Goal: Task Accomplishment & Management: Use online tool/utility

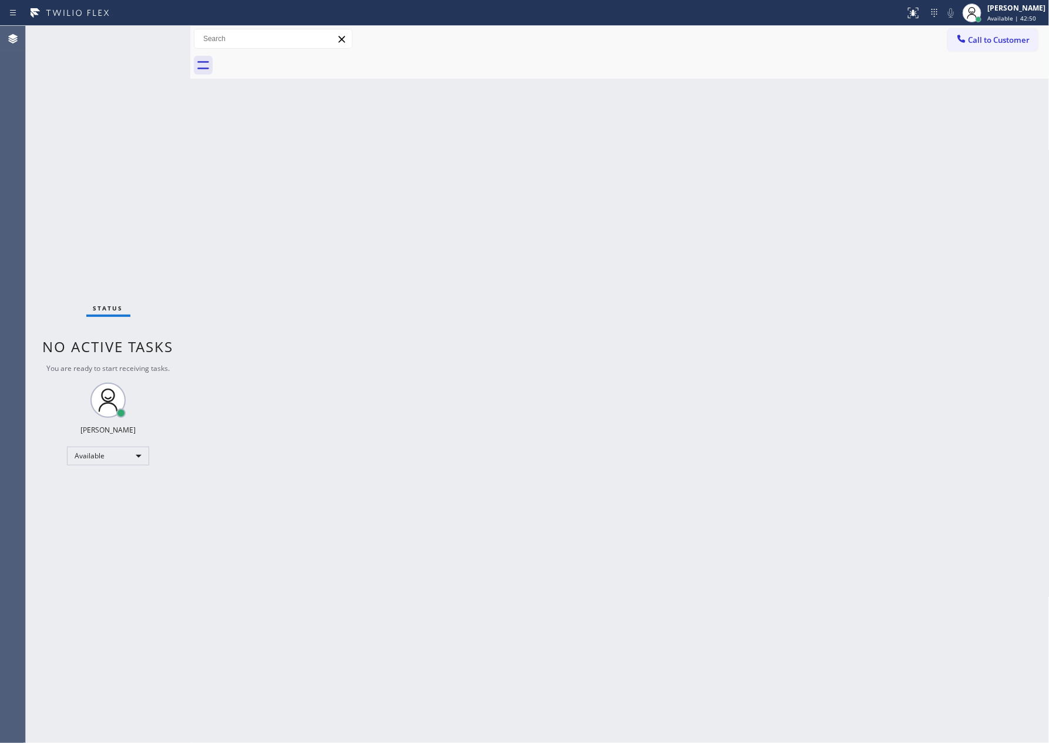
click at [397, 472] on div "Back to Dashboard Change Sender ID Customers Technicians Select a contact Outbo…" at bounding box center [619, 384] width 859 height 717
click at [306, 451] on div "Back to Dashboard Change Sender ID Customers Technicians Select a contact Outbo…" at bounding box center [619, 384] width 859 height 717
click at [116, 453] on div "Available" at bounding box center [108, 456] width 82 height 19
click at [100, 516] on li "Break" at bounding box center [107, 516] width 79 height 14
drag, startPoint x: 547, startPoint y: 373, endPoint x: 553, endPoint y: 377, distance: 7.4
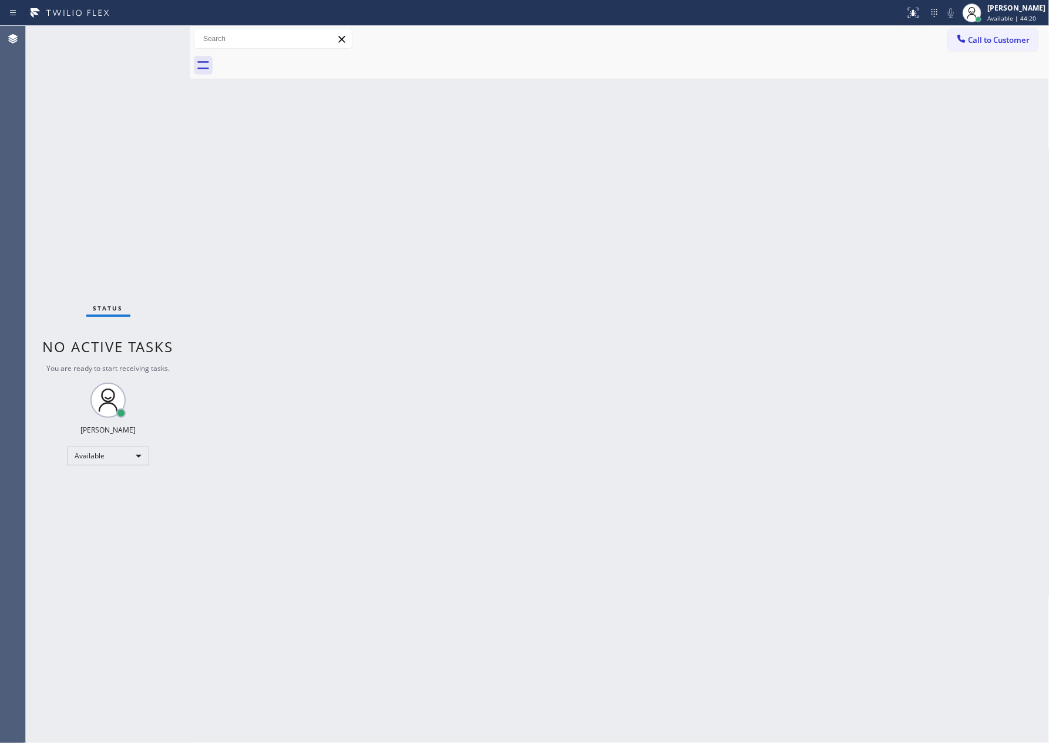
click at [553, 377] on div "Back to Dashboard Change Sender ID Customers Technicians Select a contact Outbo…" at bounding box center [619, 384] width 859 height 717
click at [640, 265] on div "Back to Dashboard Change Sender ID Customers Technicians Select a contact Outbo…" at bounding box center [619, 384] width 859 height 717
drag, startPoint x: 467, startPoint y: 460, endPoint x: 490, endPoint y: 453, distance: 24.1
click at [467, 460] on div "Back to Dashboard Change Sender ID Customers Technicians Select a contact Outbo…" at bounding box center [619, 384] width 859 height 717
click at [580, 342] on div "Back to Dashboard Change Sender ID Customers Technicians Select a contact Outbo…" at bounding box center [619, 384] width 859 height 717
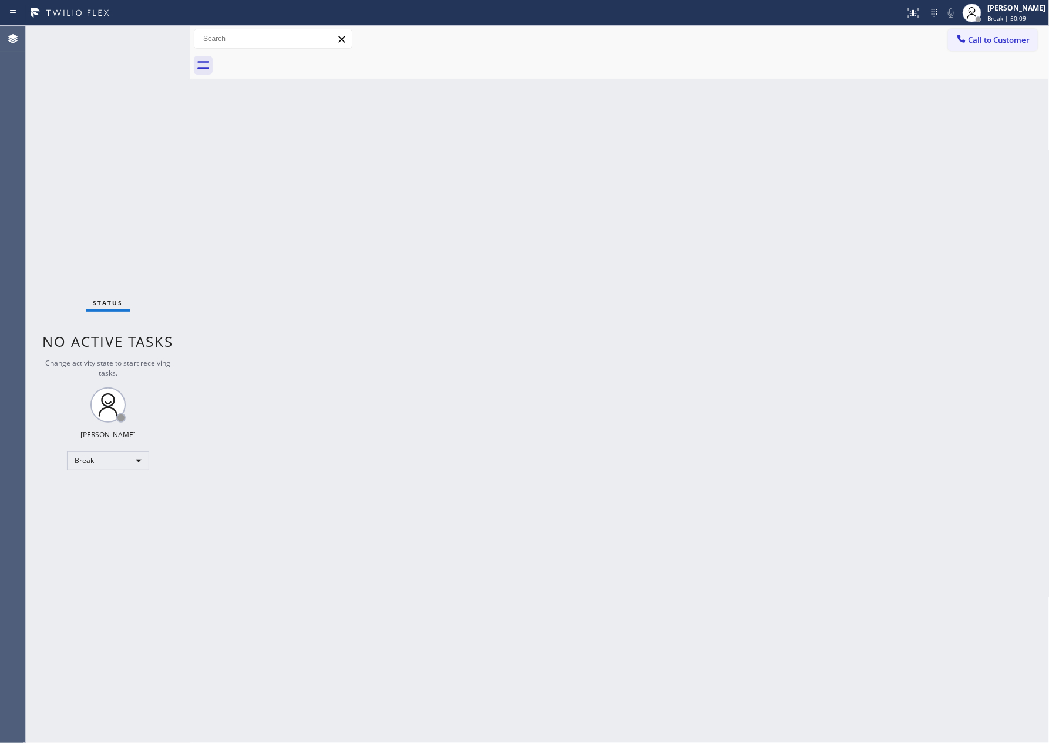
click at [927, 78] on div at bounding box center [632, 65] width 833 height 26
click at [56, 607] on div "Status No active tasks Change activity state to start receiving tasks. [PERSON_…" at bounding box center [108, 384] width 164 height 717
click at [78, 591] on div "Status No active tasks Change activity state to start receiving tasks. [PERSON_…" at bounding box center [108, 384] width 164 height 717
click at [861, 389] on div "Back to Dashboard Change Sender ID Customers Technicians Select a contact Outbo…" at bounding box center [619, 384] width 859 height 717
click at [83, 452] on div "Break" at bounding box center [108, 461] width 82 height 19
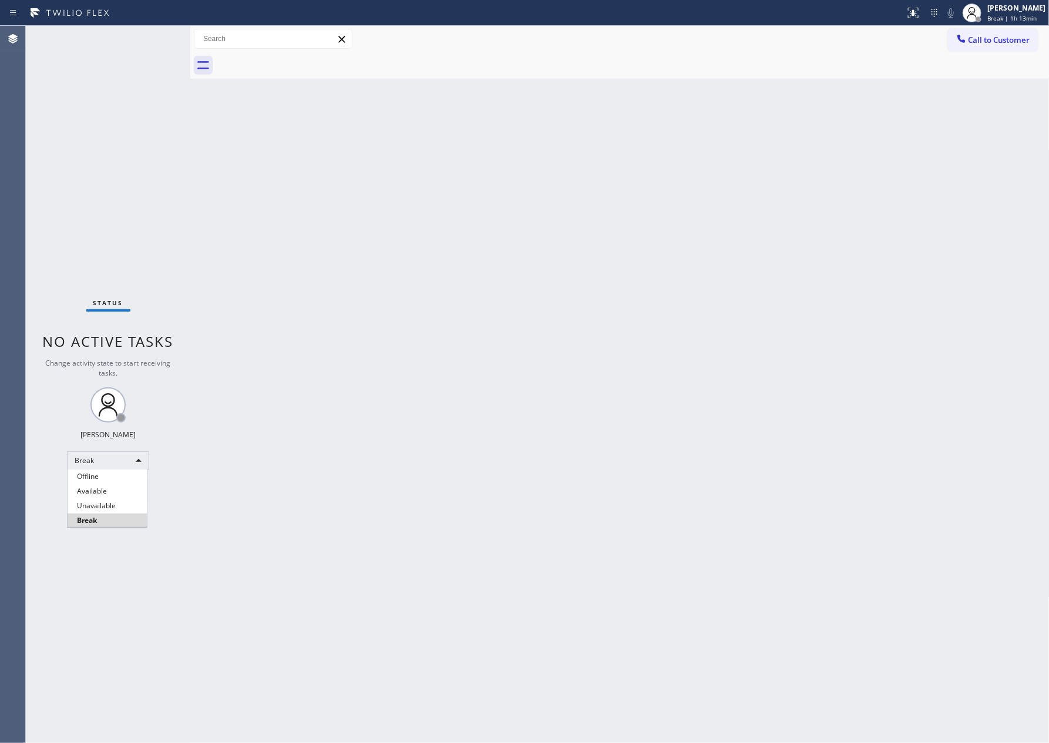
drag, startPoint x: 83, startPoint y: 452, endPoint x: 252, endPoint y: 490, distance: 173.3
click at [140, 490] on li "Available" at bounding box center [107, 491] width 79 height 14
drag, startPoint x: 751, startPoint y: 456, endPoint x: 655, endPoint y: 423, distance: 101.2
click at [751, 453] on div "Back to Dashboard Change Sender ID Customers Technicians Select a contact Outbo…" at bounding box center [619, 384] width 859 height 717
drag, startPoint x: 555, startPoint y: 312, endPoint x: 585, endPoint y: 321, distance: 31.8
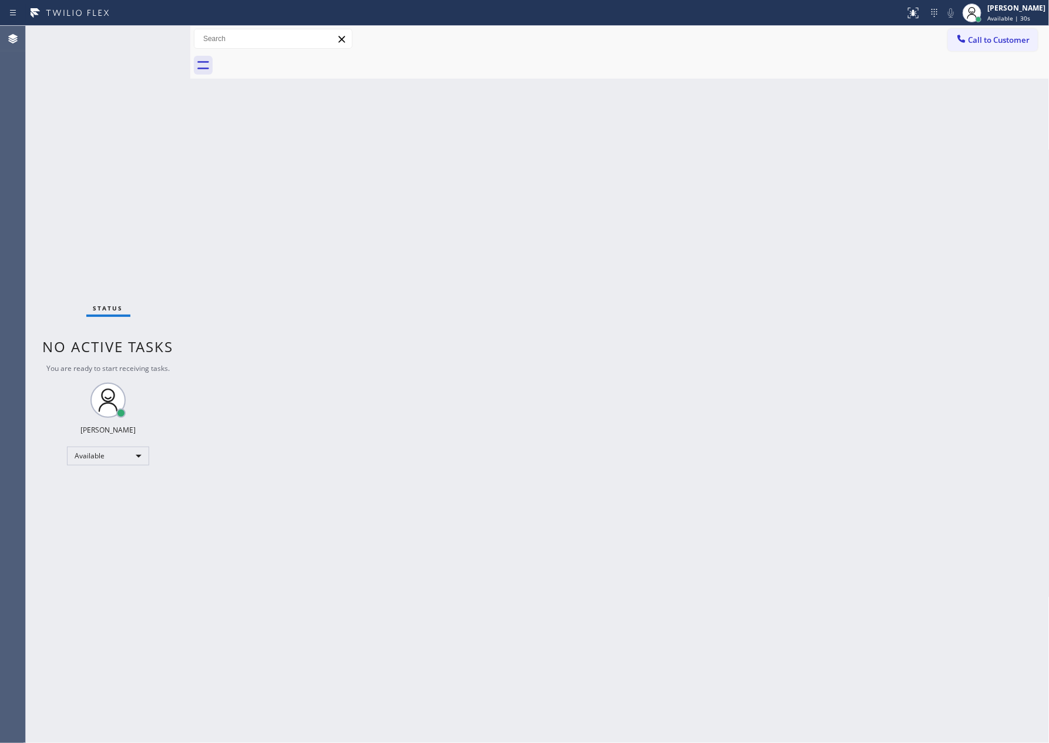
click at [558, 312] on div "Back to Dashboard Change Sender ID Customers Technicians Select a contact Outbo…" at bounding box center [619, 384] width 859 height 717
drag, startPoint x: 449, startPoint y: 448, endPoint x: 442, endPoint y: 434, distance: 15.8
click at [449, 447] on div "Back to Dashboard Change Sender ID Customers Technicians Select a contact Outbo…" at bounding box center [619, 384] width 859 height 717
click at [925, 537] on div "Back to Dashboard Change Sender ID Customers Technicians Select a contact Outbo…" at bounding box center [619, 384] width 859 height 717
click at [929, 525] on div "Back to Dashboard Change Sender ID Customers Technicians Select a contact Outbo…" at bounding box center [619, 384] width 859 height 717
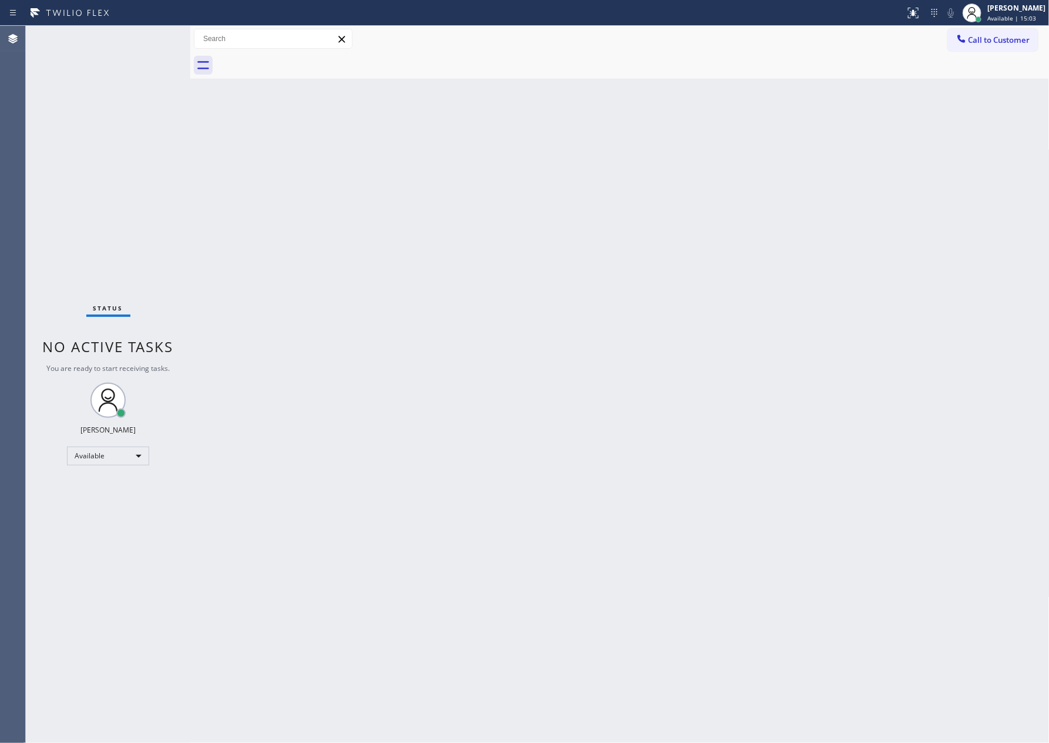
drag, startPoint x: 855, startPoint y: 587, endPoint x: 872, endPoint y: 701, distance: 115.2
click at [837, 659] on div "Back to Dashboard Change Sender ID Customers Technicians Select a contact Outbo…" at bounding box center [619, 384] width 859 height 717
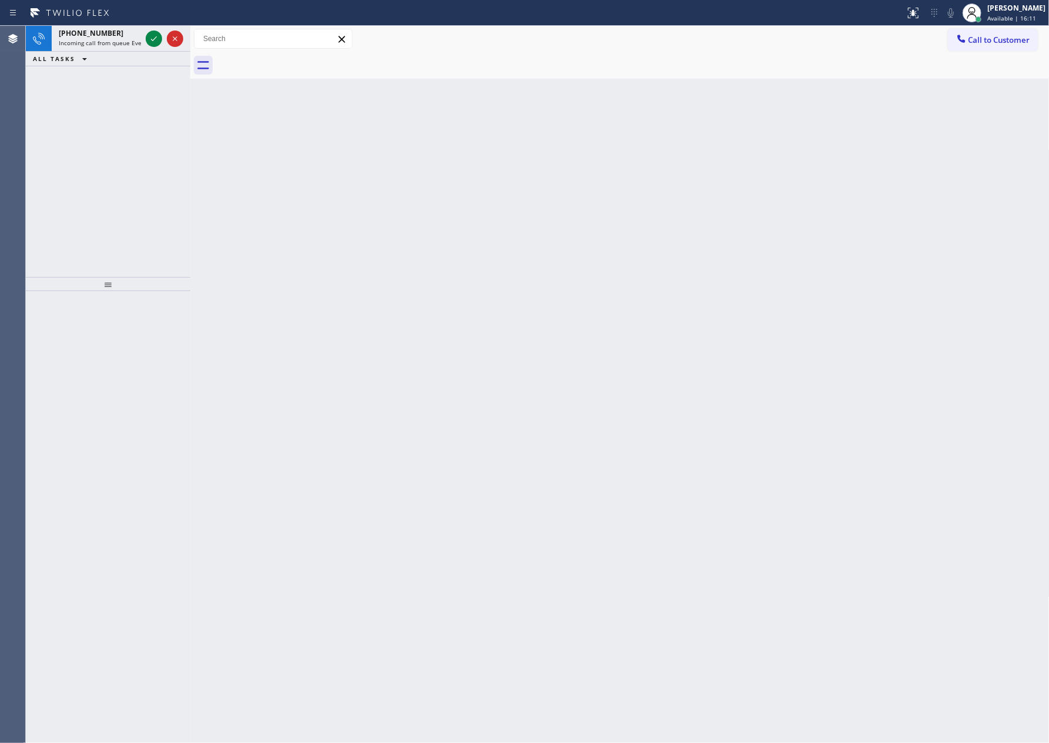
click at [152, 41] on icon at bounding box center [154, 39] width 14 height 14
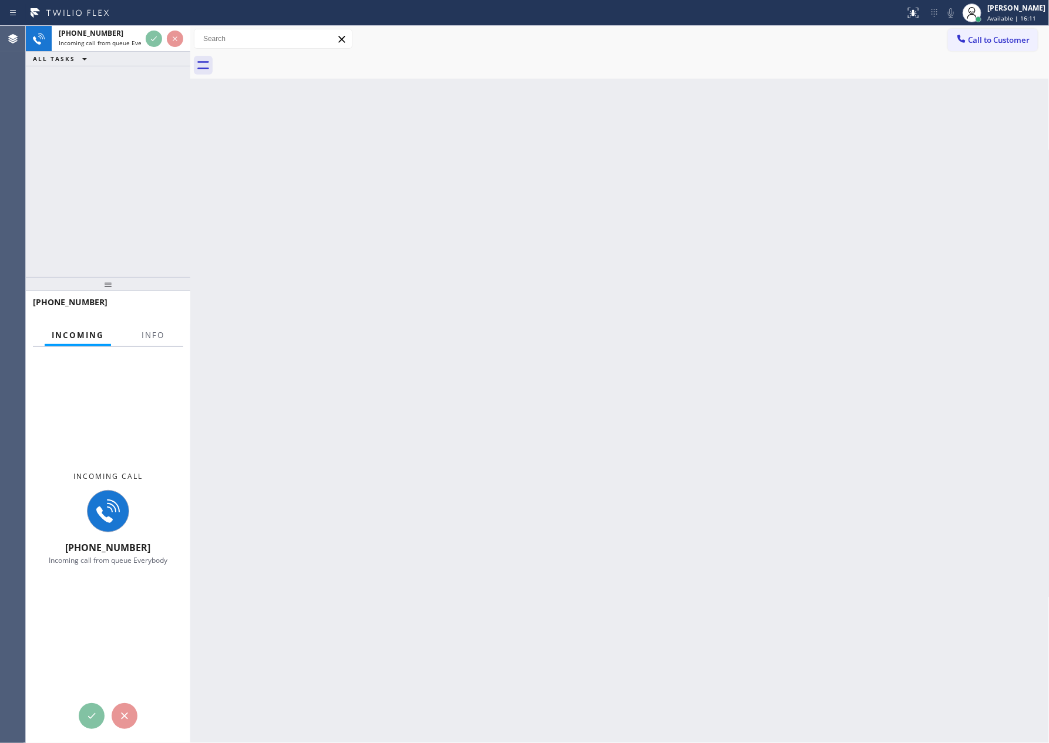
click at [155, 164] on div "[PHONE_NUMBER] Incoming call from queue Everybody ALL TASKS ALL TASKS ACTIVE TA…" at bounding box center [108, 151] width 164 height 251
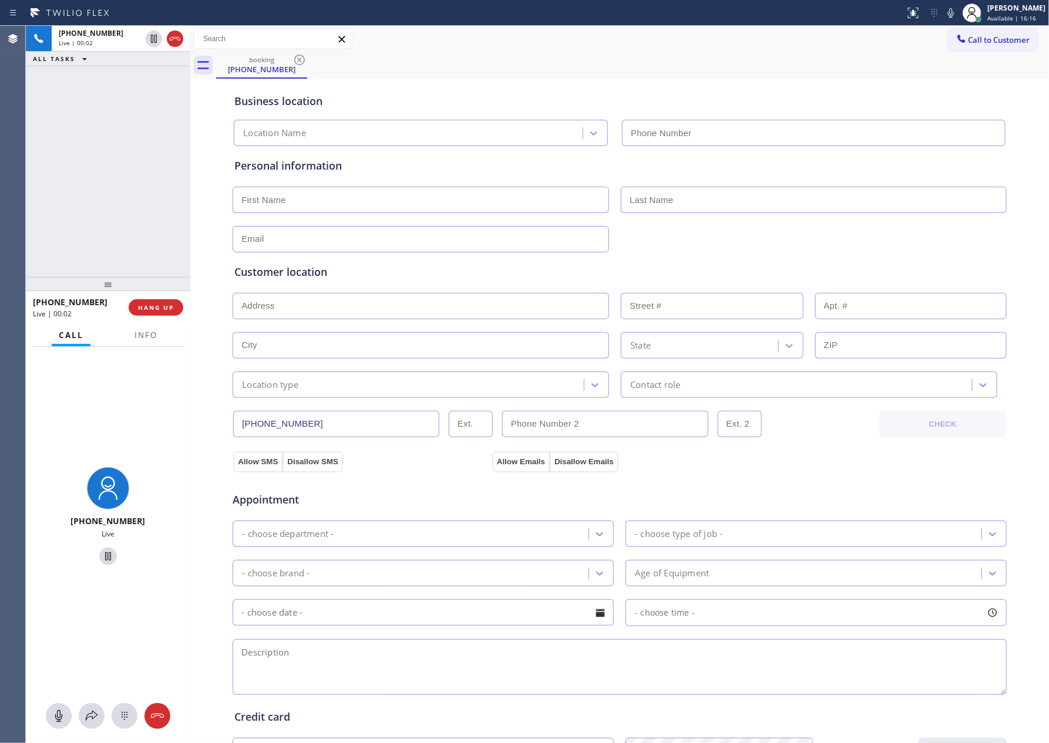
click at [178, 159] on div "[PHONE_NUMBER] Live | 00:02 ALL TASKS ALL TASKS ACTIVE TASKS TASKS IN WRAP UP" at bounding box center [108, 151] width 164 height 251
click at [112, 205] on div "[PHONE_NUMBER] Live | 00:02 ALL TASKS ALL TASKS ACTIVE TASKS TASKS IN WRAP UP" at bounding box center [108, 151] width 164 height 251
drag, startPoint x: 115, startPoint y: 210, endPoint x: 163, endPoint y: 370, distance: 167.2
click at [117, 231] on div "[PHONE_NUMBER] Live | 00:02 ALL TASKS ALL TASKS ACTIVE TASKS TASKS IN WRAP UP" at bounding box center [108, 151] width 164 height 251
click at [155, 342] on button "Info" at bounding box center [145, 335] width 37 height 23
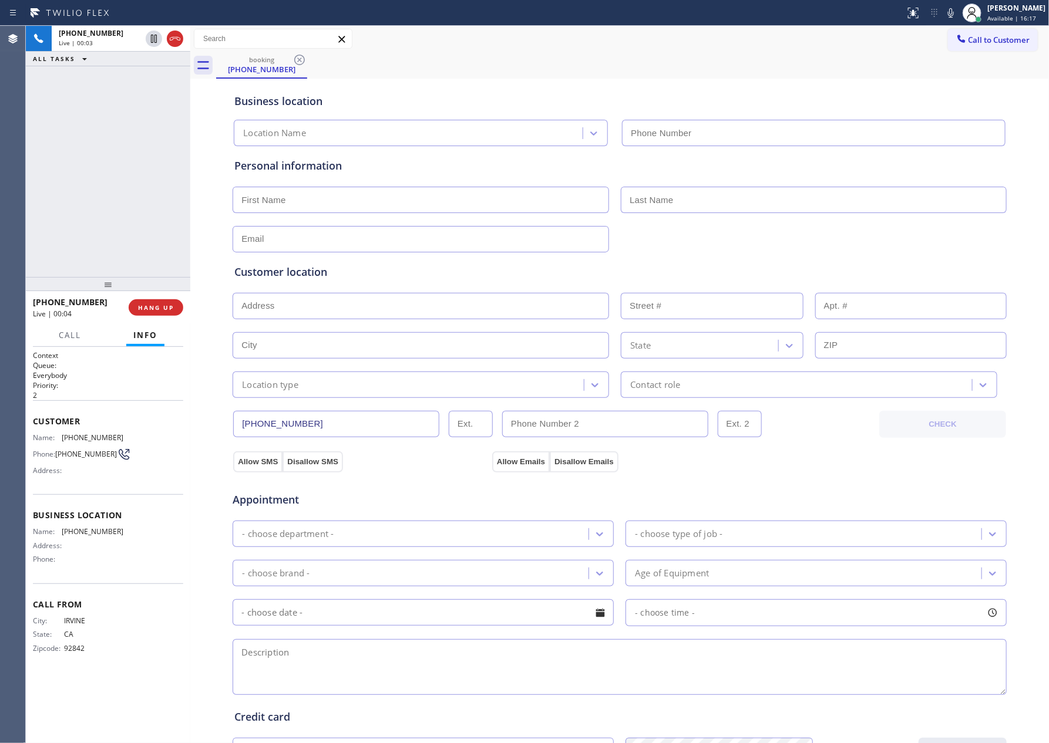
click at [129, 143] on div "[PHONE_NUMBER] Live | 00:03 ALL TASKS ALL TASKS ACTIVE TASKS TASKS IN WRAP UP" at bounding box center [108, 151] width 164 height 251
click at [161, 310] on span "HANG UP" at bounding box center [156, 308] width 36 height 8
click at [136, 162] on div "[PHONE_NUMBER] Live | 00:05 ALL TASKS ALL TASKS ACTIVE TASKS TASKS IN WRAP UP" at bounding box center [108, 151] width 164 height 251
click at [150, 311] on span "COMPLETE" at bounding box center [153, 308] width 41 height 8
click at [126, 178] on div "ALL TASKS ALL TASKS ACTIVE TASKS TASKS IN WRAP UP [PHONE_NUMBER] Wrap up | 00:00" at bounding box center [108, 151] width 164 height 251
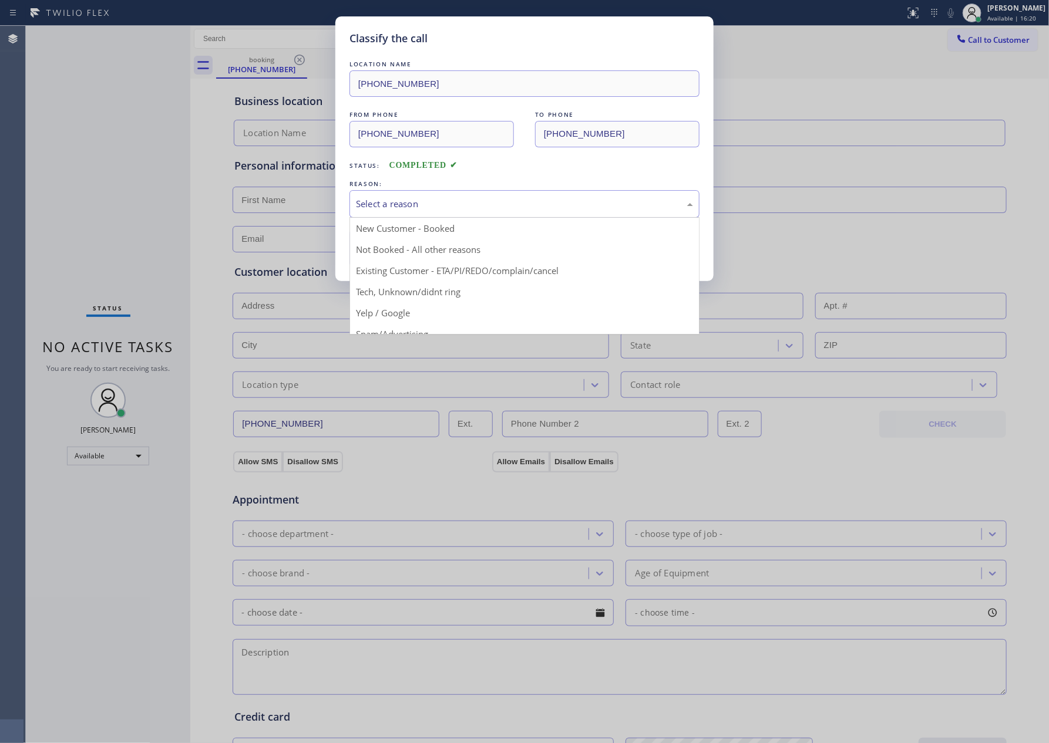
click at [407, 210] on div "Select a reason" at bounding box center [524, 204] width 337 height 14
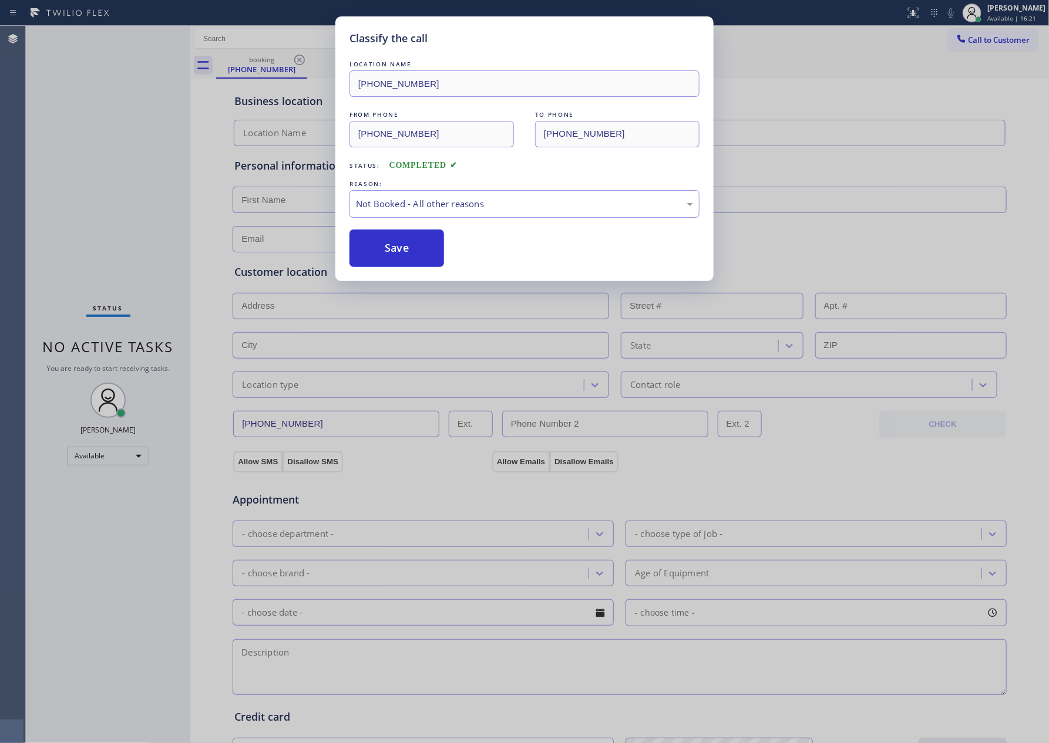
click at [395, 250] on button "Save" at bounding box center [396, 249] width 95 height 38
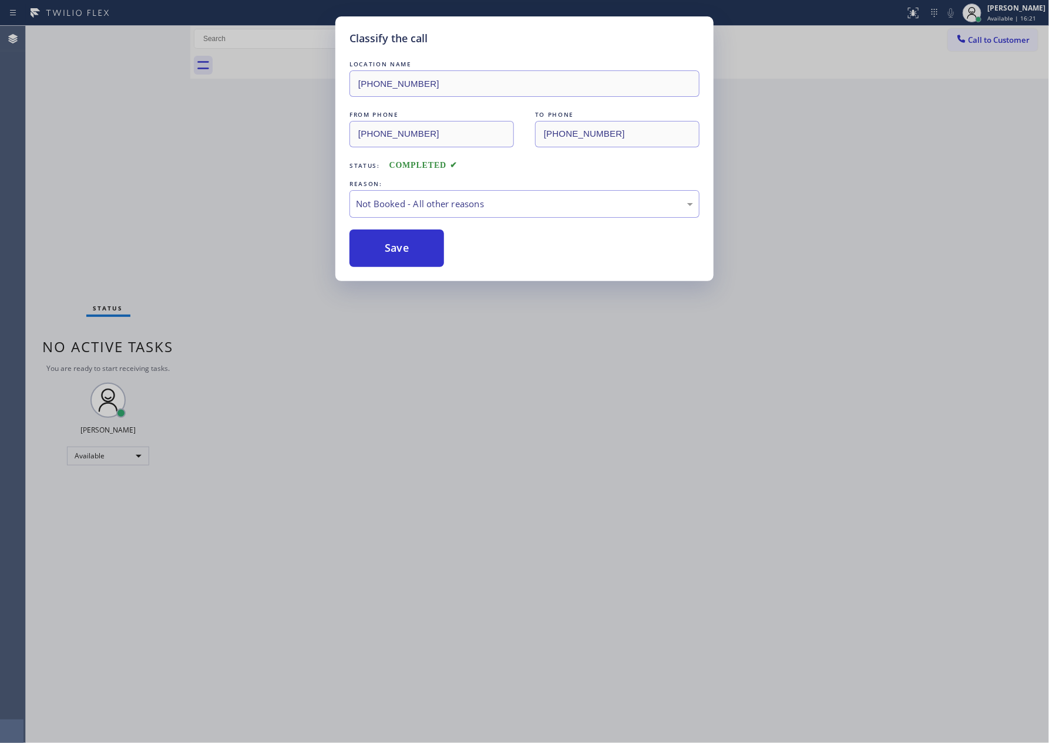
click at [395, 250] on button "Save" at bounding box center [396, 249] width 95 height 38
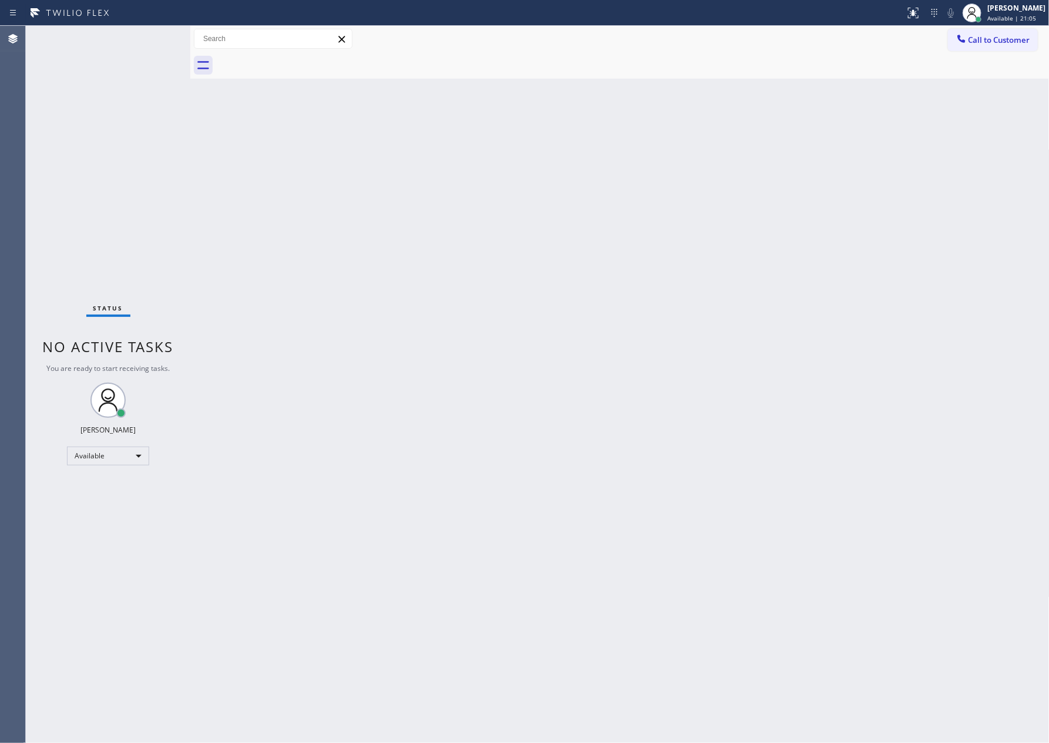
drag, startPoint x: 518, startPoint y: 238, endPoint x: 955, endPoint y: 124, distance: 451.6
click at [552, 240] on div "Back to Dashboard Change Sender ID Customers Technicians Select a contact Outbo…" at bounding box center [619, 384] width 859 height 717
click at [992, 48] on button "Call to Customer" at bounding box center [993, 40] width 90 height 22
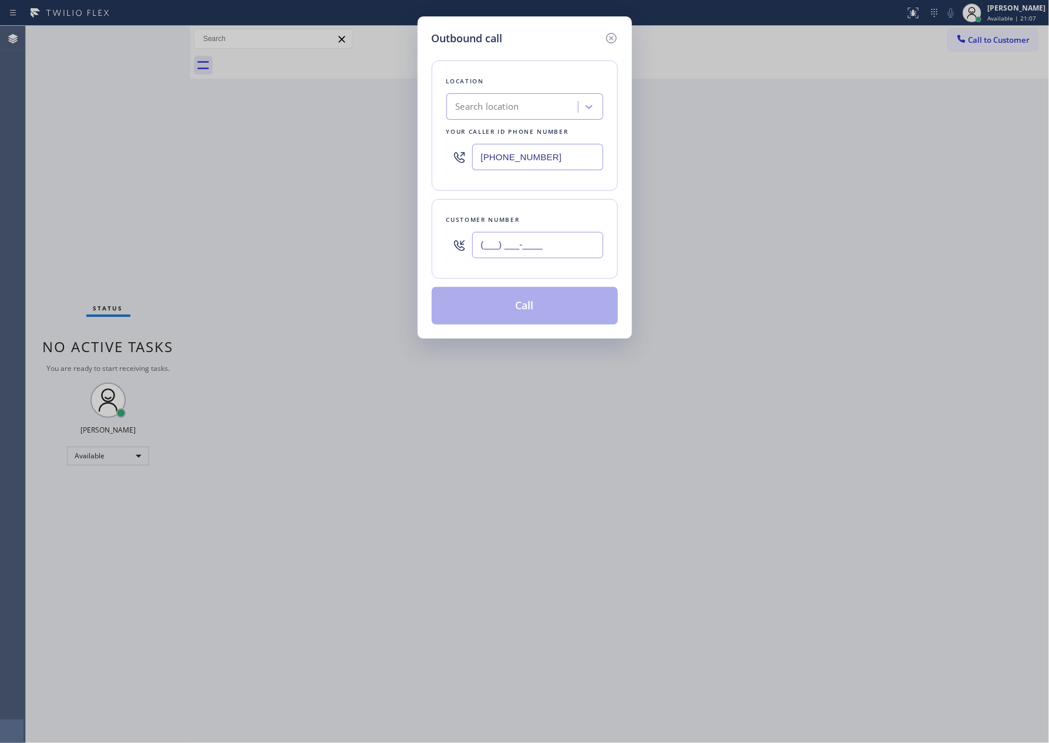
click at [537, 250] on input "(___) ___-____" at bounding box center [537, 245] width 131 height 26
paste input "830) 822-3650"
type input "[PHONE_NUMBER]"
click at [536, 103] on div "Search location" at bounding box center [514, 107] width 128 height 21
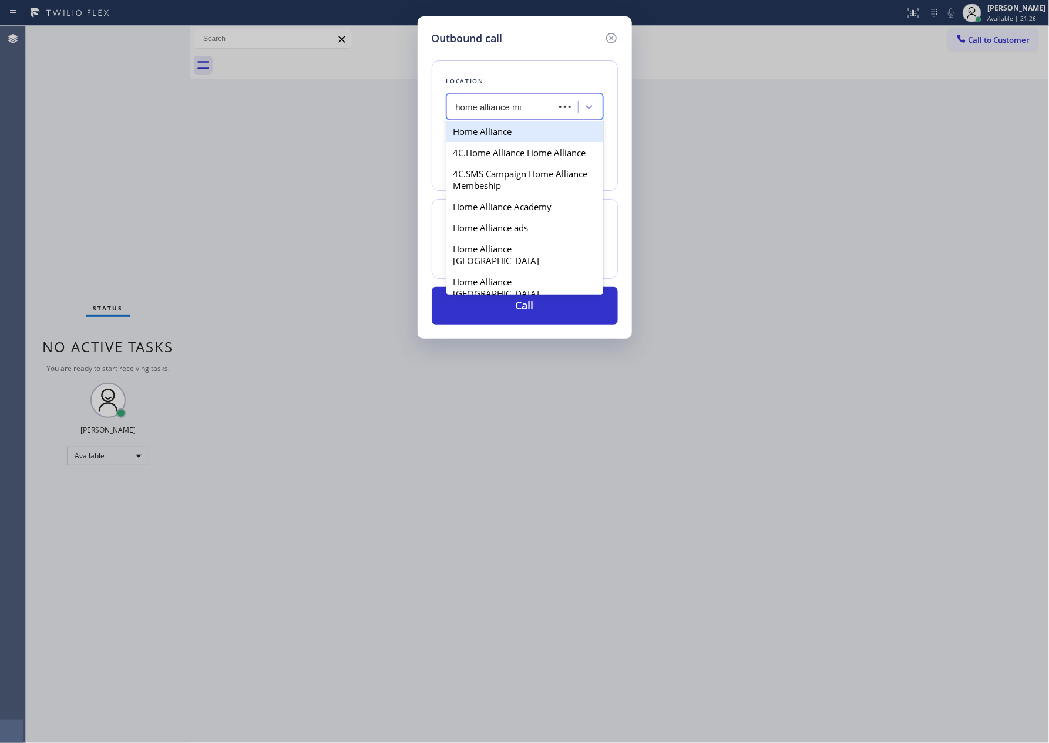
type input "home alliance mem"
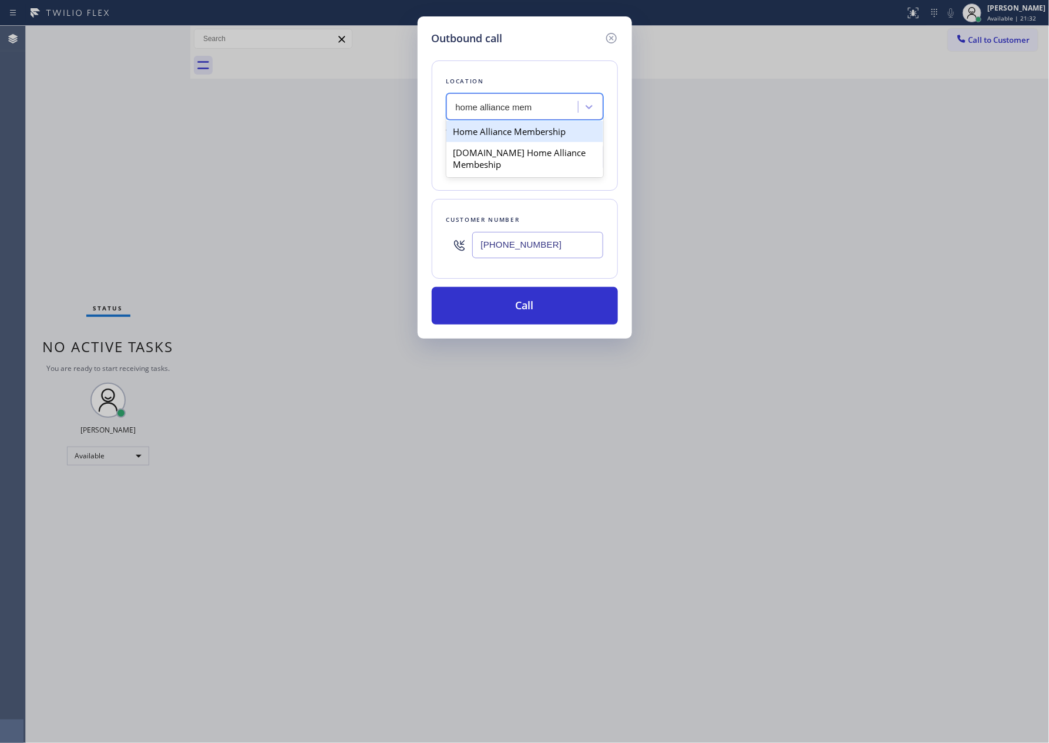
click at [533, 134] on div "Home Alliance Membership" at bounding box center [524, 131] width 157 height 21
type input "[PHONE_NUMBER]"
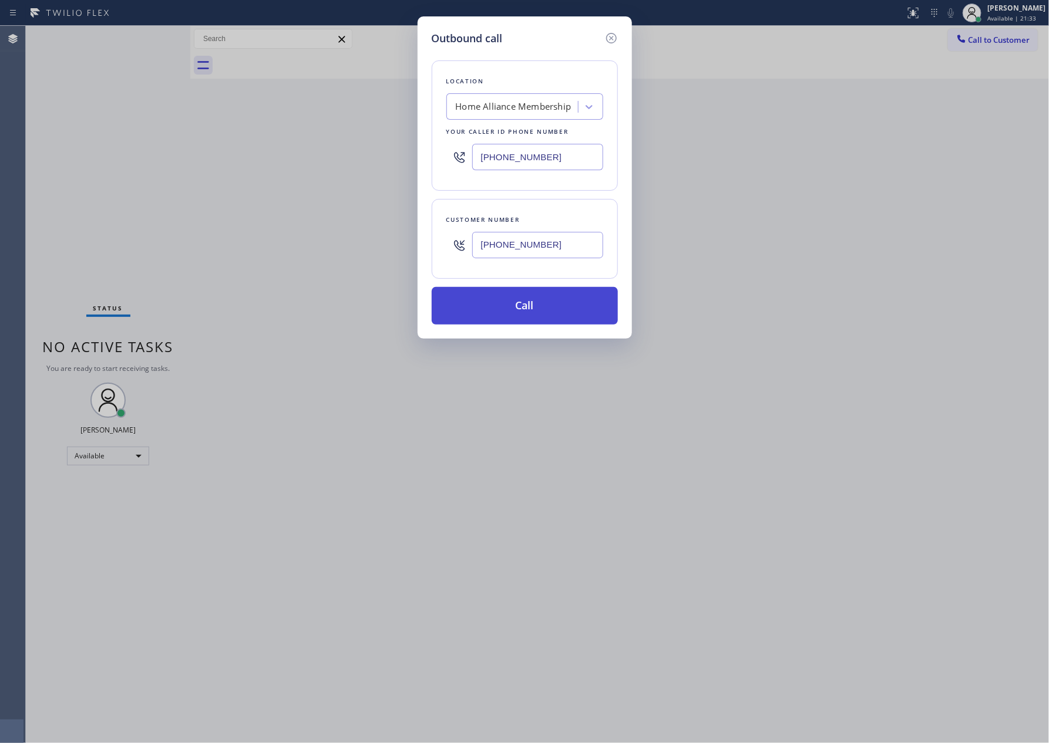
click at [555, 305] on button "Call" at bounding box center [525, 306] width 186 height 38
click at [285, 221] on div "Outbound call Location Home Alliance Membership Your caller id phone number [PH…" at bounding box center [524, 371] width 1049 height 743
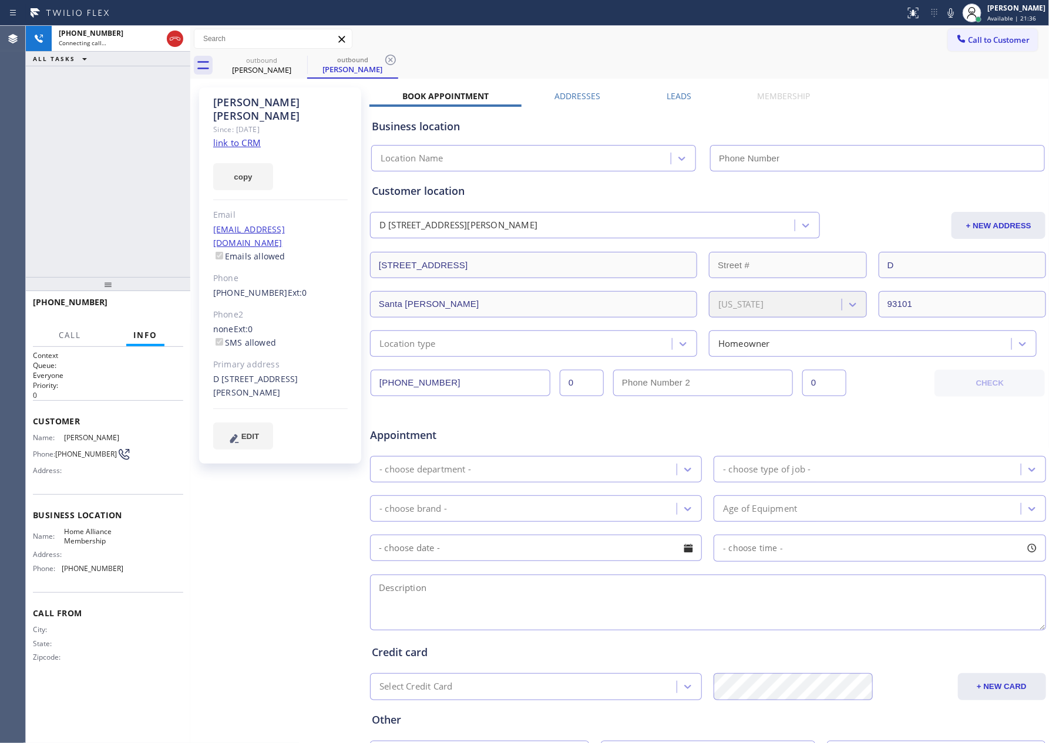
click at [174, 167] on div "[PHONE_NUMBER] Connecting call… ALL TASKS ALL TASKS ACTIVE TASKS TASKS IN WRAP …" at bounding box center [108, 151] width 164 height 251
click at [233, 137] on link "link to CRM" at bounding box center [237, 143] width 48 height 12
type input "[PHONE_NUMBER]"
click at [148, 126] on div "[PHONE_NUMBER] Live | 00:06 ALL TASKS ALL TASKS ACTIVE TASKS TASKS IN WRAP UP" at bounding box center [108, 151] width 164 height 251
drag, startPoint x: 148, startPoint y: 126, endPoint x: 522, endPoint y: 134, distance: 374.1
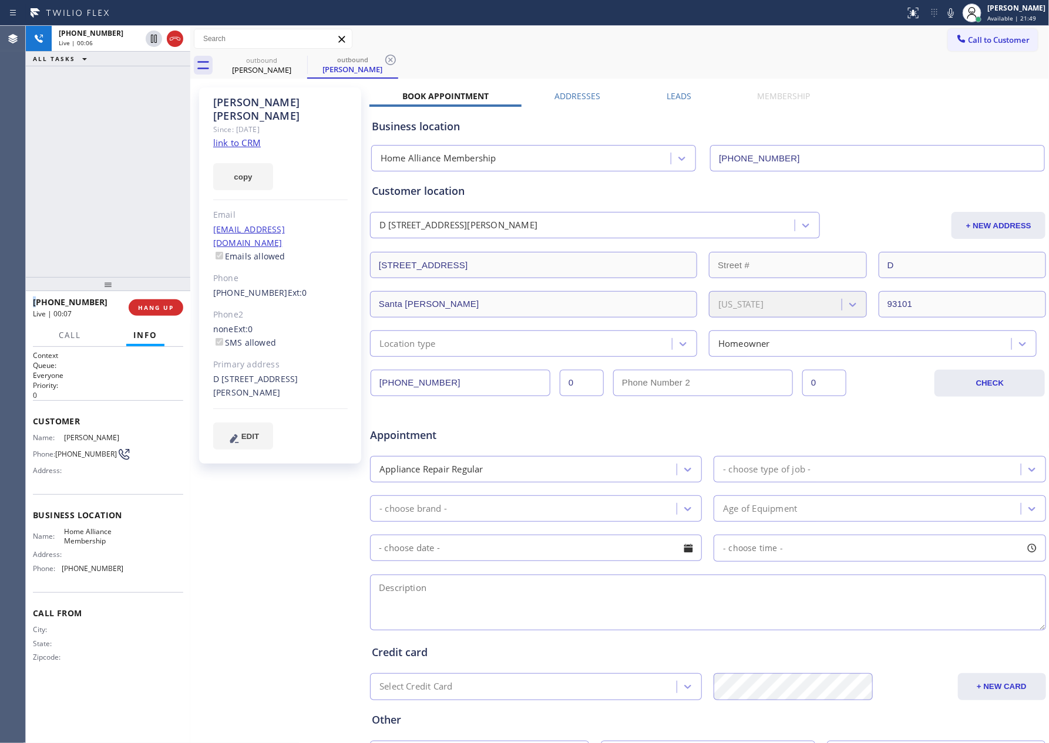
click at [162, 126] on div "[PHONE_NUMBER] Live | 00:06 ALL TASKS ALL TASKS ACTIVE TASKS TASKS IN WRAP UP" at bounding box center [108, 151] width 164 height 251
click at [597, 64] on div "outbound [PERSON_NAME] outbound [PERSON_NAME]" at bounding box center [632, 65] width 833 height 26
drag, startPoint x: 153, startPoint y: 315, endPoint x: 159, endPoint y: 310, distance: 7.5
click at [155, 314] on button "HANG UP" at bounding box center [156, 307] width 55 height 16
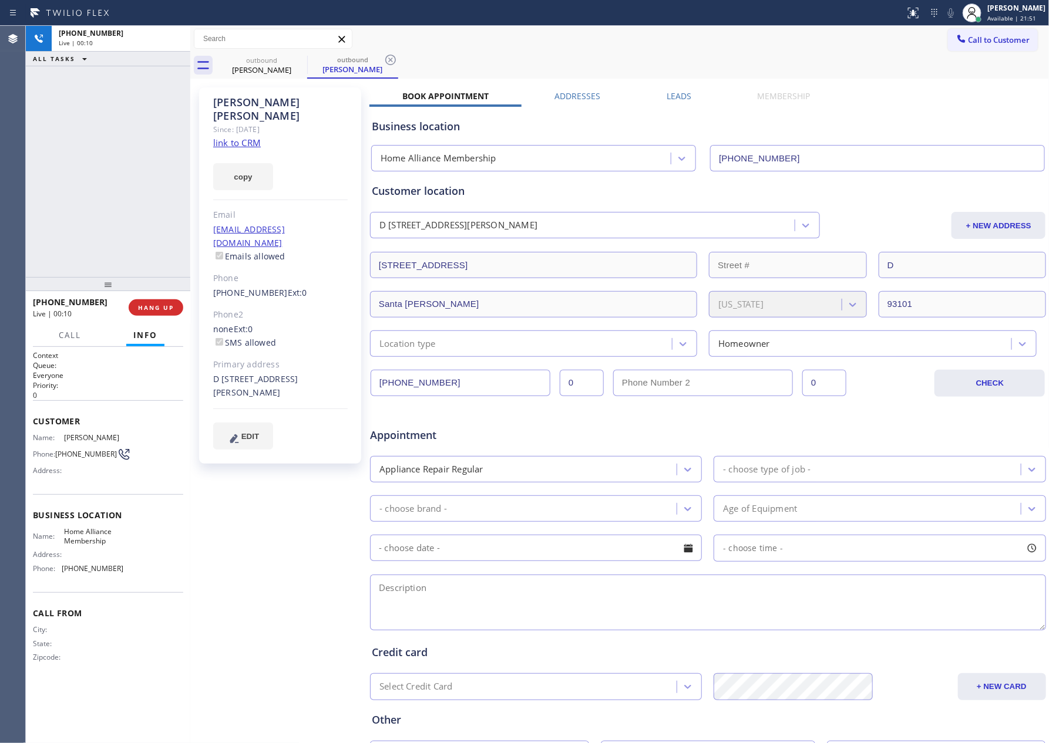
click at [87, 208] on div "[PHONE_NUMBER] Live | 00:10 ALL TASKS ALL TASKS ACTIVE TASKS TASKS IN WRAP UP" at bounding box center [108, 151] width 164 height 251
click at [658, 26] on div "Call to Customer Outbound call Location Home Alliance Membership Your caller id…" at bounding box center [619, 39] width 859 height 26
click at [502, 386] on input "[PHONE_NUMBER]" at bounding box center [460, 383] width 180 height 26
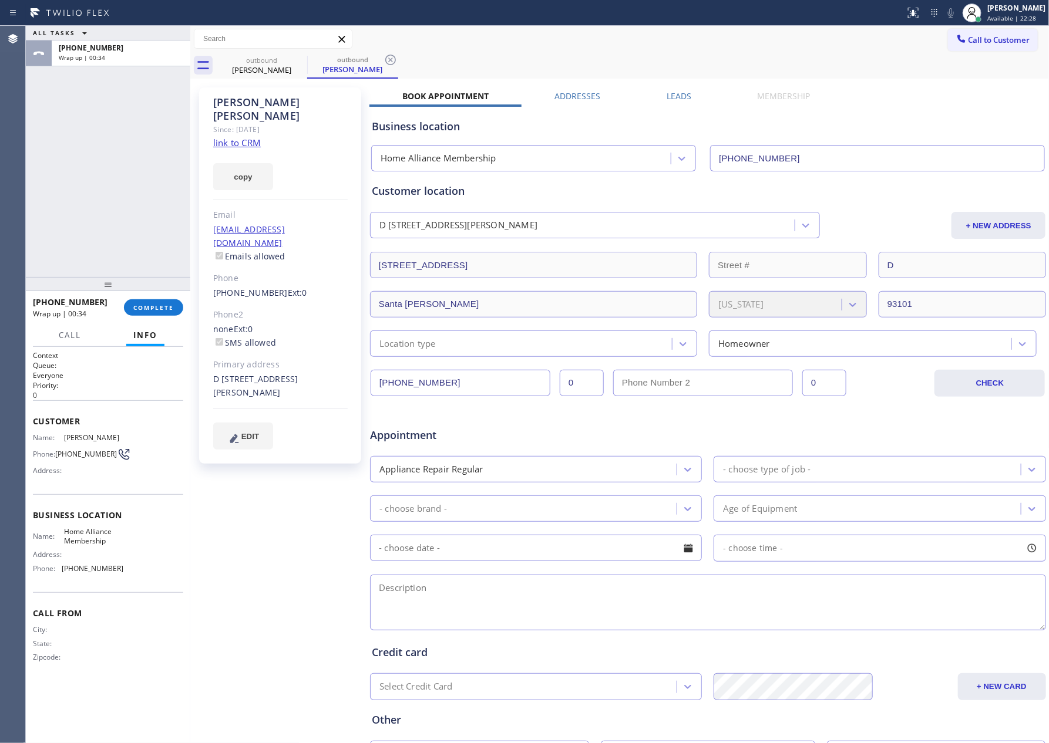
click at [140, 233] on div "ALL TASKS ALL TASKS ACTIVE TASKS TASKS IN WRAP UP [PHONE_NUMBER] Wrap up | 00:34" at bounding box center [108, 151] width 164 height 251
click at [130, 305] on button "COMPLETE" at bounding box center [153, 307] width 59 height 16
click at [129, 136] on div "ALL TASKS ALL TASKS ACTIVE TASKS TASKS IN WRAP UP [PHONE_NUMBER] Wrap up | 00:35" at bounding box center [108, 151] width 164 height 251
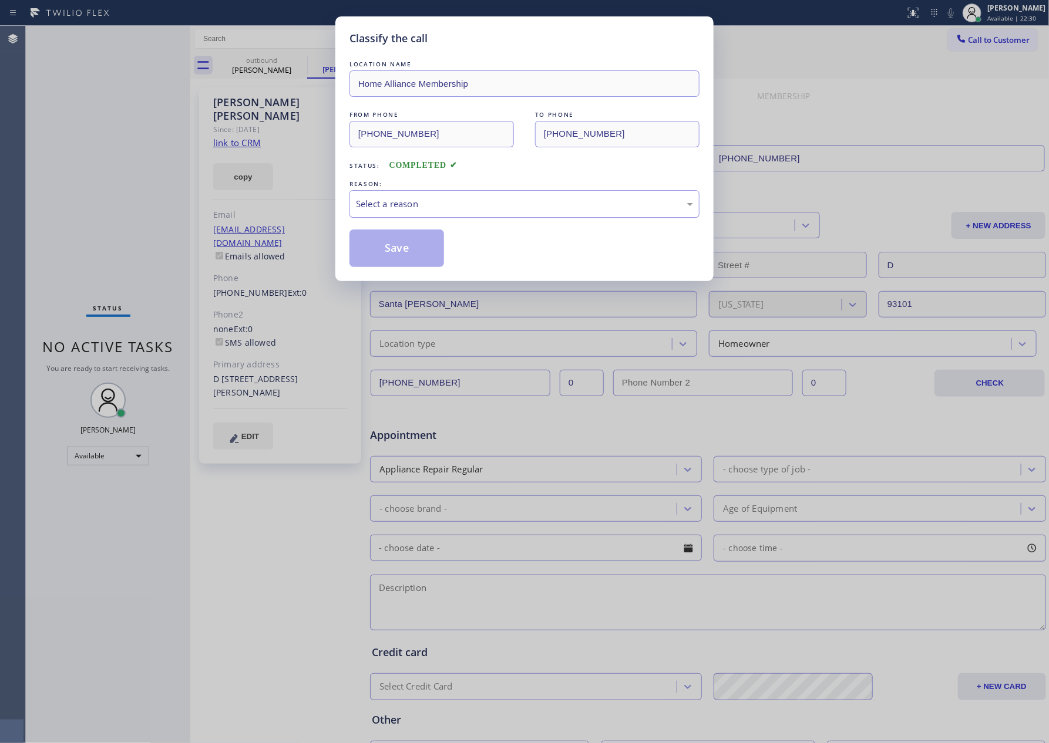
click at [374, 207] on div "Select a reason" at bounding box center [524, 204] width 337 height 14
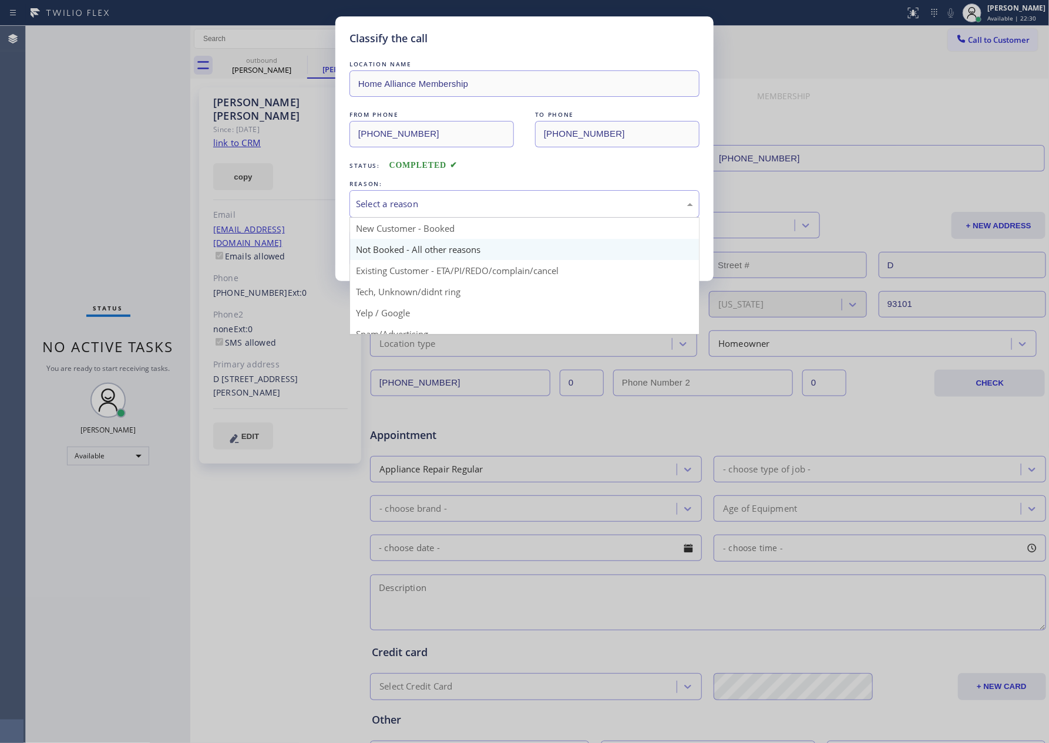
click at [383, 257] on button "Save" at bounding box center [396, 249] width 95 height 38
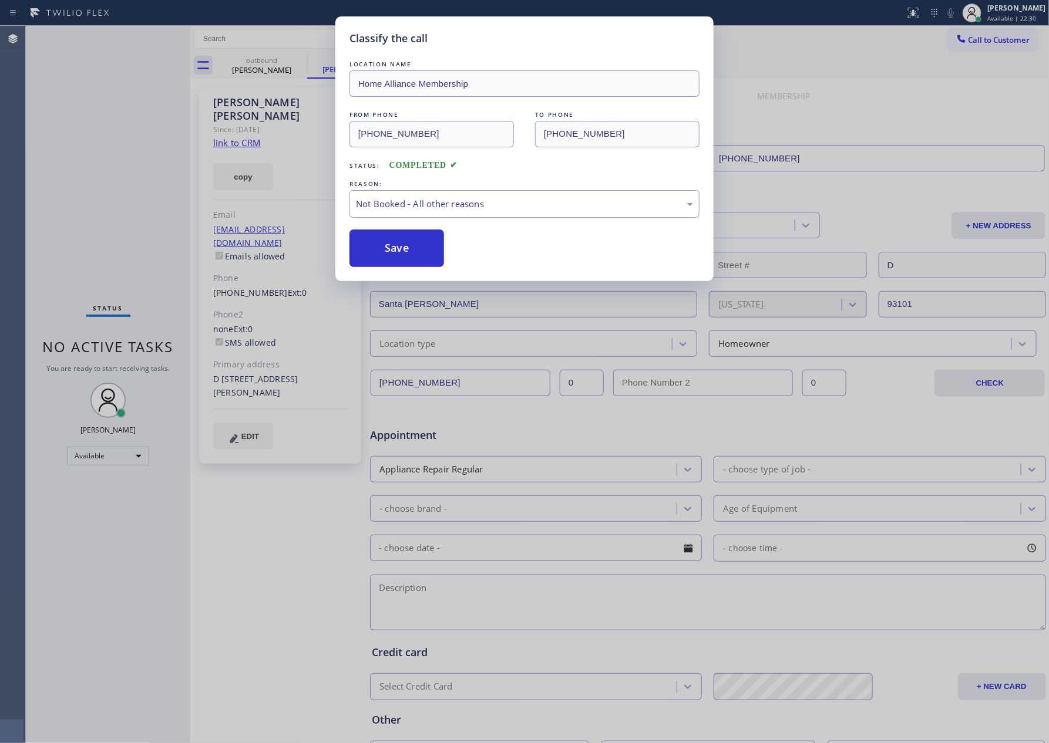
click at [383, 257] on button "Save" at bounding box center [396, 249] width 95 height 38
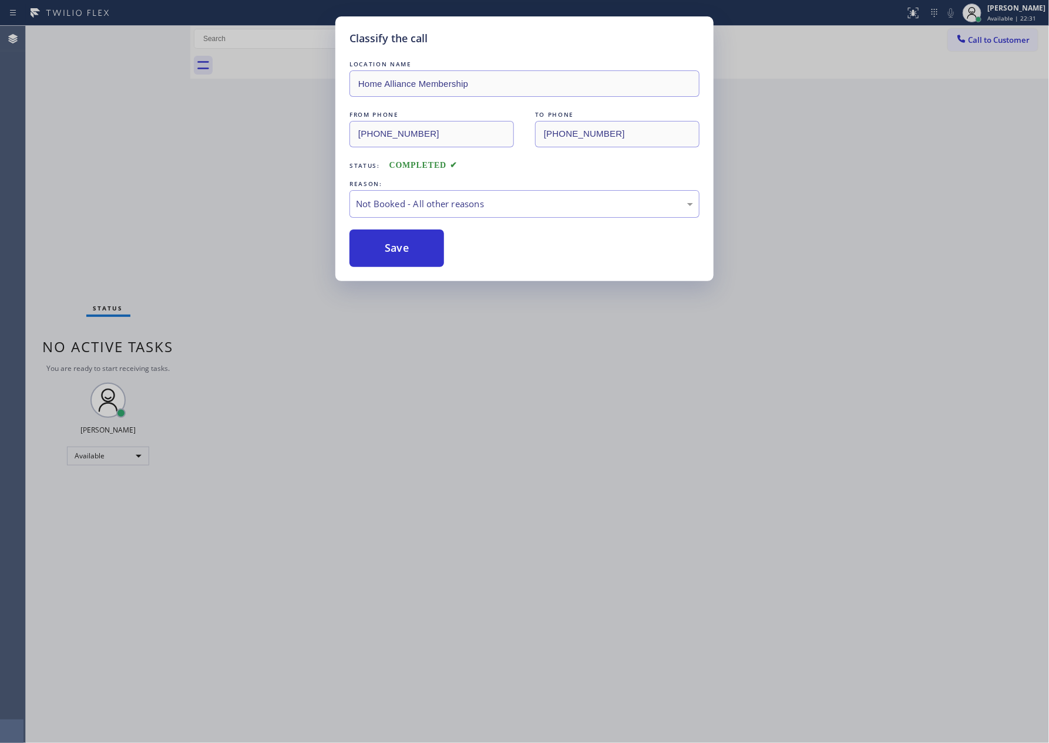
drag, startPoint x: 383, startPoint y: 257, endPoint x: 104, endPoint y: 183, distance: 288.5
click at [373, 257] on button "Save" at bounding box center [396, 249] width 95 height 38
click at [104, 183] on div "Classify the call LOCATION NAME Home Alliance Membership FROM PHONE [PHONE_NUMB…" at bounding box center [524, 371] width 1049 height 743
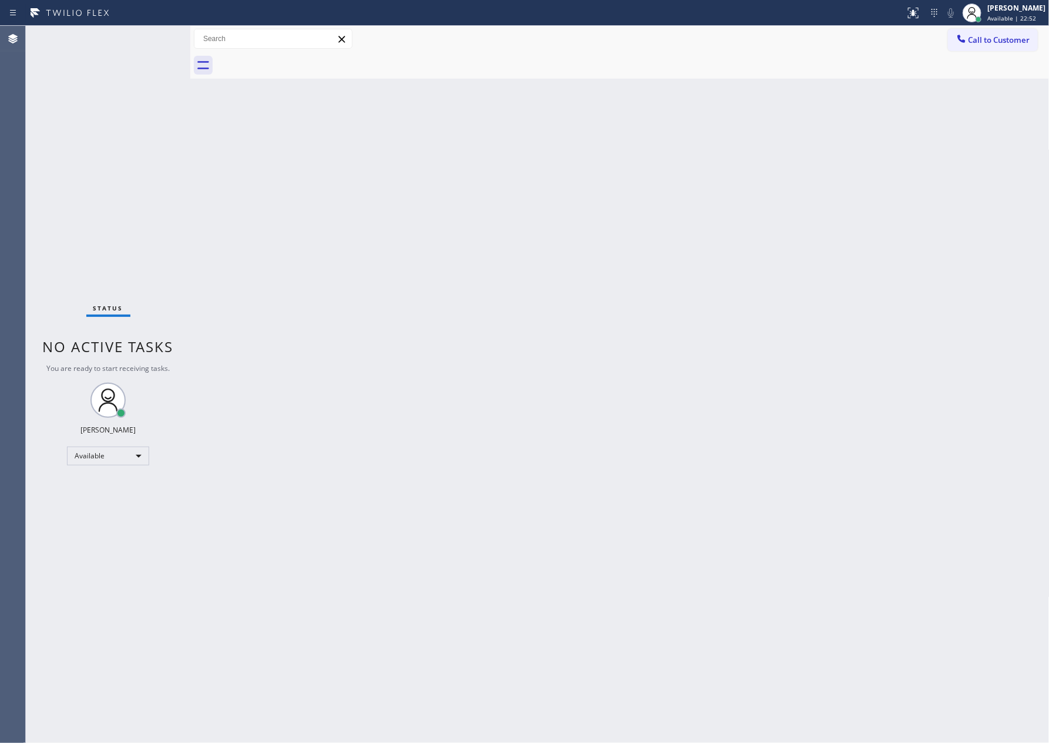
drag, startPoint x: 430, startPoint y: 289, endPoint x: 779, endPoint y: 184, distance: 363.9
click at [478, 274] on div "Back to Dashboard Change Sender ID Customers Technicians Select a contact Outbo…" at bounding box center [619, 384] width 859 height 717
drag, startPoint x: 1013, startPoint y: 41, endPoint x: 571, endPoint y: 277, distance: 500.4
click at [1008, 45] on span "Call to Customer" at bounding box center [999, 40] width 62 height 11
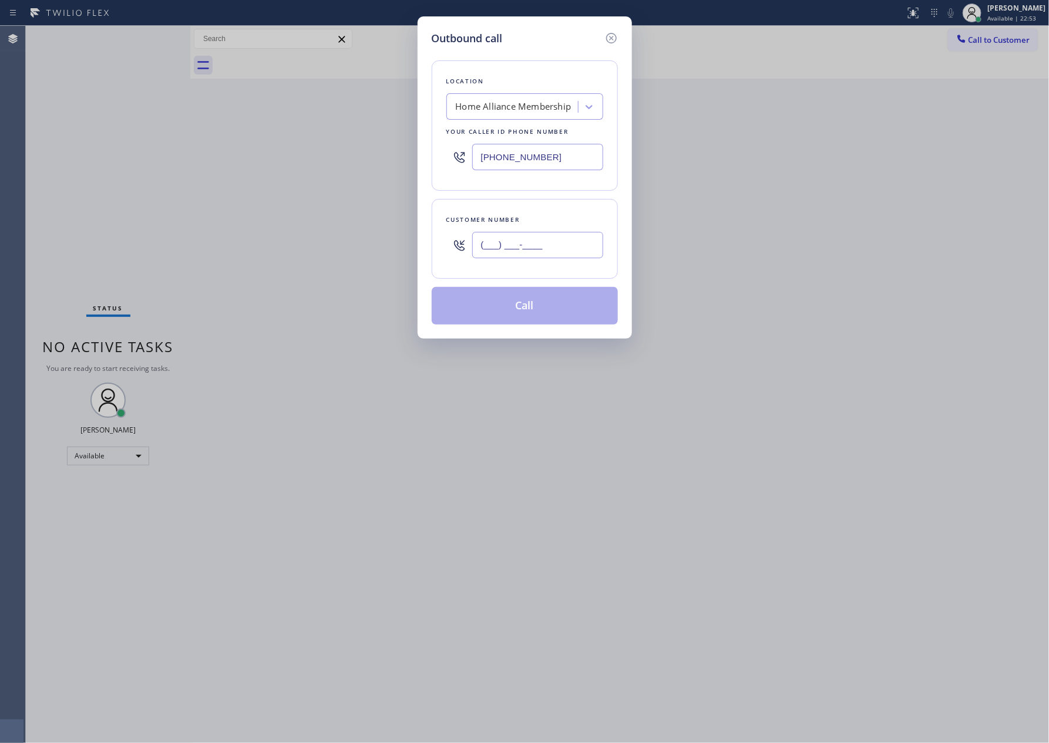
click at [557, 258] on input "(___) ___-____" at bounding box center [537, 245] width 131 height 26
paste input "626) 993-8247"
type input "[PHONE_NUMBER]"
click at [553, 321] on button "Call" at bounding box center [525, 306] width 186 height 38
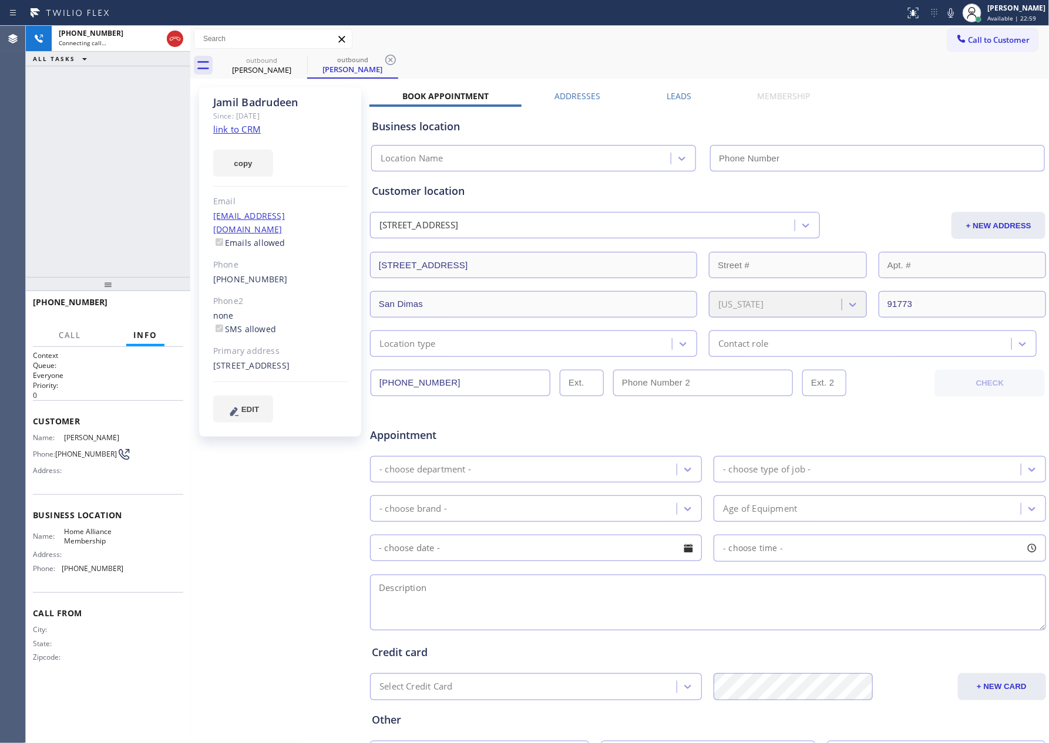
type input "[PHONE_NUMBER]"
click at [227, 131] on link "link to CRM" at bounding box center [237, 129] width 48 height 12
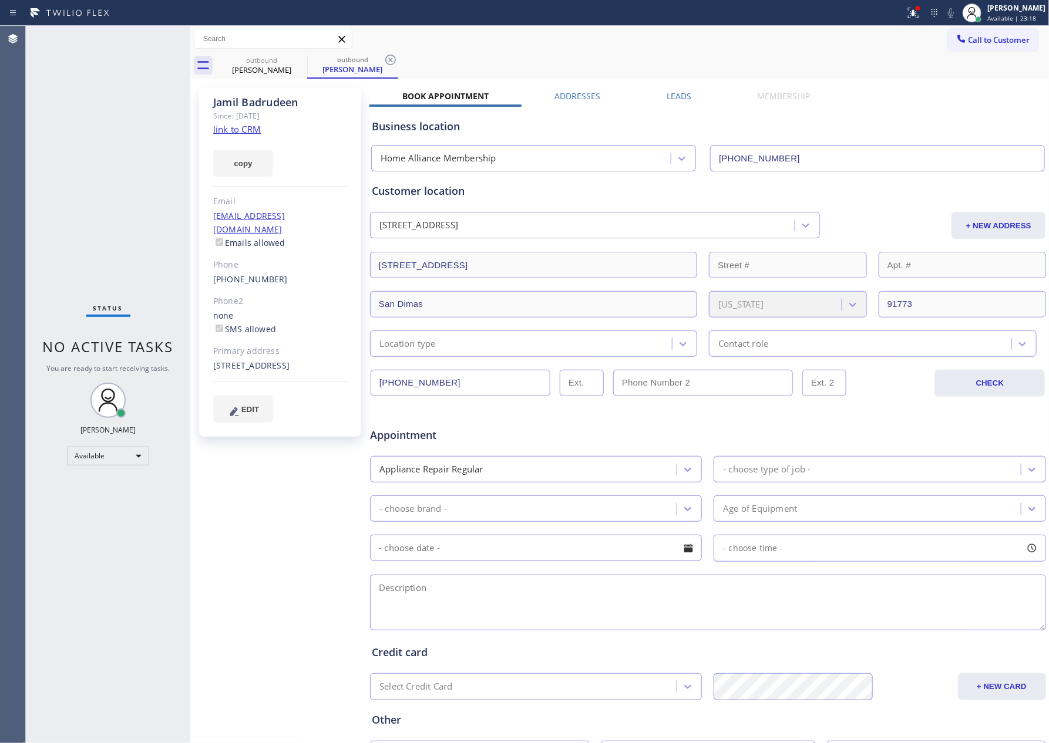
click at [886, 109] on div "Business location Home Alliance Membership [PHONE_NUMBER]" at bounding box center [707, 139] width 677 height 65
click at [481, 377] on input "[PHONE_NUMBER]" at bounding box center [460, 383] width 180 height 26
click at [148, 248] on div "Status No active tasks You are ready to start receiving tasks. [PERSON_NAME] Av…" at bounding box center [108, 384] width 164 height 717
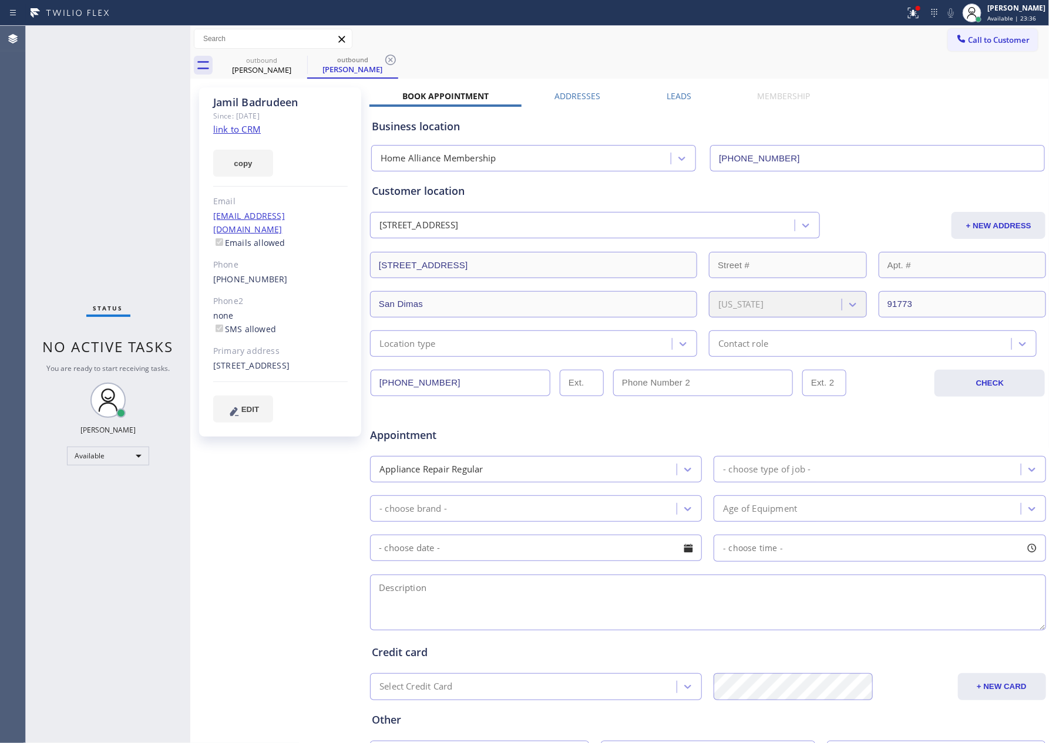
drag, startPoint x: 322, startPoint y: 464, endPoint x: 254, endPoint y: 453, distance: 69.5
click at [310, 469] on div "[PERSON_NAME] Since: [DATE] link to CRM copy Email [EMAIL_ADDRESS][DOMAIN_NAME]…" at bounding box center [281, 462] width 176 height 761
drag, startPoint x: 129, startPoint y: 245, endPoint x: 177, endPoint y: 213, distance: 57.6
click at [159, 231] on div "Status No active tasks You are ready to start receiving tasks. [PERSON_NAME] Av…" at bounding box center [108, 384] width 164 height 717
click at [281, 59] on div "outbound" at bounding box center [261, 60] width 89 height 9
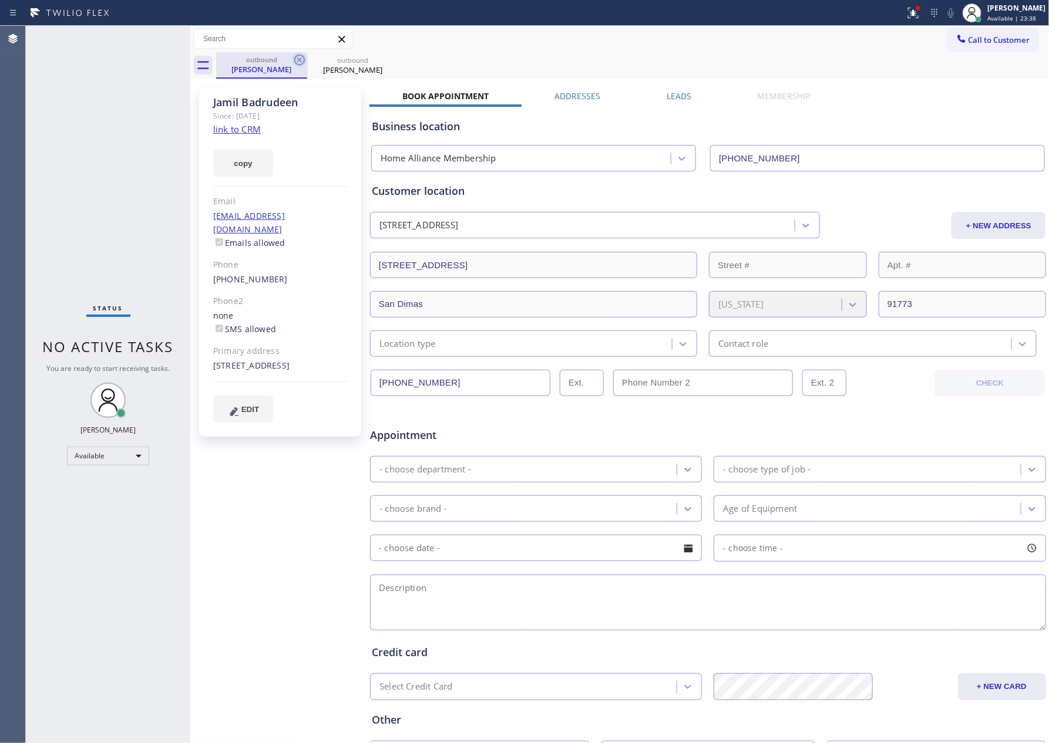
click at [304, 60] on icon at bounding box center [299, 60] width 11 height 11
click at [0, 0] on icon at bounding box center [0, 0] width 0 height 0
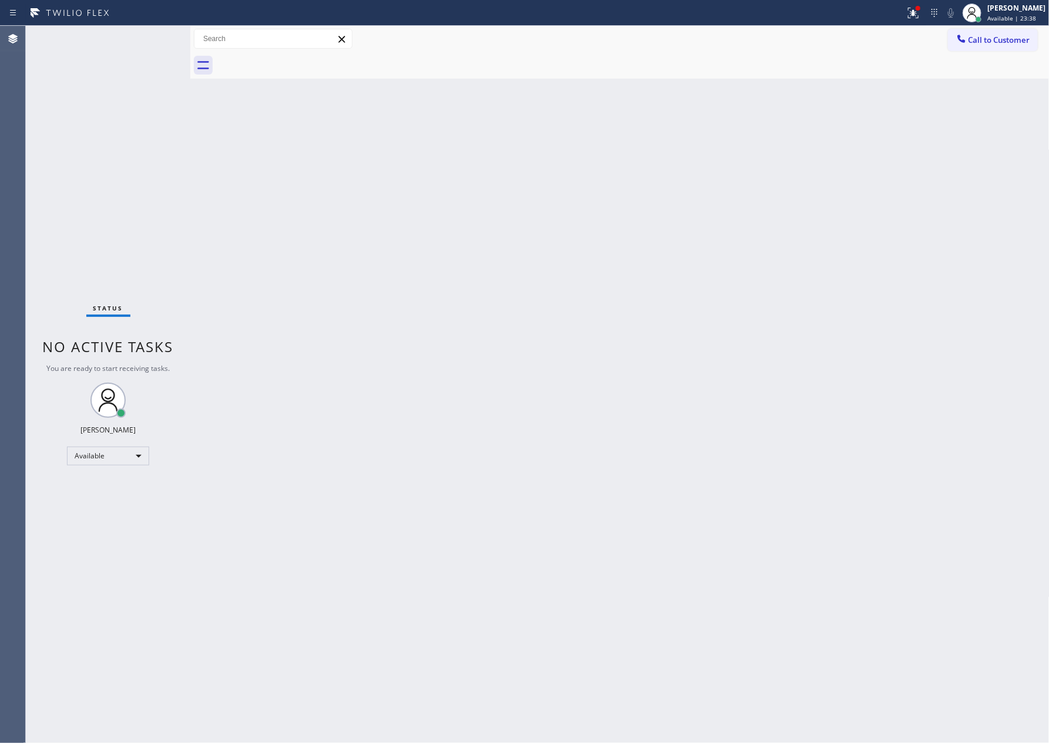
click at [304, 60] on div at bounding box center [632, 65] width 833 height 26
click at [719, 362] on div "Back to Dashboard Change Sender ID Customers Technicians Select a contact Outbo…" at bounding box center [619, 384] width 859 height 717
drag, startPoint x: 288, startPoint y: 301, endPoint x: 331, endPoint y: 294, distance: 44.0
click at [331, 294] on div "Back to Dashboard Change Sender ID Customers Technicians Select a contact Outbo…" at bounding box center [619, 384] width 859 height 717
click at [978, 38] on span "Call to Customer" at bounding box center [999, 40] width 62 height 11
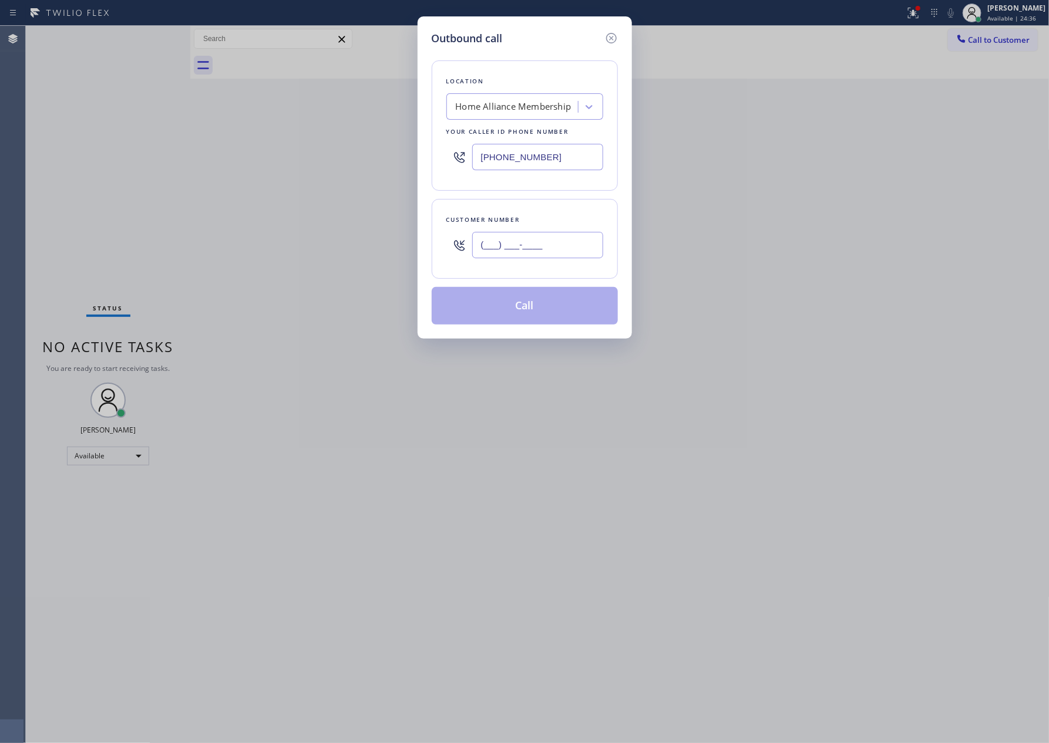
click at [565, 240] on input "(___) ___-____" at bounding box center [537, 245] width 131 height 26
paste input "text"
click at [576, 248] on input "(___) ___-____" at bounding box center [537, 245] width 131 height 26
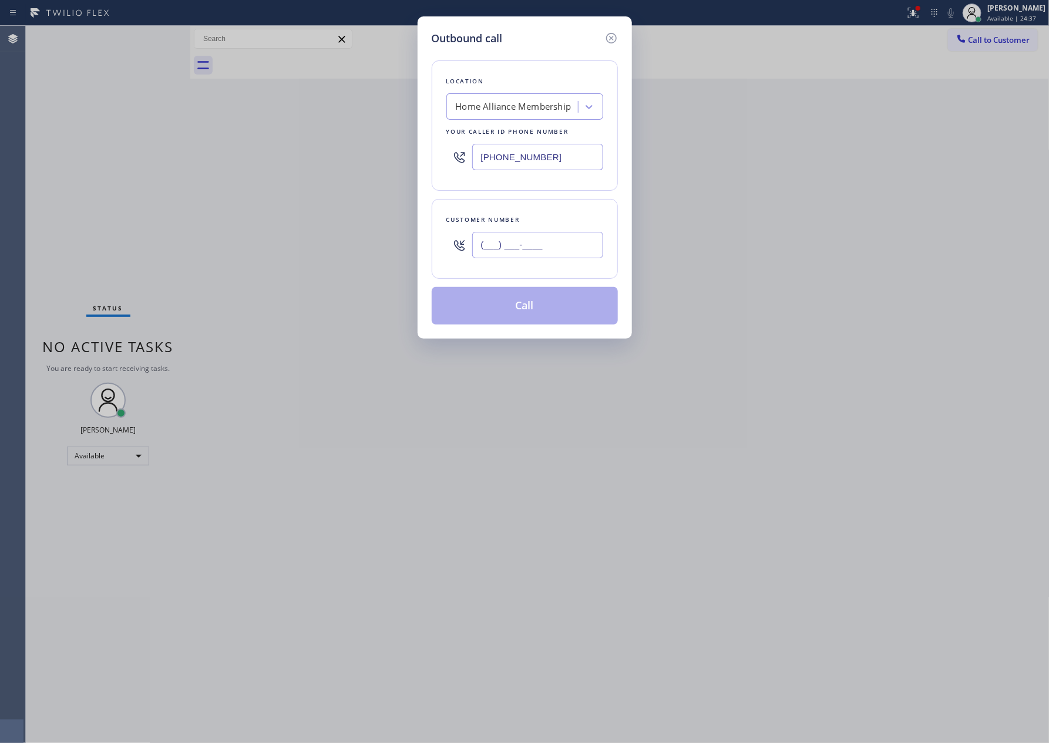
paste input "text"
type input "(___) ___-____"
click at [558, 251] on input "(___) ___-____" at bounding box center [537, 245] width 131 height 26
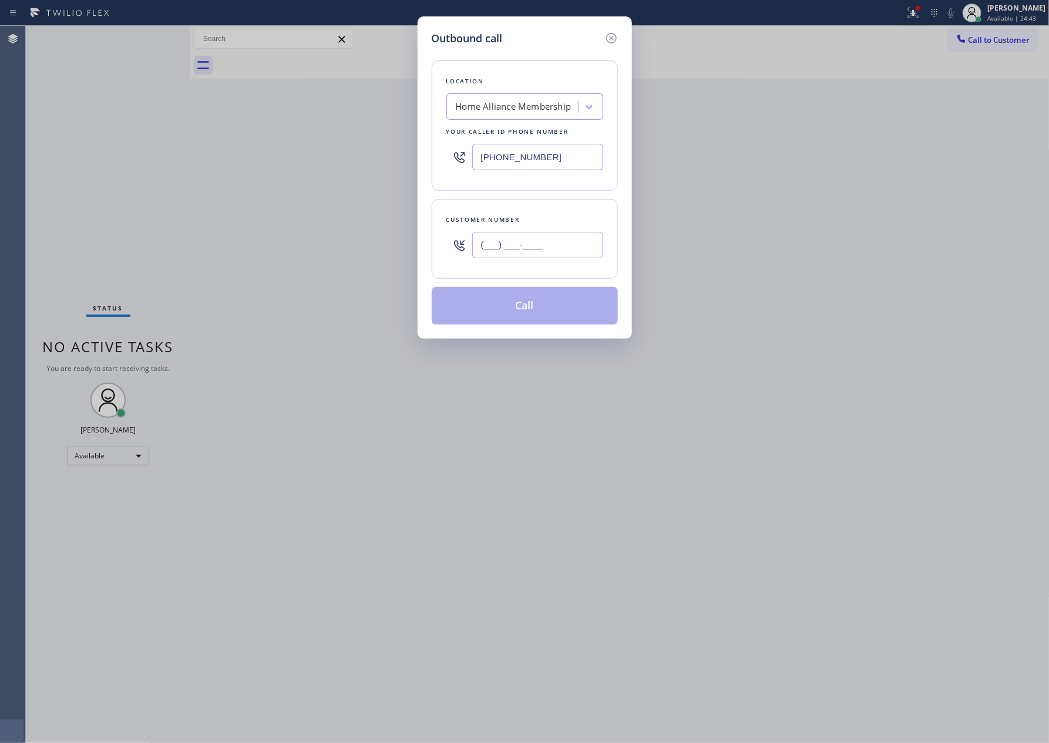
paste input "714) 269-2494"
type input "[PHONE_NUMBER]"
click at [537, 312] on button "Call" at bounding box center [525, 306] width 186 height 38
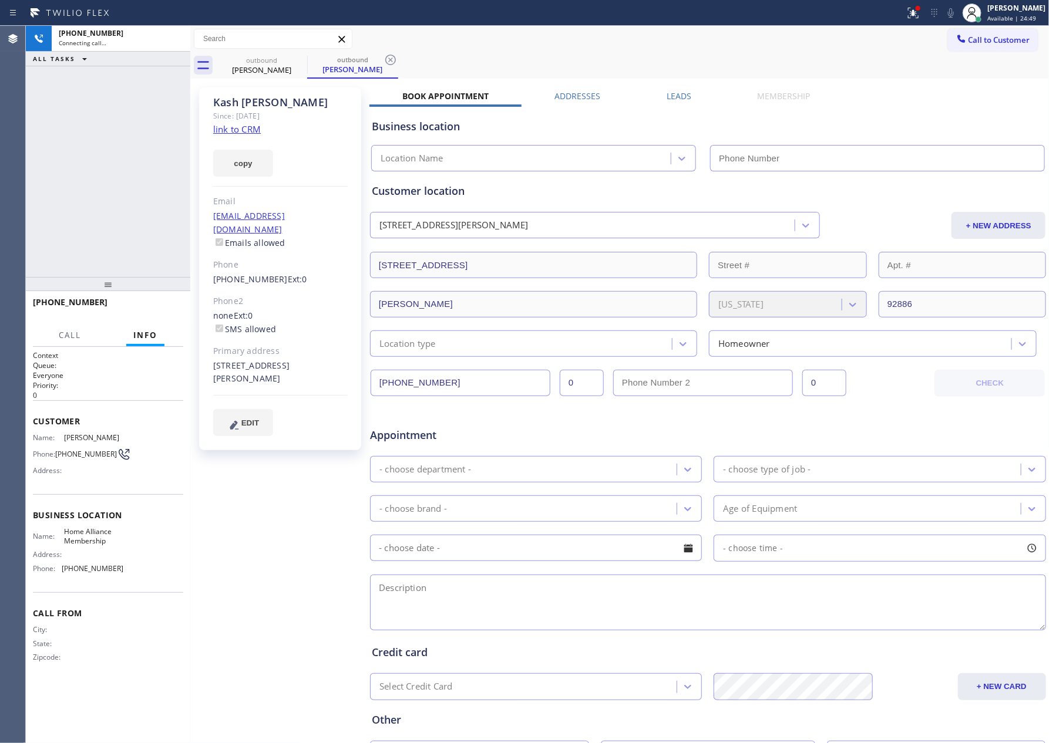
type input "[PHONE_NUMBER]"
click at [256, 131] on link "link to CRM" at bounding box center [237, 129] width 48 height 12
click at [112, 178] on div "[PHONE_NUMBER] Live | 00:02 ALL TASKS ALL TASKS ACTIVE TASKS TASKS IN WRAP UP" at bounding box center [108, 151] width 164 height 251
click at [110, 178] on div "[PHONE_NUMBER] Live | 00:02 ALL TASKS ALL TASKS ACTIVE TASKS TASKS IN WRAP UP" at bounding box center [108, 151] width 164 height 251
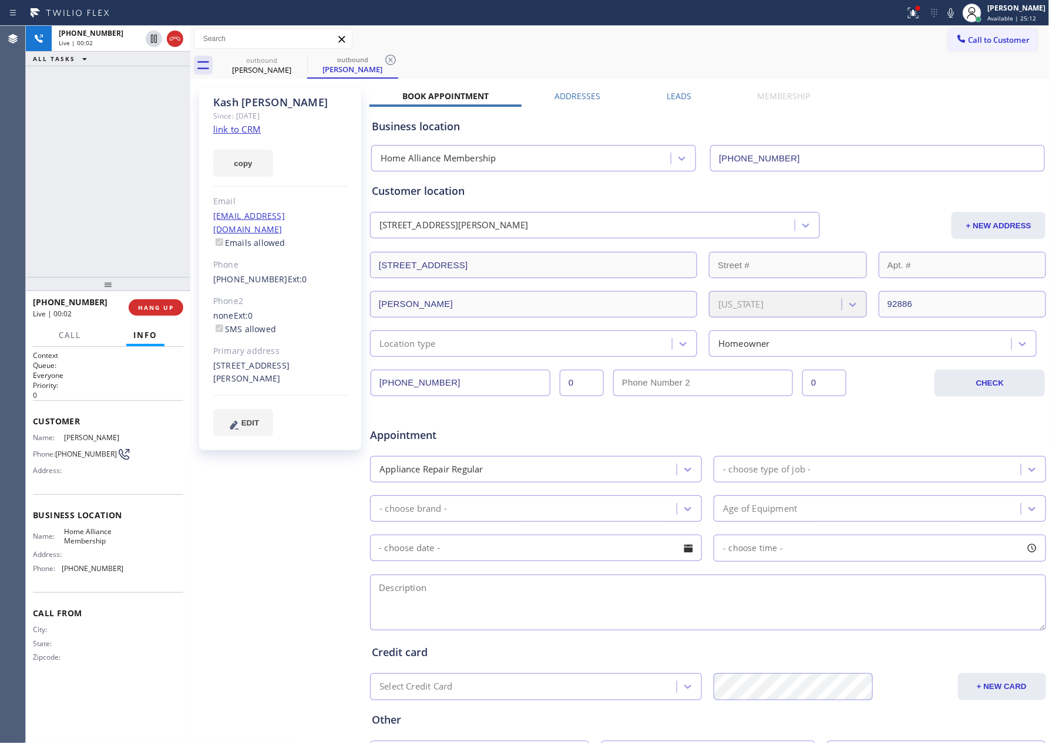
click at [113, 182] on div "[PHONE_NUMBER] Live | 00:02 ALL TASKS ALL TASKS ACTIVE TASKS TASKS IN WRAP UP" at bounding box center [108, 151] width 164 height 251
click at [127, 170] on div "[PHONE_NUMBER] Live | 00:38 ALL TASKS ALL TASKS ACTIVE TASKS TASKS IN WRAP UP" at bounding box center [108, 151] width 164 height 251
click at [131, 164] on div "[PHONE_NUMBER] Live | 00:38 ALL TASKS ALL TASKS ACTIVE TASKS TASKS IN WRAP UP" at bounding box center [108, 151] width 164 height 251
click at [131, 164] on div "[PHONE_NUMBER] Live | 00:39 ALL TASKS ALL TASKS ACTIVE TASKS TASKS IN WRAP UP" at bounding box center [108, 151] width 164 height 251
click at [149, 247] on div "[PHONE_NUMBER] Live | 00:40 ALL TASKS ALL TASKS ACTIVE TASKS TASKS IN WRAP UP" at bounding box center [108, 151] width 164 height 251
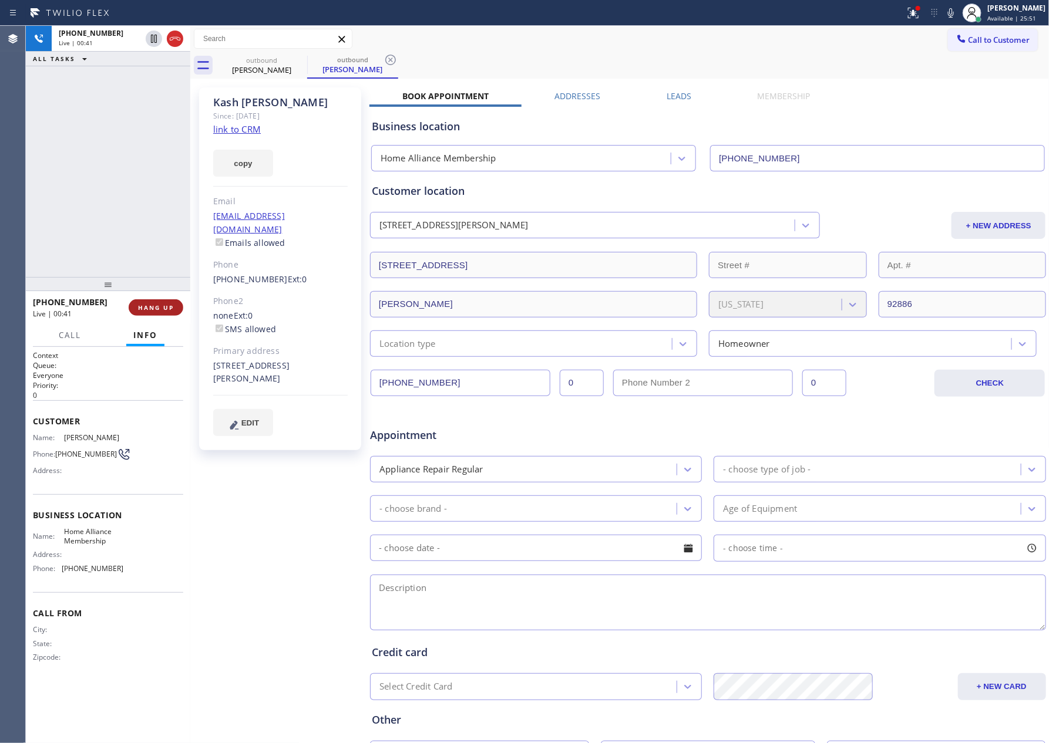
click at [162, 314] on button "HANG UP" at bounding box center [156, 307] width 55 height 16
click at [127, 107] on div "[PHONE_NUMBER] Live | 00:42 ALL TASKS ALL TASKS ACTIVE TASKS TASKS IN WRAP UP" at bounding box center [108, 151] width 164 height 251
drag, startPoint x: 648, startPoint y: 60, endPoint x: 680, endPoint y: 4, distance: 65.0
click at [648, 59] on div "outbound [PERSON_NAME] outbound [PERSON_NAME]" at bounding box center [632, 65] width 833 height 26
click at [1009, 37] on span "Call to Customer" at bounding box center [999, 40] width 62 height 11
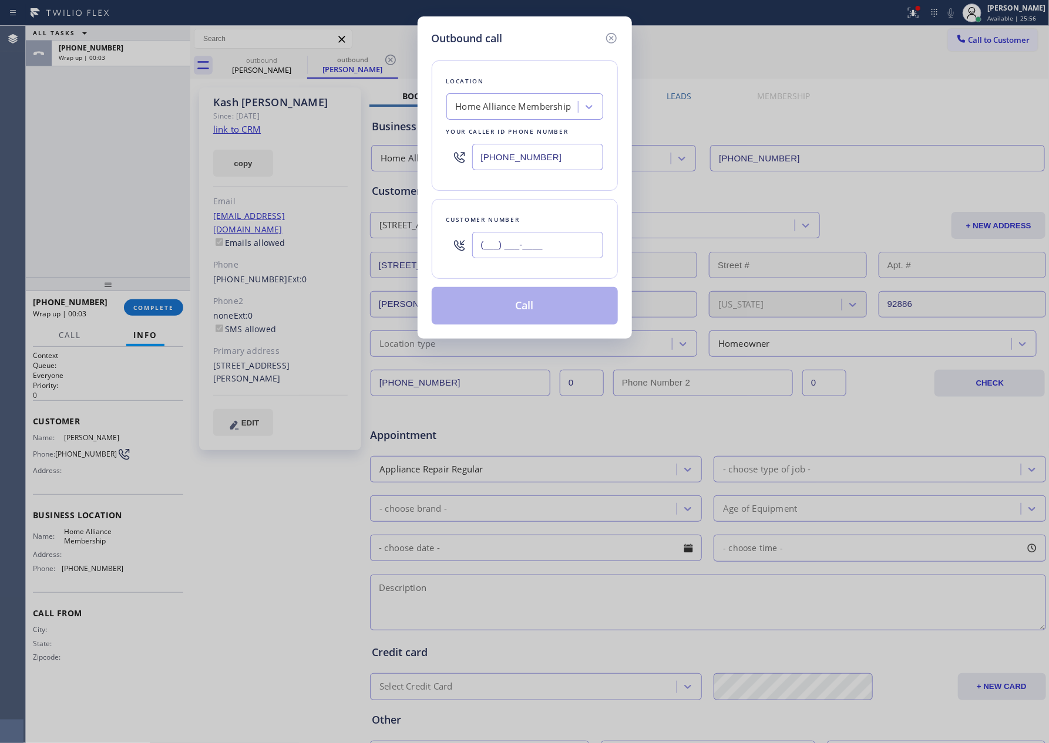
click at [557, 249] on input "(___) ___-____" at bounding box center [537, 245] width 131 height 26
paste input "480) 280-0775"
type input "[PHONE_NUMBER]"
click at [541, 312] on button "Call" at bounding box center [525, 306] width 186 height 38
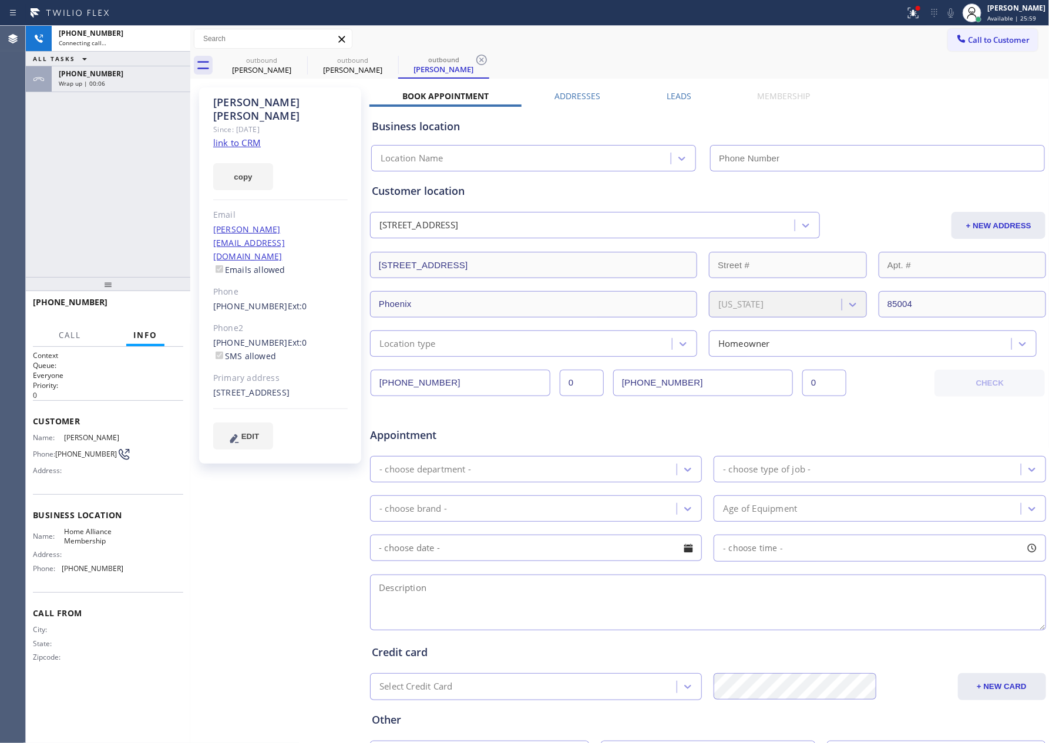
click at [152, 222] on div "[PHONE_NUMBER] Connecting call… ALL TASKS ALL TASKS ACTIVE TASKS TASKS IN WRAP …" at bounding box center [108, 151] width 164 height 251
click at [270, 62] on div "outbound" at bounding box center [261, 60] width 89 height 9
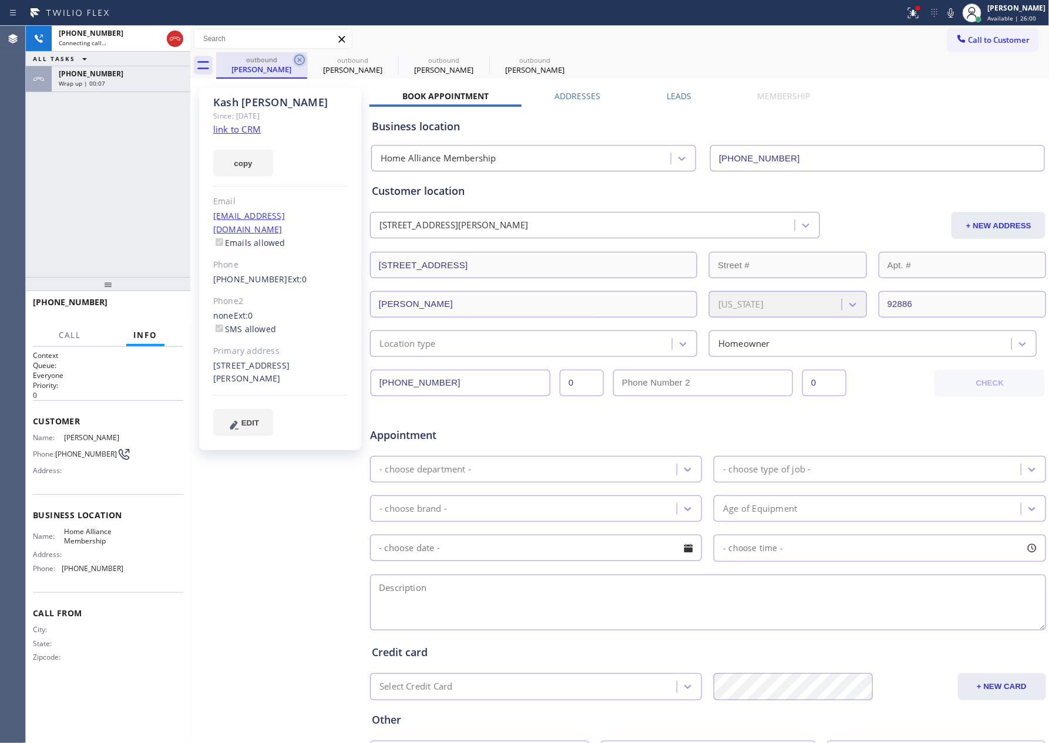
type input "[PHONE_NUMBER]"
click at [297, 57] on icon at bounding box center [299, 60] width 14 height 14
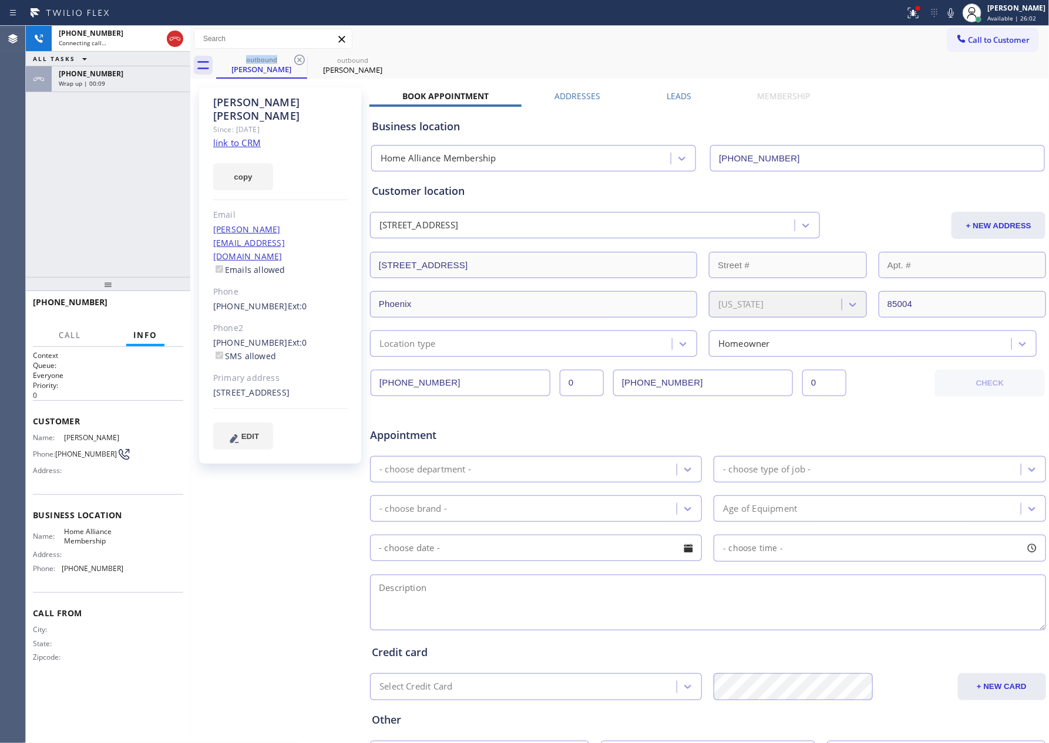
click at [247, 137] on link "link to CRM" at bounding box center [237, 143] width 48 height 12
drag, startPoint x: 146, startPoint y: 312, endPoint x: 145, endPoint y: 227, distance: 84.6
click at [150, 310] on button "HANG UP" at bounding box center [156, 307] width 55 height 16
drag, startPoint x: 145, startPoint y: 227, endPoint x: 523, endPoint y: 11, distance: 435.5
click at [160, 221] on div "[PHONE_NUMBER] Live | 00:04 ALL TASKS ALL TASKS ACTIVE TASKS TASKS IN WRAP UP […" at bounding box center [108, 151] width 164 height 251
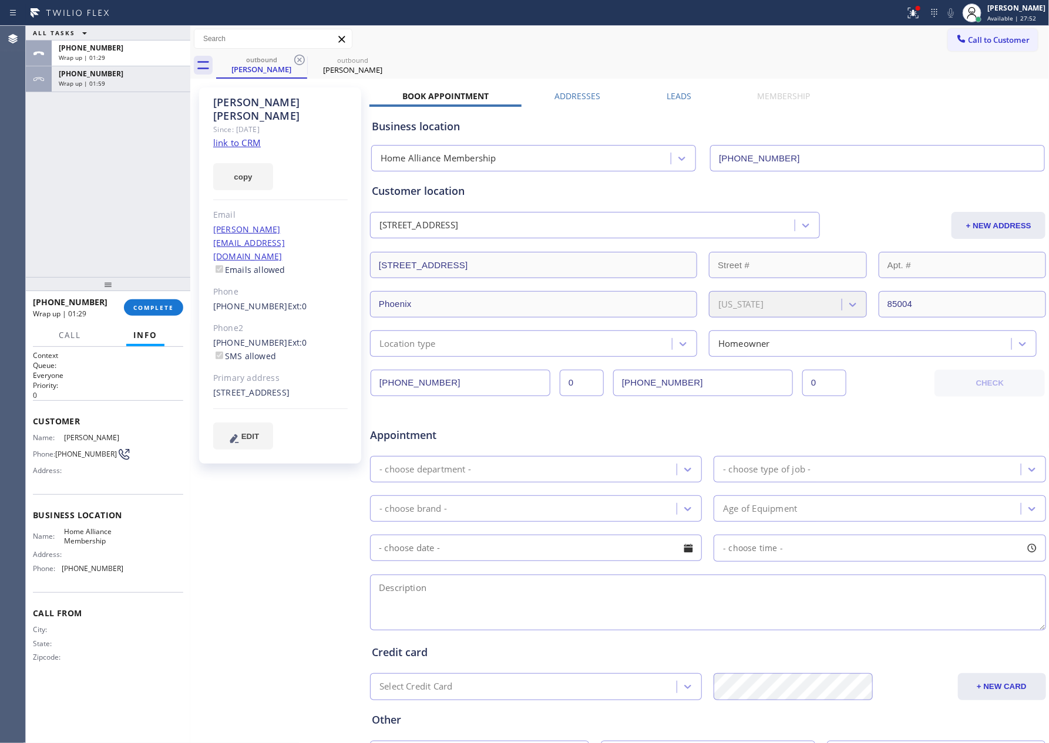
click at [671, 325] on div "Customer location [STREET_ADDRESS] + NEW ADDRESS [STREET_ADDRESS][US_STATE] Loc…" at bounding box center [708, 270] width 672 height 174
click at [995, 35] on span "Call to Customer" at bounding box center [999, 40] width 62 height 11
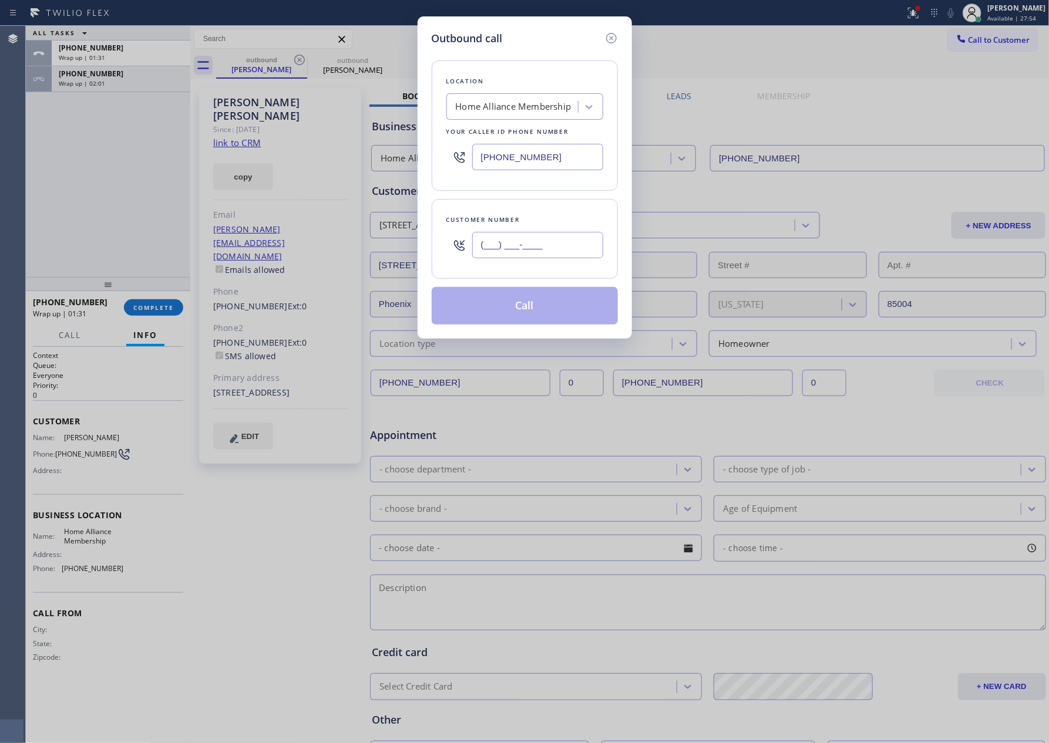
click at [537, 248] on input "(___) ___-____" at bounding box center [537, 245] width 131 height 26
paste input "424) 229-4387"
type input "[PHONE_NUMBER]"
drag, startPoint x: 527, startPoint y: 310, endPoint x: 268, endPoint y: 263, distance: 263.2
click at [525, 311] on button "Call" at bounding box center [525, 306] width 186 height 38
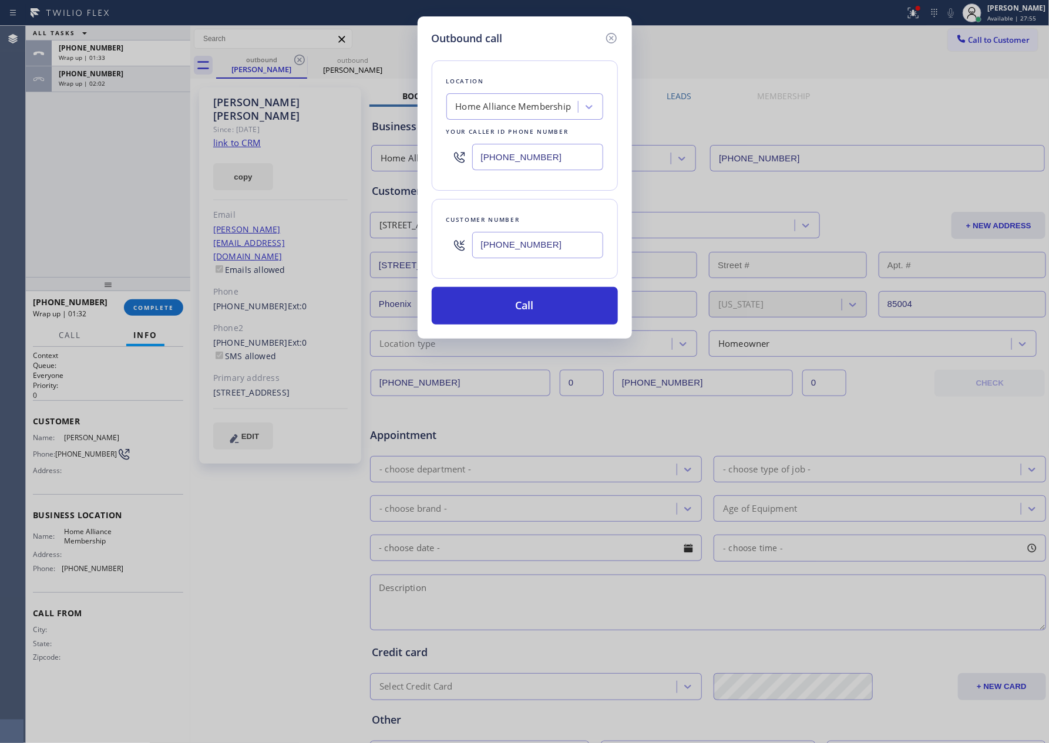
click at [101, 227] on div "Outbound call Location Home Alliance Membership Your caller id phone number [PH…" at bounding box center [524, 371] width 1049 height 743
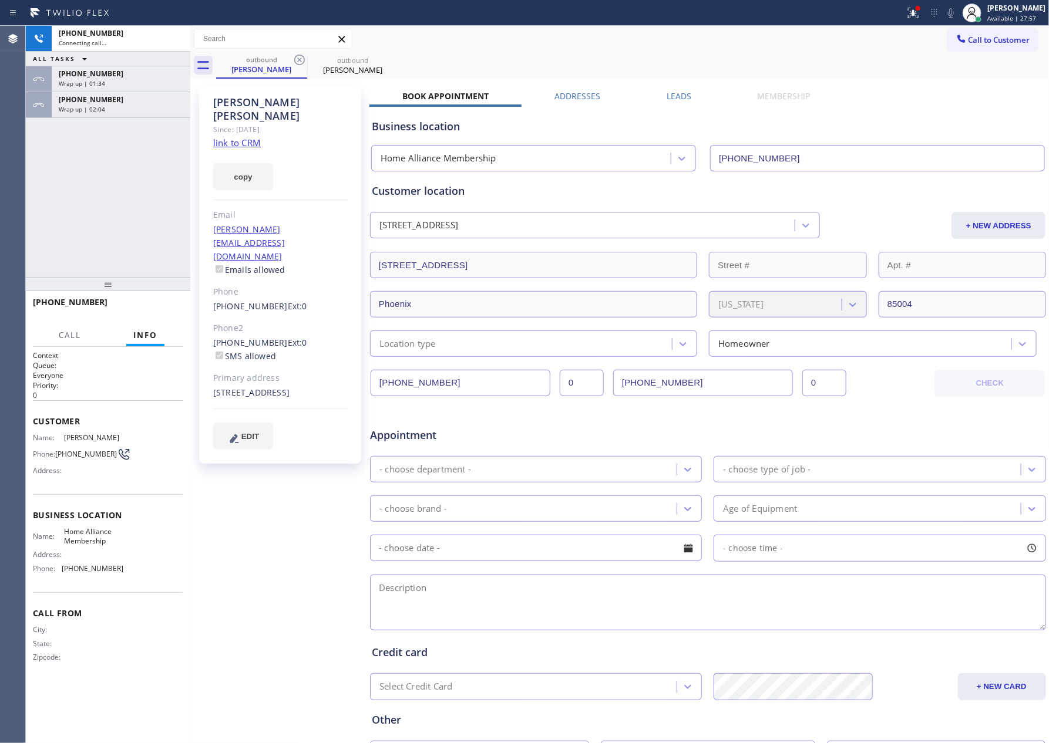
click at [118, 97] on div "[PHONE_NUMBER]" at bounding box center [121, 100] width 124 height 10
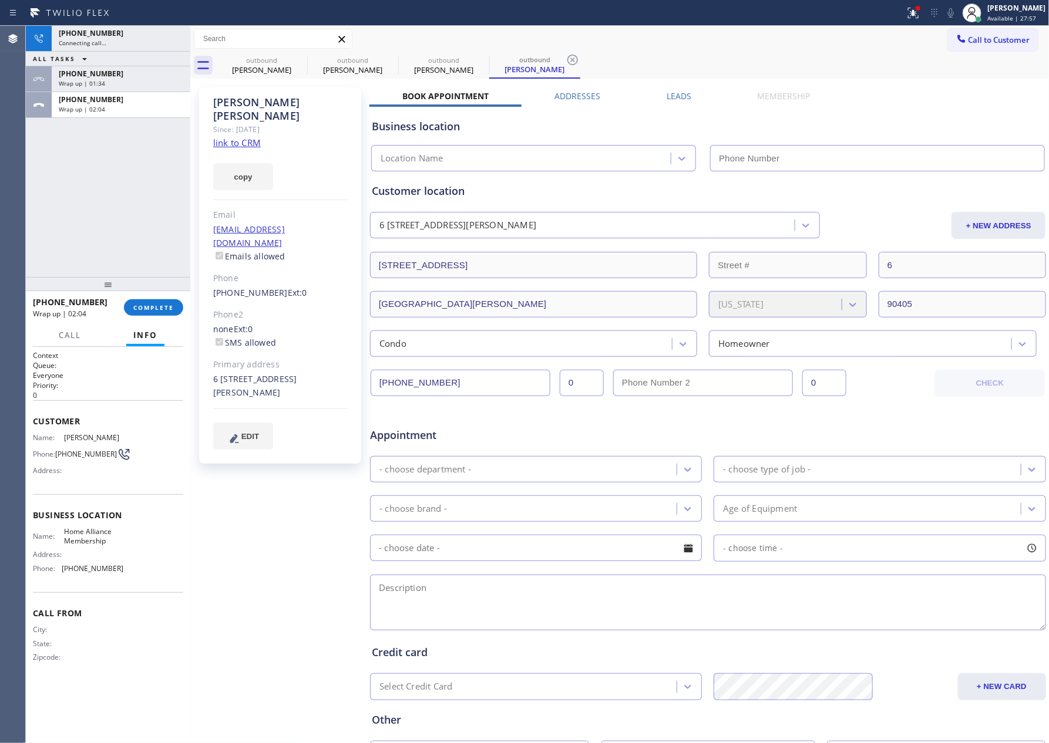
click at [144, 306] on span "COMPLETE" at bounding box center [153, 308] width 41 height 8
click at [120, 149] on div "[PHONE_NUMBER] Connecting call… ALL TASKS ALL TASKS ACTIVE TASKS TASKS IN WRAP …" at bounding box center [108, 151] width 164 height 251
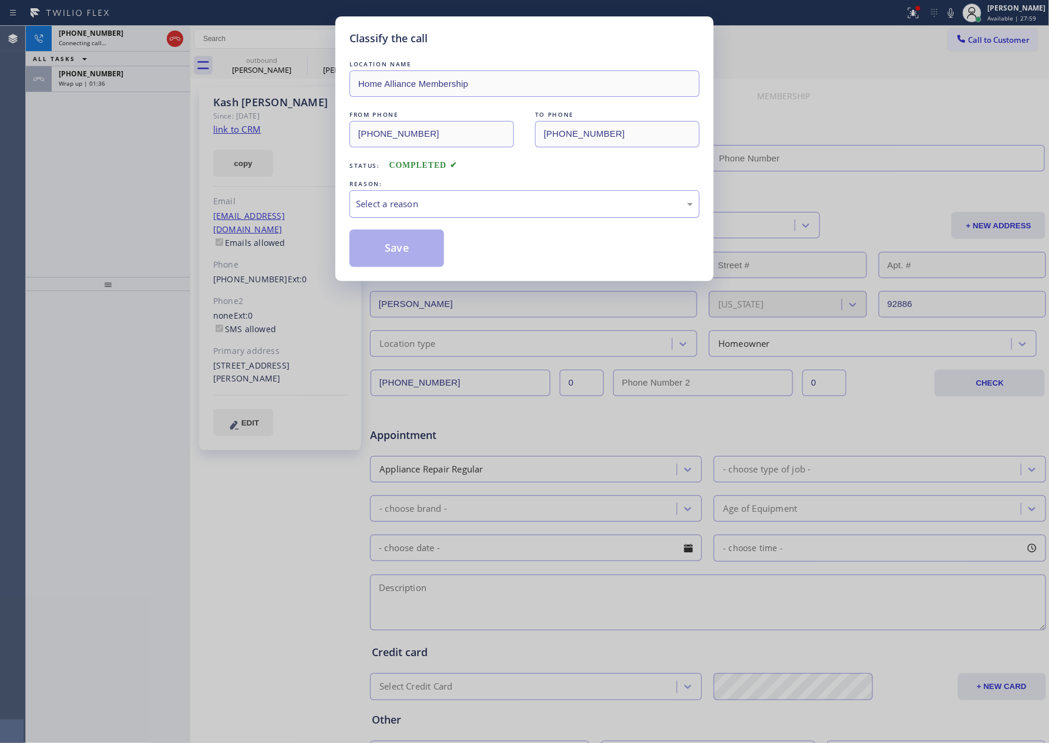
click at [418, 210] on div "Select a reason" at bounding box center [524, 204] width 337 height 14
type input "[PHONE_NUMBER]"
click at [388, 247] on button "Save" at bounding box center [396, 249] width 95 height 38
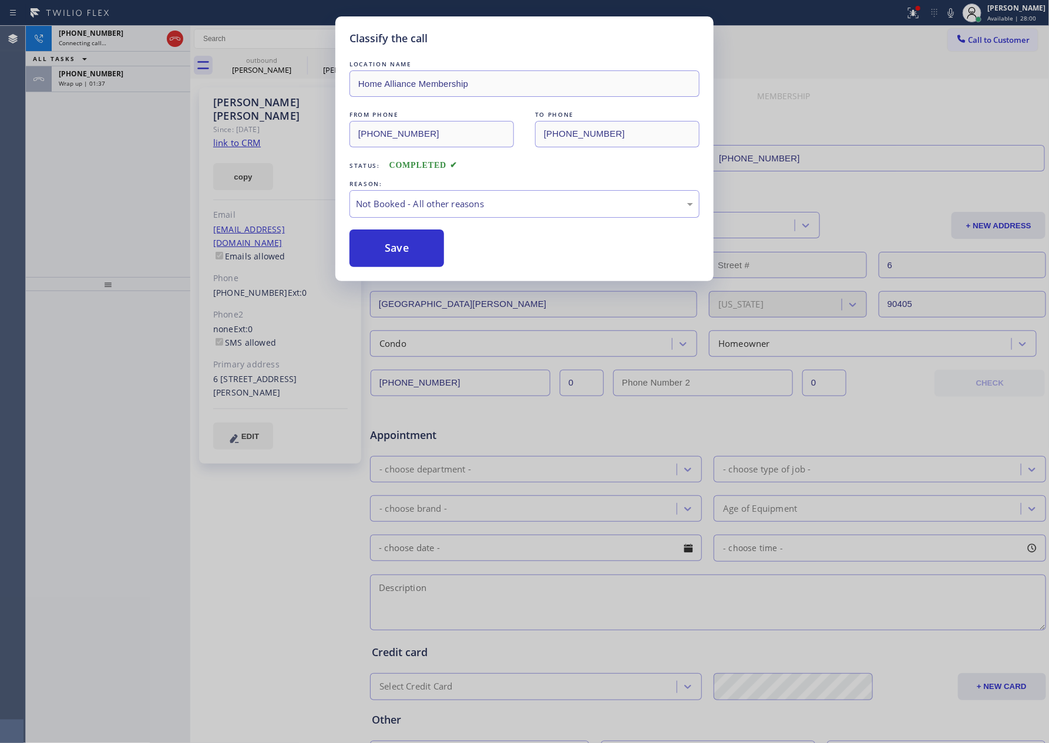
click at [99, 182] on div "Classify the call LOCATION NAME Home Alliance Membership FROM PHONE [PHONE_NUMB…" at bounding box center [524, 371] width 1049 height 743
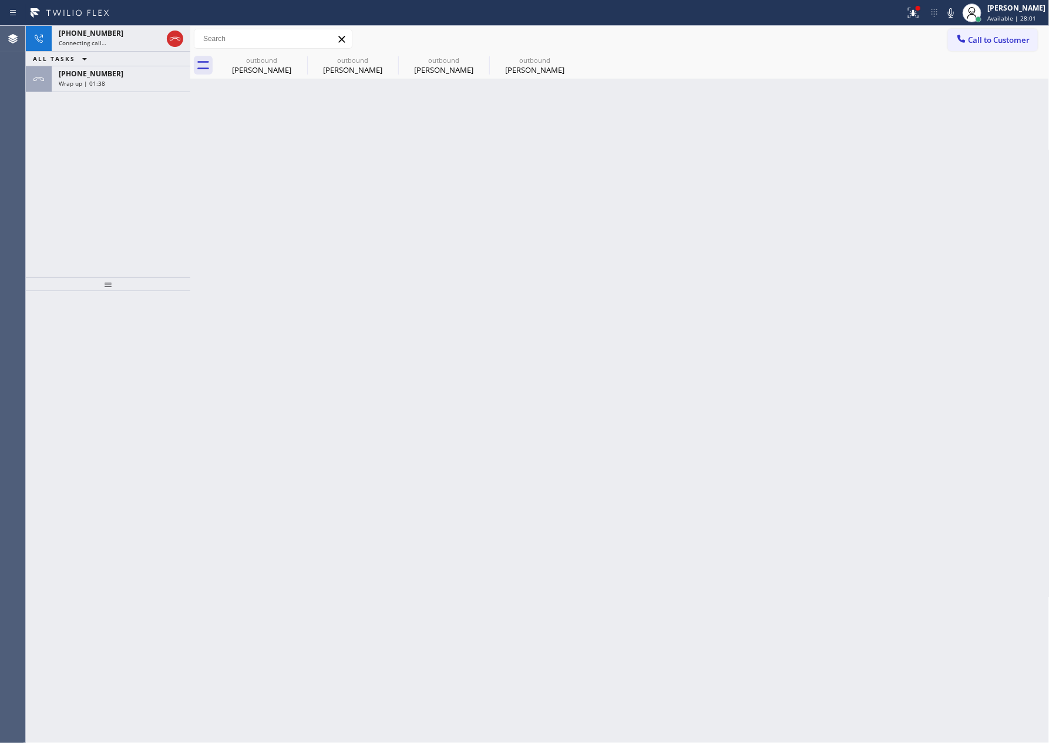
click at [145, 79] on div "Wrap up | 01:38" at bounding box center [121, 83] width 124 height 8
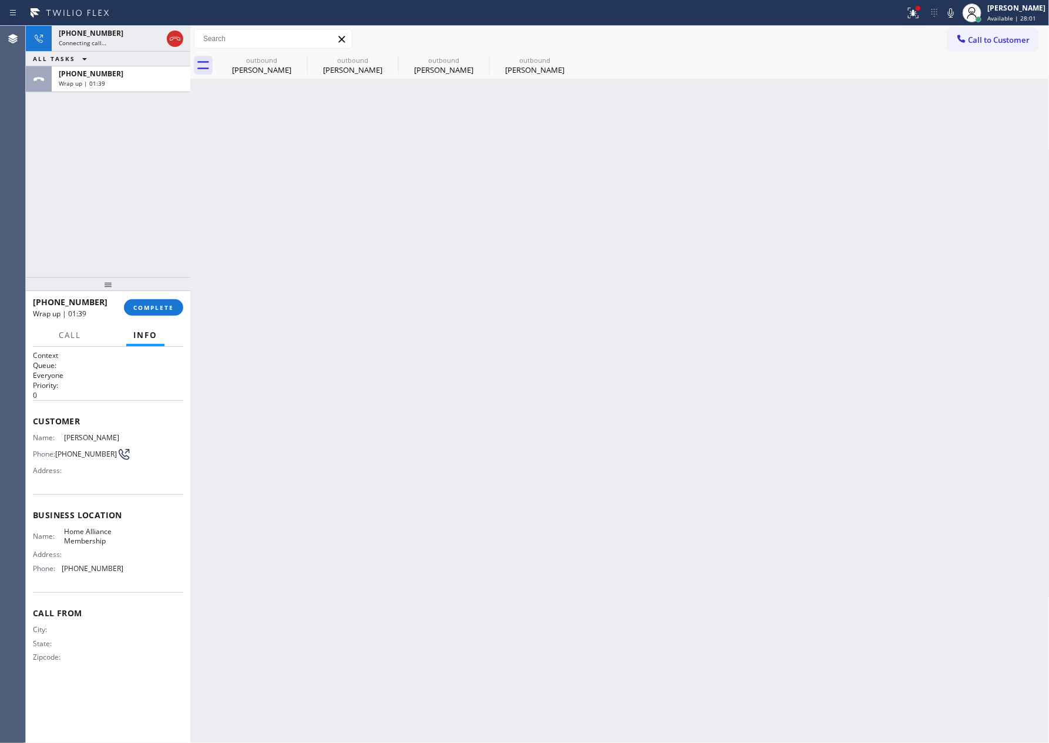
click at [159, 298] on div "[PHONE_NUMBER] Wrap up | 01:39 COMPLETE" at bounding box center [108, 307] width 150 height 31
click at [136, 168] on div "[PHONE_NUMBER] Connecting call… ALL TASKS ALL TASKS ACTIVE TASKS TASKS IN WRAP …" at bounding box center [108, 151] width 164 height 251
click at [140, 309] on span "COMPLETE" at bounding box center [153, 308] width 41 height 8
click at [120, 134] on div "[PHONE_NUMBER] Connecting call… ALL TASKS ALL TASKS ACTIVE TASKS TASKS IN WRAP …" at bounding box center [108, 151] width 164 height 251
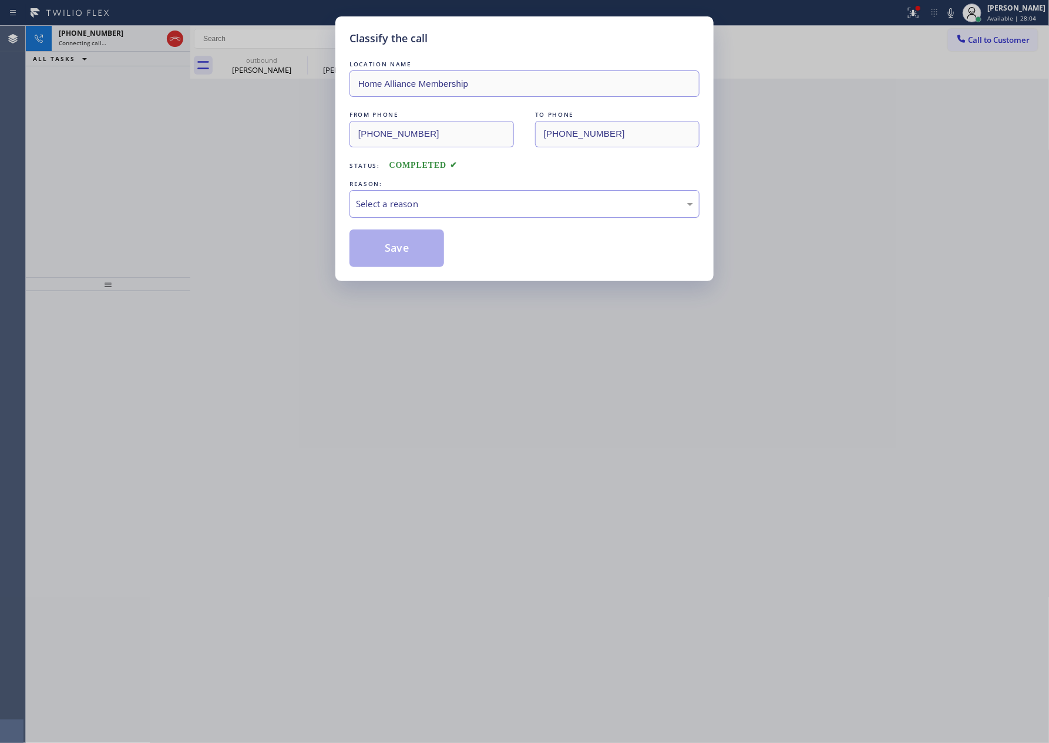
click at [396, 203] on div "Select a reason" at bounding box center [524, 204] width 337 height 14
click at [386, 252] on button "Save" at bounding box center [396, 249] width 95 height 38
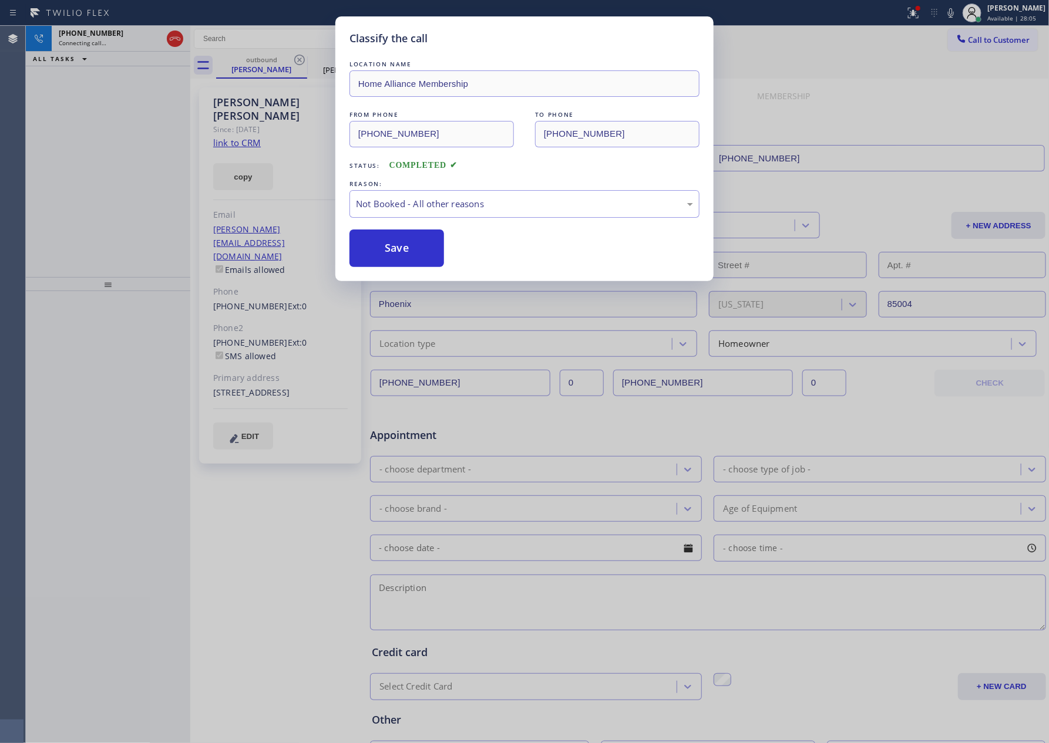
click at [386, 252] on button "Save" at bounding box center [396, 249] width 95 height 38
drag, startPoint x: 171, startPoint y: 183, endPoint x: 166, endPoint y: 180, distance: 6.8
click at [171, 181] on div "Classify the call LOCATION NAME Home Alliance Membership FROM PHONE [PHONE_NUMB…" at bounding box center [524, 371] width 1049 height 743
click at [108, 156] on div "Classify the call LOCATION NAME Home Alliance Membership FROM PHONE [PHONE_NUMB…" at bounding box center [524, 371] width 1049 height 743
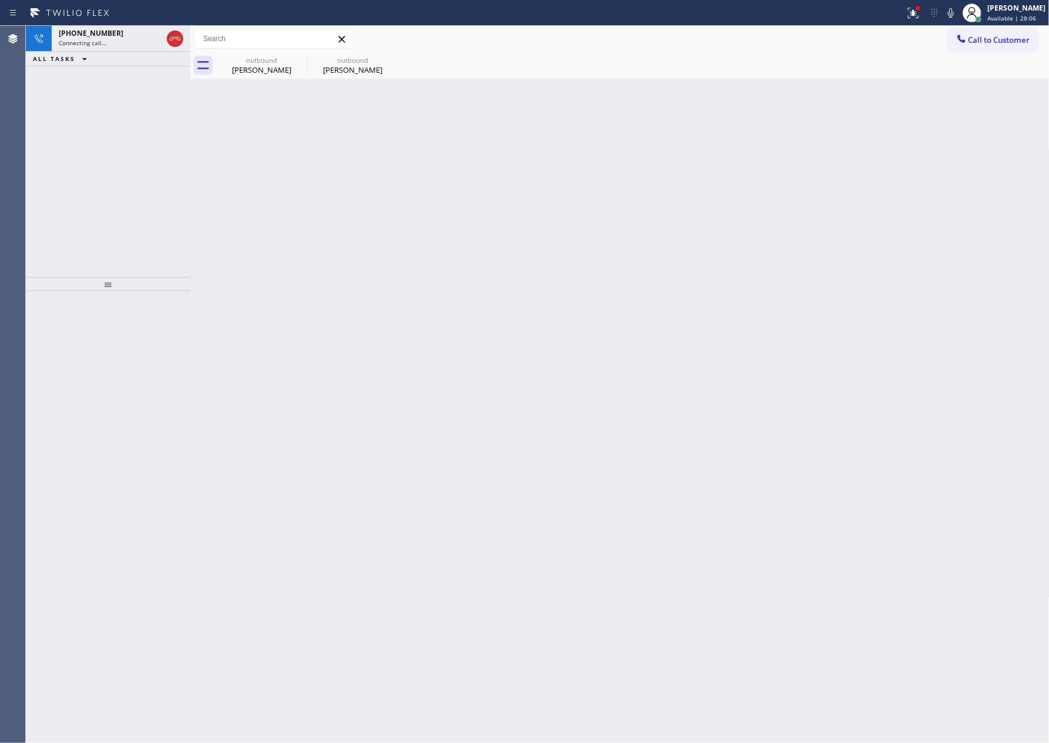
click at [108, 156] on div "[PHONE_NUMBER] Connecting call… ALL TASKS ALL TASKS ACTIVE TASKS TASKS IN WRAP …" at bounding box center [108, 151] width 164 height 251
click at [233, 57] on div "outbound" at bounding box center [261, 60] width 89 height 9
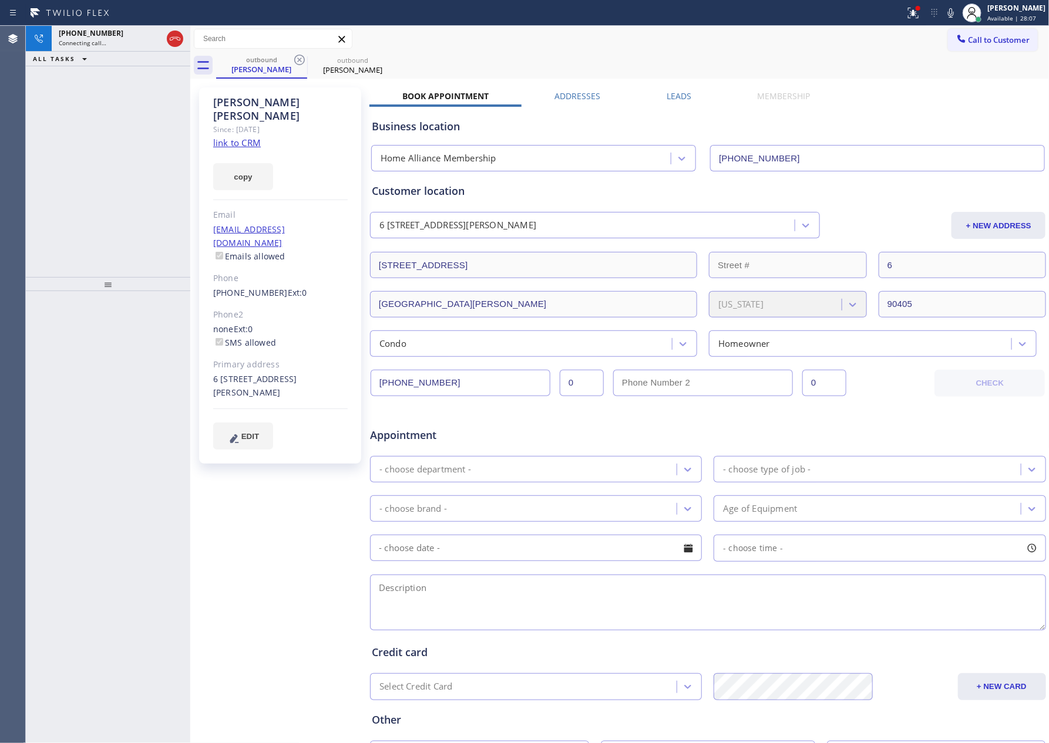
click at [129, 206] on div "[PHONE_NUMBER] Connecting call… ALL TASKS ALL TASKS ACTIVE TASKS TASKS IN WRAP …" at bounding box center [108, 151] width 164 height 251
click at [240, 137] on link "link to CRM" at bounding box center [237, 143] width 48 height 12
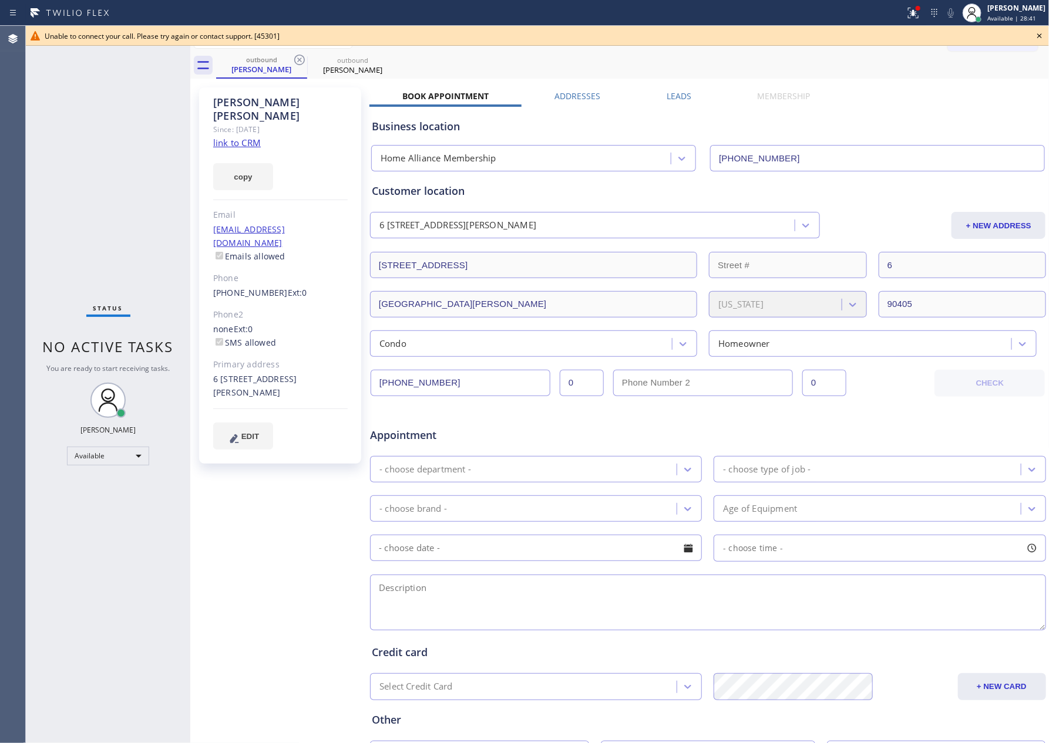
drag, startPoint x: 150, startPoint y: 149, endPoint x: 776, endPoint y: 145, distance: 625.3
click at [182, 151] on div "Status No active tasks You are ready to start receiving tasks. [PERSON_NAME] Av…" at bounding box center [108, 384] width 164 height 717
click at [1035, 35] on icon at bounding box center [1039, 36] width 14 height 14
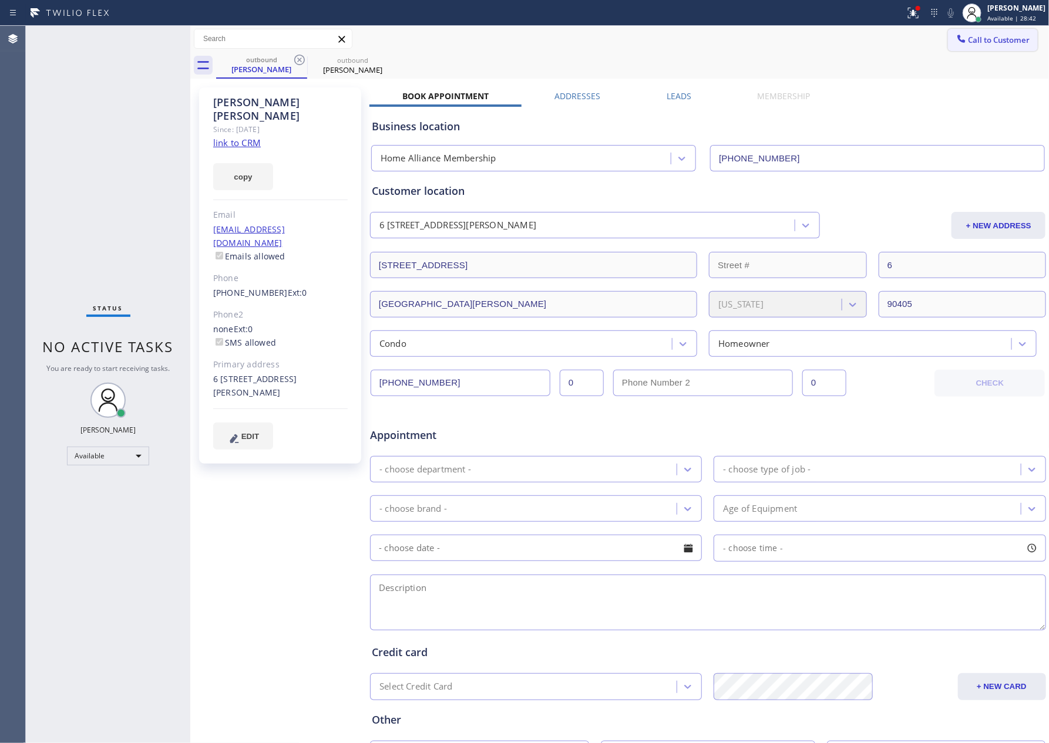
click at [982, 37] on span "Call to Customer" at bounding box center [999, 40] width 62 height 11
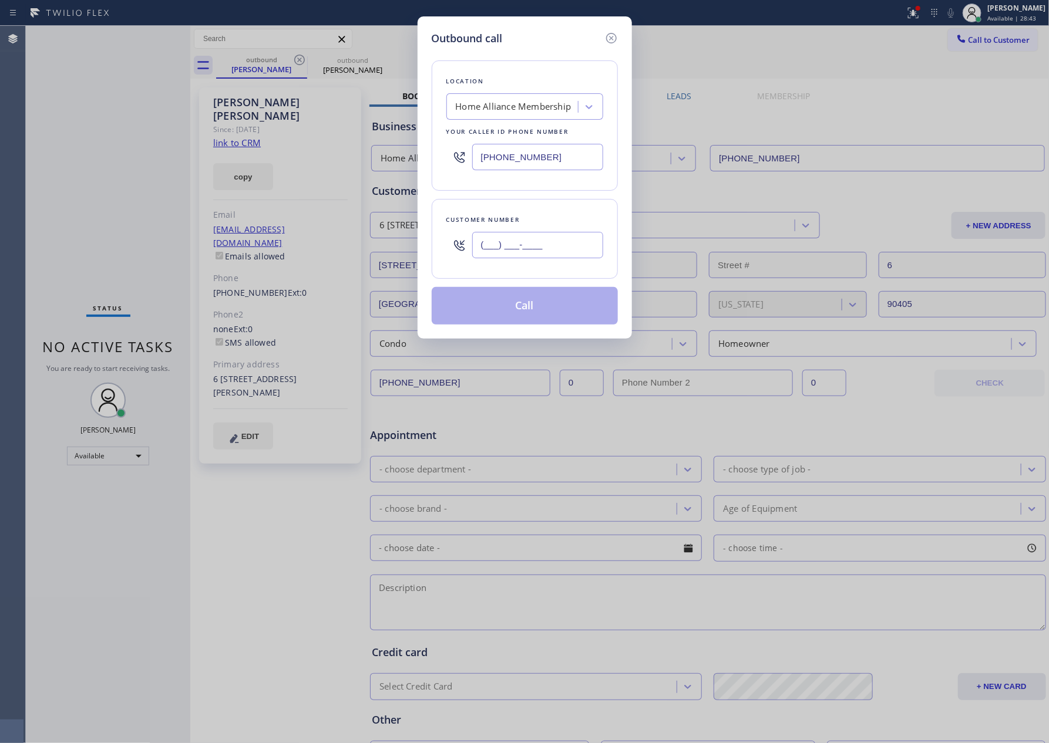
click at [555, 258] on input "(___) ___-____" at bounding box center [537, 245] width 131 height 26
paste input "562) 400-4030"
type input "[PHONE_NUMBER]"
click at [538, 316] on button "Call" at bounding box center [525, 306] width 186 height 38
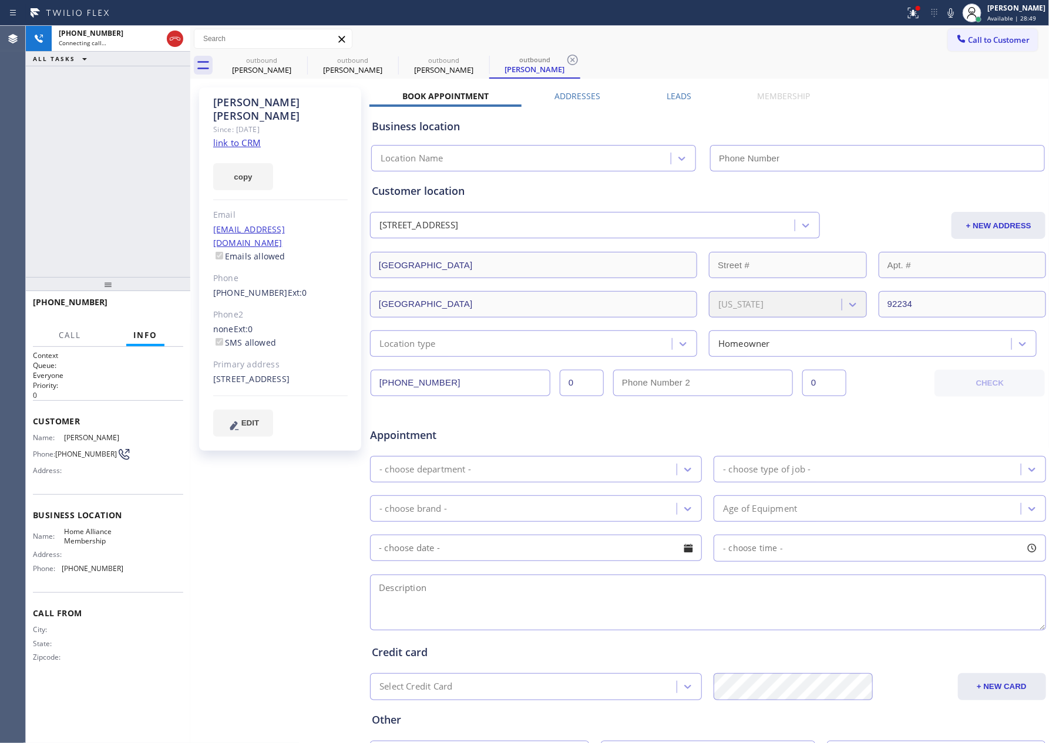
type input "[PHONE_NUMBER]"
click at [241, 137] on link "link to CRM" at bounding box center [237, 143] width 48 height 12
click at [147, 308] on span "HANG UP" at bounding box center [156, 308] width 36 height 8
click at [110, 169] on div "[PHONE_NUMBER] Live | 00:31 ALL TASKS ALL TASKS ACTIVE TASKS TASKS IN WRAP UP" at bounding box center [108, 151] width 164 height 251
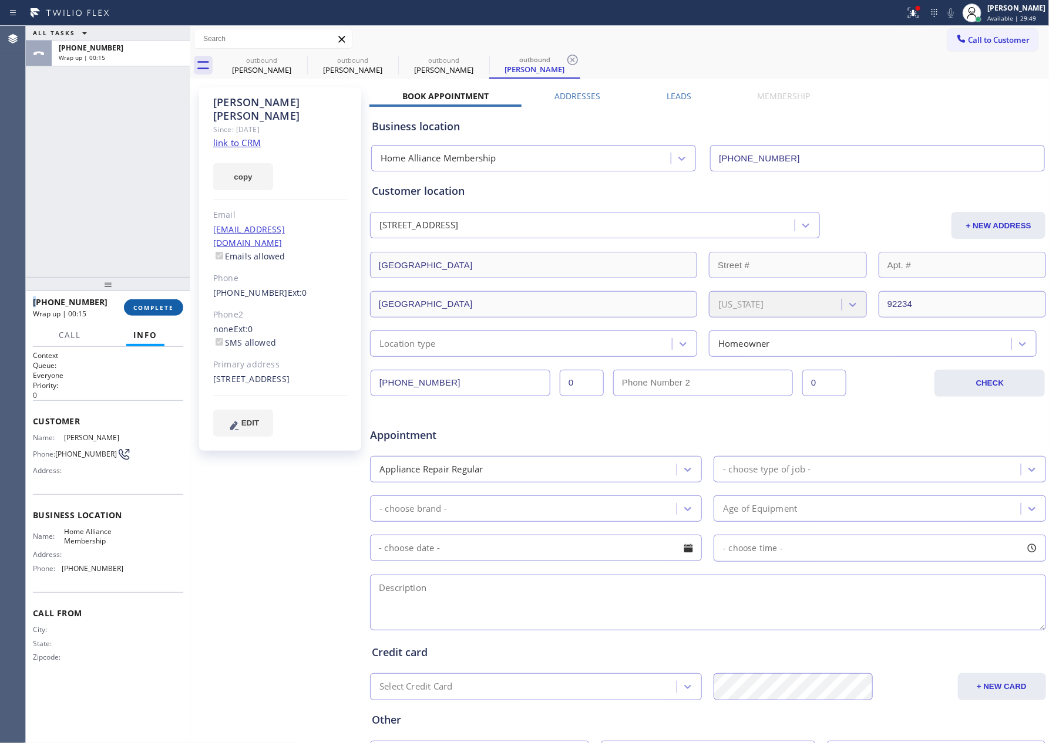
click at [163, 310] on span "COMPLETE" at bounding box center [153, 308] width 41 height 8
click at [114, 148] on div "ALL TASKS ALL TASKS ACTIVE TASKS TASKS IN WRAP UP [PHONE_NUMBER] Wrap up | 00:15" at bounding box center [108, 151] width 164 height 251
click at [115, 148] on div "ALL TASKS ALL TASKS ACTIVE TASKS TASKS IN WRAP UP [PHONE_NUMBER] Wrap up | 00:15" at bounding box center [108, 151] width 164 height 251
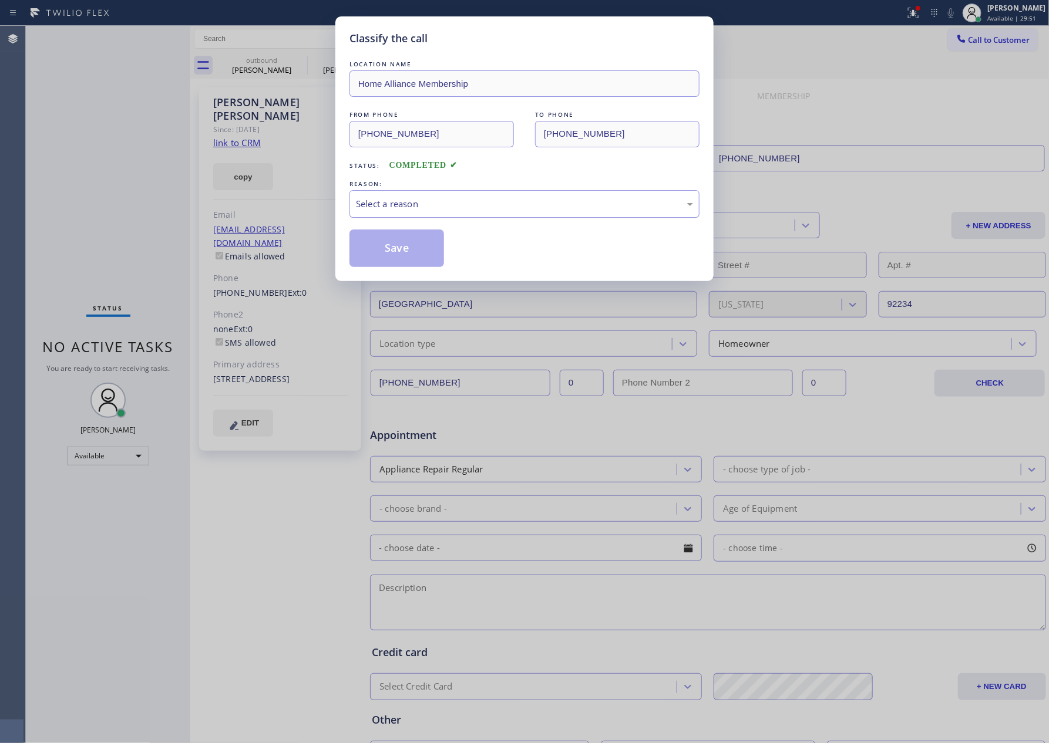
click at [397, 201] on div "Select a reason" at bounding box center [524, 204] width 337 height 14
click at [395, 251] on button "Save" at bounding box center [396, 249] width 95 height 38
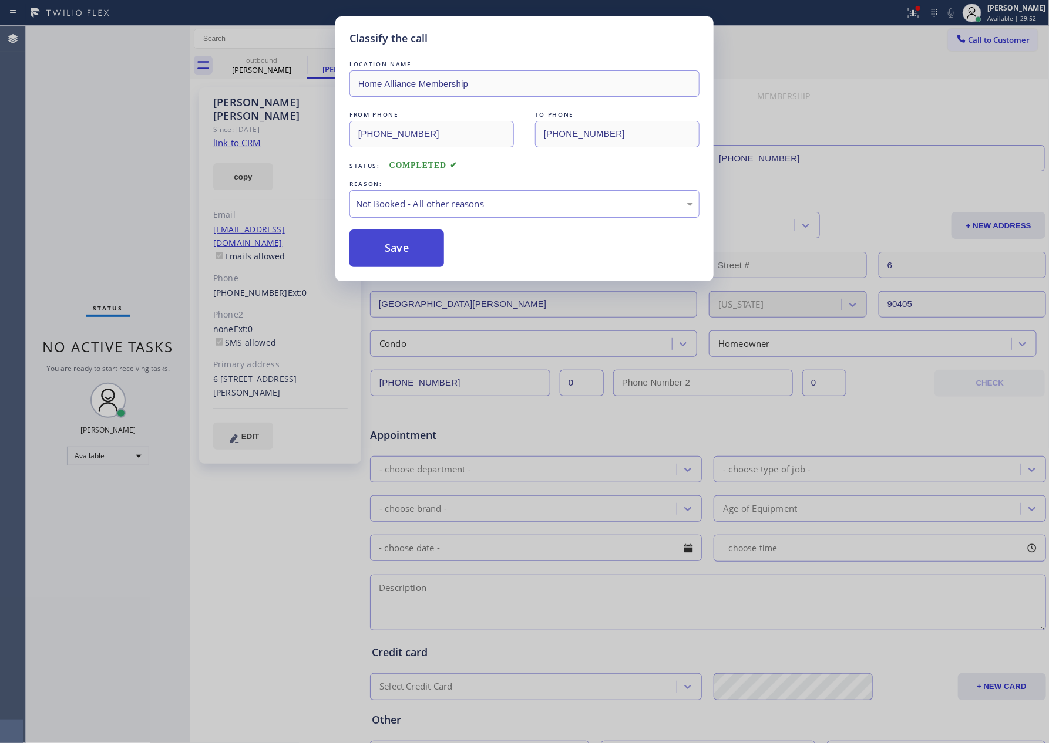
click at [395, 251] on button "Save" at bounding box center [396, 249] width 95 height 38
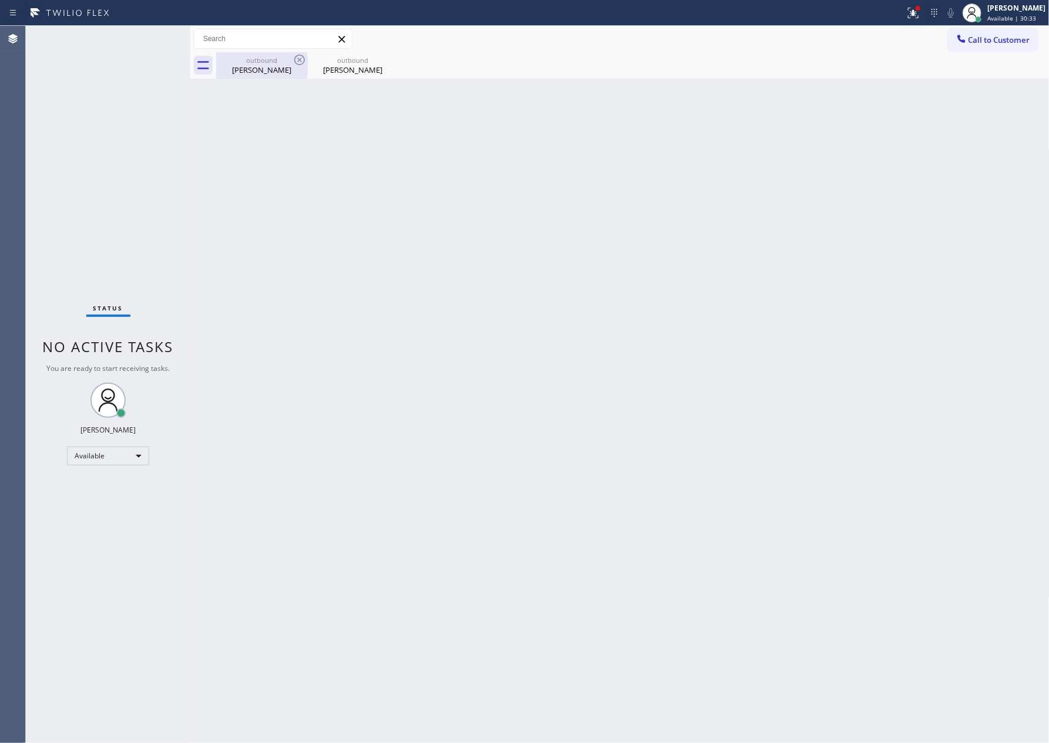
click at [281, 76] on div "outbound [PERSON_NAME]" at bounding box center [261, 65] width 89 height 26
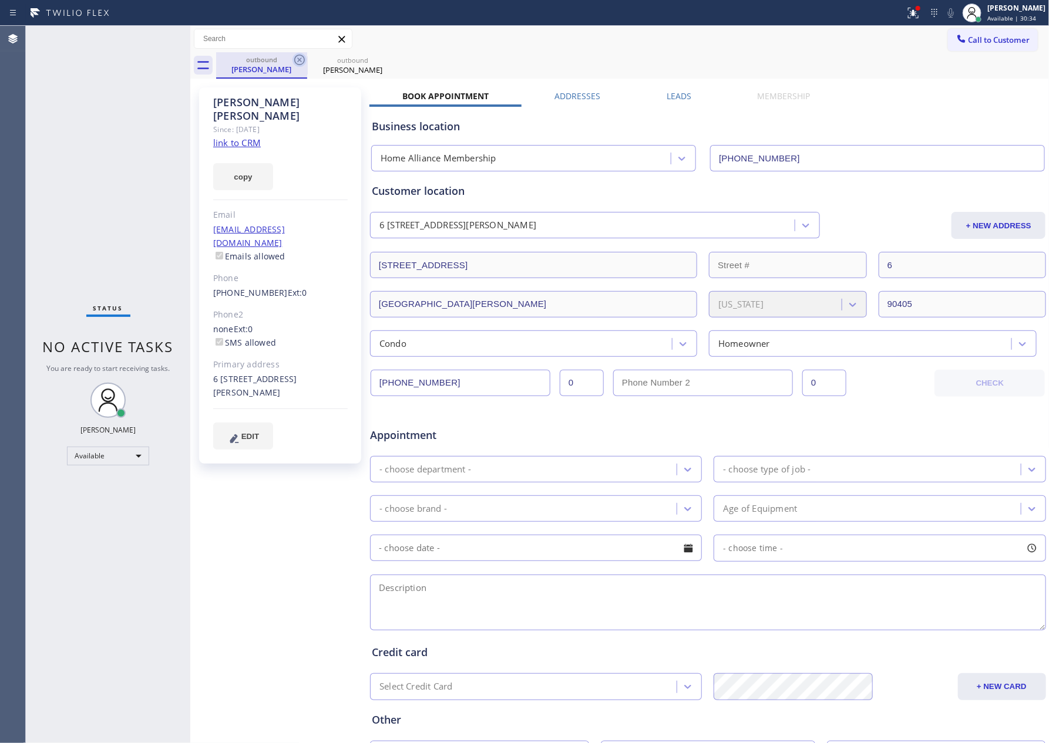
click at [298, 57] on icon at bounding box center [299, 60] width 14 height 14
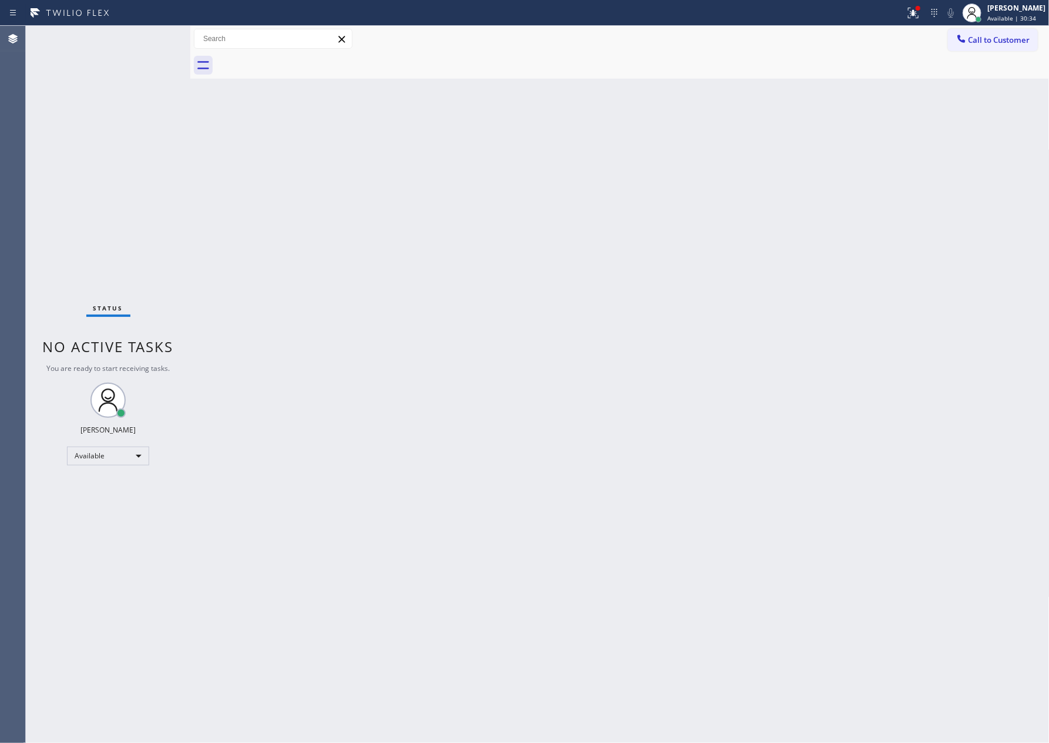
click at [298, 57] on div at bounding box center [632, 65] width 833 height 26
click at [978, 459] on div "Back to Dashboard Change Sender ID Customers Technicians Select a contact Outbo…" at bounding box center [619, 384] width 859 height 717
click at [382, 252] on div "Back to Dashboard Change Sender ID Customers Technicians Select a contact Outbo…" at bounding box center [619, 384] width 859 height 717
drag, startPoint x: 498, startPoint y: 223, endPoint x: 692, endPoint y: 90, distance: 234.5
click at [551, 170] on div "Back to Dashboard Change Sender ID Customers Technicians Select a contact Outbo…" at bounding box center [619, 384] width 859 height 717
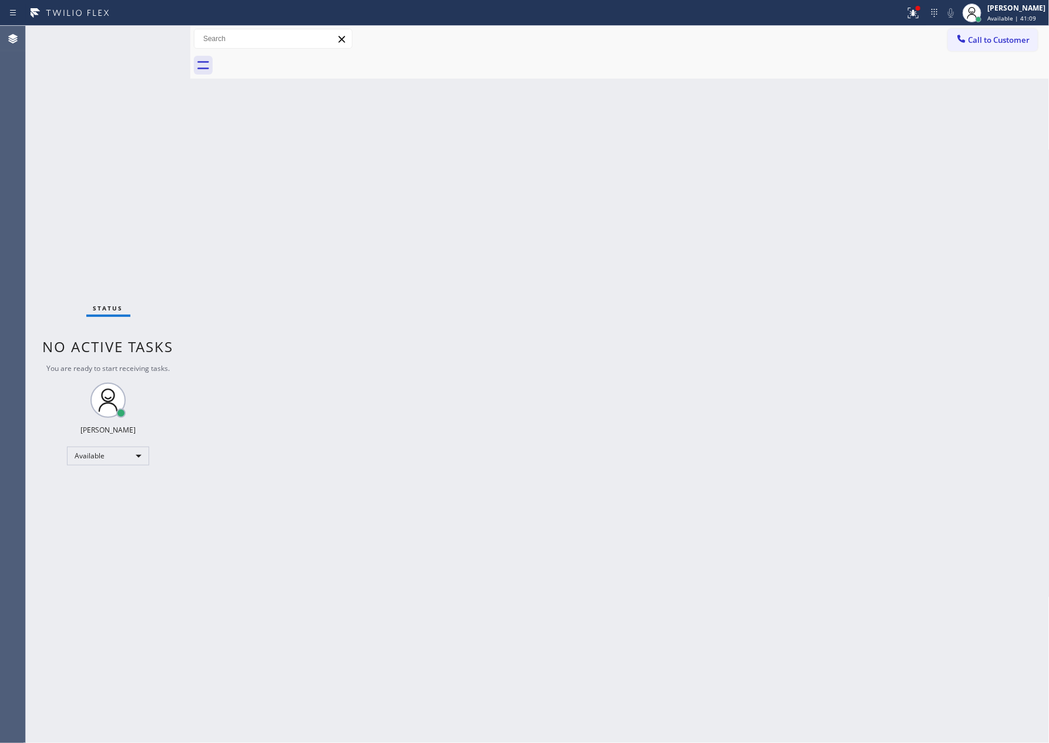
click at [1019, 41] on span "Call to Customer" at bounding box center [999, 40] width 62 height 11
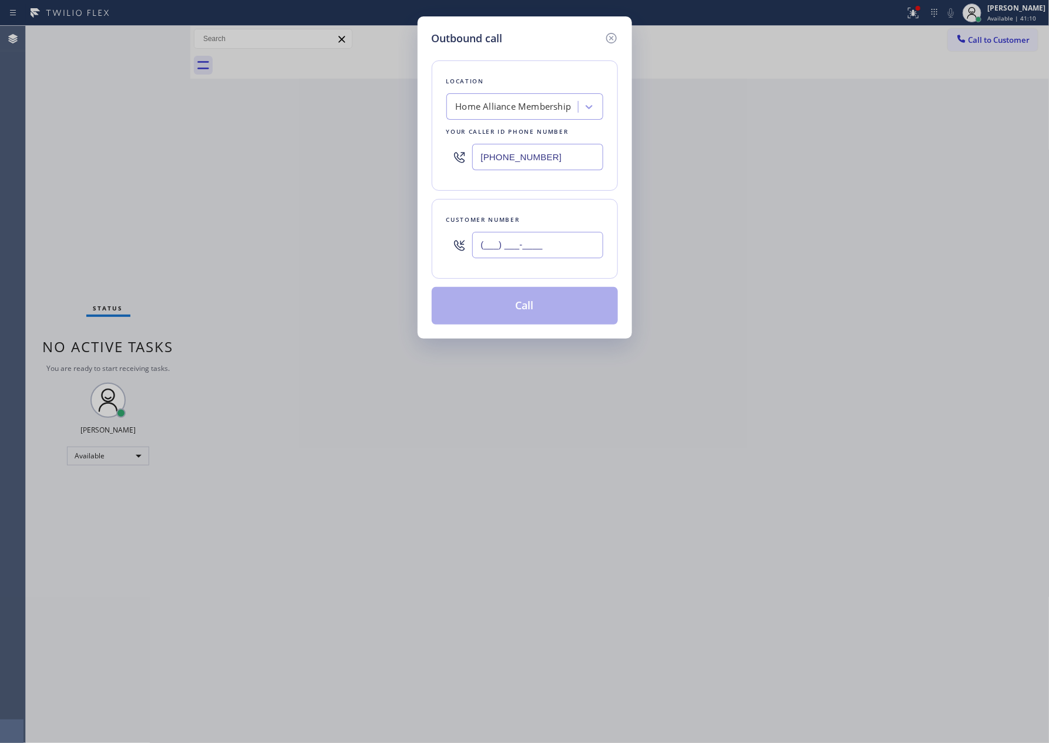
click at [533, 245] on input "(___) ___-____" at bounding box center [537, 245] width 131 height 26
paste input "408) 421-8508"
type input "[PHONE_NUMBER]"
click at [537, 310] on button "Call" at bounding box center [525, 306] width 186 height 38
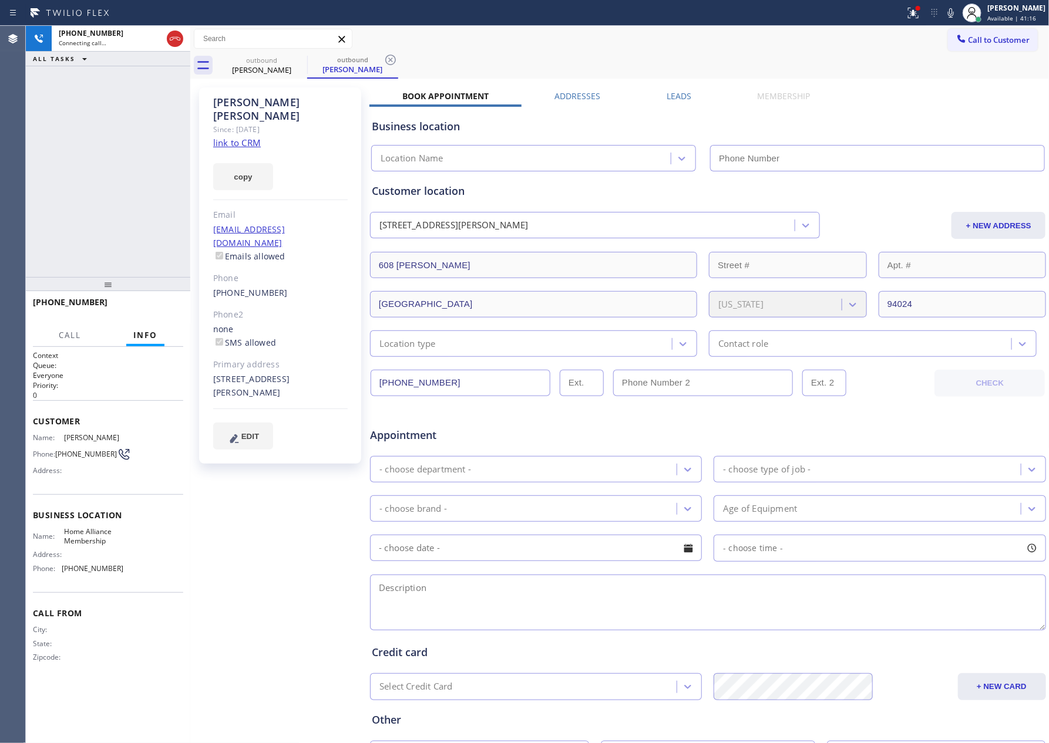
type input "[PHONE_NUMBER]"
click at [129, 122] on div "[PHONE_NUMBER] Live | 00:00 ALL TASKS ALL TASKS ACTIVE TASKS TASKS IN WRAP UP" at bounding box center [108, 151] width 164 height 251
click at [251, 137] on link "link to CRM" at bounding box center [237, 143] width 48 height 12
click at [175, 308] on button "HANG UP" at bounding box center [156, 307] width 55 height 16
drag, startPoint x: 102, startPoint y: 184, endPoint x: 602, endPoint y: 4, distance: 531.5
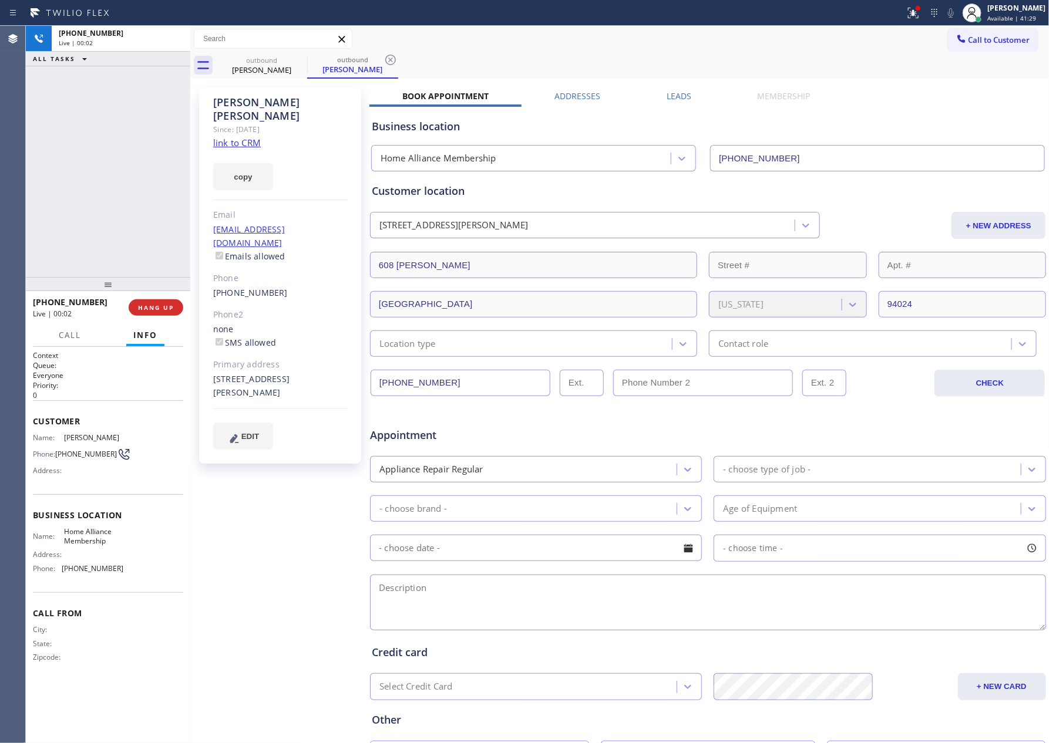
click at [292, 146] on div "[PHONE_NUMBER] Live | 00:02 ALL TASKS ALL TASKS ACTIVE TASKS TASKS IN WRAP UP […" at bounding box center [537, 384] width 1023 height 717
click at [123, 224] on div "ALL TASKS ALL TASKS ACTIVE TASKS TASKS IN WRAP UP [PHONE_NUMBER] Wrap up | 02:40" at bounding box center [108, 151] width 164 height 251
drag, startPoint x: 154, startPoint y: 247, endPoint x: 151, endPoint y: 262, distance: 16.0
click at [153, 252] on div "ALL TASKS ALL TASKS ACTIVE TASKS TASKS IN WRAP UP [PHONE_NUMBER] Wrap up | 02:41" at bounding box center [108, 151] width 164 height 251
drag, startPoint x: 155, startPoint y: 304, endPoint x: 160, endPoint y: 159, distance: 145.1
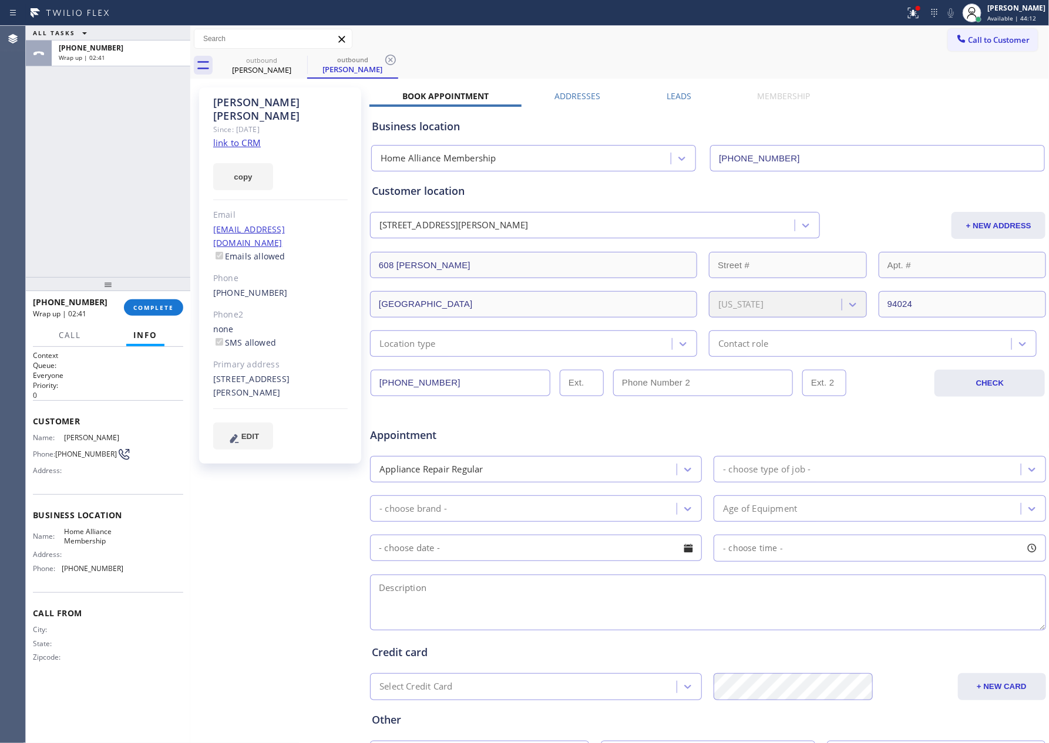
click at [155, 302] on button "COMPLETE" at bounding box center [153, 307] width 59 height 16
click at [160, 159] on div "ALL TASKS ALL TASKS ACTIVE TASKS TASKS IN WRAP UP [PHONE_NUMBER] Wrap up | 02:41" at bounding box center [108, 151] width 164 height 251
click at [160, 159] on div "ALL TASKS ALL TASKS ACTIVE TASKS TASKS IN WRAP UP [PHONE_NUMBER] Wrap up | 02:42" at bounding box center [108, 151] width 164 height 251
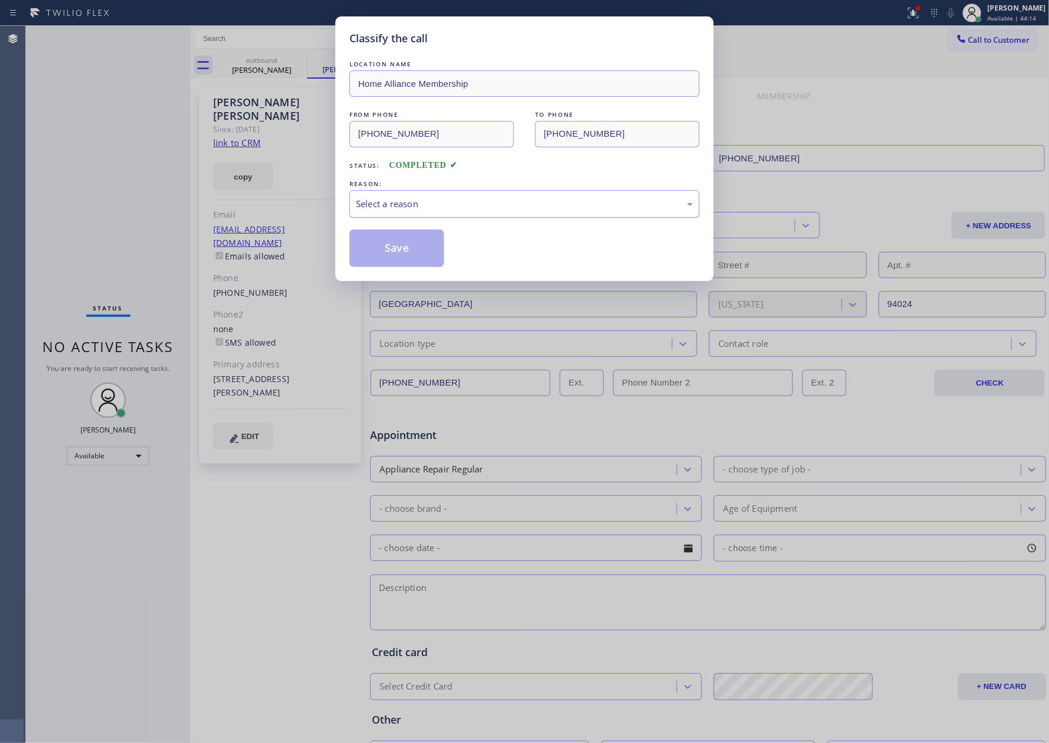
click at [476, 208] on div "Select a reason" at bounding box center [524, 204] width 337 height 14
click at [415, 248] on button "Save" at bounding box center [396, 249] width 95 height 38
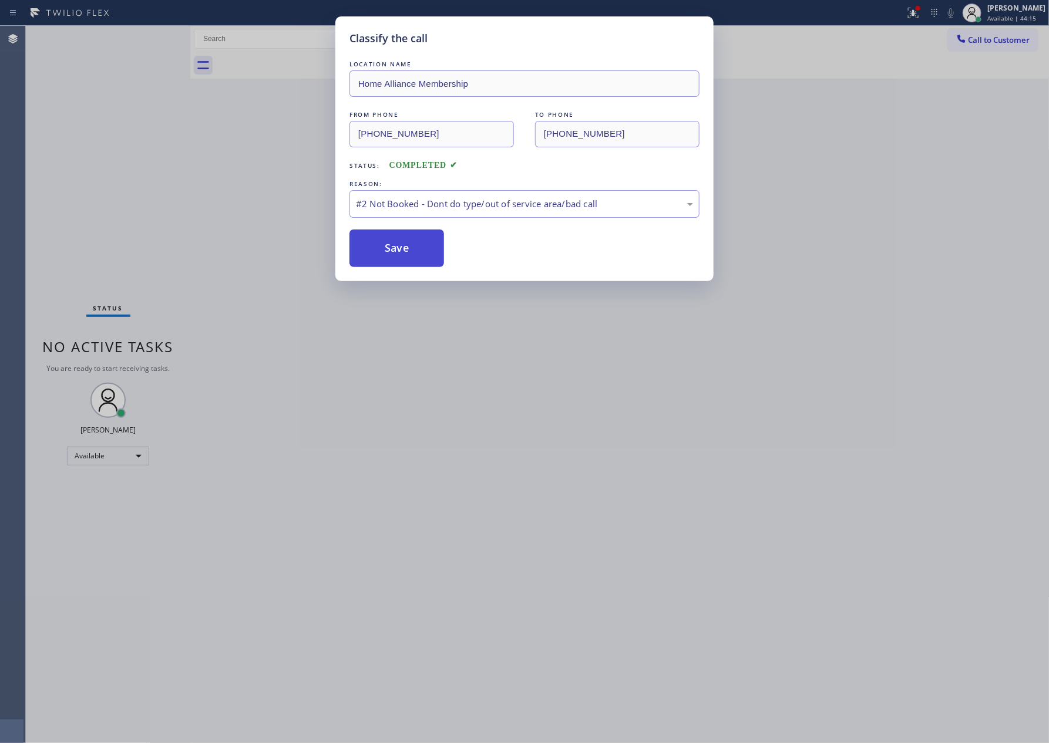
click at [415, 248] on button "Save" at bounding box center [396, 249] width 95 height 38
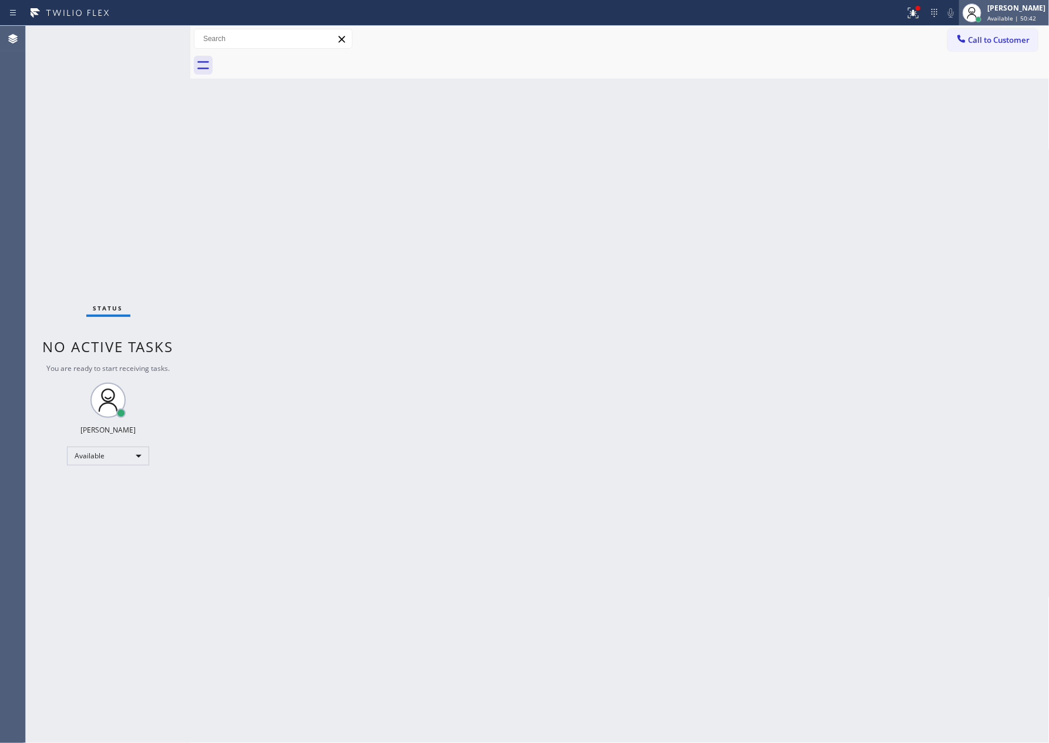
click at [1027, 14] on span "Available | 50:42" at bounding box center [1011, 18] width 49 height 8
click at [992, 76] on button "Unavailable" at bounding box center [990, 77] width 117 height 15
drag, startPoint x: 911, startPoint y: 301, endPoint x: 351, endPoint y: 520, distance: 601.4
click at [906, 305] on div "Back to Dashboard Change Sender ID Customers Technicians Select a contact Outbo…" at bounding box center [619, 384] width 859 height 717
click at [106, 462] on div "Unavailable" at bounding box center [108, 461] width 82 height 19
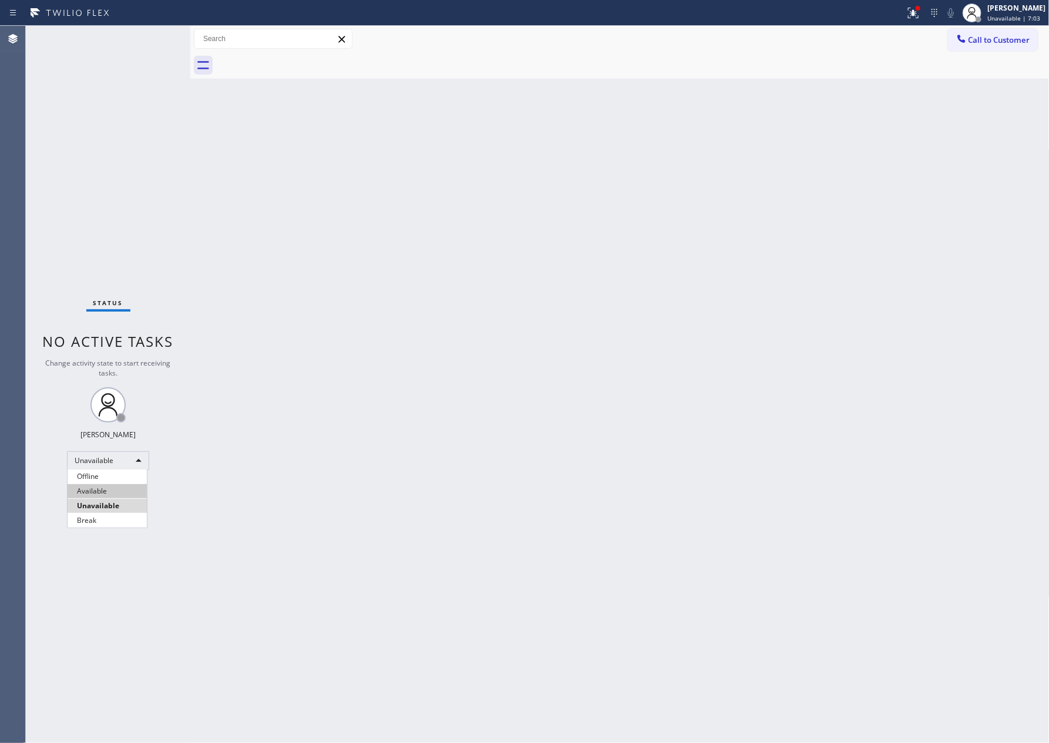
click at [113, 492] on li "Available" at bounding box center [107, 491] width 79 height 14
click at [609, 383] on div "Back to Dashboard Change Sender ID Customers Technicians Select a contact Outbo…" at bounding box center [619, 384] width 859 height 717
drag, startPoint x: 631, startPoint y: 326, endPoint x: 918, endPoint y: 74, distance: 382.8
click at [646, 319] on div "Back to Dashboard Change Sender ID Customers Technicians Select a contact Outbo…" at bounding box center [619, 384] width 859 height 717
drag, startPoint x: 742, startPoint y: 187, endPoint x: 1006, endPoint y: 304, distance: 289.2
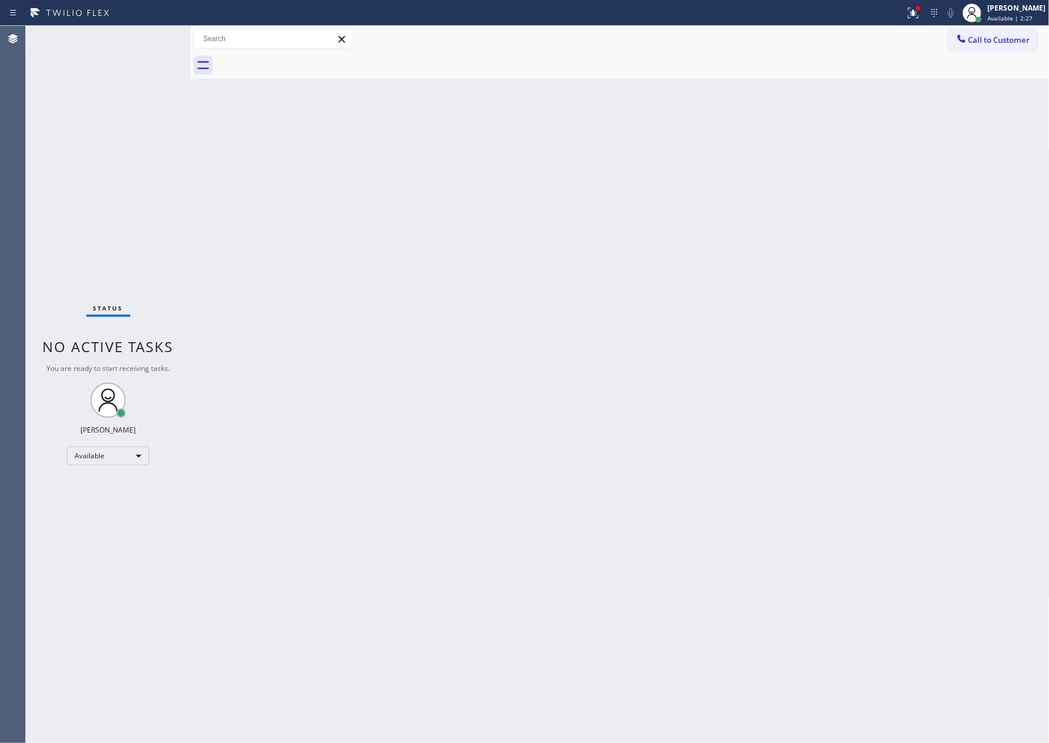
click at [757, 188] on div "Back to Dashboard Change Sender ID Customers Technicians Select a contact Outbo…" at bounding box center [619, 384] width 859 height 717
drag, startPoint x: 361, startPoint y: 322, endPoint x: 709, endPoint y: 171, distance: 378.9
click at [467, 273] on div "Back to Dashboard Change Sender ID Customers Technicians Select a contact Outbo…" at bounding box center [619, 384] width 859 height 717
click at [976, 41] on span "Call to Customer" at bounding box center [999, 40] width 62 height 11
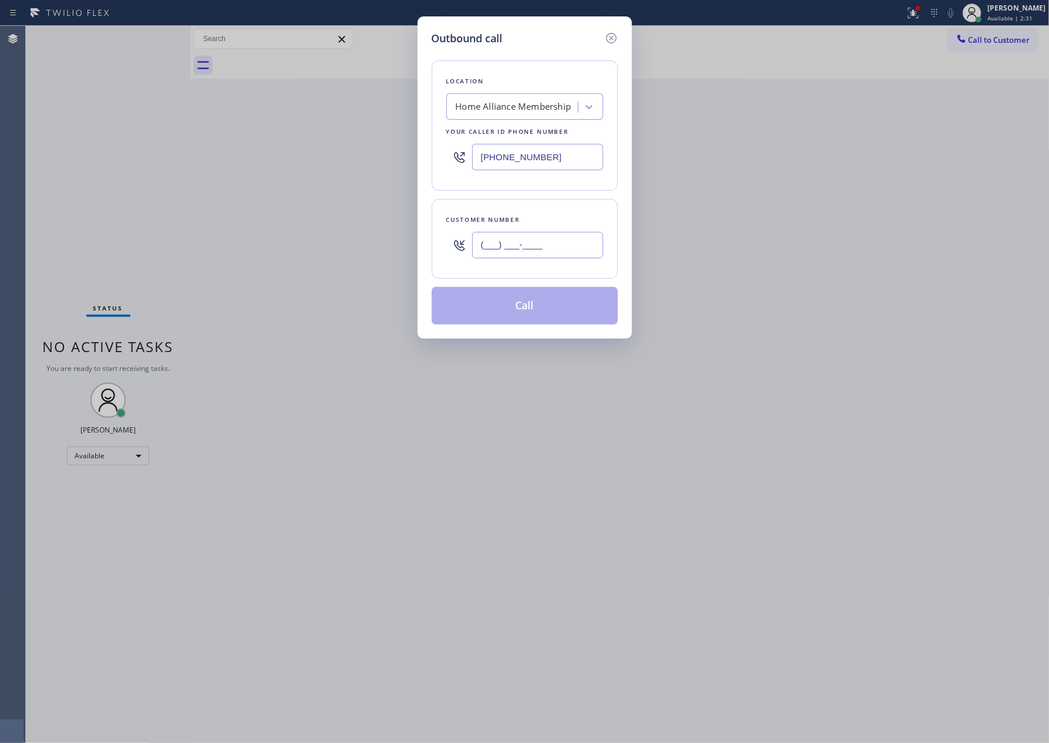
click at [537, 252] on input "(___) ___-____" at bounding box center [537, 245] width 131 height 26
paste input "805) 245-4702"
type input "[PHONE_NUMBER]"
click at [527, 310] on button "Call" at bounding box center [525, 306] width 186 height 38
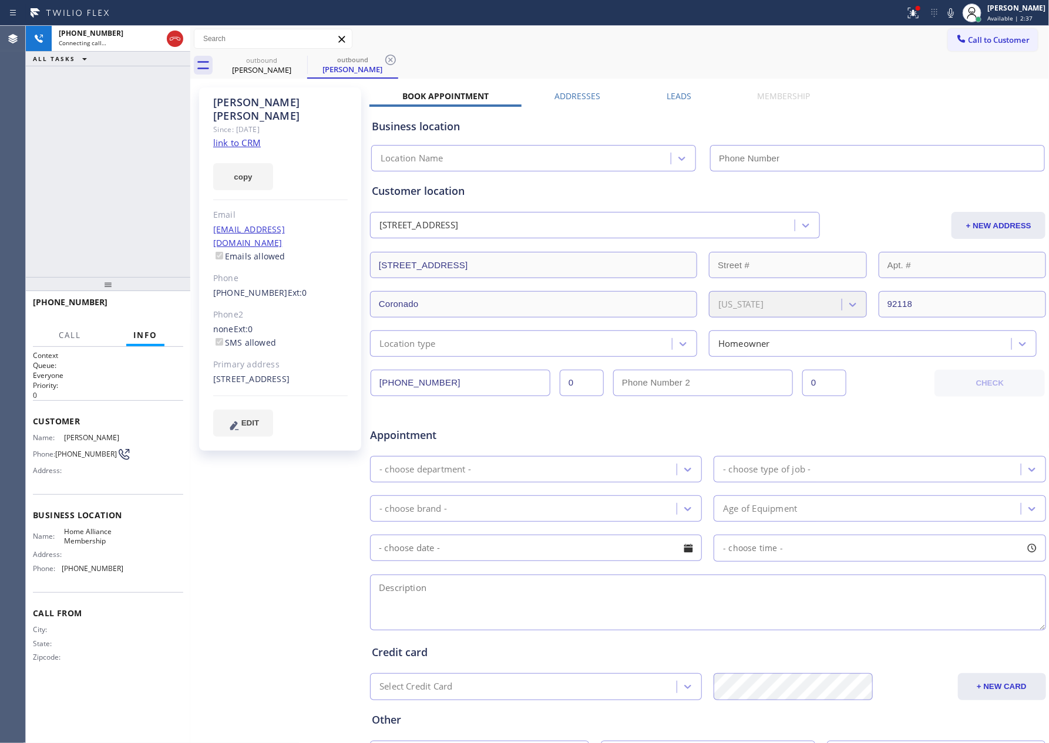
click at [52, 164] on div "[PHONE_NUMBER] Connecting call… ALL TASKS ALL TASKS ACTIVE TASKS TASKS IN WRAP …" at bounding box center [108, 151] width 164 height 251
type input "[PHONE_NUMBER]"
click at [254, 60] on div "outbound" at bounding box center [261, 60] width 89 height 9
click at [163, 150] on div "[PHONE_NUMBER] Connecting call… ALL TASKS ALL TASKS ACTIVE TASKS TASKS IN WRAP …" at bounding box center [108, 151] width 164 height 251
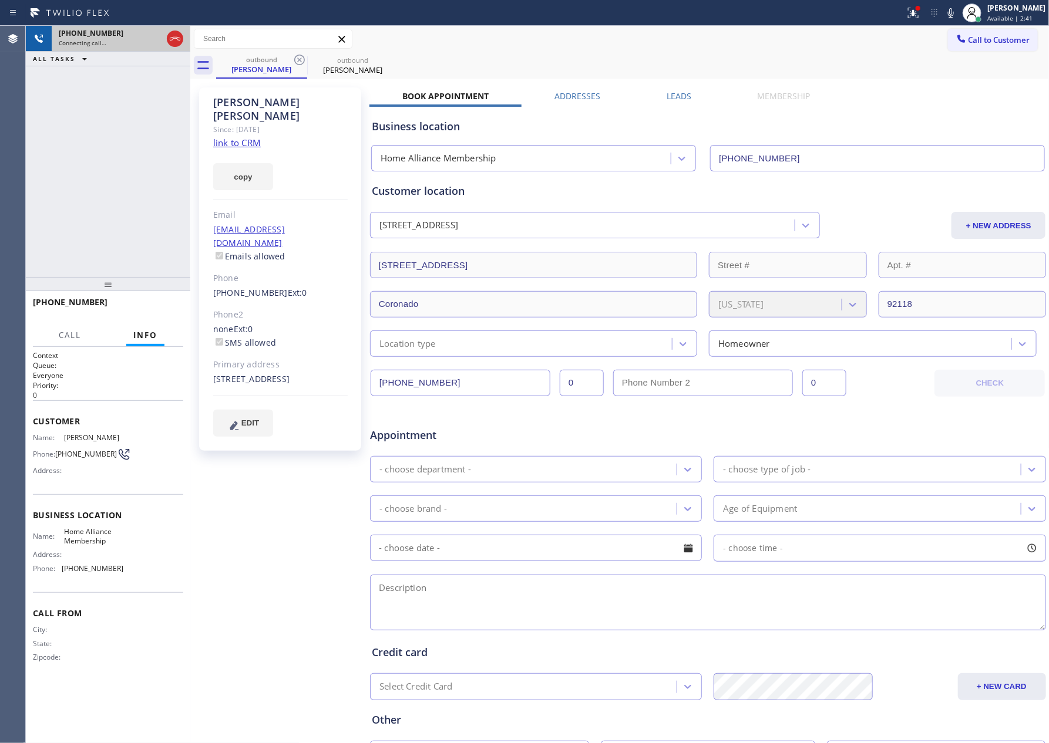
click at [131, 48] on div "[PHONE_NUMBER] Connecting call…" at bounding box center [108, 39] width 113 height 26
click at [120, 208] on div "[PHONE_NUMBER] Connecting call… ALL TASKS ALL TASKS ACTIVE TASKS TASKS IN WRAP …" at bounding box center [108, 151] width 164 height 251
click at [263, 57] on div "outbound" at bounding box center [261, 59] width 89 height 9
click at [344, 69] on div "[PERSON_NAME]" at bounding box center [352, 70] width 89 height 11
click at [109, 154] on div "[PHONE_NUMBER] Connecting call… ALL TASKS ALL TASKS ACTIVE TASKS TASKS IN WRAP …" at bounding box center [108, 151] width 164 height 251
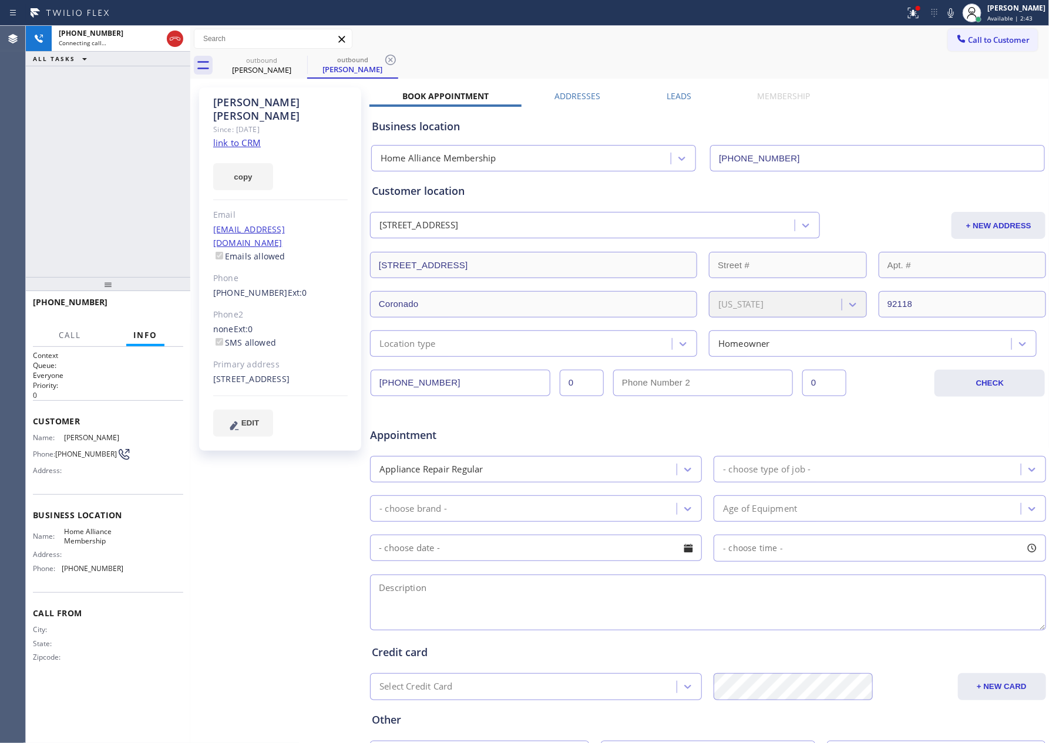
click at [226, 137] on link "link to CRM" at bounding box center [237, 143] width 48 height 12
drag, startPoint x: 136, startPoint y: 298, endPoint x: 137, endPoint y: 305, distance: 7.1
click at [136, 299] on button "HANG UP" at bounding box center [156, 307] width 55 height 16
drag, startPoint x: 137, startPoint y: 305, endPoint x: 76, endPoint y: 181, distance: 138.4
click at [137, 305] on button "HANG UP" at bounding box center [156, 307] width 55 height 16
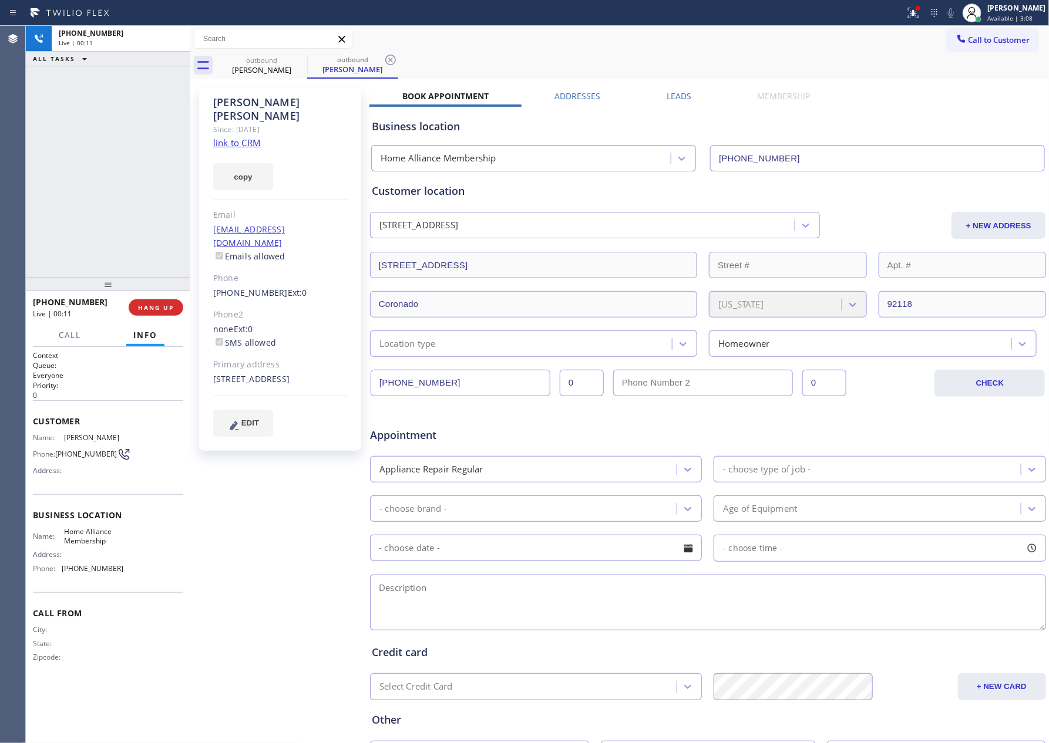
click at [74, 146] on div "[PHONE_NUMBER] Live | 00:11 ALL TASKS ALL TASKS ACTIVE TASKS TASKS IN WRAP UP" at bounding box center [108, 151] width 164 height 251
click at [14, 187] on div "Agent Desktop" at bounding box center [12, 384] width 25 height 717
click at [140, 291] on div at bounding box center [108, 284] width 164 height 14
click at [139, 304] on span "COMPLETE" at bounding box center [153, 308] width 41 height 8
click at [141, 212] on div "ALL TASKS ALL TASKS ACTIVE TASKS TASKS IN WRAP UP [PHONE_NUMBER] Wrap up | 00:22" at bounding box center [108, 151] width 164 height 251
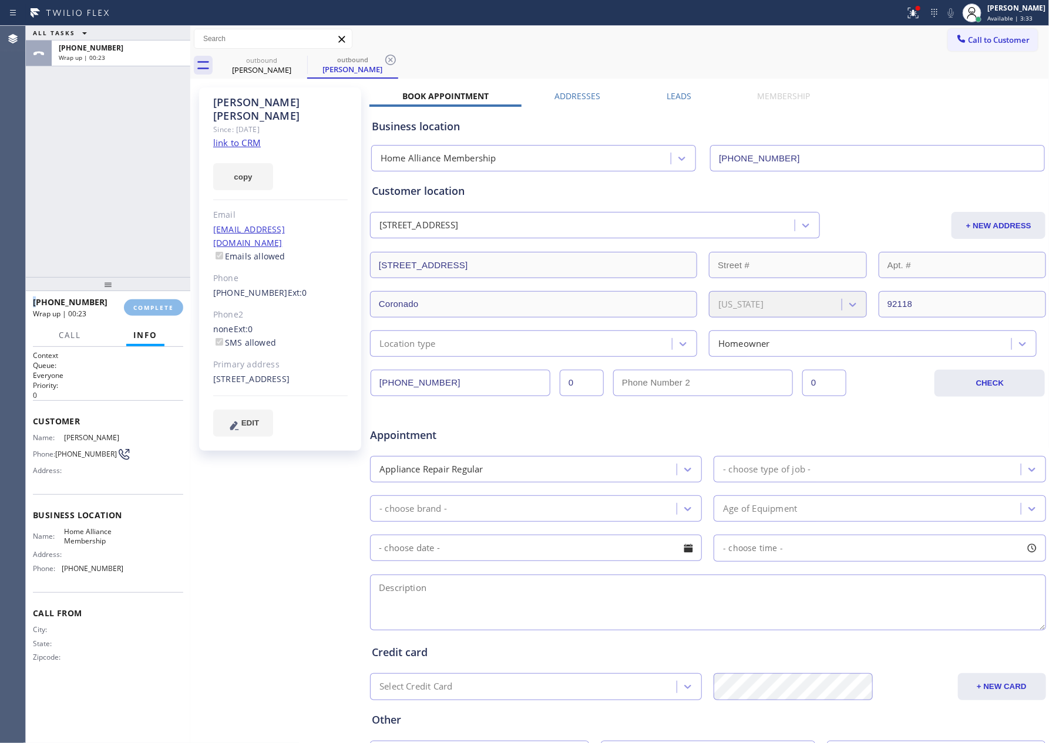
click at [141, 212] on div "ALL TASKS ALL TASKS ACTIVE TASKS TASKS IN WRAP UP [PHONE_NUMBER] Wrap up | 00:23" at bounding box center [108, 151] width 164 height 251
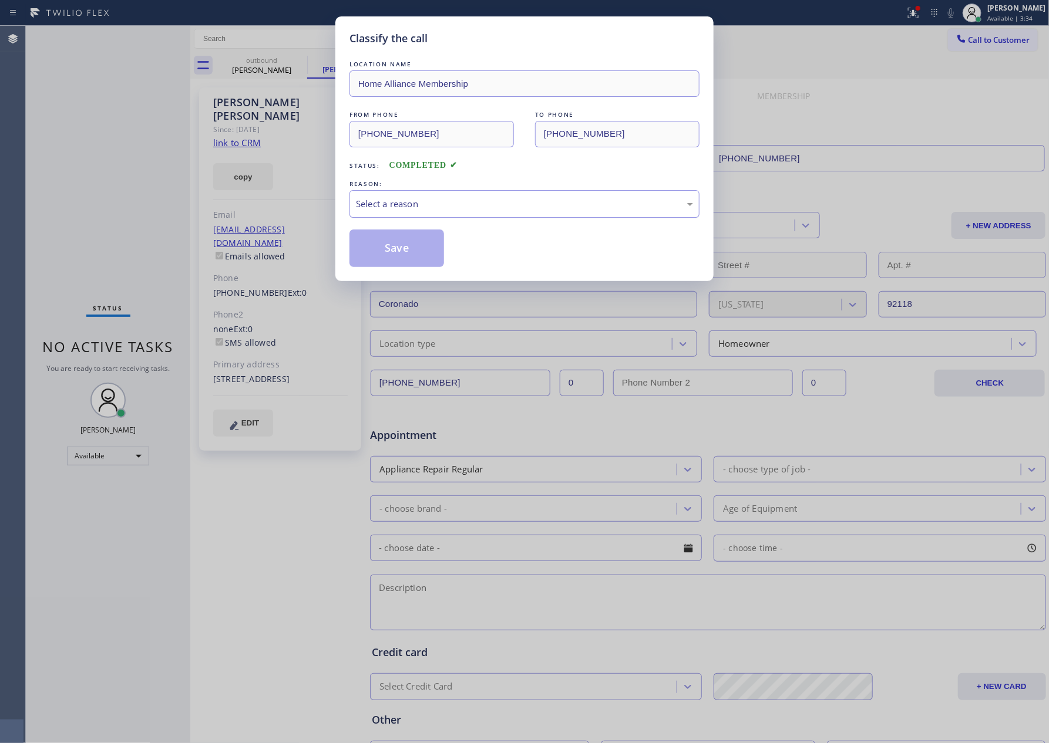
click at [361, 207] on div "Select a reason" at bounding box center [524, 204] width 337 height 14
click at [370, 248] on button "Save" at bounding box center [396, 249] width 95 height 38
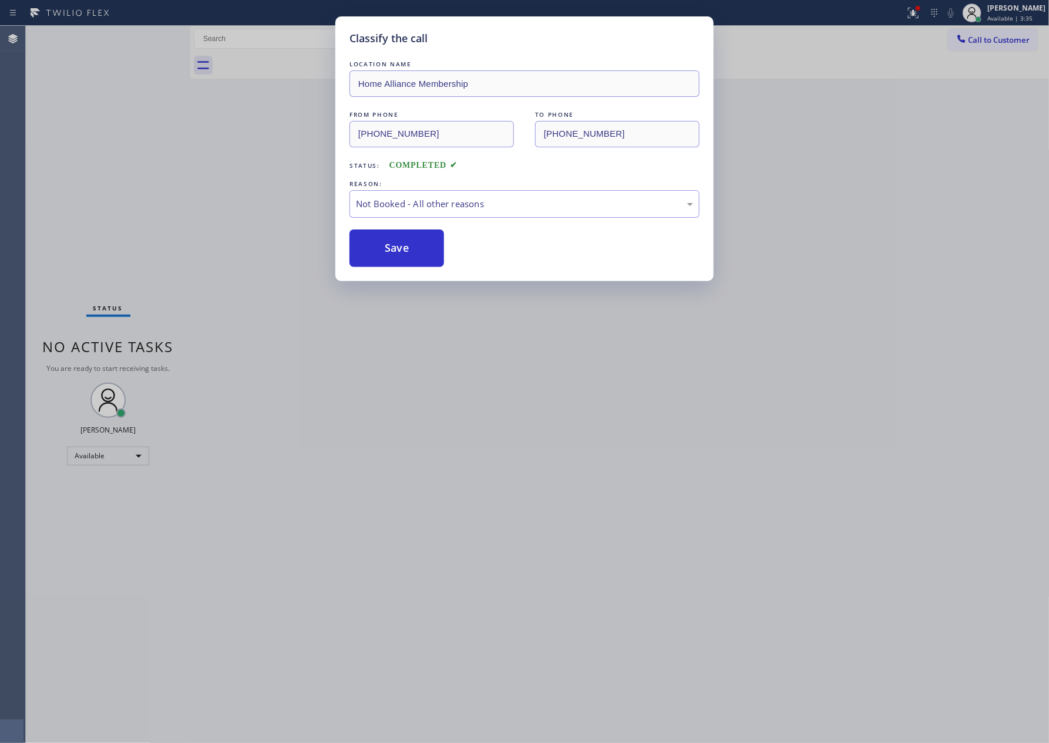
drag, startPoint x: 120, startPoint y: 188, endPoint x: 494, endPoint y: 23, distance: 408.2
click at [168, 170] on div "Classify the call LOCATION NAME Home Alliance Membership FROM PHONE [PHONE_NUMB…" at bounding box center [524, 371] width 1049 height 743
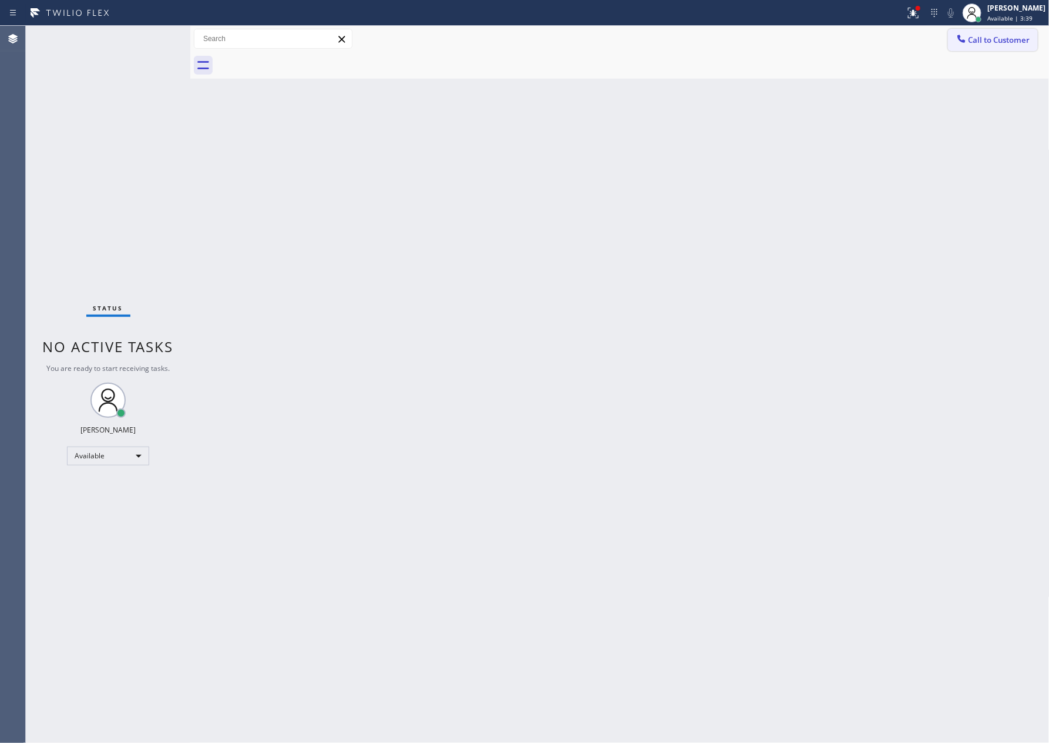
click at [978, 39] on span "Call to Customer" at bounding box center [999, 40] width 62 height 11
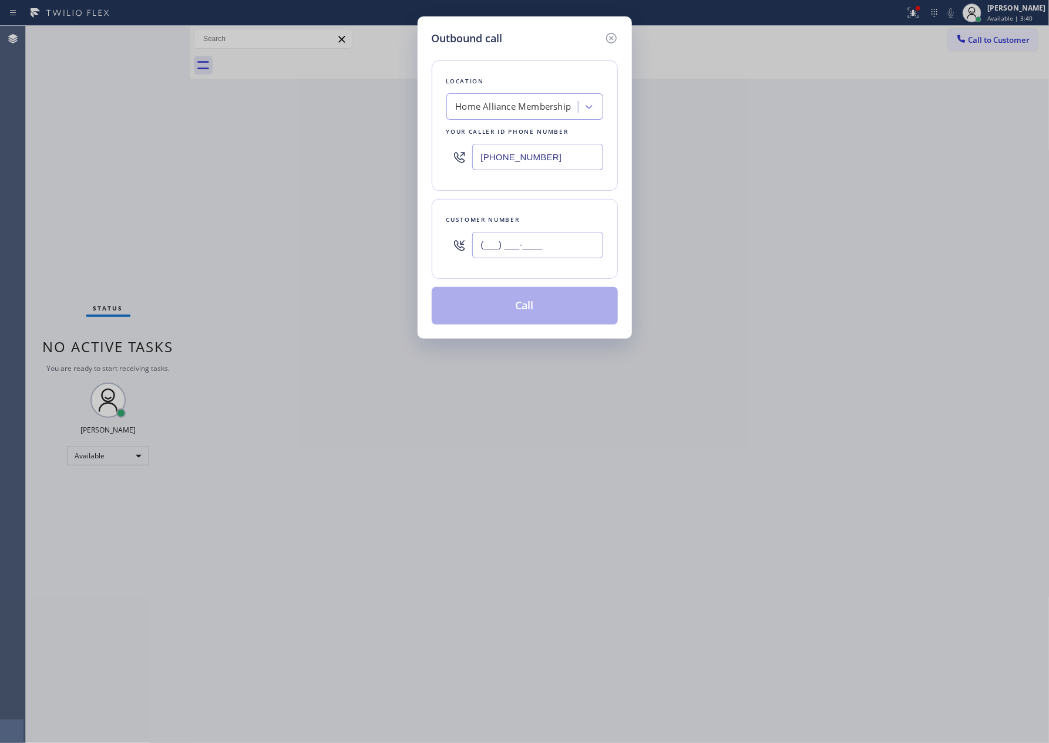
click at [562, 247] on input "(___) ___-____" at bounding box center [537, 245] width 131 height 26
paste input "630) 222-9266"
type input "[PHONE_NUMBER]"
click at [544, 305] on button "Call" at bounding box center [525, 306] width 186 height 38
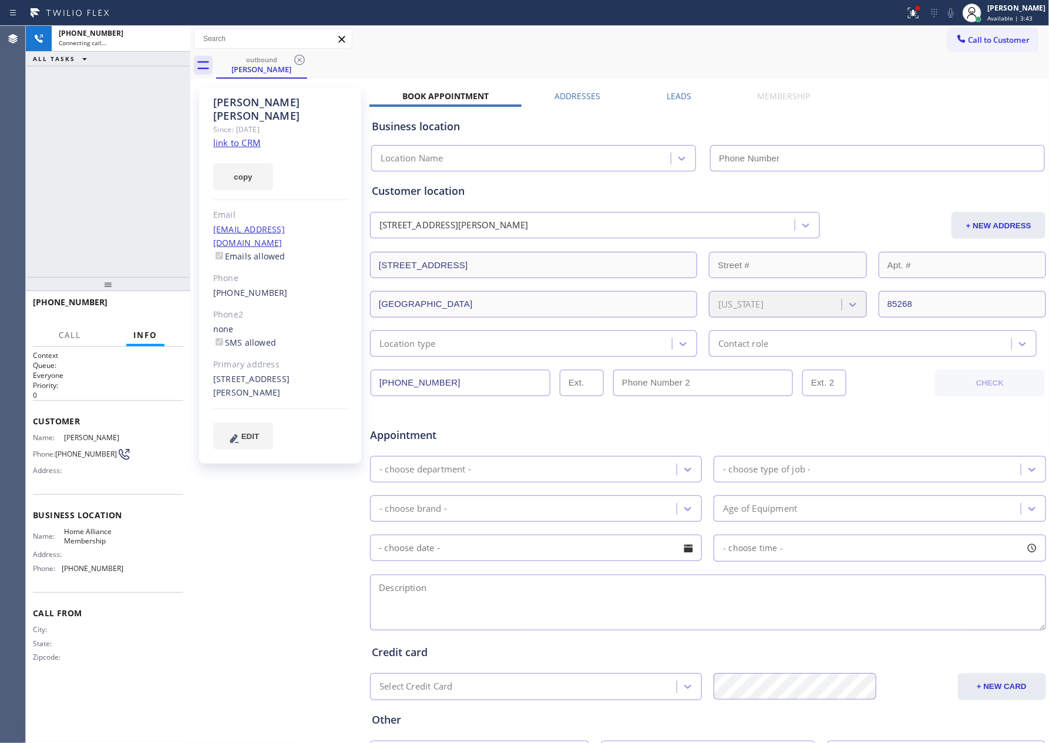
click at [777, 245] on div "outbound [PERSON_NAME] Call to Customer Outbound call Location Search location …" at bounding box center [619, 436] width 859 height 820
type input "[PHONE_NUMBER]"
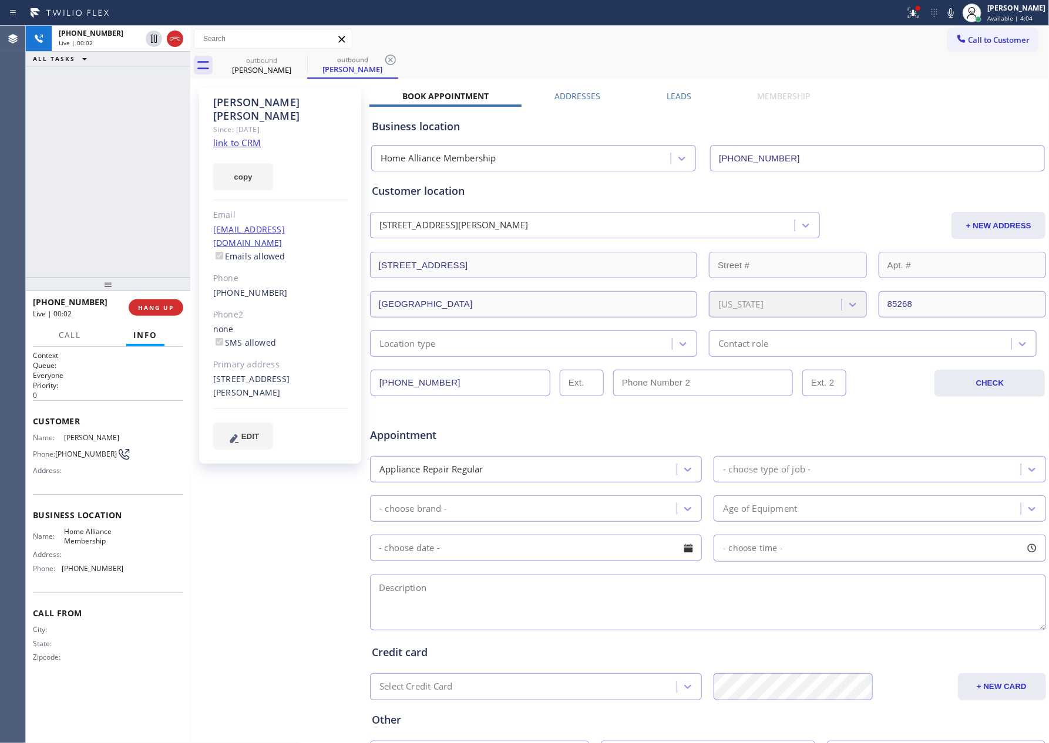
click at [235, 137] on link "link to CRM" at bounding box center [237, 143] width 48 height 12
drag, startPoint x: 151, startPoint y: 149, endPoint x: 157, endPoint y: 162, distance: 14.7
click at [157, 149] on div "[PHONE_NUMBER] Live | 00:03 ALL TASKS ALL TASKS ACTIVE TASKS TASKS IN WRAP UP" at bounding box center [108, 151] width 164 height 251
click at [65, 120] on div "[PHONE_NUMBER] Live | 00:54 ALL TASKS ALL TASKS ACTIVE TASKS TASKS IN WRAP UP" at bounding box center [108, 151] width 164 height 251
drag, startPoint x: 65, startPoint y: 124, endPoint x: 837, endPoint y: 129, distance: 772.1
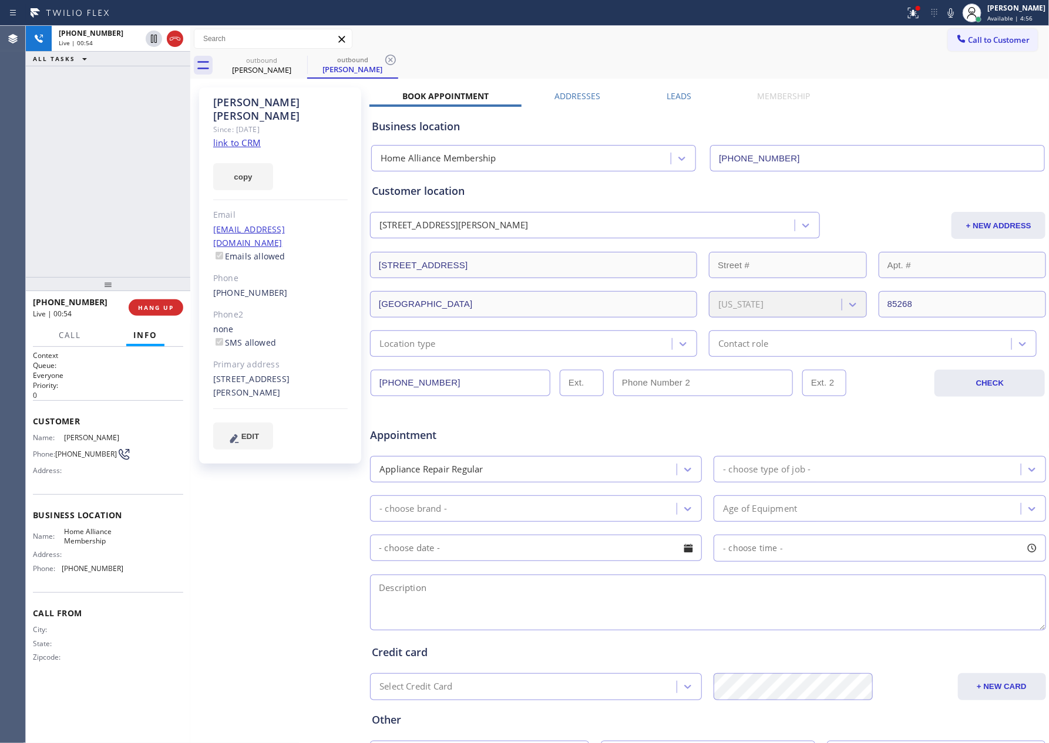
click at [67, 125] on div "[PHONE_NUMBER] Live | 00:54 ALL TASKS ALL TASKS ACTIVE TASKS TASKS IN WRAP UP" at bounding box center [108, 151] width 164 height 251
click at [942, 99] on div "Book Appointment Addresses Leads Membership Business location Home Alliance Mem…" at bounding box center [707, 466] width 677 height 752
click at [969, 41] on span "Call to Customer" at bounding box center [999, 40] width 62 height 11
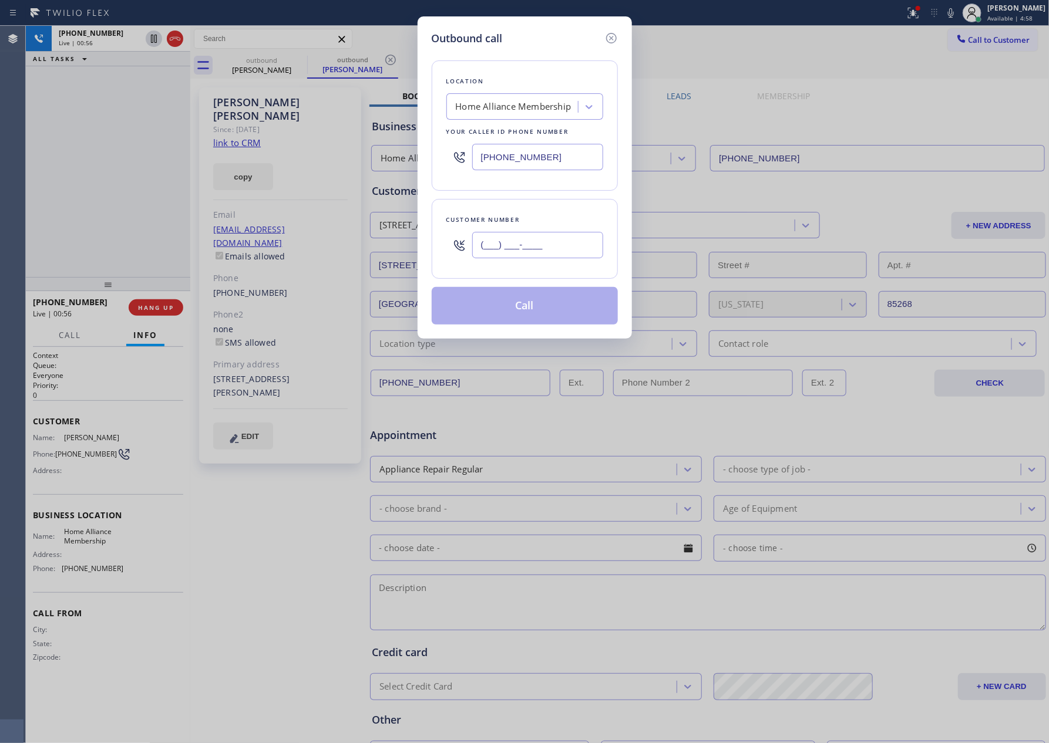
click at [548, 250] on input "(___) ___-____" at bounding box center [537, 245] width 131 height 26
paste input "310) 200-6268"
type input "[PHONE_NUMBER]"
click at [614, 36] on icon at bounding box center [611, 38] width 14 height 14
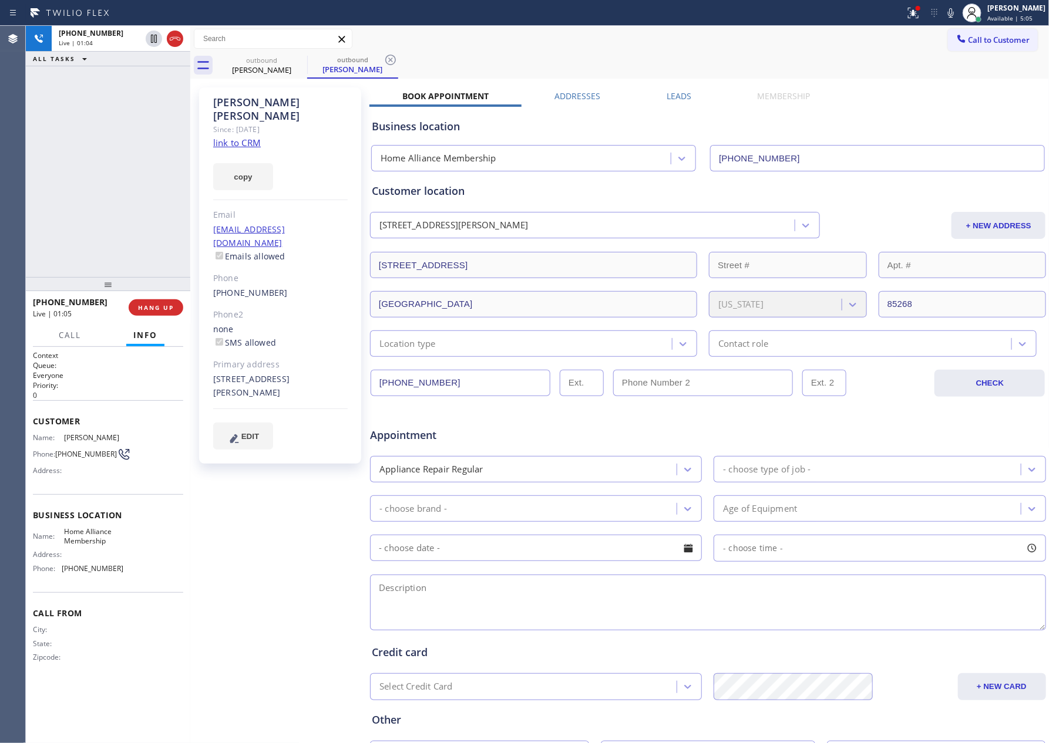
type input "[PHONE_NUMBER]"
click at [52, 228] on div "[PHONE_NUMBER] Live | 01:04 ALL TASKS ALL TASKS ACTIVE TASKS TASKS IN WRAP UP" at bounding box center [108, 151] width 164 height 251
click at [162, 312] on button "HANG UP" at bounding box center [156, 307] width 55 height 16
drag, startPoint x: 149, startPoint y: 210, endPoint x: 668, endPoint y: 2, distance: 559.6
click at [326, 145] on div "[PHONE_NUMBER] Live | 01:06 ALL TASKS ALL TASKS ACTIVE TASKS TASKS IN WRAP UP […" at bounding box center [537, 384] width 1023 height 717
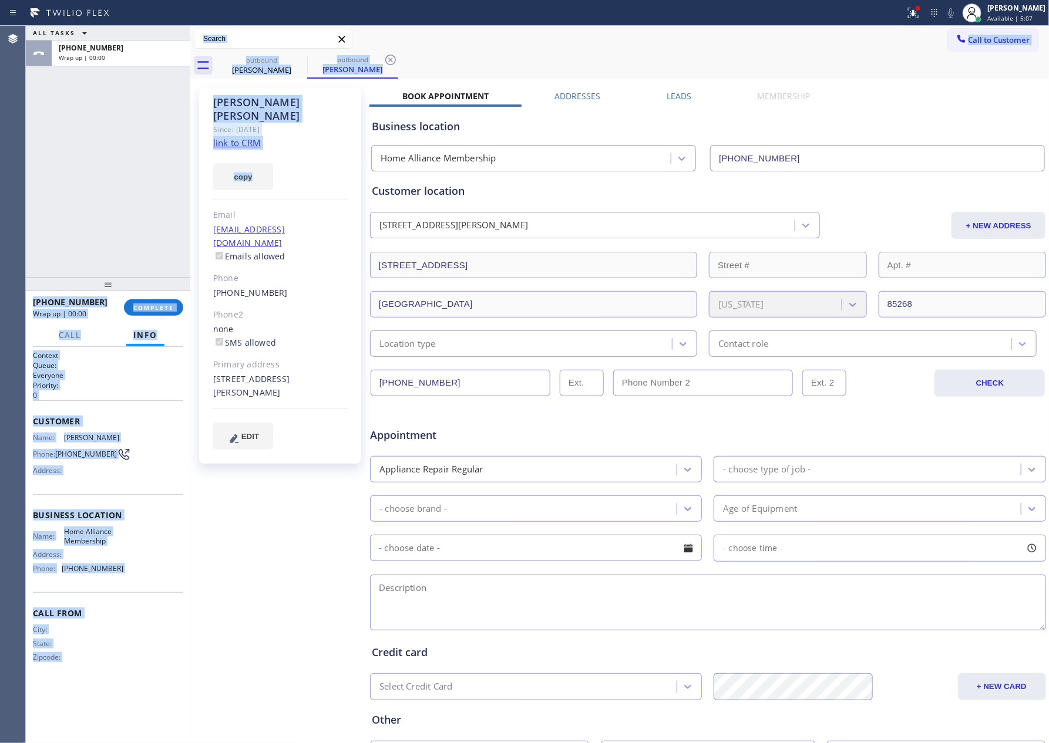
click at [1015, 41] on span "Call to Customer" at bounding box center [999, 40] width 62 height 11
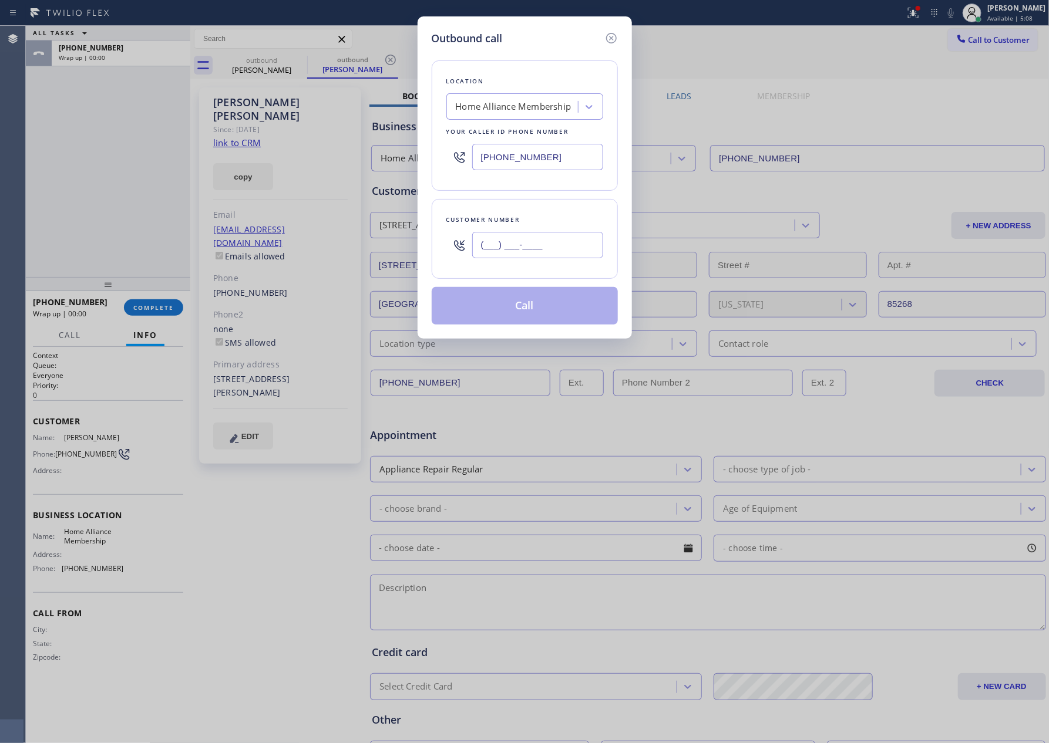
click at [550, 254] on input "(___) ___-____" at bounding box center [537, 245] width 131 height 26
paste input "310) 200-6268"
type input "[PHONE_NUMBER]"
click at [551, 316] on button "Call" at bounding box center [525, 306] width 186 height 38
drag, startPoint x: 92, startPoint y: 211, endPoint x: 104, endPoint y: 215, distance: 12.3
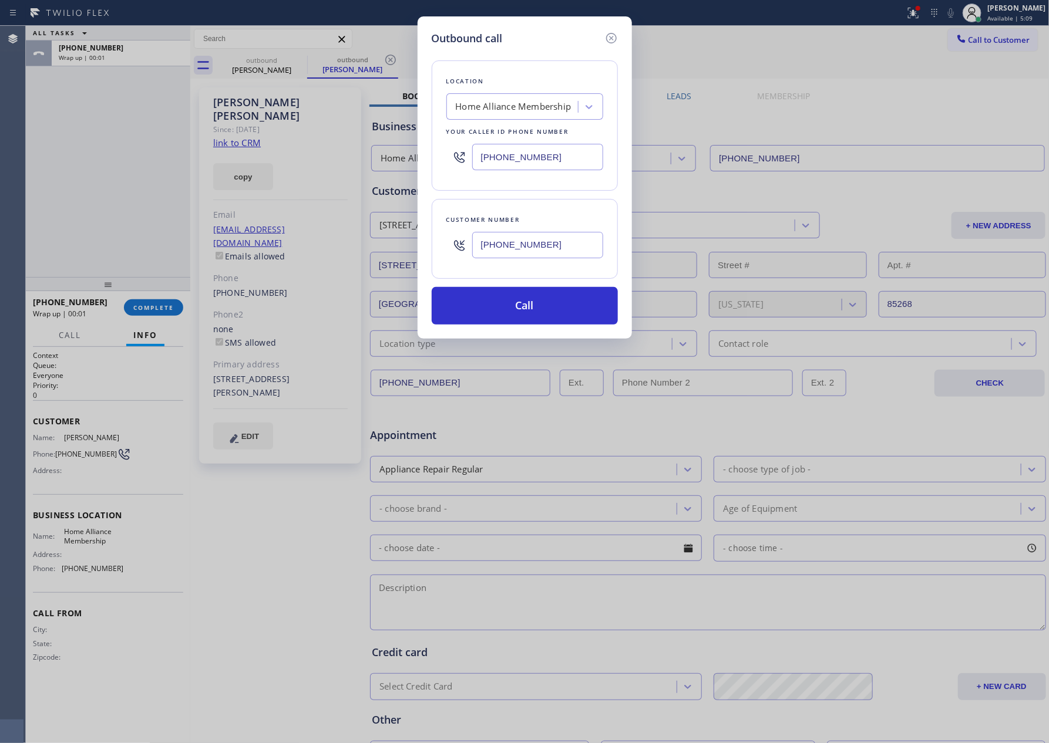
click at [93, 211] on div "Outbound call Location Home Alliance Membership Your caller id phone number [PH…" at bounding box center [524, 371] width 1049 height 743
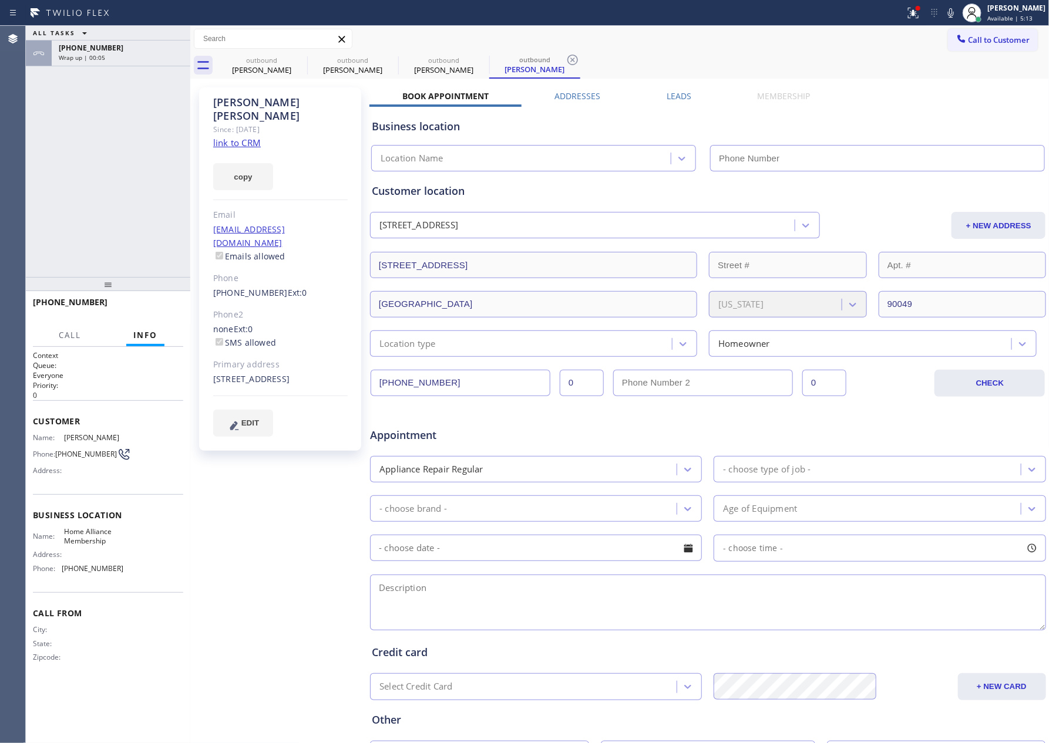
type input "[PHONE_NUMBER]"
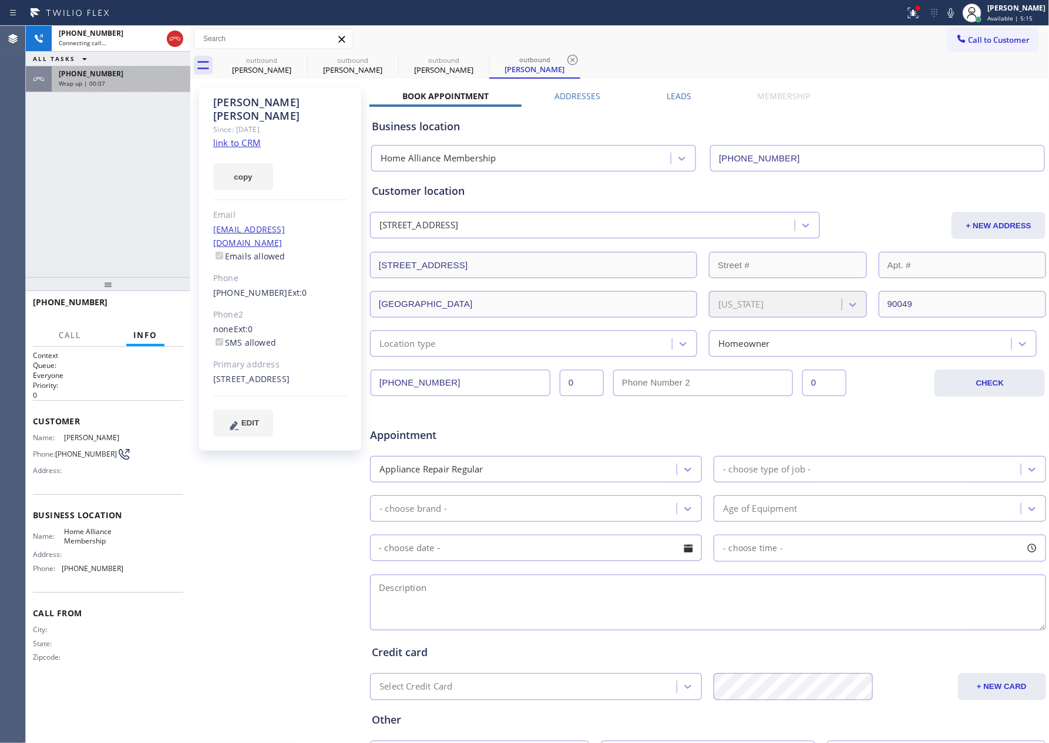
click at [102, 78] on span "[PHONE_NUMBER]" at bounding box center [91, 74] width 65 height 10
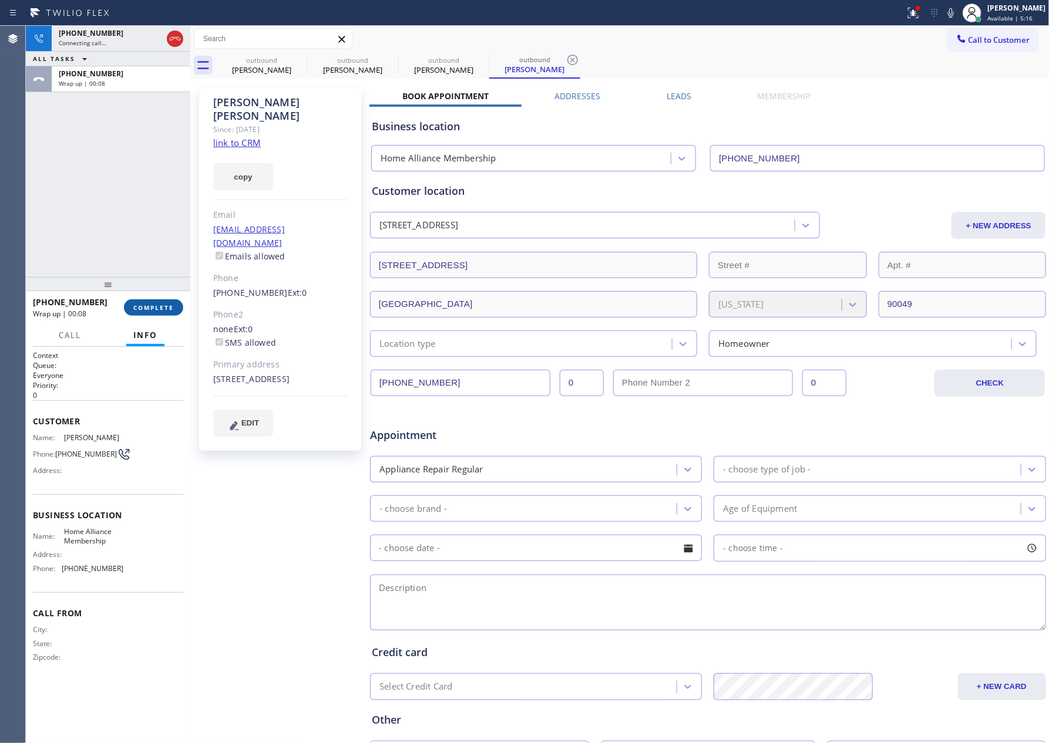
click at [157, 312] on button "COMPLETE" at bounding box center [153, 307] width 59 height 16
click at [157, 260] on div "[PHONE_NUMBER] Connecting call… ALL TASKS ALL TASKS ACTIVE TASKS TASKS IN WRAP …" at bounding box center [108, 151] width 164 height 251
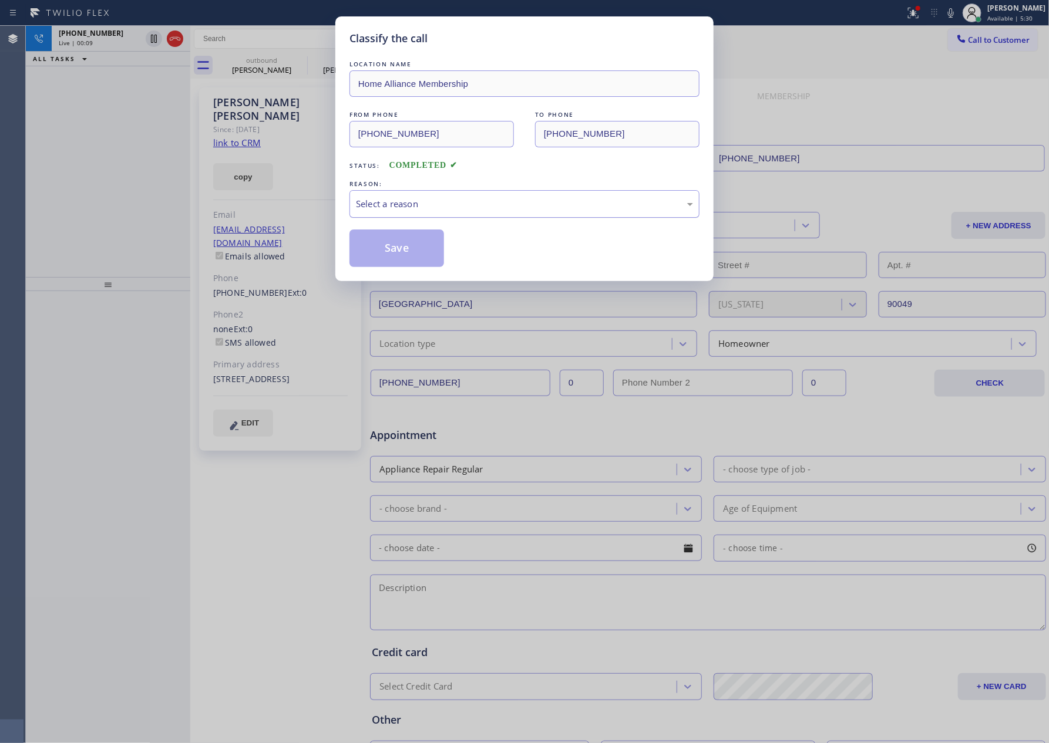
click at [430, 205] on div "Select a reason" at bounding box center [524, 204] width 337 height 14
click at [416, 256] on button "Save" at bounding box center [396, 249] width 95 height 38
click at [97, 155] on div "Classify the call LOCATION NAME Home Alliance Membership FROM PHONE [PHONE_NUMB…" at bounding box center [524, 371] width 1049 height 743
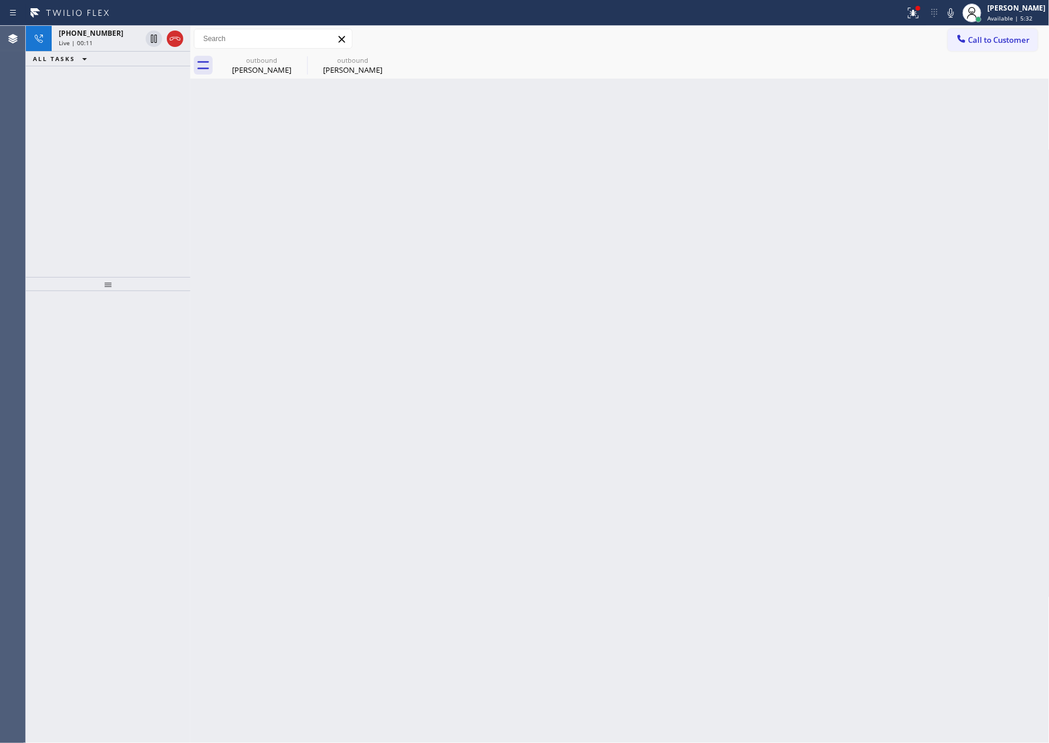
click at [97, 155] on div "[PHONE_NUMBER] Live | 00:11 ALL TASKS ALL TASKS ACTIVE TASKS TASKS IN WRAP UP" at bounding box center [108, 151] width 164 height 251
drag, startPoint x: 103, startPoint y: 161, endPoint x: 244, endPoint y: 96, distance: 155.3
click at [105, 161] on div "[PHONE_NUMBER] Live | 00:12 ALL TASKS ALL TASKS ACTIVE TASKS TASKS IN WRAP UP" at bounding box center [108, 151] width 164 height 251
drag, startPoint x: 180, startPoint y: 39, endPoint x: 74, endPoint y: 243, distance: 229.5
click at [178, 39] on icon at bounding box center [175, 39] width 14 height 14
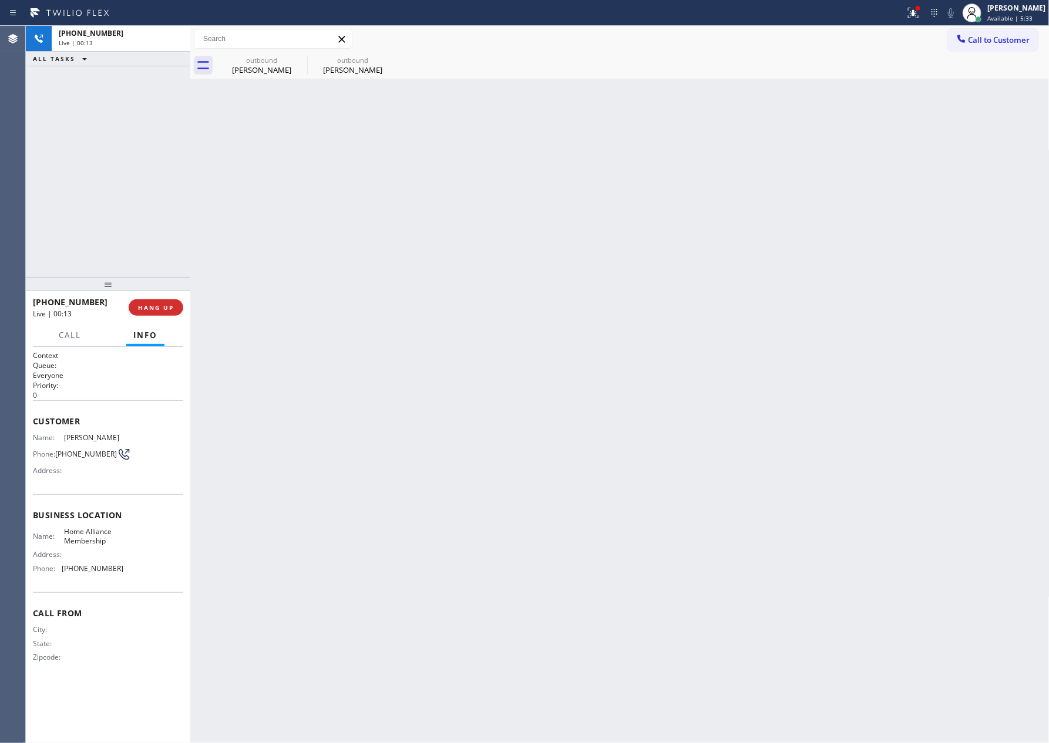
drag, startPoint x: 90, startPoint y: 267, endPoint x: 233, endPoint y: 266, distance: 143.3
click at [111, 267] on div "[PHONE_NUMBER] Live | 00:13 ALL TASKS ALL TASKS ACTIVE TASKS TASKS IN WRAP UP" at bounding box center [108, 151] width 164 height 251
click at [265, 67] on div "[PERSON_NAME]" at bounding box center [261, 70] width 89 height 11
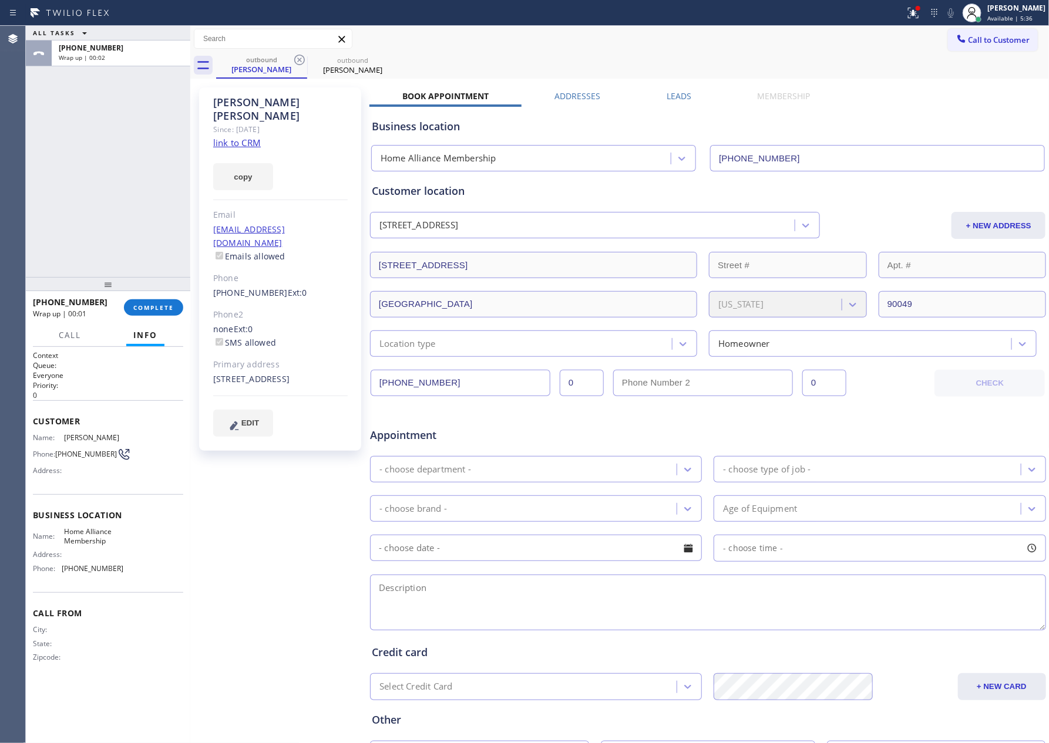
click at [247, 137] on link "link to CRM" at bounding box center [237, 143] width 48 height 12
click at [75, 163] on div "ALL TASKS ALL TASKS ACTIVE TASKS TASKS IN WRAP UP [PHONE_NUMBER] Wrap up | 00:02" at bounding box center [108, 151] width 164 height 251
click at [143, 190] on div "ALL TASKS ALL TASKS ACTIVE TASKS TASKS IN WRAP UP [PHONE_NUMBER] Wrap up | 01:29" at bounding box center [108, 151] width 164 height 251
click at [154, 314] on button "COMPLETE" at bounding box center [153, 307] width 59 height 16
click at [106, 201] on div "ALL TASKS ALL TASKS ACTIVE TASKS TASKS IN WRAP UP [PHONE_NUMBER] Wrap up | 01:30" at bounding box center [108, 151] width 164 height 251
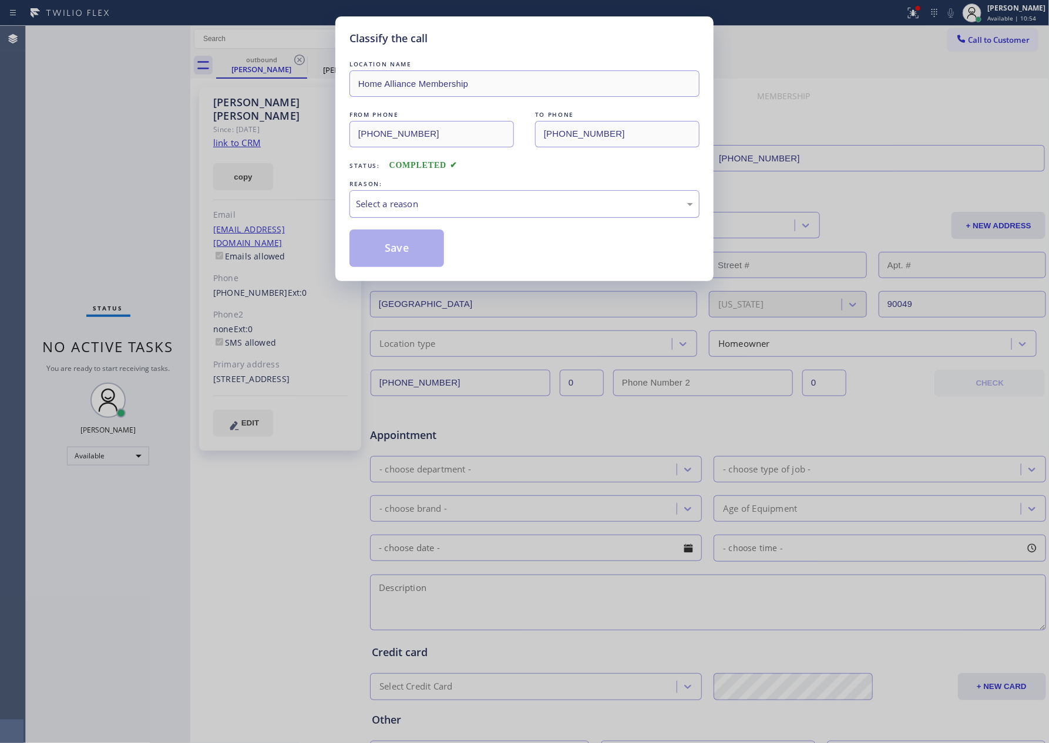
click at [398, 205] on div "Select a reason" at bounding box center [524, 204] width 337 height 14
click at [377, 251] on button "Save" at bounding box center [396, 249] width 95 height 38
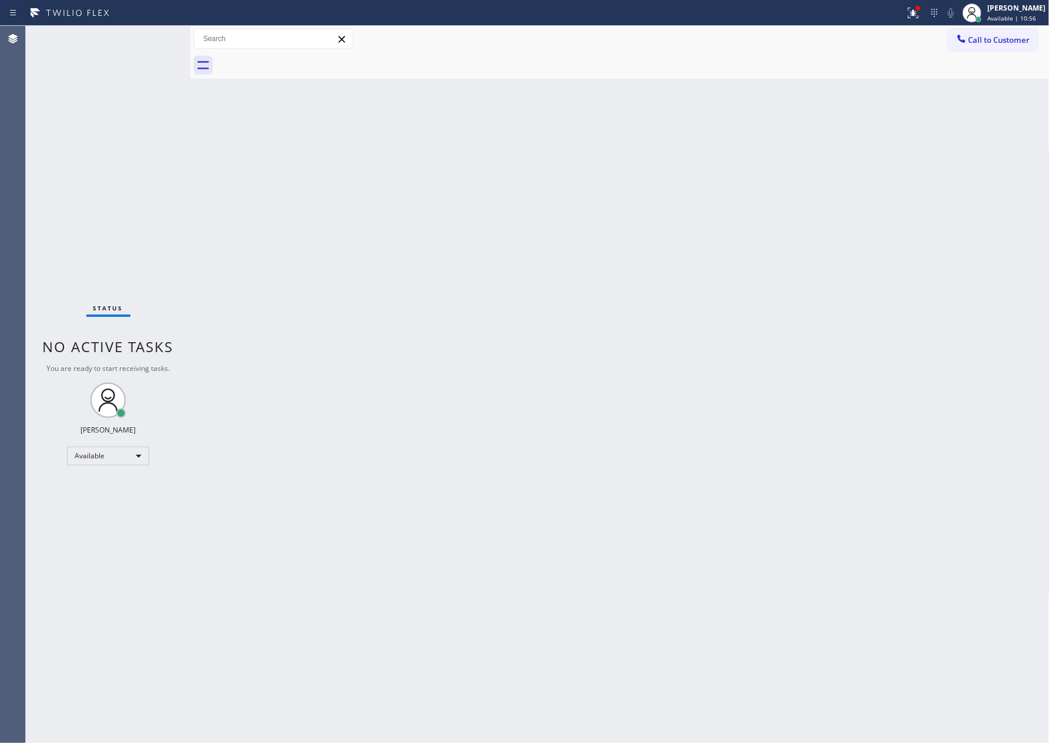
drag, startPoint x: 837, startPoint y: 153, endPoint x: 935, endPoint y: 112, distance: 106.5
click at [858, 150] on div "Back to Dashboard Change Sender ID Customers Technicians Select a contact Outbo…" at bounding box center [619, 384] width 859 height 717
click at [975, 41] on span "Call to Customer" at bounding box center [999, 40] width 62 height 11
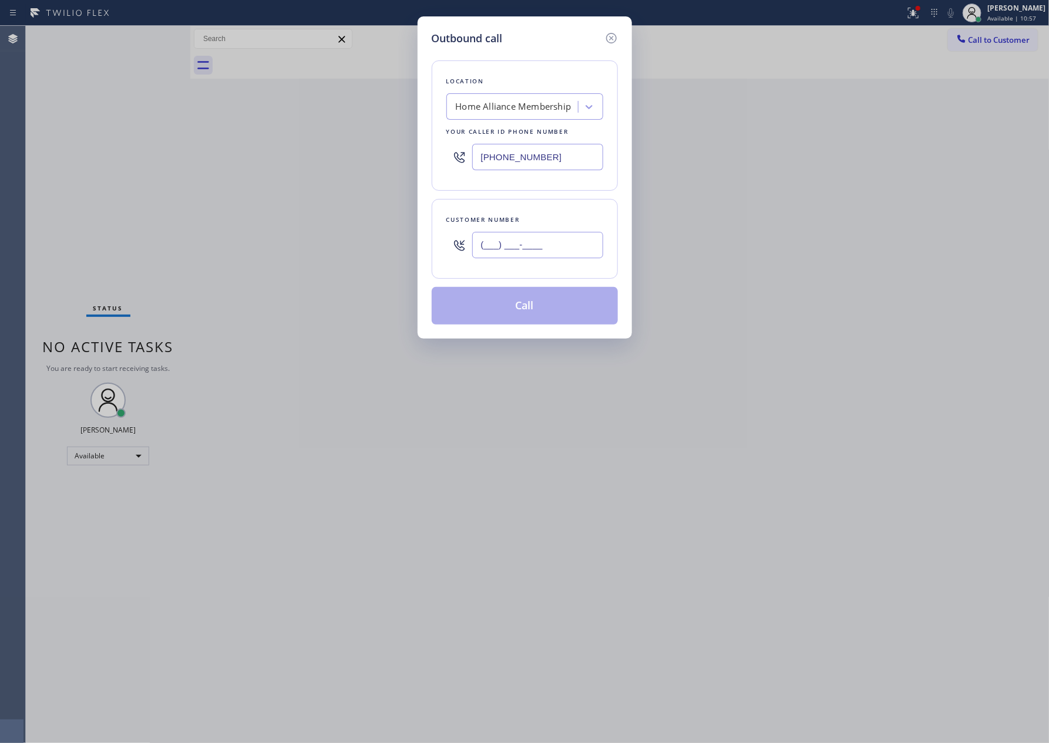
click at [550, 240] on input "(___) ___-____" at bounding box center [537, 245] width 131 height 26
paste input "805) 477-8759"
type input "[PHONE_NUMBER]"
click at [539, 304] on button "Call" at bounding box center [525, 306] width 186 height 38
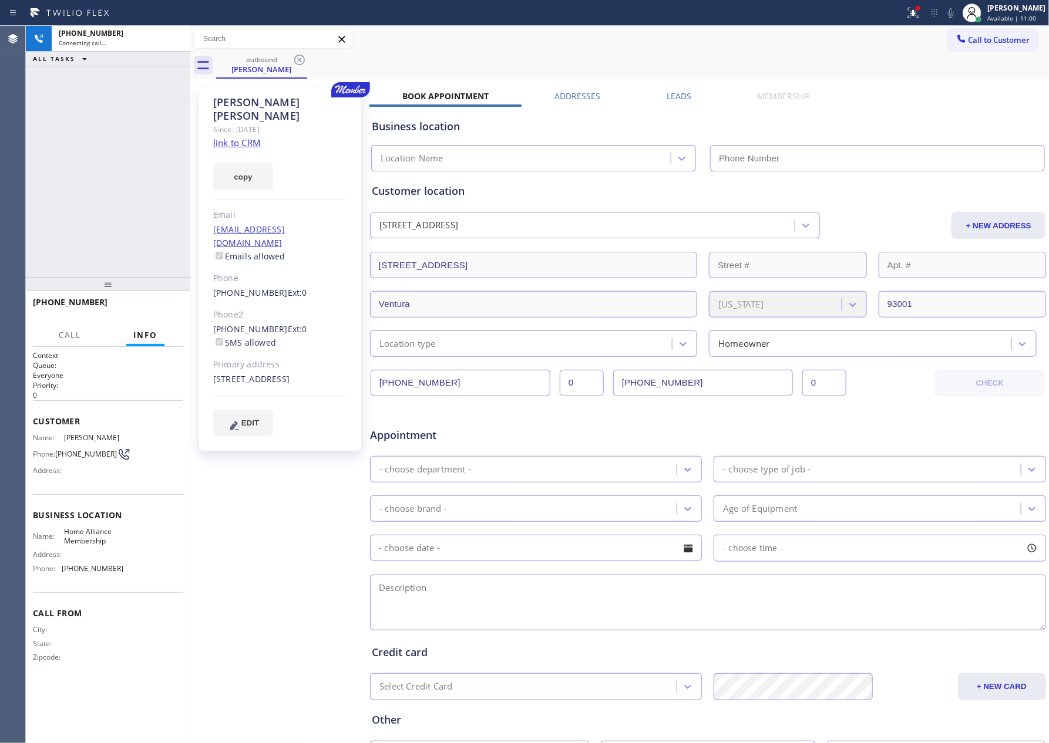
click at [108, 184] on div "[PHONE_NUMBER] Connecting call… ALL TASKS ALL TASKS ACTIVE TASKS TASKS IN WRAP …" at bounding box center [108, 151] width 164 height 251
drag, startPoint x: 129, startPoint y: 182, endPoint x: 169, endPoint y: 85, distance: 105.3
click at [129, 182] on div "[PHONE_NUMBER] Connecting call… ALL TASKS ALL TASKS ACTIVE TASKS TASKS IN WRAP …" at bounding box center [108, 151] width 164 height 251
click at [168, 39] on icon at bounding box center [175, 39] width 14 height 14
drag, startPoint x: 101, startPoint y: 208, endPoint x: 226, endPoint y: 189, distance: 126.6
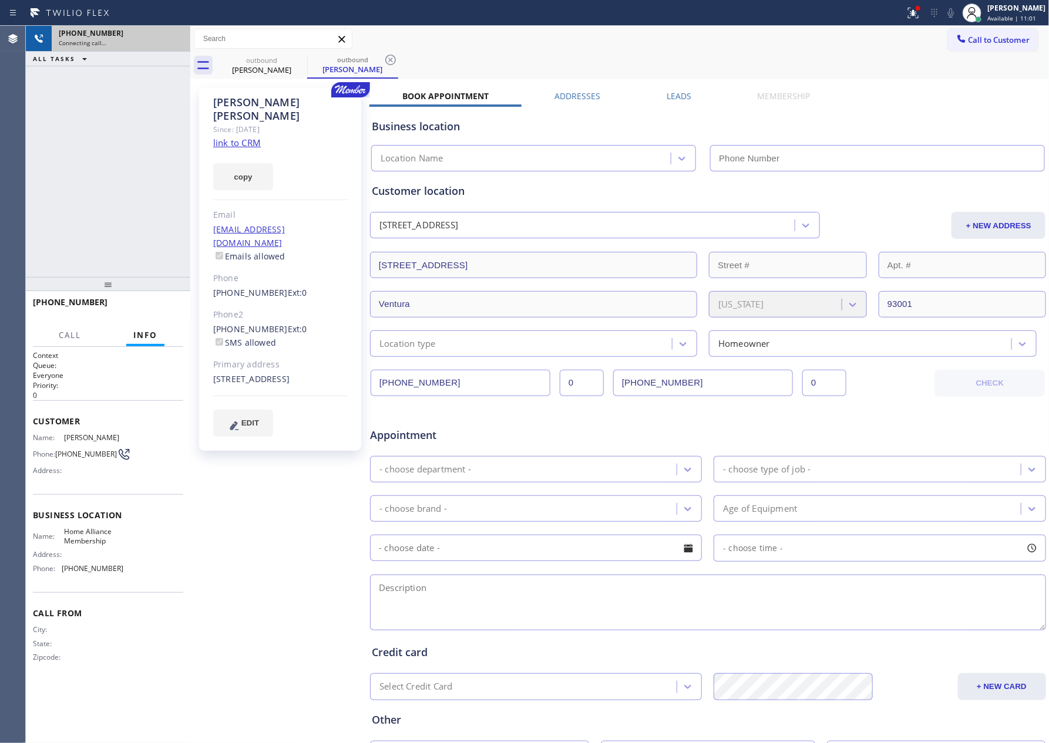
click at [103, 208] on div "[PHONE_NUMBER] Connecting call… ALL TASKS ALL TASKS ACTIVE TASKS TASKS IN WRAP …" at bounding box center [108, 151] width 164 height 251
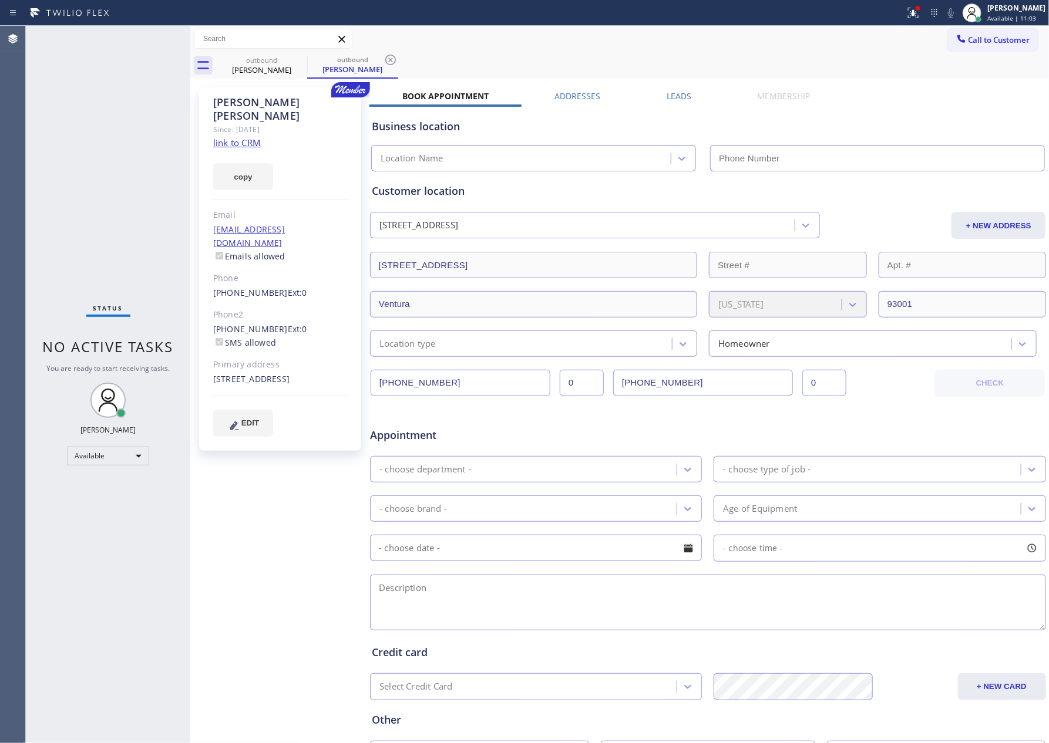
click at [245, 137] on link "link to CRM" at bounding box center [237, 143] width 48 height 12
click at [83, 194] on div "Status No active tasks You are ready to start receiving tasks. [PERSON_NAME] Av…" at bounding box center [108, 384] width 164 height 717
type input "[PHONE_NUMBER]"
click at [1009, 42] on span "Call to Customer" at bounding box center [999, 40] width 62 height 11
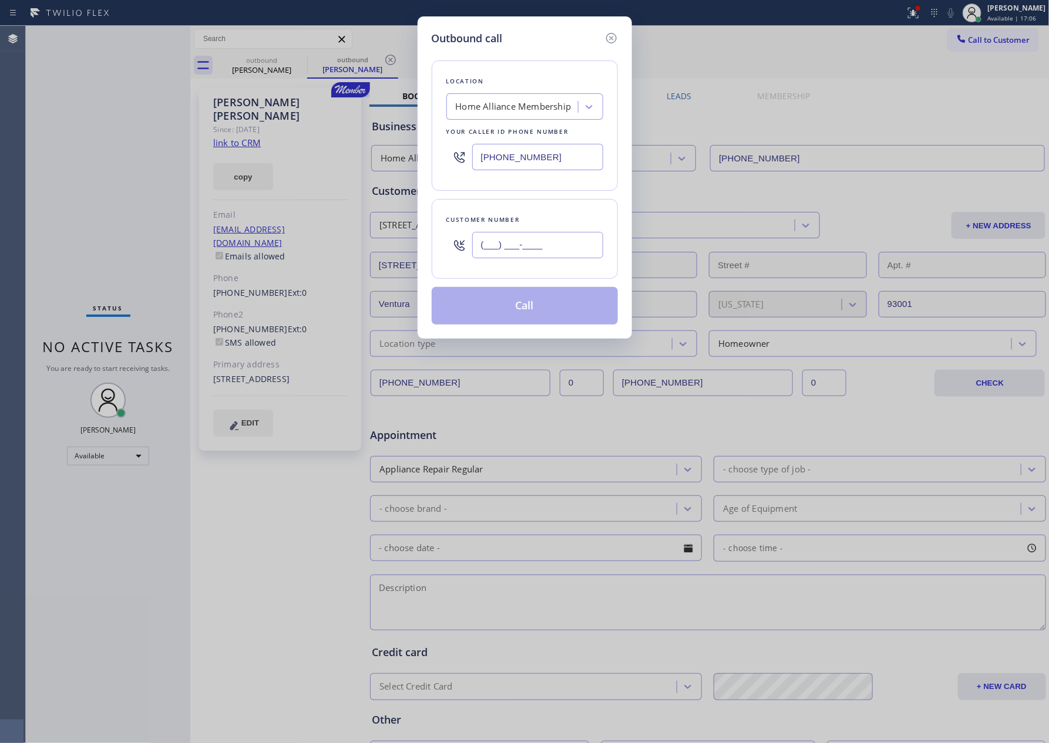
click at [548, 244] on input "(___) ___-____" at bounding box center [537, 245] width 131 height 26
paste input "310) 748-6042"
type input "[PHONE_NUMBER]"
click at [502, 111] on div "Home Alliance Membership" at bounding box center [514, 107] width 116 height 14
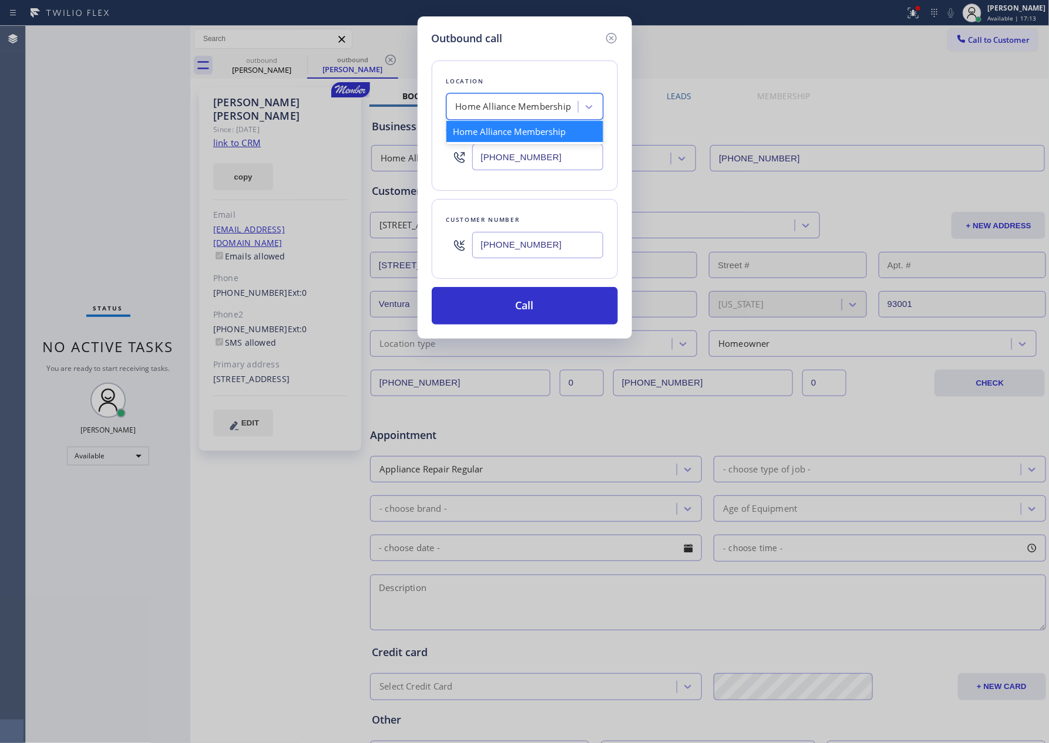
paste input "AR B2B SMS"
type input "AR B2B SMS"
click at [500, 132] on div "4C.SMS Campaign AR B2B SMS" at bounding box center [524, 131] width 157 height 21
type input "[PHONE_NUMBER]"
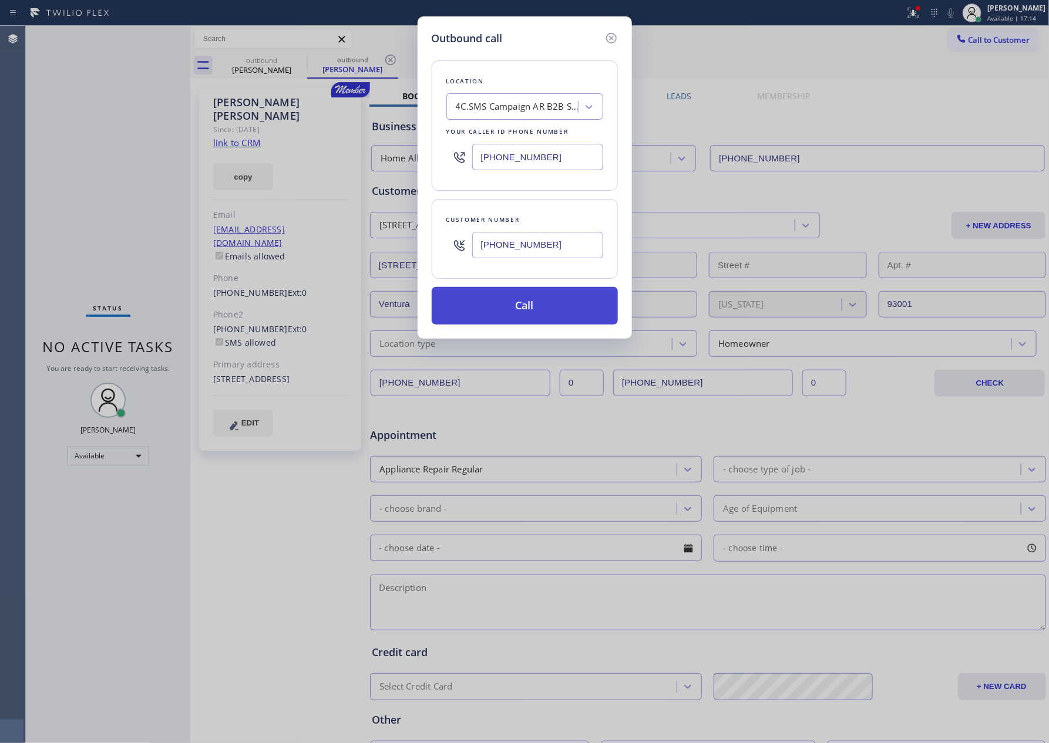
drag, startPoint x: 555, startPoint y: 315, endPoint x: 647, endPoint y: 76, distance: 256.7
click at [558, 312] on button "Call" at bounding box center [525, 306] width 186 height 38
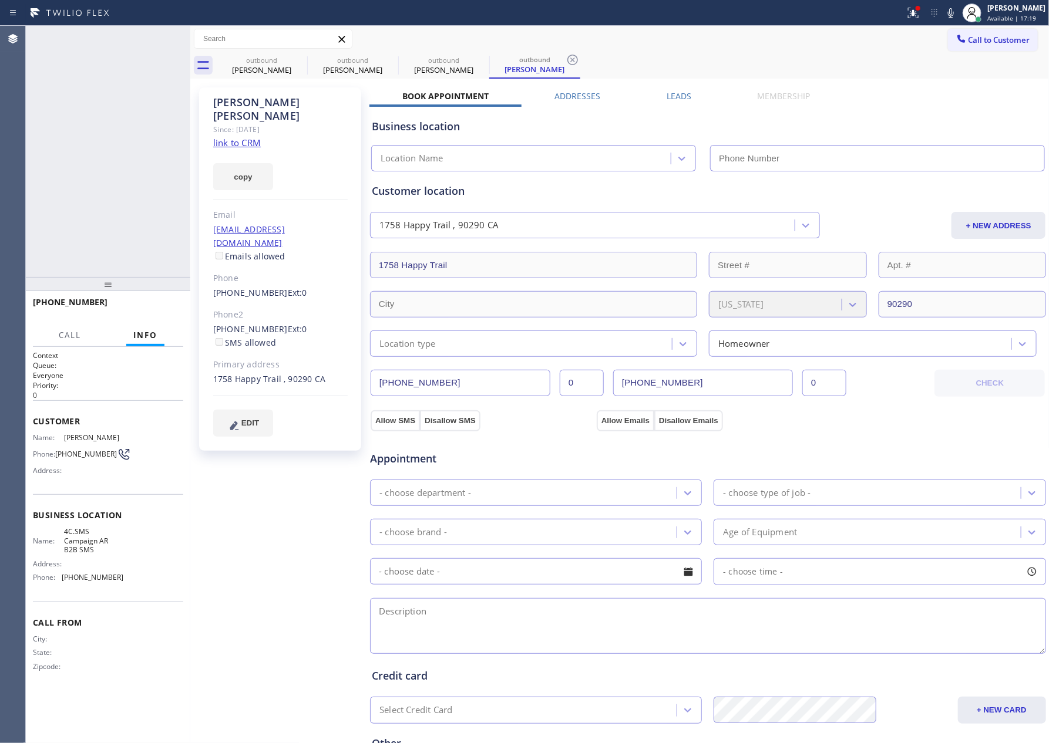
type input "[PHONE_NUMBER]"
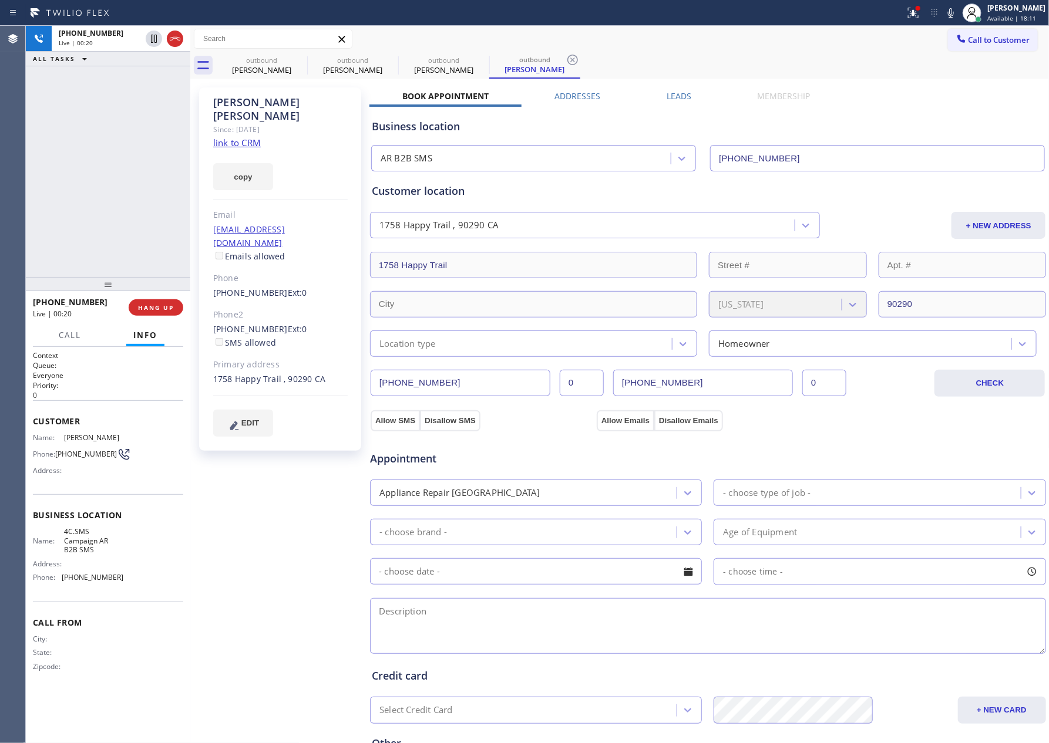
click at [46, 159] on div "[PHONE_NUMBER] Live | 00:20 ALL TASKS ALL TASKS ACTIVE TASKS TASKS IN WRAP UP" at bounding box center [108, 151] width 164 height 251
click at [46, 159] on div "[PHONE_NUMBER] Live | 00:21 ALL TASKS ALL TASKS ACTIVE TASKS TASKS IN WRAP UP" at bounding box center [108, 151] width 164 height 251
click at [46, 159] on div "[PHONE_NUMBER] Live | 00:23 ALL TASKS ALL TASKS ACTIVE TASKS TASKS IN WRAP UP" at bounding box center [108, 151] width 164 height 251
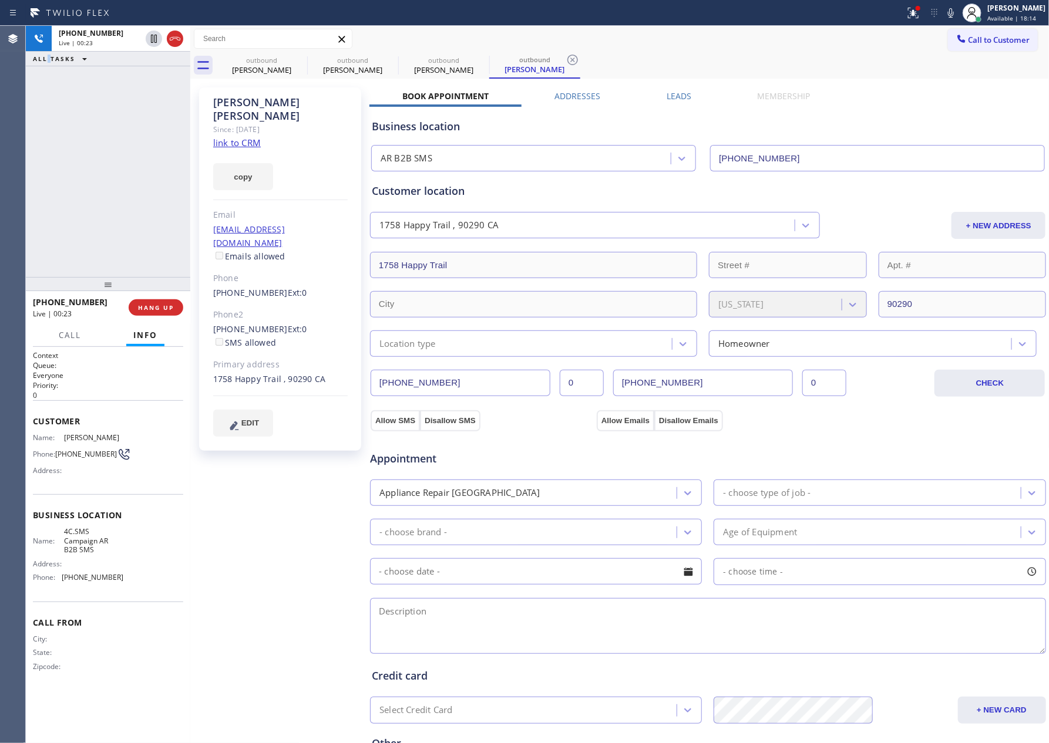
click at [46, 159] on div "[PHONE_NUMBER] Live | 00:23 ALL TASKS ALL TASKS ACTIVE TASKS TASKS IN WRAP UP" at bounding box center [108, 151] width 164 height 251
click at [46, 159] on div "[PHONE_NUMBER] Live | 00:24 ALL TASKS ALL TASKS ACTIVE TASKS TASKS IN WRAP UP" at bounding box center [108, 151] width 164 height 251
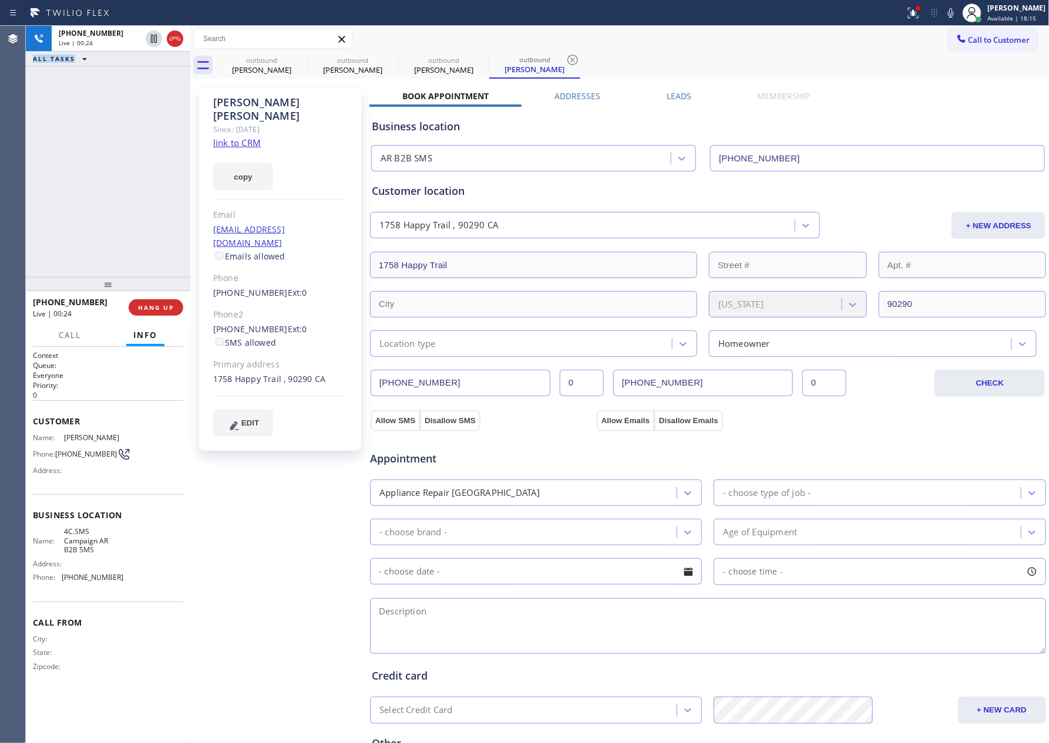
click at [46, 159] on div "[PHONE_NUMBER] Live | 00:24 ALL TASKS ALL TASKS ACTIVE TASKS TASKS IN WRAP UP" at bounding box center [108, 151] width 164 height 251
click at [46, 159] on div "[PHONE_NUMBER] Live | 00:26 ALL TASKS ALL TASKS ACTIVE TASKS TASKS IN WRAP UP" at bounding box center [108, 151] width 164 height 251
click at [48, 160] on div "[PHONE_NUMBER] Live | 00:26 ALL TASKS ALL TASKS ACTIVE TASKS TASKS IN WRAP UP" at bounding box center [108, 151] width 164 height 251
click at [48, 160] on div "[PHONE_NUMBER] Live | 00:27 ALL TASKS ALL TASKS ACTIVE TASKS TASKS IN WRAP UP" at bounding box center [108, 151] width 164 height 251
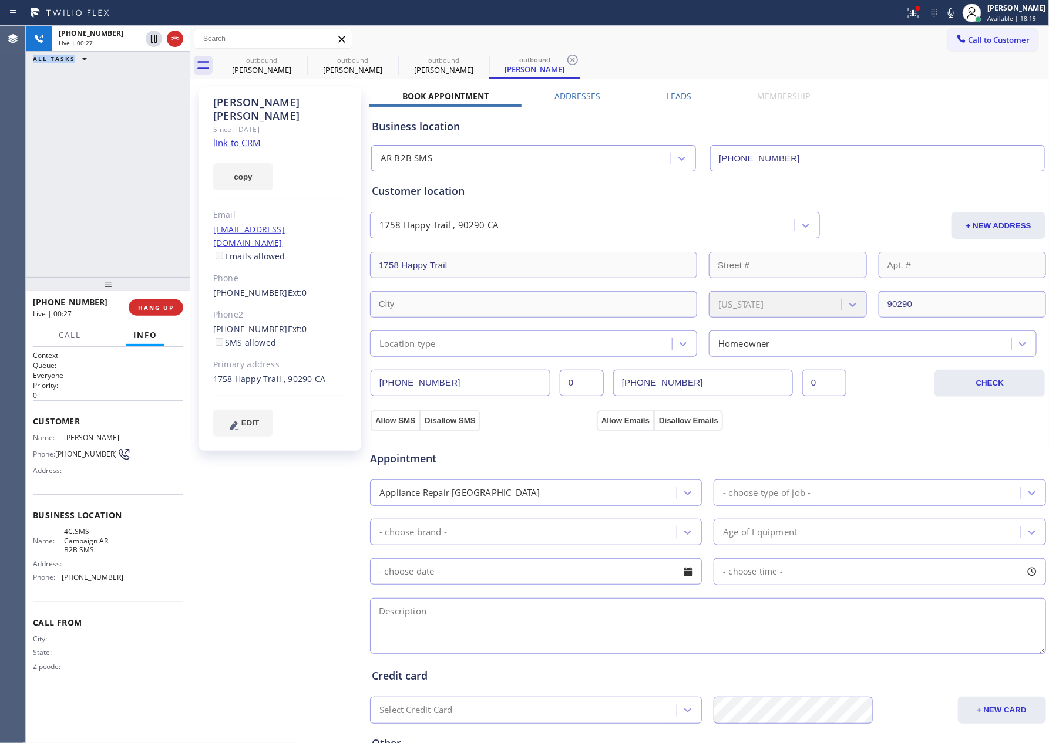
click at [48, 160] on div "[PHONE_NUMBER] Live | 00:27 ALL TASKS ALL TASKS ACTIVE TASKS TASKS IN WRAP UP" at bounding box center [108, 151] width 164 height 251
click at [48, 160] on div "[PHONE_NUMBER] Live | 00:28 ALL TASKS ALL TASKS ACTIVE TASKS TASKS IN WRAP UP" at bounding box center [108, 151] width 164 height 251
click at [153, 311] on span "HANG UP" at bounding box center [156, 308] width 36 height 8
click at [150, 311] on span "HANG UP" at bounding box center [156, 308] width 36 height 8
click at [143, 140] on div "[PHONE_NUMBER] Live | 00:30 ALL TASKS ALL TASKS ACTIVE TASKS TASKS IN WRAP UP" at bounding box center [108, 151] width 164 height 251
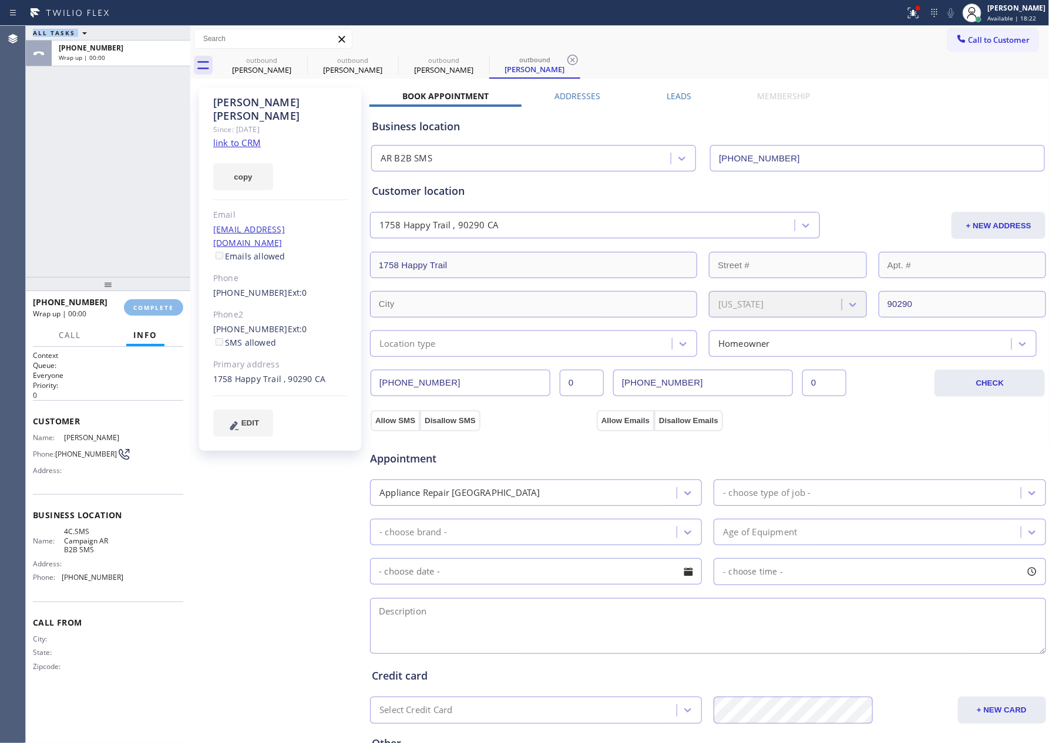
click at [143, 140] on div "ALL TASKS ALL TASKS ACTIVE TASKS TASKS IN WRAP UP [PHONE_NUMBER] Wrap up | 00:00" at bounding box center [108, 151] width 164 height 251
click at [163, 307] on span "COMPLETE" at bounding box center [153, 308] width 41 height 8
click at [111, 120] on div "ALL TASKS ALL TASKS ACTIVE TASKS TASKS IN WRAP UP [PHONE_NUMBER] Wrap up | 00:01" at bounding box center [108, 151] width 164 height 251
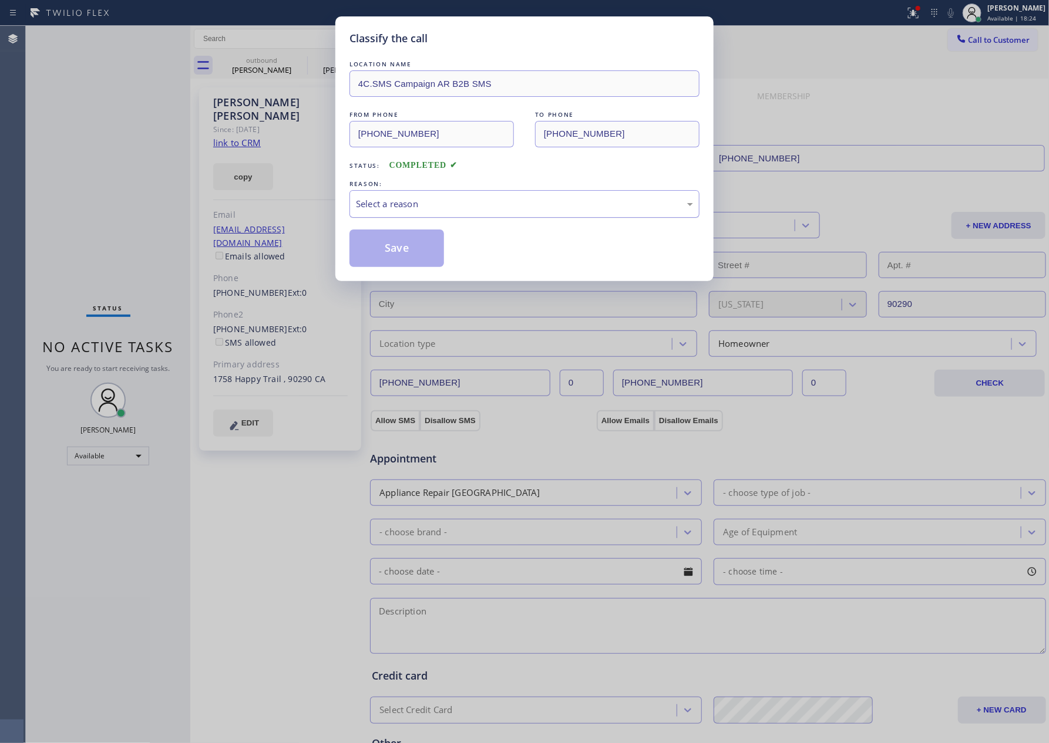
click at [538, 203] on div "Select a reason" at bounding box center [524, 204] width 337 height 14
click at [388, 242] on button "Save" at bounding box center [396, 249] width 95 height 38
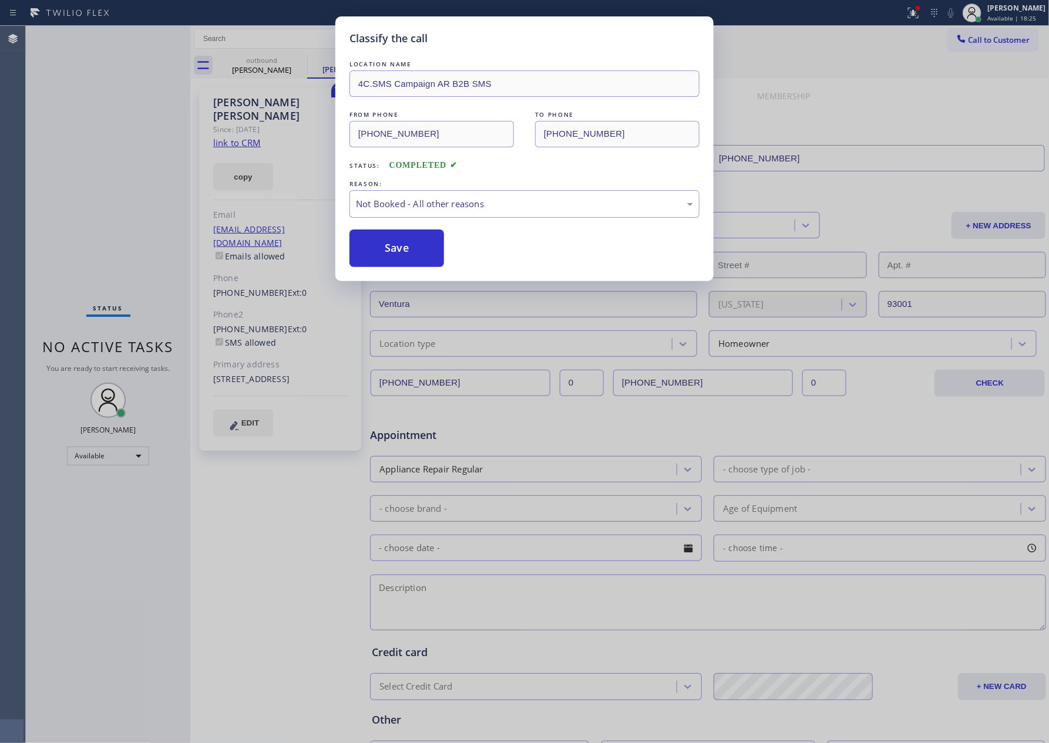
drag, startPoint x: 388, startPoint y: 242, endPoint x: 768, endPoint y: 43, distance: 429.4
click at [437, 243] on button "Save" at bounding box center [396, 249] width 95 height 38
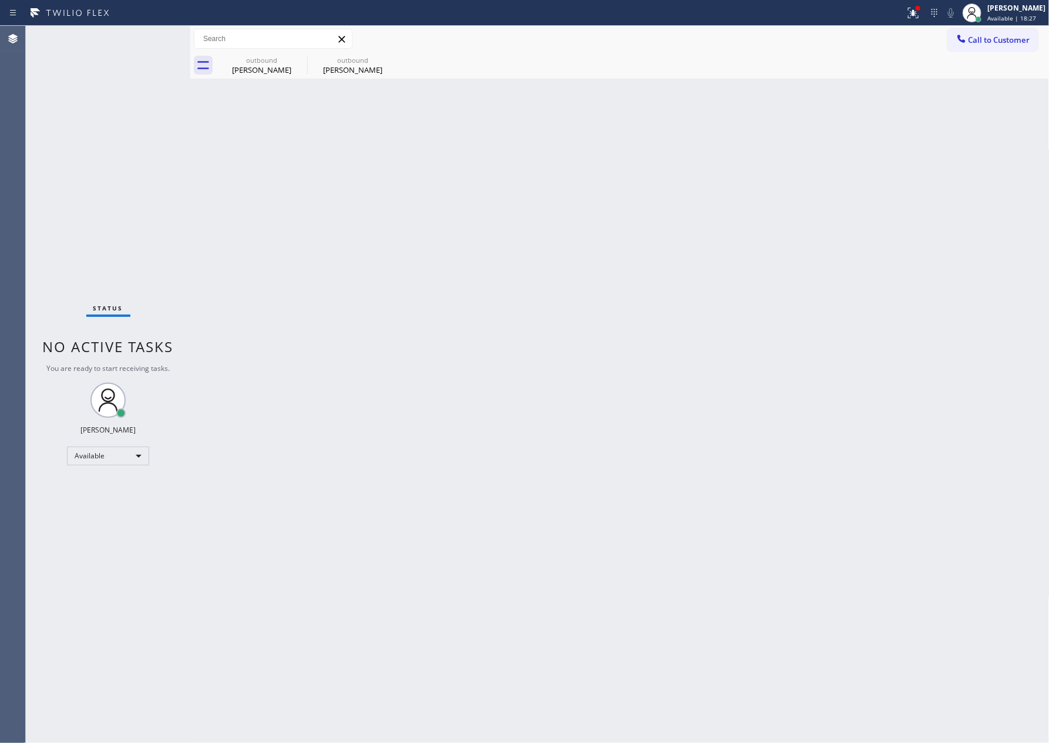
drag, startPoint x: 738, startPoint y: 245, endPoint x: 823, endPoint y: 369, distance: 150.3
click at [746, 268] on div "Back to Dashboard Change Sender ID Customers Technicians Select a contact Outbo…" at bounding box center [619, 384] width 859 height 717
click at [439, 339] on div "Back to Dashboard Change Sender ID Customers Technicians Select a contact Outbo…" at bounding box center [619, 384] width 859 height 717
drag, startPoint x: 638, startPoint y: 306, endPoint x: 208, endPoint y: 271, distance: 431.2
click at [624, 317] on div "Back to Dashboard Change Sender ID Customers Technicians Select a contact Outbo…" at bounding box center [619, 384] width 859 height 717
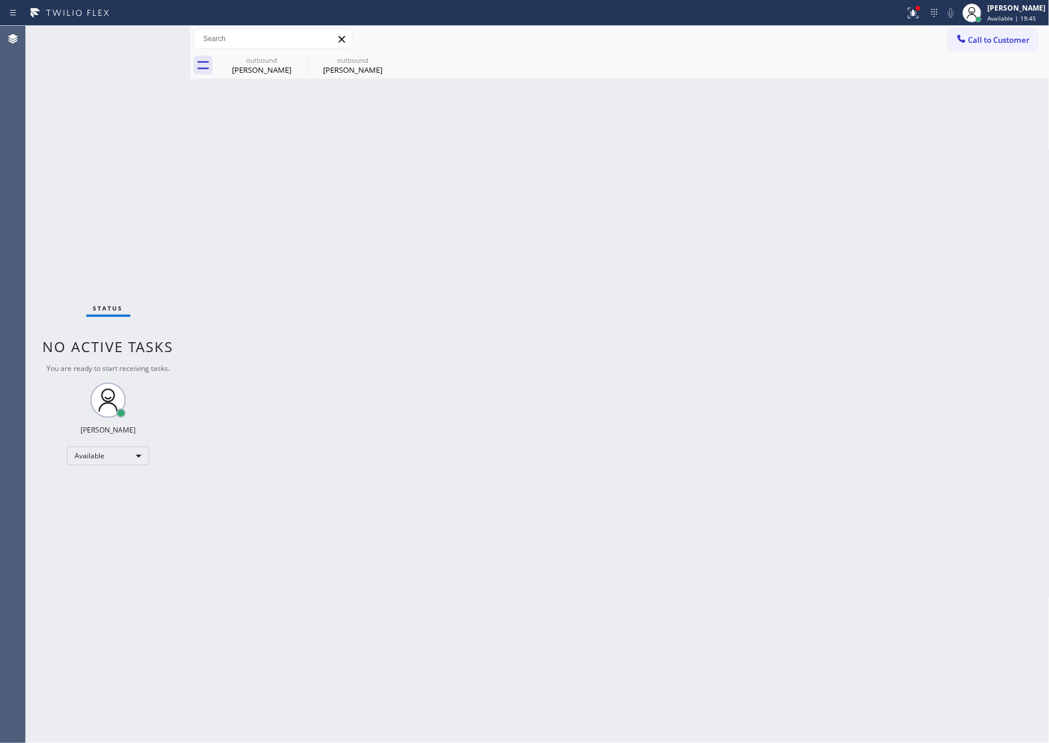
click at [140, 175] on div "Status No active tasks You are ready to start receiving tasks. [PERSON_NAME] Av…" at bounding box center [108, 384] width 164 height 717
click at [259, 69] on div "[PERSON_NAME]" at bounding box center [261, 70] width 89 height 11
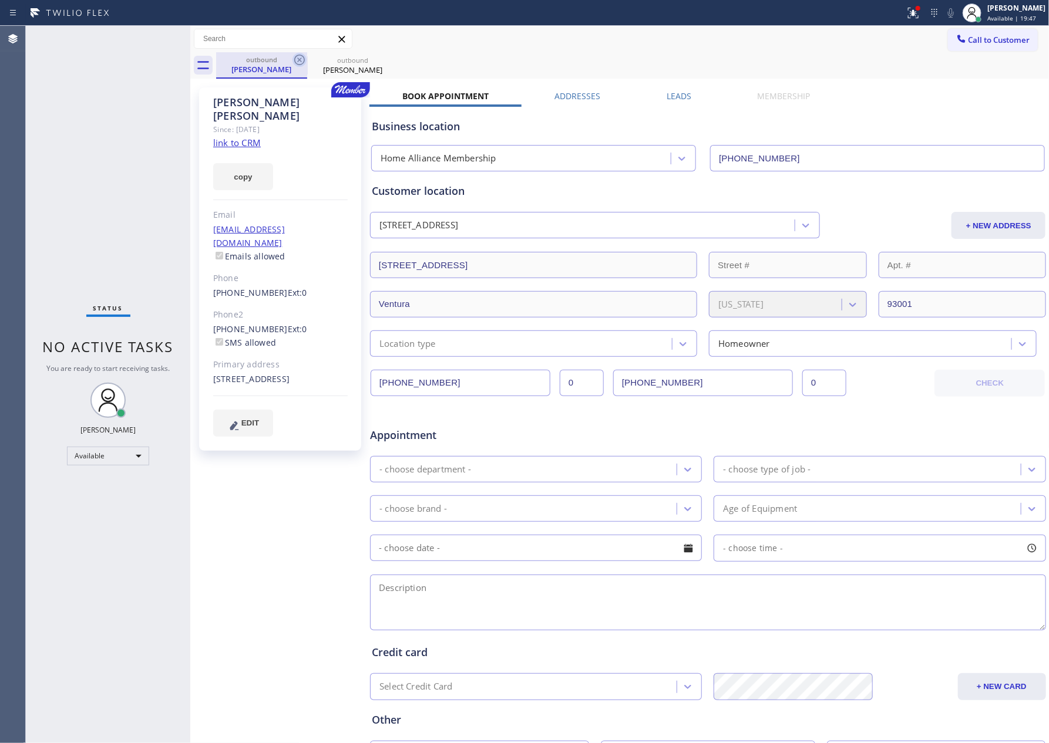
click at [303, 56] on icon at bounding box center [299, 60] width 11 height 11
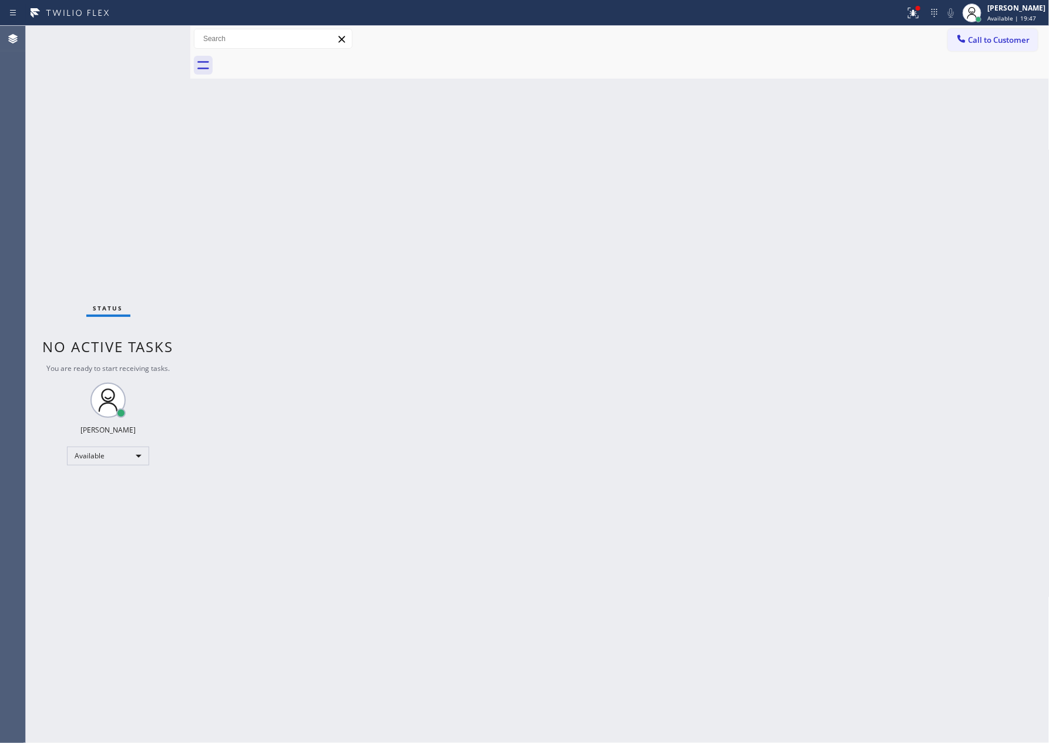
click at [303, 56] on div at bounding box center [632, 65] width 833 height 26
click at [1018, 41] on span "Call to Customer" at bounding box center [999, 40] width 62 height 11
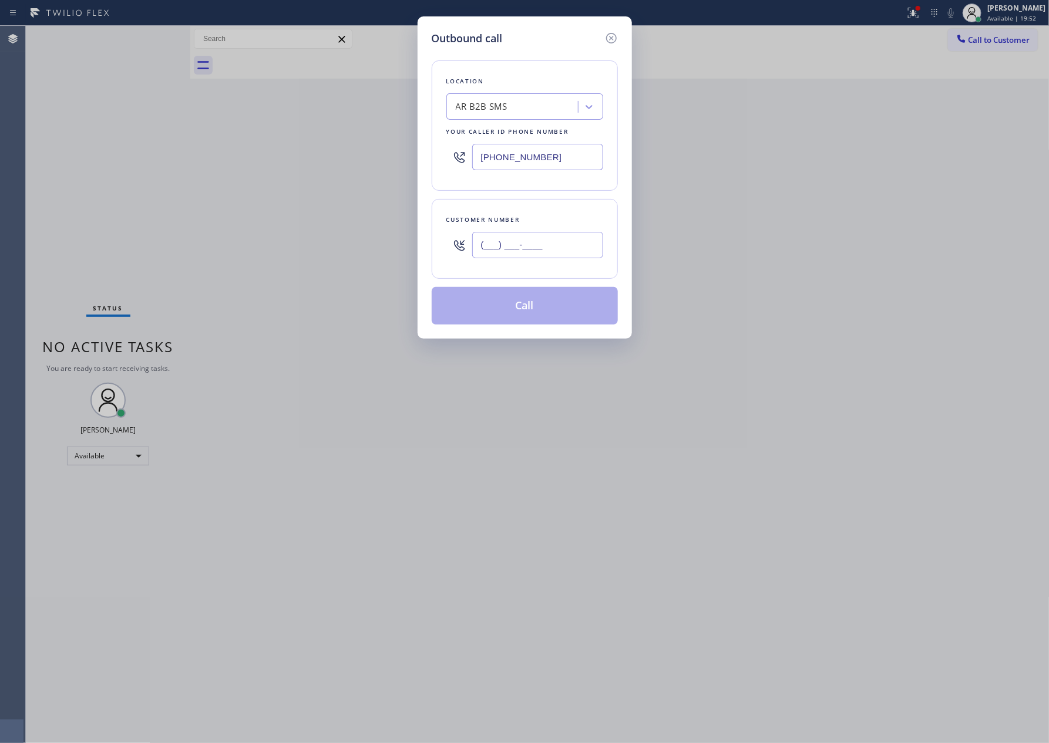
click at [529, 238] on input "(___) ___-____" at bounding box center [537, 245] width 131 height 26
paste input "323) 807-7568"
type input "[PHONE_NUMBER]"
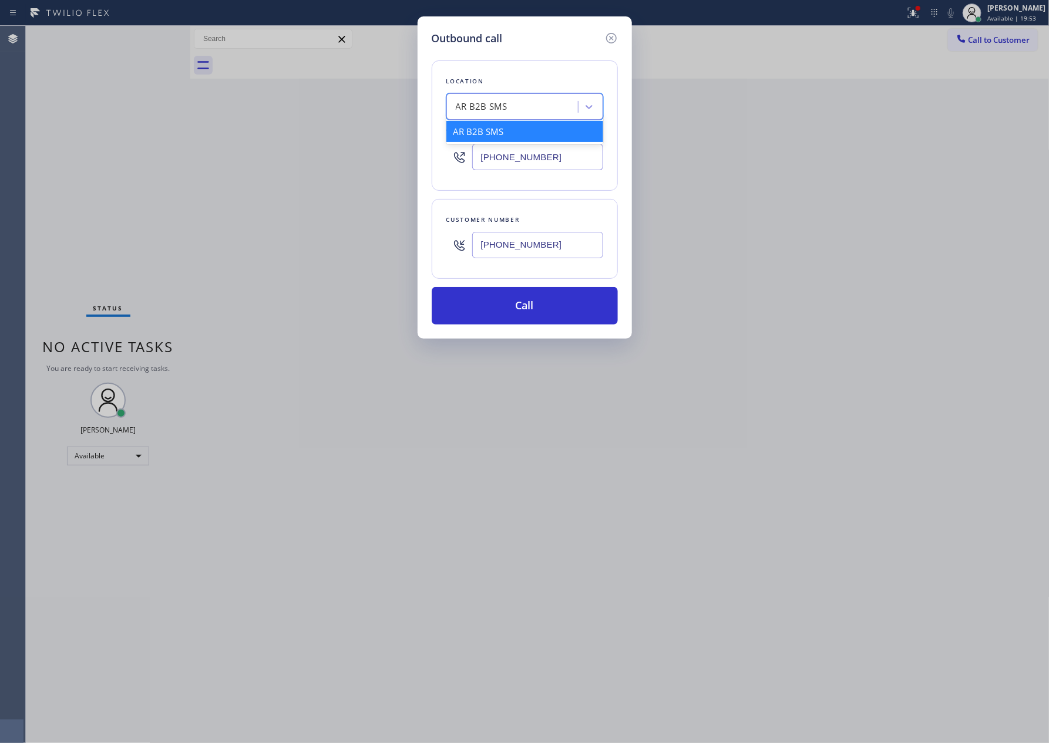
click at [555, 107] on div "AR B2B SMS" at bounding box center [514, 107] width 128 height 21
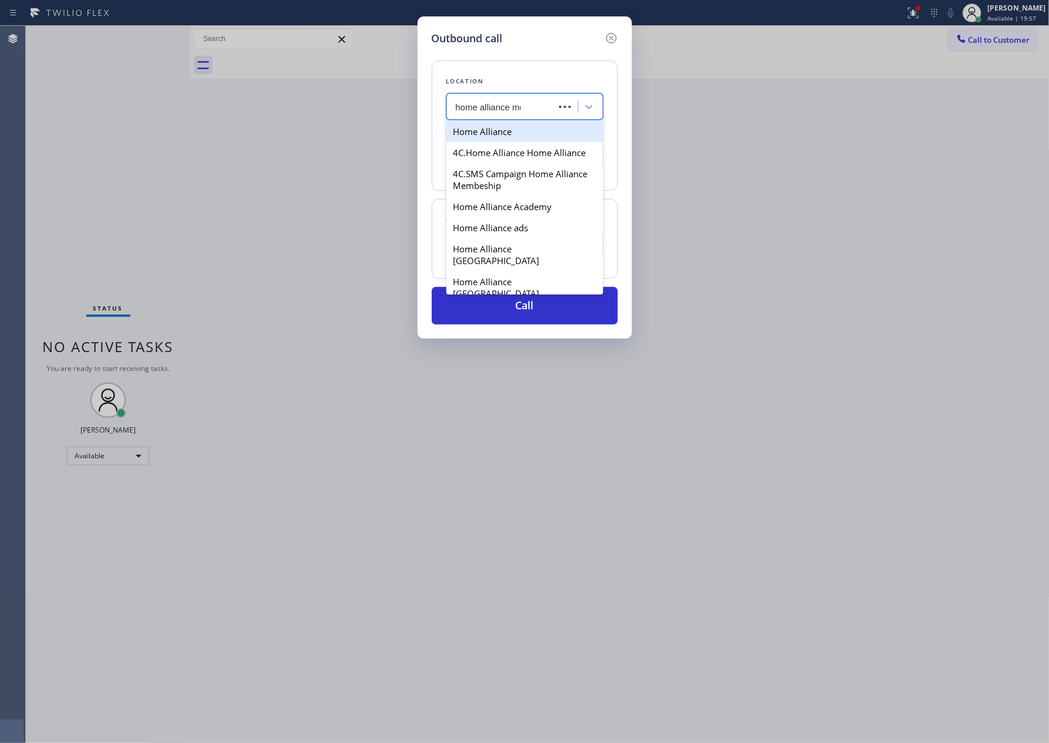
type input "home alliance mem"
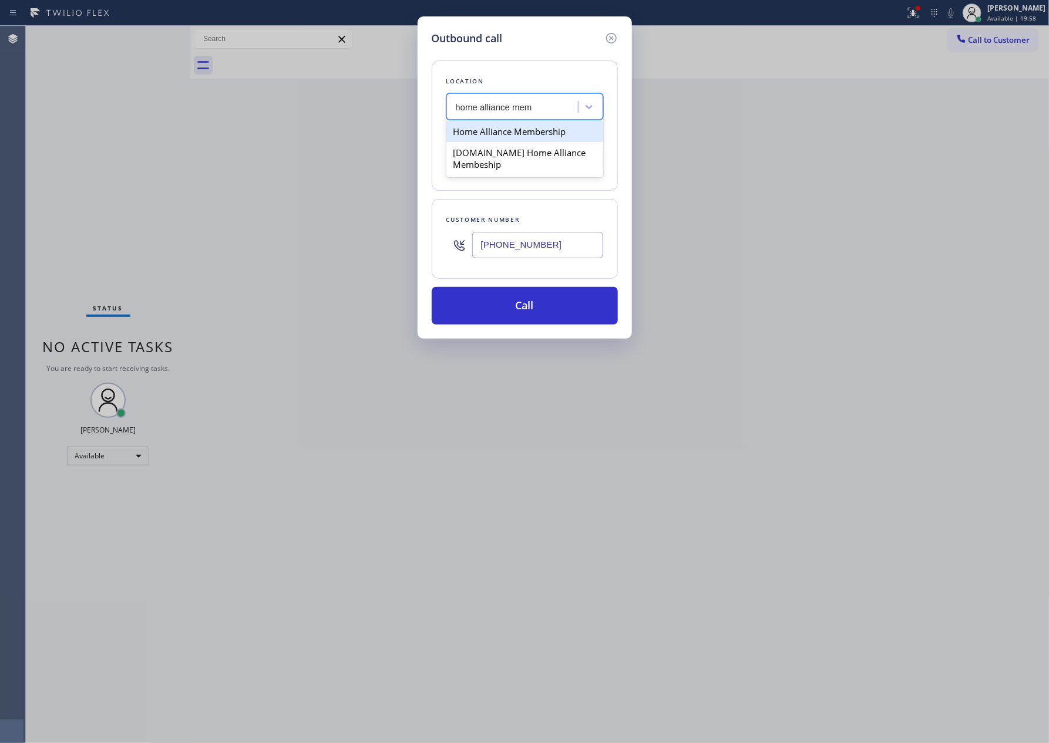
click at [550, 129] on div "Home Alliance Membership" at bounding box center [524, 131] width 157 height 21
type input "[PHONE_NUMBER]"
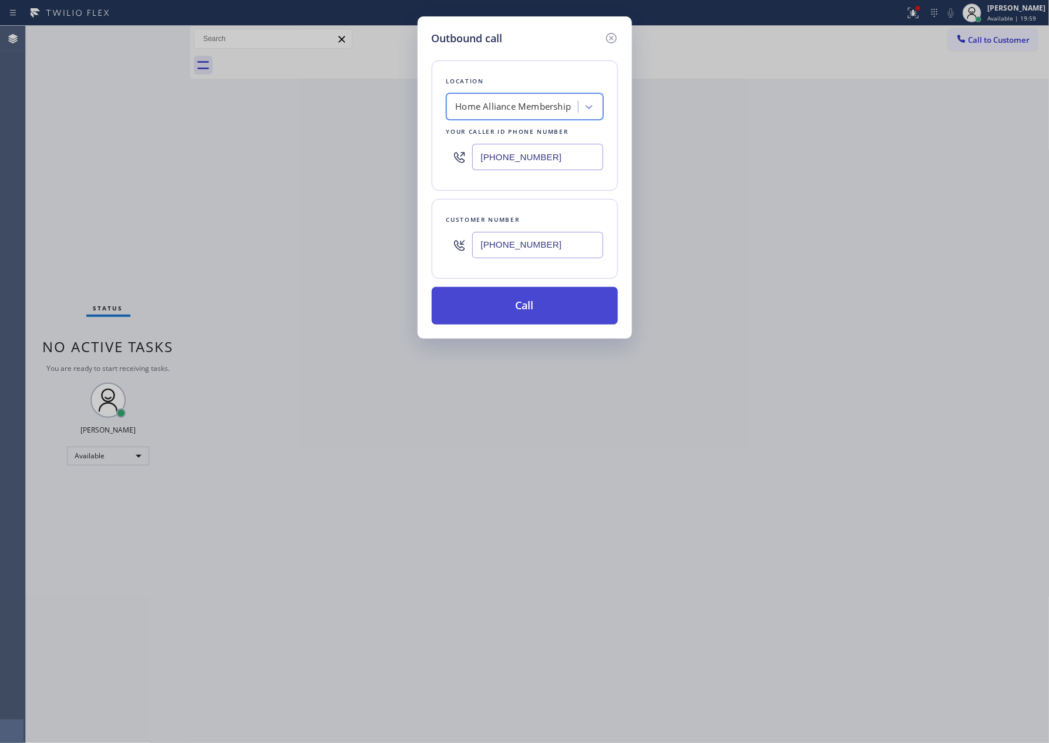
click at [539, 316] on button "Call" at bounding box center [525, 306] width 186 height 38
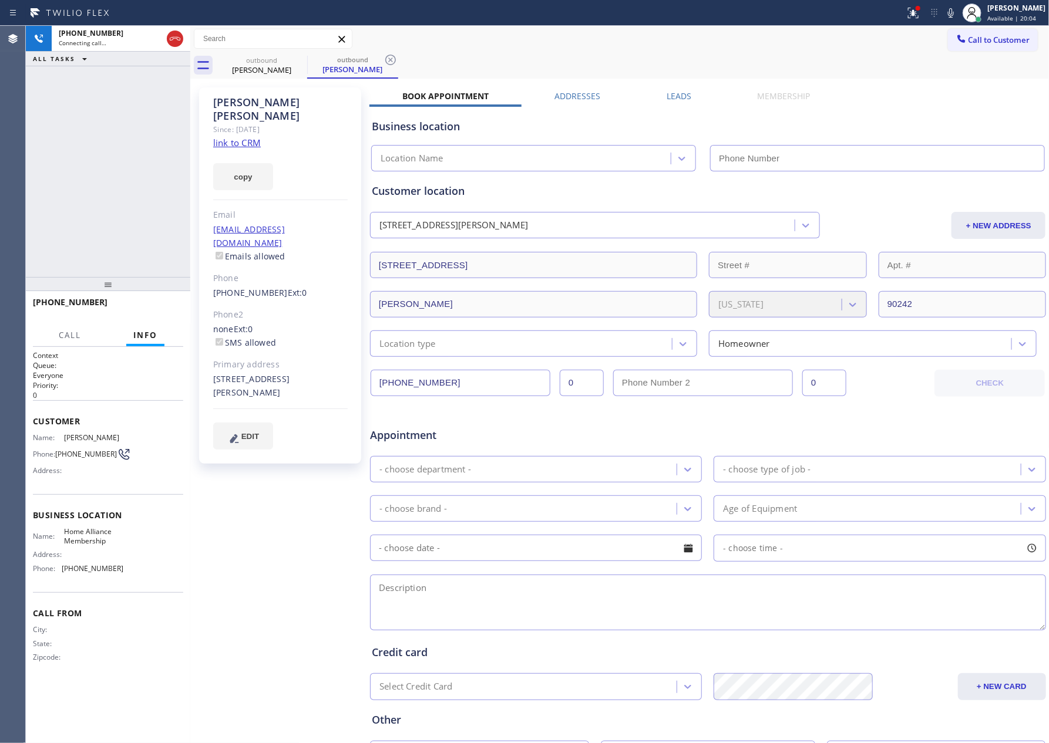
type input "[PHONE_NUMBER]"
click at [122, 214] on div "[PHONE_NUMBER] Connecting call… ALL TASKS ALL TASKS ACTIVE TASKS TASKS IN WRAP …" at bounding box center [108, 151] width 164 height 251
click at [114, 218] on div "[PHONE_NUMBER] Connecting call… ALL TASKS ALL TASKS ACTIVE TASKS TASKS IN WRAP …" at bounding box center [108, 151] width 164 height 251
click at [150, 306] on span "HANG UP" at bounding box center [156, 308] width 36 height 8
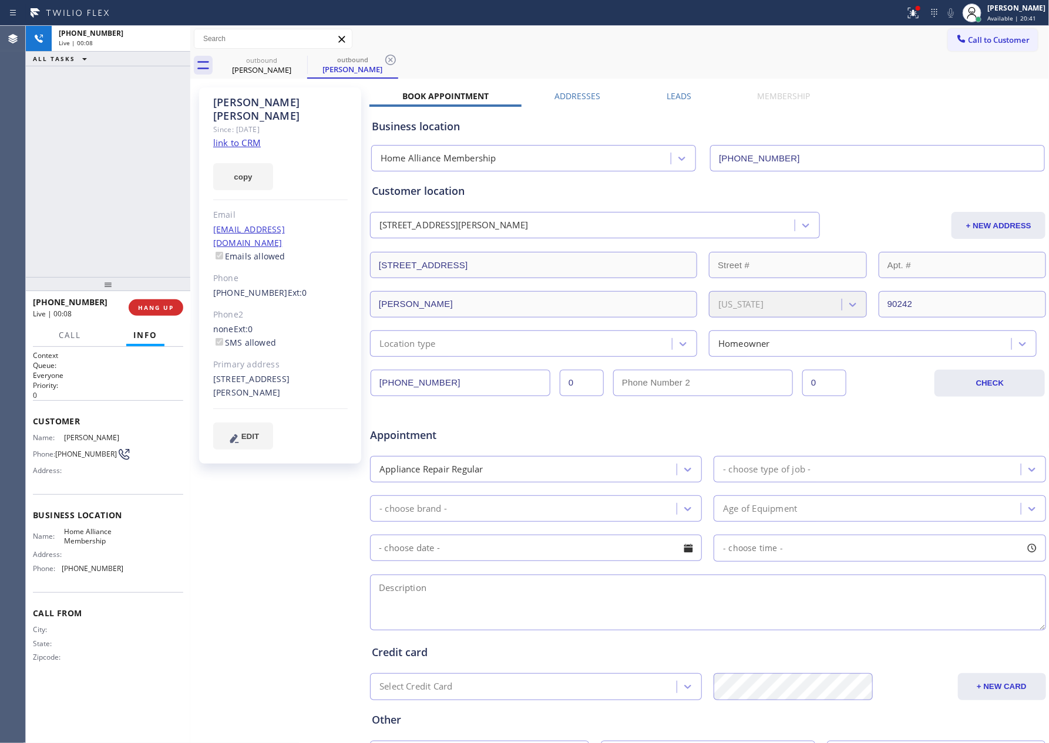
click at [100, 148] on div "[PHONE_NUMBER] Live | 00:08 ALL TASKS ALL TASKS ACTIVE TASKS TASKS IN WRAP UP" at bounding box center [108, 151] width 164 height 251
click at [682, 94] on label "Leads" at bounding box center [678, 95] width 25 height 11
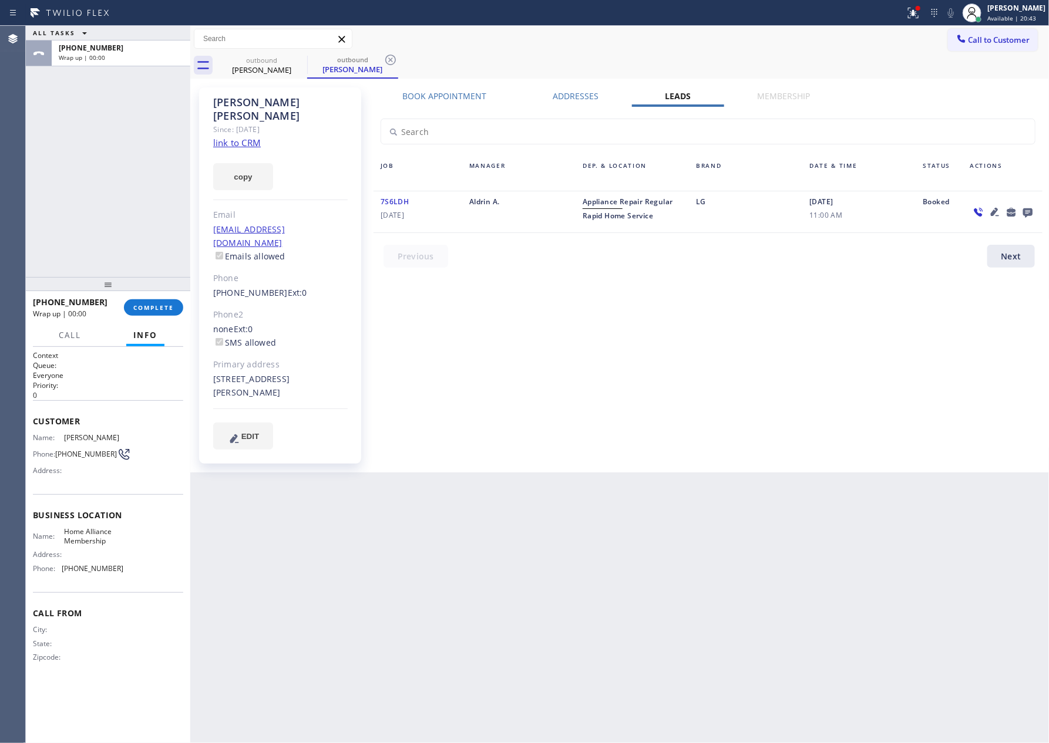
click at [832, 455] on div "Back to Dashboard Change Sender ID Customers Technicians Select a contact Outbo…" at bounding box center [619, 384] width 859 height 717
drag, startPoint x: 126, startPoint y: 175, endPoint x: 248, endPoint y: 154, distance: 124.5
click at [146, 174] on div "ALL TASKS ALL TASKS ACTIVE TASKS TASKS IN WRAP UP [PHONE_NUMBER] Wrap up | 00:01" at bounding box center [108, 151] width 164 height 251
click at [254, 137] on link "link to CRM" at bounding box center [237, 143] width 48 height 12
drag, startPoint x: 115, startPoint y: 159, endPoint x: 319, endPoint y: 97, distance: 212.9
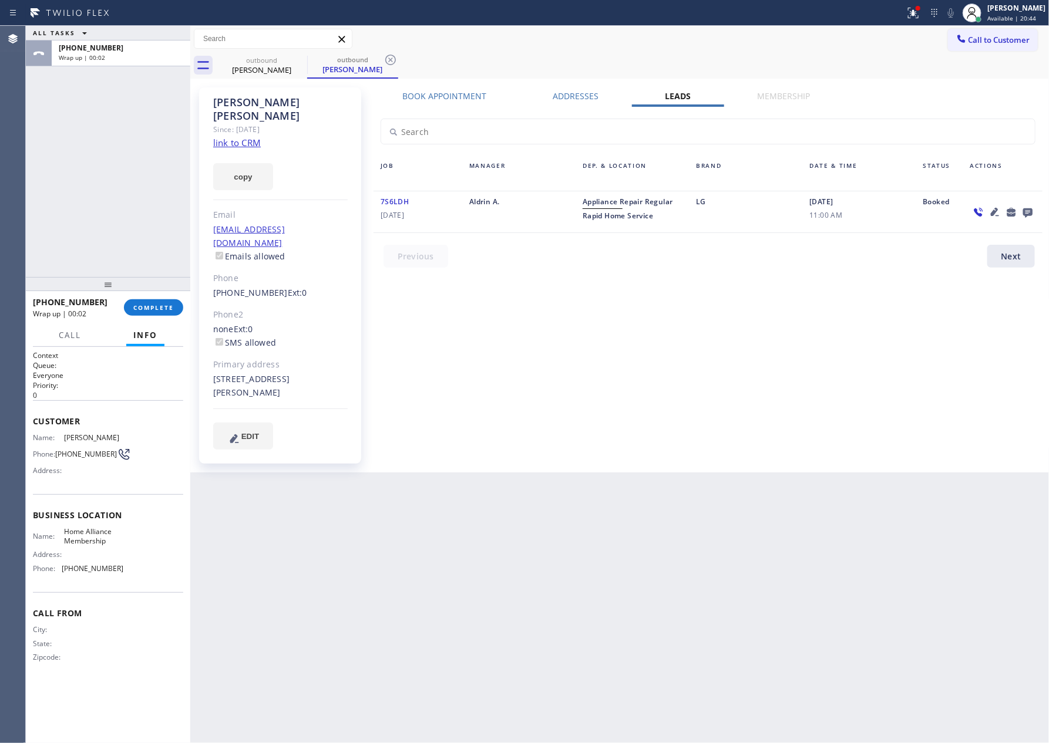
click at [143, 150] on div "ALL TASKS ALL TASKS ACTIVE TASKS TASKS IN WRAP UP [PHONE_NUMBER] Wrap up | 00:02" at bounding box center [108, 151] width 164 height 251
click at [599, 411] on div "Book Appointment Addresses Leads Membership Business location Home Alliance Mem…" at bounding box center [707, 279] width 677 height 379
click at [154, 177] on div "ALL TASKS ALL TASKS ACTIVE TASKS TASKS IN WRAP UP [PHONE_NUMBER] Wrap up | 00:27" at bounding box center [108, 151] width 164 height 251
click at [155, 310] on span "COMPLETE" at bounding box center [153, 308] width 41 height 8
click at [107, 175] on div "ALL TASKS ALL TASKS ACTIVE TASKS TASKS IN WRAP UP [PHONE_NUMBER] Wrap up | 00:29" at bounding box center [108, 151] width 164 height 251
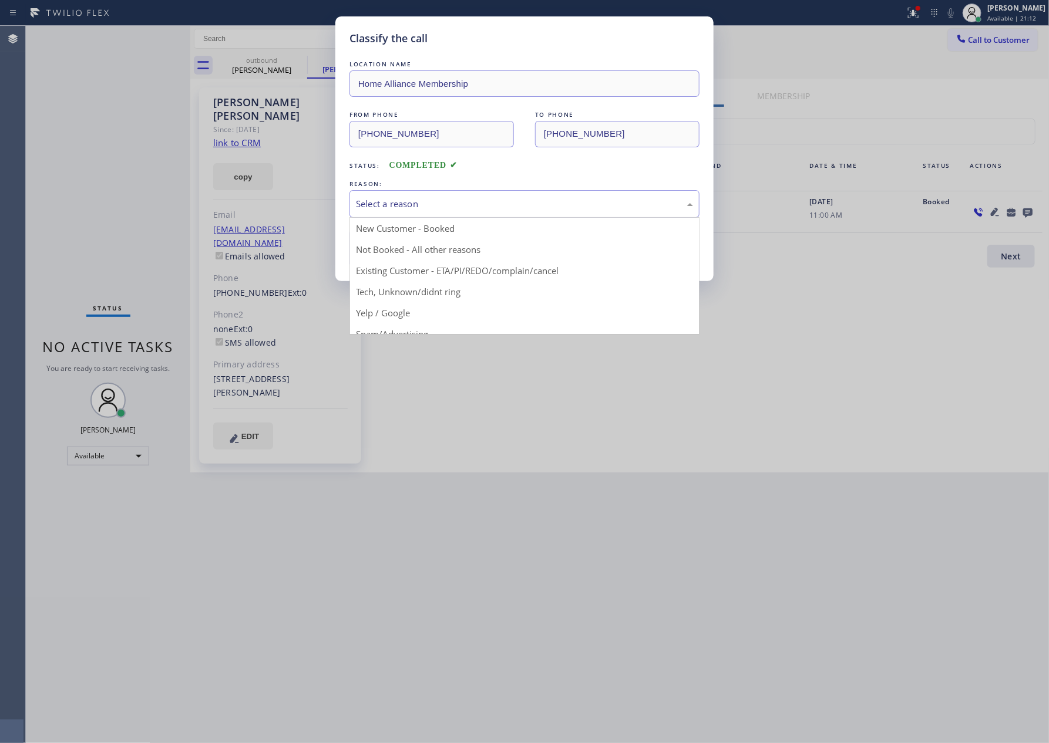
click at [402, 207] on div "Select a reason" at bounding box center [524, 204] width 337 height 14
drag, startPoint x: 399, startPoint y: 267, endPoint x: 397, endPoint y: 252, distance: 14.2
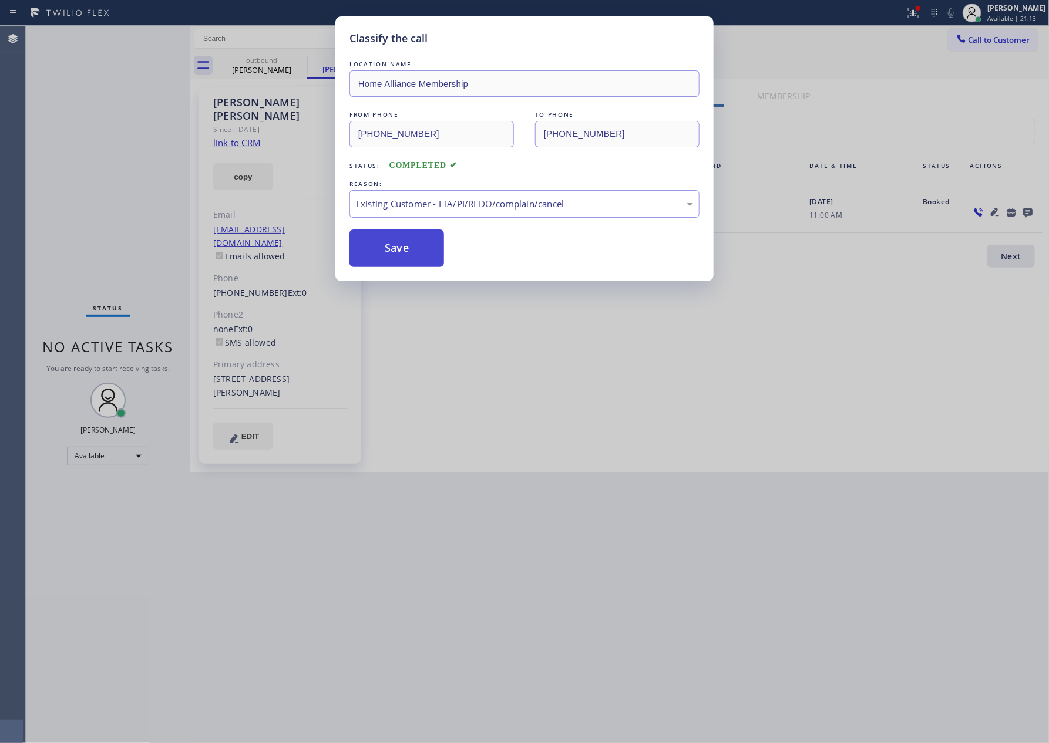
click at [397, 250] on button "Save" at bounding box center [396, 249] width 95 height 38
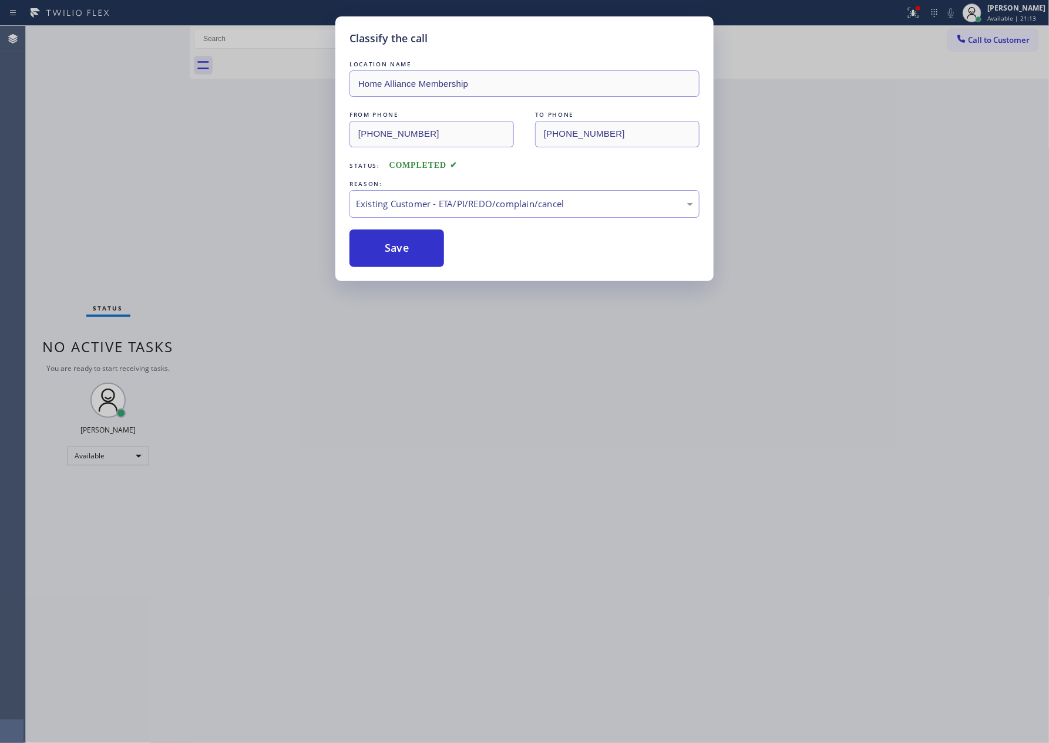
drag, startPoint x: 397, startPoint y: 250, endPoint x: 87, endPoint y: 173, distance: 319.5
click at [389, 250] on button "Save" at bounding box center [396, 249] width 95 height 38
drag, startPoint x: 87, startPoint y: 173, endPoint x: 96, endPoint y: 180, distance: 11.7
click at [87, 171] on div "Classify the call LOCATION NAME Home Alliance Membership FROM PHONE [PHONE_NUMB…" at bounding box center [524, 371] width 1049 height 743
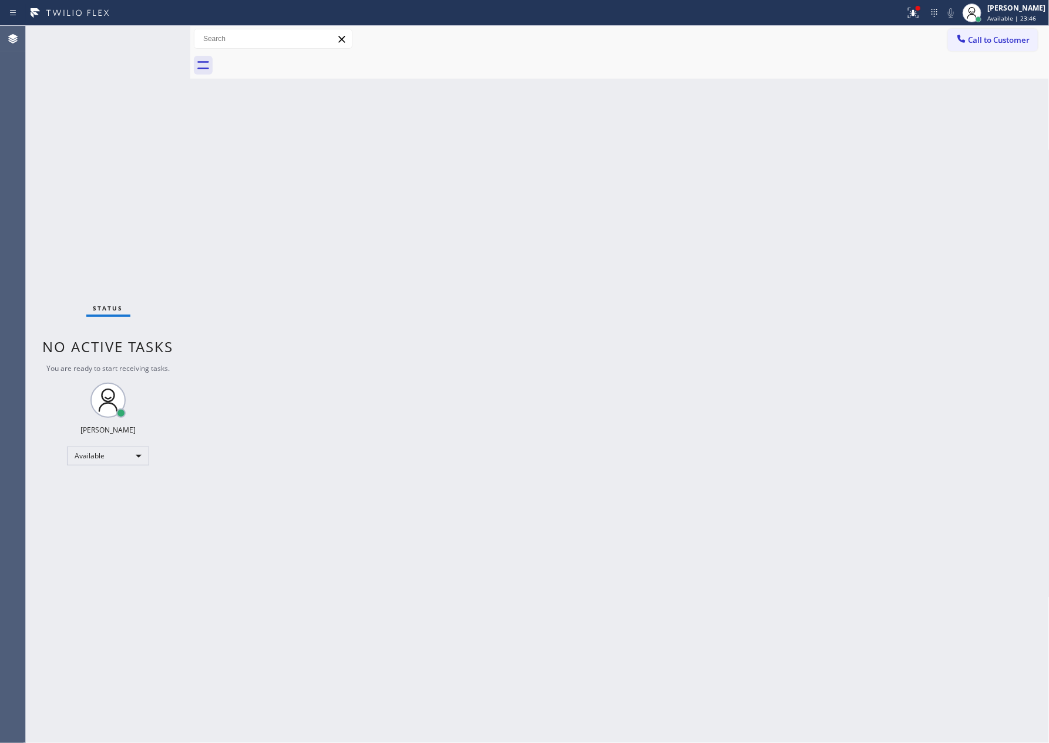
click at [735, 285] on div "Back to Dashboard Change Sender ID Customers Technicians Select a contact Outbo…" at bounding box center [619, 384] width 859 height 717
click at [735, 288] on div "Back to Dashboard Change Sender ID Customers Technicians Select a contact Outbo…" at bounding box center [619, 384] width 859 height 717
click at [539, 370] on div "Back to Dashboard Change Sender ID Customers Technicians Select a contact Outbo…" at bounding box center [619, 384] width 859 height 717
drag, startPoint x: 539, startPoint y: 370, endPoint x: 531, endPoint y: 4, distance: 367.1
click at [550, 359] on div "Back to Dashboard Change Sender ID Customers Technicians Select a contact Outbo…" at bounding box center [619, 384] width 859 height 717
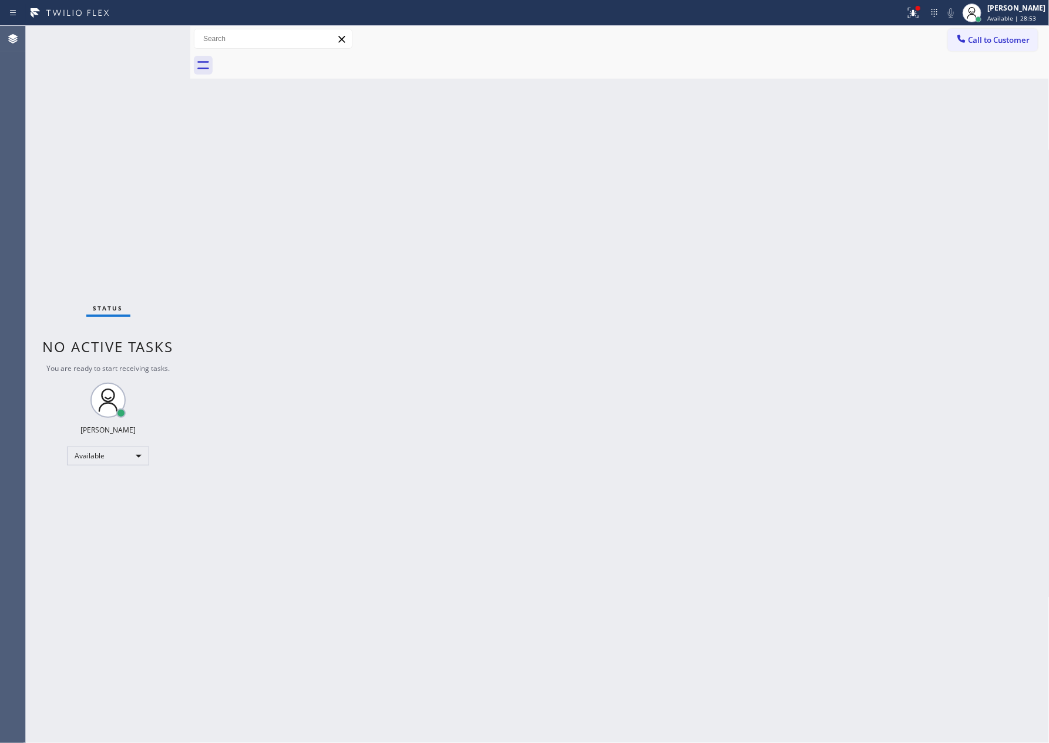
drag, startPoint x: 638, startPoint y: 301, endPoint x: 1020, endPoint y: 136, distance: 416.3
click at [651, 295] on div "Back to Dashboard Change Sender ID Customers Technicians Select a contact Outbo…" at bounding box center [619, 384] width 859 height 717
click at [1002, 33] on button "Call to Customer" at bounding box center [993, 40] width 90 height 22
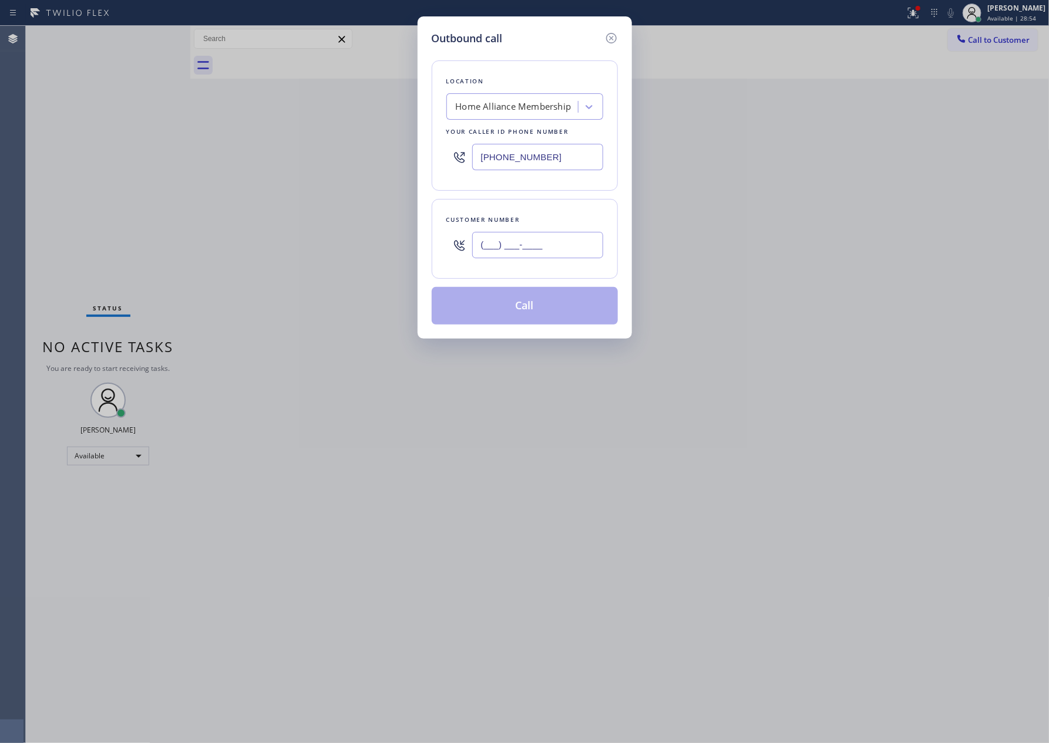
click at [510, 245] on input "(___) ___-____" at bounding box center [537, 245] width 131 height 26
paste input "818) 606-2745"
type input "[PHONE_NUMBER]"
click at [550, 315] on button "Call" at bounding box center [525, 306] width 186 height 38
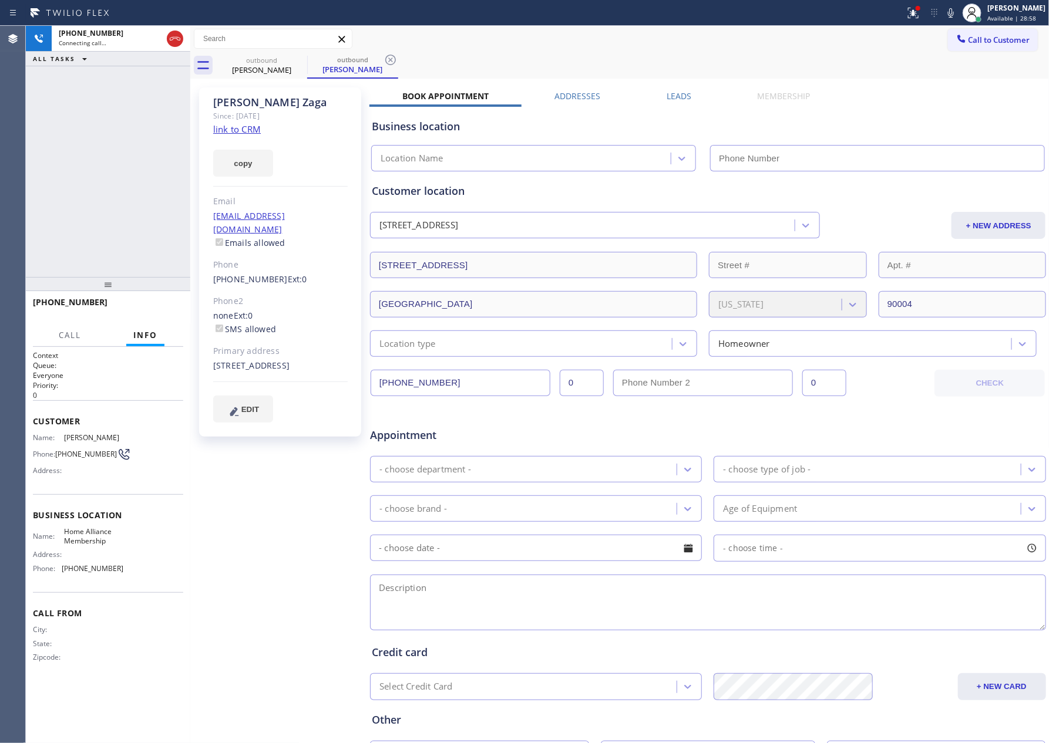
click at [83, 171] on div "[PHONE_NUMBER] Connecting call… ALL TASKS ALL TASKS ACTIVE TASKS TASKS IN WRAP …" at bounding box center [108, 151] width 164 height 251
click at [231, 127] on link "link to CRM" at bounding box center [237, 129] width 48 height 12
type input "[PHONE_NUMBER]"
click at [170, 39] on icon at bounding box center [175, 39] width 11 height 4
click at [171, 166] on div "[PHONE_NUMBER] Connecting call… ALL TASKS ALL TASKS ACTIVE TASKS TASKS IN WRAP …" at bounding box center [108, 151] width 164 height 251
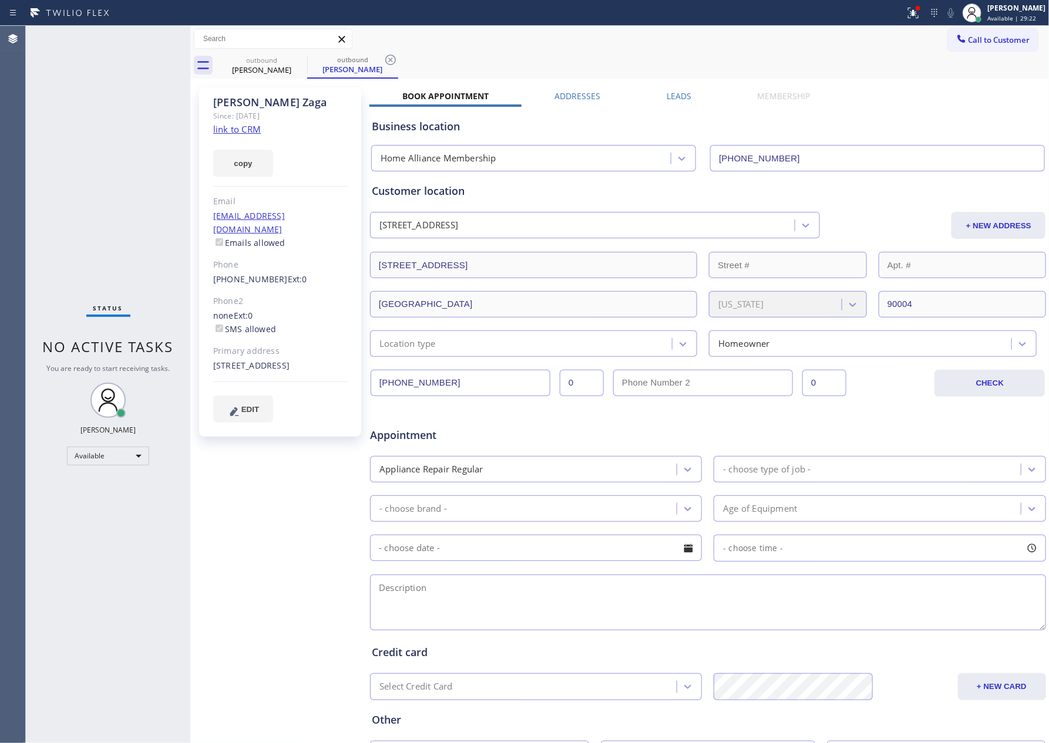
click at [316, 235] on div "Status No active tasks You are ready to start receiving tasks. [PERSON_NAME] Av…" at bounding box center [537, 384] width 1023 height 717
drag, startPoint x: 37, startPoint y: 94, endPoint x: 641, endPoint y: 74, distance: 604.5
click at [82, 96] on div "Status No active tasks You are ready to start receiving tasks. [PERSON_NAME] Av…" at bounding box center [108, 384] width 164 height 717
click at [968, 42] on span "Call to Customer" at bounding box center [999, 40] width 62 height 11
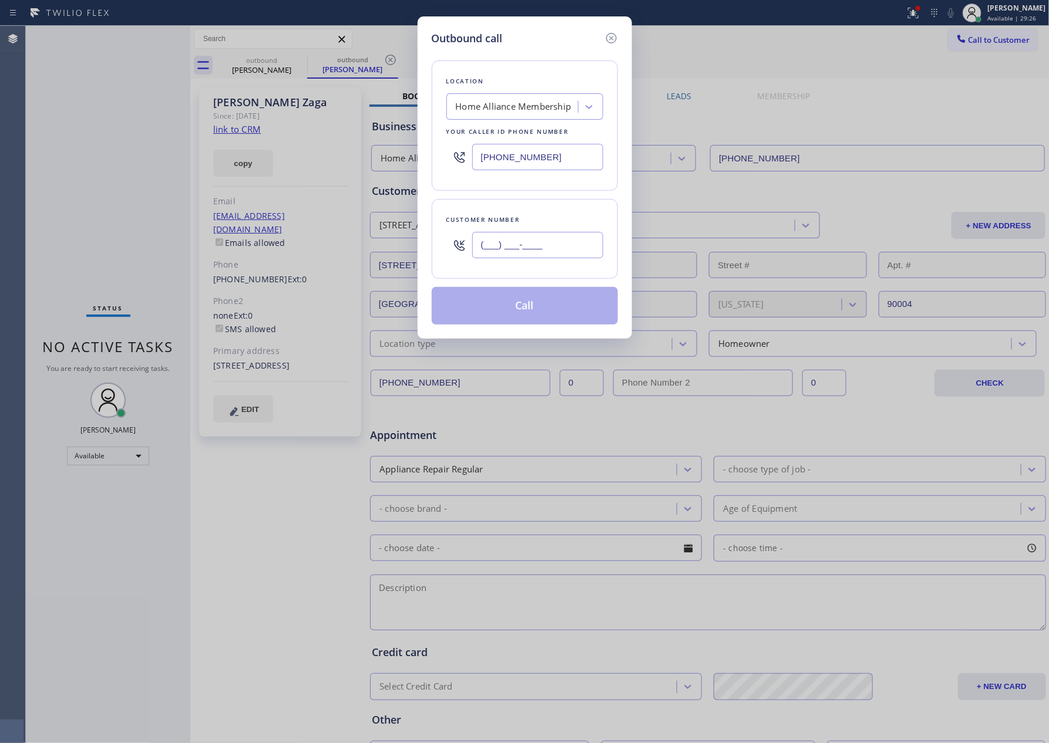
click at [587, 243] on input "(___) ___-____" at bounding box center [537, 245] width 131 height 26
paste input "714) 264-7893"
type input "[PHONE_NUMBER]"
click at [560, 312] on button "Call" at bounding box center [525, 306] width 186 height 38
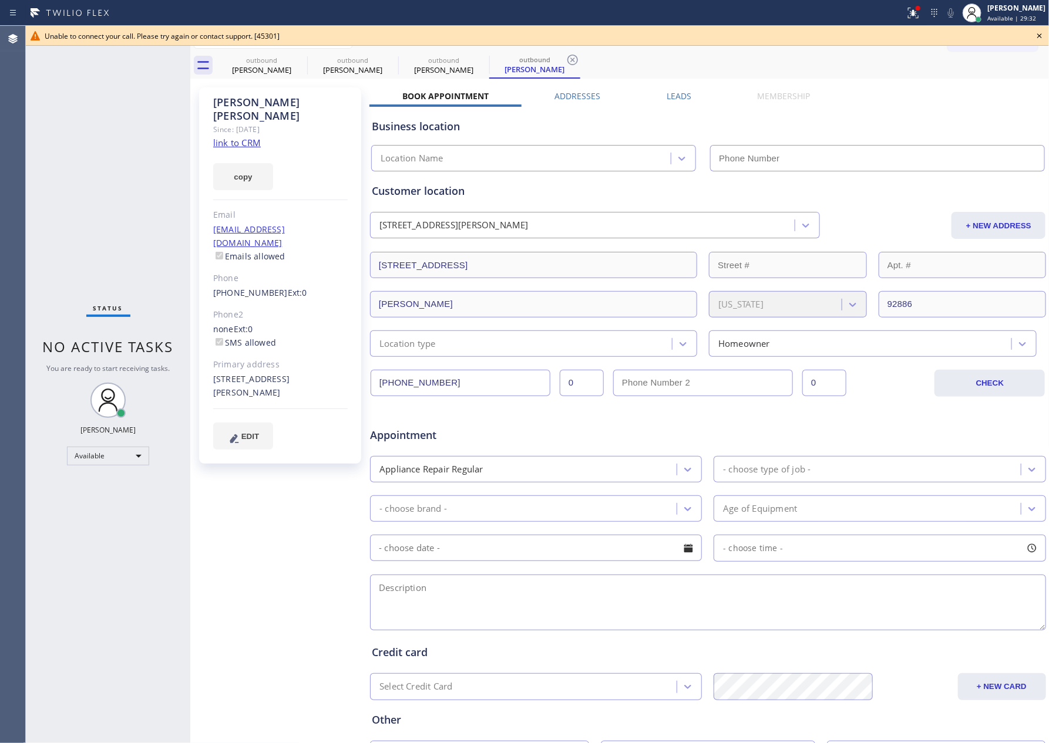
type input "[PHONE_NUMBER]"
click at [251, 60] on div "outbound" at bounding box center [261, 60] width 89 height 9
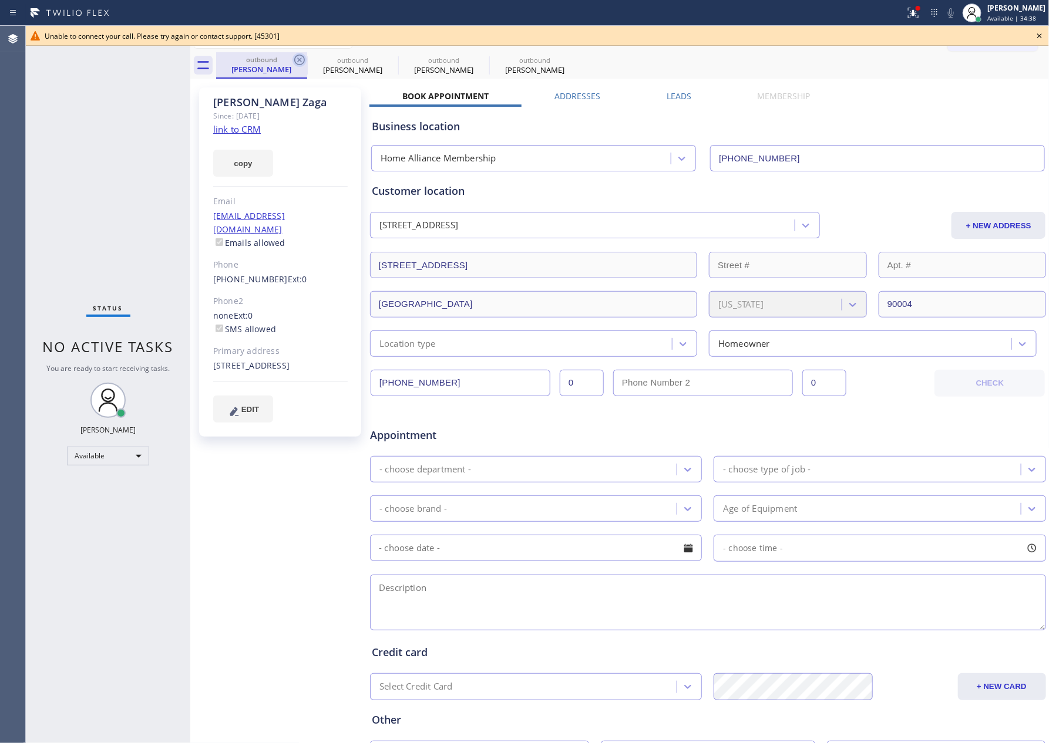
click at [293, 60] on icon at bounding box center [299, 60] width 14 height 14
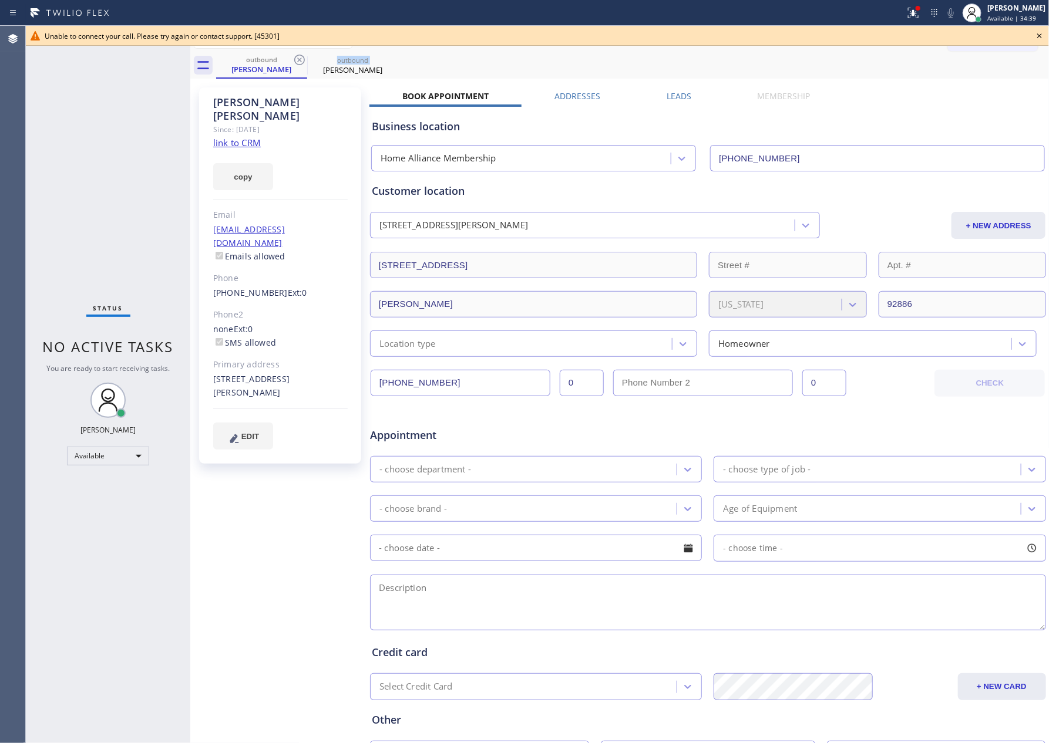
click at [293, 60] on icon at bounding box center [299, 60] width 14 height 14
click at [0, 0] on icon at bounding box center [0, 0] width 0 height 0
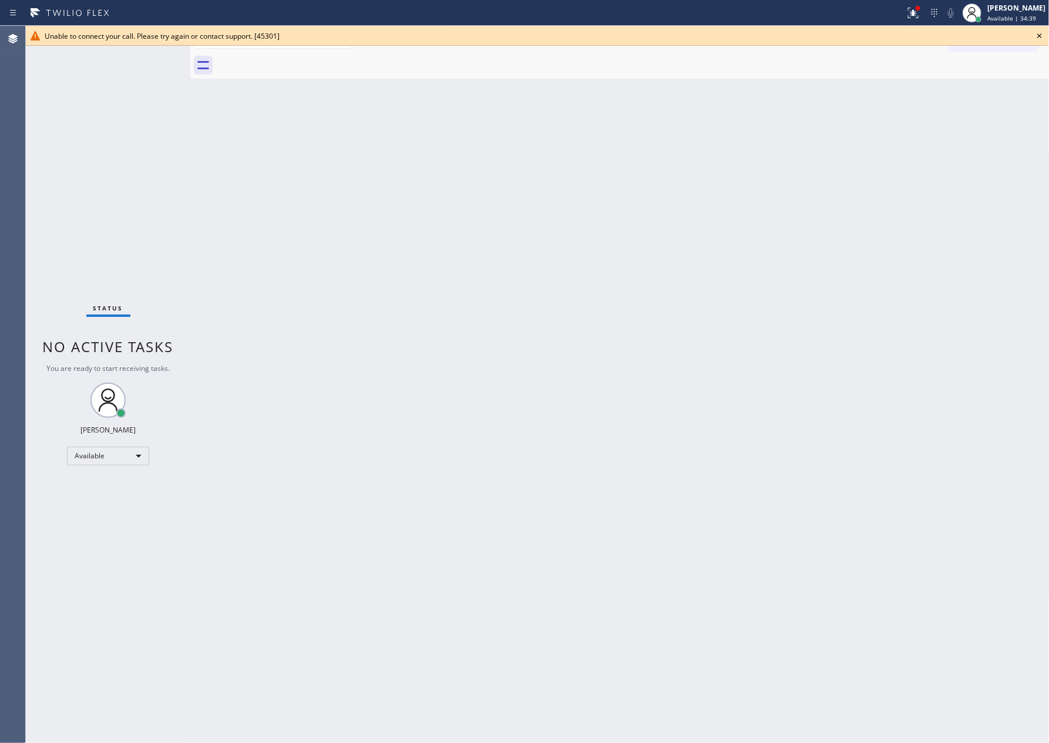
click at [293, 60] on div at bounding box center [632, 65] width 833 height 26
click at [1043, 33] on icon at bounding box center [1039, 36] width 14 height 14
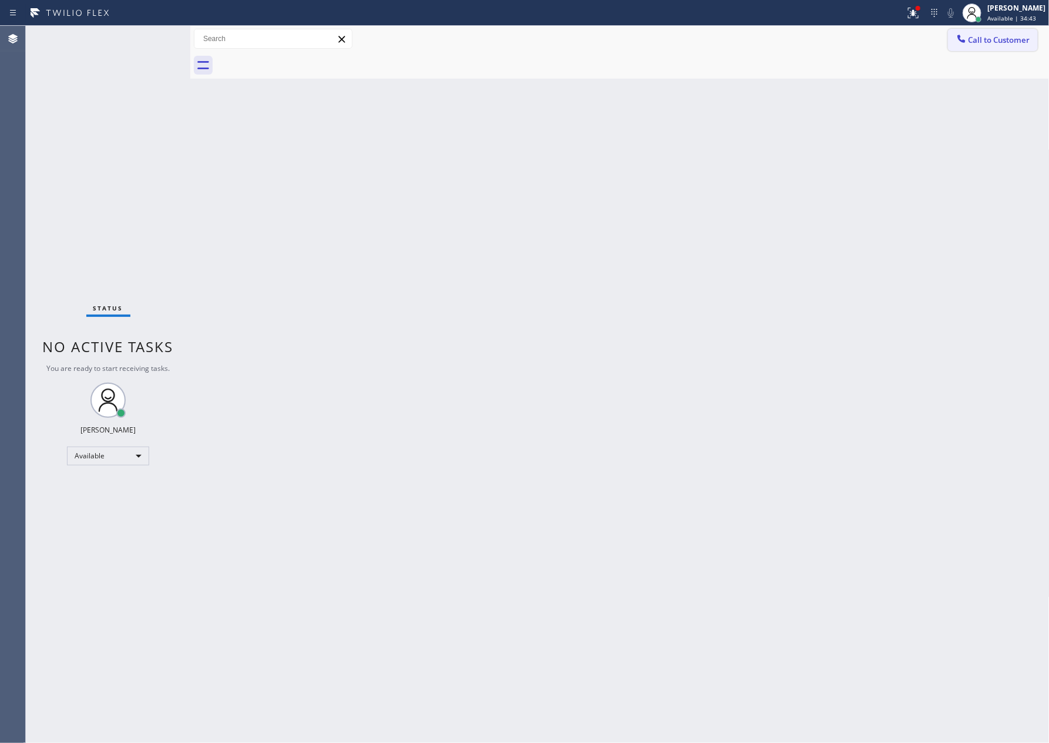
click at [992, 49] on button "Call to Customer" at bounding box center [993, 40] width 90 height 22
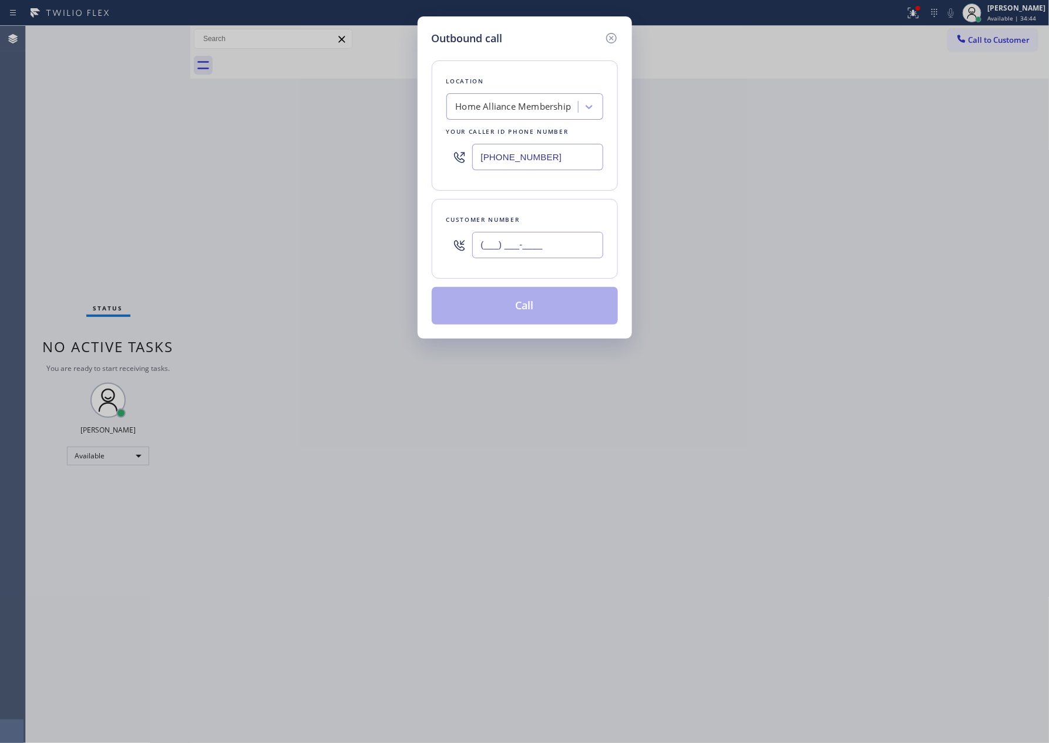
click at [524, 238] on input "(___) ___-____" at bounding box center [537, 245] width 131 height 26
paste input "562) 896-2277"
type input "[PHONE_NUMBER]"
click at [520, 316] on button "Call" at bounding box center [525, 306] width 186 height 38
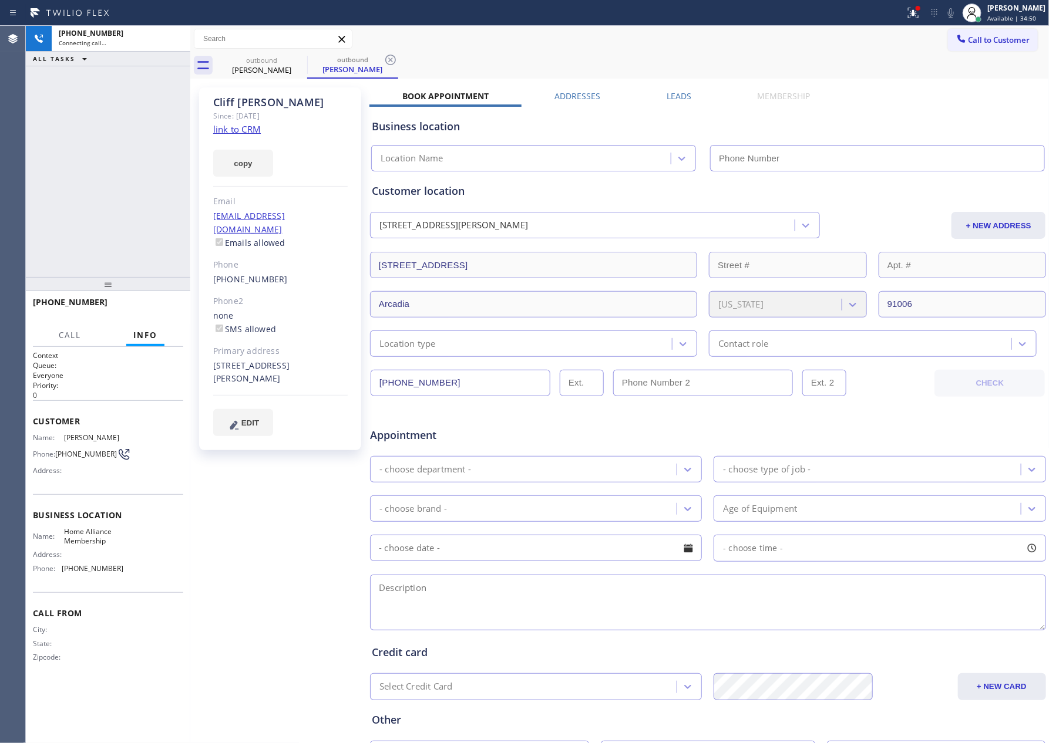
type input "[PHONE_NUMBER]"
drag, startPoint x: 141, startPoint y: 178, endPoint x: 224, endPoint y: 129, distance: 96.7
click at [146, 175] on div "[PHONE_NUMBER] Live | 00:06 ALL TASKS ALL TASKS ACTIVE TASKS TASKS IN WRAP UP" at bounding box center [108, 151] width 164 height 251
click at [224, 129] on link "link to CRM" at bounding box center [237, 129] width 48 height 12
click at [127, 186] on div "[PHONE_NUMBER] Live | 00:44 ALL TASKS ALL TASKS ACTIVE TASKS TASKS IN WRAP UP" at bounding box center [108, 151] width 164 height 251
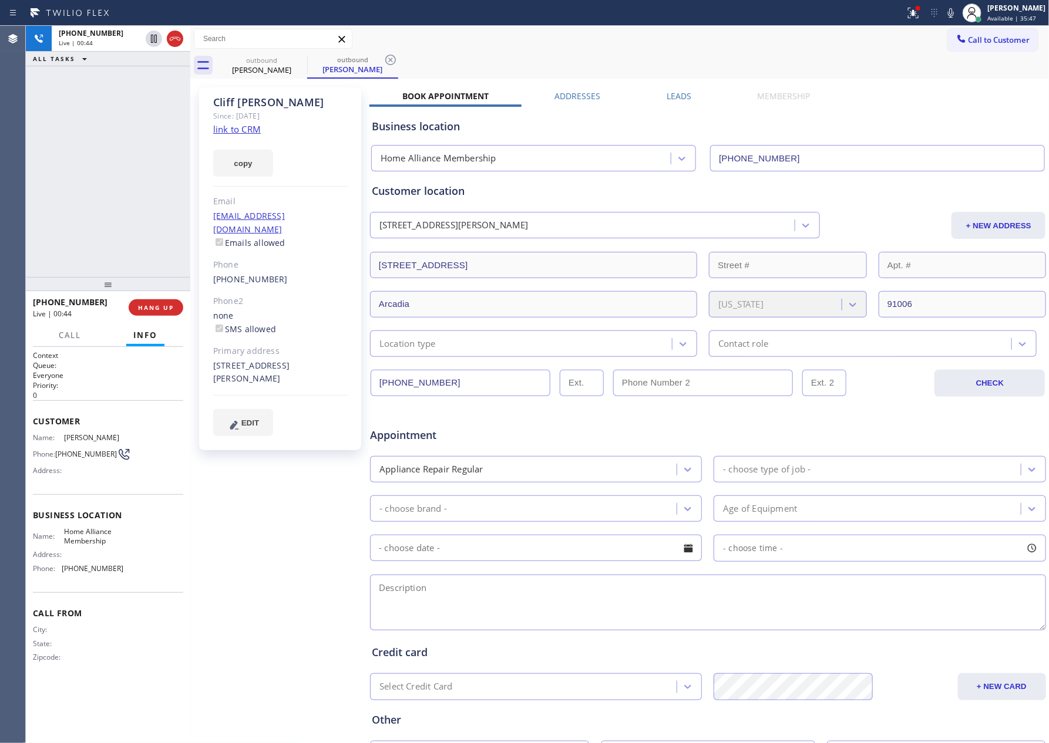
click at [902, 437] on div "Appointment" at bounding box center [708, 428] width 678 height 30
click at [126, 169] on div "[PHONE_NUMBER] Live | 03:11 ALL TASKS ALL TASKS ACTIVE TASKS TASKS IN WRAP UP" at bounding box center [108, 151] width 164 height 251
click at [129, 171] on div "[PHONE_NUMBER] Live | 03:12 ALL TASKS ALL TASKS ACTIVE TASKS TASKS IN WRAP UP" at bounding box center [108, 151] width 164 height 251
click at [945, 110] on div "Business location Home Alliance Membership [PHONE_NUMBER]" at bounding box center [707, 139] width 677 height 65
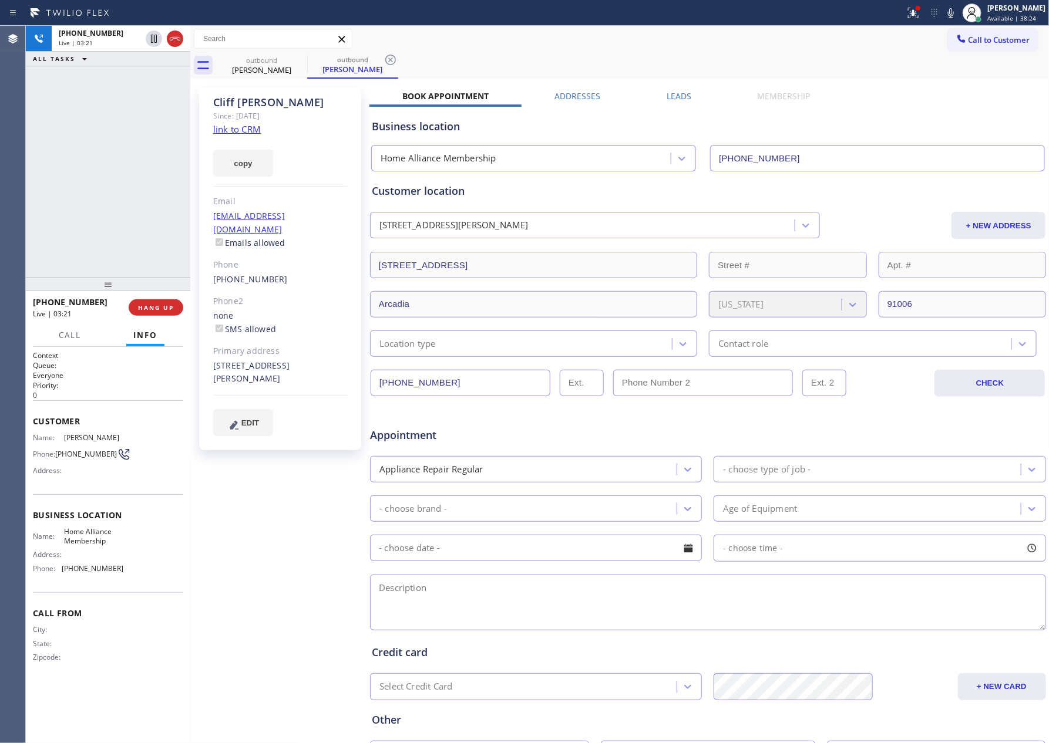
click at [677, 95] on label "Leads" at bounding box center [678, 95] width 25 height 11
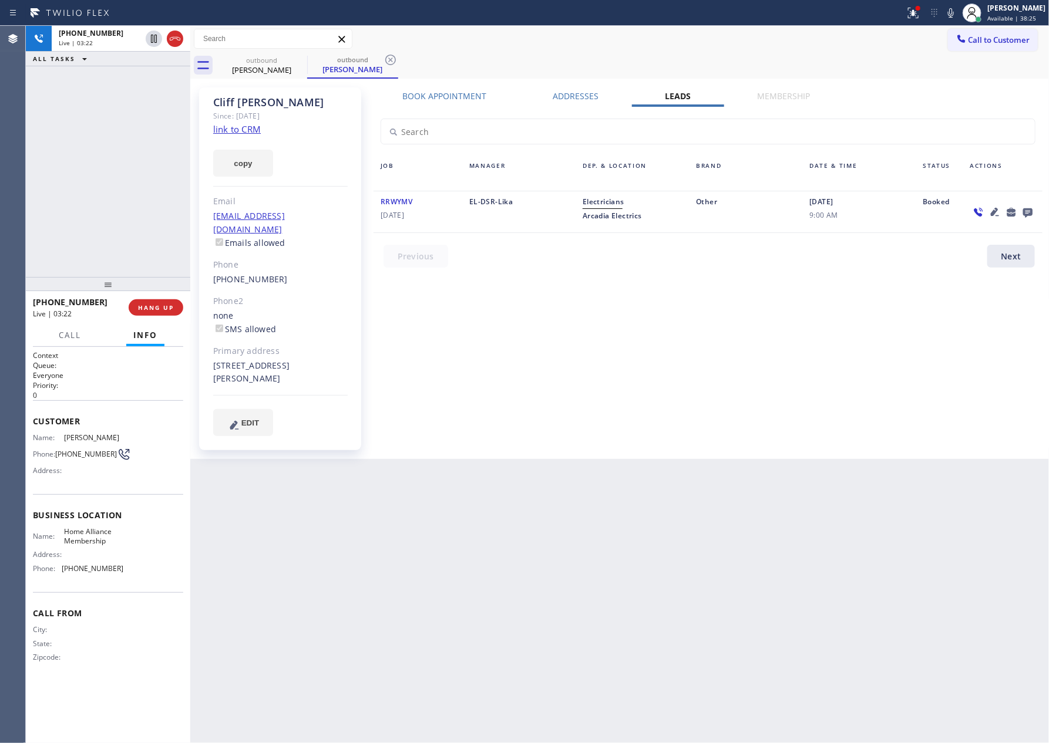
drag, startPoint x: 777, startPoint y: 388, endPoint x: 927, endPoint y: 328, distance: 161.6
click at [801, 377] on div "Book Appointment Addresses Leads Membership Business location Home Alliance Mem…" at bounding box center [707, 273] width 677 height 366
click at [1029, 217] on icon at bounding box center [1027, 212] width 14 height 15
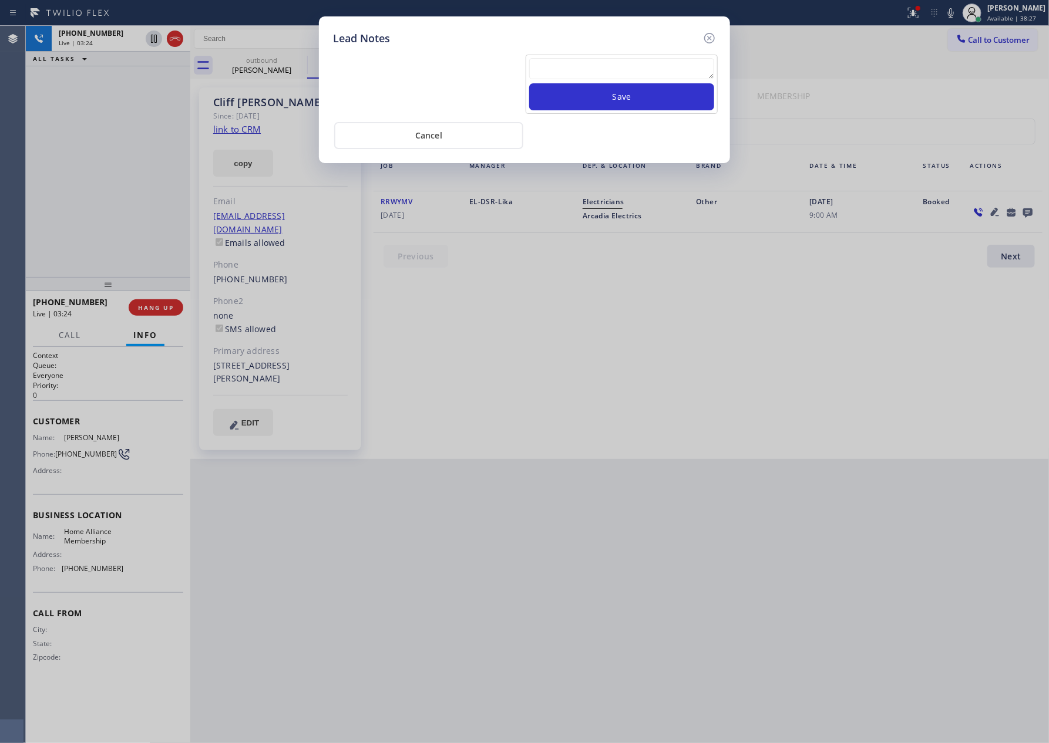
click at [577, 75] on textarea at bounding box center [621, 68] width 185 height 21
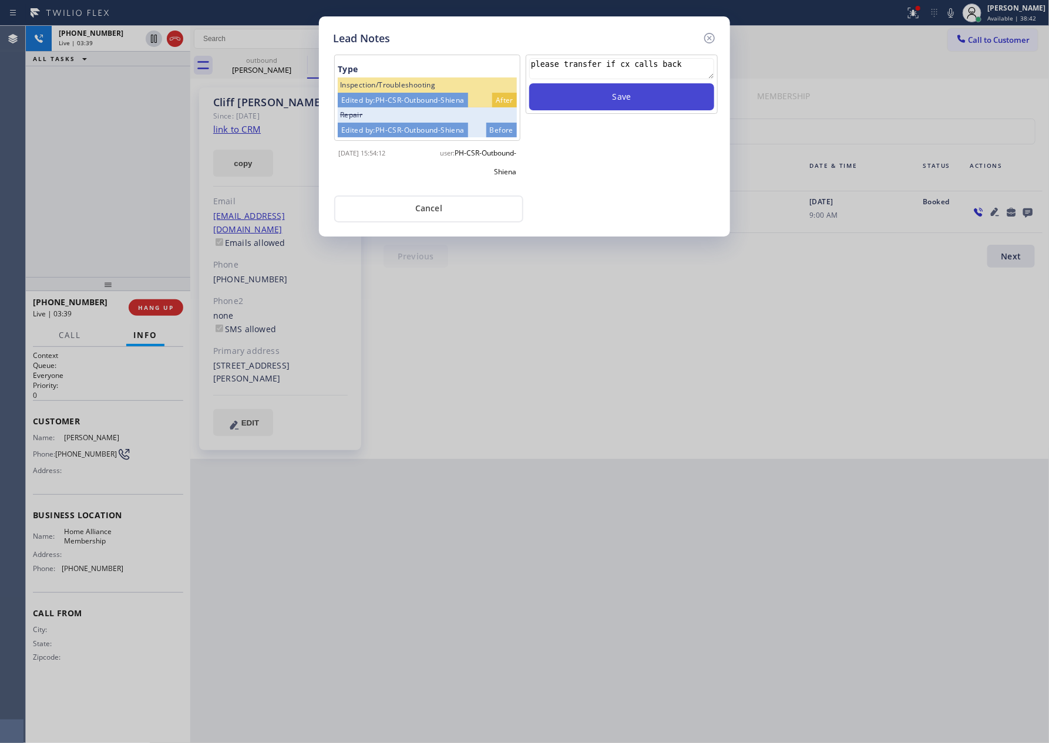
type textarea "please transfer if cx calls back"
click at [650, 94] on button "Save" at bounding box center [621, 96] width 185 height 27
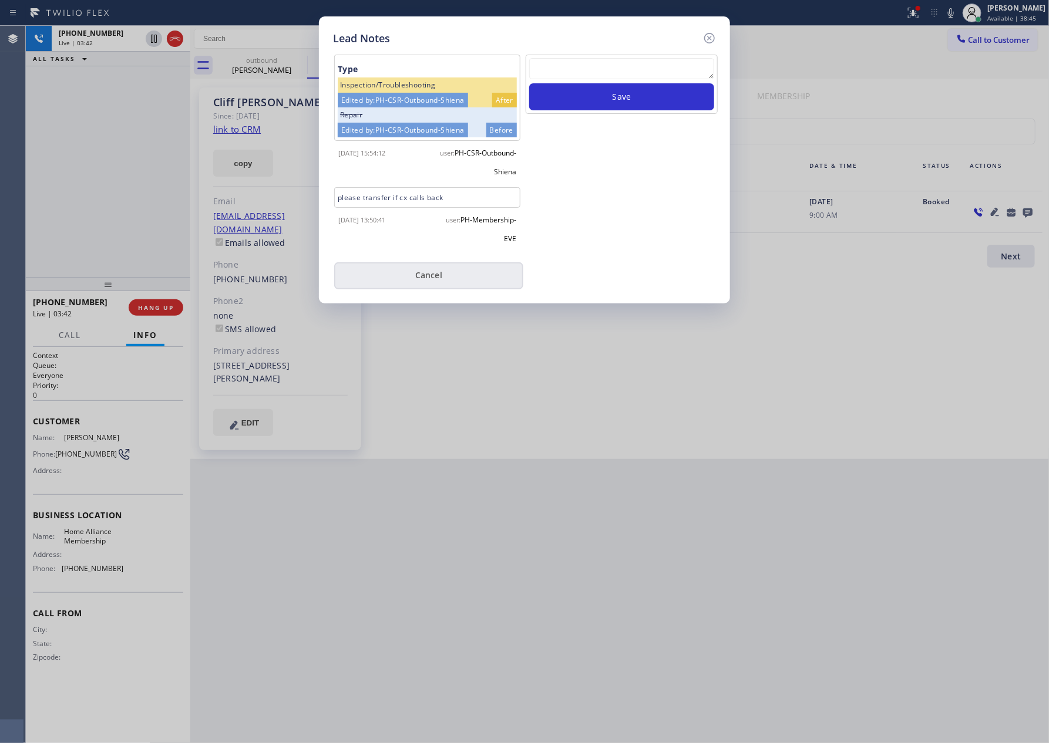
click at [469, 277] on button "Cancel" at bounding box center [428, 275] width 189 height 27
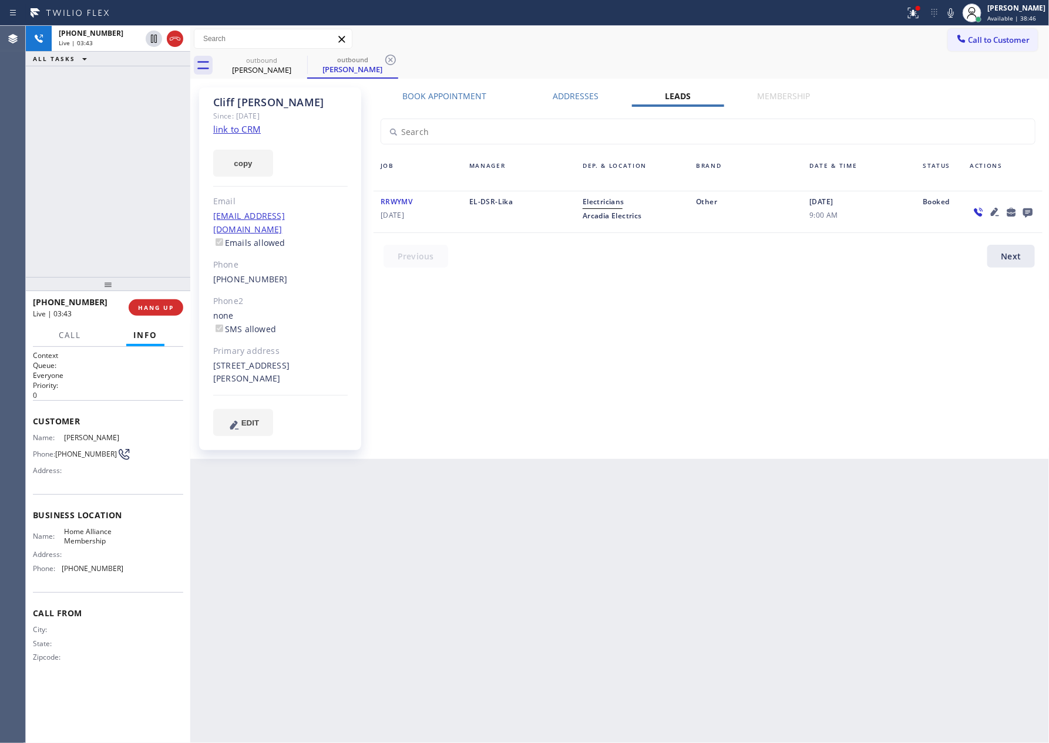
click at [106, 210] on div "[PHONE_NUMBER] Live | 03:43 ALL TASKS ALL TASKS ACTIVE TASKS TASKS IN WRAP UP" at bounding box center [108, 151] width 164 height 251
click at [106, 211] on div "[PHONE_NUMBER] Live | 03:45 ALL TASKS ALL TASKS ACTIVE TASKS TASKS IN WRAP UP" at bounding box center [108, 151] width 164 height 251
click at [106, 211] on div "[PHONE_NUMBER] Live | 03:46 ALL TASKS ALL TASKS ACTIVE TASKS TASKS IN WRAP UP" at bounding box center [108, 151] width 164 height 251
click at [106, 211] on div "[PHONE_NUMBER] Live | 03:47 ALL TASKS ALL TASKS ACTIVE TASKS TASKS IN WRAP UP" at bounding box center [108, 151] width 164 height 251
click at [106, 211] on div "[PHONE_NUMBER] Live | 03:48 ALL TASKS ALL TASKS ACTIVE TASKS TASKS IN WRAP UP" at bounding box center [108, 151] width 164 height 251
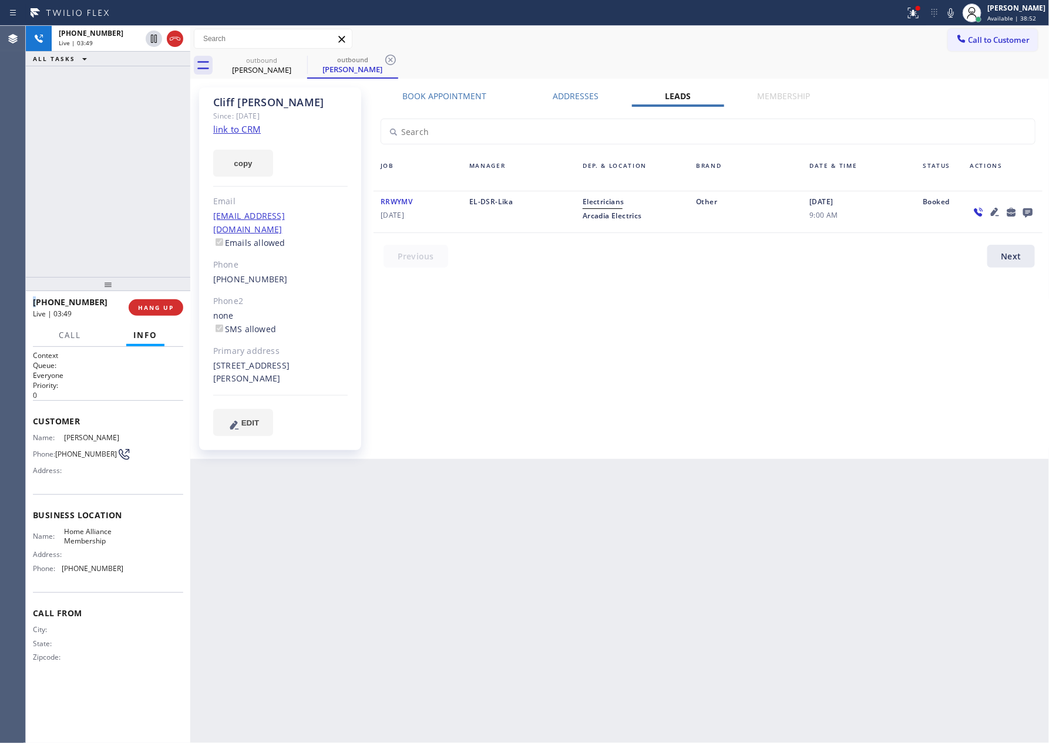
drag, startPoint x: 106, startPoint y: 211, endPoint x: 577, endPoint y: 328, distance: 485.0
click at [107, 212] on div "[PHONE_NUMBER] Live | 03:49 ALL TASKS ALL TASKS ACTIVE TASKS TASKS IN WRAP UP" at bounding box center [108, 151] width 164 height 251
click at [635, 305] on div "Book Appointment Addresses Leads Membership Business location Home Alliance Mem…" at bounding box center [707, 273] width 677 height 366
click at [122, 189] on div "[PHONE_NUMBER] Live | 03:49 ALL TASKS ALL TASKS ACTIVE TASKS TASKS IN WRAP UP" at bounding box center [108, 151] width 164 height 251
click at [143, 304] on span "HANG UP" at bounding box center [156, 308] width 36 height 8
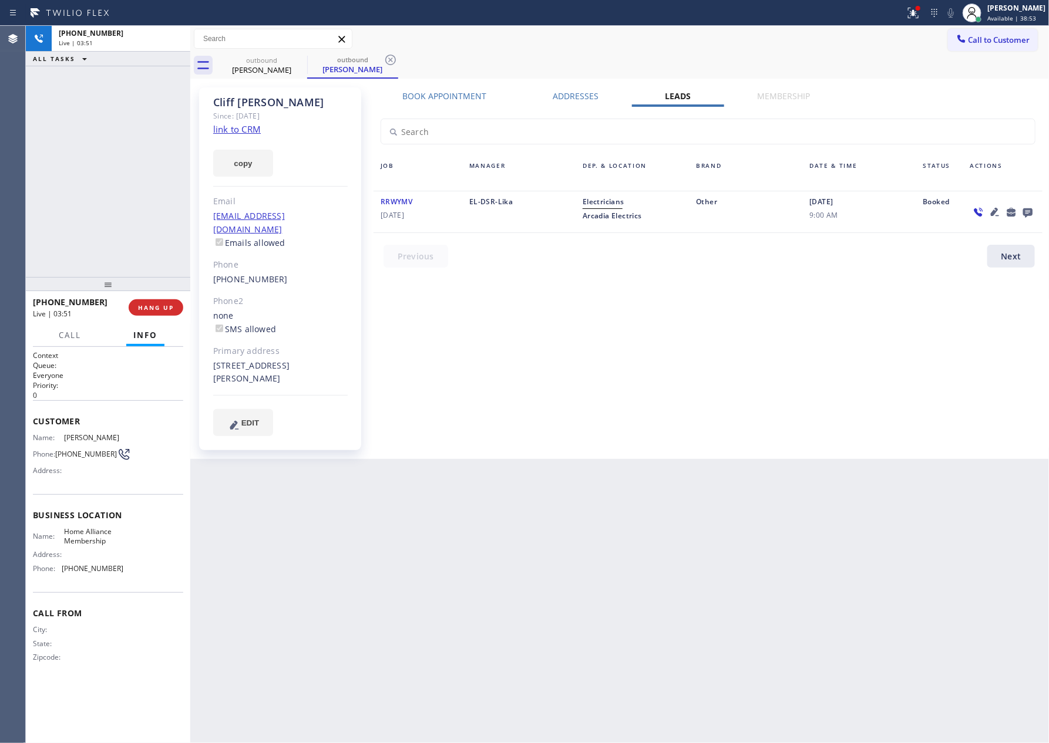
drag, startPoint x: 106, startPoint y: 139, endPoint x: 143, endPoint y: 339, distance: 203.0
click at [109, 151] on div "[PHONE_NUMBER] Live | 03:51 ALL TASKS ALL TASKS ACTIVE TASKS TASKS IN WRAP UP" at bounding box center [108, 151] width 164 height 251
click at [154, 305] on span "COMPLETE" at bounding box center [153, 308] width 41 height 8
click at [125, 199] on div "ALL TASKS ALL TASKS ACTIVE TASKS TASKS IN WRAP UP [PHONE_NUMBER] Wrap up | 00:00" at bounding box center [108, 151] width 164 height 251
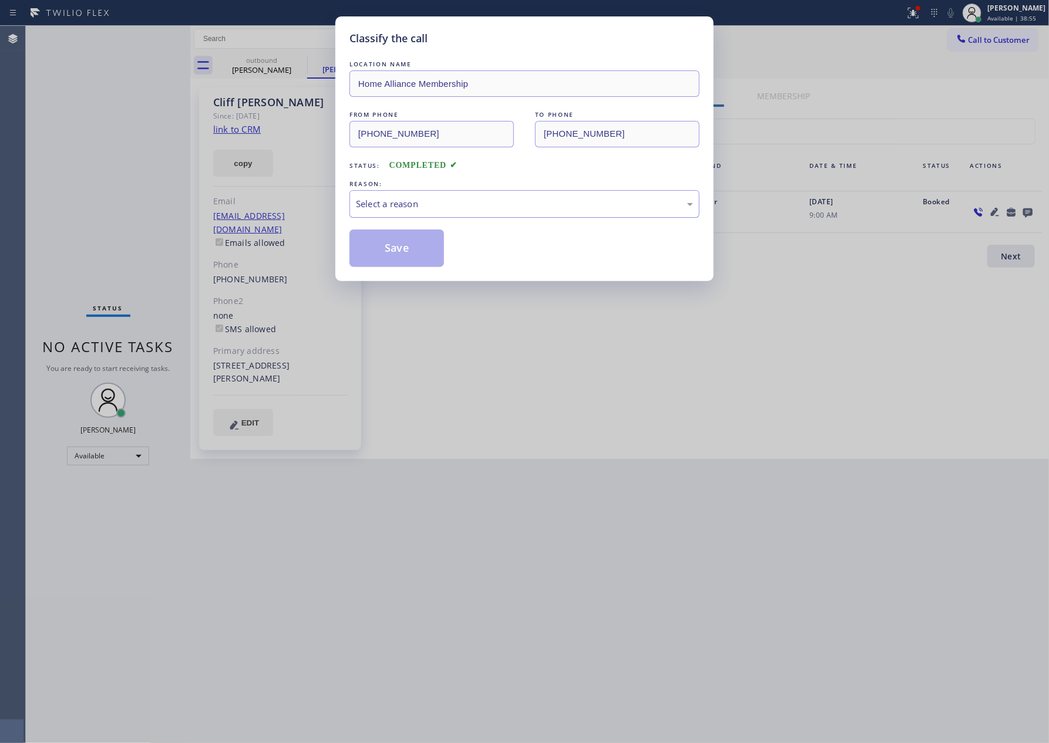
click at [454, 210] on div "Select a reason" at bounding box center [524, 204] width 337 height 14
click at [372, 250] on button "Save" at bounding box center [396, 249] width 95 height 38
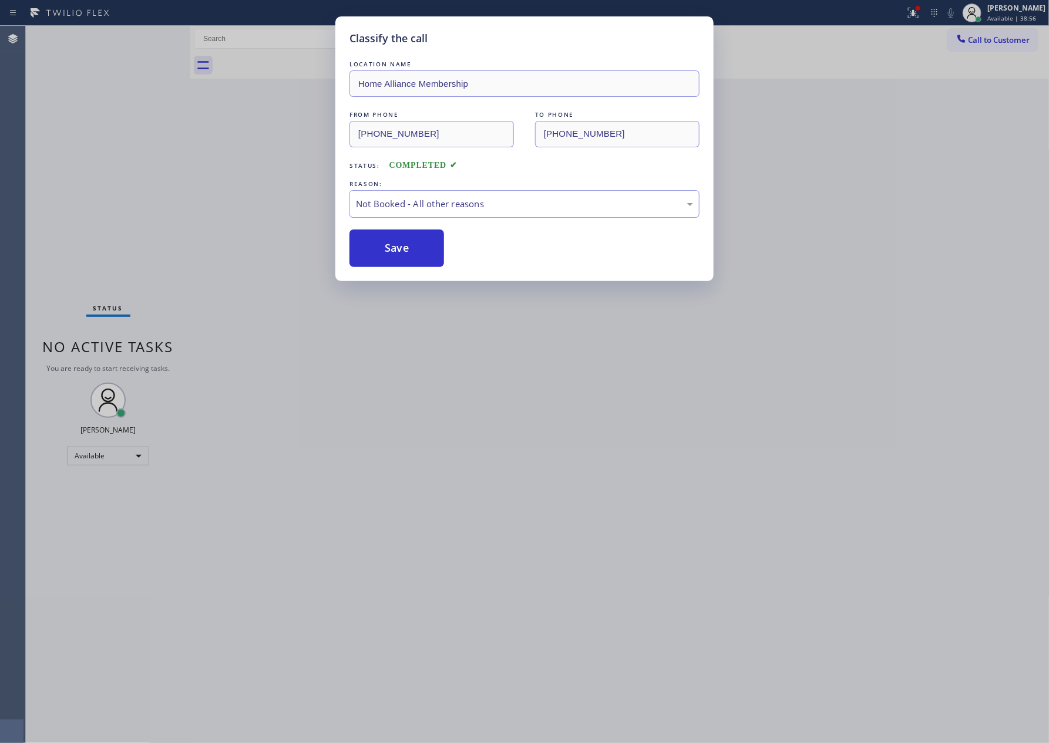
click at [372, 250] on button "Save" at bounding box center [396, 249] width 95 height 38
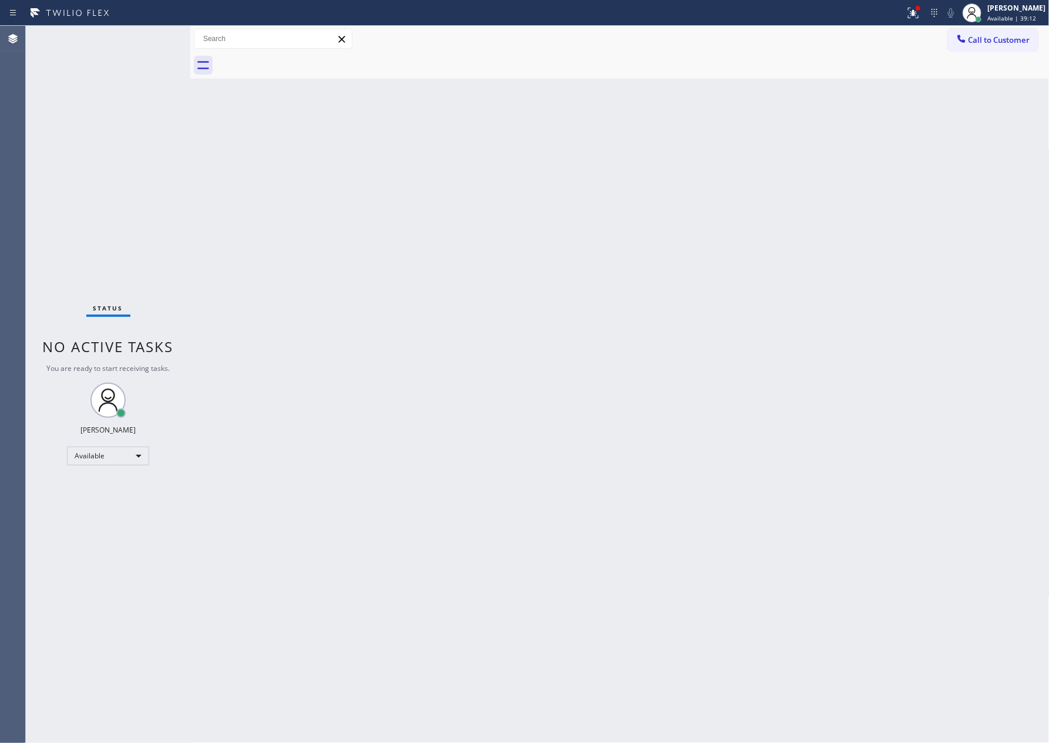
drag, startPoint x: 705, startPoint y: 245, endPoint x: 1030, endPoint y: 501, distance: 414.0
click at [976, 465] on div "Back to Dashboard Change Sender ID Customers Technicians Select a contact Outbo…" at bounding box center [619, 384] width 859 height 717
click at [474, 240] on div "Back to Dashboard Change Sender ID Customers Technicians Select a contact Outbo…" at bounding box center [619, 384] width 859 height 717
click at [1004, 53] on div at bounding box center [632, 65] width 833 height 26
click at [1006, 42] on span "Call to Customer" at bounding box center [999, 40] width 62 height 11
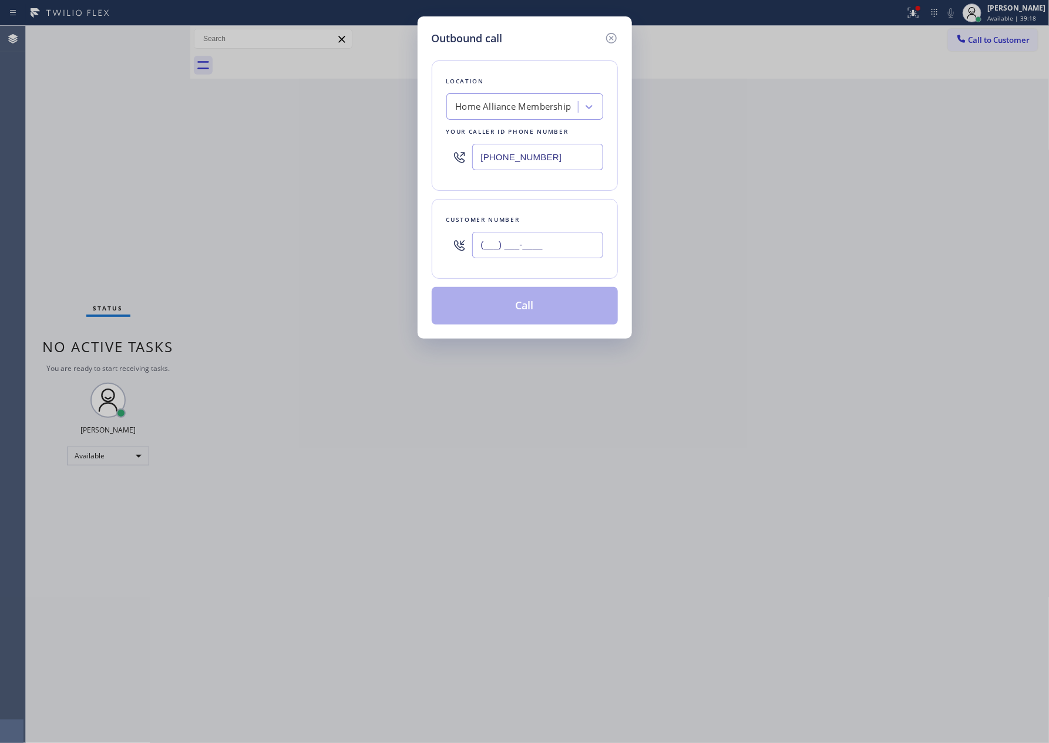
click at [573, 254] on input "(___) ___-____" at bounding box center [537, 245] width 131 height 26
paste input "805) 298-3988"
type input "[PHONE_NUMBER]"
click at [504, 314] on button "Call" at bounding box center [525, 306] width 186 height 38
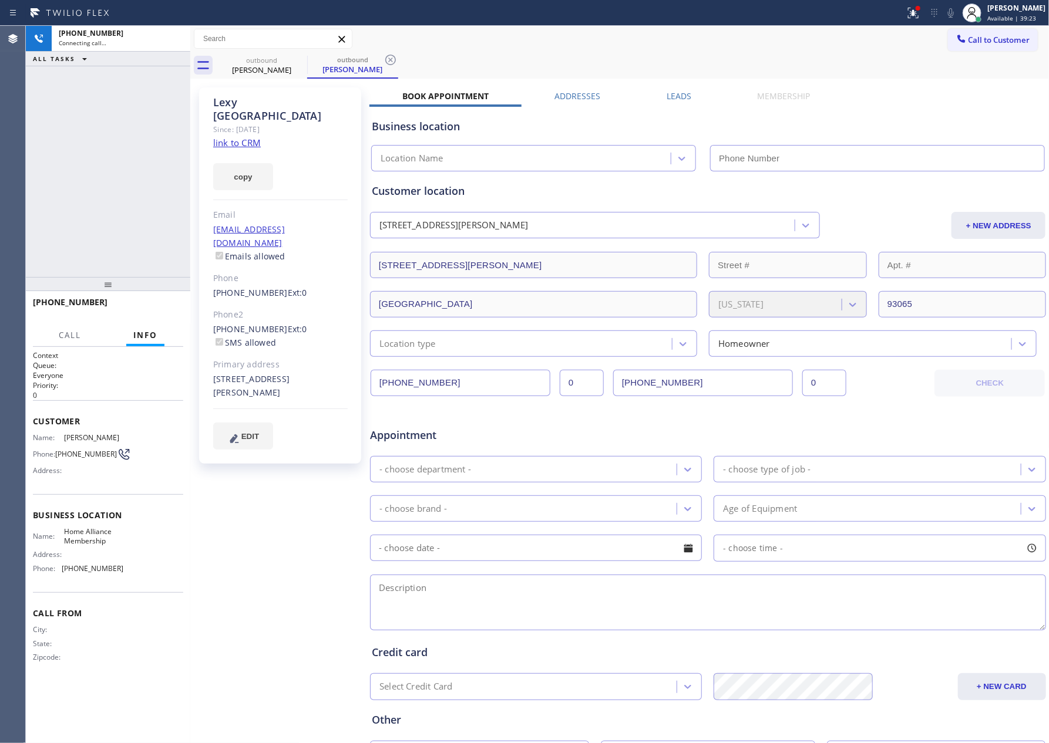
click at [220, 137] on link "link to CRM" at bounding box center [237, 143] width 48 height 12
type input "[PHONE_NUMBER]"
click at [173, 43] on icon at bounding box center [175, 39] width 14 height 14
click at [189, 210] on div "[PHONE_NUMBER] Connecting call… ALL TASKS ALL TASKS ACTIVE TASKS TASKS IN WRAP …" at bounding box center [537, 384] width 1023 height 717
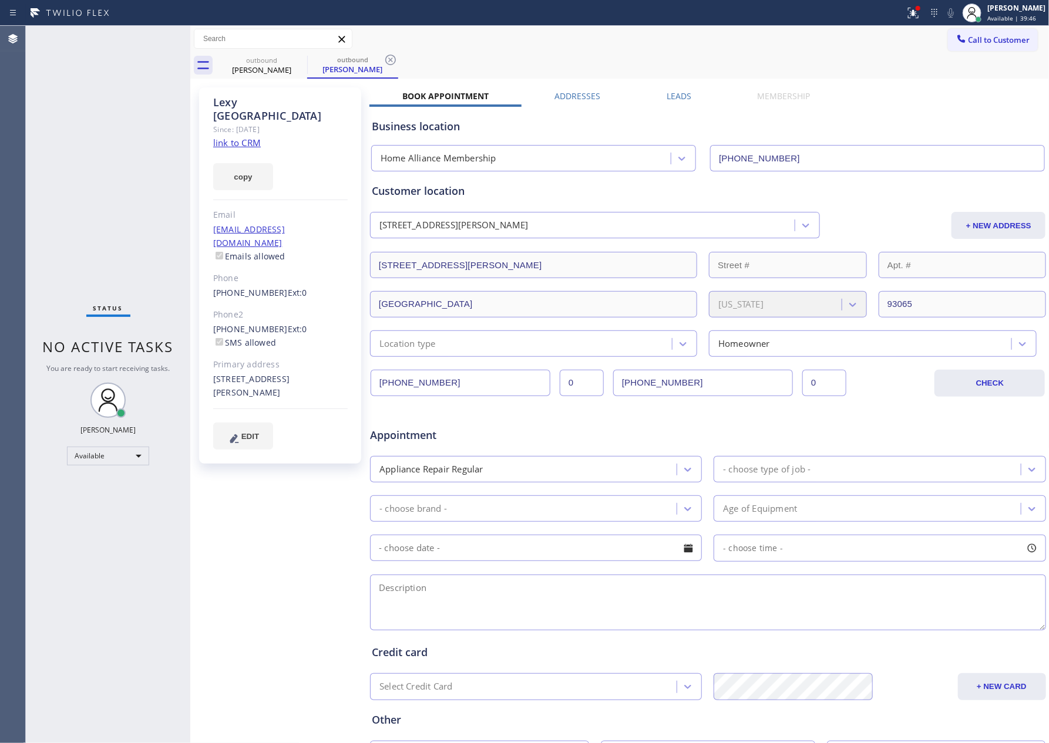
drag, startPoint x: 617, startPoint y: 62, endPoint x: 878, endPoint y: 50, distance: 261.0
click at [629, 59] on div "outbound [PERSON_NAME] outbound [PERSON_NAME]" at bounding box center [632, 65] width 833 height 26
click at [973, 38] on span "Call to Customer" at bounding box center [999, 40] width 62 height 11
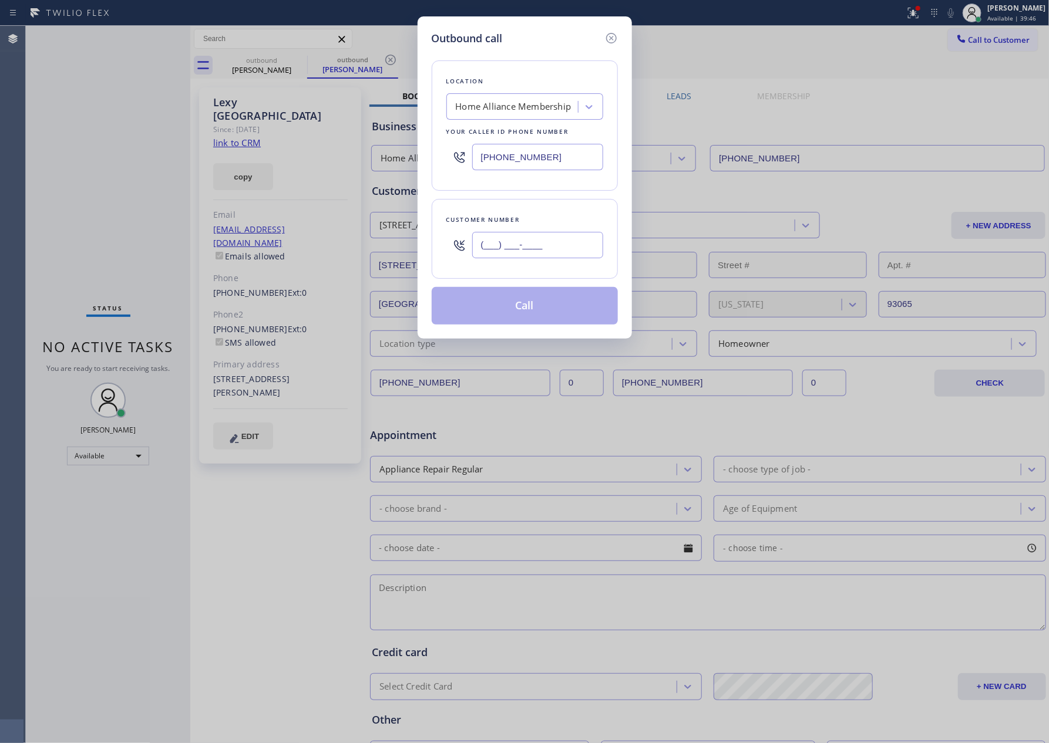
click at [544, 245] on input "(___) ___-____" at bounding box center [537, 245] width 131 height 26
paste input "310) 938-7537"
type input "[PHONE_NUMBER]"
click at [544, 311] on button "Call" at bounding box center [525, 306] width 186 height 38
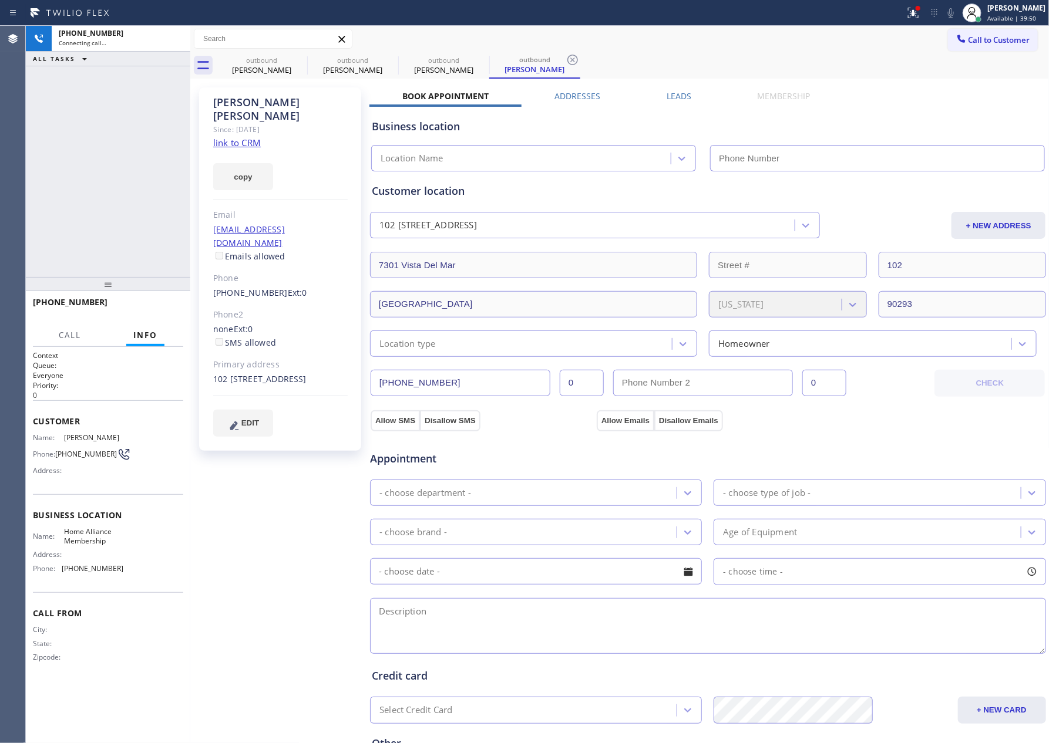
click at [52, 178] on div "[PHONE_NUMBER] Connecting call… ALL TASKS ALL TASKS ACTIVE TASKS TASKS IN WRAP …" at bounding box center [108, 151] width 164 height 251
click at [75, 187] on div "[PHONE_NUMBER] Connecting call… ALL TASKS ALL TASKS ACTIVE TASKS TASKS IN WRAP …" at bounding box center [108, 151] width 164 height 251
click at [80, 187] on div "[PHONE_NUMBER] Connecting call… ALL TASKS ALL TASKS ACTIVE TASKS TASKS IN WRAP …" at bounding box center [108, 151] width 164 height 251
type input "[PHONE_NUMBER]"
click at [80, 187] on div "[PHONE_NUMBER] Connecting call… ALL TASKS ALL TASKS ACTIVE TASKS TASKS IN WRAP …" at bounding box center [108, 151] width 164 height 251
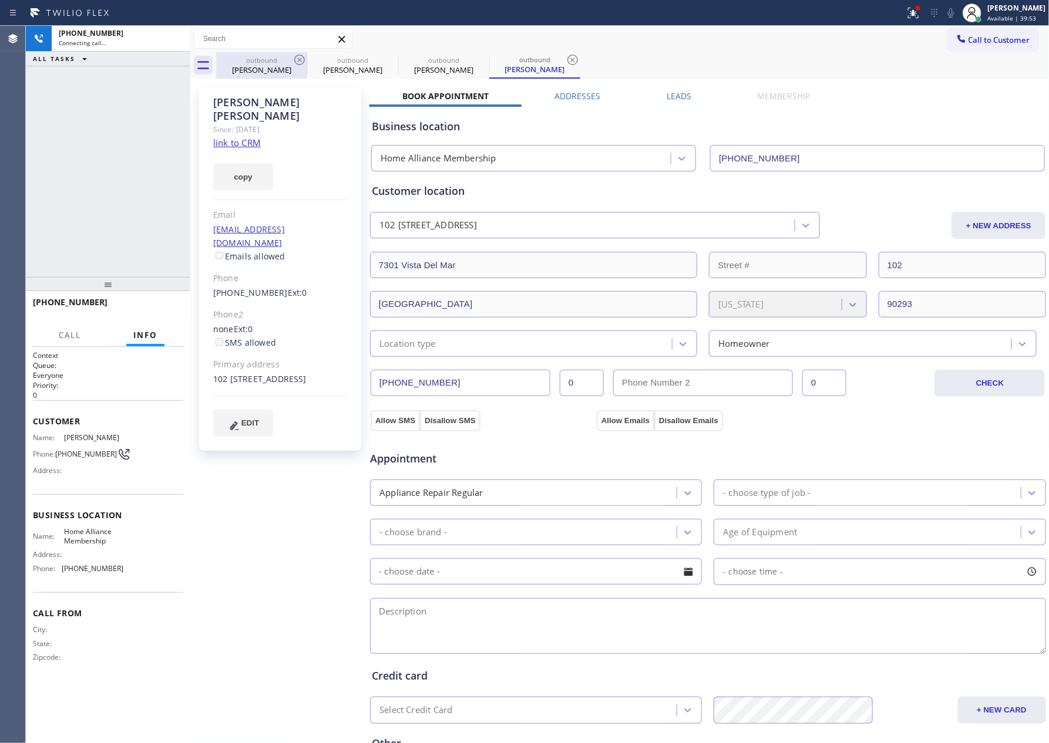
click at [268, 65] on div "[PERSON_NAME]" at bounding box center [261, 70] width 89 height 11
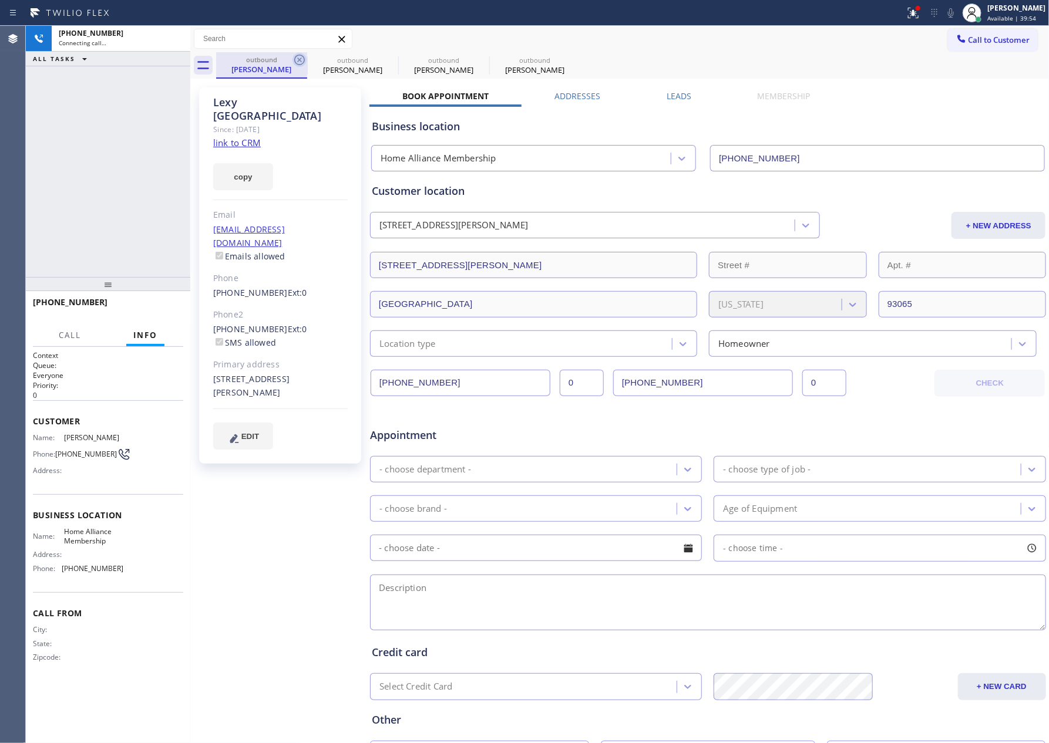
click at [301, 59] on icon at bounding box center [299, 60] width 14 height 14
click at [383, 59] on icon at bounding box center [390, 60] width 14 height 14
click at [0, 0] on icon at bounding box center [0, 0] width 0 height 0
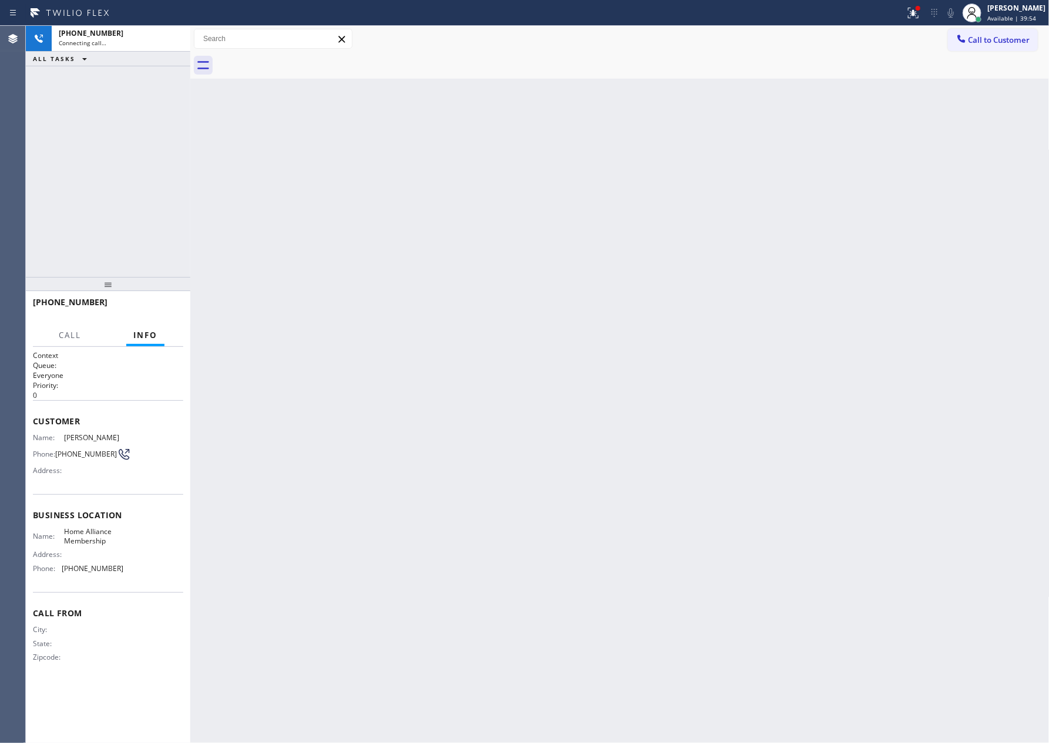
click at [129, 164] on div "[PHONE_NUMBER] Connecting call… ALL TASKS ALL TASKS ACTIVE TASKS TASKS IN WRAP …" at bounding box center [108, 151] width 164 height 251
click at [149, 39] on div "Connecting call…" at bounding box center [110, 43] width 103 height 8
click at [124, 200] on div "[PHONE_NUMBER] Connecting call… ALL TASKS ALL TASKS ACTIVE TASKS TASKS IN WRAP …" at bounding box center [108, 151] width 164 height 251
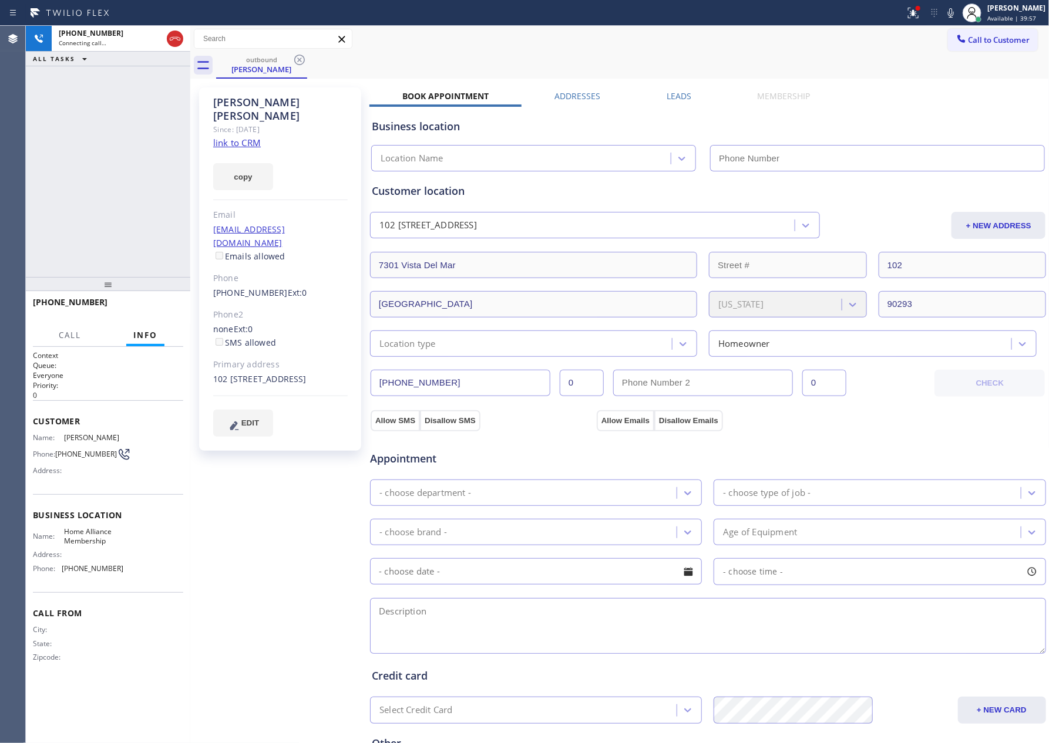
type input "[PHONE_NUMBER]"
click at [240, 137] on link "link to CRM" at bounding box center [237, 143] width 48 height 12
click at [153, 214] on div "[PHONE_NUMBER] Live | 00:02 ALL TASKS ALL TASKS ACTIVE TASKS TASKS IN WRAP UP" at bounding box center [108, 151] width 164 height 251
drag, startPoint x: 154, startPoint y: 298, endPoint x: 157, endPoint y: 305, distance: 7.6
click at [155, 301] on div "[PHONE_NUMBER] Live | 00:03 HANG UP" at bounding box center [108, 307] width 150 height 31
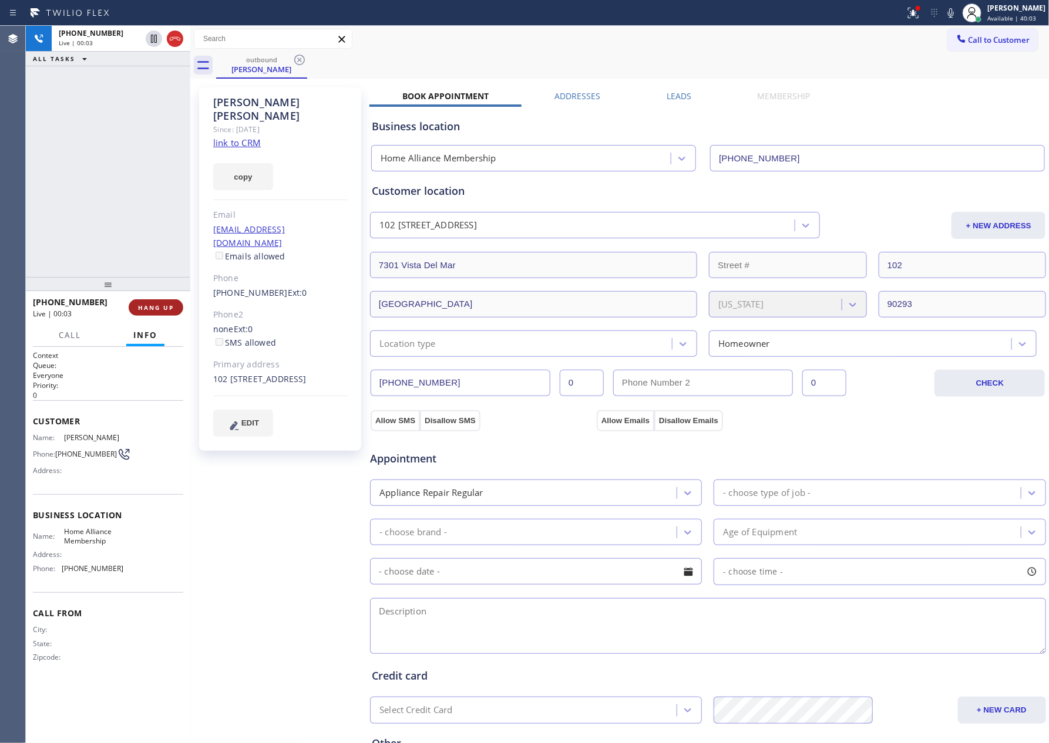
click at [157, 307] on span "HANG UP" at bounding box center [156, 308] width 36 height 8
click at [275, 129] on div "[PHONE_NUMBER] Live | 00:03 ALL TASKS ALL TASKS ACTIVE TASKS TASKS IN WRAP UP […" at bounding box center [537, 384] width 1023 height 717
click at [132, 87] on div "ALL TASKS ALL TASKS ACTIVE TASKS TASKS IN WRAP UP [PHONE_NUMBER] Wrap up | 00:36" at bounding box center [108, 151] width 164 height 251
click at [131, 87] on div "ALL TASKS ALL TASKS ACTIVE TASKS TASKS IN WRAP UP [PHONE_NUMBER] Wrap up | 00:37" at bounding box center [108, 151] width 164 height 251
click at [211, 132] on div "[PERSON_NAME] Since: [DATE] link to CRM copy Email [EMAIL_ADDRESS][DOMAIN_NAME]…" at bounding box center [280, 268] width 162 height 363
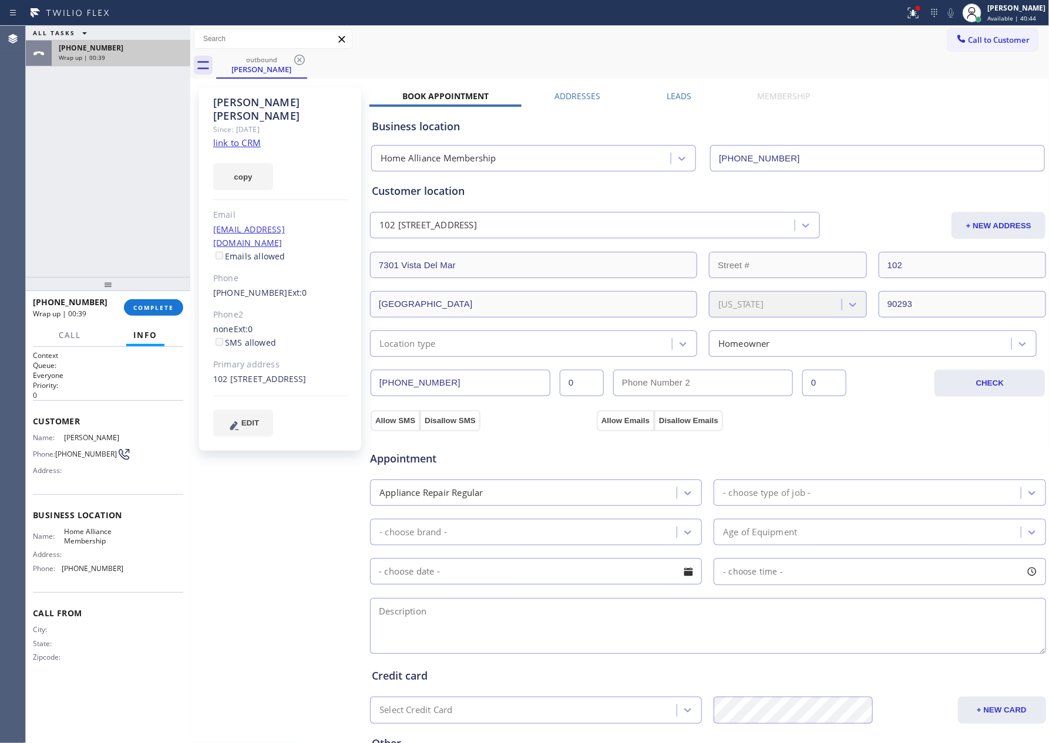
click at [139, 60] on div "Wrap up | 00:39" at bounding box center [121, 57] width 124 height 8
click at [168, 310] on span "COMPLETE" at bounding box center [153, 308] width 41 height 8
click at [157, 150] on div "ALL TASKS ALL TASKS ACTIVE TASKS TASKS IN WRAP UP [PHONE_NUMBER] Wrap up | 00:40" at bounding box center [108, 151] width 164 height 251
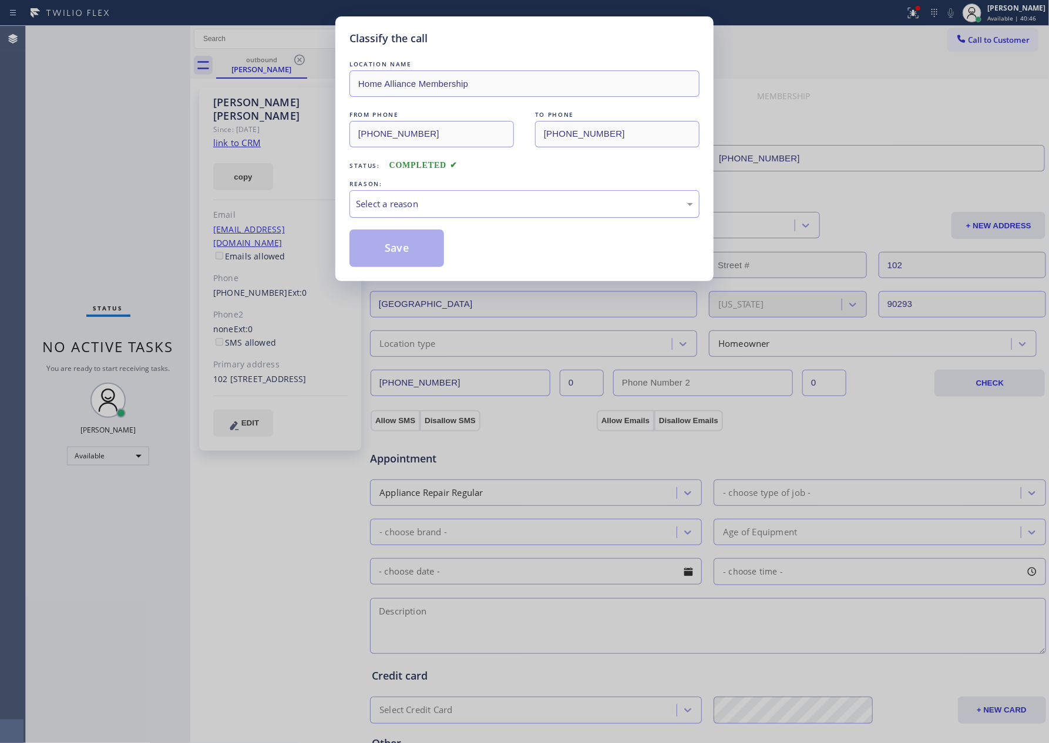
drag, startPoint x: 436, startPoint y: 207, endPoint x: 433, endPoint y: 213, distance: 6.9
click at [436, 208] on div "Select a reason" at bounding box center [524, 204] width 337 height 14
click at [390, 254] on button "Save" at bounding box center [396, 249] width 95 height 38
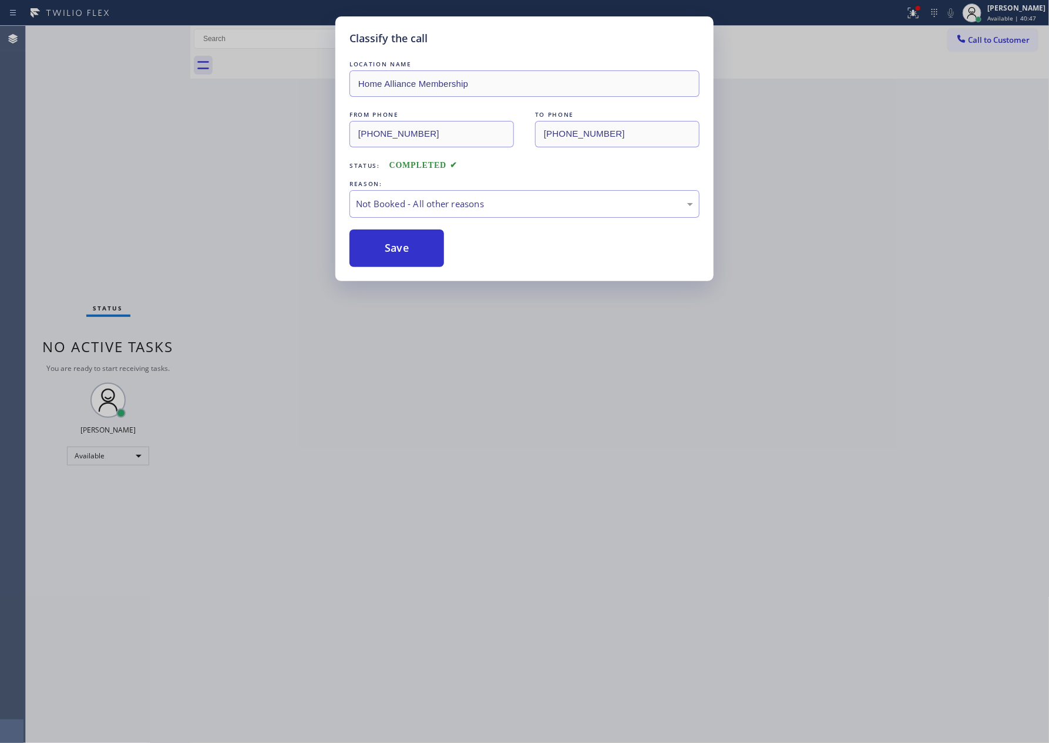
click at [390, 254] on button "Save" at bounding box center [396, 249] width 95 height 38
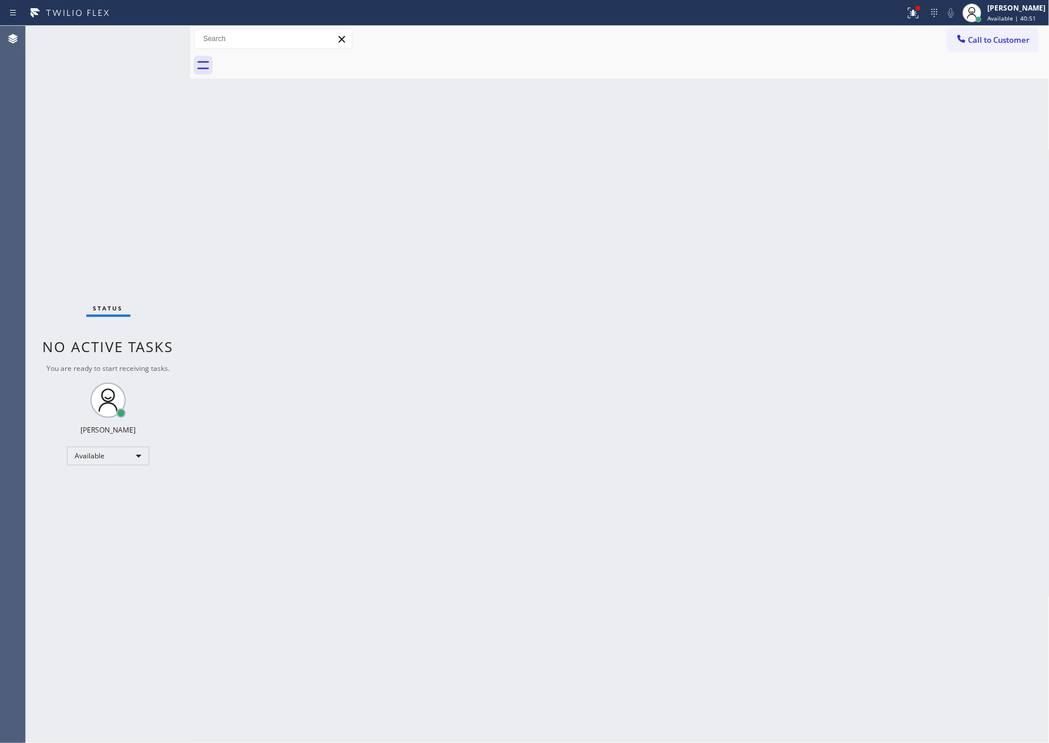
drag, startPoint x: 427, startPoint y: 344, endPoint x: 467, endPoint y: 341, distance: 40.7
click at [428, 344] on div "Back to Dashboard Change Sender ID Customers Technicians Select a contact Outbo…" at bounding box center [619, 384] width 859 height 717
click at [994, 33] on button "Call to Customer" at bounding box center [993, 40] width 90 height 22
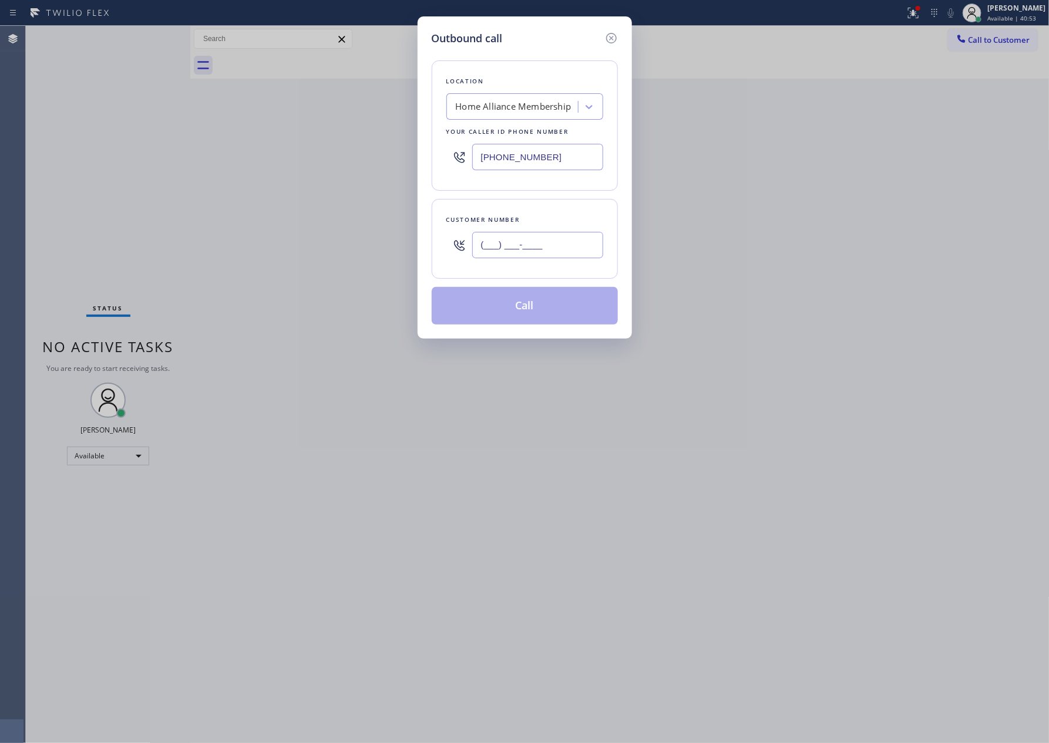
click at [524, 245] on input "(___) ___-____" at bounding box center [537, 245] width 131 height 26
paste input "408) 306-6412"
type input "[PHONE_NUMBER]"
click at [535, 314] on button "Call" at bounding box center [525, 306] width 186 height 38
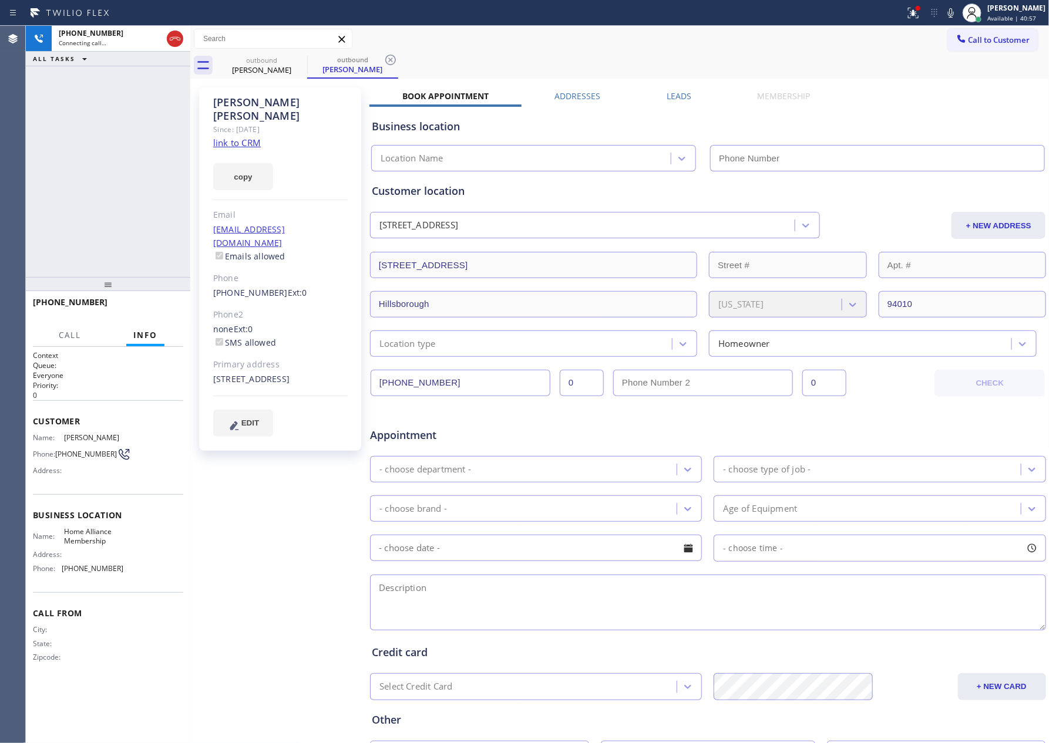
click at [244, 137] on link "link to CRM" at bounding box center [237, 143] width 48 height 12
type input "[PHONE_NUMBER]"
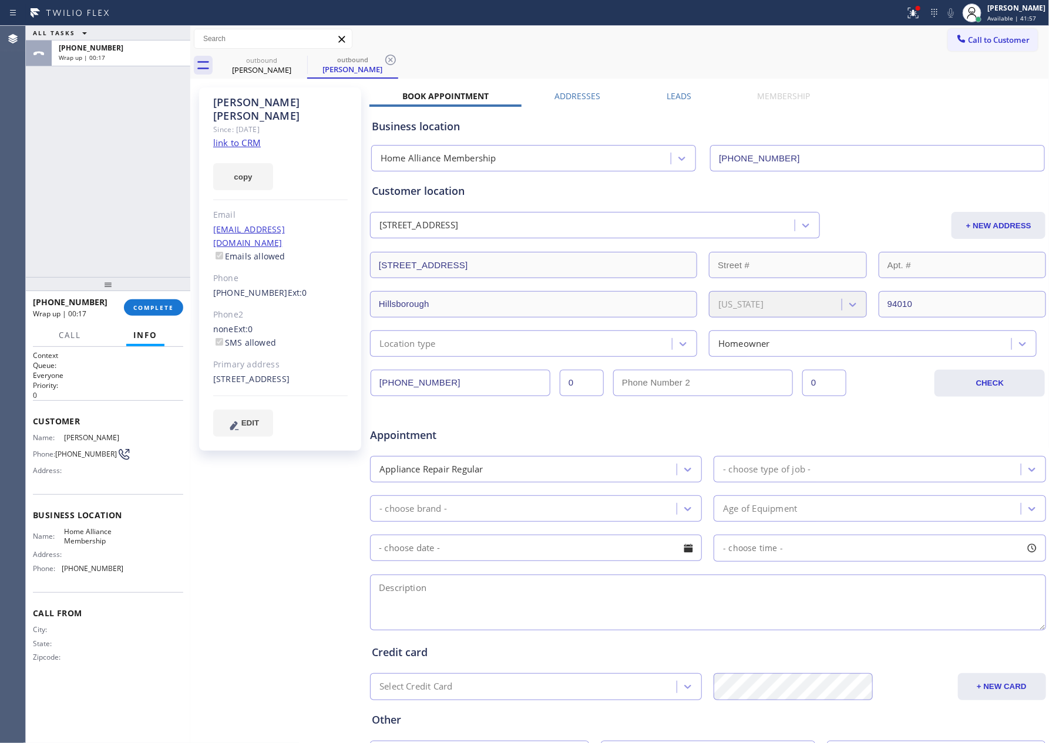
drag, startPoint x: 60, startPoint y: 178, endPoint x: 82, endPoint y: 207, distance: 35.7
click at [73, 196] on div "ALL TASKS ALL TASKS ACTIVE TASKS TASKS IN WRAP UP [PHONE_NUMBER] Wrap up | 00:17" at bounding box center [108, 151] width 164 height 251
click at [154, 302] on button "COMPLETE" at bounding box center [153, 307] width 59 height 16
click at [129, 150] on div "ALL TASKS ALL TASKS ACTIVE TASKS TASKS IN WRAP UP [PHONE_NUMBER] Wrap up | 00:18" at bounding box center [108, 151] width 164 height 251
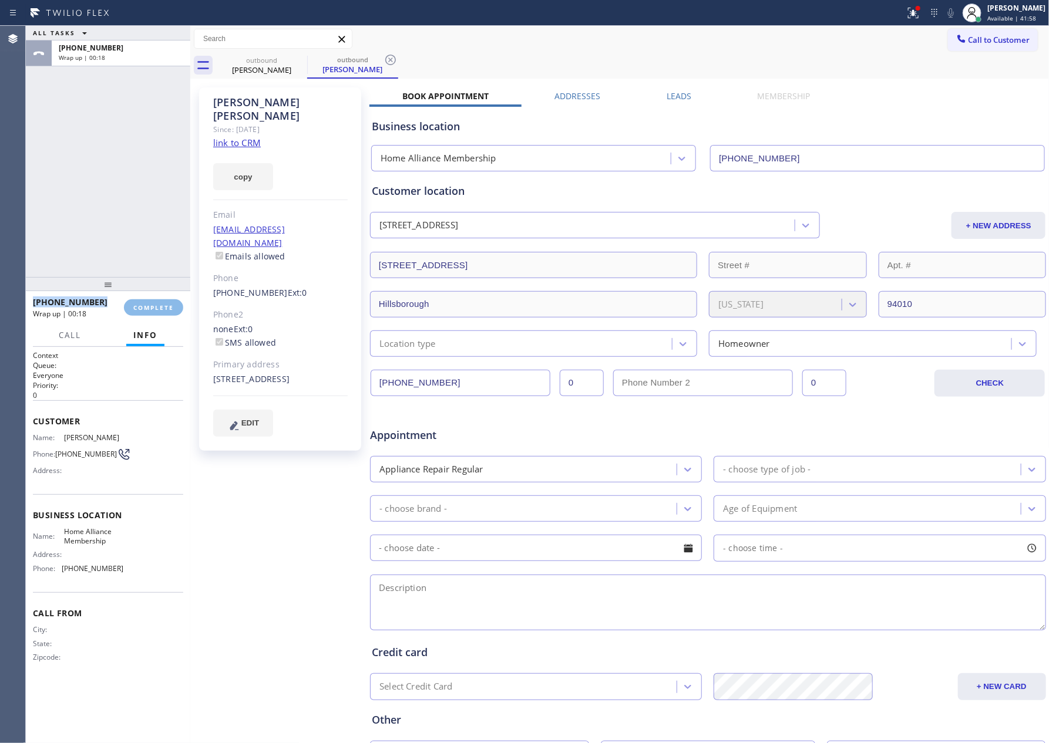
click at [129, 150] on div "ALL TASKS ALL TASKS ACTIVE TASKS TASKS IN WRAP UP [PHONE_NUMBER] Wrap up | 00:18" at bounding box center [108, 151] width 164 height 251
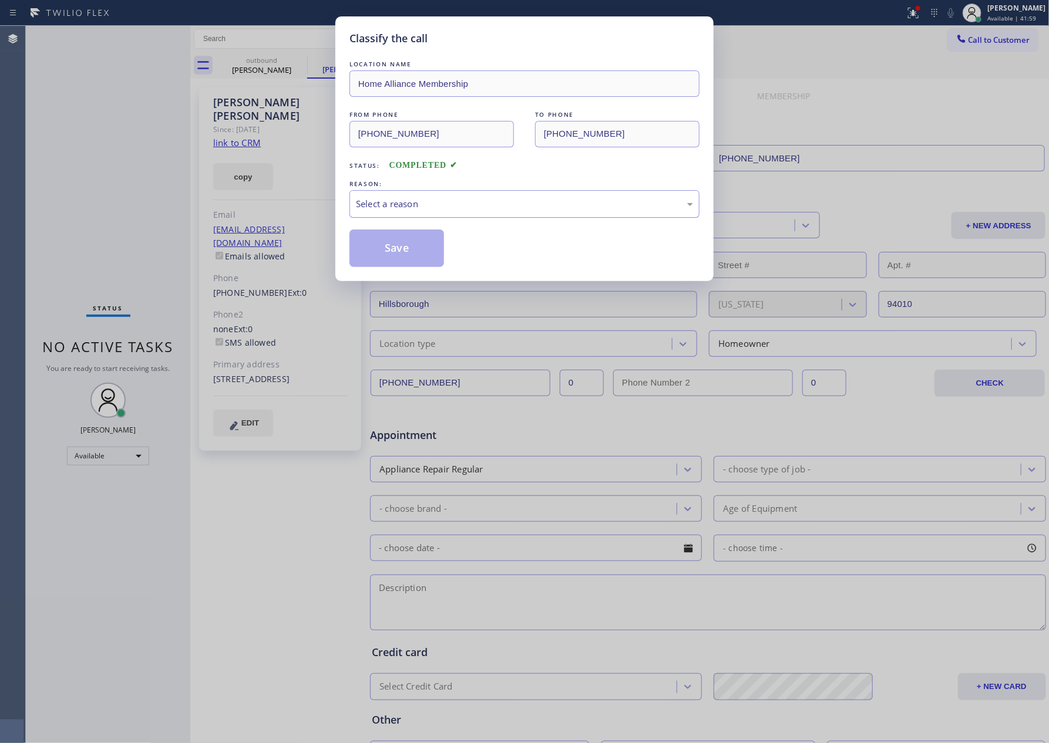
click at [402, 203] on div "Select a reason" at bounding box center [524, 204] width 337 height 14
click at [395, 252] on button "Save" at bounding box center [396, 249] width 95 height 38
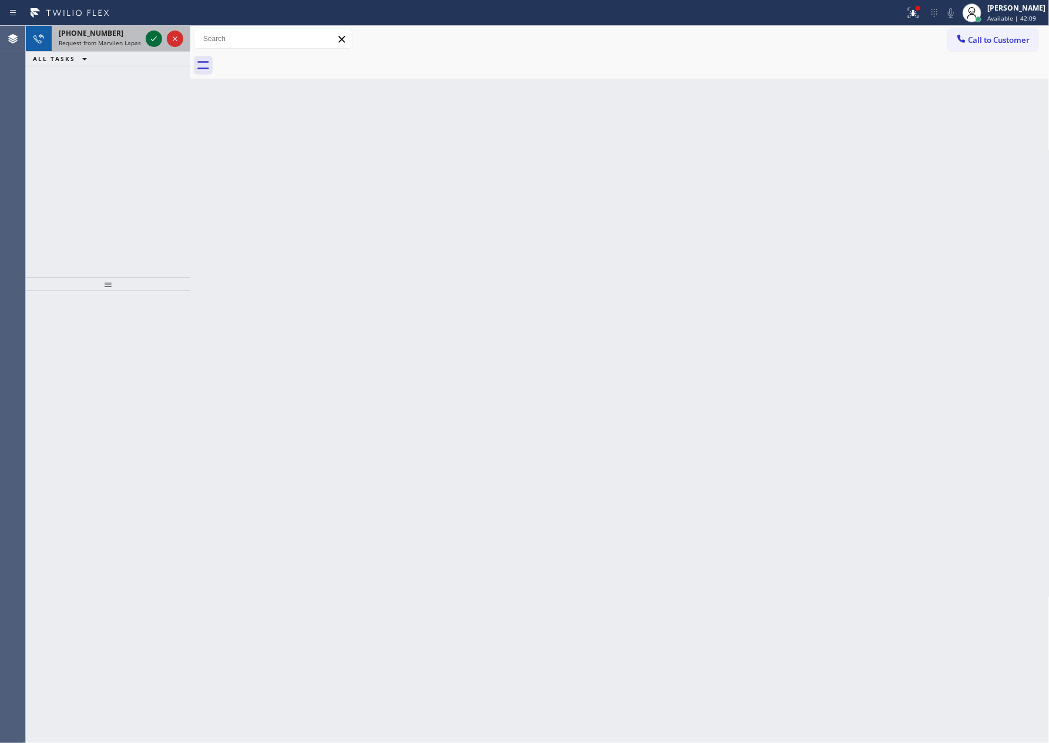
click at [151, 38] on icon at bounding box center [154, 39] width 14 height 14
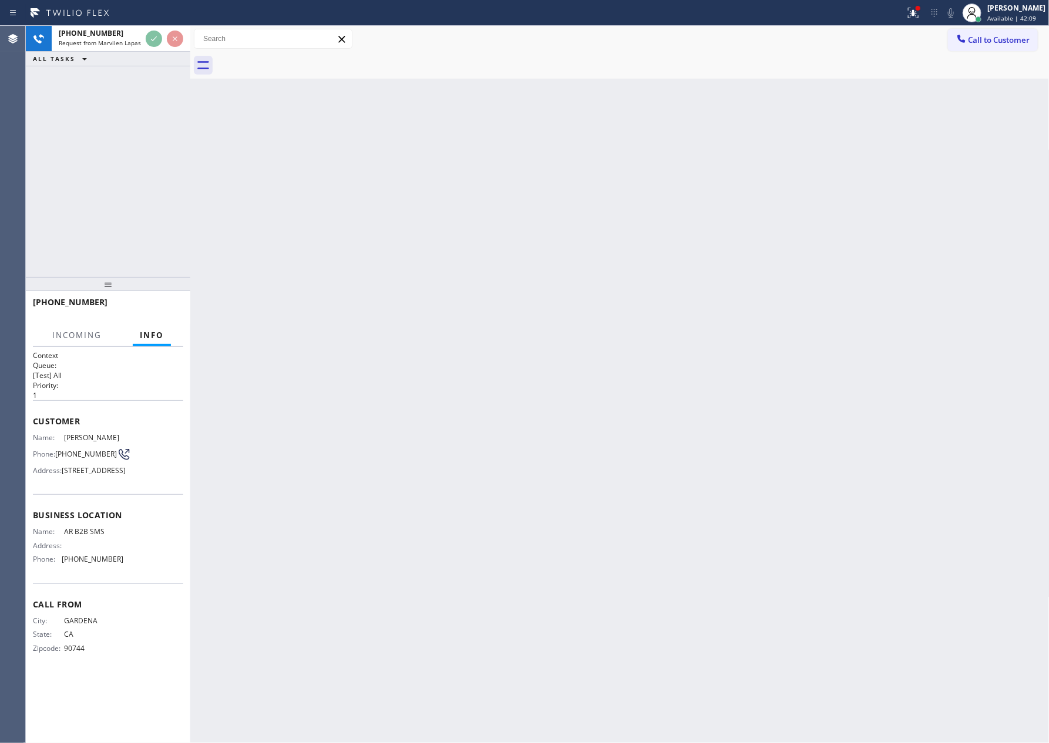
click at [159, 210] on div "[PHONE_NUMBER] Request from Marvilen Lapasanda (direct) ALL TASKS ALL TASKS ACT…" at bounding box center [108, 151] width 164 height 251
drag, startPoint x: 189, startPoint y: 204, endPoint x: 196, endPoint y: 205, distance: 6.5
click at [190, 213] on div at bounding box center [190, 384] width 0 height 717
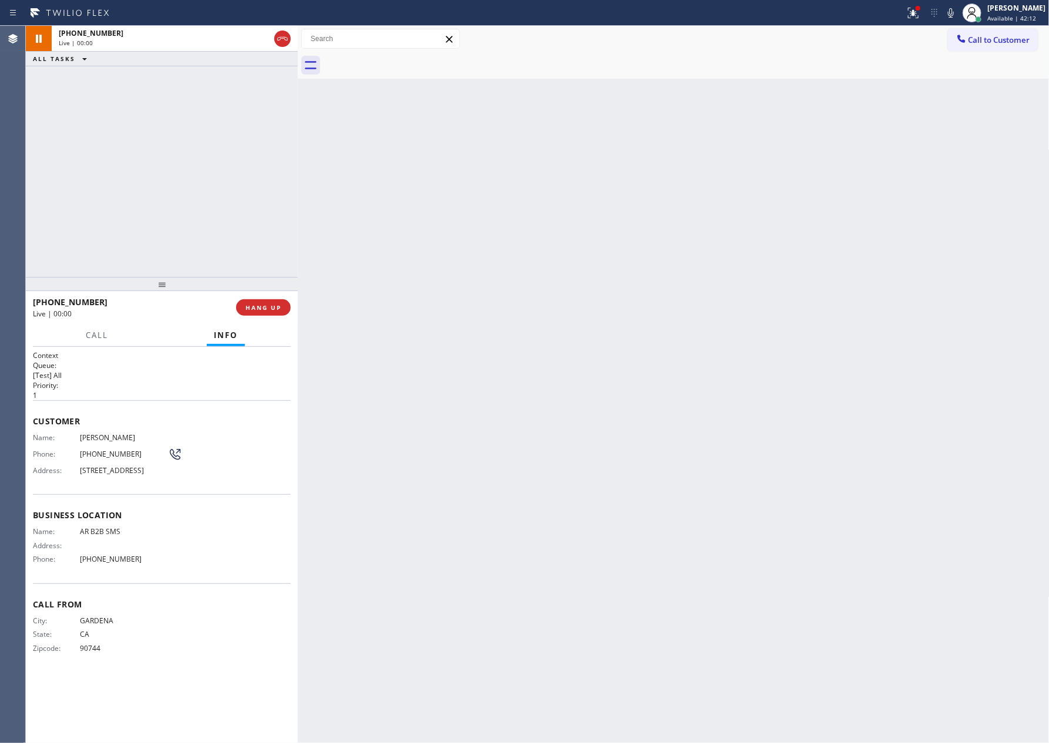
click at [196, 205] on div "[PHONE_NUMBER] Live | 00:00 ALL TASKS ALL TASKS ACTIVE TASKS TASKS IN WRAP UP" at bounding box center [162, 151] width 272 height 251
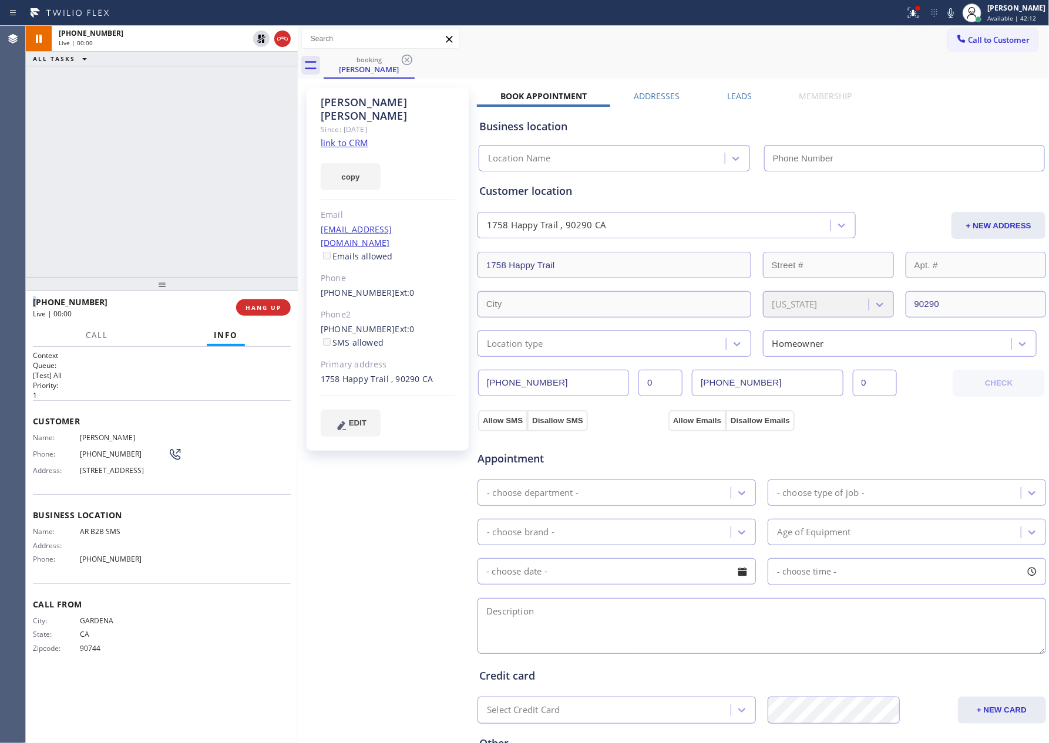
type input "[PHONE_NUMBER]"
click at [196, 205] on div "[PHONE_NUMBER] Live | 00:01 ALL TASKS ALL TASKS ACTIVE TASKS TASKS IN WRAP UP" at bounding box center [162, 151] width 272 height 251
click at [196, 205] on div "[PHONE_NUMBER] Live | 00:02 ALL TASKS ALL TASKS ACTIVE TASKS TASKS IN WRAP UP" at bounding box center [162, 151] width 272 height 251
click at [62, 178] on div "[PHONE_NUMBER] Live | 03:03 ALL TASKS ALL TASKS ACTIVE TASKS TASKS IN WRAP UP" at bounding box center [162, 151] width 272 height 251
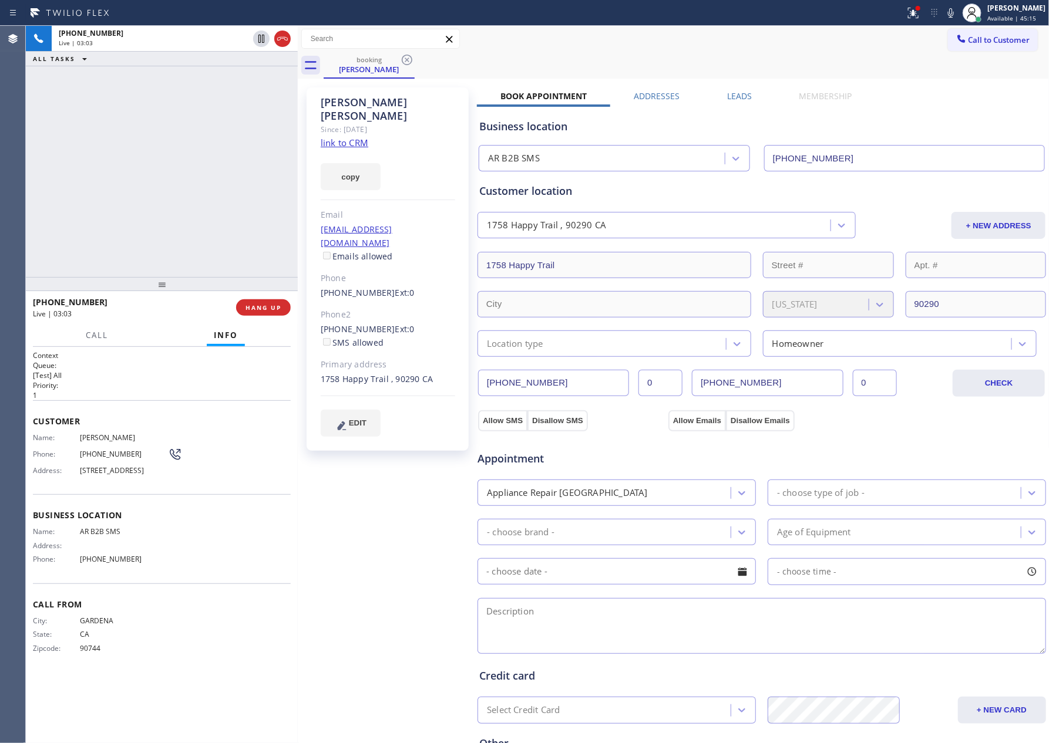
click at [62, 178] on div "[PHONE_NUMBER] Live | 03:03 ALL TASKS ALL TASKS ACTIVE TASKS TASKS IN WRAP UP" at bounding box center [162, 151] width 272 height 251
click at [272, 309] on span "HANG UP" at bounding box center [263, 308] width 36 height 8
click at [215, 157] on div "[PHONE_NUMBER] Live | 03:10 ALL TASKS ALL TASKS ACTIVE TASKS TASKS IN WRAP UP" at bounding box center [162, 151] width 272 height 251
click at [215, 157] on div "ALL TASKS ALL TASKS ACTIVE TASKS TASKS IN WRAP UP [PHONE_NUMBER] Wrap up | 00:00" at bounding box center [162, 151] width 272 height 251
drag, startPoint x: 263, startPoint y: 303, endPoint x: 225, endPoint y: 192, distance: 117.2
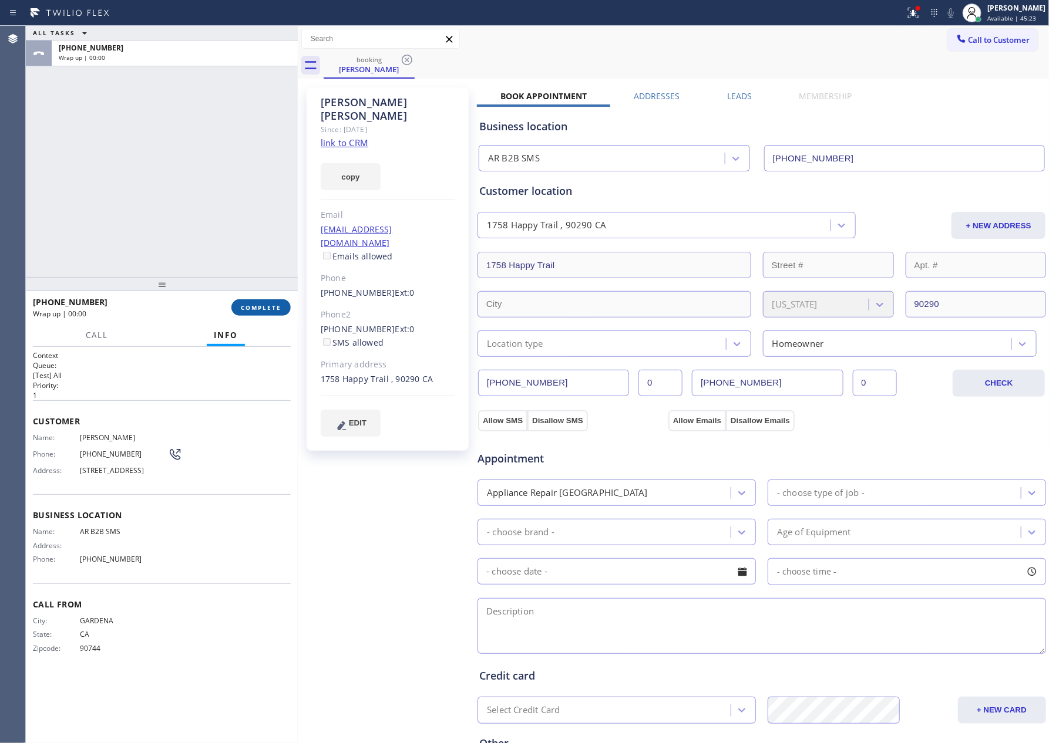
click at [262, 301] on button "COMPLETE" at bounding box center [260, 307] width 59 height 16
click at [225, 191] on div "ALL TASKS ALL TASKS ACTIVE TASKS TASKS IN WRAP UP [PHONE_NUMBER] Wrap up | 00:00" at bounding box center [162, 151] width 272 height 251
click at [225, 191] on div "ALL TASKS ALL TASKS ACTIVE TASKS TASKS IN WRAP UP [PHONE_NUMBER] Wrap up | 00:01" at bounding box center [162, 151] width 272 height 251
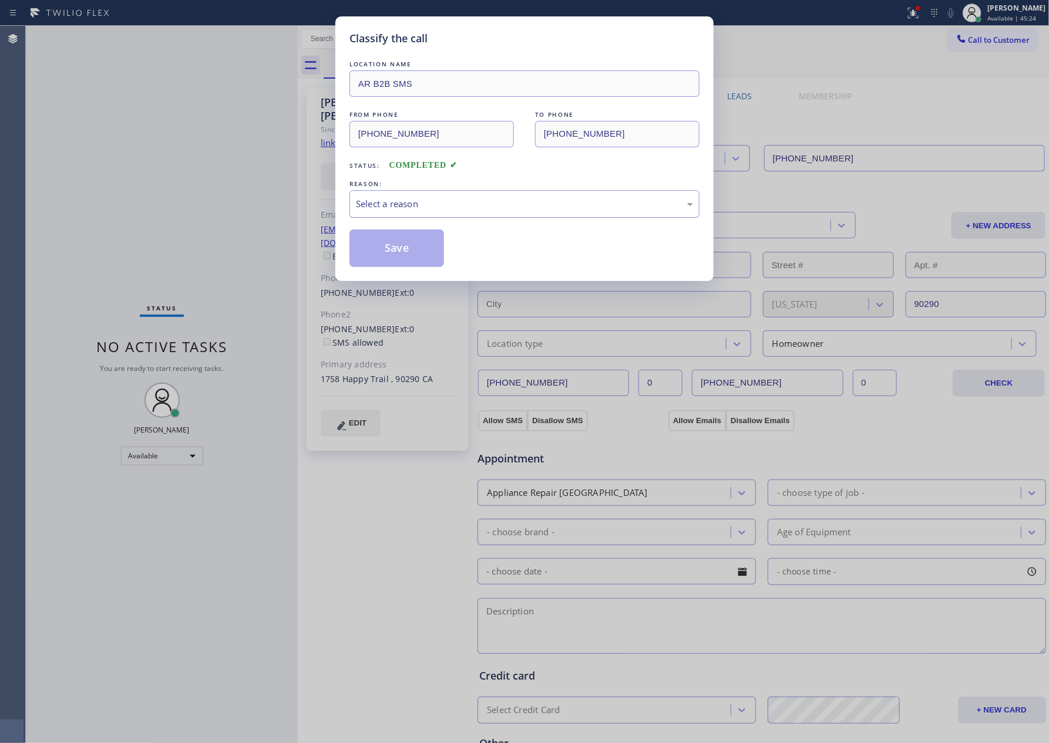
click at [550, 208] on div "Select a reason" at bounding box center [524, 204] width 337 height 14
click at [409, 245] on button "Save" at bounding box center [396, 249] width 95 height 38
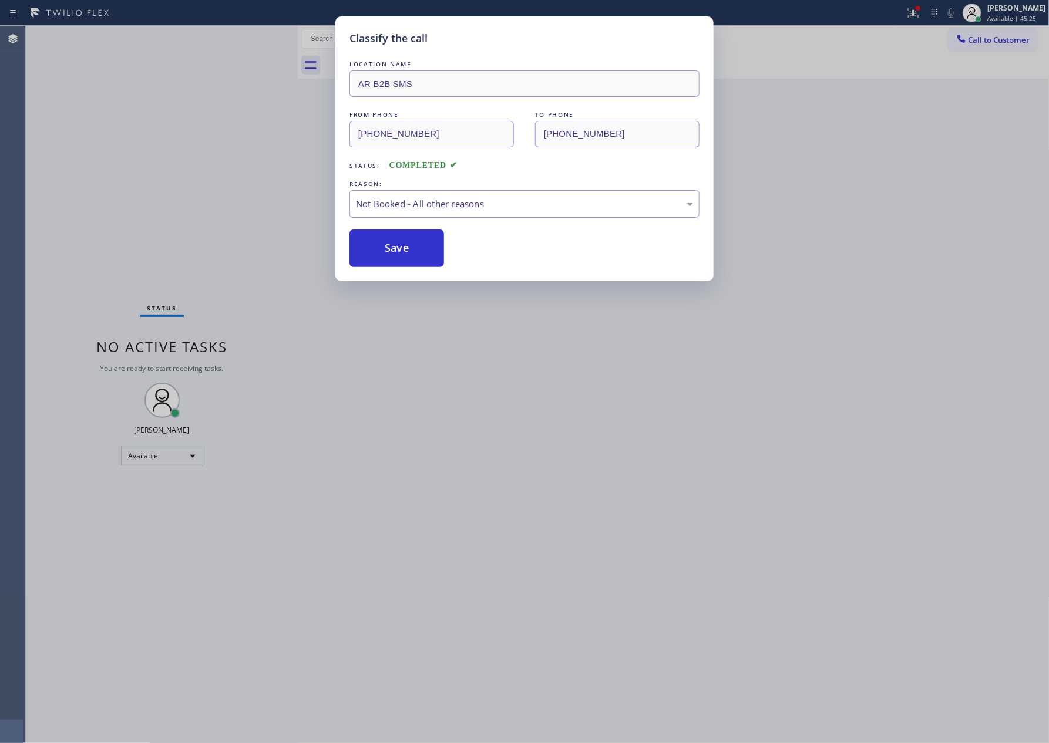
click at [409, 245] on button "Save" at bounding box center [396, 249] width 95 height 38
click at [197, 159] on div "Classify the call LOCATION NAME AR B2B SMS FROM PHONE [PHONE_NUMBER] TO PHONE […" at bounding box center [524, 371] width 1049 height 743
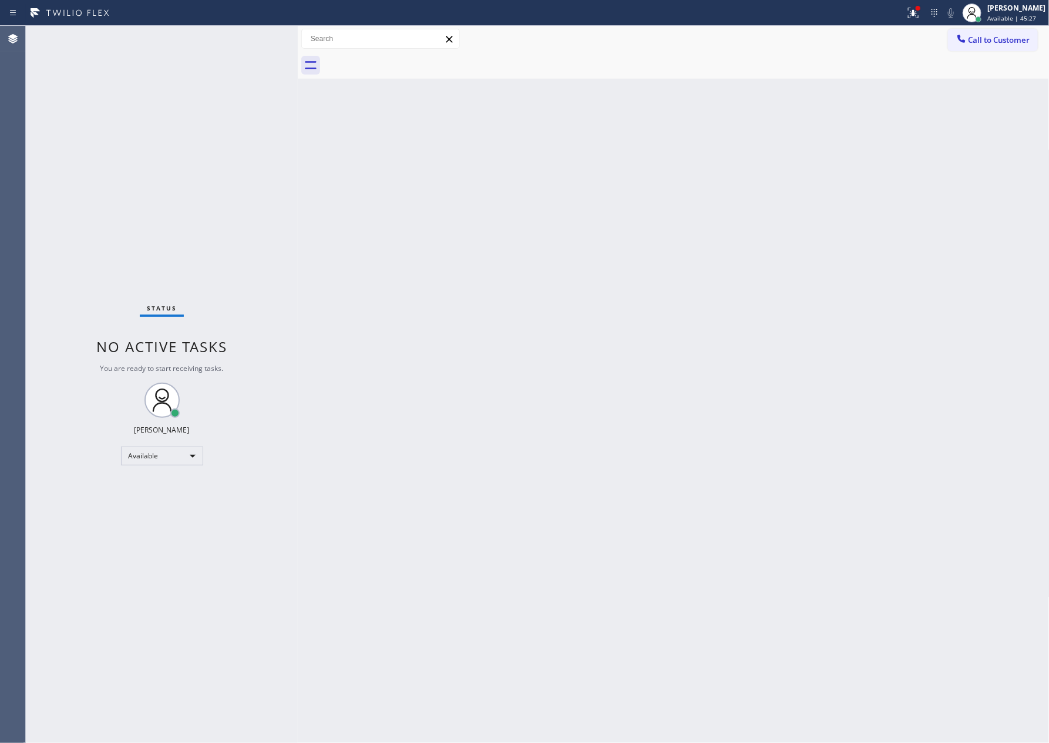
click at [665, 203] on div "Back to Dashboard Change Sender ID Customers Technicians Select a contact Outbo…" at bounding box center [674, 384] width 752 height 717
drag, startPoint x: 476, startPoint y: 297, endPoint x: 864, endPoint y: 76, distance: 446.5
click at [537, 248] on div "Back to Dashboard Change Sender ID Customers Technicians Select a contact Outbo…" at bounding box center [674, 384] width 752 height 717
click at [968, 39] on span "Call to Customer" at bounding box center [999, 40] width 62 height 11
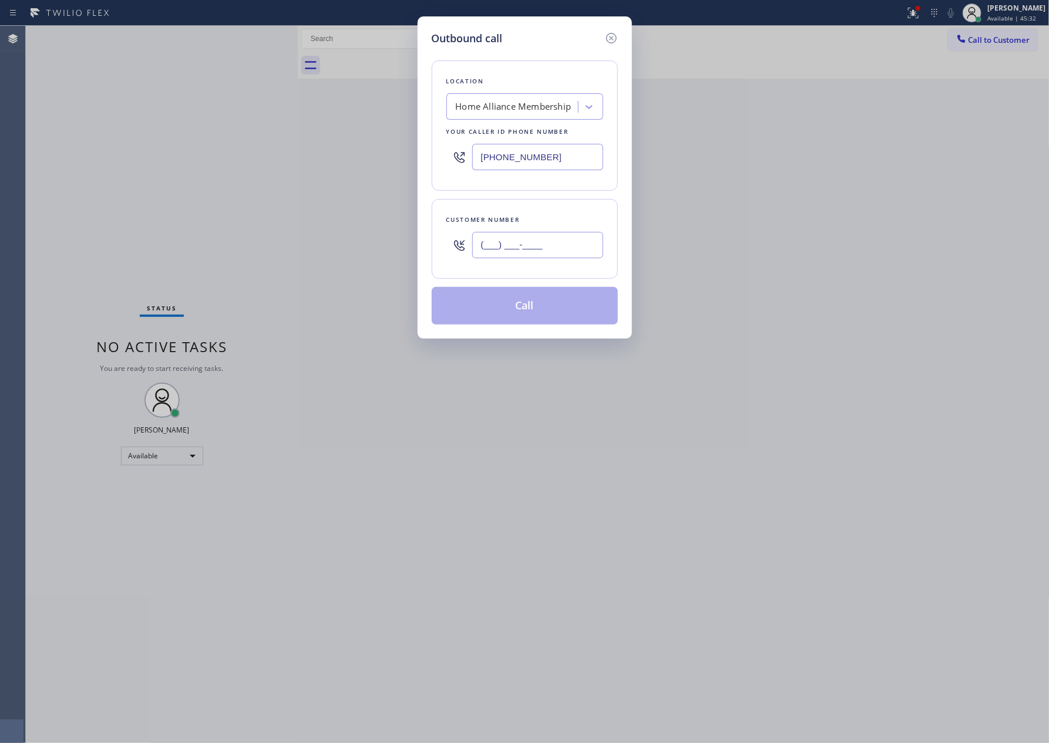
click at [537, 242] on input "(___) ___-____" at bounding box center [537, 245] width 131 height 26
paste input "323) 377-5525"
type input "[PHONE_NUMBER]"
click at [539, 306] on button "Call" at bounding box center [525, 306] width 186 height 38
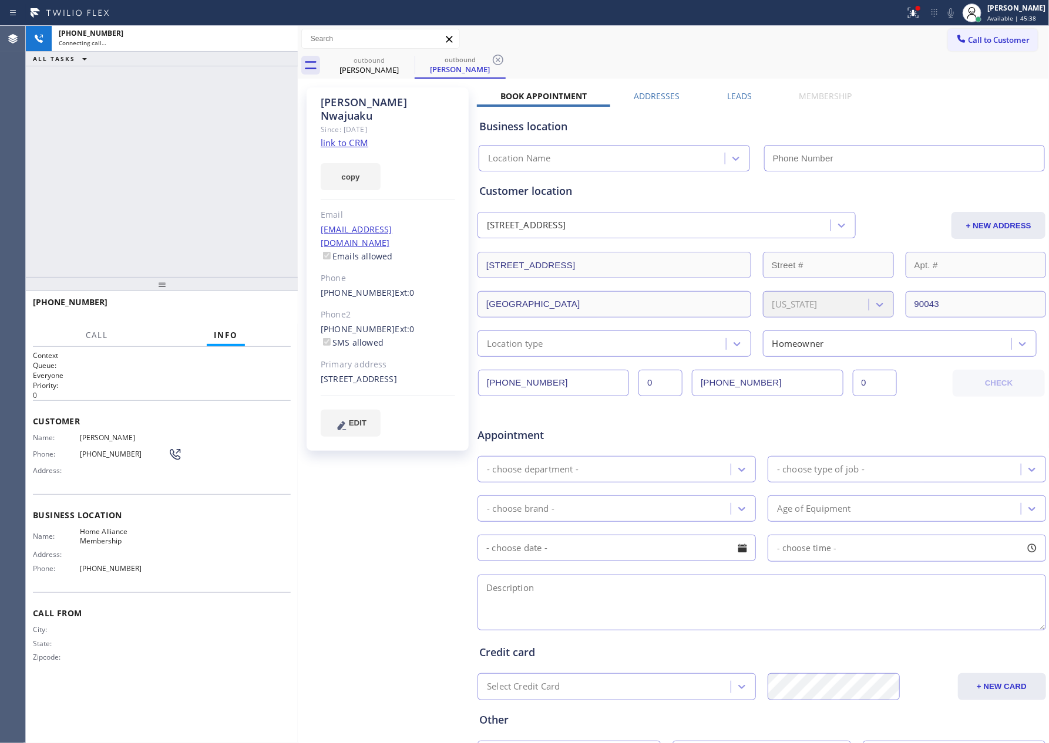
type input "[PHONE_NUMBER]"
click at [363, 137] on link "link to CRM" at bounding box center [345, 143] width 48 height 12
click at [285, 36] on icon at bounding box center [282, 39] width 14 height 14
click at [234, 192] on div "[PHONE_NUMBER] Live | 00:06 ALL TASKS ALL TASKS ACTIVE TASKS TASKS IN WRAP UP" at bounding box center [162, 151] width 272 height 251
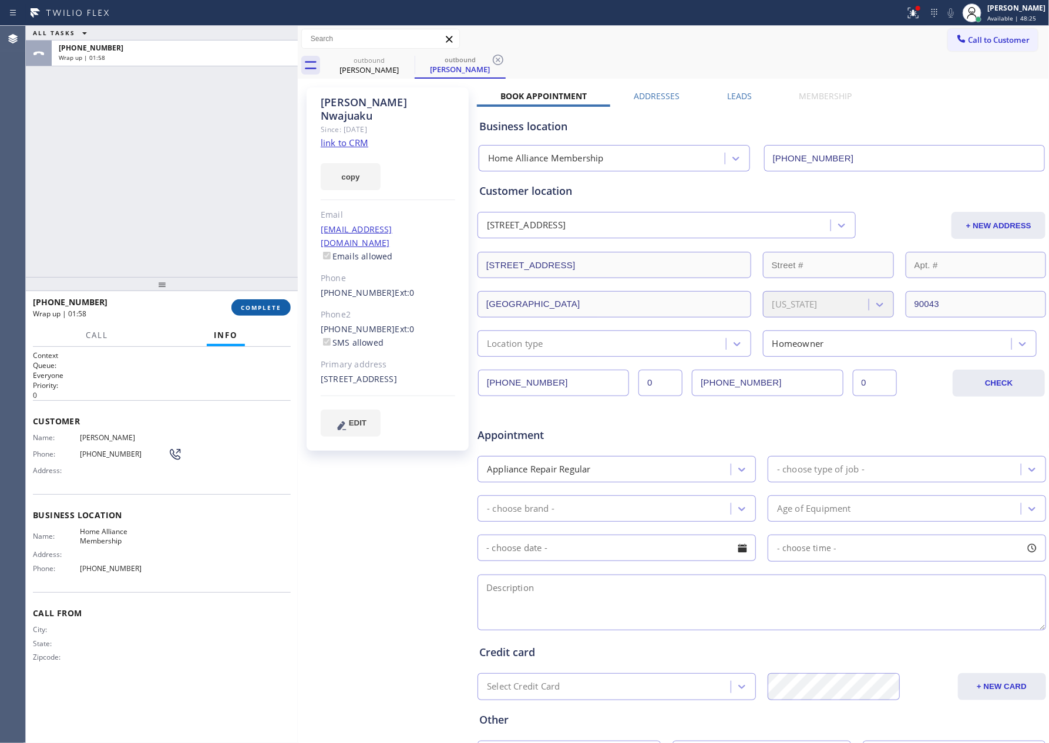
click at [269, 306] on span "COMPLETE" at bounding box center [261, 308] width 41 height 8
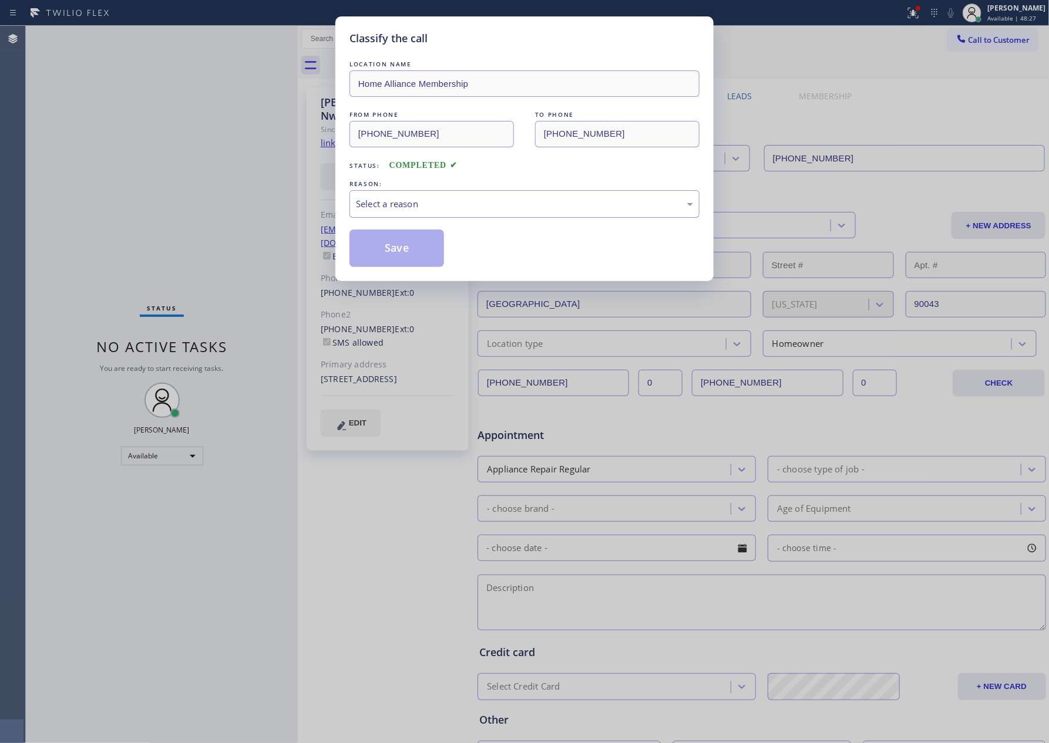
drag, startPoint x: 428, startPoint y: 205, endPoint x: 426, endPoint y: 217, distance: 12.5
click at [428, 206] on div "Select a reason" at bounding box center [524, 204] width 337 height 14
click at [402, 254] on button "Save" at bounding box center [396, 249] width 95 height 38
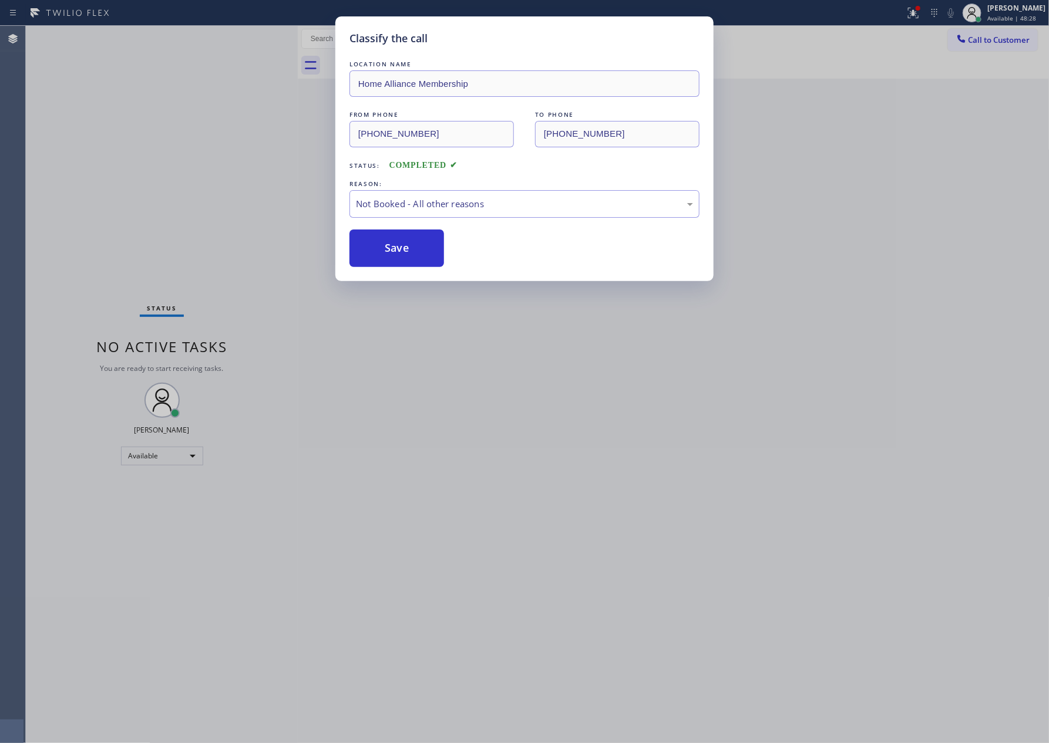
click at [217, 177] on div "Classify the call LOCATION NAME Home Alliance Membership FROM PHONE [PHONE_NUMB…" at bounding box center [524, 371] width 1049 height 743
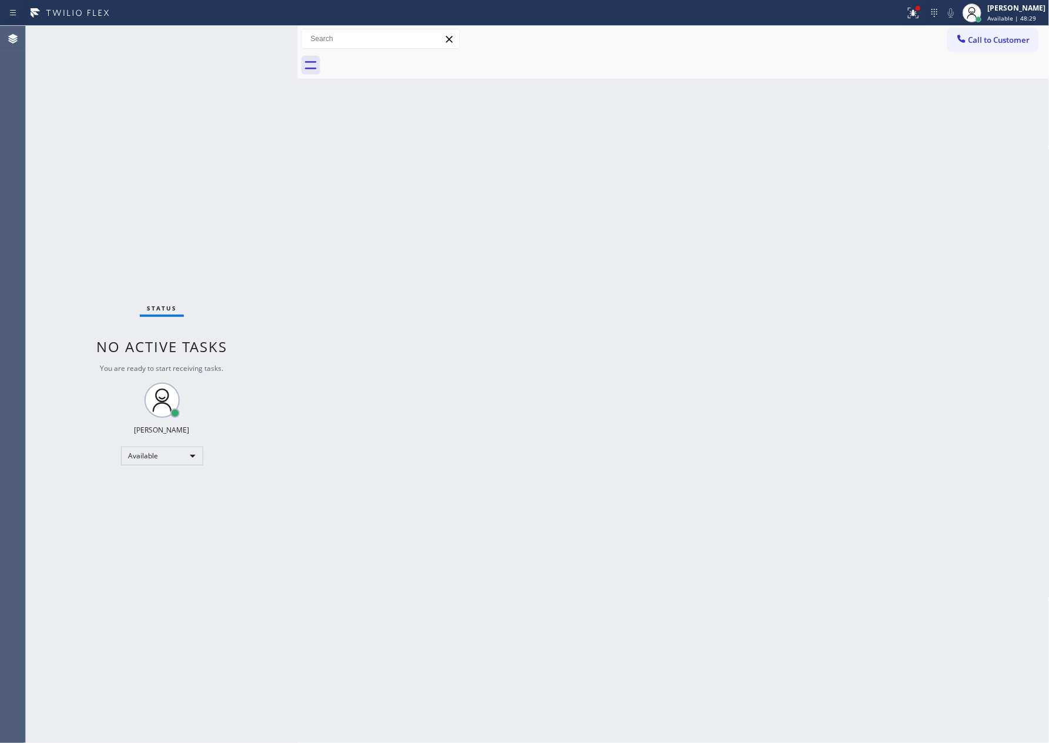
click at [217, 177] on div "Status No active tasks You are ready to start receiving tasks. [PERSON_NAME] Av…" at bounding box center [162, 384] width 272 height 717
drag, startPoint x: 677, startPoint y: 255, endPoint x: 698, endPoint y: 220, distance: 41.1
click at [698, 220] on div "Back to Dashboard Change Sender ID Customers Technicians Select a contact Outbo…" at bounding box center [674, 384] width 752 height 717
click at [214, 254] on div "Status No active tasks You are ready to start receiving tasks. [PERSON_NAME] Av…" at bounding box center [162, 384] width 272 height 717
click at [597, 460] on div "Back to Dashboard Change Sender ID Customers Technicians Select a contact Outbo…" at bounding box center [674, 384] width 752 height 717
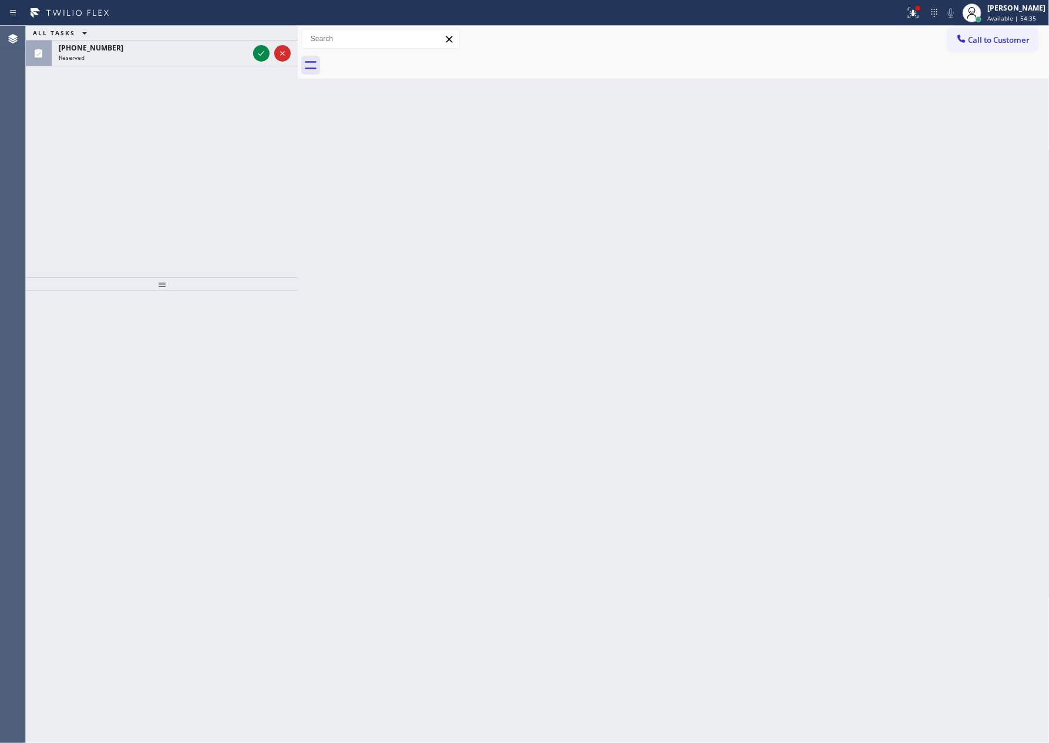
drag, startPoint x: 101, startPoint y: 167, endPoint x: 141, endPoint y: 139, distance: 49.4
click at [109, 156] on div "ALL TASKS ALL TASKS ACTIVE TASKS TASKS IN WRAP UP [PHONE_NUMBER] Reserved" at bounding box center [162, 151] width 272 height 251
drag, startPoint x: 263, startPoint y: 55, endPoint x: 261, endPoint y: 67, distance: 11.9
click at [263, 55] on icon at bounding box center [261, 53] width 14 height 14
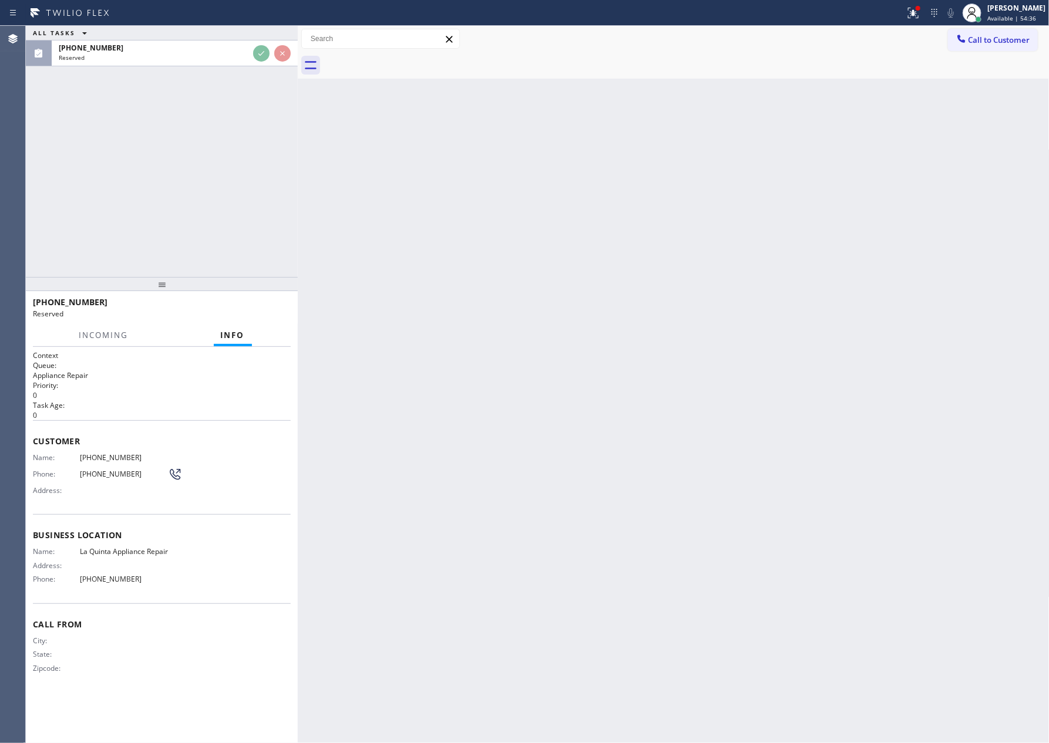
click at [248, 190] on div "ALL TASKS ALL TASKS ACTIVE TASKS TASKS IN WRAP UP [PHONE_NUMBER] Reserved" at bounding box center [162, 151] width 272 height 251
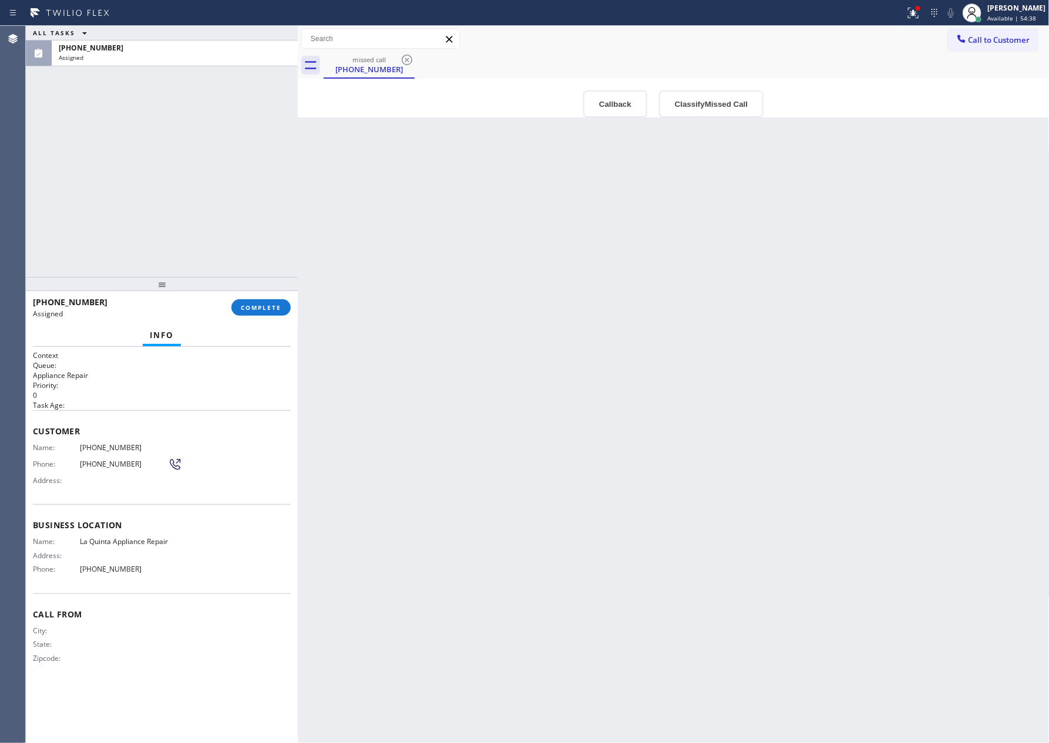
type input "[PHONE_NUMBER]"
click at [608, 115] on button "Callback" at bounding box center [615, 103] width 64 height 27
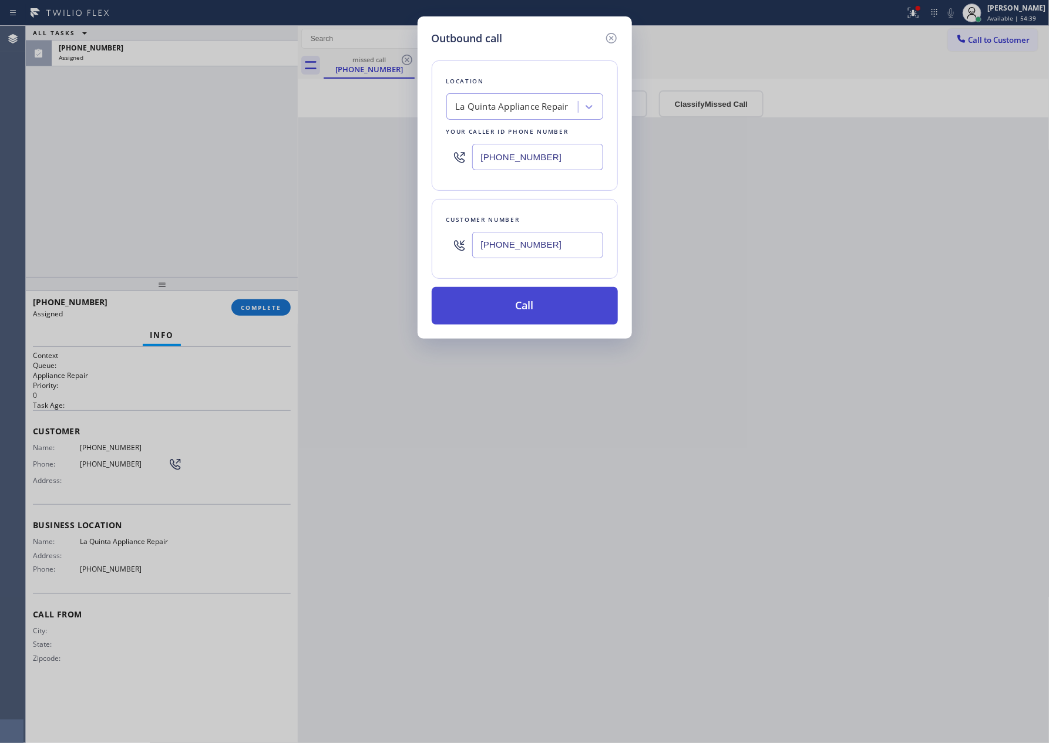
click at [553, 316] on button "Call" at bounding box center [525, 306] width 186 height 38
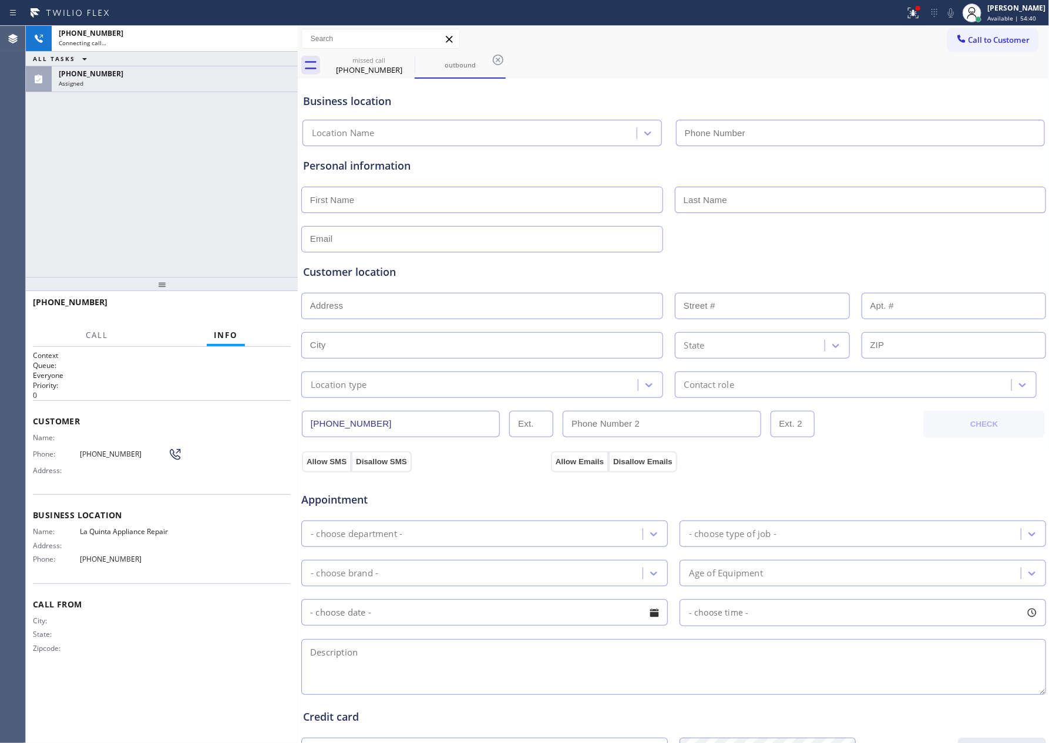
type input "[PHONE_NUMBER]"
click at [263, 309] on span "HANG UP" at bounding box center [263, 308] width 36 height 8
click at [247, 217] on div "[PHONE_NUMBER] Live | 00:02 ALL TASKS ALL TASKS ACTIVE TASKS TASKS IN WRAP UP […" at bounding box center [162, 151] width 272 height 251
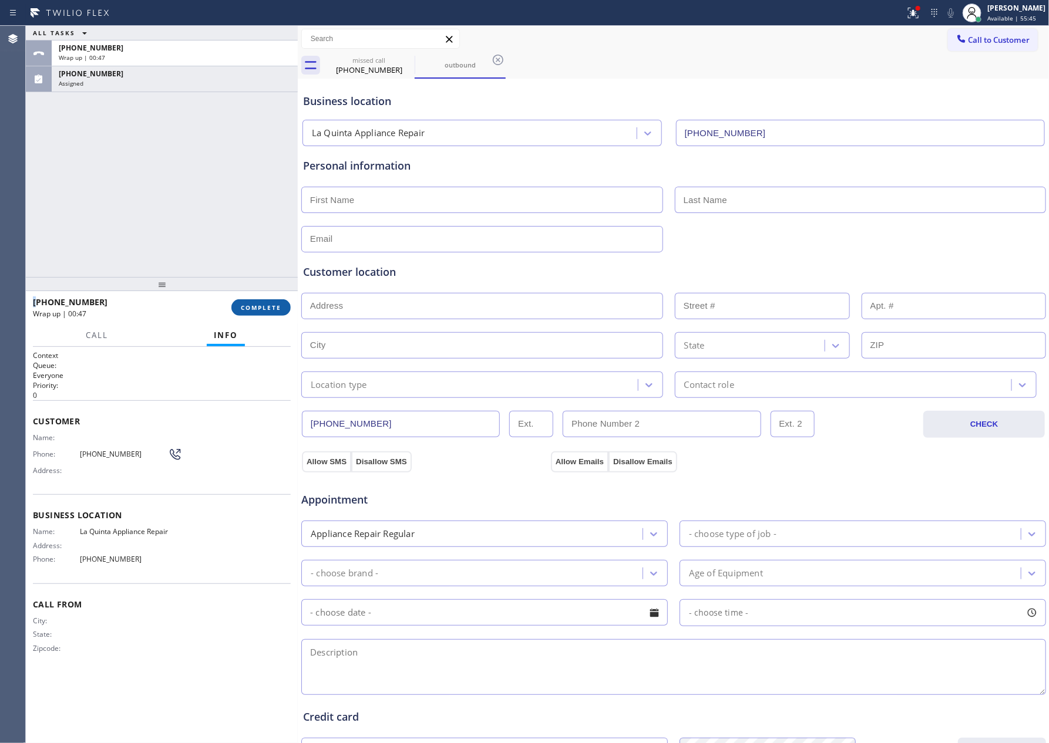
click at [260, 300] on button "COMPLETE" at bounding box center [260, 307] width 59 height 16
click at [247, 170] on div "ALL TASKS ALL TASKS ACTIVE TASKS TASKS IN WRAP UP [PHONE_NUMBER] Wrap up | 00:[…" at bounding box center [162, 151] width 272 height 251
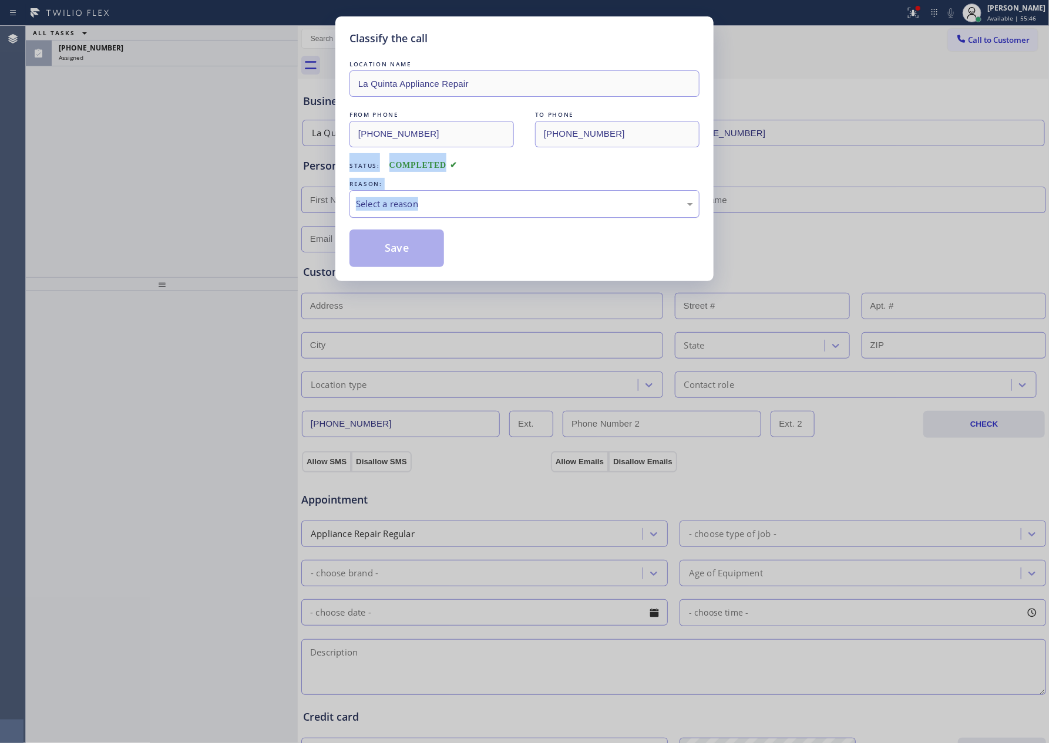
click at [466, 199] on div "Select a reason" at bounding box center [524, 204] width 337 height 14
click at [400, 252] on button "Save" at bounding box center [396, 249] width 95 height 38
drag, startPoint x: 400, startPoint y: 252, endPoint x: 406, endPoint y: 243, distance: 10.3
click at [400, 250] on button "Save" at bounding box center [396, 249] width 95 height 38
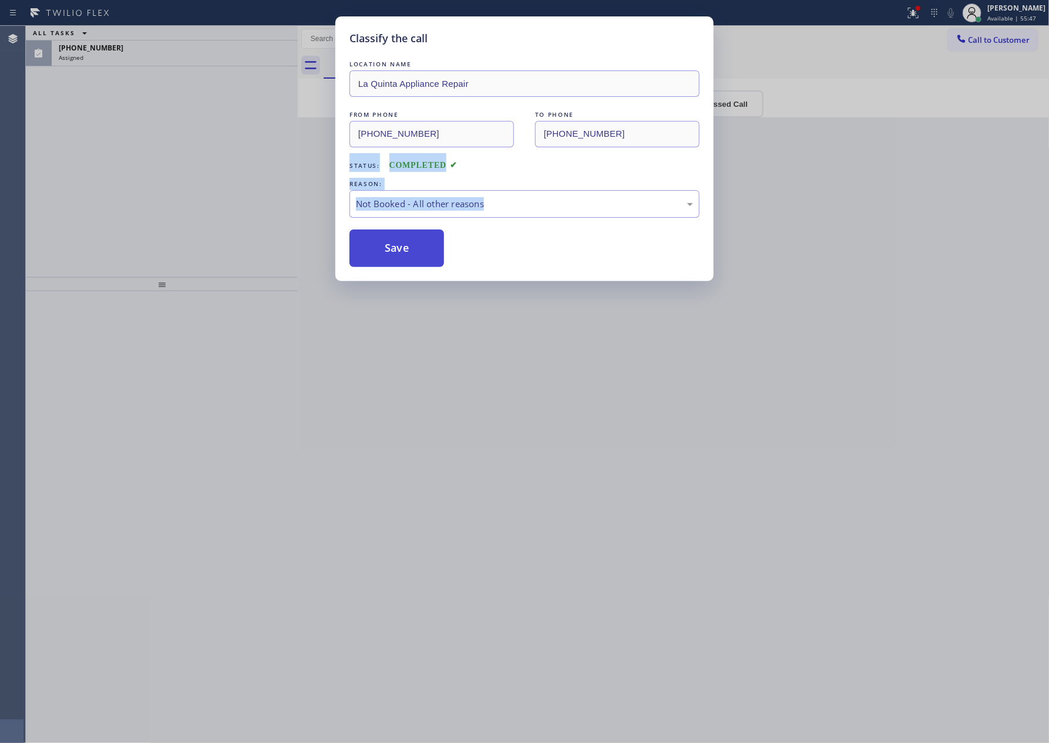
drag, startPoint x: 407, startPoint y: 241, endPoint x: 150, endPoint y: 157, distance: 270.7
click at [397, 238] on button "Save" at bounding box center [396, 249] width 95 height 38
click at [152, 157] on div "Classify the call LOCATION NAME La Quinta Appliance Repair FROM PHONE [PHONE_NU…" at bounding box center [524, 371] width 1049 height 743
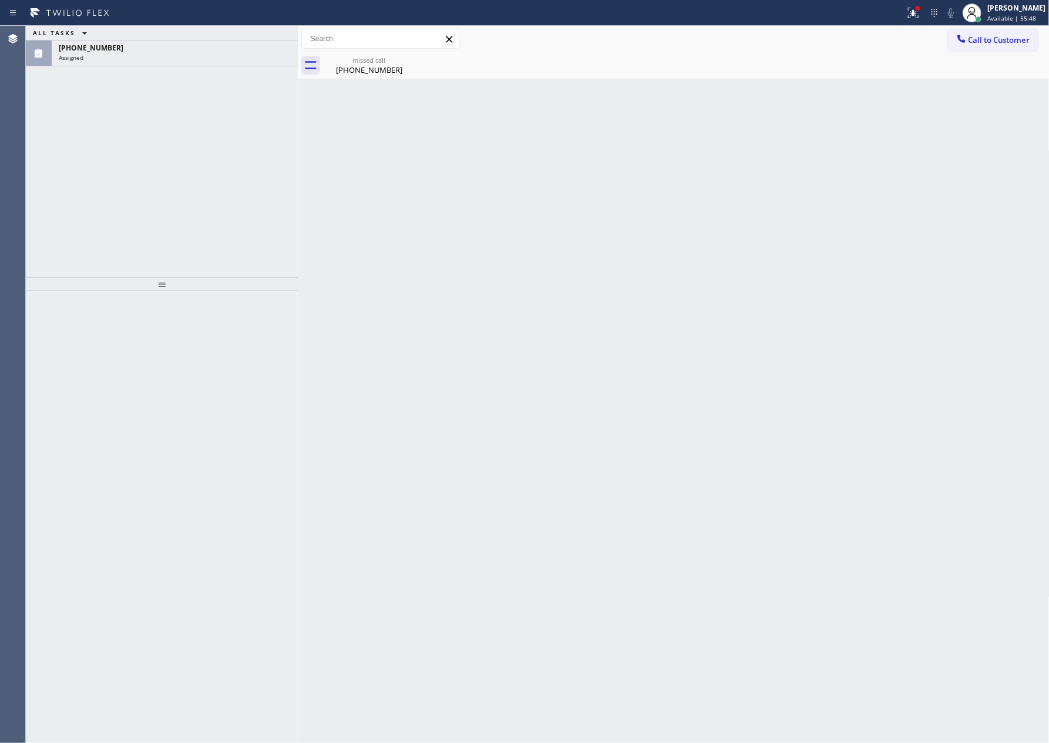
drag, startPoint x: 201, startPoint y: 68, endPoint x: 204, endPoint y: 86, distance: 19.1
click at [201, 67] on div "ALL TASKS ALL TASKS ACTIVE TASKS TASKS IN WRAP UP [PHONE_NUMBER] Assigned" at bounding box center [162, 151] width 272 height 251
click at [219, 66] on div "[PHONE_NUMBER] Assigned" at bounding box center [162, 54] width 272 height 26
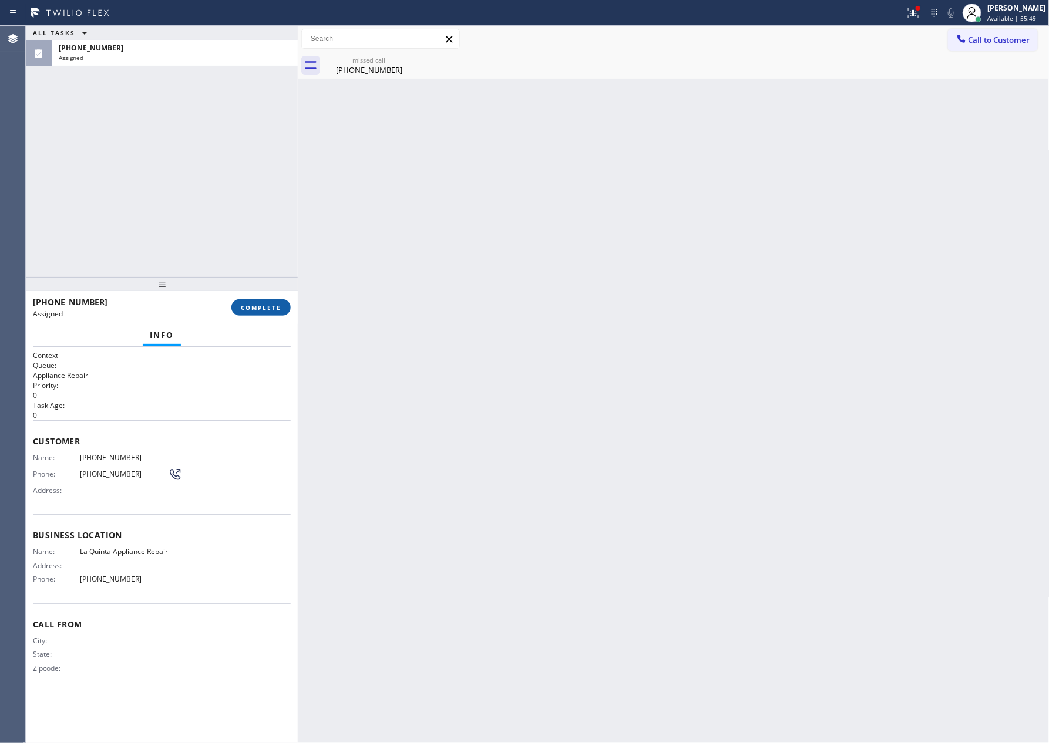
click at [268, 304] on span "COMPLETE" at bounding box center [261, 308] width 41 height 8
click at [221, 131] on div "ALL TASKS ALL TASKS ACTIVE TASKS TASKS IN WRAP UP [PHONE_NUMBER] Assigned" at bounding box center [162, 151] width 272 height 251
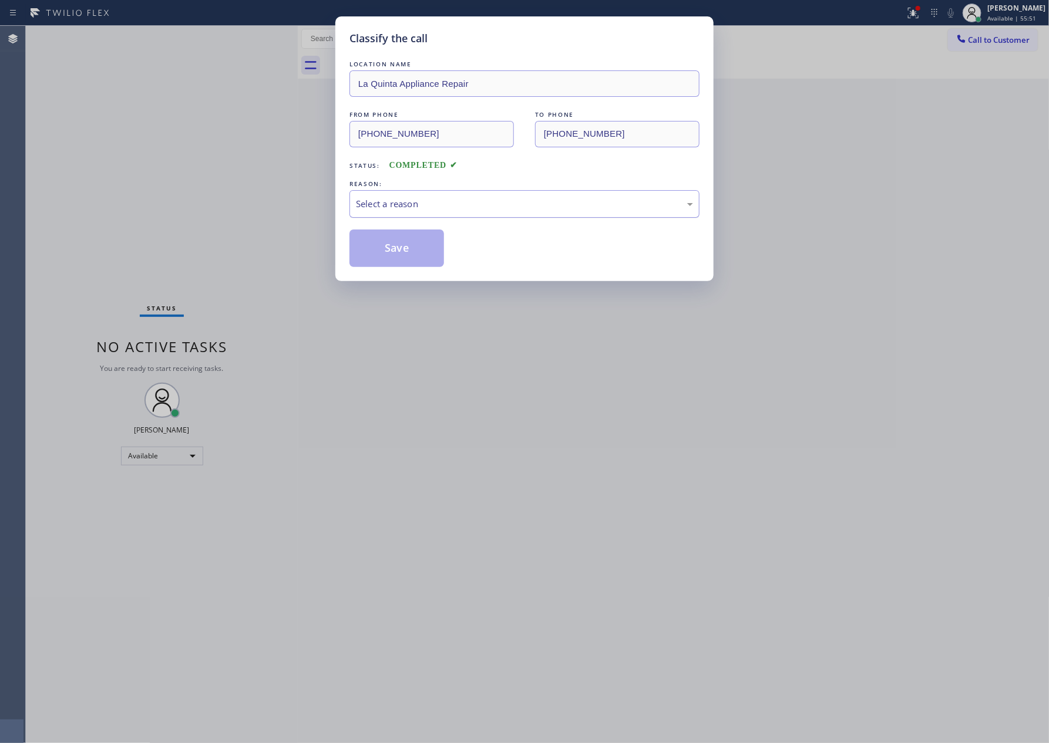
click at [520, 205] on div "Select a reason" at bounding box center [524, 204] width 337 height 14
click at [397, 247] on button "Save" at bounding box center [396, 249] width 95 height 38
click at [146, 100] on div "Classify the call LOCATION NAME La Quinta Appliance Repair FROM PHONE [PHONE_NU…" at bounding box center [524, 371] width 1049 height 743
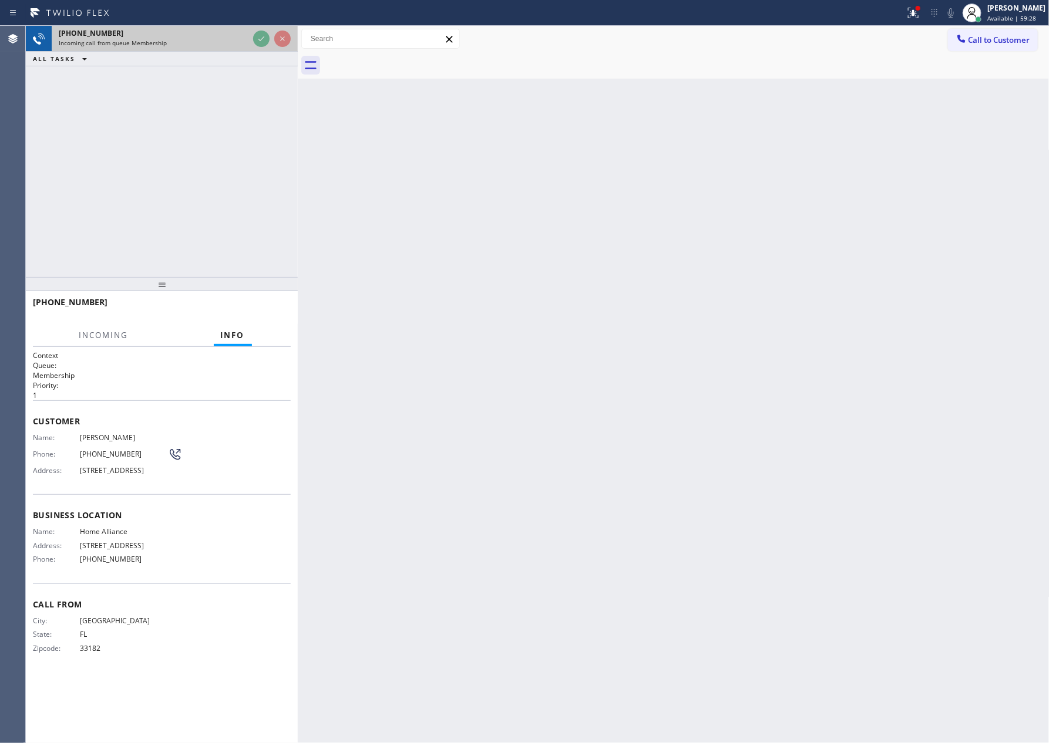
click at [258, 30] on div at bounding box center [272, 39] width 42 height 26
click at [252, 147] on div "[PHONE_NUMBER] Incoming call from queue Membership ALL TASKS ALL TASKS ACTIVE T…" at bounding box center [162, 151] width 272 height 251
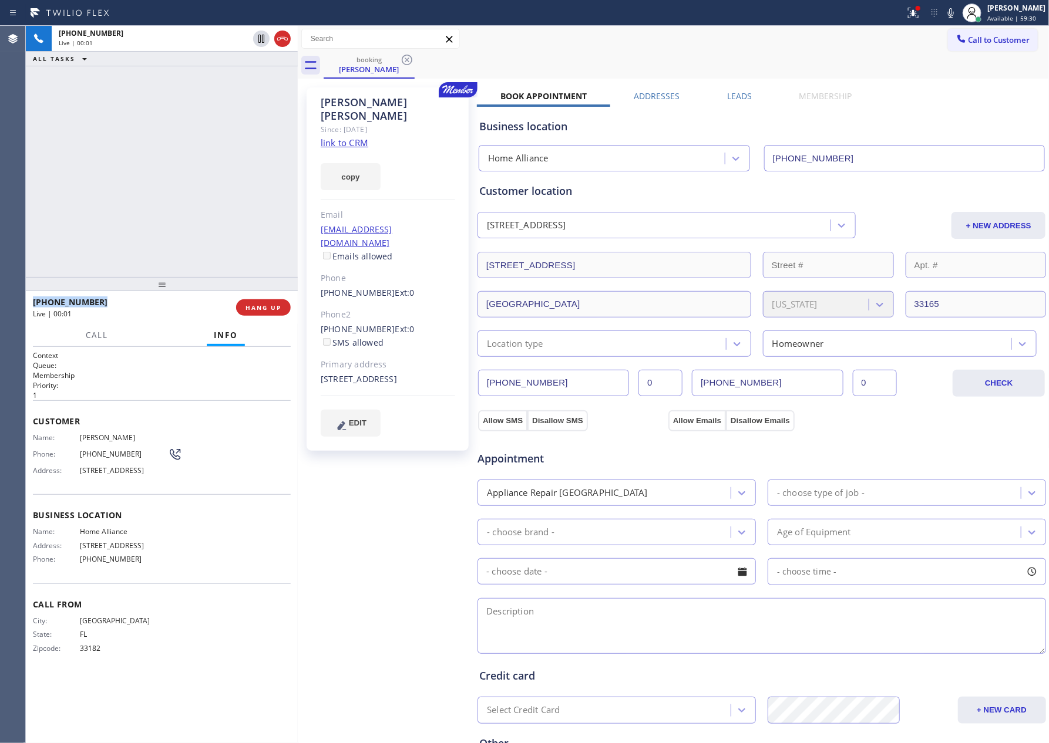
type input "[PHONE_NUMBER]"
drag, startPoint x: 225, startPoint y: 196, endPoint x: 293, endPoint y: 151, distance: 80.9
click at [227, 196] on div "[PHONE_NUMBER] Live | 00:17 ALL TASKS ALL TASKS ACTIVE TASKS TASKS IN WRAP UP" at bounding box center [162, 151] width 272 height 251
click at [353, 137] on link "link to CRM" at bounding box center [345, 143] width 48 height 12
click at [161, 207] on div "[PHONE_NUMBER] Live | 03:12 ALL TASKS ALL TASKS ACTIVE TASKS TASKS IN WRAP UP" at bounding box center [162, 151] width 272 height 251
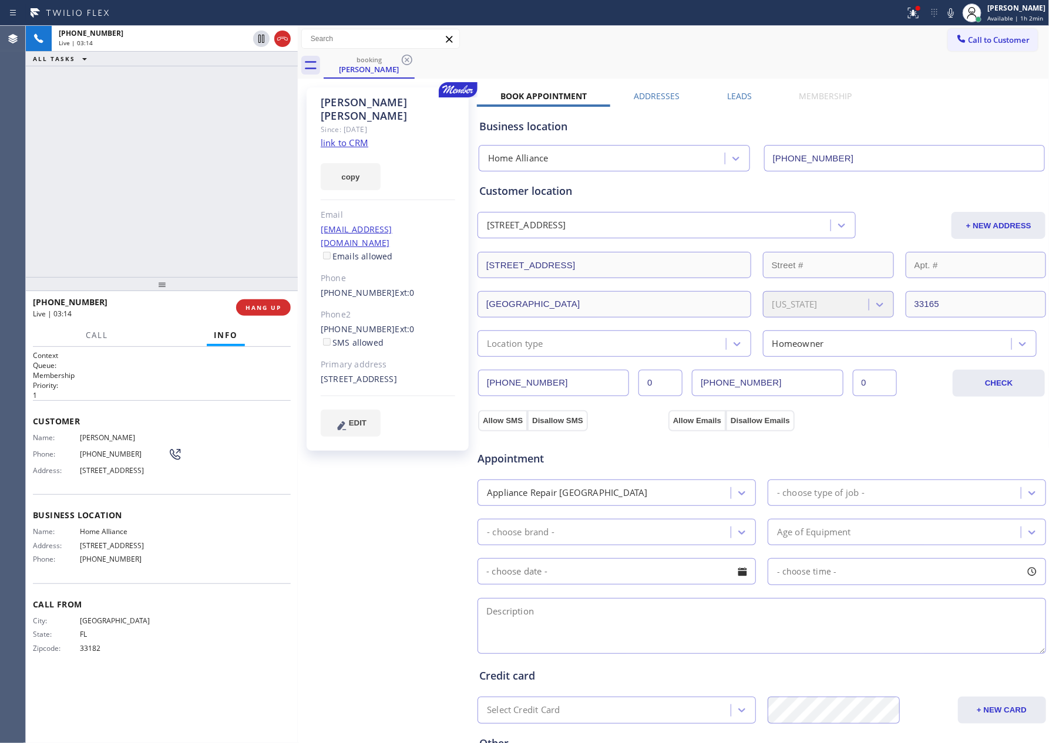
click at [199, 171] on div "[PHONE_NUMBER] Live | 03:14 ALL TASKS ALL TASKS ACTIVE TASKS TASKS IN WRAP UP" at bounding box center [162, 151] width 272 height 251
drag, startPoint x: 412, startPoint y: 100, endPoint x: 314, endPoint y: 102, distance: 98.7
click at [314, 102] on div "[PERSON_NAME] Since: [DATE] link to CRM copy Email [EMAIL_ADDRESS][DOMAIN_NAME]…" at bounding box center [387, 268] width 162 height 363
copy div "[PERSON_NAME]"
drag, startPoint x: 130, startPoint y: 182, endPoint x: 143, endPoint y: 180, distance: 13.0
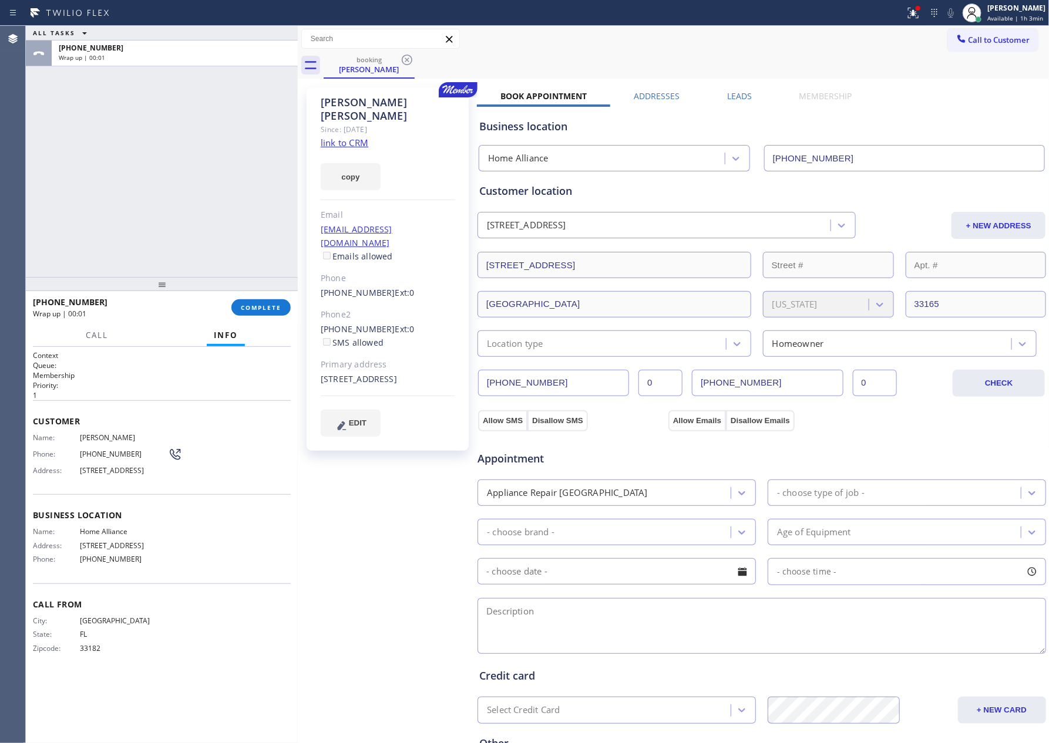
click at [136, 180] on div "ALL TASKS ALL TASKS ACTIVE TASKS TASKS IN WRAP UP [PHONE_NUMBER] Wrap up | 00:01" at bounding box center [162, 151] width 272 height 251
click at [145, 180] on div "ALL TASKS ALL TASKS ACTIVE TASKS TASKS IN WRAP UP [PHONE_NUMBER] Wrap up | 00:01" at bounding box center [162, 151] width 272 height 251
drag, startPoint x: 150, startPoint y: 183, endPoint x: 484, endPoint y: 108, distance: 343.0
click at [176, 178] on div "ALL TASKS ALL TASKS ACTIVE TASKS TASKS IN WRAP UP [PHONE_NUMBER] Wrap up | 00:01" at bounding box center [162, 151] width 272 height 251
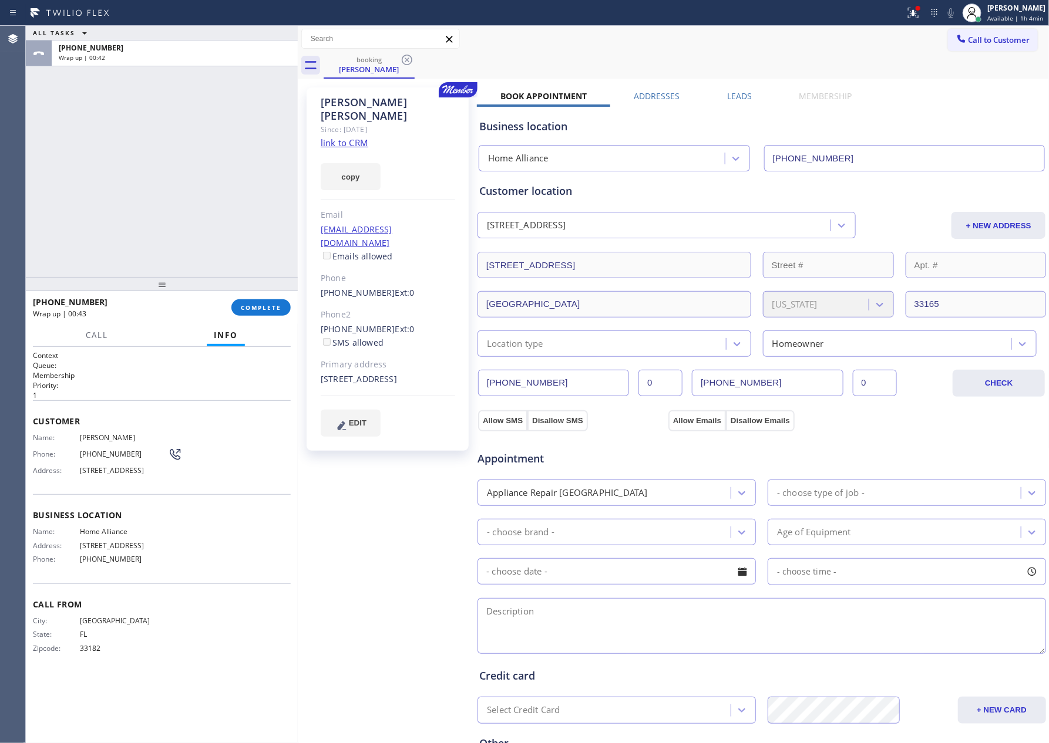
click at [268, 173] on div "ALL TASKS ALL TASKS ACTIVE TASKS TASKS IN WRAP UP [PHONE_NUMBER] Wrap up | 00:42" at bounding box center [162, 151] width 272 height 251
click at [268, 304] on span "COMPLETE" at bounding box center [261, 308] width 41 height 8
click at [226, 197] on div "ALL TASKS ALL TASKS ACTIVE TASKS TASKS IN WRAP UP [PHONE_NUMBER] Wrap up | 00:43" at bounding box center [162, 151] width 272 height 251
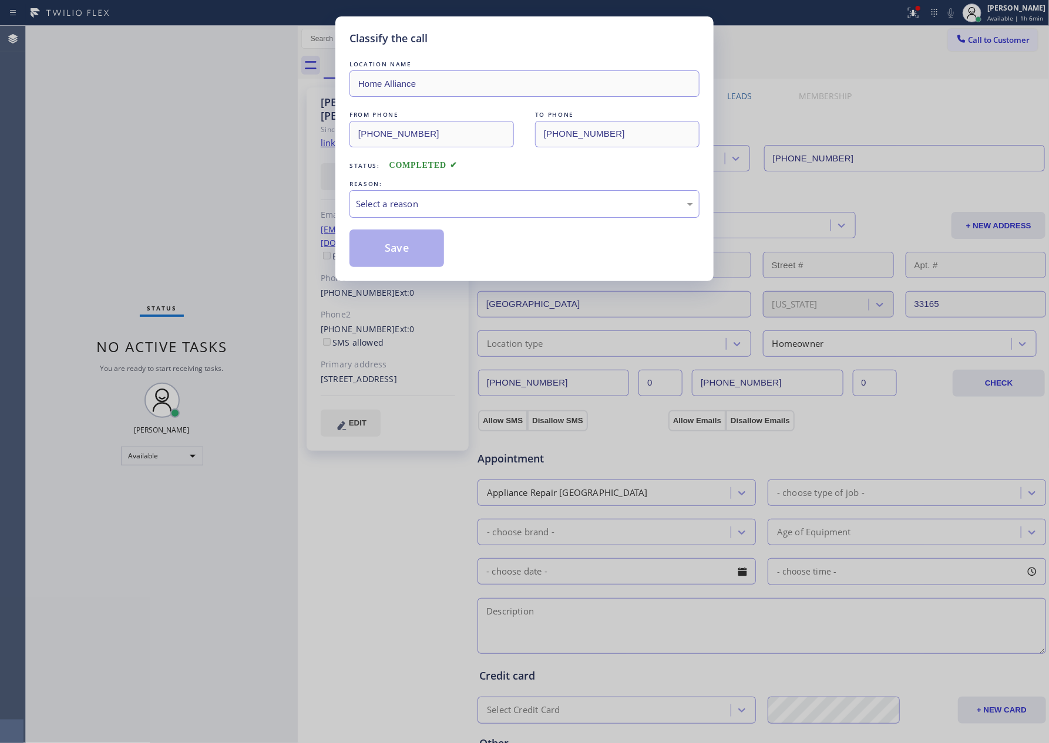
drag, startPoint x: 207, startPoint y: 275, endPoint x: 407, endPoint y: 235, distance: 204.7
click at [215, 275] on div "Classify the call LOCATION NAME Home Alliance FROM PHONE [PHONE_NUMBER] TO PHON…" at bounding box center [524, 371] width 1049 height 743
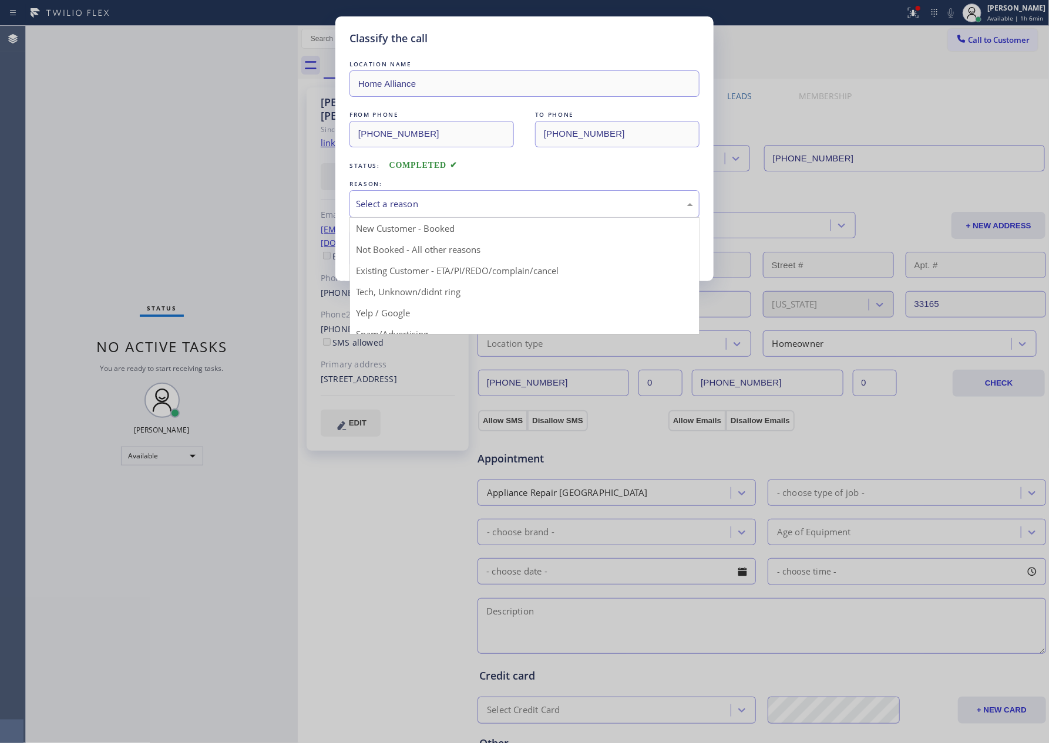
click at [428, 200] on div "Select a reason" at bounding box center [524, 204] width 337 height 14
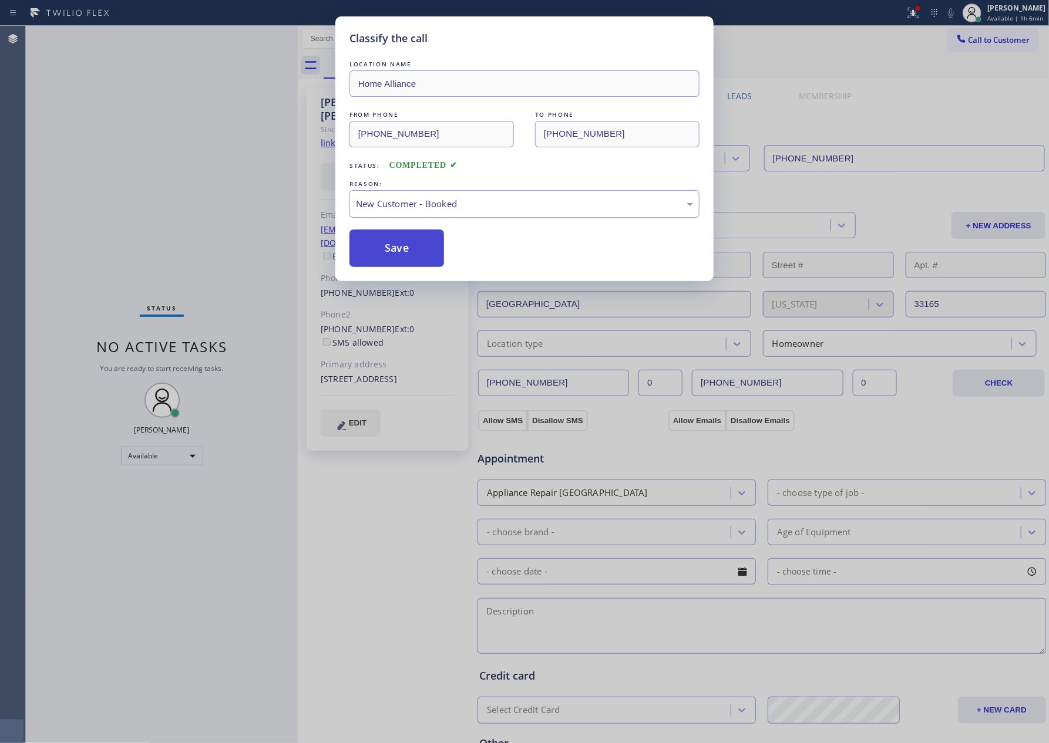
click at [395, 245] on button "Save" at bounding box center [396, 249] width 95 height 38
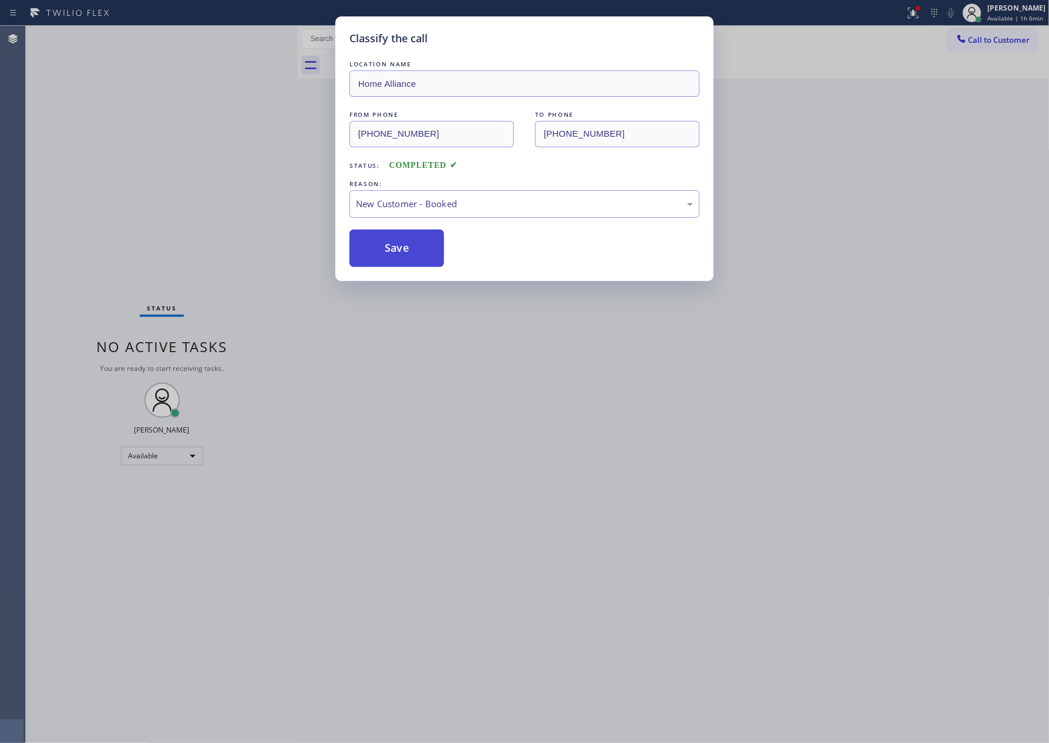
click at [395, 245] on button "Save" at bounding box center [396, 249] width 95 height 38
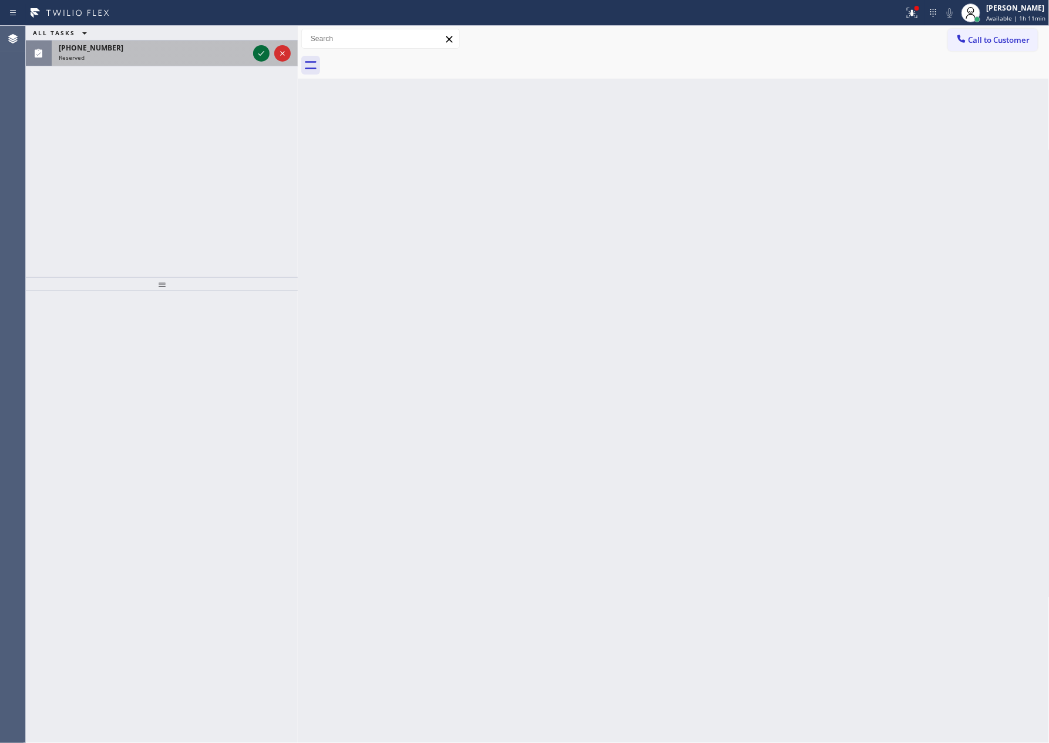
click at [259, 55] on icon at bounding box center [261, 53] width 14 height 14
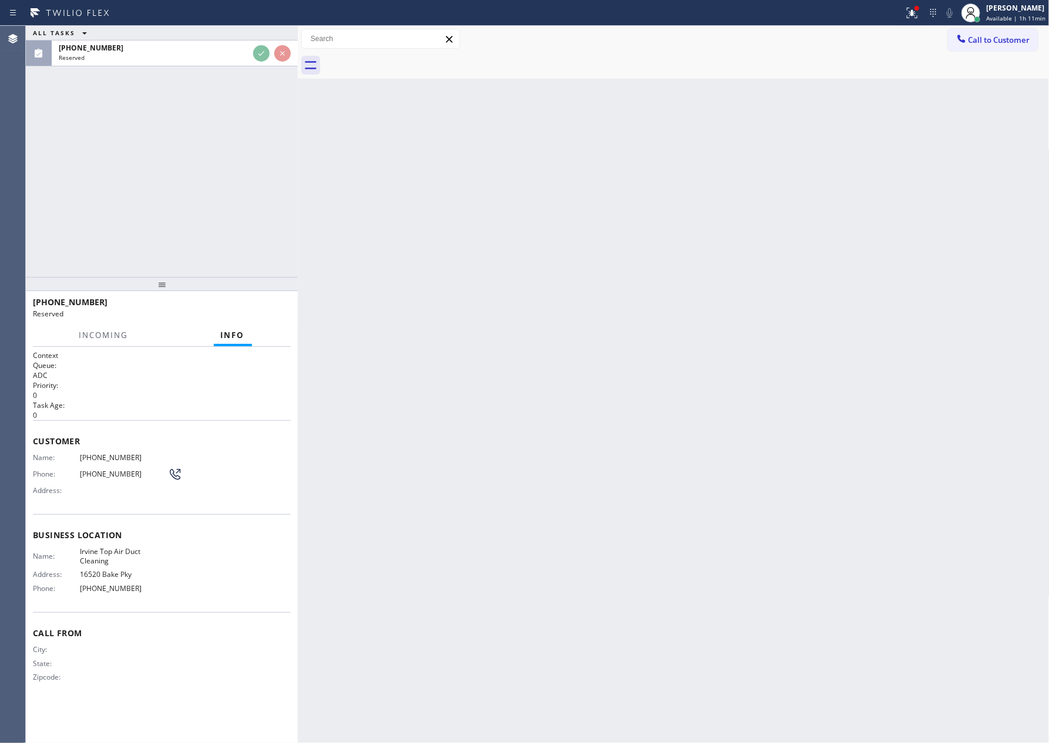
click at [200, 217] on div "ALL TASKS ALL TASKS ACTIVE TASKS TASKS IN WRAP UP [PHONE_NUMBER] Reserved" at bounding box center [162, 151] width 272 height 251
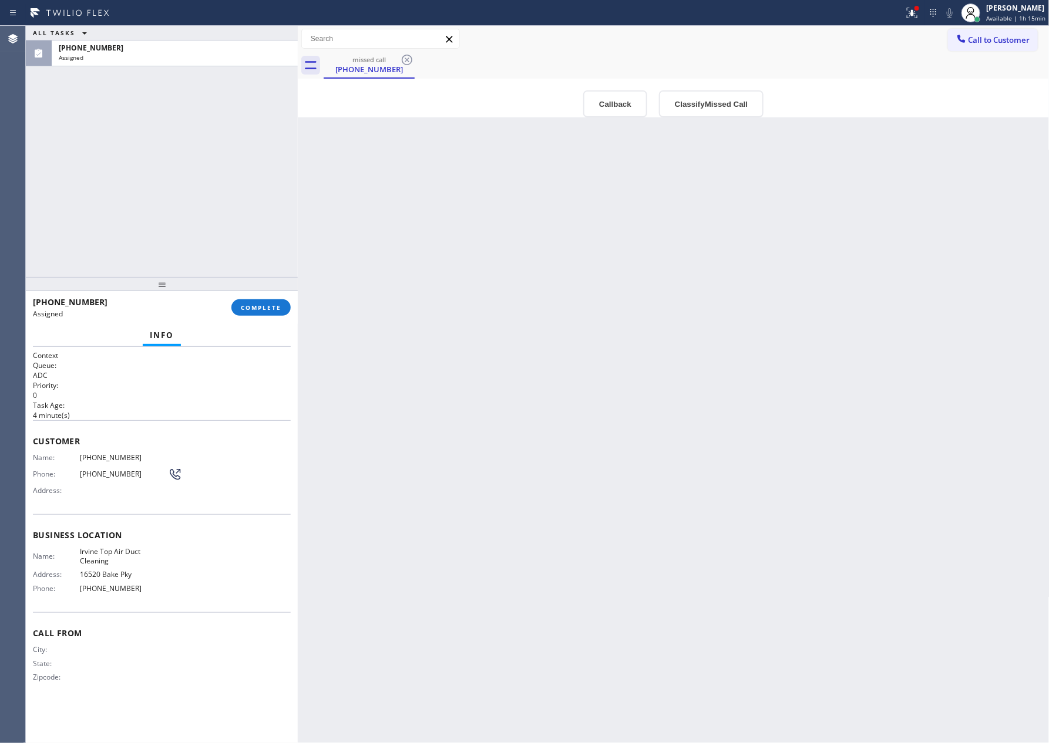
click at [255, 223] on div "ALL TASKS ALL TASKS ACTIVE TASKS TASKS IN WRAP UP [PHONE_NUMBER] Assigned" at bounding box center [162, 151] width 272 height 251
click at [620, 105] on button "Callback" at bounding box center [615, 103] width 64 height 27
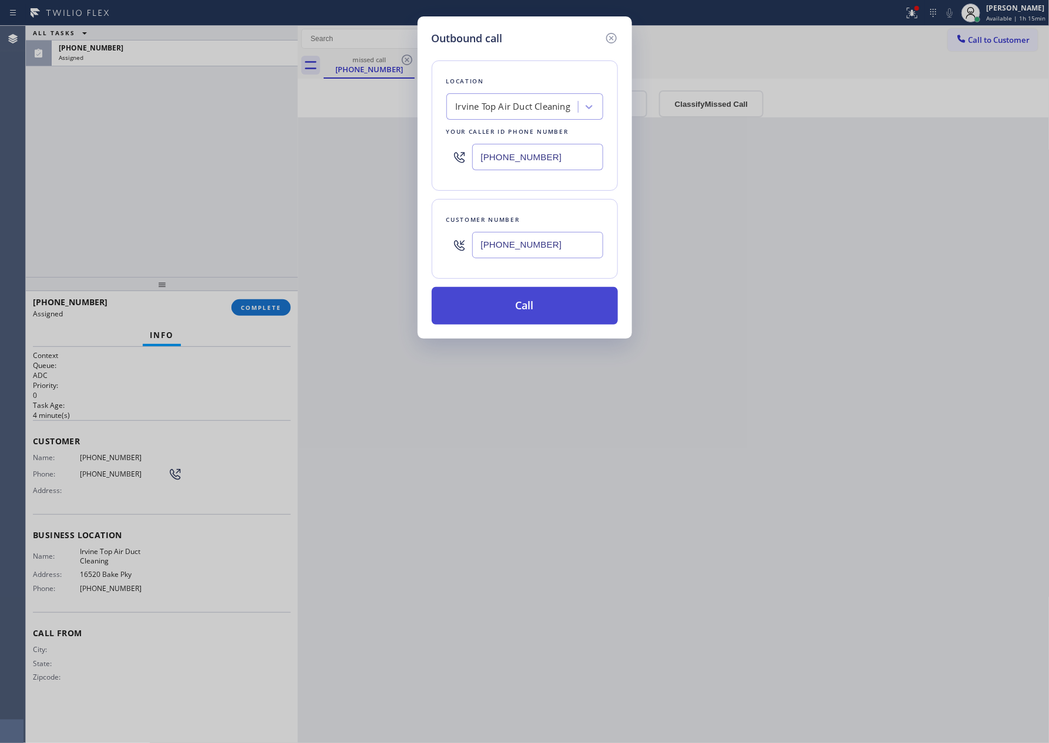
click at [524, 310] on button "Call" at bounding box center [525, 306] width 186 height 38
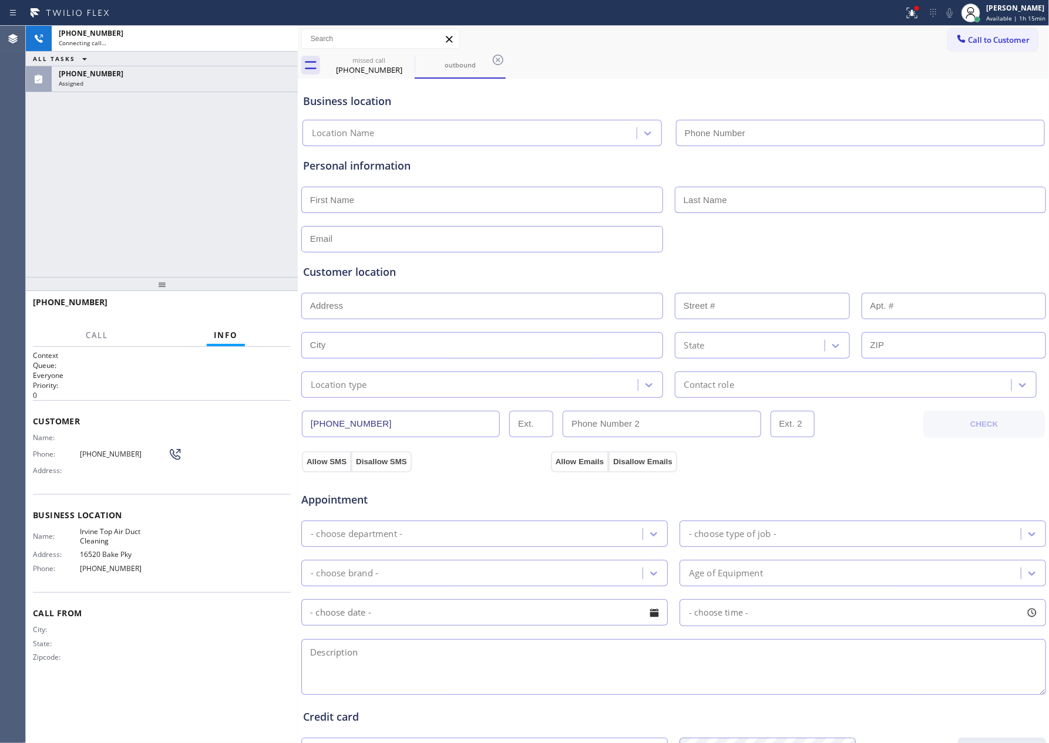
type input "[PHONE_NUMBER]"
click at [277, 299] on button "HANG UP" at bounding box center [263, 307] width 55 height 16
click at [267, 255] on div "[PHONE_NUMBER] Live | 00:02 ALL TASKS ALL TASKS ACTIVE TASKS TASKS IN WRAP UP […" at bounding box center [162, 151] width 272 height 251
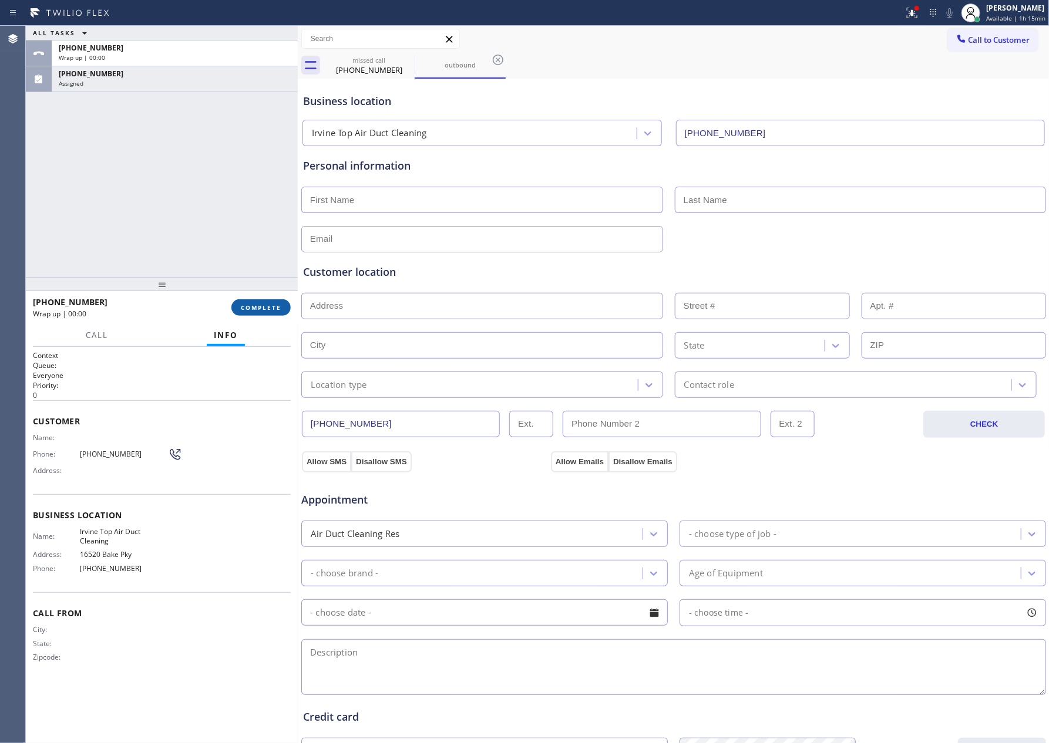
drag, startPoint x: 167, startPoint y: 222, endPoint x: 252, endPoint y: 308, distance: 121.2
click at [185, 241] on div "ALL TASKS ALL TASKS ACTIVE TASKS TASKS IN WRAP UP [PHONE_NUMBER] Wrap up | 00:[…" at bounding box center [162, 151] width 272 height 251
drag, startPoint x: 277, startPoint y: 304, endPoint x: 192, endPoint y: 159, distance: 168.2
click at [275, 304] on span "COMPLETE" at bounding box center [261, 308] width 41 height 8
click at [192, 159] on div "ALL TASKS ALL TASKS ACTIVE TASKS TASKS IN WRAP UP [PHONE_NUMBER] Wrap up | 00:[…" at bounding box center [162, 151] width 272 height 251
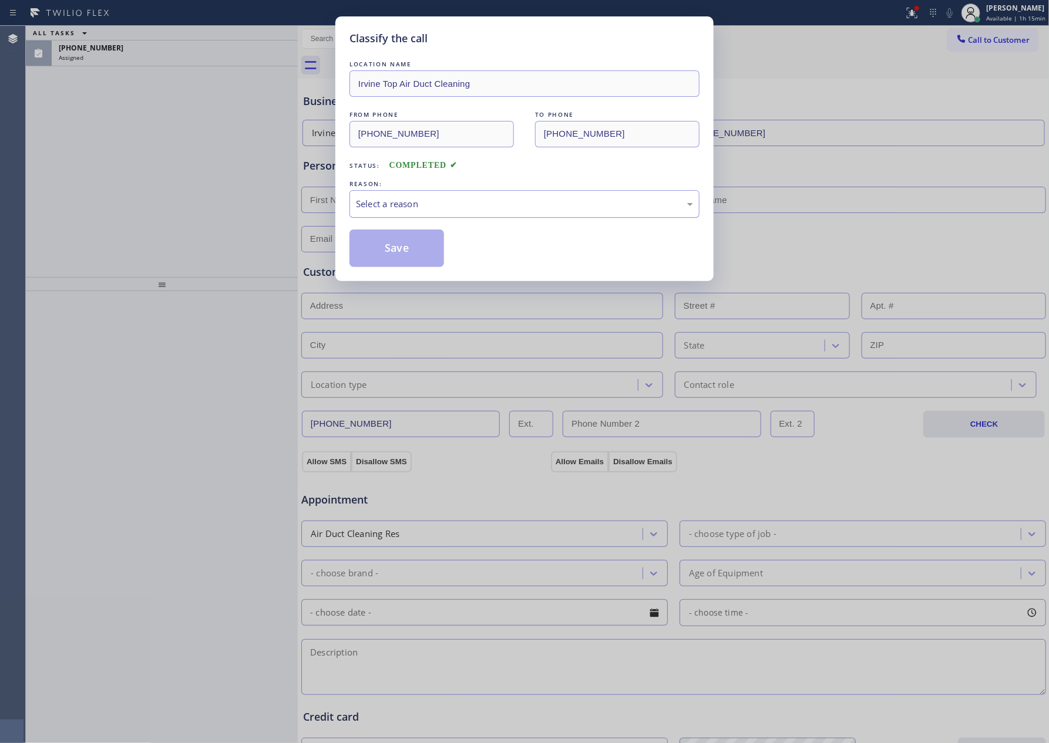
click at [358, 208] on div "Select a reason" at bounding box center [524, 204] width 337 height 14
click at [409, 267] on button "Save" at bounding box center [396, 249] width 95 height 38
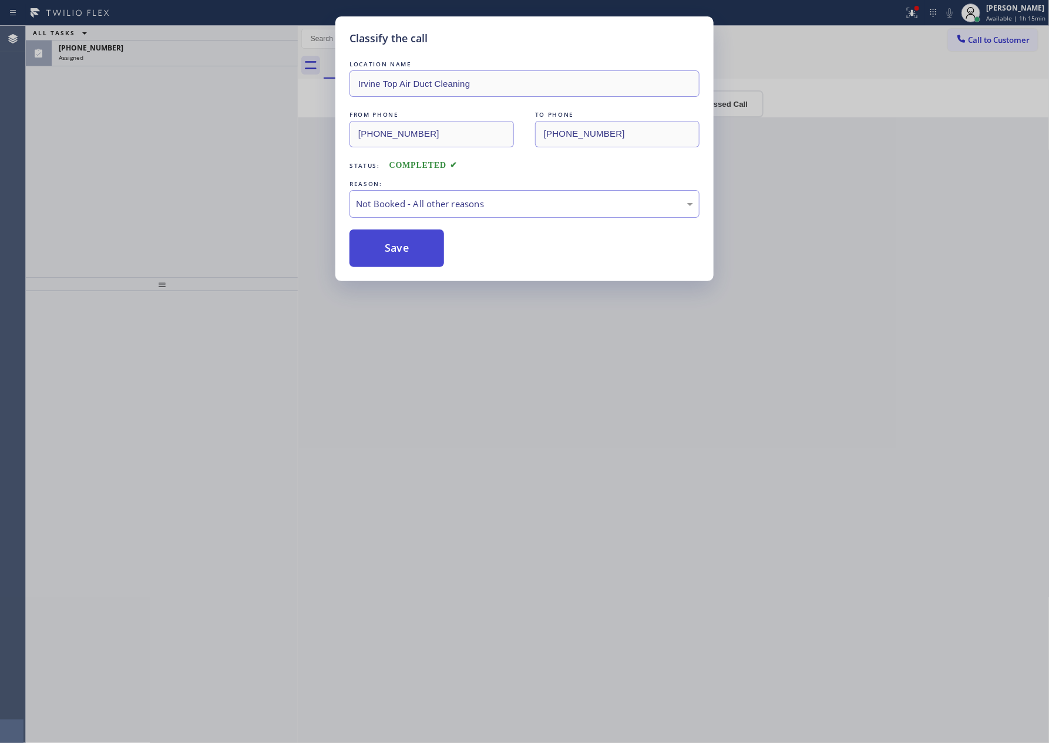
click at [414, 248] on button "Save" at bounding box center [396, 249] width 95 height 38
click at [208, 173] on div "Classify the call LOCATION NAME [PHONE_NUMBER] FROM PHONE [PHONE_NUMBER] TO PHO…" at bounding box center [537, 384] width 1023 height 717
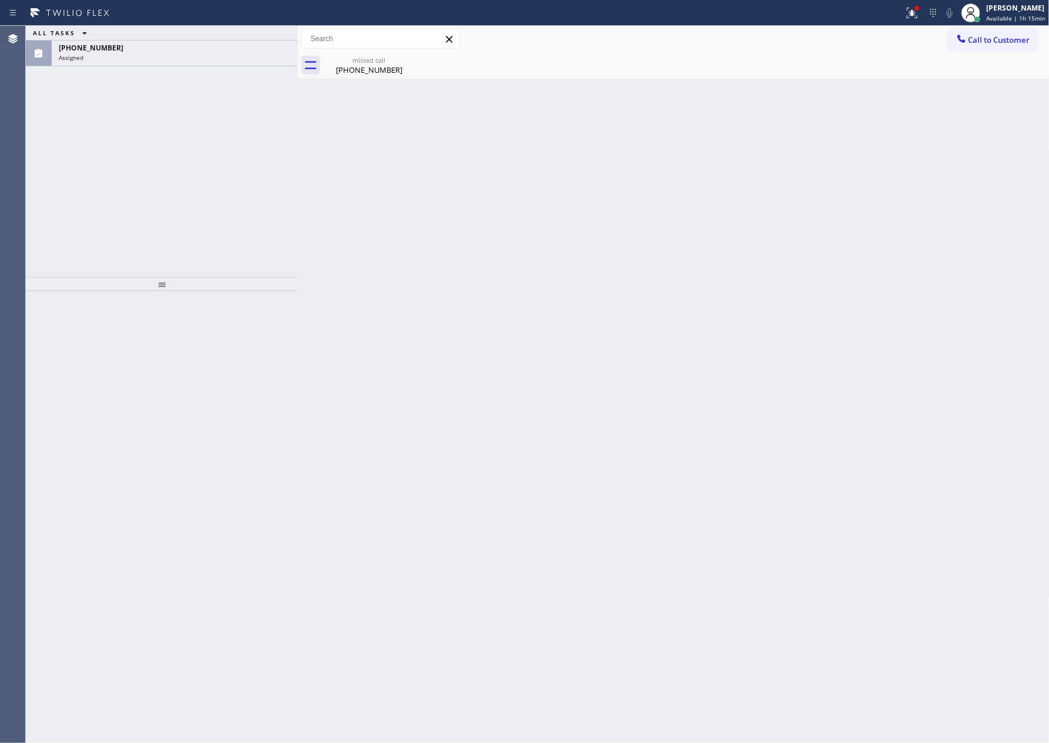
click at [208, 173] on div "ALL TASKS ALL TASKS ACTIVE TASKS TASKS IN WRAP UP [PHONE_NUMBER] Assigned" at bounding box center [162, 151] width 272 height 251
click at [242, 62] on div "[PHONE_NUMBER] Assigned" at bounding box center [172, 54] width 241 height 26
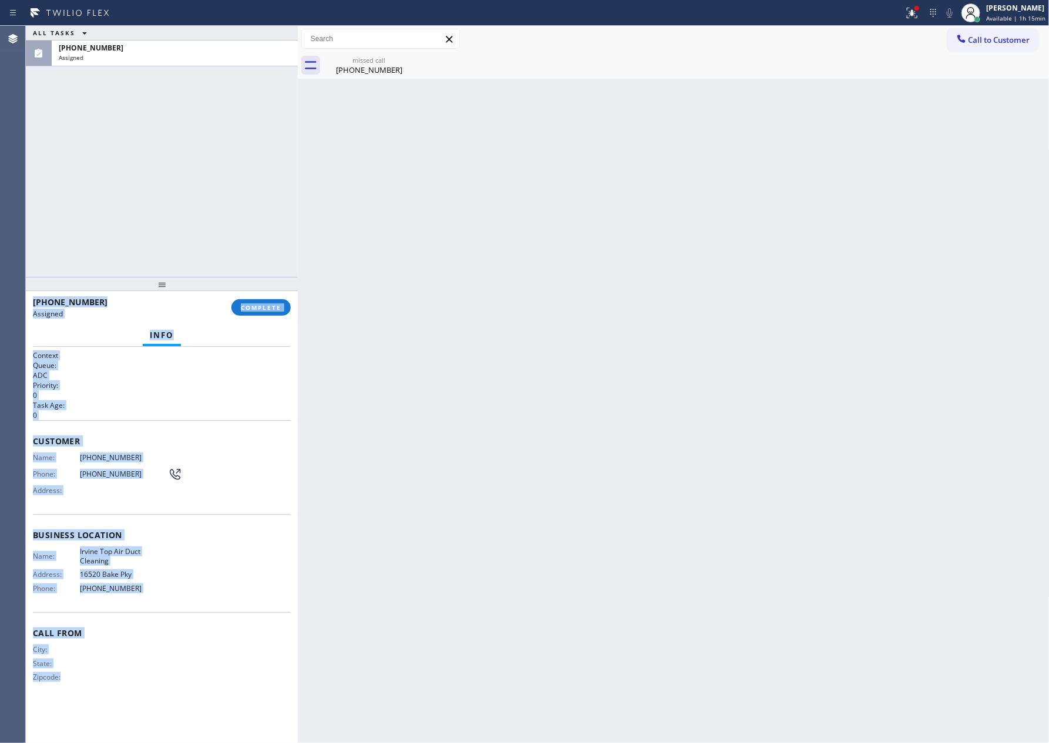
drag, startPoint x: 270, startPoint y: 306, endPoint x: 240, endPoint y: 109, distance: 199.6
click at [269, 306] on span "COMPLETE" at bounding box center [261, 308] width 41 height 8
click at [240, 109] on div "ALL TASKS ALL TASKS ACTIVE TASKS TASKS IN WRAP UP [PHONE_NUMBER] Assigned" at bounding box center [162, 151] width 272 height 251
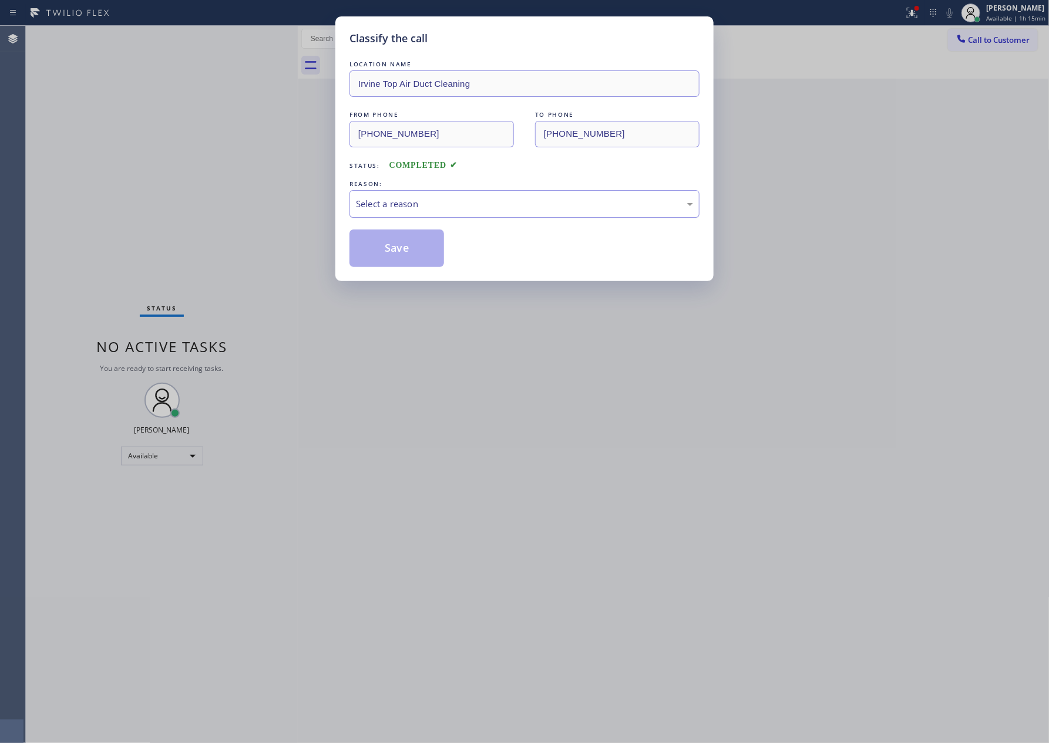
click at [409, 210] on div "Select a reason" at bounding box center [524, 204] width 337 height 14
click at [409, 254] on button "Save" at bounding box center [396, 249] width 95 height 38
click at [240, 173] on div "Classify the call LOCATION NAME Irvine Top Air Duct Cleaning FROM PHONE [PHONE_…" at bounding box center [524, 371] width 1049 height 743
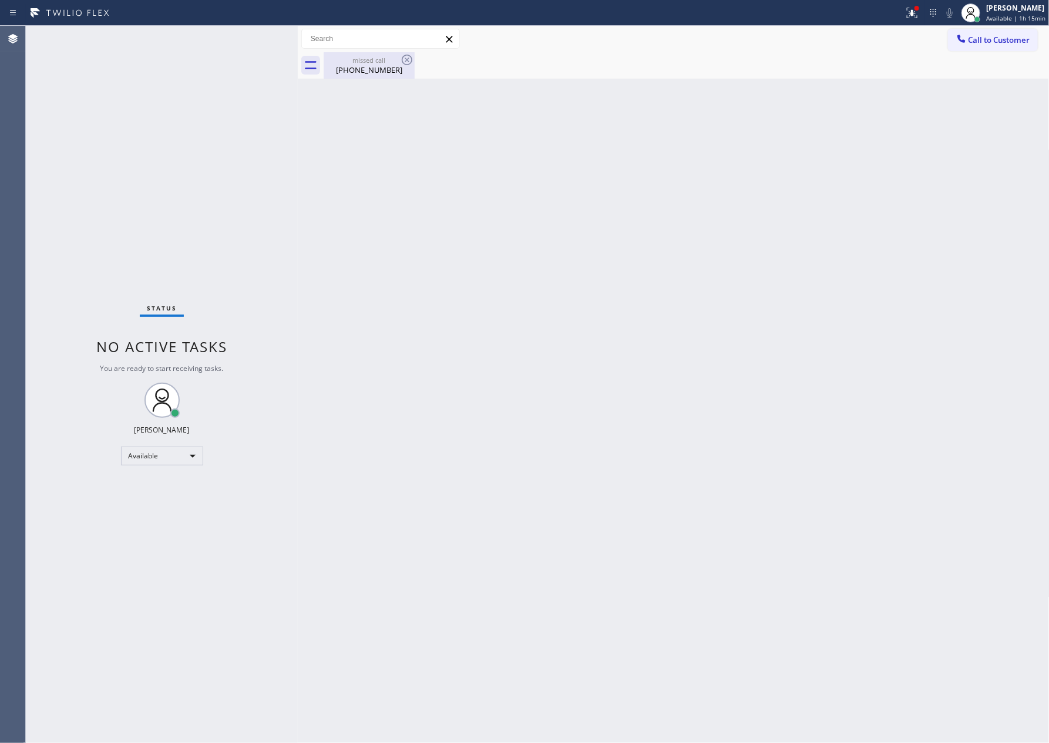
click at [362, 67] on div "[PHONE_NUMBER]" at bounding box center [369, 70] width 89 height 11
drag, startPoint x: 602, startPoint y: 420, endPoint x: 787, endPoint y: 16, distance: 443.7
click at [699, 314] on div "Back to Dashboard Change Sender ID Customers Technicians Select a contact Outbo…" at bounding box center [674, 384] width 752 height 717
click at [708, 644] on div "Back to Dashboard Change Sender ID Customers Technicians Select a contact Outbo…" at bounding box center [674, 384] width 752 height 717
click at [466, 603] on div "Back to Dashboard Change Sender ID Customers Technicians Select a contact Outbo…" at bounding box center [674, 384] width 752 height 717
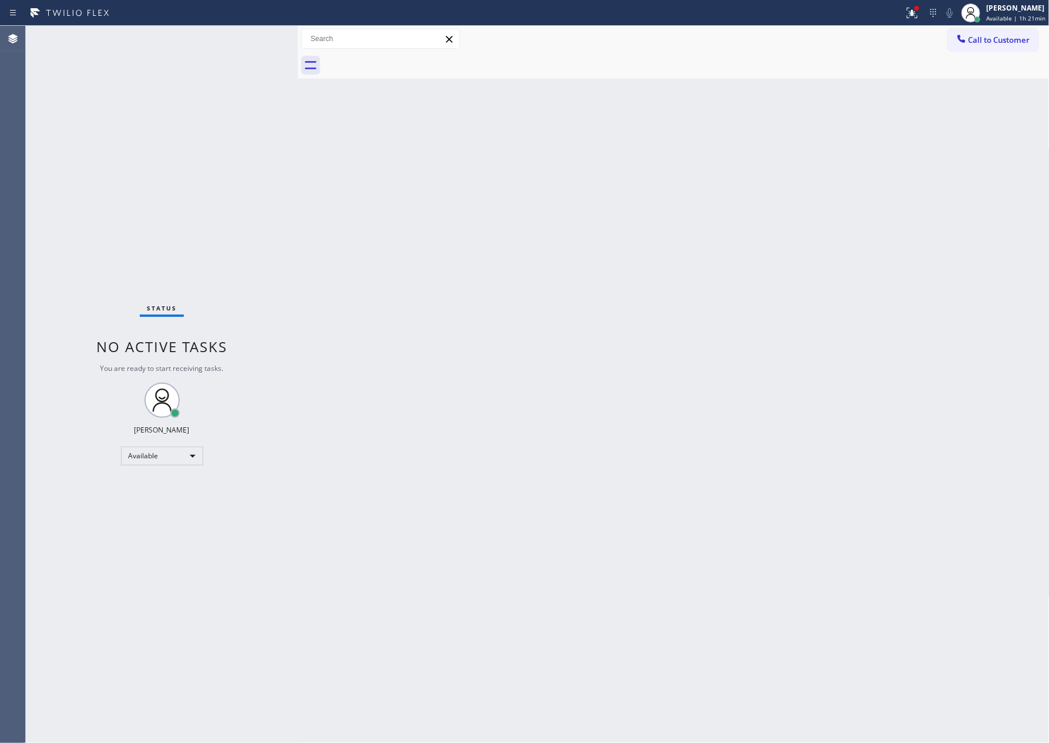
drag, startPoint x: 768, startPoint y: 402, endPoint x: 1043, endPoint y: 266, distance: 306.7
click at [951, 342] on div "Back to Dashboard Change Sender ID Customers Technicians Select a contact Outbo…" at bounding box center [674, 384] width 752 height 717
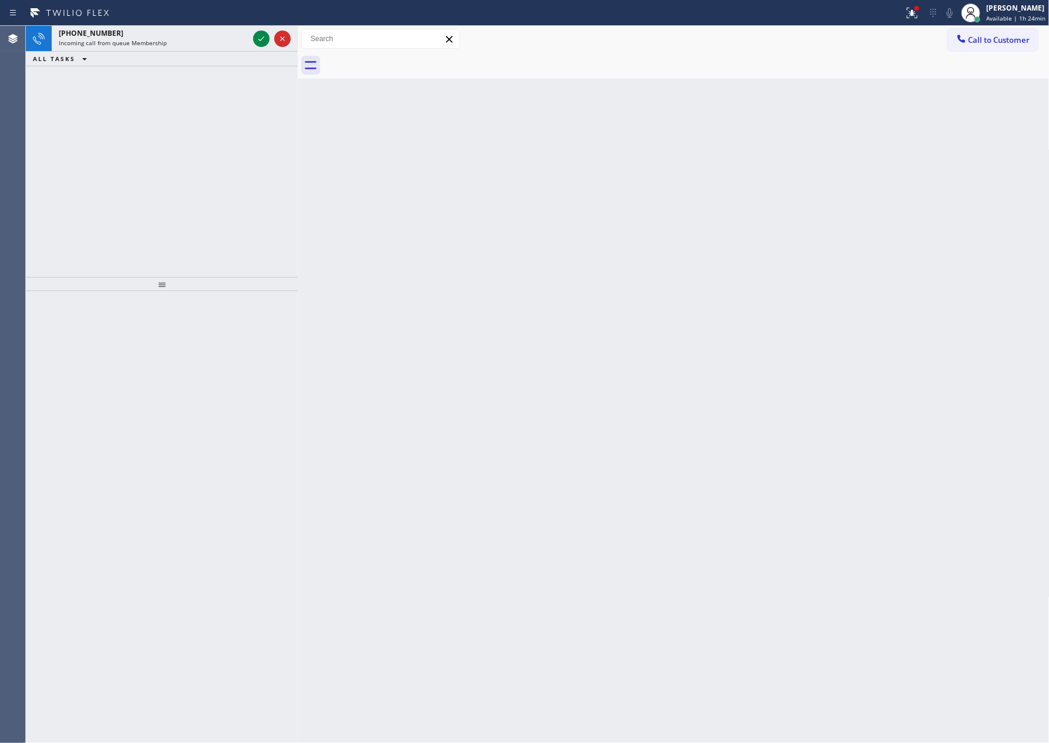
drag, startPoint x: 131, startPoint y: 150, endPoint x: 225, endPoint y: 93, distance: 110.4
click at [146, 139] on div "[PHONE_NUMBER] Incoming call from queue Membership ALL TASKS ALL TASKS ACTIVE T…" at bounding box center [162, 151] width 272 height 251
click at [261, 39] on icon at bounding box center [261, 39] width 14 height 14
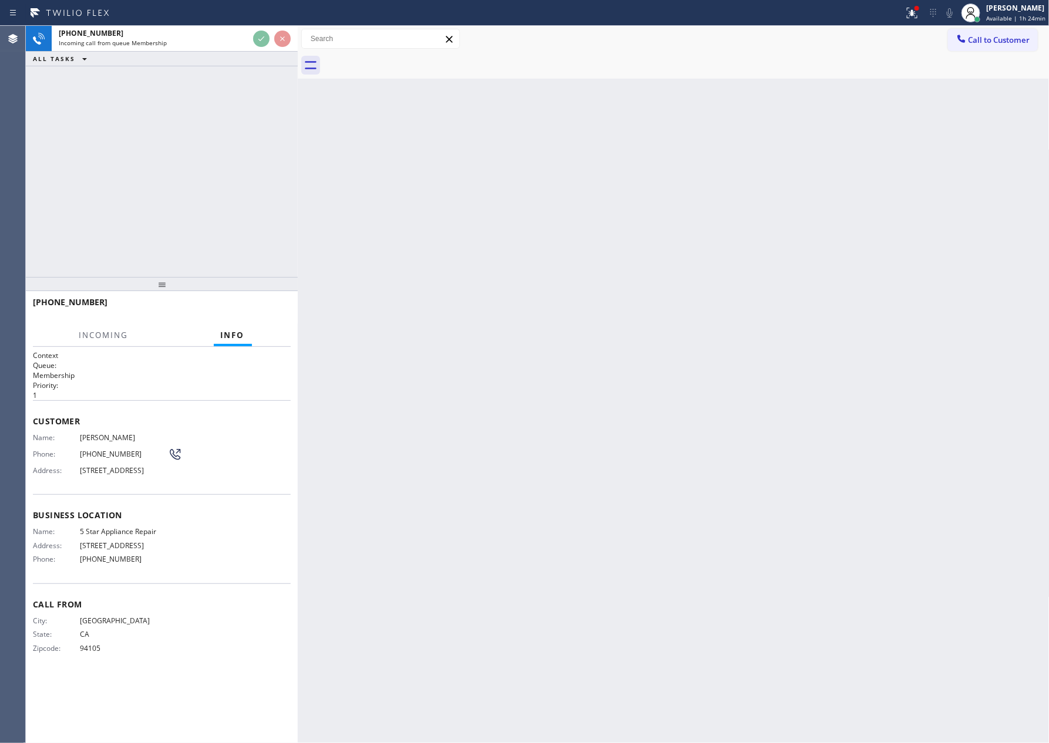
click at [245, 175] on div "[PHONE_NUMBER] Incoming call from queue Membership ALL TASKS ALL TASKS ACTIVE T…" at bounding box center [162, 151] width 272 height 251
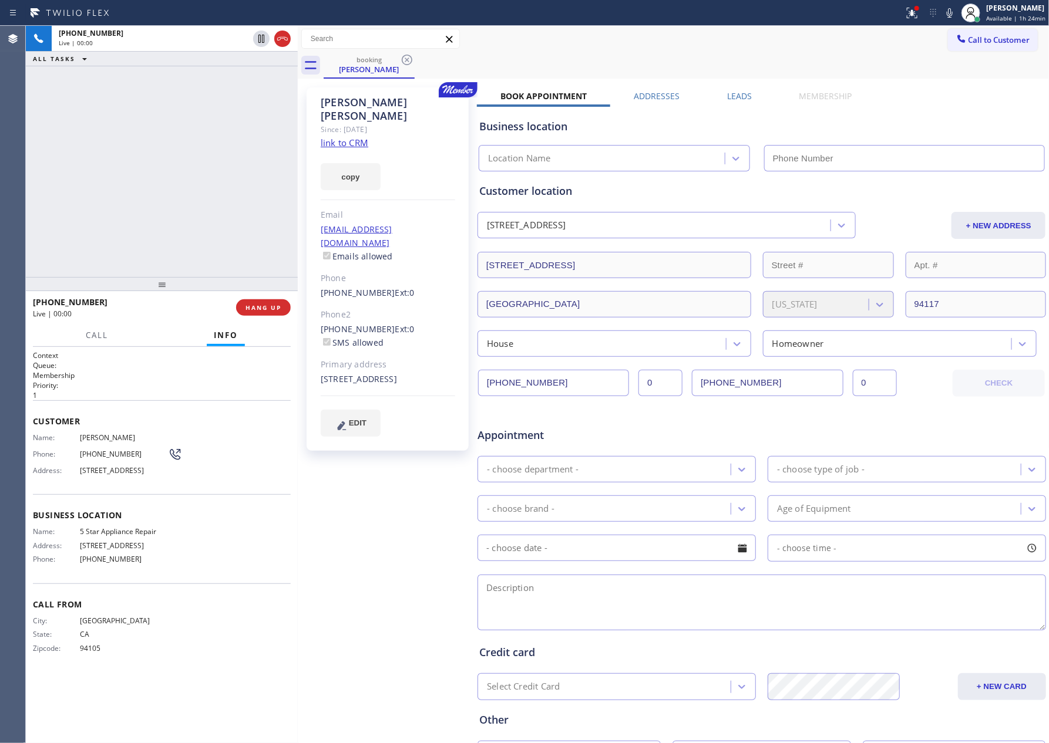
click at [245, 175] on div "[PHONE_NUMBER] Live | 00:00 ALL TASKS ALL TASKS ACTIVE TASKS TASKS IN WRAP UP" at bounding box center [162, 151] width 272 height 251
type input "[PHONE_NUMBER]"
click at [349, 137] on link "link to CRM" at bounding box center [345, 143] width 48 height 12
click at [127, 196] on div "[PHONE_NUMBER] Live | 00:45 ALL TASKS ALL TASKS ACTIVE TASKS TASKS IN WRAP UP" at bounding box center [162, 151] width 272 height 251
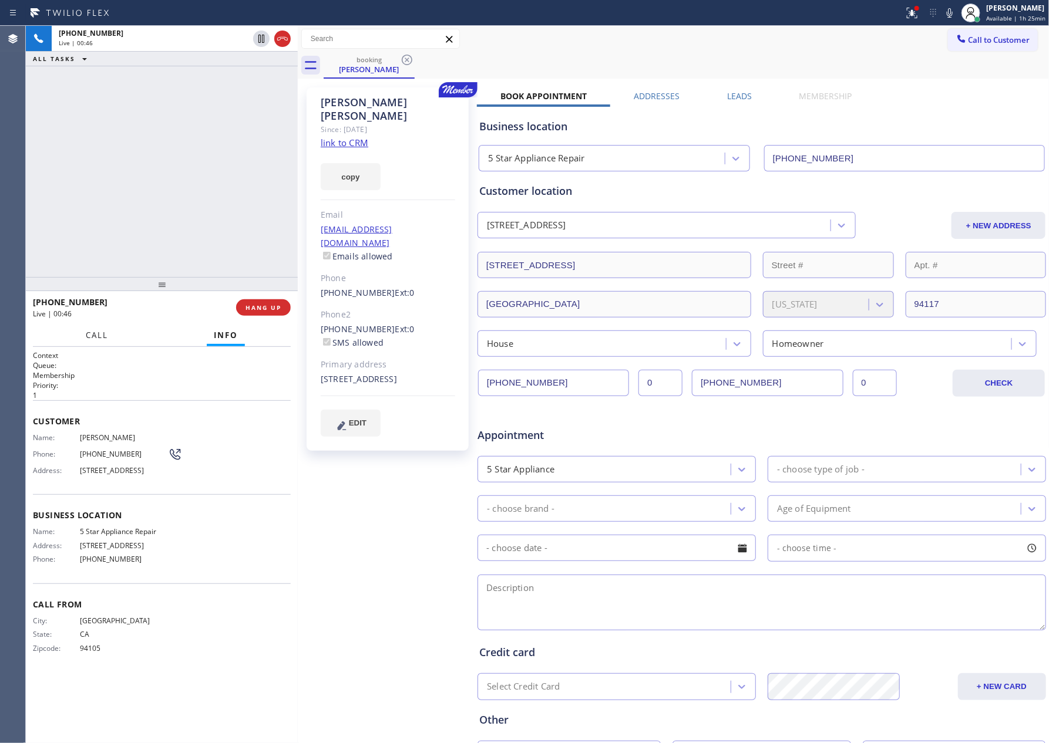
drag, startPoint x: 78, startPoint y: 332, endPoint x: 83, endPoint y: 386, distance: 54.3
click at [81, 333] on button "Call" at bounding box center [97, 335] width 36 height 23
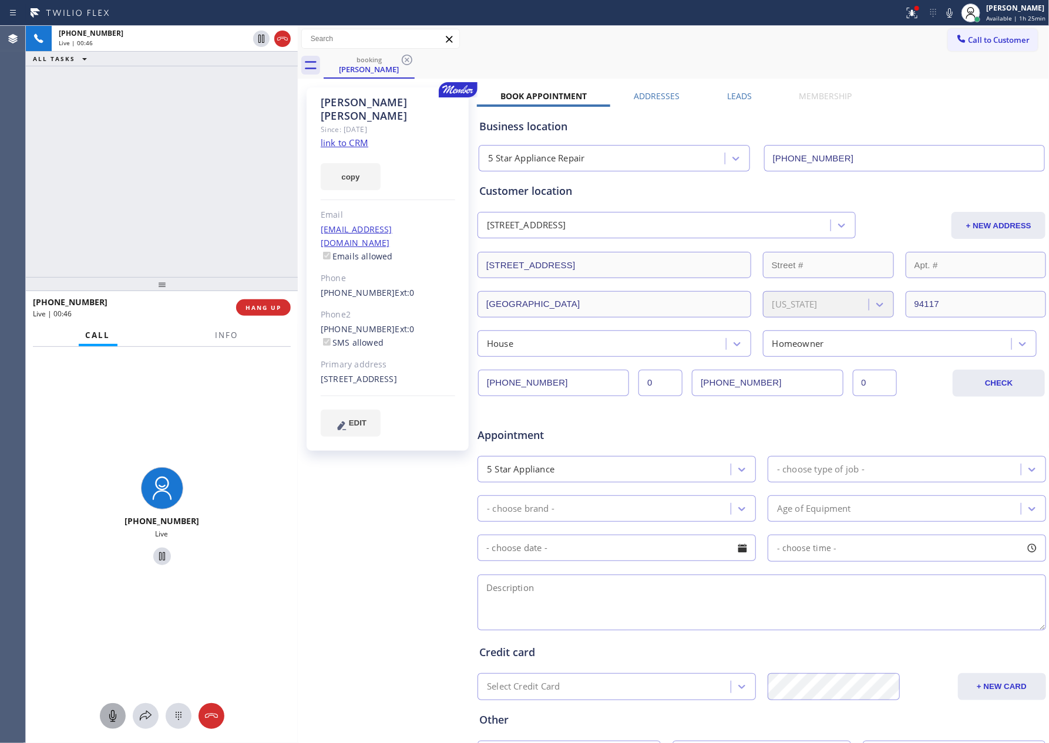
click at [106, 717] on icon at bounding box center [113, 716] width 14 height 14
click at [149, 194] on div "[PHONE_NUMBER] Live | 00:47 ALL TASKS ALL TASKS ACTIVE TASKS TASKS IN WRAP UP" at bounding box center [162, 151] width 272 height 251
click at [112, 716] on rect at bounding box center [111, 715] width 9 height 9
click at [152, 285] on div at bounding box center [162, 284] width 272 height 14
click at [115, 720] on icon at bounding box center [113, 716] width 14 height 14
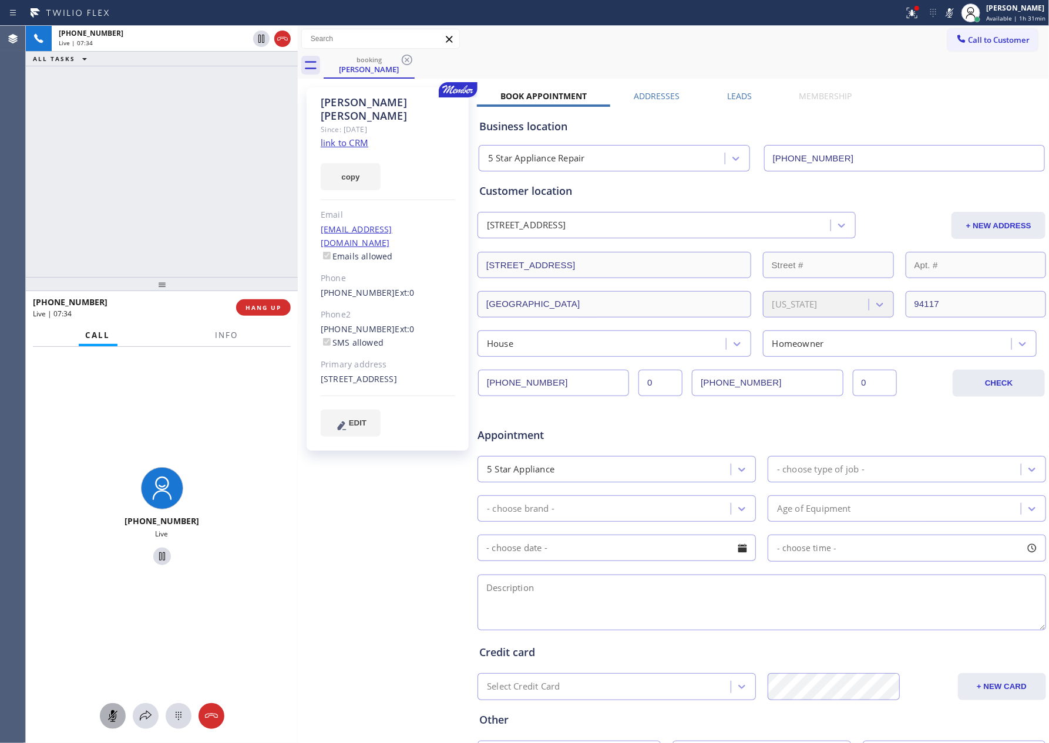
click at [49, 208] on div "[PHONE_NUMBER] Live | 07:34 ALL TASKS ALL TASKS ACTIVE TASKS TASKS IN WRAP UP" at bounding box center [162, 151] width 272 height 251
click at [107, 720] on icon at bounding box center [113, 716] width 14 height 14
click at [180, 207] on div "[PHONE_NUMBER] Live | 07:36 ALL TASKS ALL TASKS ACTIVE TASKS TASKS IN WRAP UP" at bounding box center [162, 151] width 272 height 251
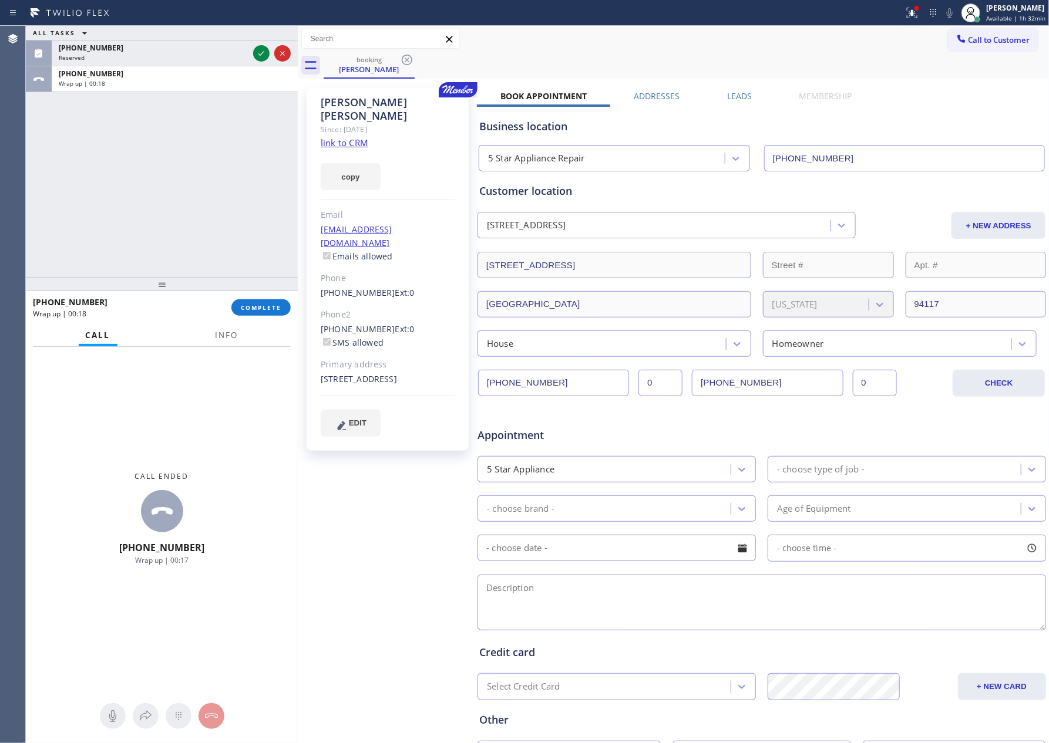
click at [289, 312] on div "[PHONE_NUMBER] Wrap up | 00:18 COMPLETE" at bounding box center [162, 307] width 258 height 31
click at [285, 311] on button "COMPLETE" at bounding box center [260, 307] width 59 height 16
click at [213, 122] on div "ALL TASKS ALL TASKS ACTIVE TASKS TASKS IN WRAP UP [PHONE_NUMBER] Reserved [PHON…" at bounding box center [162, 151] width 272 height 251
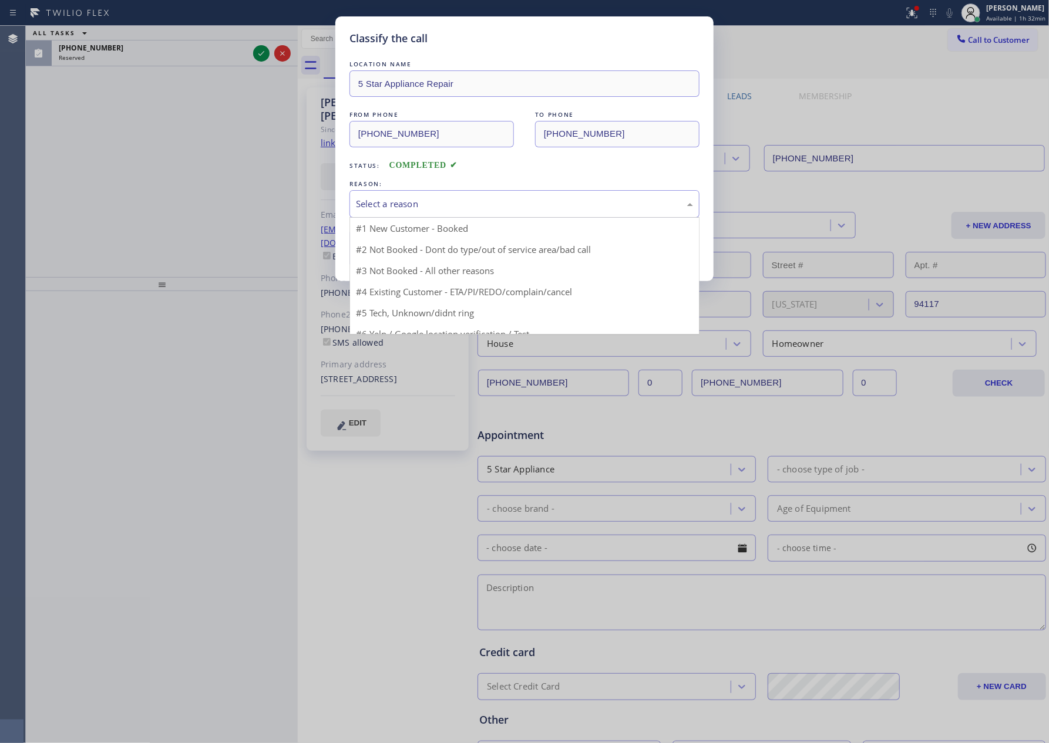
click at [452, 197] on div "Select a reason" at bounding box center [524, 204] width 350 height 28
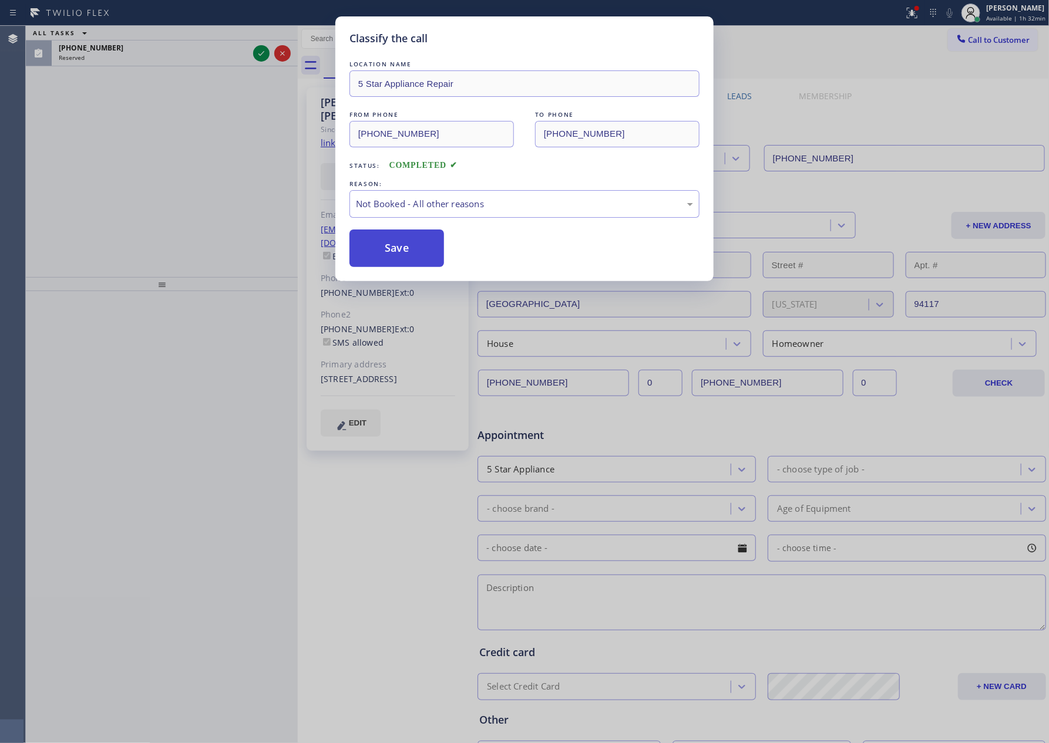
click at [405, 245] on button "Save" at bounding box center [396, 249] width 95 height 38
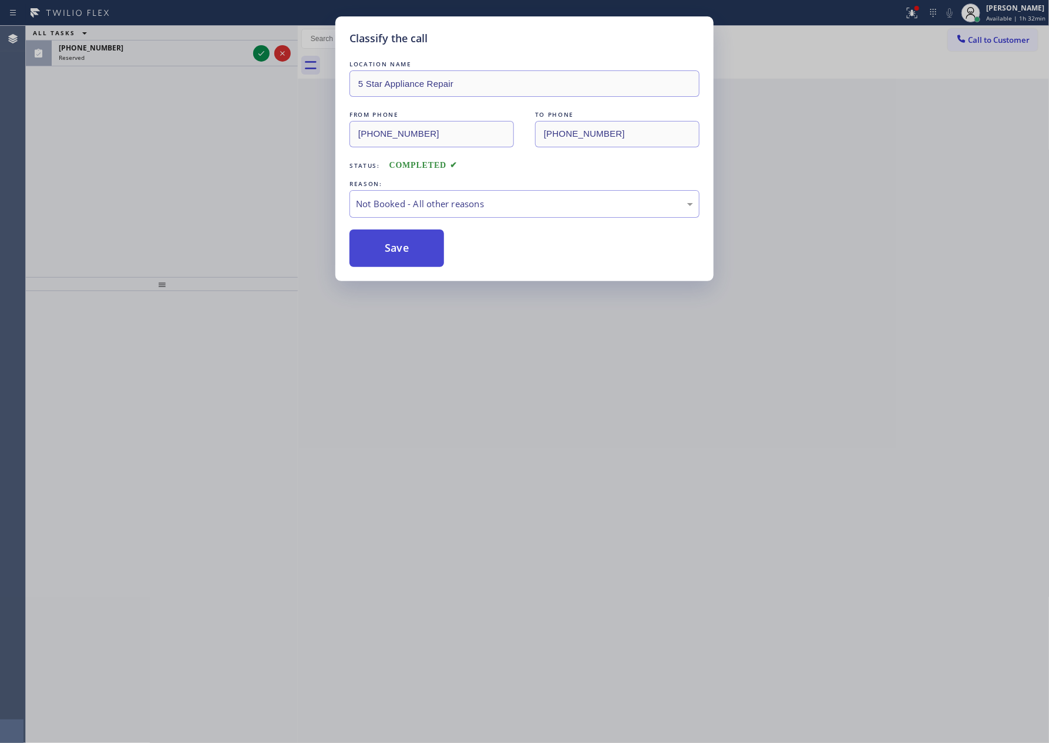
click at [405, 245] on button "Save" at bounding box center [396, 249] width 95 height 38
drag, startPoint x: 238, startPoint y: 190, endPoint x: 491, endPoint y: 373, distance: 312.4
click at [273, 212] on div "Classify the call LOCATION NAME 5 Star Appliance Repair FROM PHONE [PHONE_NUMBE…" at bounding box center [524, 371] width 1049 height 743
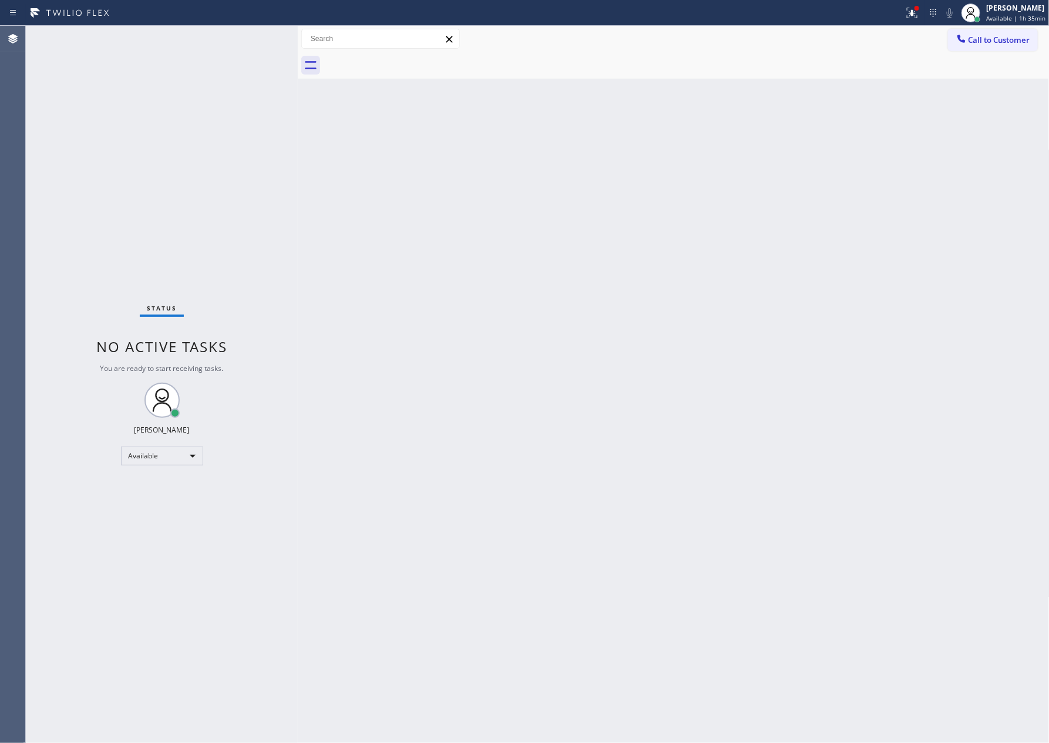
click at [677, 507] on div "Back to Dashboard Change Sender ID Customers Technicians Select a contact Outbo…" at bounding box center [674, 384] width 752 height 717
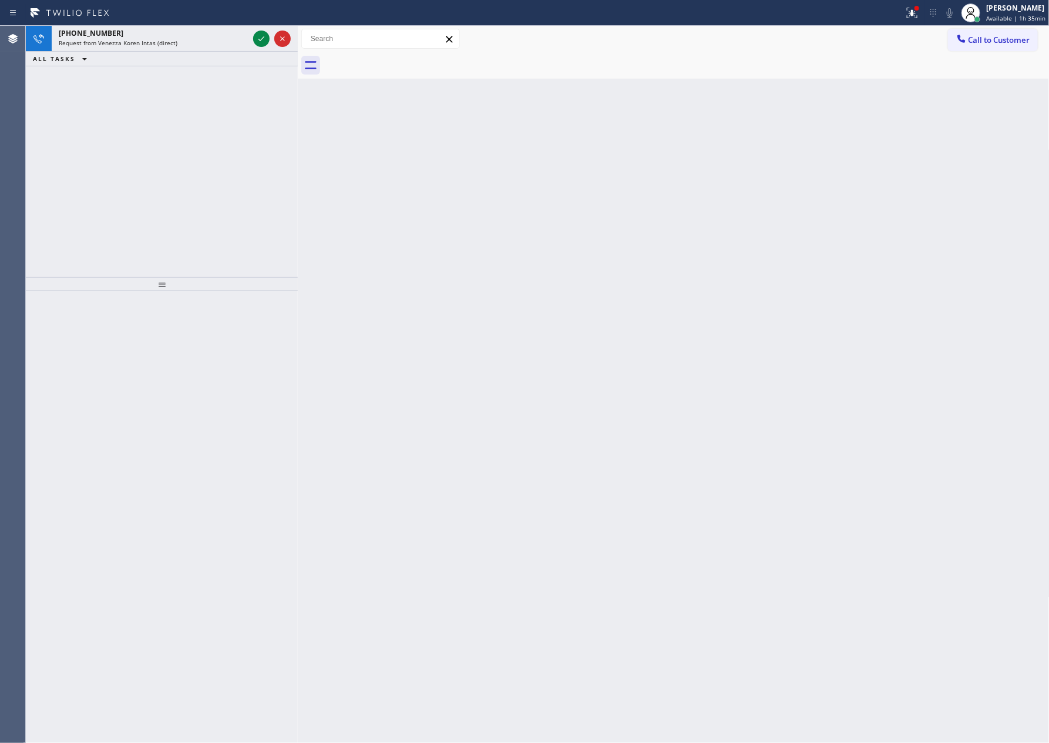
drag, startPoint x: 259, startPoint y: 36, endPoint x: 230, endPoint y: 203, distance: 169.9
click at [259, 36] on icon at bounding box center [261, 39] width 14 height 14
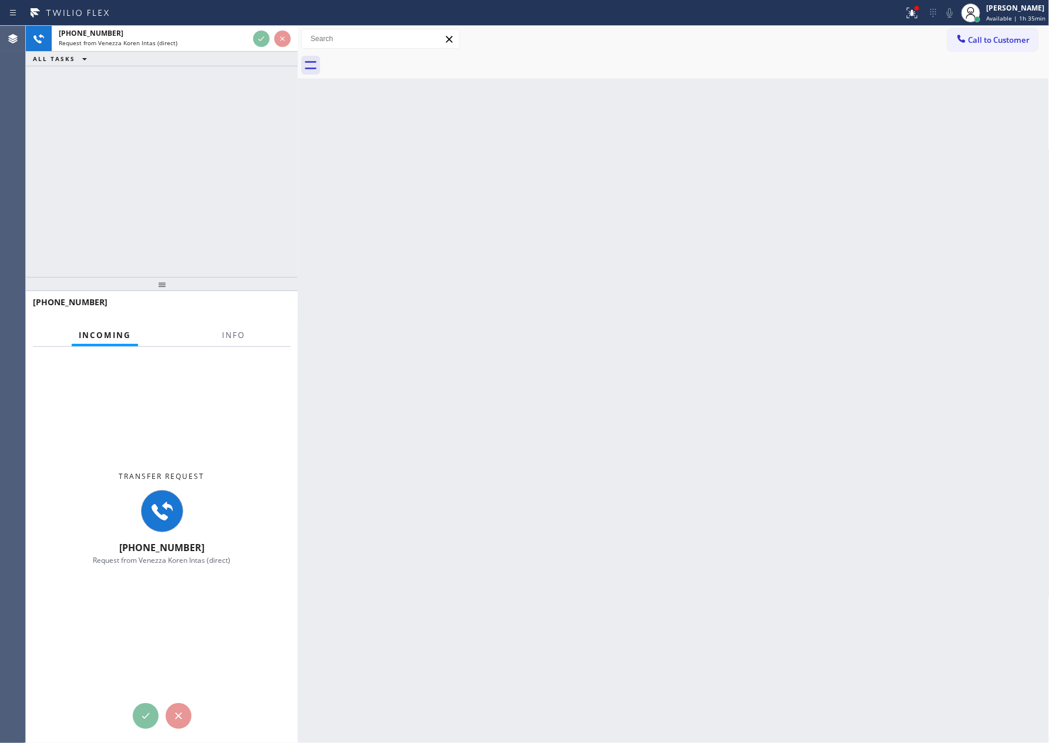
click at [231, 203] on div "[PHONE_NUMBER] Request from [PERSON_NAME] Intas (direct) ALL TASKS ALL TASKS AC…" at bounding box center [162, 151] width 272 height 251
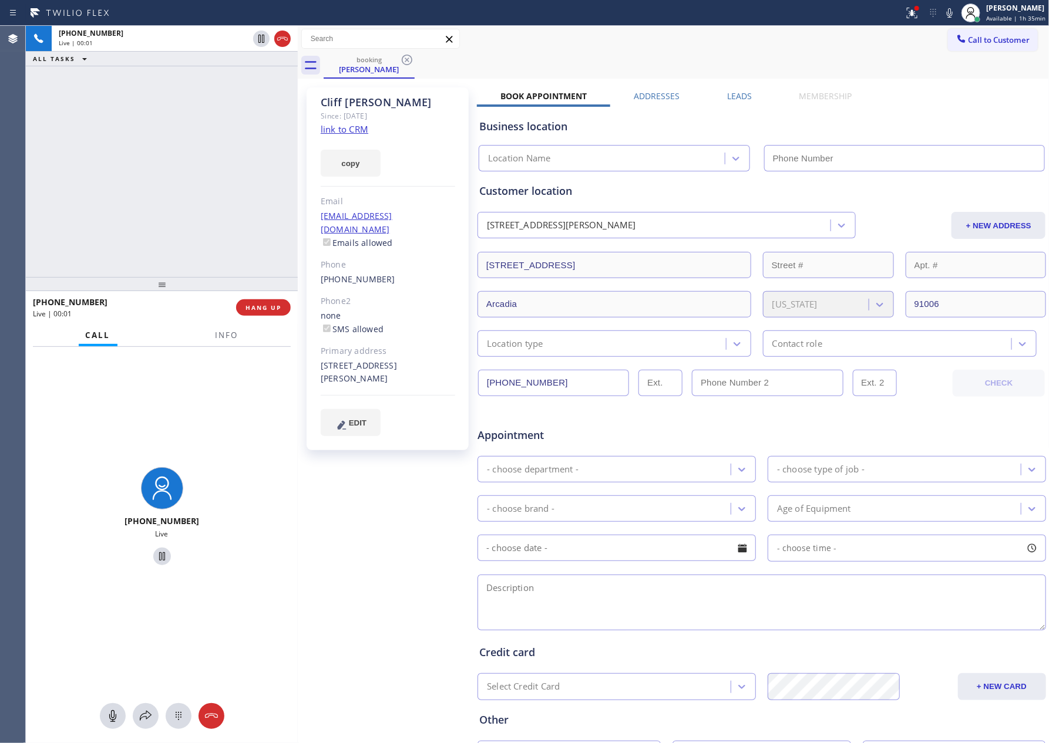
type input "[PHONE_NUMBER]"
click at [150, 164] on div "[PHONE_NUMBER] Live | 00:03 ALL TASKS ALL TASKS ACTIVE TASKS TASKS IN WRAP UP" at bounding box center [162, 151] width 272 height 251
click at [156, 166] on div "[PHONE_NUMBER] Live | 00:04 ALL TASKS ALL TASKS ACTIVE TASKS TASKS IN WRAP UP" at bounding box center [162, 151] width 272 height 251
drag, startPoint x: 354, startPoint y: 129, endPoint x: 281, endPoint y: 140, distance: 74.2
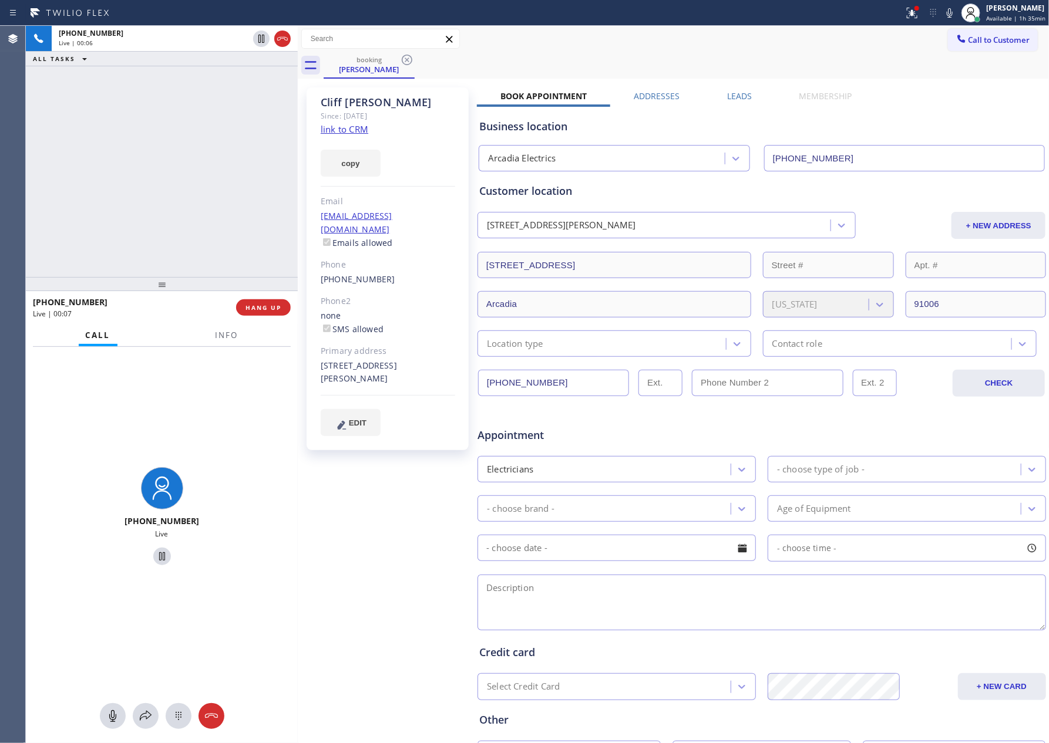
click at [354, 129] on link "link to CRM" at bounding box center [345, 129] width 48 height 12
click at [119, 143] on div "[PHONE_NUMBER] Live | 00:52 ALL TASKS ALL TASKS ACTIVE TASKS TASKS IN WRAP UP" at bounding box center [162, 151] width 272 height 251
drag, startPoint x: 117, startPoint y: 713, endPoint x: 134, endPoint y: 186, distance: 528.1
click at [115, 712] on icon at bounding box center [113, 716] width 14 height 14
click at [134, 180] on div "[PHONE_NUMBER] Live | 01:50 ALL TASKS ALL TASKS ACTIVE TASKS TASKS IN WRAP UP […" at bounding box center [162, 151] width 272 height 251
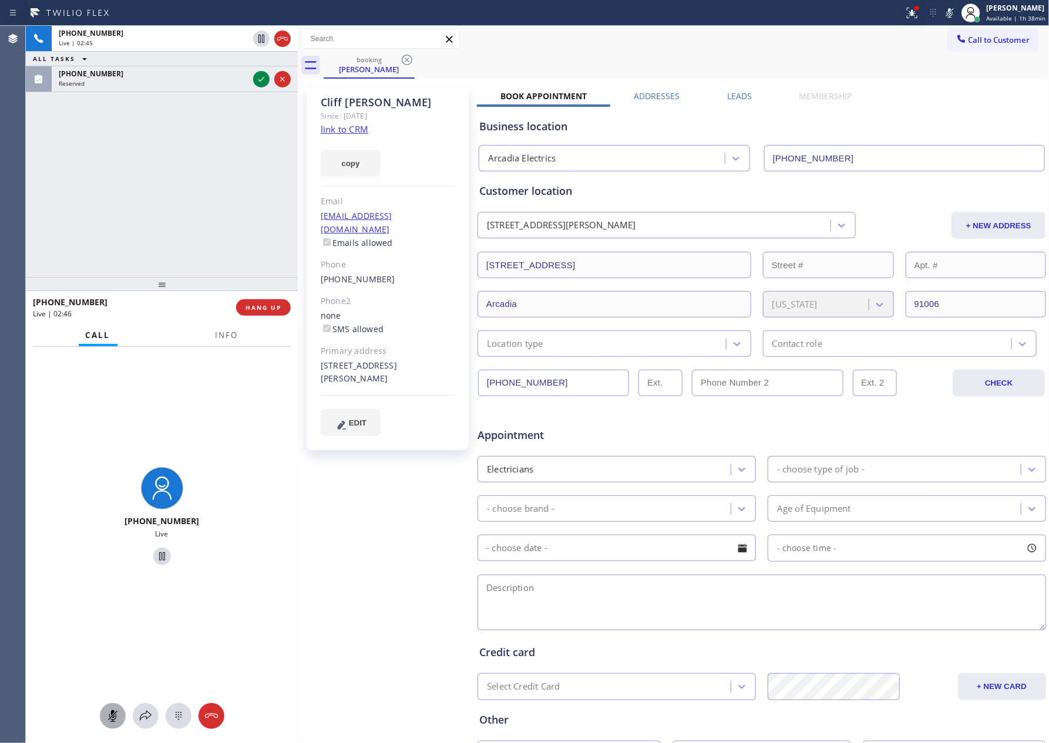
click at [103, 715] on div at bounding box center [113, 716] width 26 height 14
click at [124, 254] on div "[PHONE_NUMBER] Live | 02:46 ALL TASKS ALL TASKS ACTIVE TASKS TASKS IN WRAP UP […" at bounding box center [162, 151] width 272 height 251
click at [145, 203] on div "[PHONE_NUMBER] Live | 02:46 ALL TASKS ALL TASKS ACTIVE TASKS TASKS IN WRAP UP […" at bounding box center [162, 151] width 272 height 251
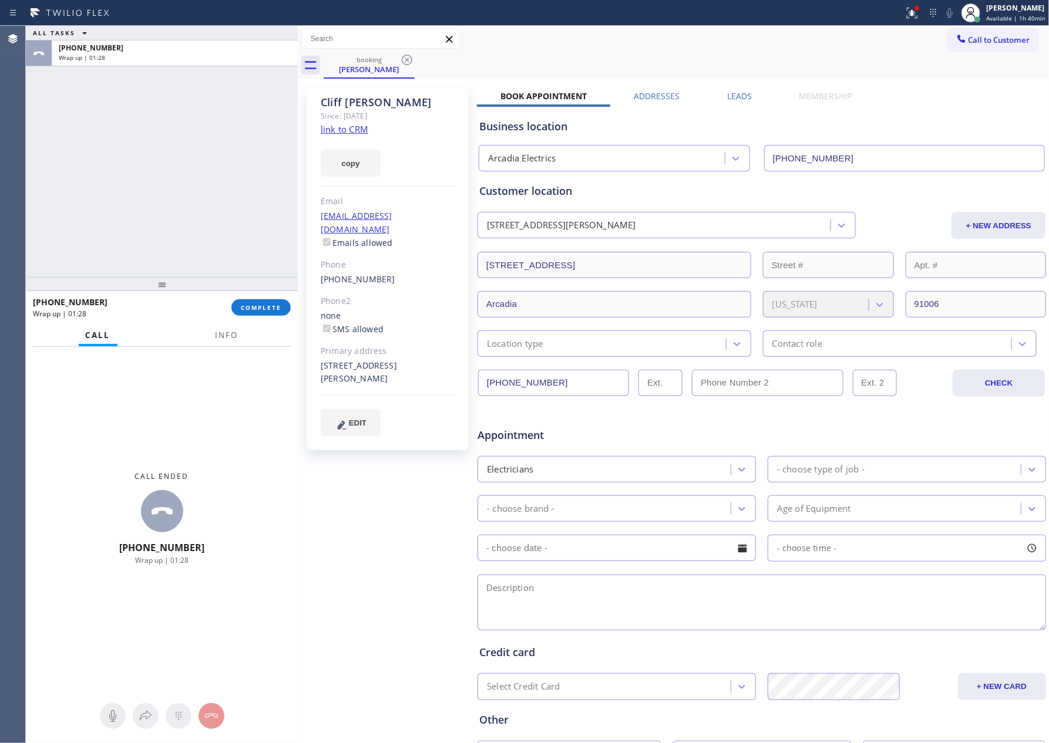
click at [217, 247] on div "ALL TASKS ALL TASKS ACTIVE TASKS TASKS IN WRAP UP +15628962277 Wrap up | 01:28" at bounding box center [162, 151] width 272 height 251
click at [281, 304] on span "COMPLETE" at bounding box center [261, 308] width 41 height 8
click at [210, 136] on div "ALL TASKS ALL TASKS ACTIVE TASKS TASKS IN WRAP UP +15628962277 Wrap up | 01:29" at bounding box center [162, 151] width 272 height 251
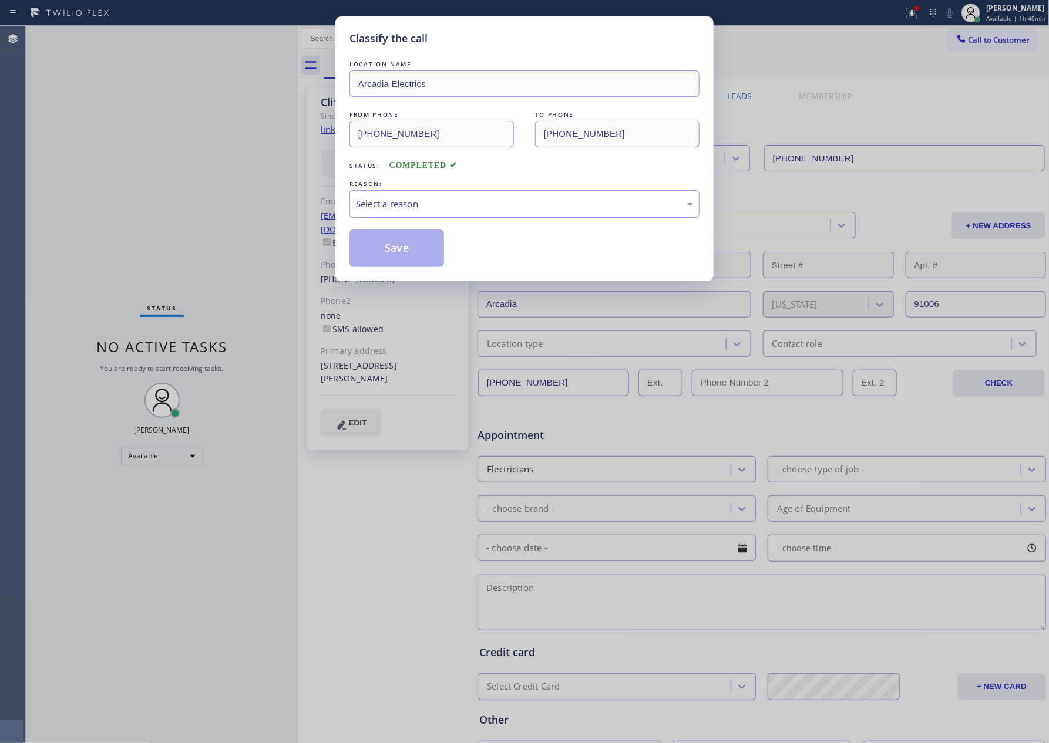
click at [415, 204] on div "Select a reason" at bounding box center [524, 204] width 337 height 14
click at [400, 247] on button "Save" at bounding box center [396, 249] width 95 height 38
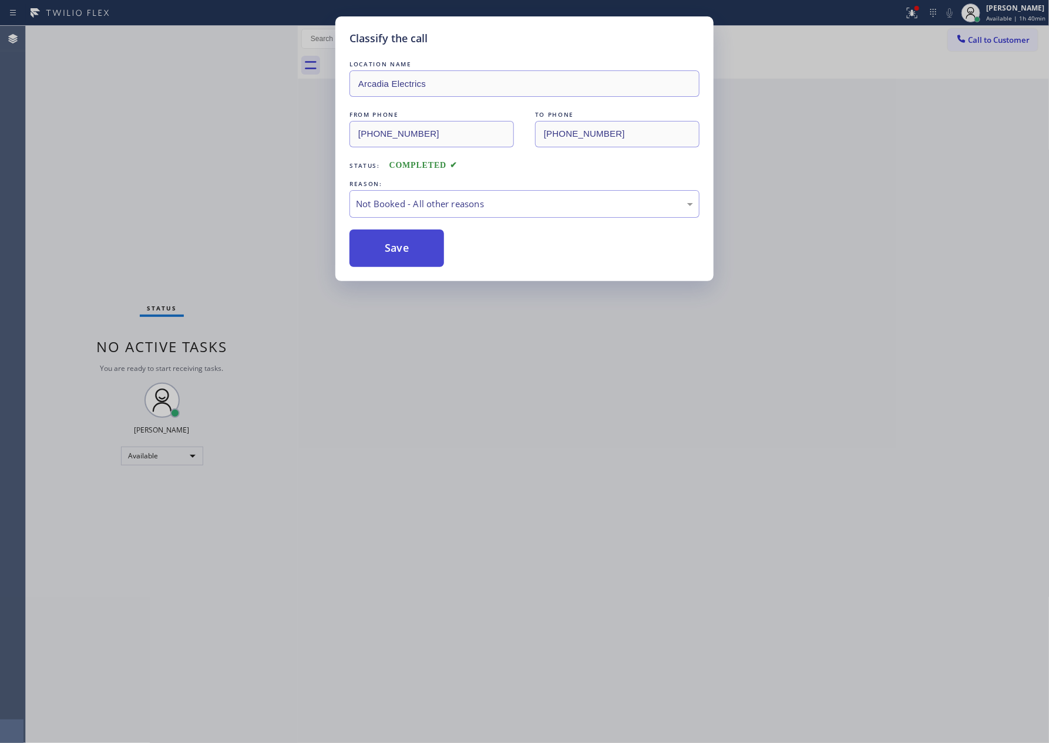
click at [400, 247] on button "Save" at bounding box center [396, 249] width 95 height 38
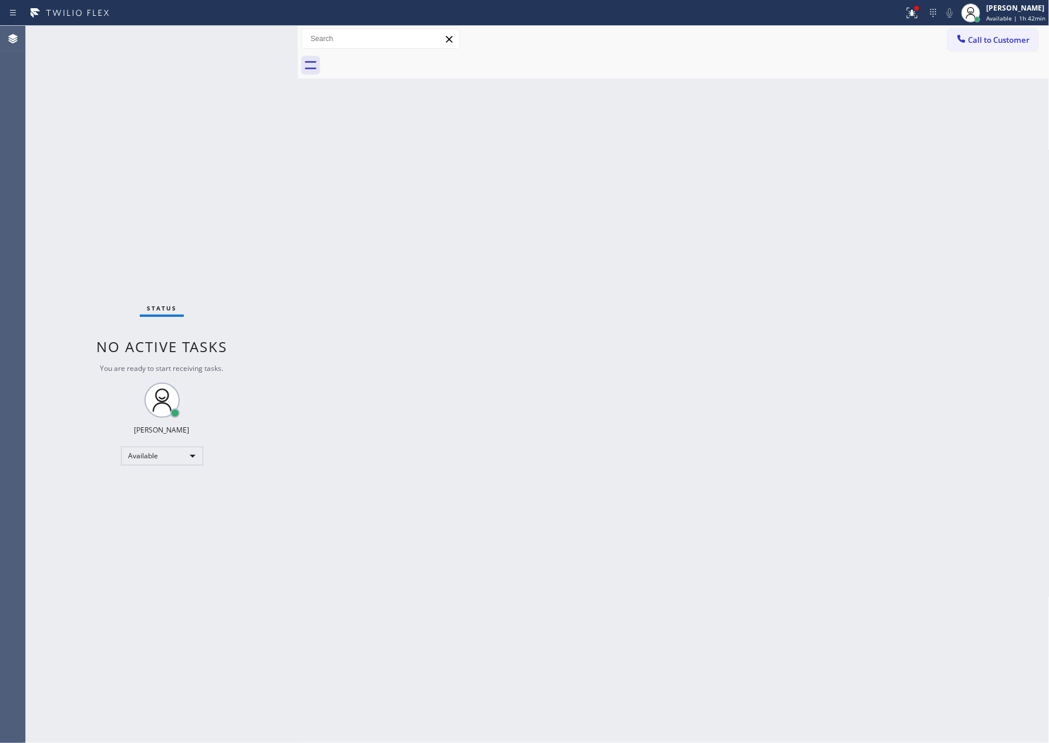
drag, startPoint x: 139, startPoint y: 263, endPoint x: 594, endPoint y: 521, distance: 523.3
click at [152, 272] on div "Status No active tasks You are ready to start receiving tasks. [PERSON_NAME] Av…" at bounding box center [162, 384] width 272 height 717
drag, startPoint x: 608, startPoint y: 520, endPoint x: 618, endPoint y: 515, distance: 11.3
click at [615, 517] on div "Back to Dashboard Change Sender ID Customers Technicians Select a contact Outbo…" at bounding box center [674, 384] width 752 height 717
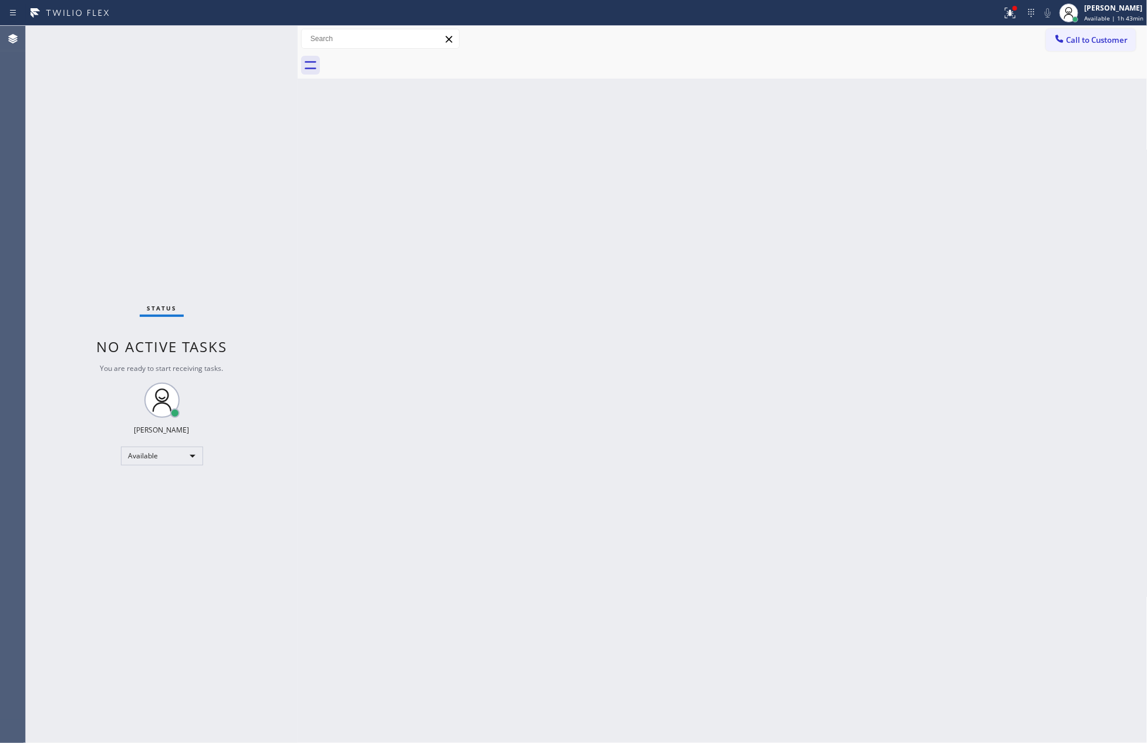
click at [540, 298] on div "Back to Dashboard Change Sender ID Customers Technicians Select a contact Outbo…" at bounding box center [723, 384] width 850 height 717
click at [70, 226] on div "Status No active tasks You are ready to start receiving tasks. [PERSON_NAME] Av…" at bounding box center [162, 384] width 272 height 717
click at [321, 321] on div "Back to Dashboard Change Sender ID Customers Technicians Select a contact Outbo…" at bounding box center [723, 384] width 850 height 717
click at [561, 415] on div "Back to Dashboard Change Sender ID Customers Technicians Select a contact Outbo…" at bounding box center [723, 384] width 850 height 717
click at [1048, 43] on span "Call to Customer" at bounding box center [1098, 40] width 62 height 11
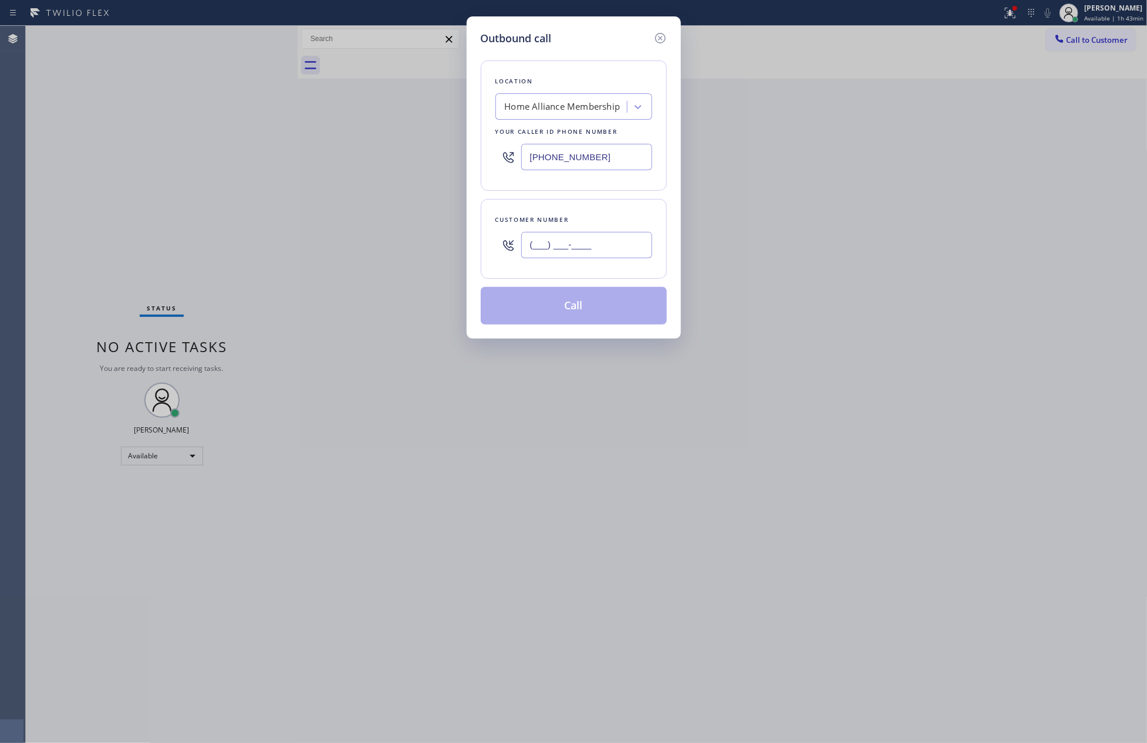
click at [570, 240] on input "(___) ___-____" at bounding box center [586, 245] width 131 height 26
paste input "562) 896-2277"
type input "[PHONE_NUMBER]"
click at [573, 99] on div "Home Alliance Membership" at bounding box center [563, 107] width 128 height 21
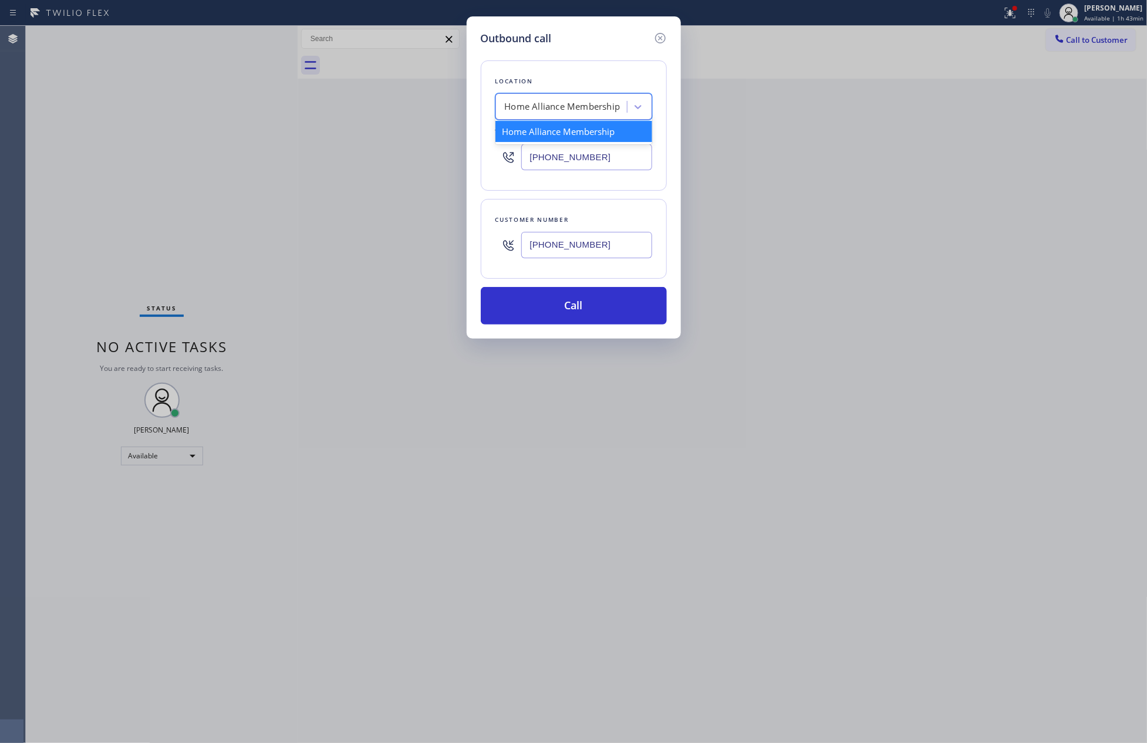
paste input "Arcadia Electrics"
type input "Arcadia Electrics"
click at [596, 141] on div "Arcadia Electrics" at bounding box center [574, 131] width 157 height 21
type input "[PHONE_NUMBER]"
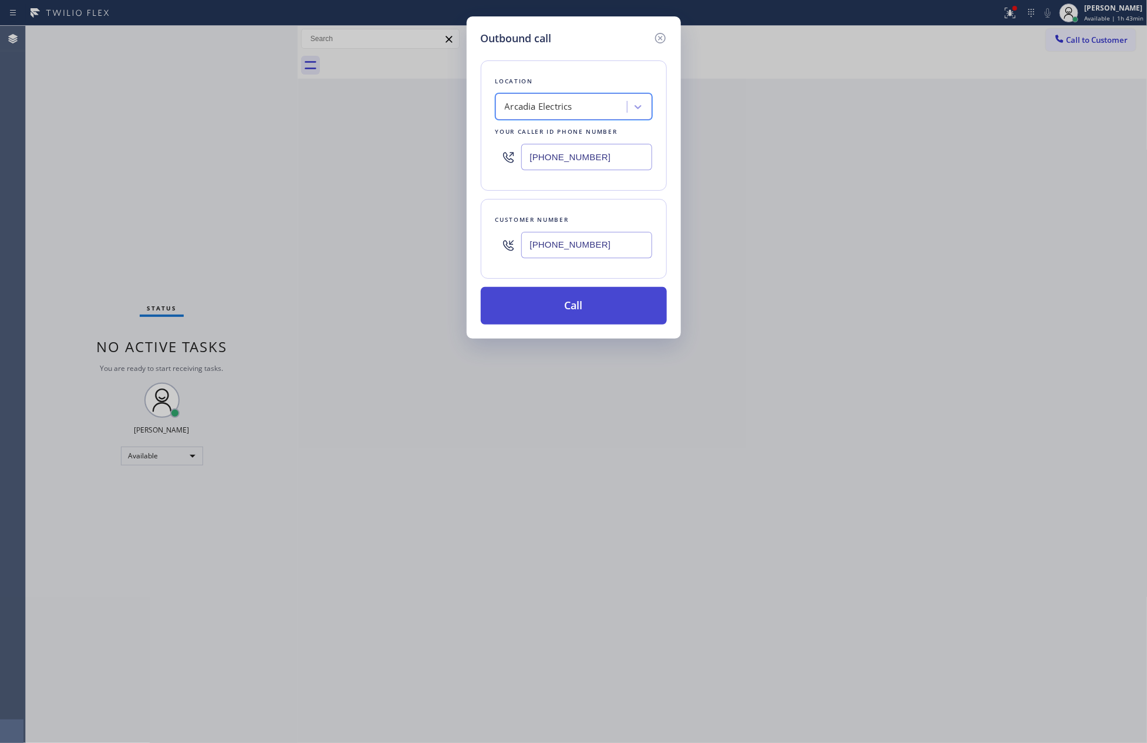
drag, startPoint x: 590, startPoint y: 314, endPoint x: 503, endPoint y: 298, distance: 88.9
click at [590, 314] on button "Call" at bounding box center [574, 306] width 186 height 38
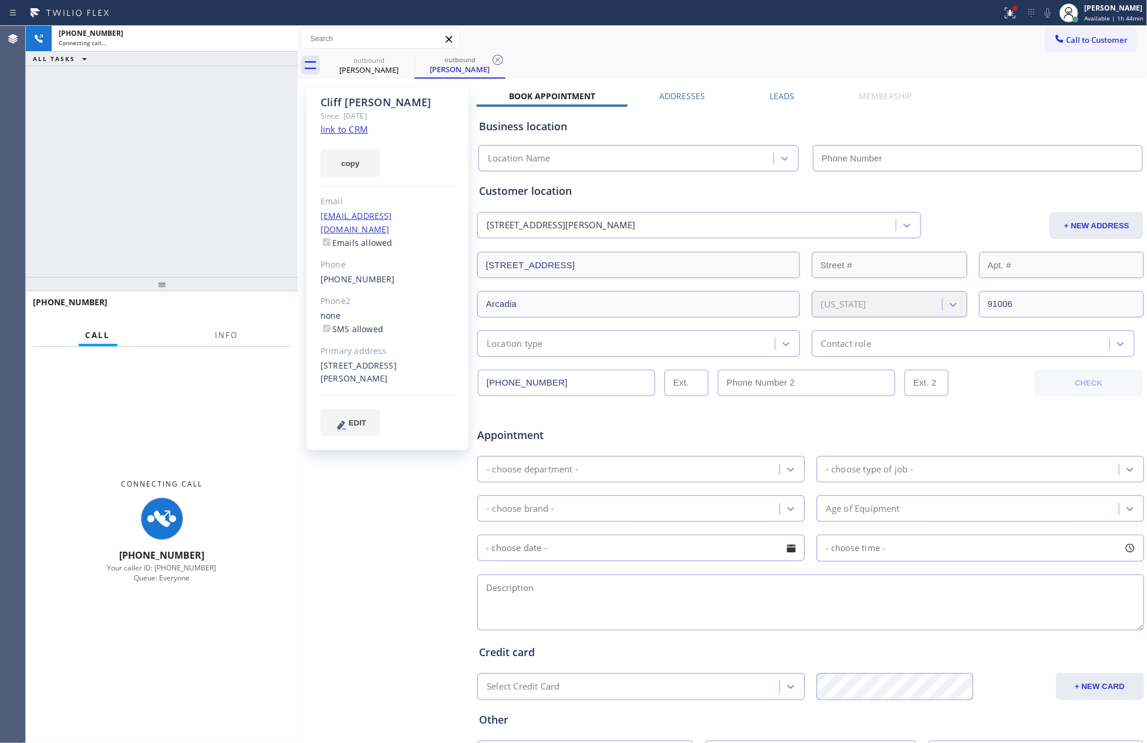
type input "[PHONE_NUMBER]"
click at [148, 173] on div "+15628962277 Connecting call… ALL TASKS ALL TASKS ACTIVE TASKS TASKS IN WRAP UP" at bounding box center [162, 151] width 272 height 251
drag, startPoint x: 148, startPoint y: 173, endPoint x: 557, endPoint y: 122, distance: 412.4
click at [162, 178] on div "+15628962277 Connecting call… ALL TASKS ALL TASKS ACTIVE TASKS TASKS IN WRAP UP" at bounding box center [162, 151] width 272 height 251
click at [237, 186] on div "+15628962277 Connecting call… ALL TASKS ALL TASKS ACTIVE TASKS TASKS IN WRAP UP" at bounding box center [162, 151] width 272 height 251
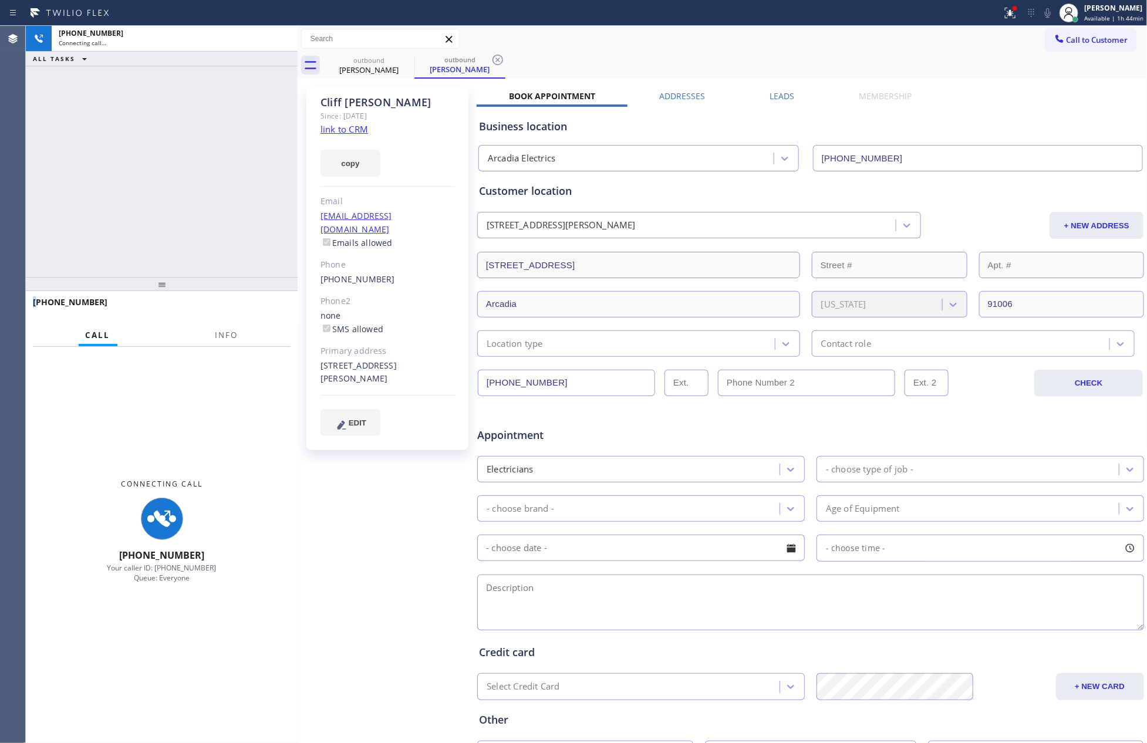
click at [237, 186] on div "+15628962277 Connecting call… ALL TASKS ALL TASKS ACTIVE TASKS TASKS IN WRAP UP" at bounding box center [162, 151] width 272 height 251
click at [796, 97] on div "Leads" at bounding box center [782, 98] width 89 height 16
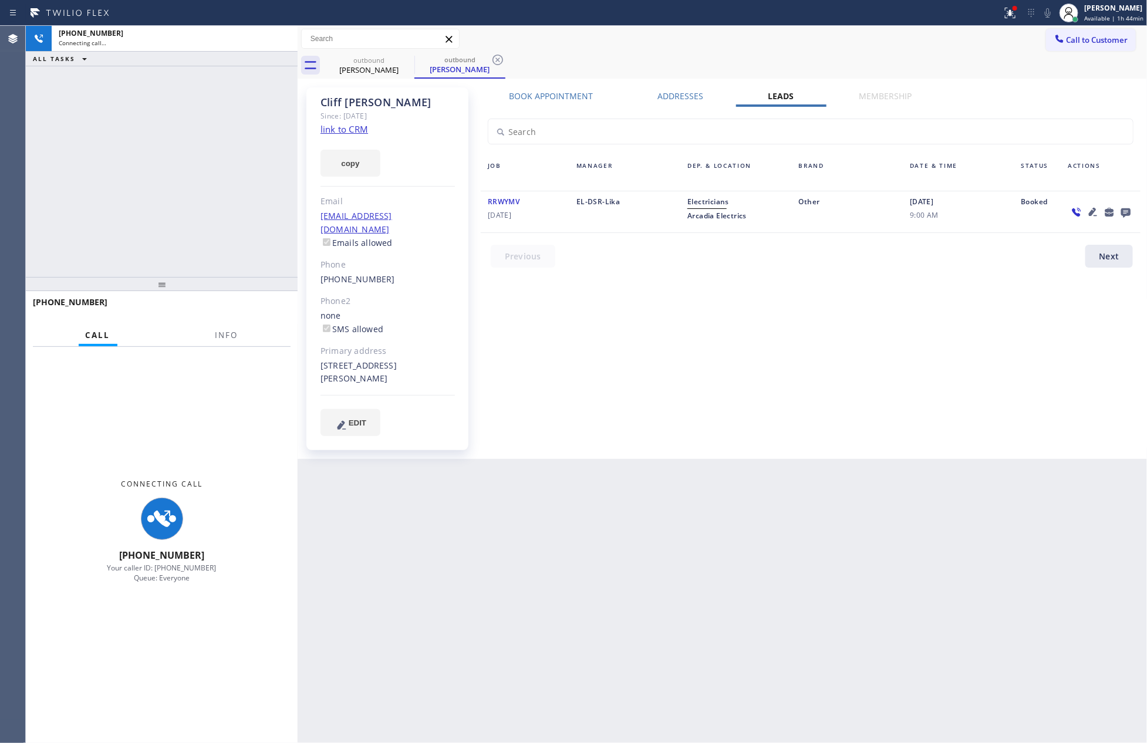
drag, startPoint x: 96, startPoint y: 156, endPoint x: 154, endPoint y: 72, distance: 101.6
click at [132, 143] on div "+15628962277 Connecting call… ALL TASKS ALL TASKS ACTIVE TASKS TASKS IN WRAP UP" at bounding box center [162, 151] width 272 height 251
click at [171, 26] on div "+15628962277 Connecting call…" at bounding box center [172, 39] width 241 height 26
drag, startPoint x: 156, startPoint y: 155, endPoint x: 816, endPoint y: 189, distance: 661.4
click at [190, 173] on div "+15628962277 Connecting call… ALL TASKS ALL TASKS ACTIVE TASKS TASKS IN WRAP UP" at bounding box center [162, 151] width 272 height 251
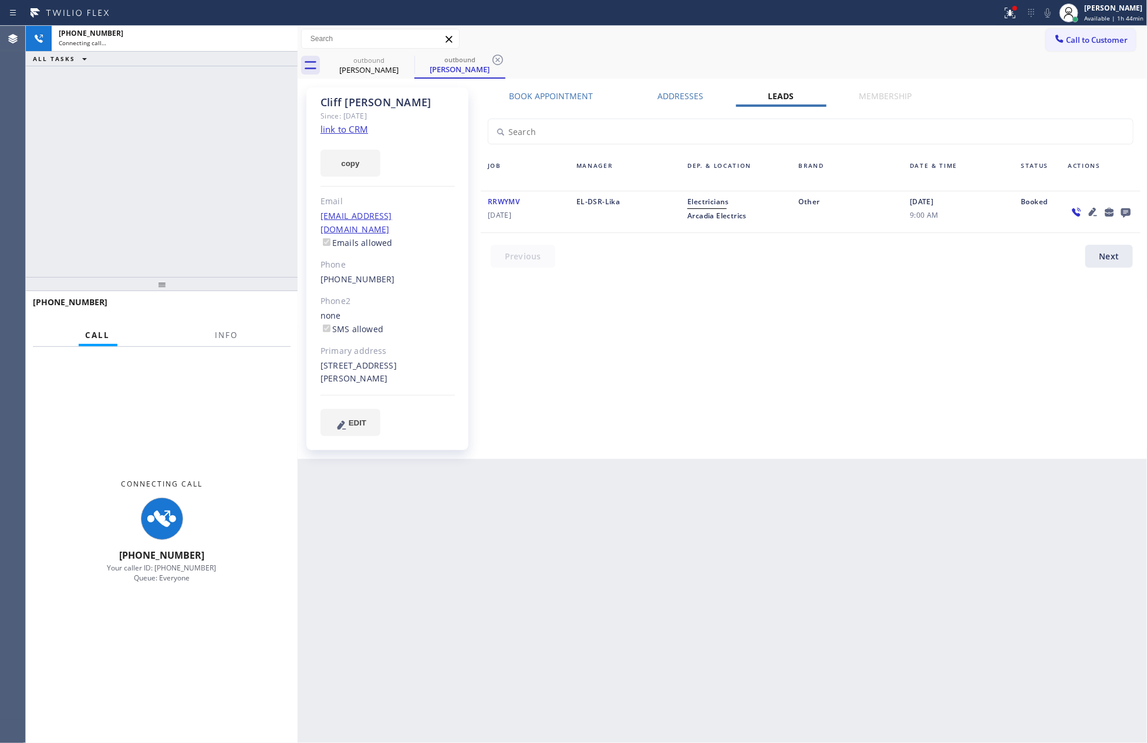
click at [1048, 212] on icon at bounding box center [1125, 212] width 9 height 9
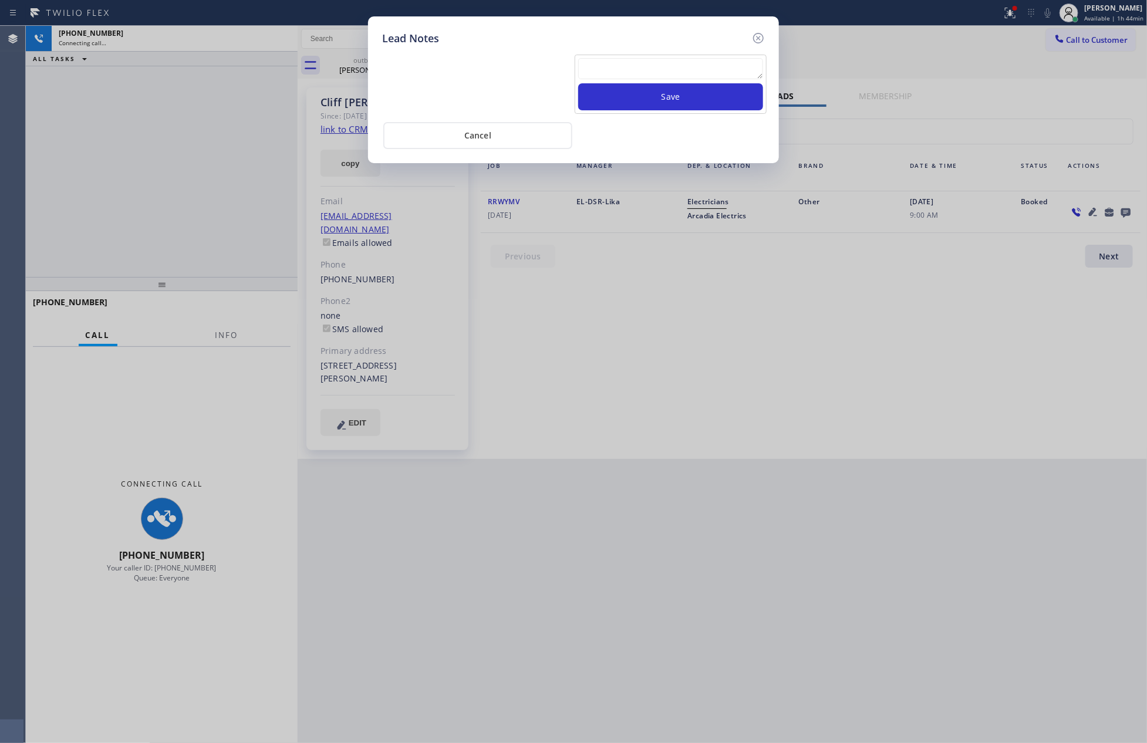
click at [676, 64] on textarea at bounding box center [670, 68] width 185 height 21
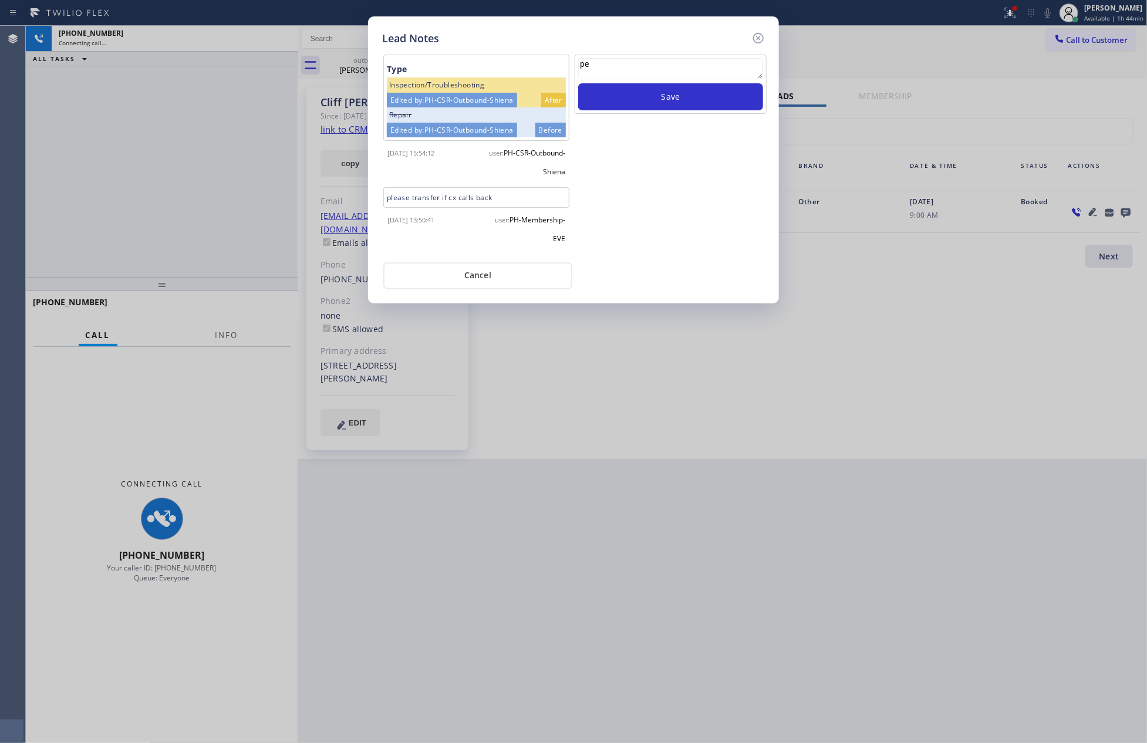
type textarea "p"
click at [758, 33] on icon at bounding box center [758, 38] width 11 height 11
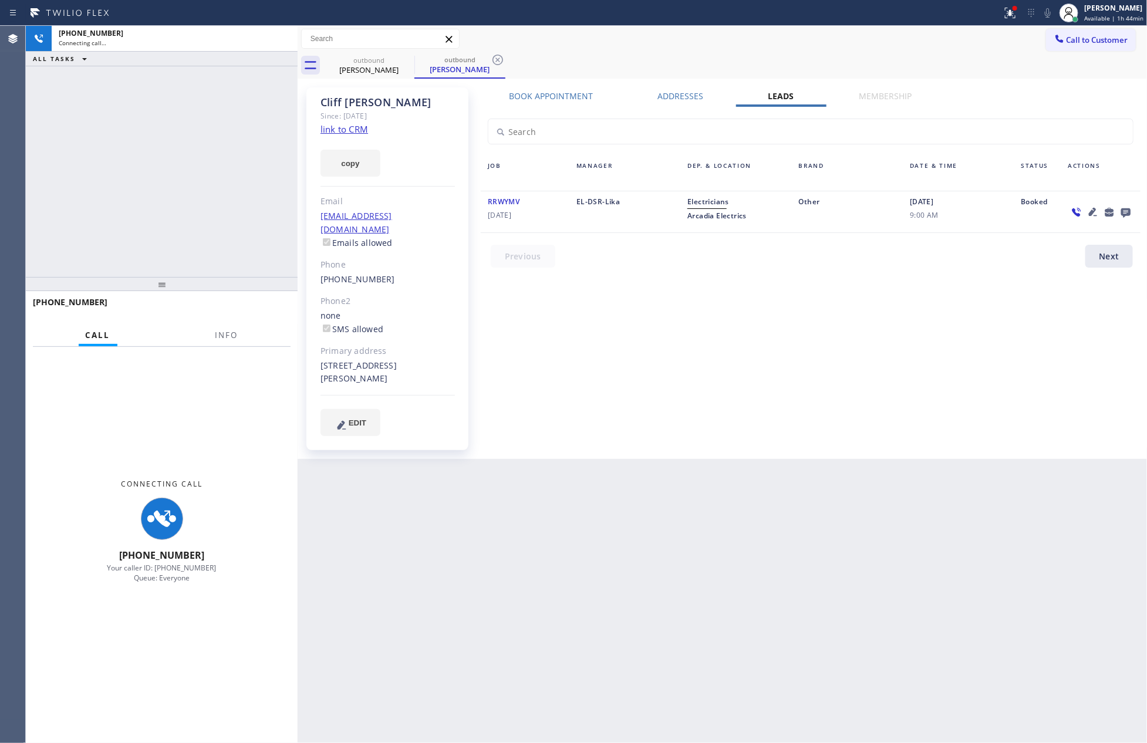
drag, startPoint x: 242, startPoint y: 137, endPoint x: 225, endPoint y: 479, distance: 342.1
click at [242, 177] on div "+15628962277 Connecting call… ALL TASKS ALL TASKS ACTIVE TASKS TASKS IN WRAP UP" at bounding box center [162, 151] width 272 height 251
click at [155, 200] on div "+15628962277 Connecting call… ALL TASKS ALL TASKS ACTIVE TASKS TASKS IN WRAP UP" at bounding box center [162, 151] width 272 height 251
click at [151, 199] on div "+15628962277 Connecting call… ALL TASKS ALL TASKS ACTIVE TASKS TASKS IN WRAP UP" at bounding box center [162, 151] width 272 height 251
drag, startPoint x: 656, startPoint y: 358, endPoint x: 605, endPoint y: 347, distance: 52.3
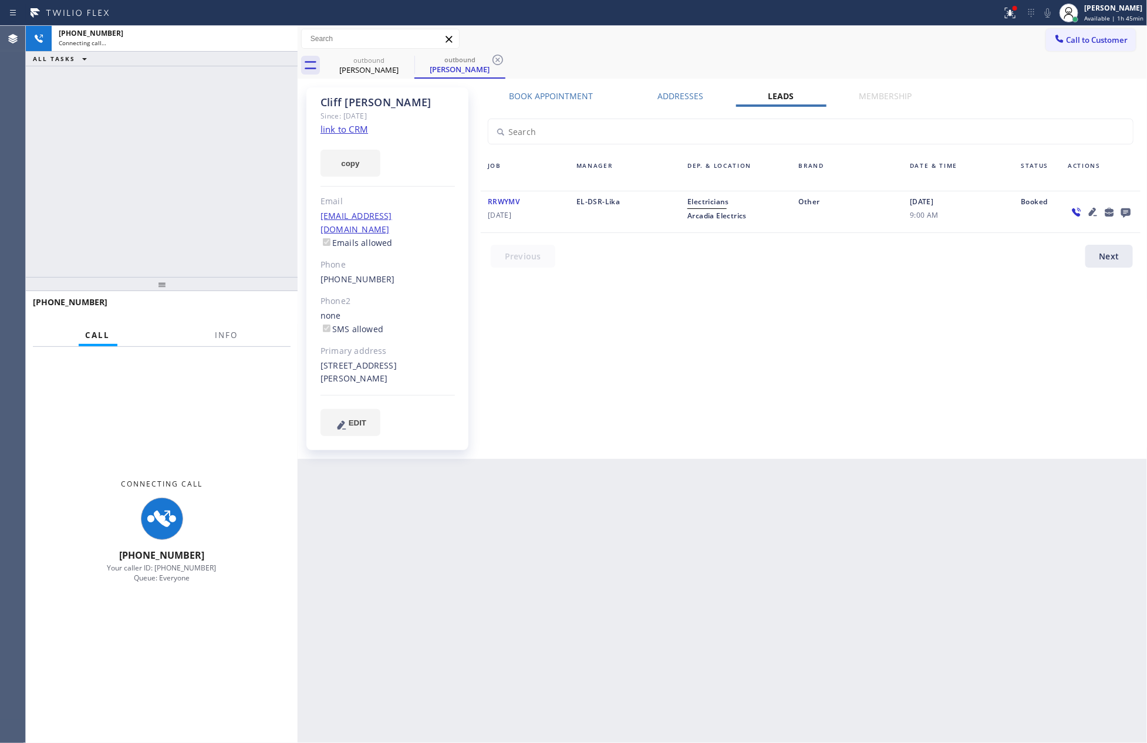
click at [636, 354] on div "Book Appointment Addresses Leads Membership Business location Arcadia Electrics…" at bounding box center [811, 273] width 668 height 366
click at [160, 194] on div "+15628962277 Connecting call… ALL TASKS ALL TASKS ACTIVE TASKS TASKS IN WRAP UP" at bounding box center [162, 151] width 272 height 251
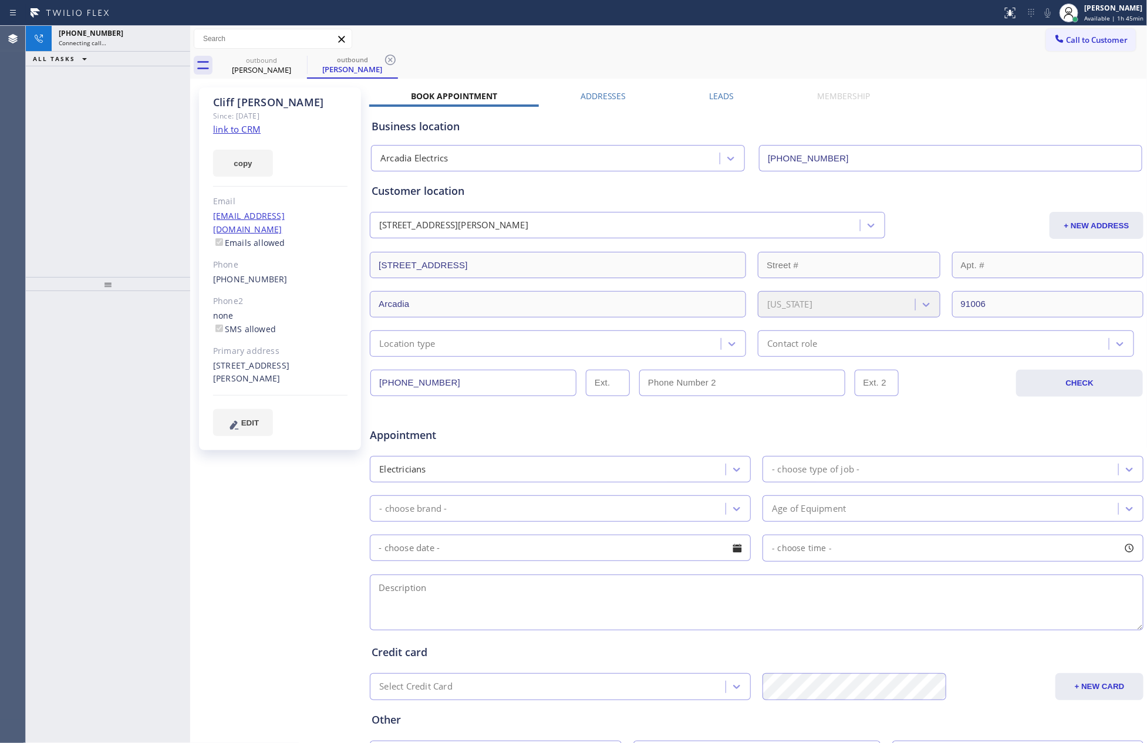
type input "[PHONE_NUMBER]"
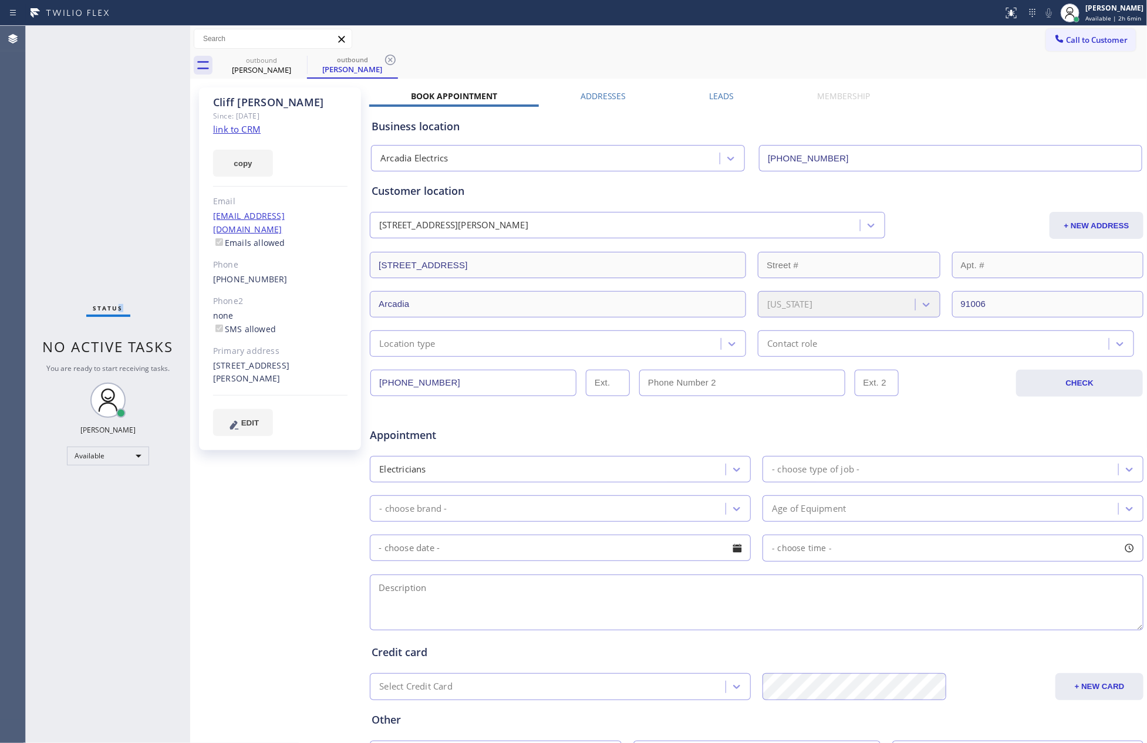
click at [127, 273] on div "Status No active tasks You are ready to start receiving tasks. [PERSON_NAME] Av…" at bounding box center [108, 384] width 164 height 717
click at [265, 62] on div "outbound" at bounding box center [261, 60] width 89 height 9
click at [300, 57] on icon at bounding box center [299, 60] width 14 height 14
click at [0, 0] on icon at bounding box center [0, 0] width 0 height 0
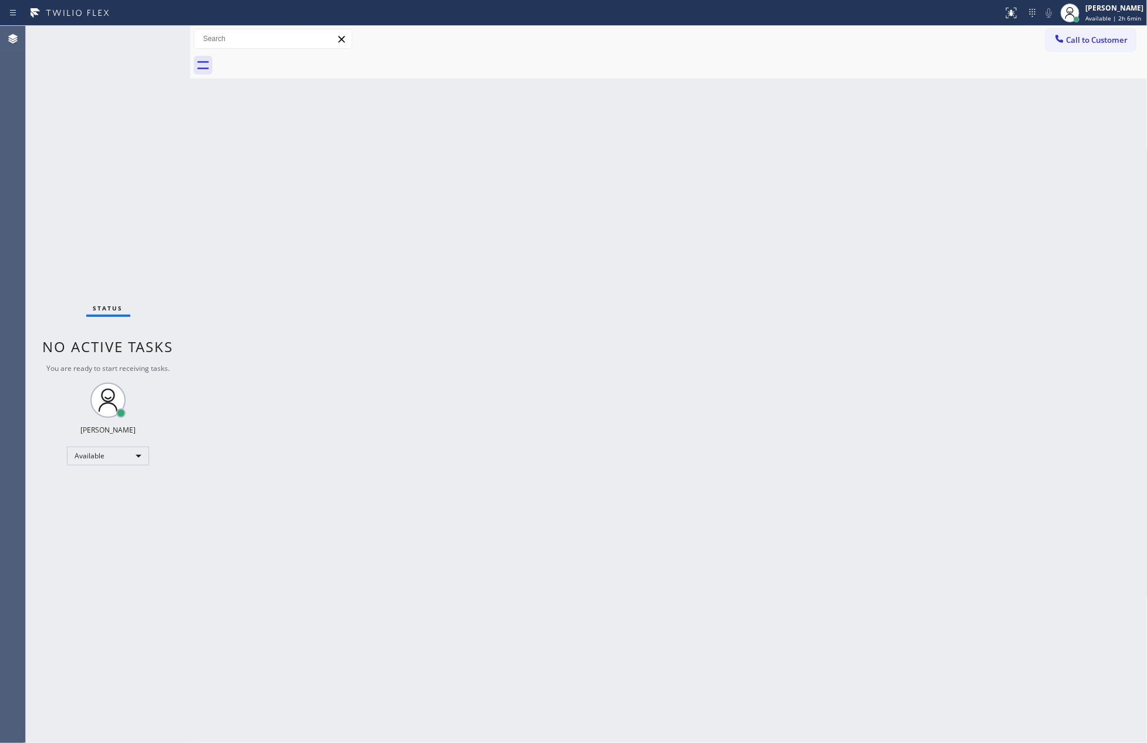
click at [300, 57] on div at bounding box center [682, 65] width 932 height 26
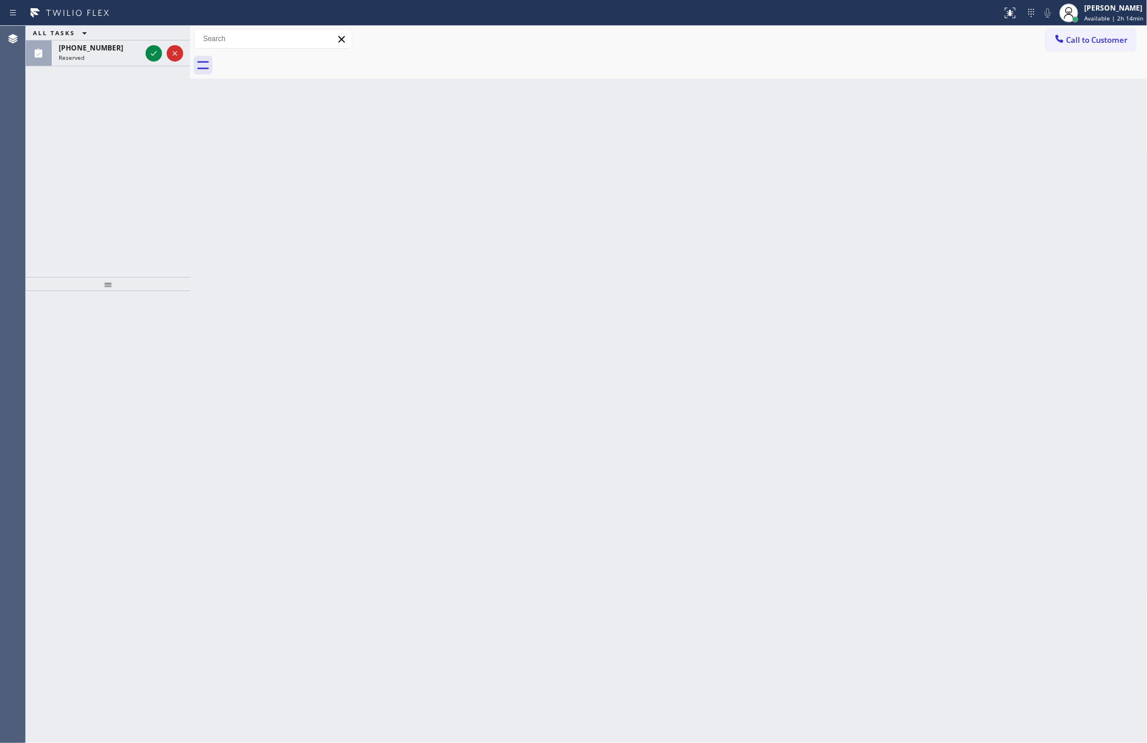
drag, startPoint x: 145, startPoint y: 187, endPoint x: 145, endPoint y: 180, distance: 6.5
click at [145, 184] on div "ALL TASKS ALL TASKS ACTIVE TASKS TASKS IN WRAP UP (408) 203-8409 Reserved" at bounding box center [108, 151] width 164 height 251
click at [151, 57] on icon at bounding box center [154, 53] width 14 height 14
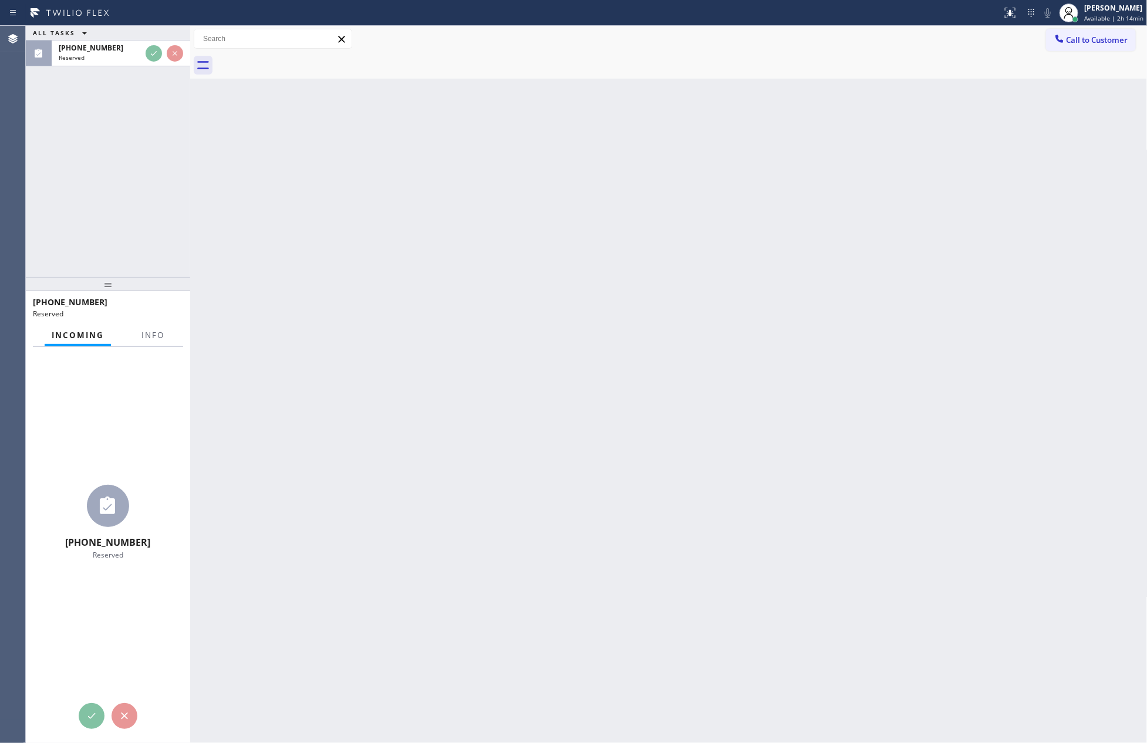
click at [136, 192] on div "ALL TASKS ALL TASKS ACTIVE TASKS TASKS IN WRAP UP (408) 203-8409 Reserved" at bounding box center [108, 151] width 164 height 251
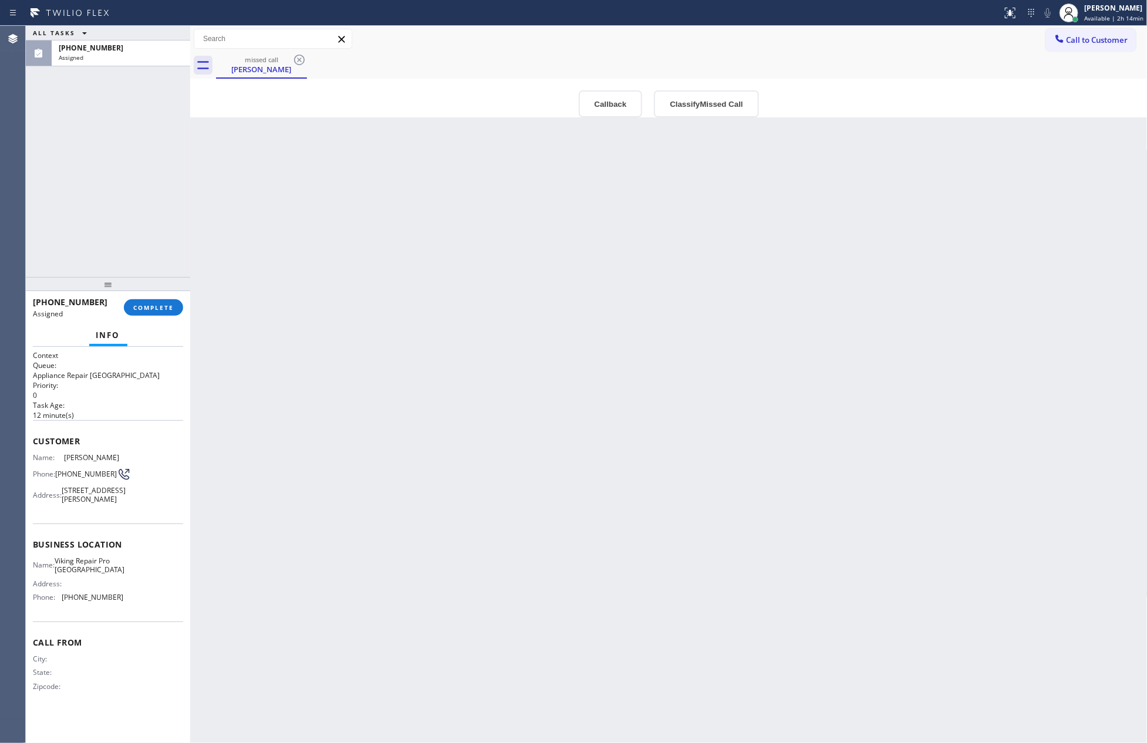
click at [258, 186] on div "Back to Dashboard Change Sender ID Customers Technicians Select a contact Outbo…" at bounding box center [669, 384] width 958 height 717
click at [282, 224] on div "Back to Dashboard Change Sender ID Customers Technicians Select a contact Outbo…" at bounding box center [669, 384] width 958 height 717
drag, startPoint x: 584, startPoint y: 103, endPoint x: 594, endPoint y: 100, distance: 10.3
click at [587, 101] on button "Callback" at bounding box center [611, 103] width 64 height 27
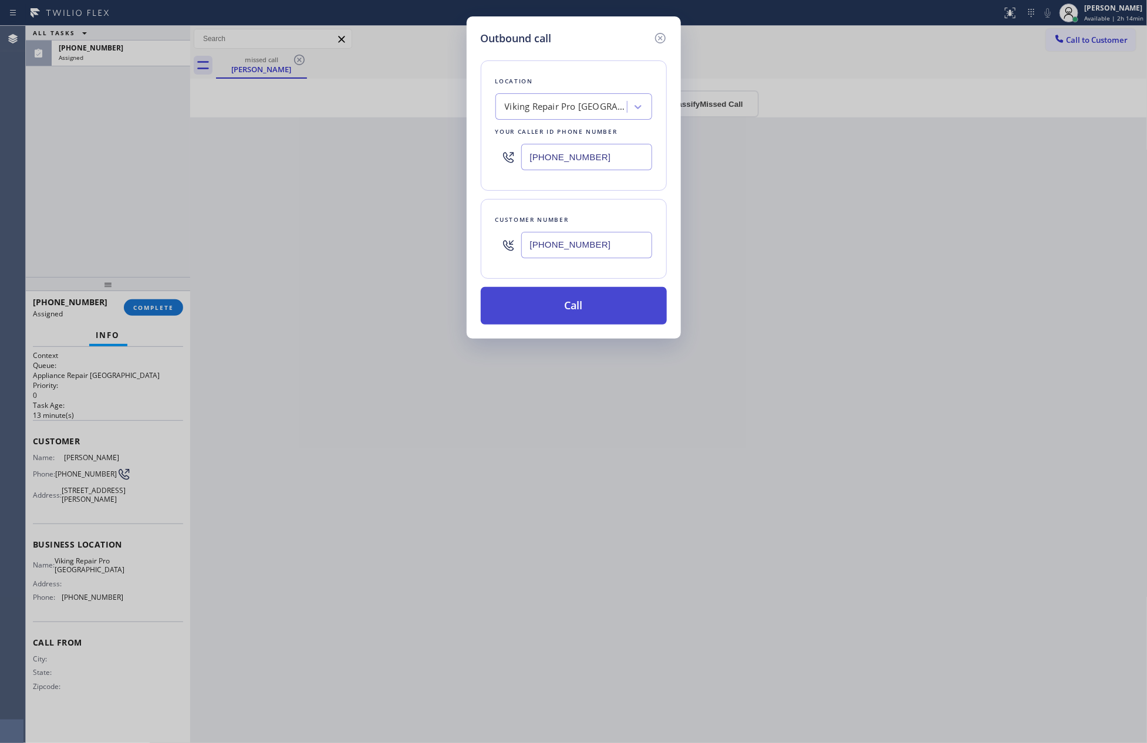
click at [599, 312] on button "Call" at bounding box center [574, 306] width 186 height 38
drag, startPoint x: 868, startPoint y: 324, endPoint x: 837, endPoint y: 113, distance: 213.7
click at [875, 295] on div "Outbound call Location Viking Repair Pro Las Vegas Your caller id phone number …" at bounding box center [573, 371] width 1147 height 743
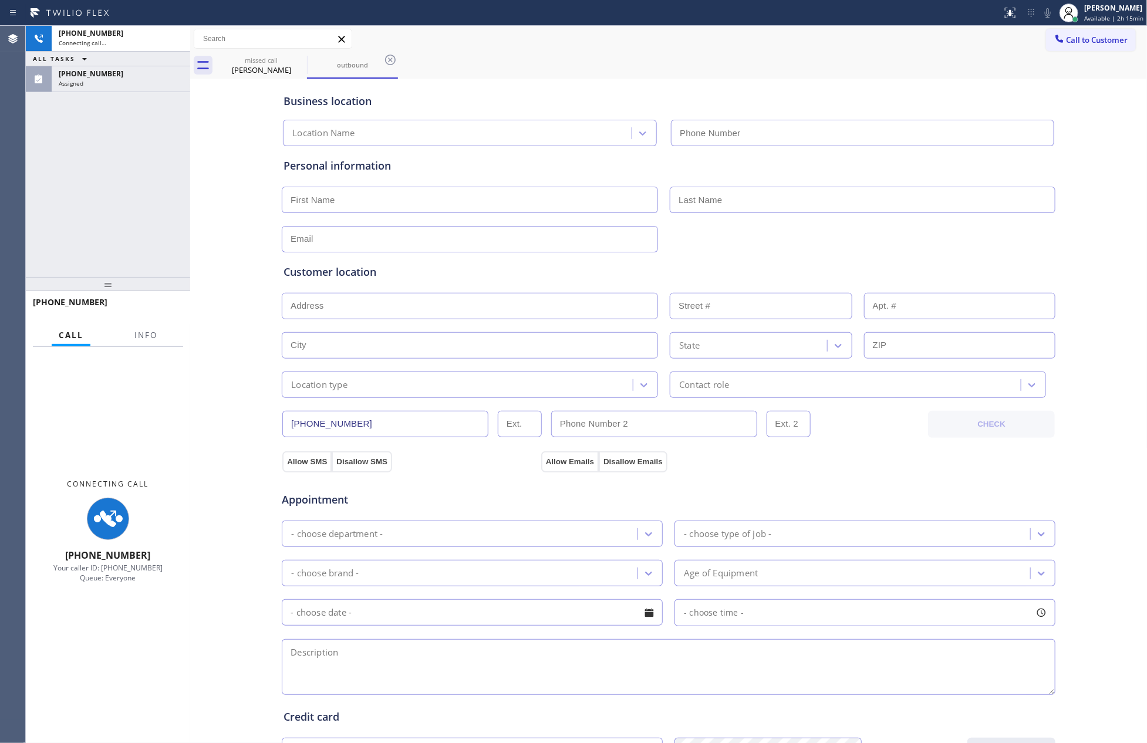
type input "(725) 800-8511"
click at [167, 144] on div "+14082038409 Connecting call… ALL TASKS ALL TASKS ACTIVE TASKS TASKS IN WRAP UP…" at bounding box center [108, 151] width 164 height 251
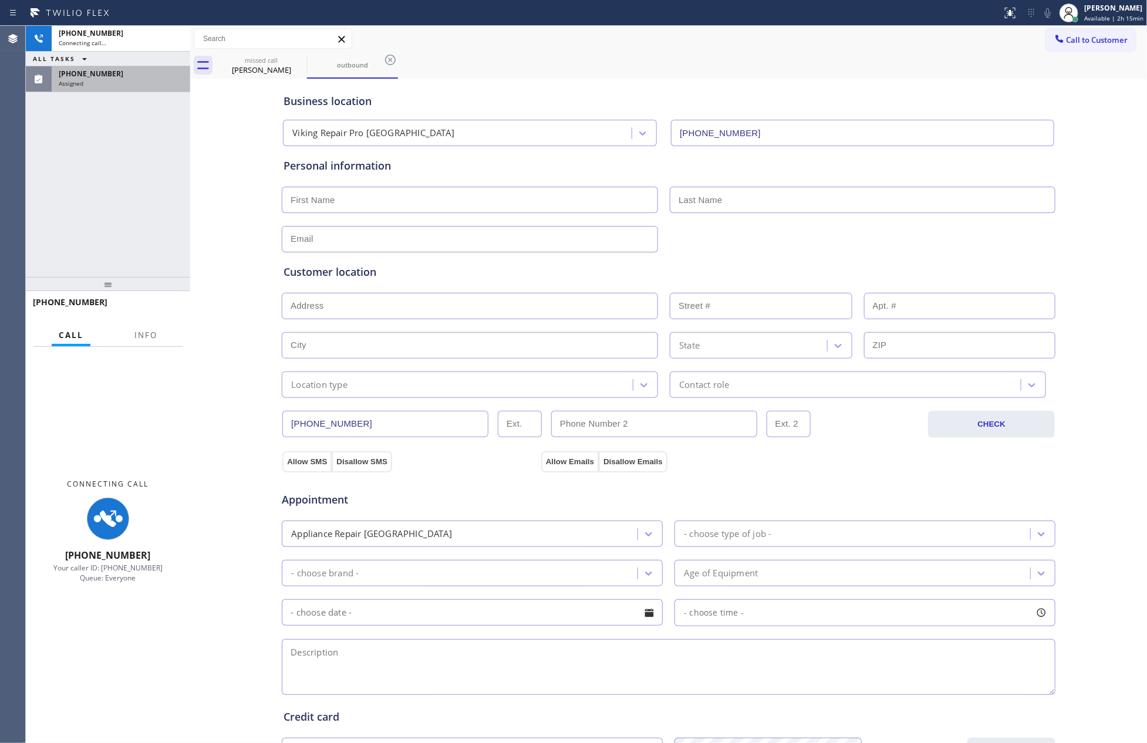
click at [143, 39] on div "Connecting call…" at bounding box center [121, 43] width 124 height 8
click at [251, 227] on div "Business location Viking Repair Pro Las Vegas (725) 800-8511 Personal informati…" at bounding box center [669, 483] width 952 height 802
click at [254, 225] on div "Business location Viking Repair Pro Las Vegas (725) 800-8511 Personal informati…" at bounding box center [669, 483] width 952 height 802
click at [254, 224] on div "Business location Viking Repair Pro Las Vegas (725) 800-8511 Personal informati…" at bounding box center [669, 483] width 952 height 802
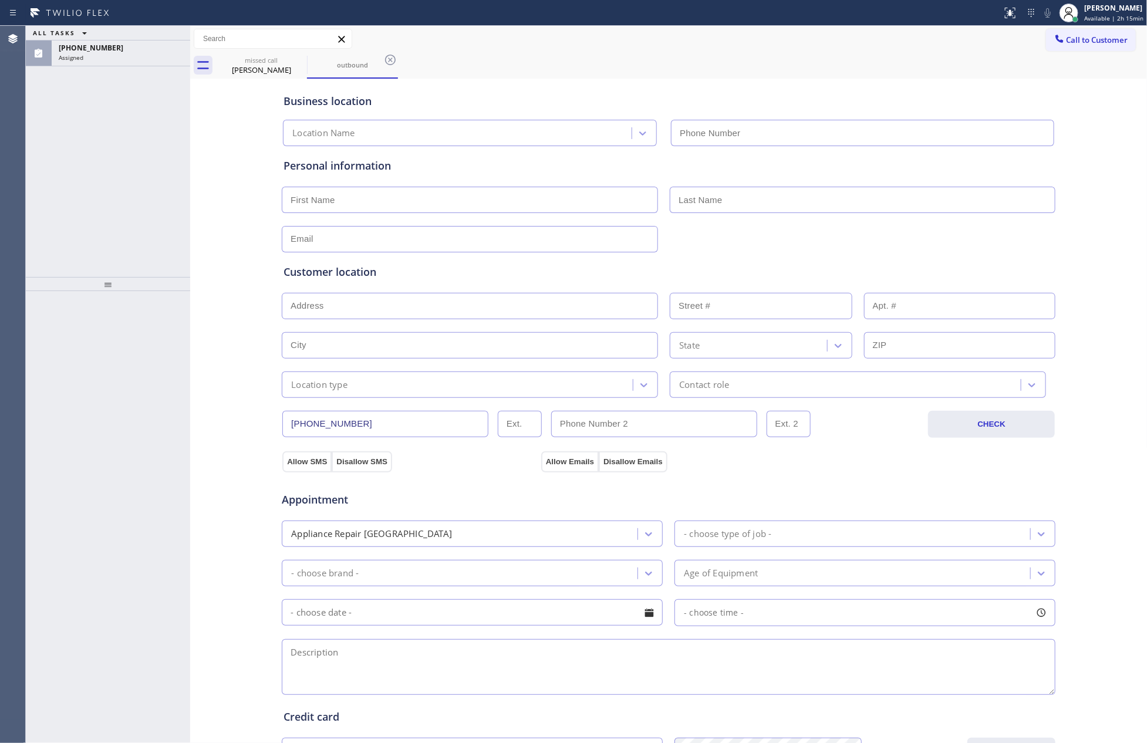
type input "[PHONE_NUMBER]"
click at [147, 157] on div "ALL TASKS ALL TASKS ACTIVE TASKS TASKS IN WRAP UP [PHONE_NUMBER] Assigned" at bounding box center [108, 151] width 164 height 251
click at [146, 53] on div "Assigned" at bounding box center [121, 57] width 124 height 8
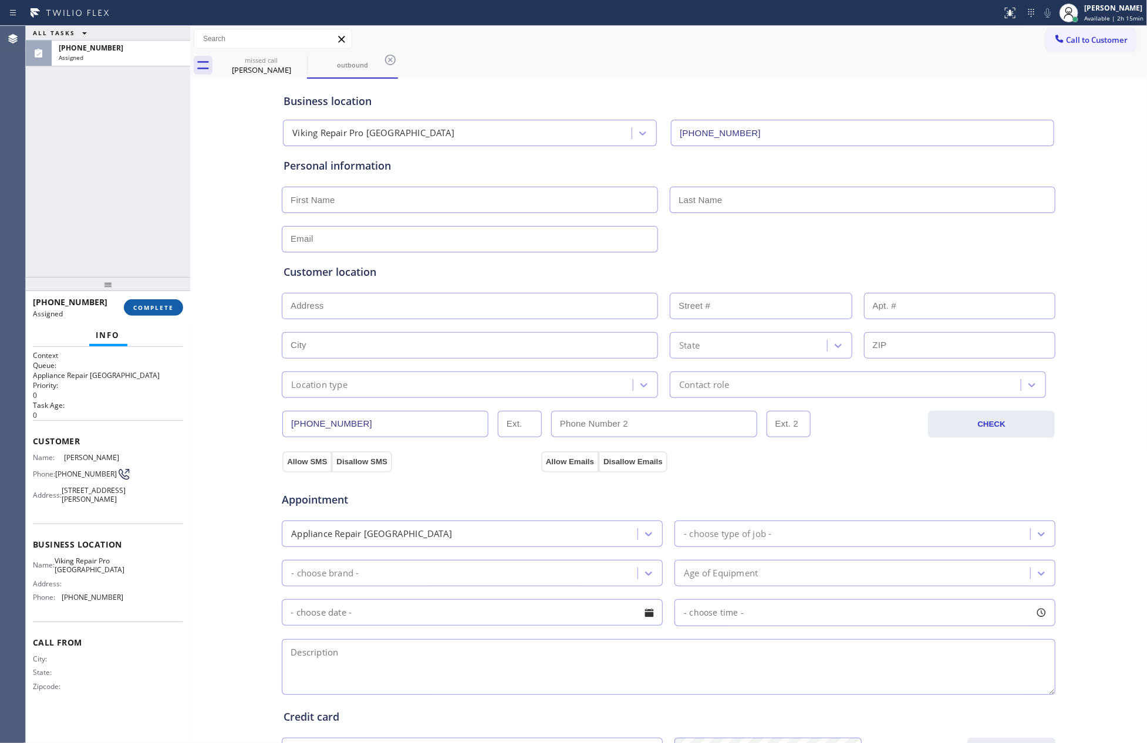
click at [161, 305] on span "COMPLETE" at bounding box center [153, 308] width 41 height 8
click at [151, 210] on div "ALL TASKS ALL TASKS ACTIVE TASKS TASKS IN WRAP UP (408) 203-8409 Assigned" at bounding box center [108, 151] width 164 height 251
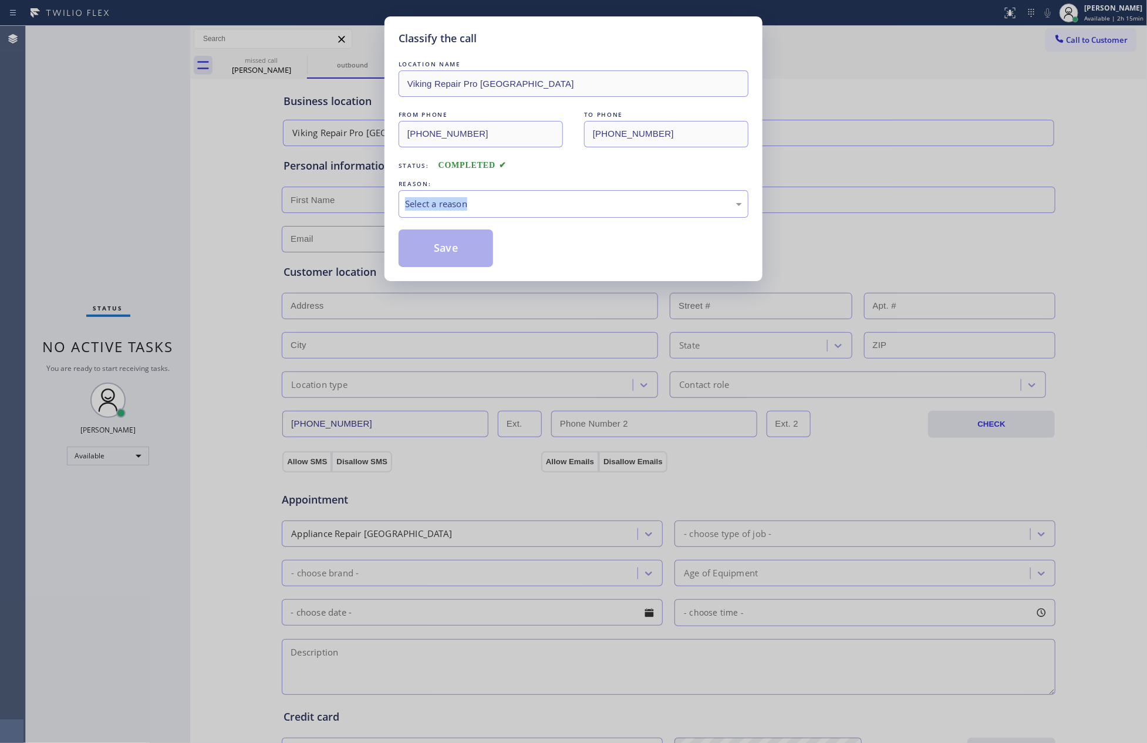
drag, startPoint x: 151, startPoint y: 210, endPoint x: 351, endPoint y: 228, distance: 199.9
click at [159, 210] on div "Classify the call LOCATION NAME Viking Repair Pro Las Vegas FROM PHONE (408) 20…" at bounding box center [573, 371] width 1147 height 743
click at [470, 207] on div "Select a reason" at bounding box center [573, 204] width 337 height 14
click at [453, 249] on button "Save" at bounding box center [446, 249] width 95 height 38
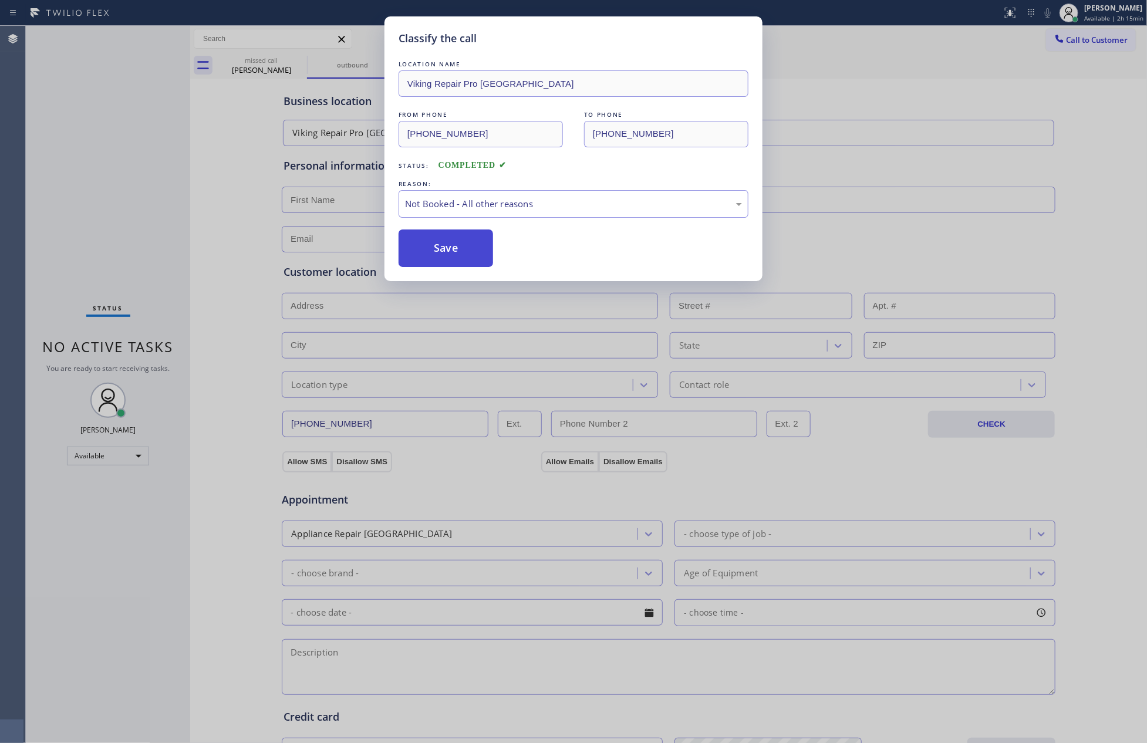
click at [453, 249] on button "Save" at bounding box center [446, 249] width 95 height 38
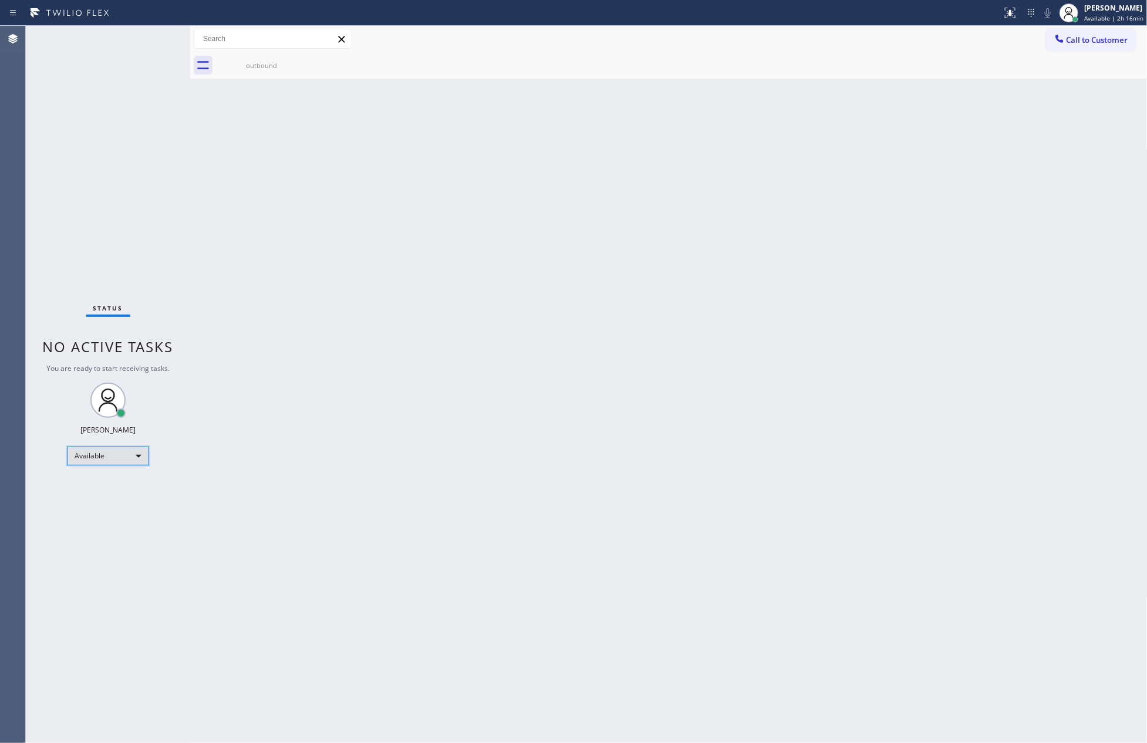
click at [120, 453] on div "Available" at bounding box center [108, 456] width 82 height 19
drag, startPoint x: 105, startPoint y: 504, endPoint x: 300, endPoint y: 491, distance: 195.9
click at [108, 504] on li "Unavailable" at bounding box center [107, 501] width 79 height 14
click at [395, 452] on div "Back to Dashboard Change Sender ID Customers Technicians Select a contact Outbo…" at bounding box center [669, 384] width 958 height 717
click at [129, 456] on div "Unavailable" at bounding box center [108, 461] width 82 height 19
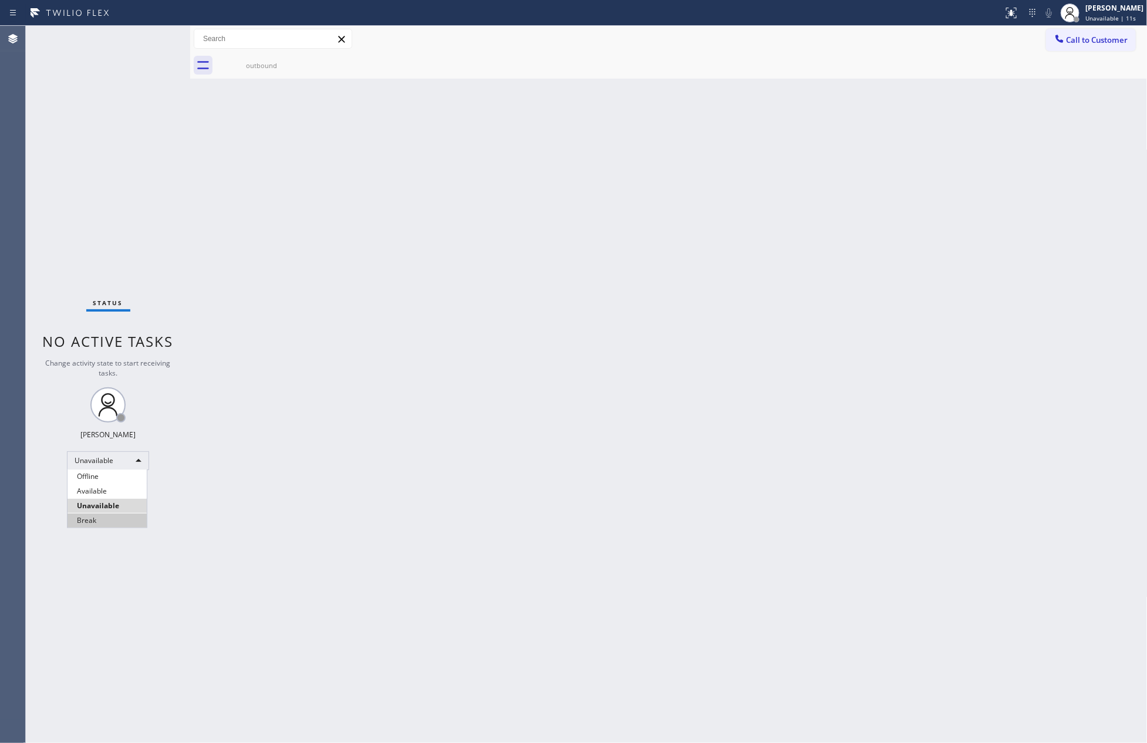
click at [113, 523] on li "Break" at bounding box center [107, 521] width 79 height 14
click at [682, 398] on div "Back to Dashboard Change Sender ID Customers Technicians Select a contact Outbo…" at bounding box center [669, 384] width 958 height 717
click at [879, 446] on div "Back to Dashboard Change Sender ID Customers Technicians Select a contact Outbo…" at bounding box center [669, 384] width 958 height 717
drag, startPoint x: 104, startPoint y: 527, endPoint x: 114, endPoint y: 513, distance: 17.6
click at [105, 521] on div "Status No active tasks Change activity state to start receiving tasks. [PERSON_…" at bounding box center [108, 384] width 164 height 717
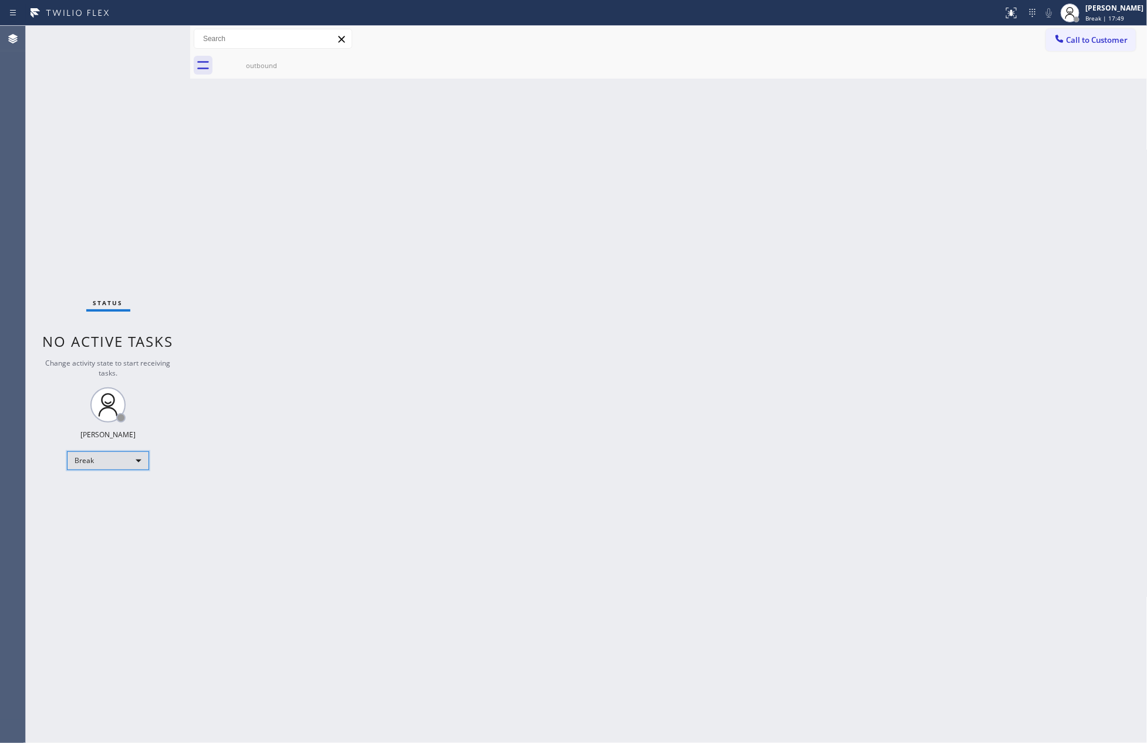
click at [134, 460] on div "Break" at bounding box center [108, 461] width 82 height 19
click at [105, 492] on li "Available" at bounding box center [107, 491] width 79 height 14
click at [975, 356] on div "Back to Dashboard Change Sender ID Customers Technicians Select a contact Outbo…" at bounding box center [669, 384] width 958 height 717
click at [35, 180] on div "Status No active tasks You are ready to start receiving tasks. [PERSON_NAME] Av…" at bounding box center [108, 384] width 164 height 717
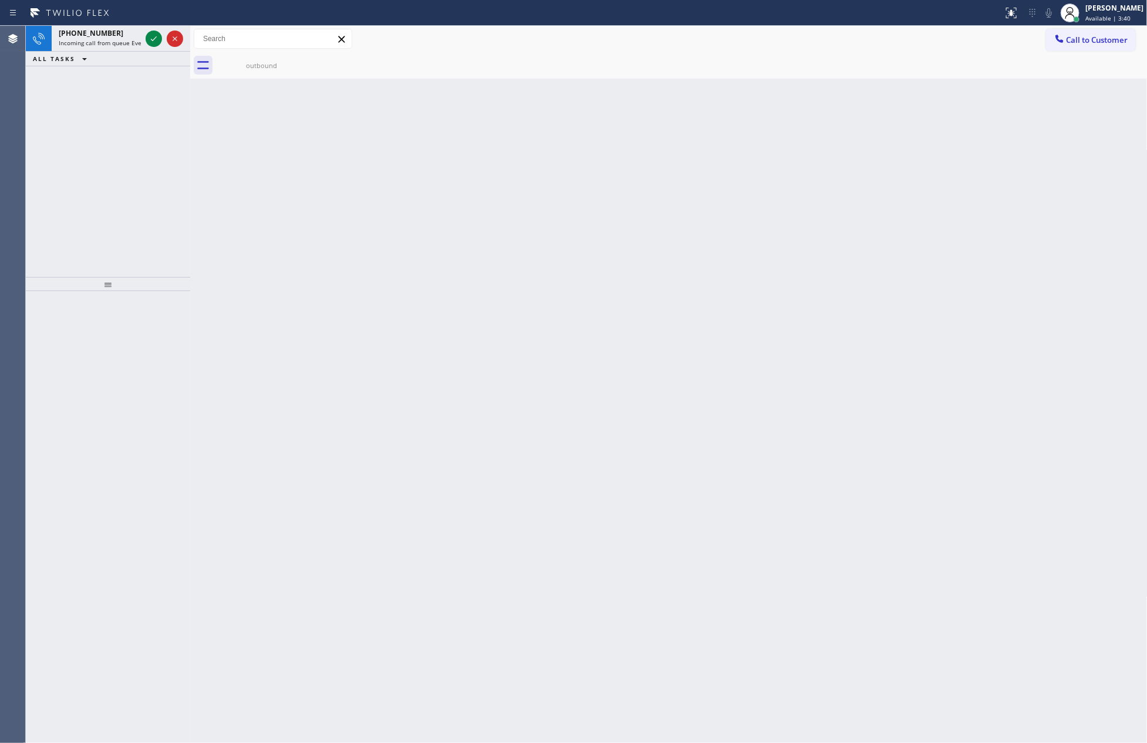
click at [201, 139] on div "Back to Dashboard Change Sender ID Customers Technicians Select a contact Outbo…" at bounding box center [669, 384] width 958 height 717
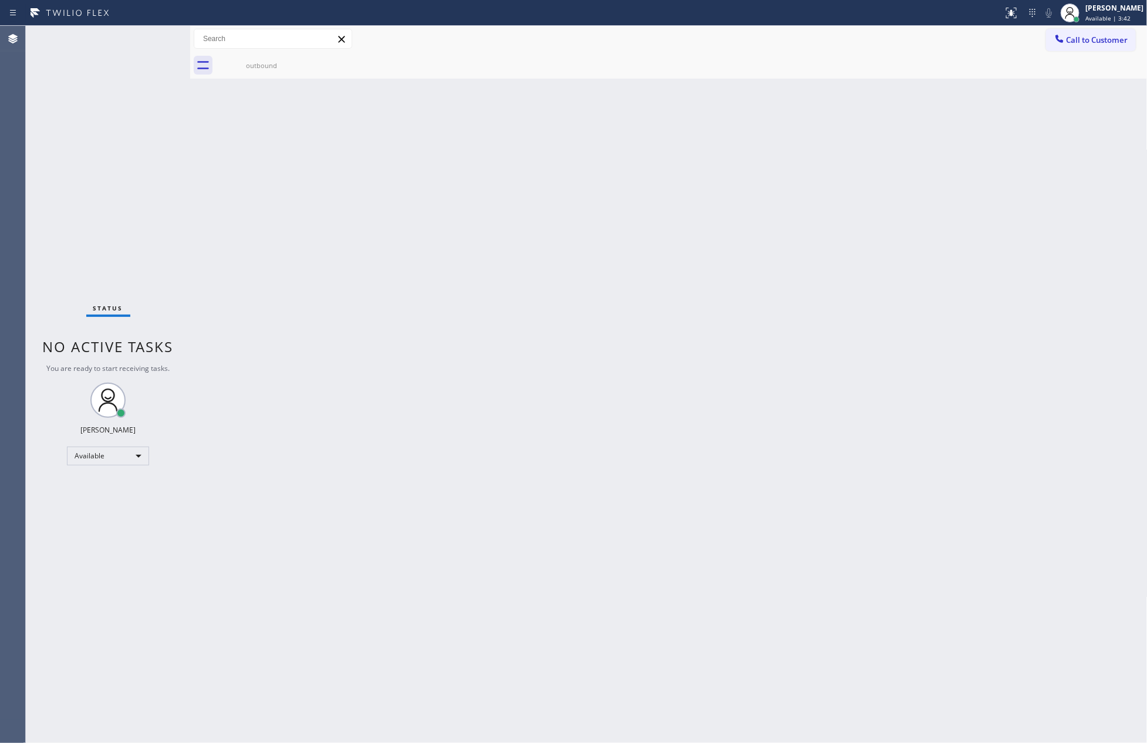
click at [157, 38] on div "Status No active tasks You are ready to start receiving tasks. [PERSON_NAME] Av…" at bounding box center [108, 384] width 164 height 717
click at [145, 159] on div "Status No active tasks You are ready to start receiving tasks. [PERSON_NAME] Av…" at bounding box center [108, 384] width 164 height 717
click at [473, 233] on div "Back to Dashboard Change Sender ID Customers Technicians Select a contact Outbo…" at bounding box center [669, 384] width 958 height 717
click at [1086, 46] on button "Call to Customer" at bounding box center [1091, 40] width 90 height 22
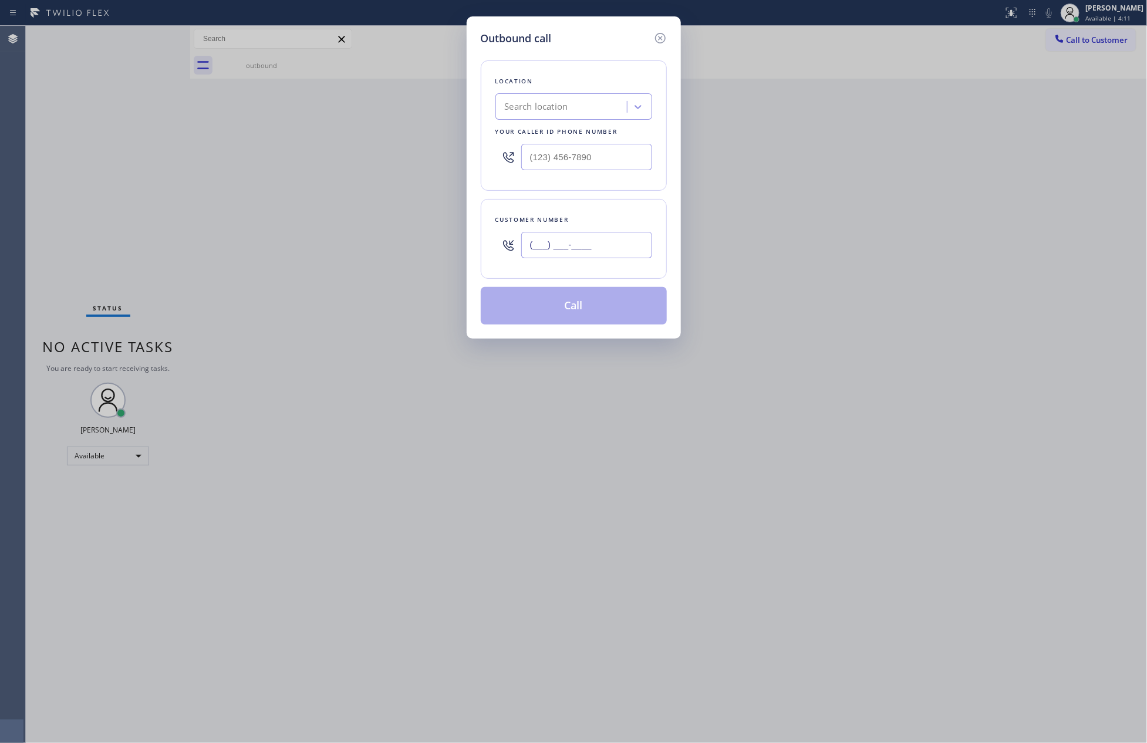
click at [590, 252] on input "(___) ___-____" at bounding box center [586, 245] width 131 height 26
paste input "720) 635-4749"
type input "(720) 635-4749"
click at [594, 112] on div "Search location" at bounding box center [563, 107] width 128 height 21
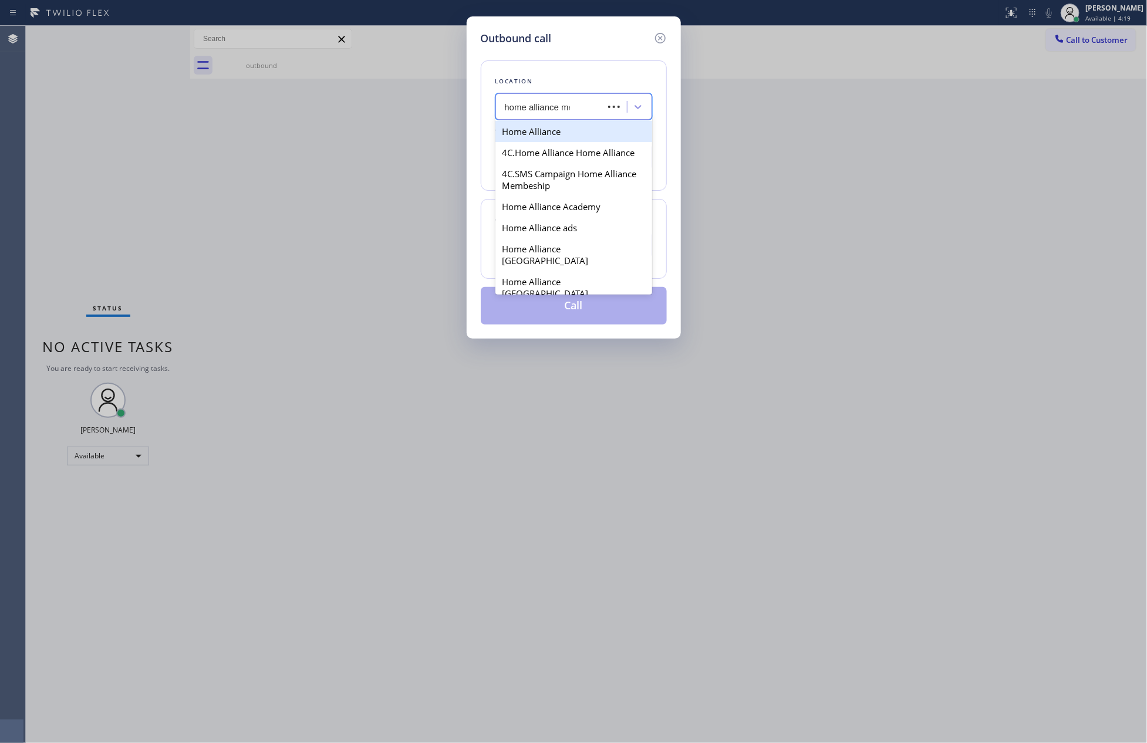
type input "home alliance mem"
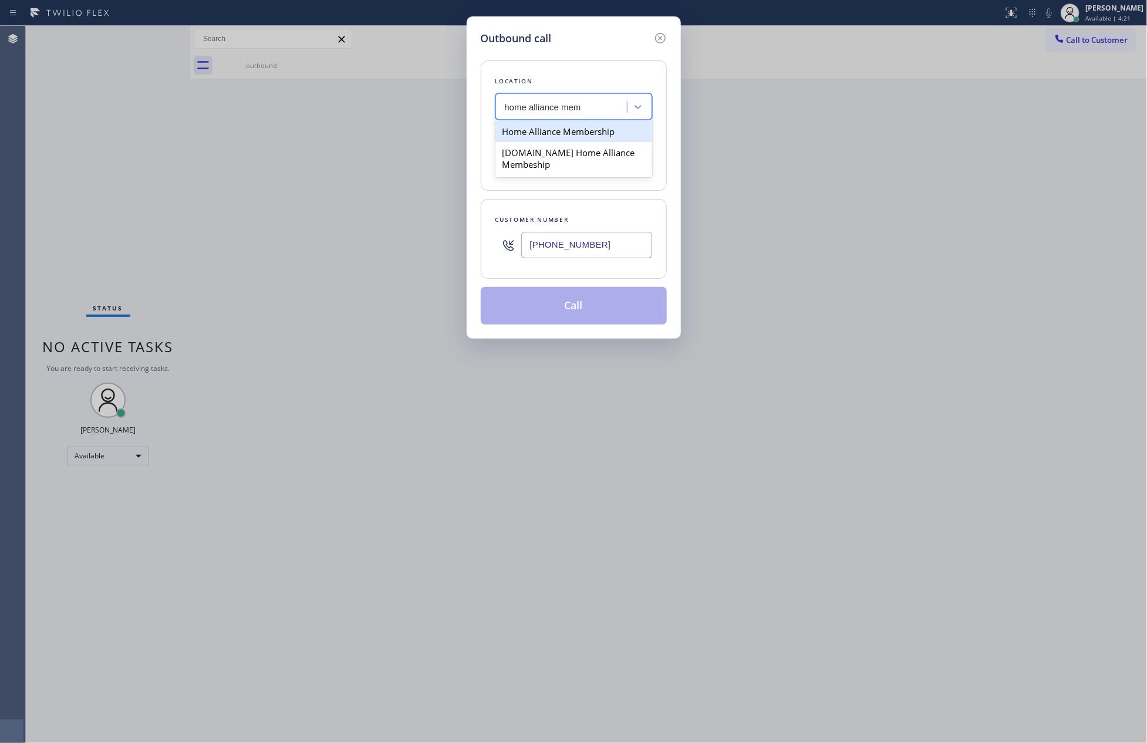
click at [589, 137] on div "Home Alliance Membership" at bounding box center [574, 131] width 157 height 21
type input "[PHONE_NUMBER]"
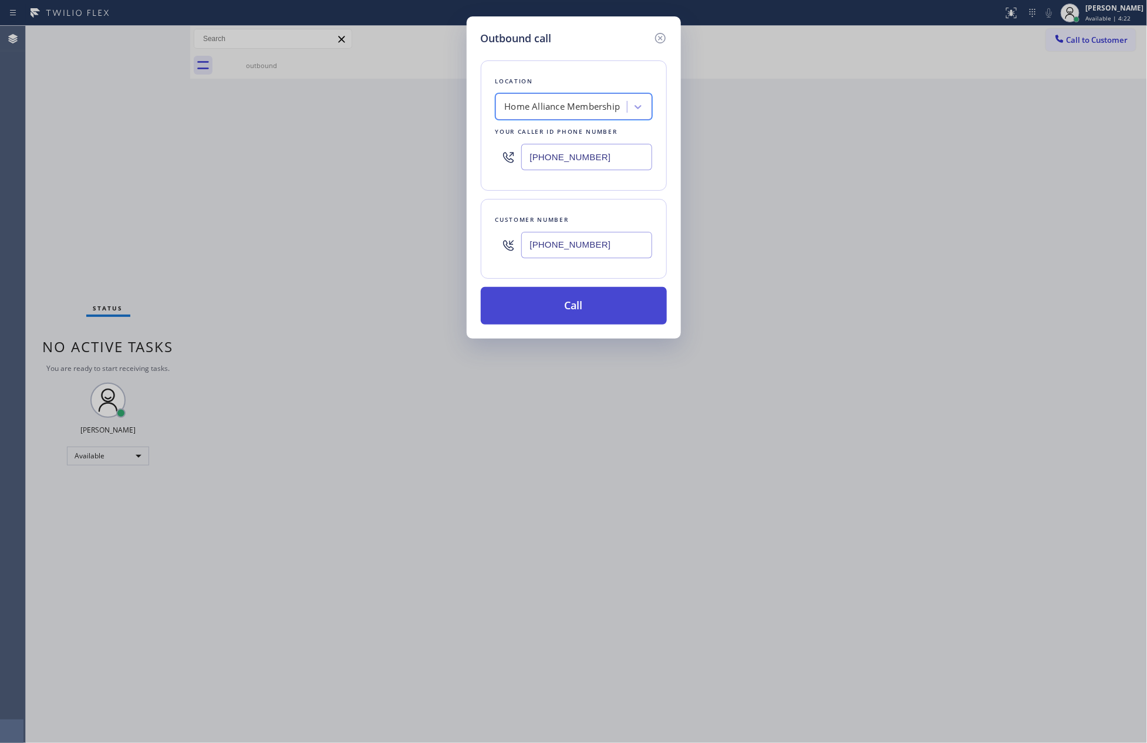
click at [585, 307] on button "Call" at bounding box center [574, 306] width 186 height 38
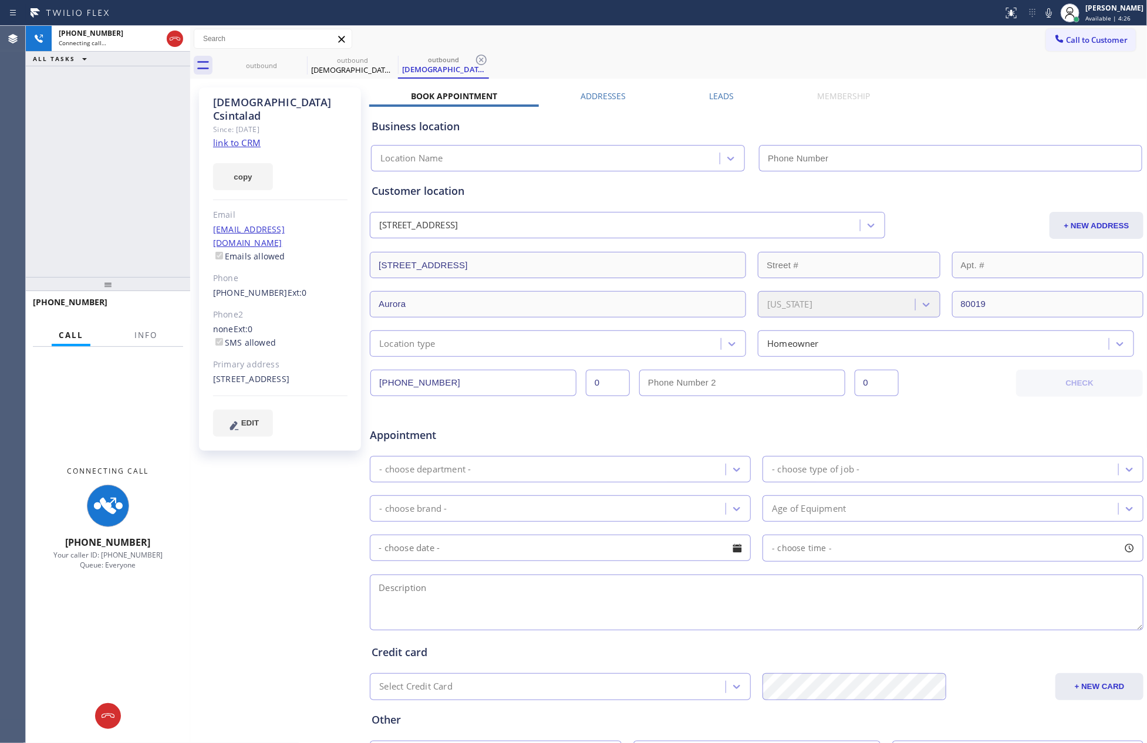
type input "[PHONE_NUMBER]"
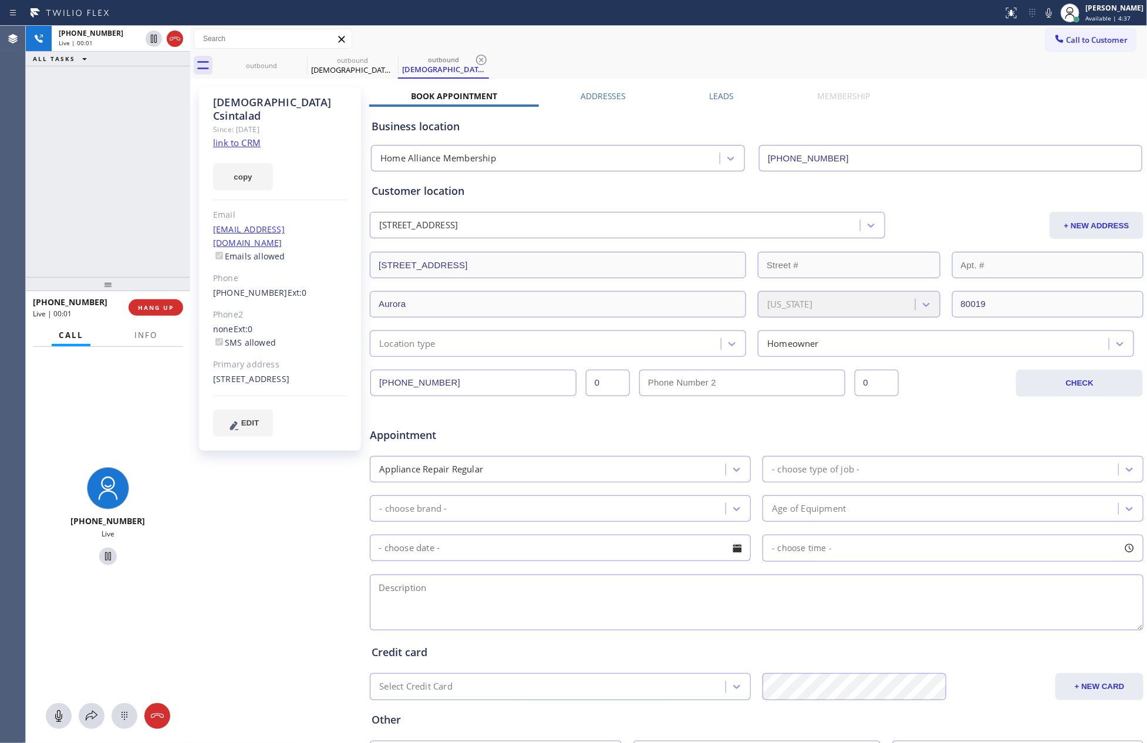
drag, startPoint x: 79, startPoint y: 168, endPoint x: 100, endPoint y: 188, distance: 29.5
click at [87, 175] on div "+17206354749 Live | 00:01 ALL TASKS ALL TASKS ACTIVE TASKS TASKS IN WRAP UP" at bounding box center [108, 151] width 164 height 251
click at [238, 123] on div "Since: [DATE]" at bounding box center [280, 130] width 134 height 14
click at [127, 145] on div "+17206354749 Live | 00:02 ALL TASKS ALL TASKS ACTIVE TASKS TASKS IN WRAP UP" at bounding box center [108, 151] width 164 height 251
click at [259, 137] on link "link to CRM" at bounding box center [237, 143] width 48 height 12
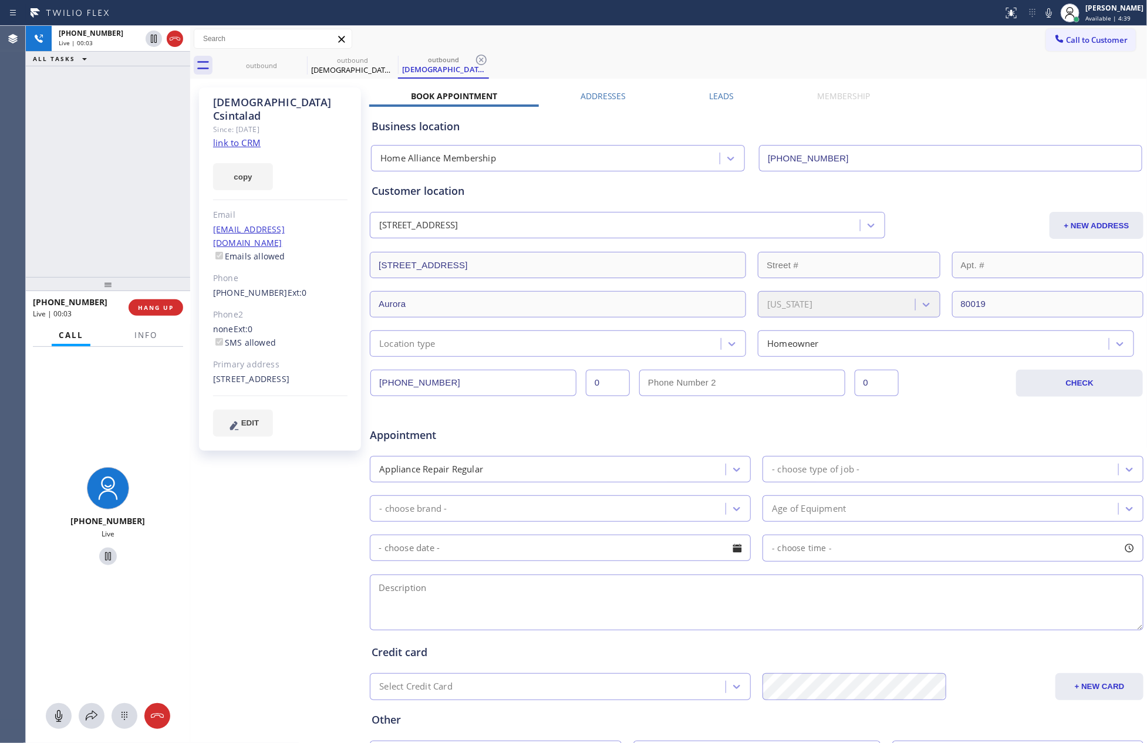
drag, startPoint x: 127, startPoint y: 137, endPoint x: 735, endPoint y: 6, distance: 622.3
click at [173, 137] on div "+17206354749 Live | 00:03 ALL TASKS ALL TASKS ACTIVE TASKS TASKS IN WRAP UP" at bounding box center [108, 151] width 164 height 251
click at [154, 163] on div "+17206354749 Live | 00:32 ALL TASKS ALL TASKS ACTIVE TASKS TASKS IN WRAP UP" at bounding box center [108, 151] width 164 height 251
click at [154, 163] on div "+17206354749 Live | 00:33 ALL TASKS ALL TASKS ACTIVE TASKS TASKS IN WRAP UP" at bounding box center [108, 151] width 164 height 251
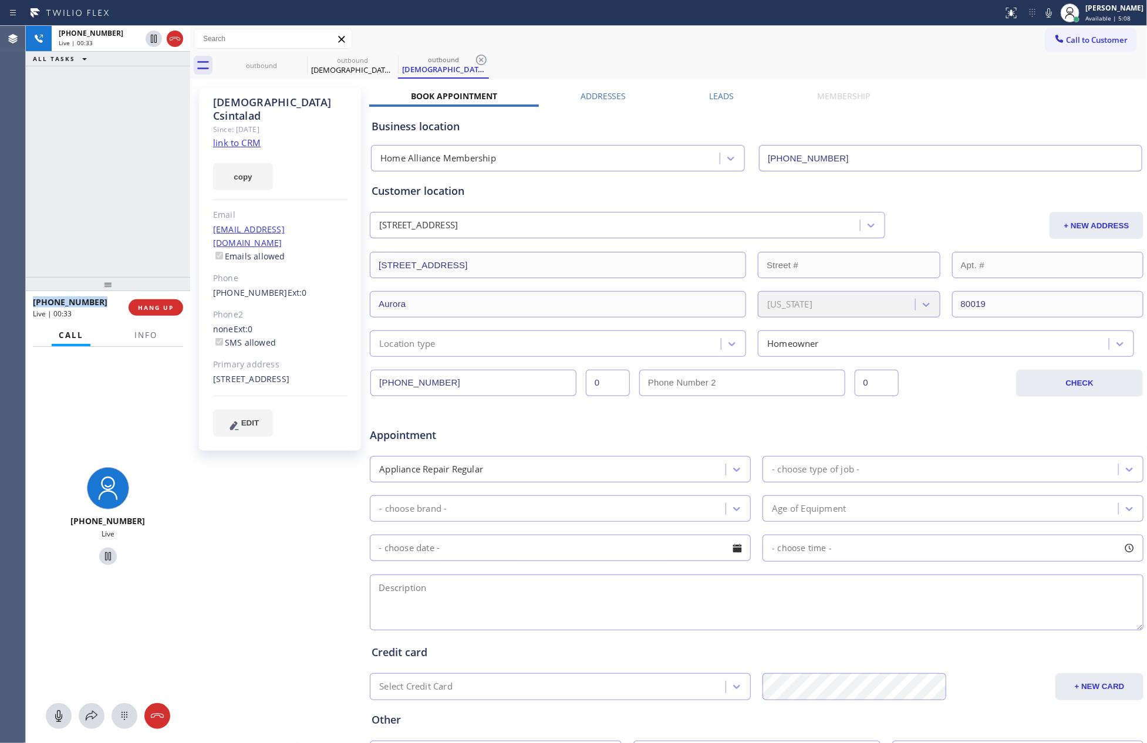
click at [154, 163] on div "+17206354749 Live | 00:33 ALL TASKS ALL TASKS ACTIVE TASKS TASKS IN WRAP UP" at bounding box center [108, 151] width 164 height 251
click at [163, 306] on span "HANG UP" at bounding box center [156, 308] width 36 height 8
drag, startPoint x: 90, startPoint y: 162, endPoint x: 433, endPoint y: 18, distance: 372.4
click at [133, 143] on div "+17206354749 Live | 00:35 ALL TASKS ALL TASKS ACTIVE TASKS TASKS IN WRAP UP" at bounding box center [108, 151] width 164 height 251
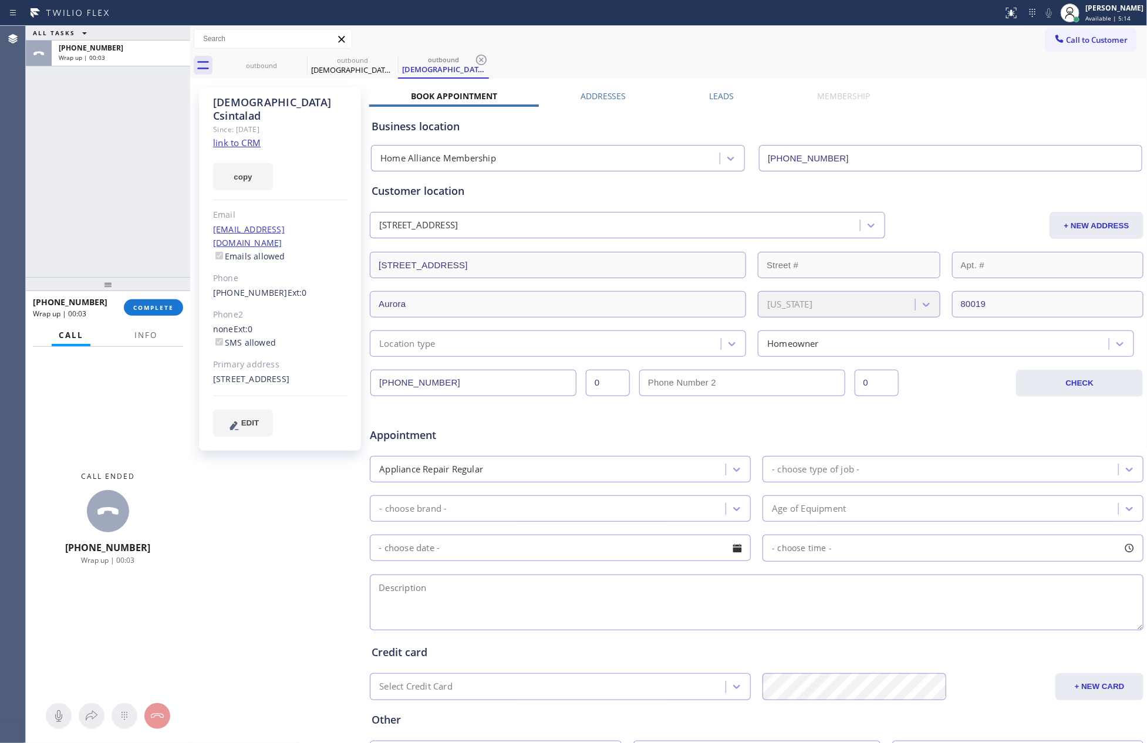
drag, startPoint x: 76, startPoint y: 212, endPoint x: 130, endPoint y: 211, distance: 54.6
click at [104, 211] on div "ALL TASKS ALL TASKS ACTIVE TASKS TASKS IN WRAP UP +17206354749 Wrap up | 00:03" at bounding box center [108, 151] width 164 height 251
click at [1074, 48] on button "Call to Customer" at bounding box center [1091, 40] width 90 height 22
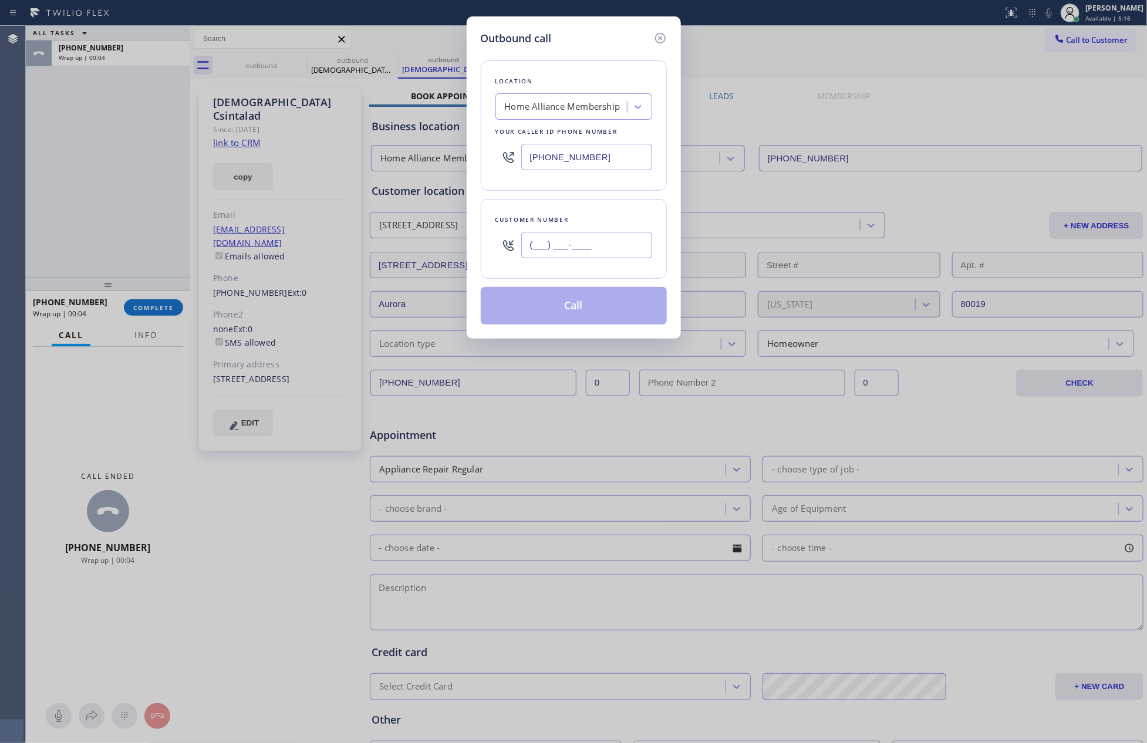
click at [618, 251] on input "(___) ___-____" at bounding box center [586, 245] width 131 height 26
paste input "561) 289-0694"
type input "(561) 289-0694"
click at [595, 311] on button "Call" at bounding box center [574, 306] width 186 height 38
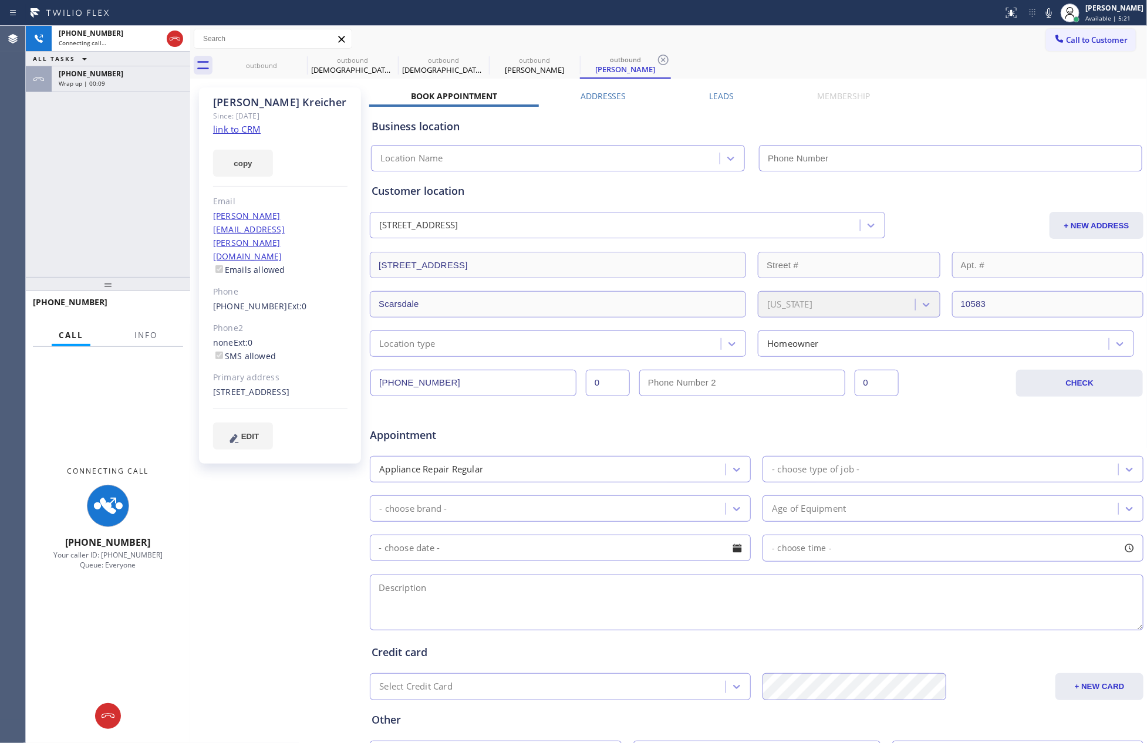
type input "[PHONE_NUMBER]"
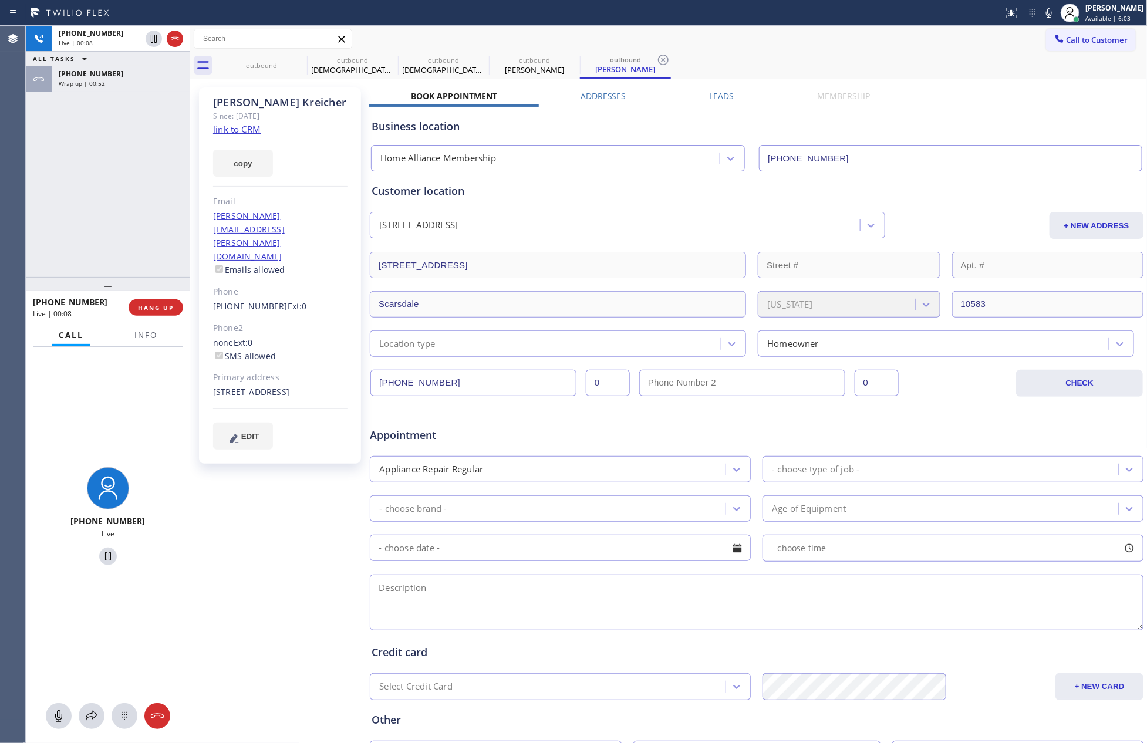
drag, startPoint x: 87, startPoint y: 171, endPoint x: 186, endPoint y: 338, distance: 194.2
click at [108, 194] on div "+15612890694 Live | 00:08 ALL TASKS ALL TASKS ACTIVE TASKS TASKS IN WRAP UP +17…" at bounding box center [108, 151] width 164 height 251
click at [171, 311] on span "HANG UP" at bounding box center [156, 308] width 36 height 8
click at [113, 157] on div "+15612890694 Live | 00:09 ALL TASKS ALL TASKS ACTIVE TASKS TASKS IN WRAP UP +17…" at bounding box center [108, 151] width 164 height 251
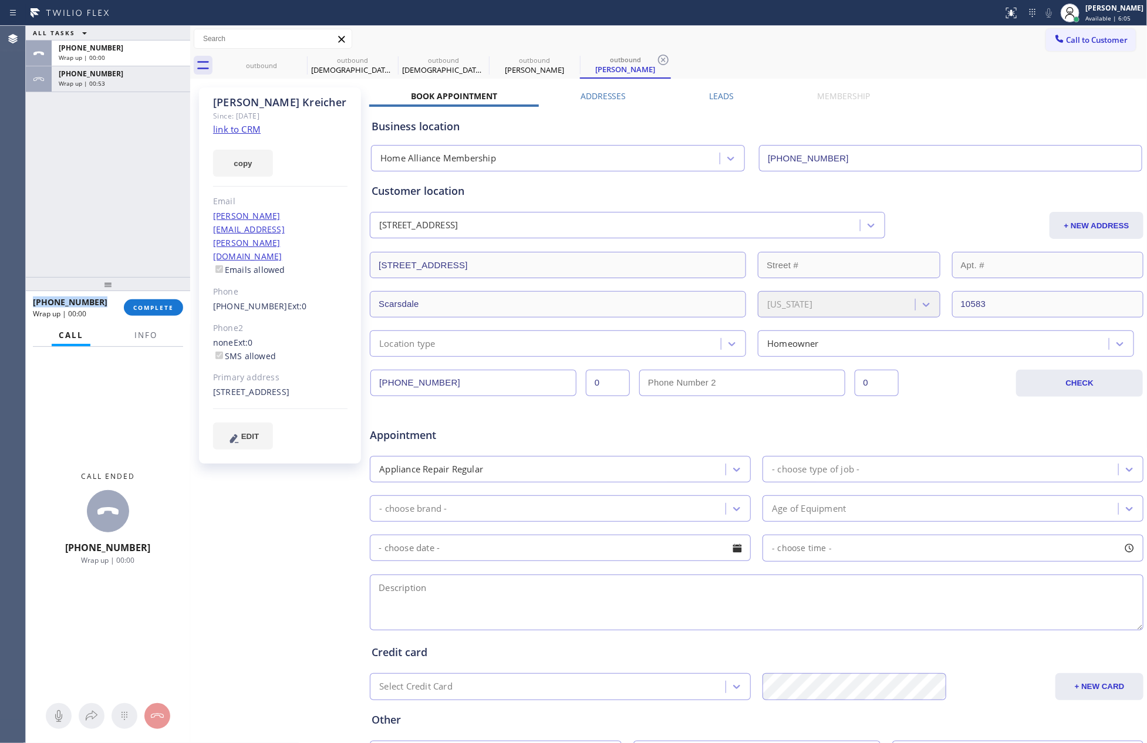
click at [113, 157] on div "ALL TASKS ALL TASKS ACTIVE TASKS TASKS IN WRAP UP +15612890694 Wrap up | 00:00 …" at bounding box center [108, 151] width 164 height 251
click at [134, 79] on div "Wrap up | 00:54" at bounding box center [121, 83] width 124 height 8
click at [149, 305] on span "COMPLETE" at bounding box center [153, 308] width 41 height 8
click at [137, 163] on div "ALL TASKS ALL TASKS ACTIVE TASKS TASKS IN WRAP UP +15612890694 Wrap up | 00:01 …" at bounding box center [108, 151] width 164 height 251
click at [136, 164] on div "ALL TASKS ALL TASKS ACTIVE TASKS TASKS IN WRAP UP +15612890694 Wrap up | 00:01 …" at bounding box center [108, 151] width 164 height 251
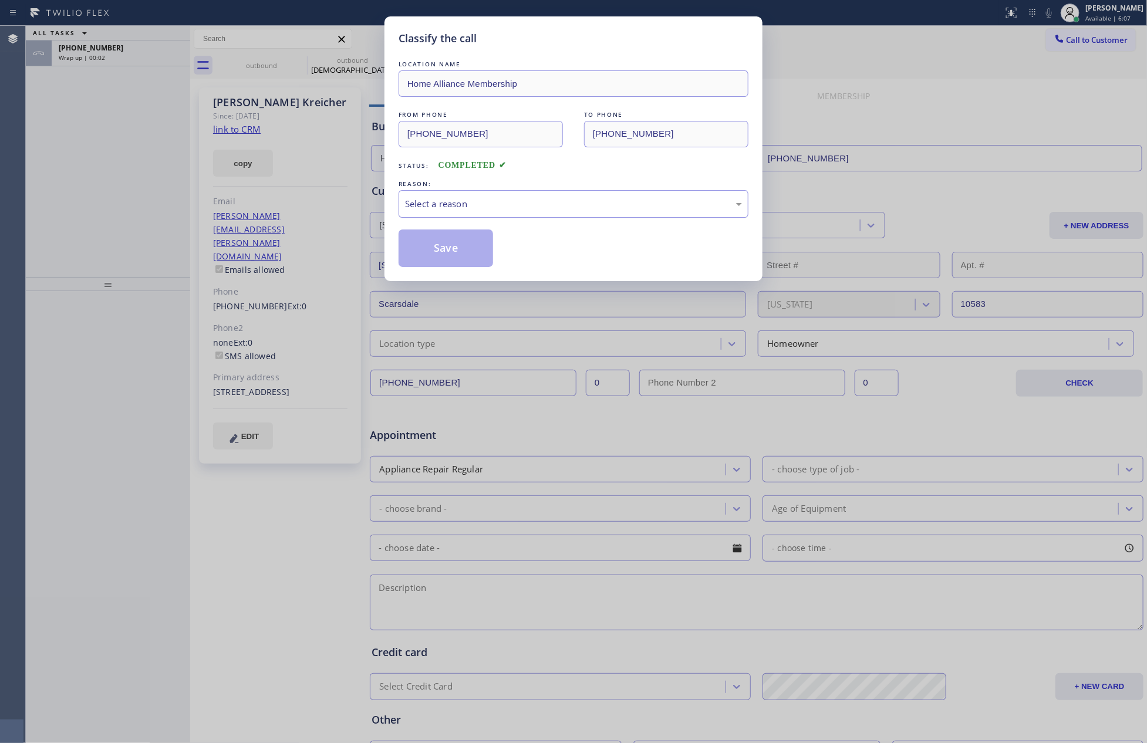
drag, startPoint x: 490, startPoint y: 210, endPoint x: 481, endPoint y: 215, distance: 9.8
click at [488, 210] on div "Select a reason" at bounding box center [573, 204] width 337 height 14
click at [454, 249] on button "Save" at bounding box center [446, 249] width 95 height 38
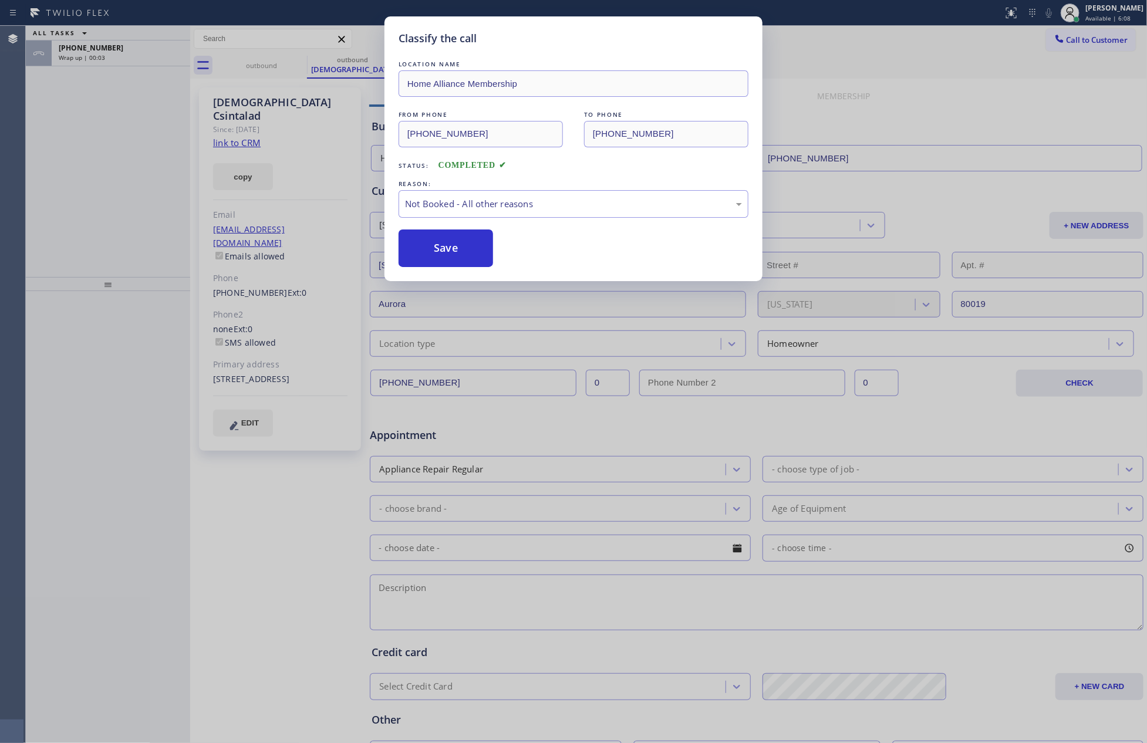
click at [454, 249] on button "Save" at bounding box center [446, 249] width 95 height 38
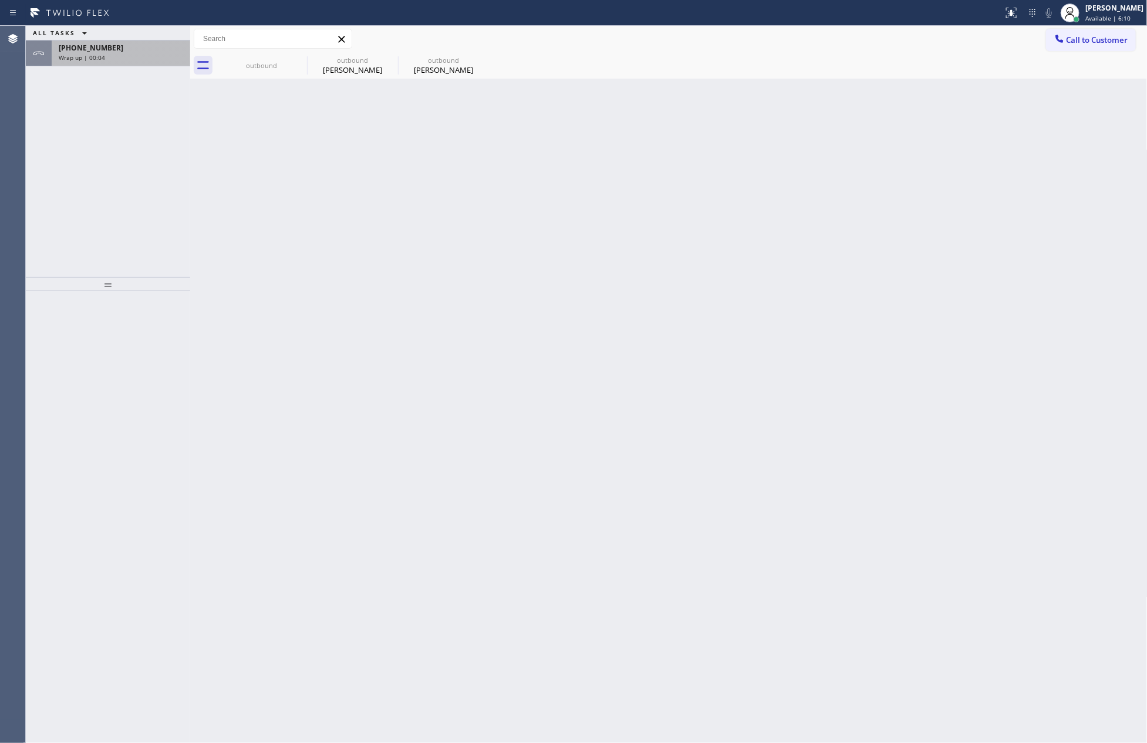
drag, startPoint x: 64, startPoint y: 150, endPoint x: 99, endPoint y: 60, distance: 96.5
click at [94, 93] on div "ALL TASKS ALL TASKS ACTIVE TASKS TASKS IN WRAP UP +15612890694 Wrap up | 00:04" at bounding box center [108, 151] width 164 height 251
click at [99, 59] on span "Wrap up | 00:04" at bounding box center [82, 57] width 46 height 8
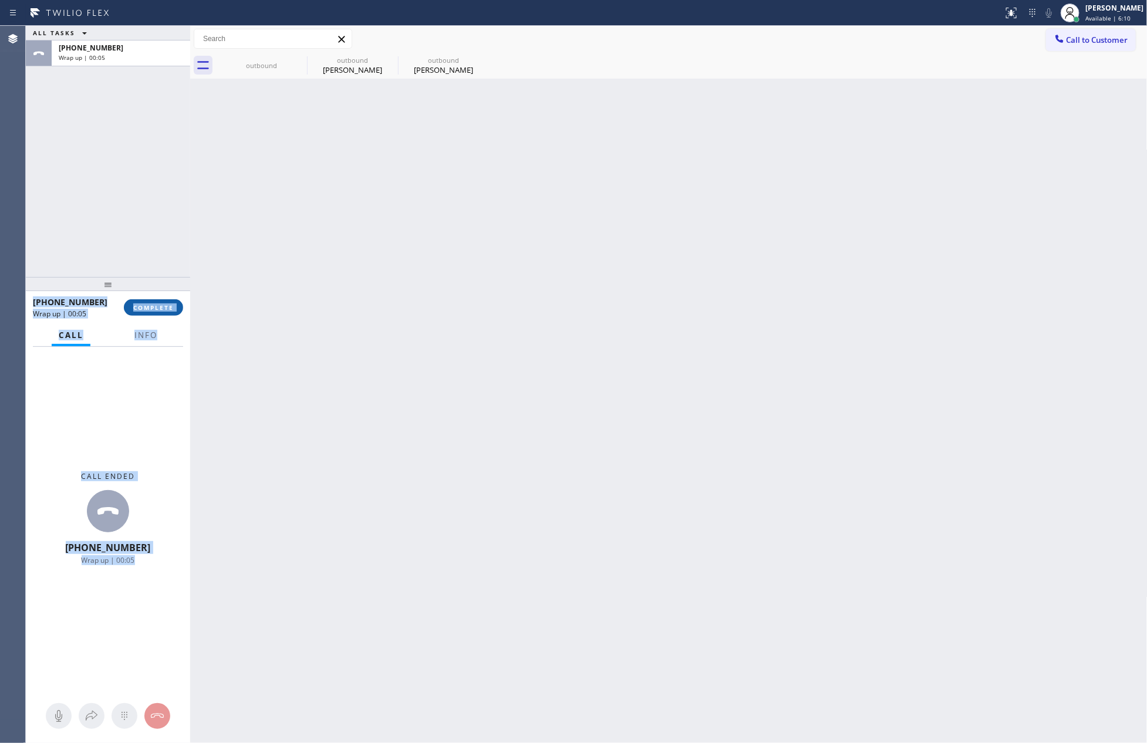
click at [159, 314] on button "COMPLETE" at bounding box center [153, 307] width 59 height 16
drag, startPoint x: 153, startPoint y: 207, endPoint x: 136, endPoint y: 212, distance: 18.4
click at [151, 207] on div "ALL TASKS ALL TASKS ACTIVE TASKS TASKS IN WRAP UP +15612890694 Wrap up | 00:05" at bounding box center [108, 151] width 164 height 251
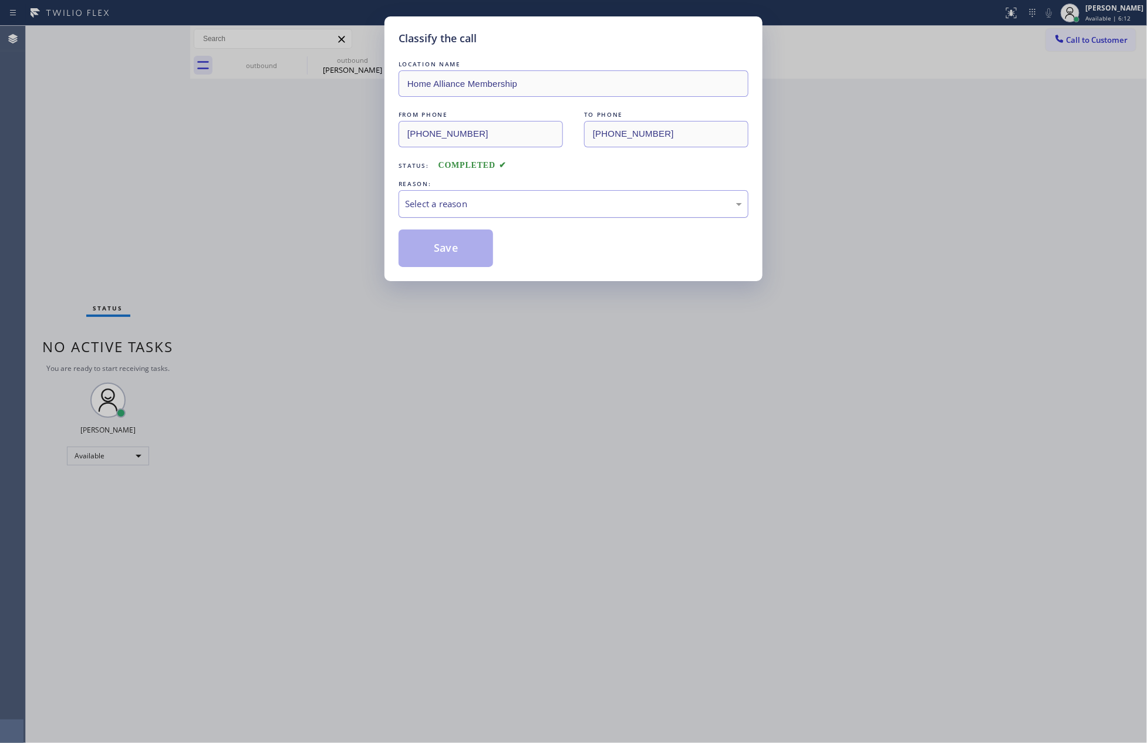
click at [448, 201] on div "Select a reason" at bounding box center [573, 204] width 337 height 14
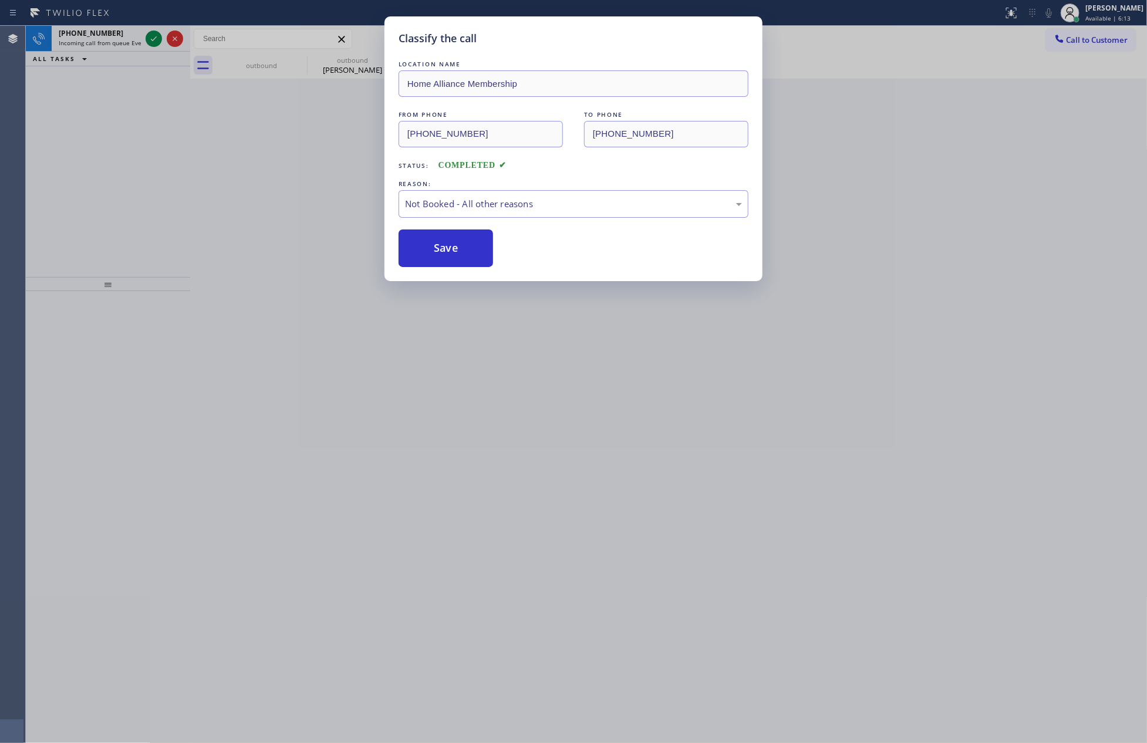
click at [430, 258] on button "Save" at bounding box center [446, 249] width 95 height 38
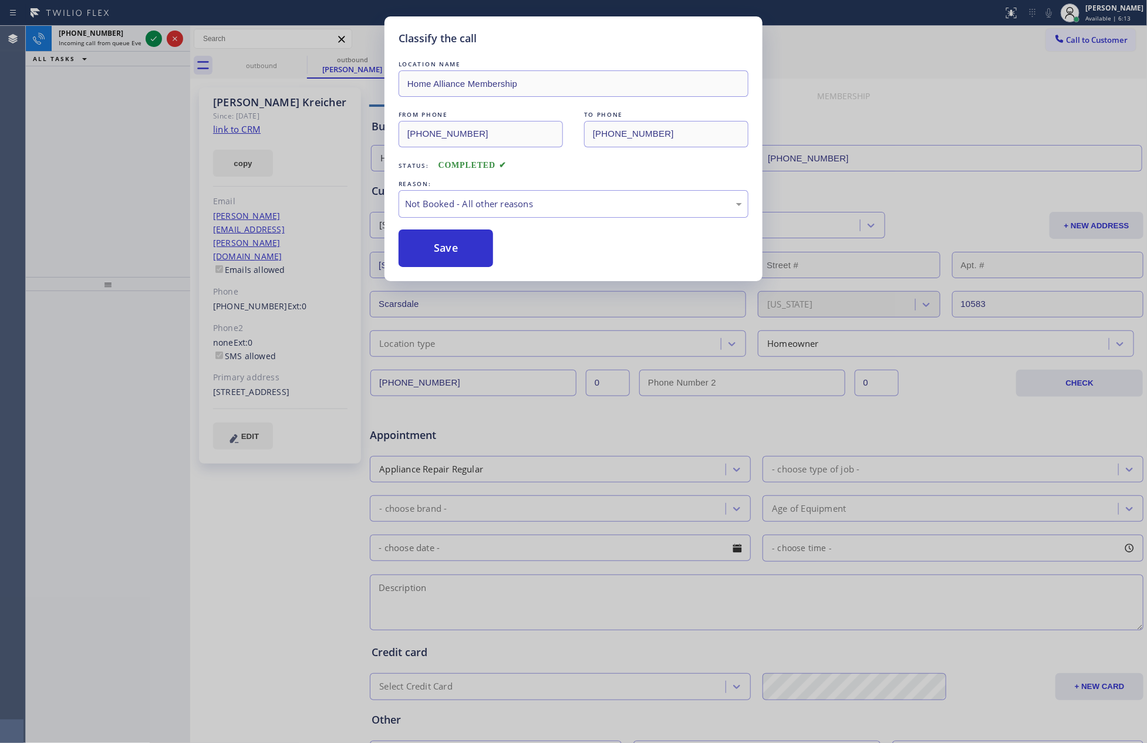
click at [430, 258] on button "Save" at bounding box center [446, 249] width 95 height 38
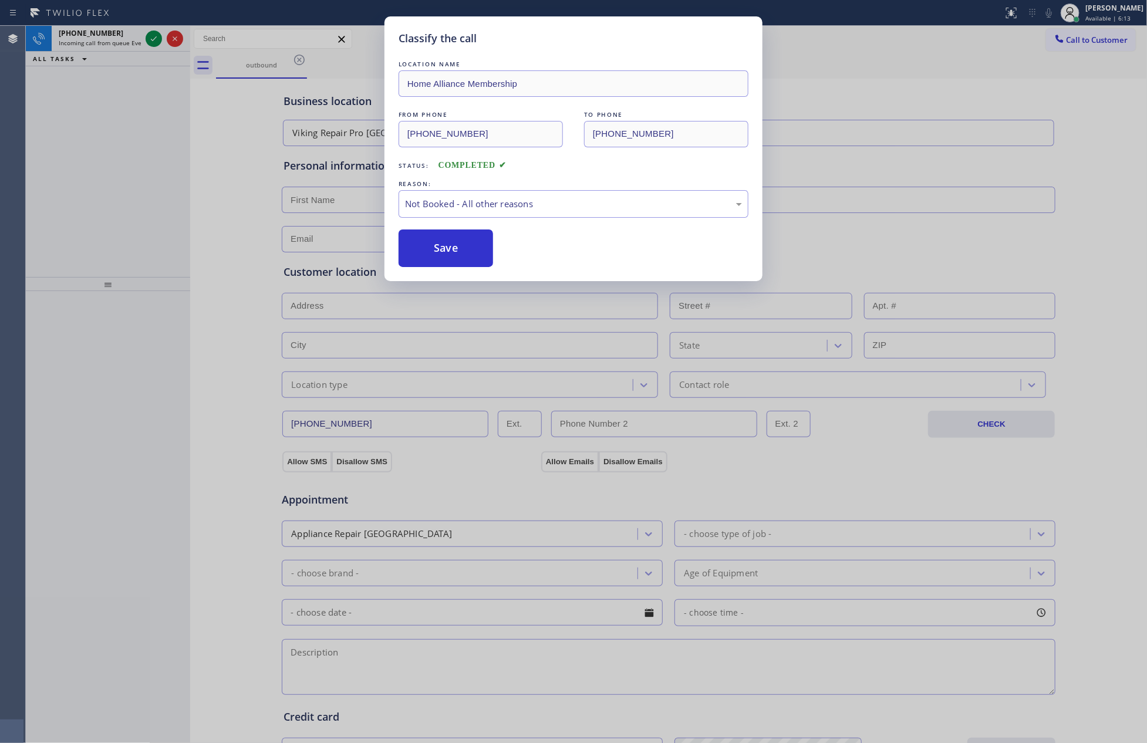
click at [173, 194] on div "Classify the call LOCATION NAME Home Alliance Membership FROM PHONE (855) 946-3…" at bounding box center [573, 371] width 1147 height 743
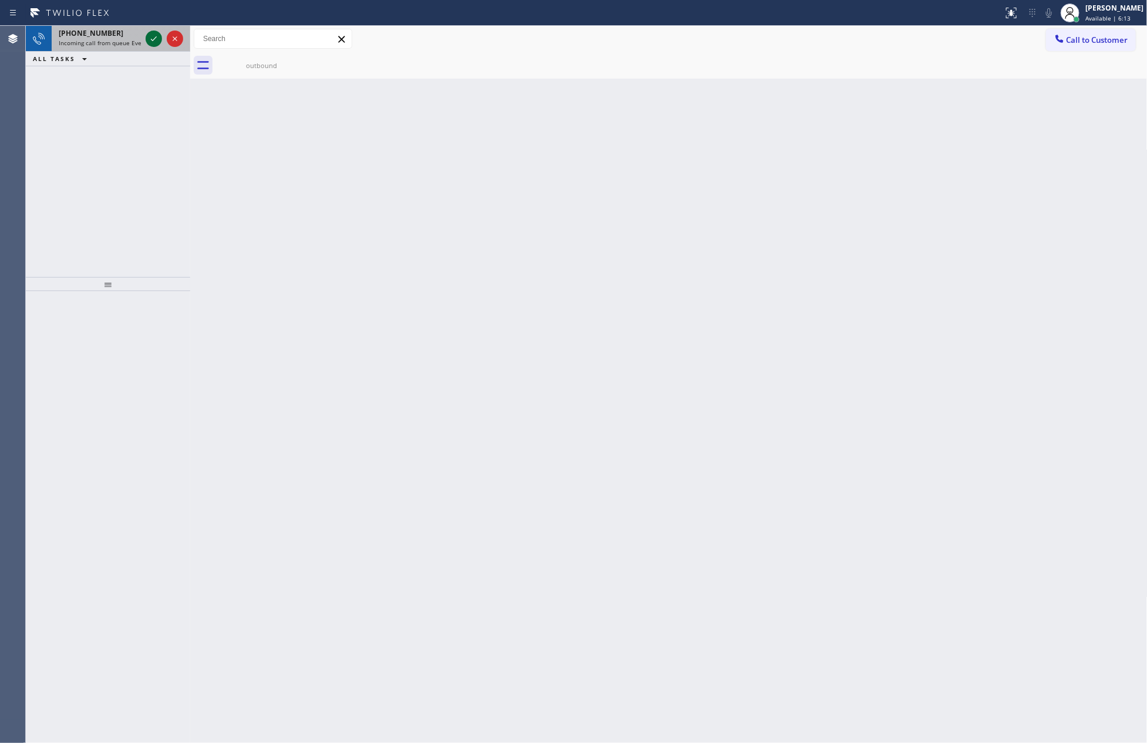
click at [150, 39] on icon at bounding box center [154, 39] width 14 height 14
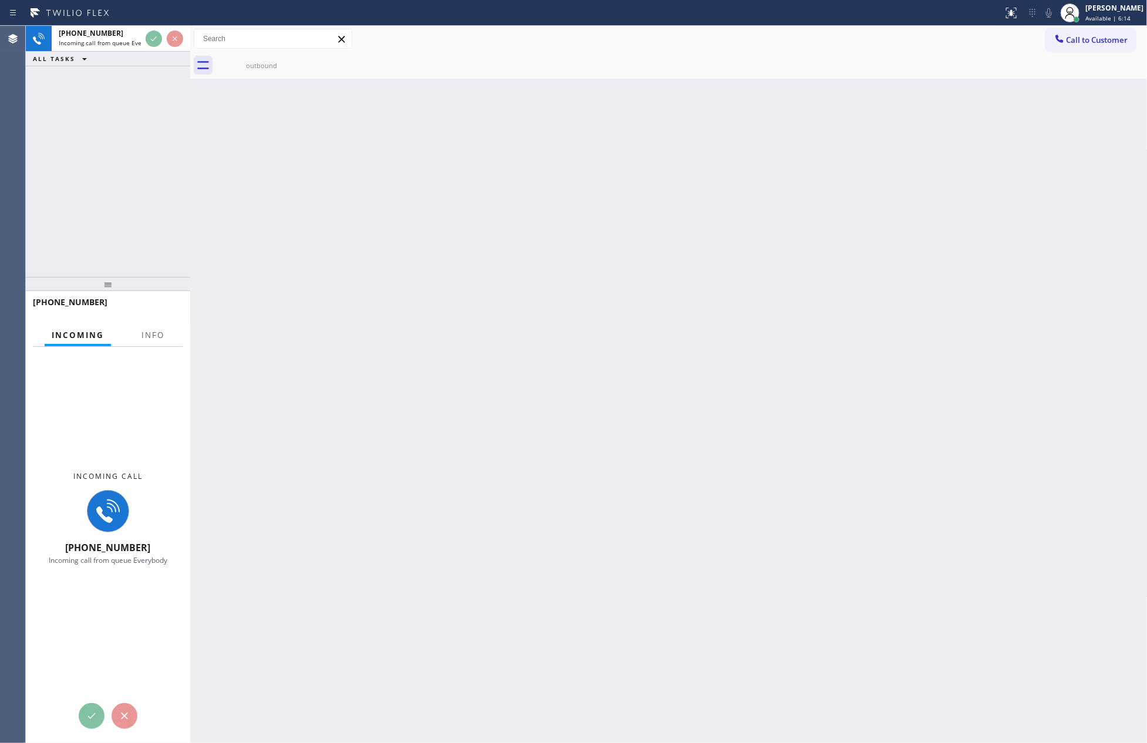
click at [160, 176] on div "+16263871945 Incoming call from queue Everybody ALL TASKS ALL TASKS ACTIVE TASK…" at bounding box center [108, 151] width 164 height 251
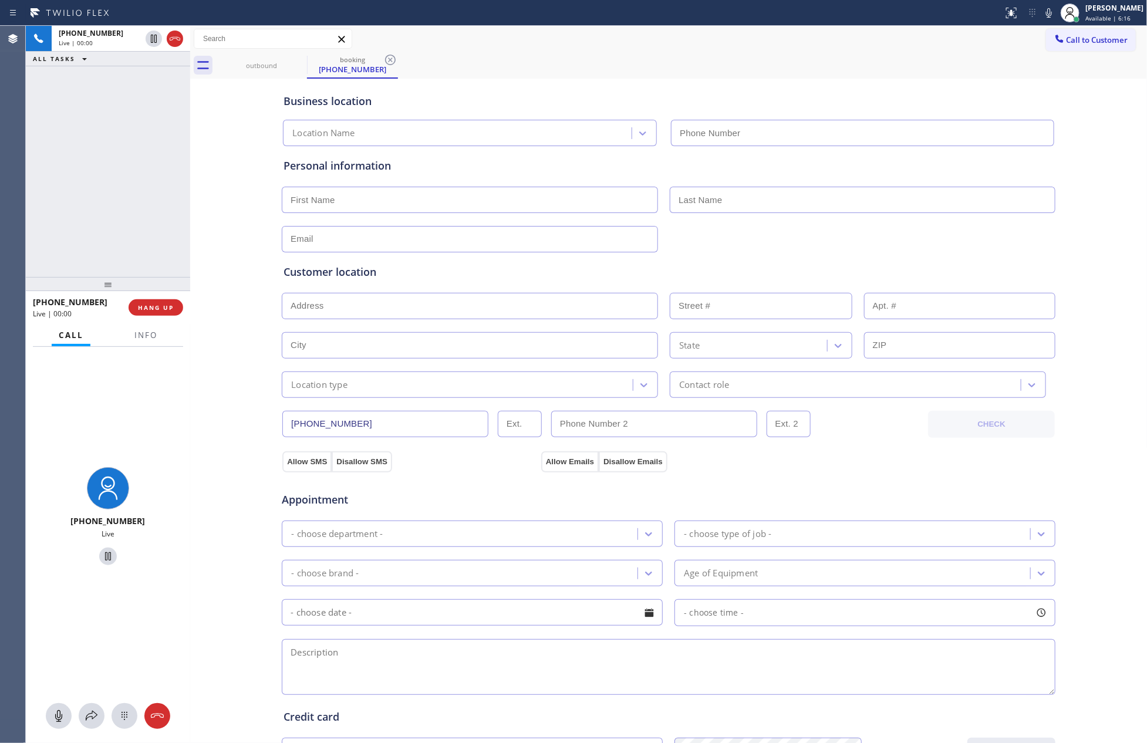
click at [136, 184] on div "+16263871945 Live | 00:00 ALL TASKS ALL TASKS ACTIVE TASKS TASKS IN WRAP UP" at bounding box center [108, 151] width 164 height 251
click at [136, 183] on div "+16263871945 Live | 00:00 ALL TASKS ALL TASKS ACTIVE TASKS TASKS IN WRAP UP" at bounding box center [108, 151] width 164 height 251
click at [136, 183] on div "+16263871945 Live | 00:12 ALL TASKS ALL TASKS ACTIVE TASKS TASKS IN WRAP UP" at bounding box center [108, 151] width 164 height 251
click at [151, 307] on span "HANG UP" at bounding box center [156, 308] width 36 height 8
click at [131, 127] on div "+16263871945 Live | 00:13 ALL TASKS ALL TASKS ACTIVE TASKS TASKS IN WRAP UP" at bounding box center [108, 151] width 164 height 251
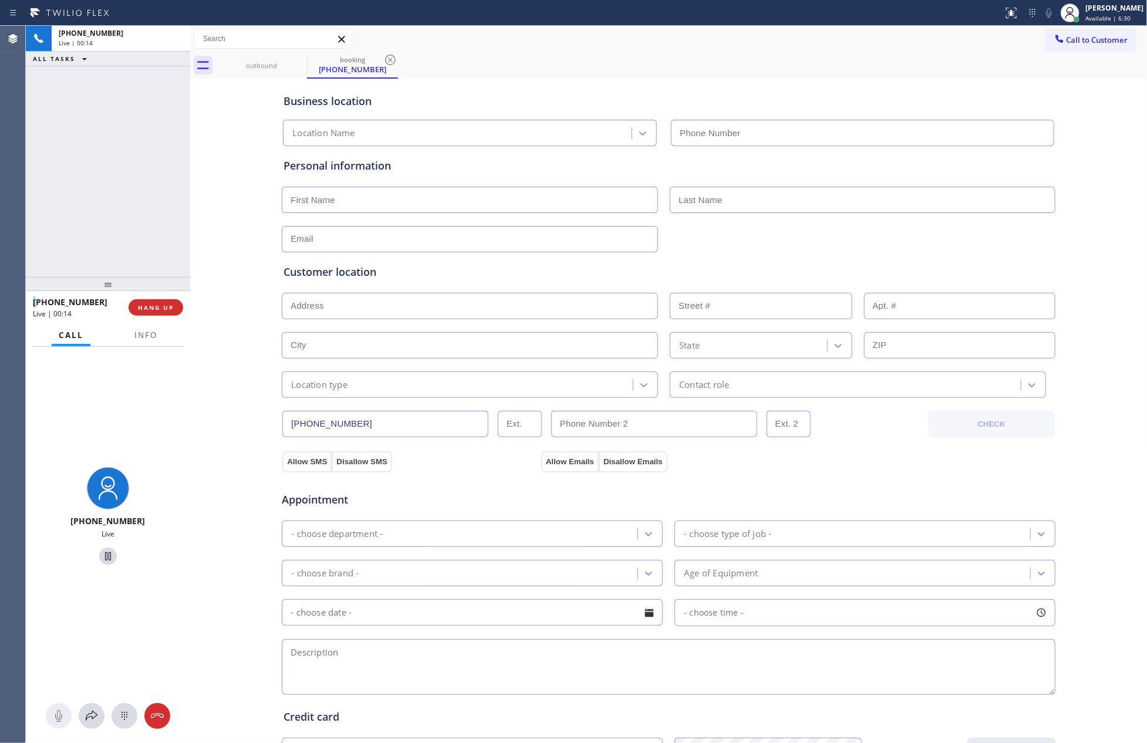
click at [131, 127] on div "+16263871945 Live | 00:14 ALL TASKS ALL TASKS ACTIVE TASKS TASKS IN WRAP UP" at bounding box center [108, 151] width 164 height 251
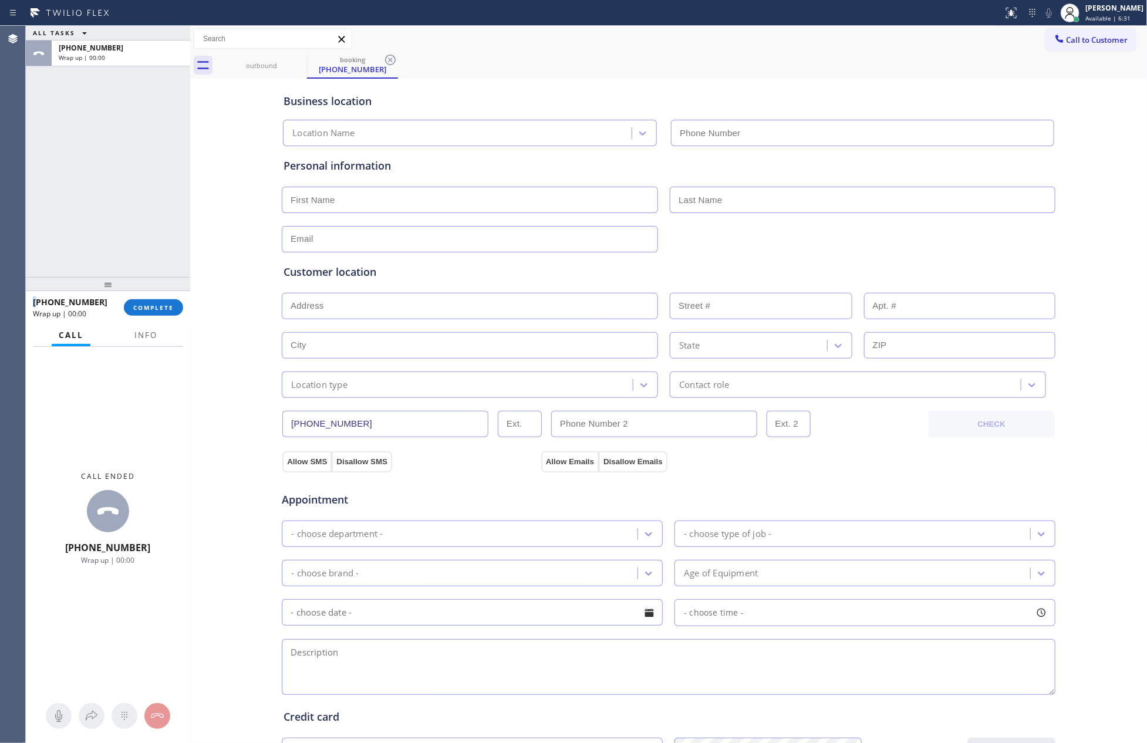
drag, startPoint x: 131, startPoint y: 127, endPoint x: 230, endPoint y: 229, distance: 142.0
click at [178, 152] on div "ALL TASKS ALL TASKS ACTIVE TASKS TASKS IN WRAP UP +16263871945 Wrap up | 00:00" at bounding box center [108, 151] width 164 height 251
click at [136, 308] on span "COMPLETE" at bounding box center [153, 308] width 41 height 8
click at [129, 182] on div "ALL TASKS ALL TASKS ACTIVE TASKS TASKS IN WRAP UP +16263871945 Wrap up | 00:00" at bounding box center [108, 151] width 164 height 251
click at [125, 182] on div "ALL TASKS ALL TASKS ACTIVE TASKS TASKS IN WRAP UP +16263871945 Wrap up | 00:00" at bounding box center [108, 151] width 164 height 251
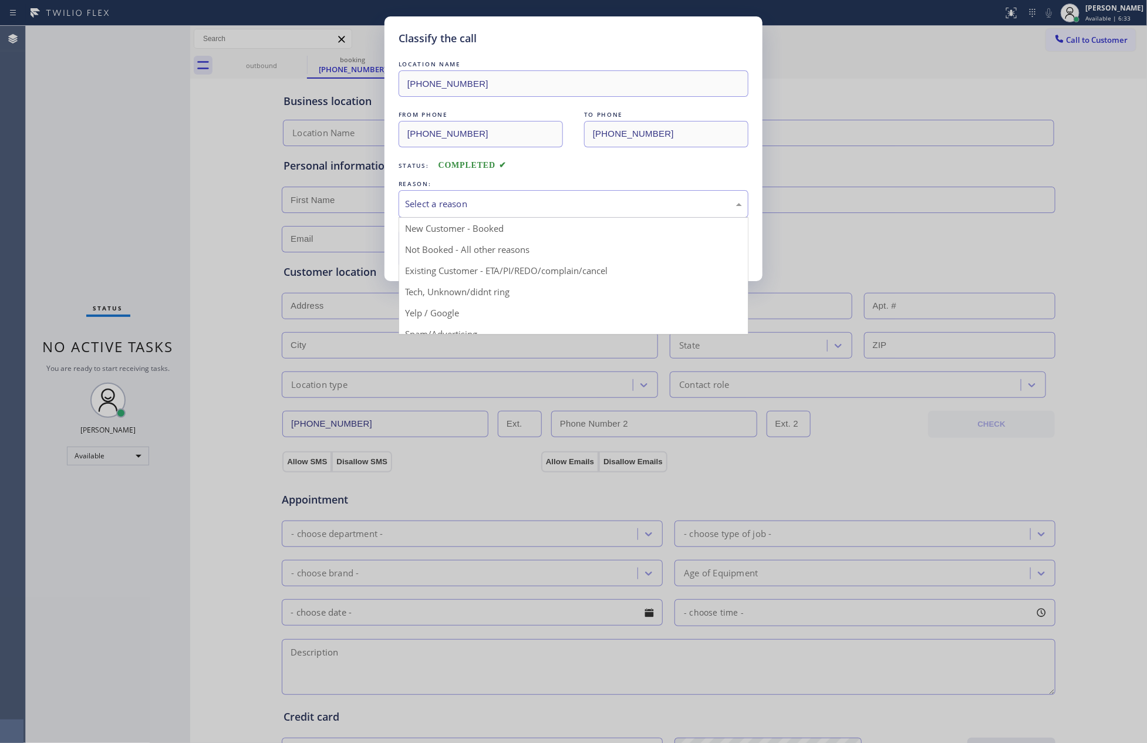
click at [478, 207] on div "Select a reason" at bounding box center [573, 204] width 337 height 14
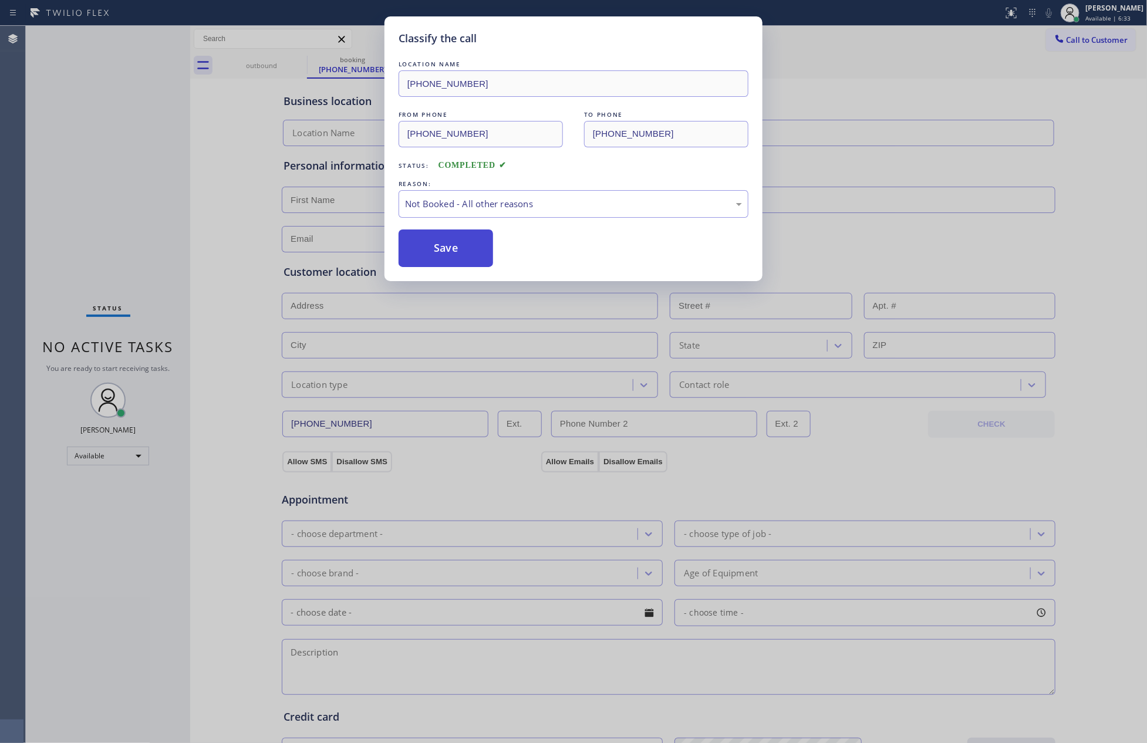
click at [465, 242] on button "Save" at bounding box center [446, 249] width 95 height 38
drag, startPoint x: 150, startPoint y: 185, endPoint x: 298, endPoint y: 140, distance: 155.3
click at [247, 155] on div "Classify the call LOCATION NAME (747) 229-0393 FROM PHONE (626) 387-1945 TO PHO…" at bounding box center [573, 371] width 1147 height 743
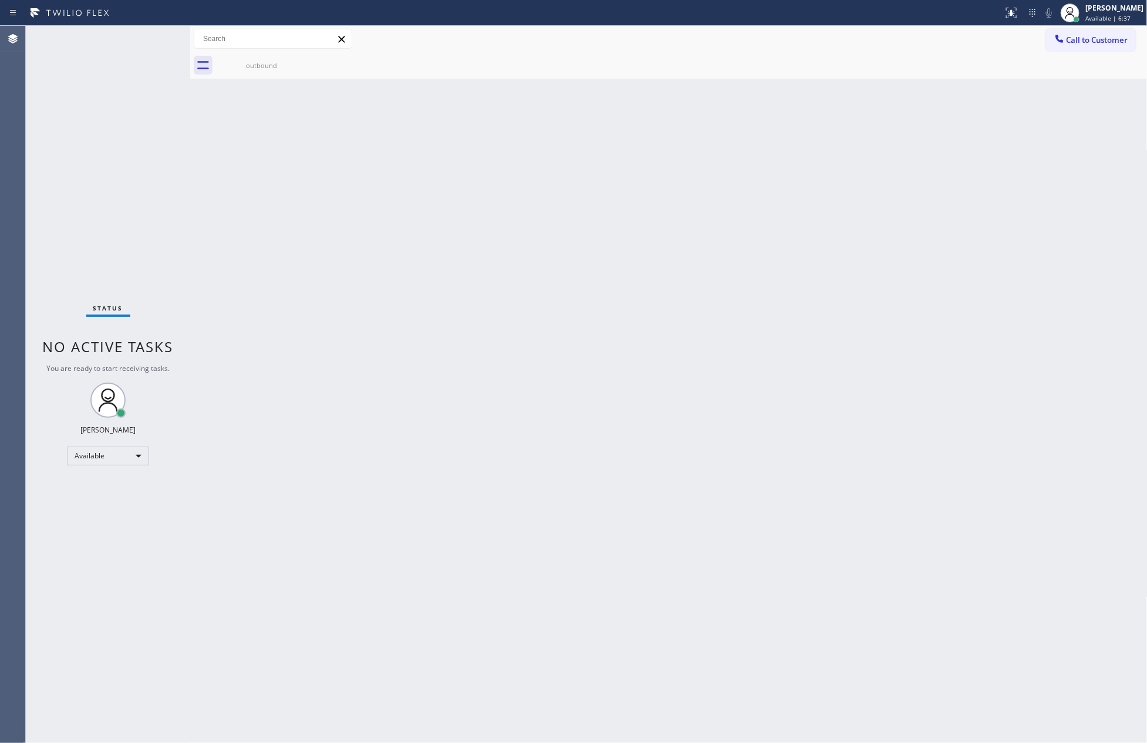
drag, startPoint x: 380, startPoint y: 326, endPoint x: 851, endPoint y: 147, distance: 503.2
click at [393, 317] on div "Back to Dashboard Change Sender ID Customers Technicians Select a contact Outbo…" at bounding box center [669, 384] width 958 height 717
click at [1087, 35] on span "Call to Customer" at bounding box center [1098, 40] width 62 height 11
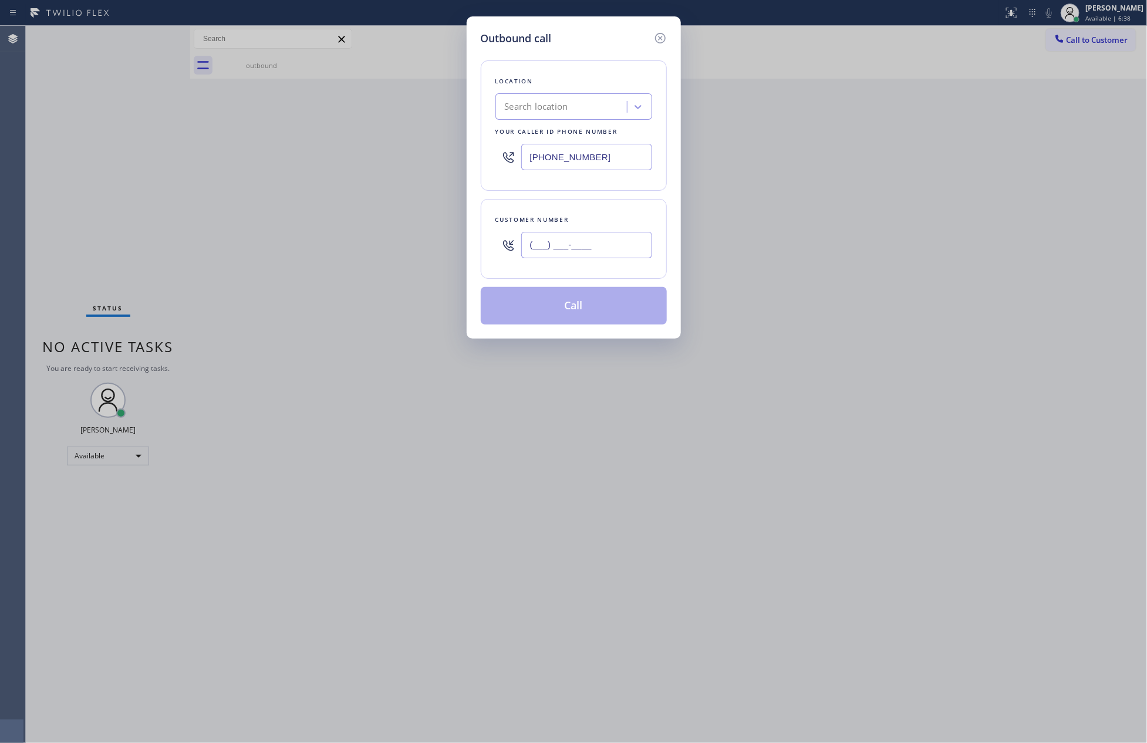
click at [624, 250] on input "(___) ___-____" at bounding box center [586, 245] width 131 height 26
paste input "949) 310-8968"
click at [602, 321] on button "Call" at bounding box center [574, 306] width 186 height 38
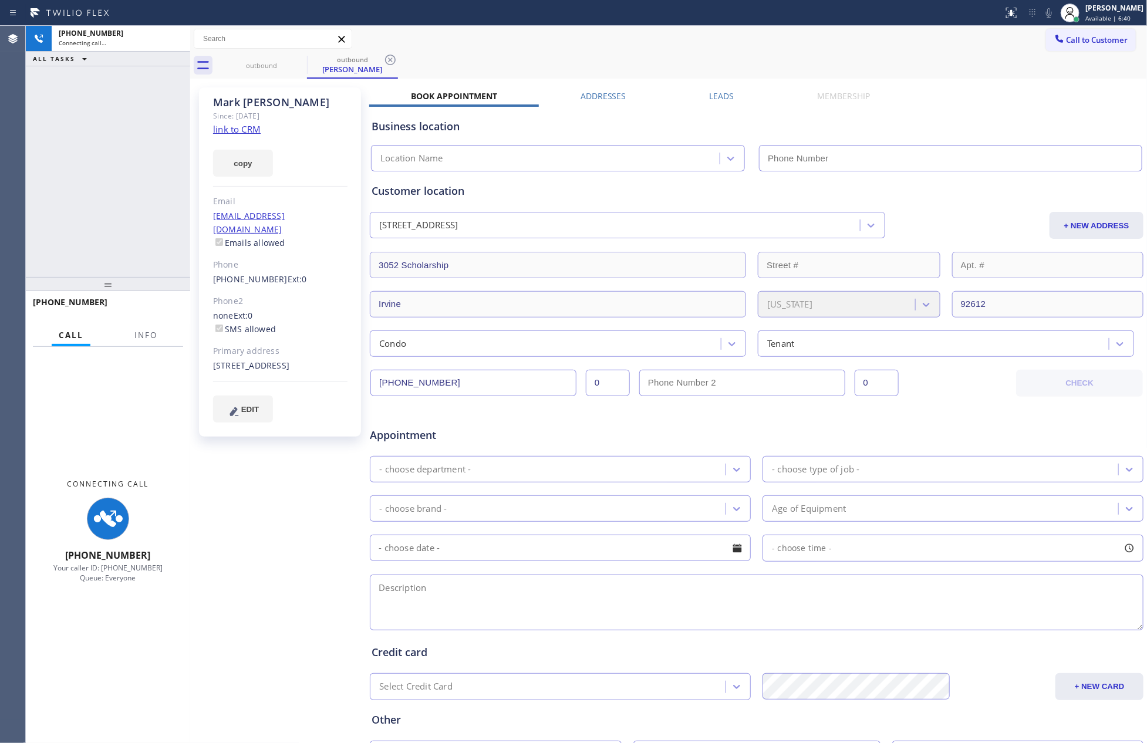
click at [125, 140] on div "+19493108968 Connecting call… ALL TASKS ALL TASKS ACTIVE TASKS TASKS IN WRAP UP" at bounding box center [108, 151] width 164 height 251
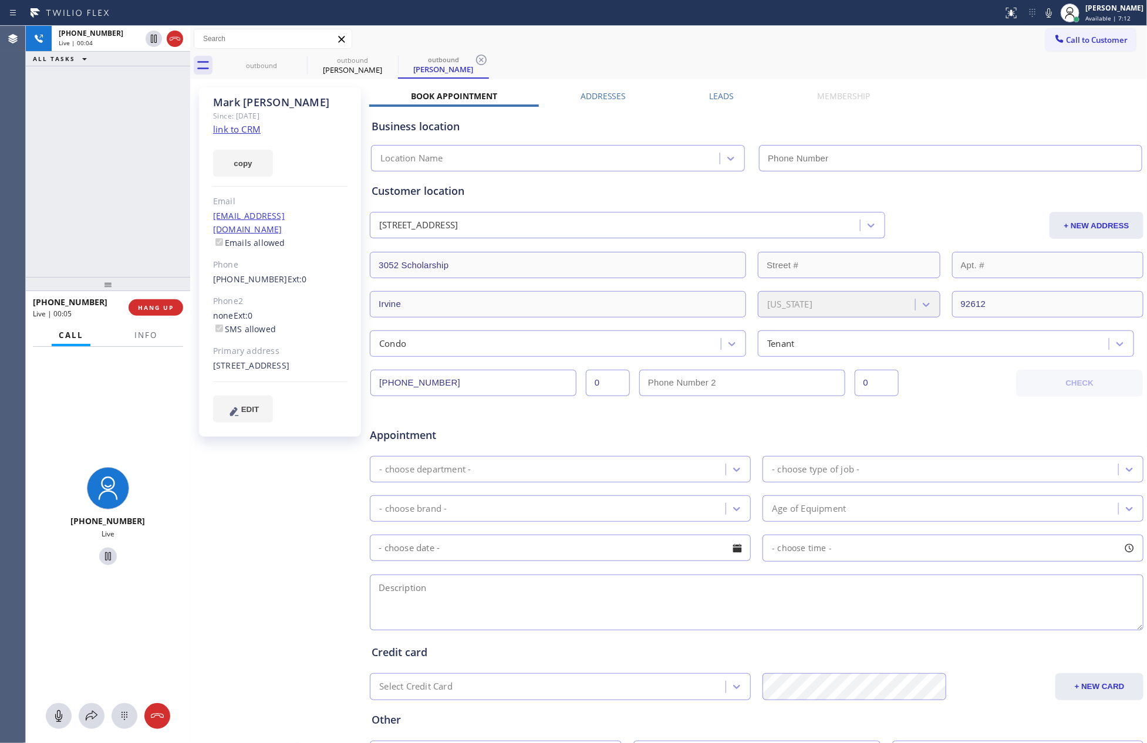
click at [122, 143] on div "+19493108968 Live | 00:04 ALL TASKS ALL TASKS ACTIVE TASKS TASKS IN WRAP UP" at bounding box center [108, 151] width 164 height 251
click at [133, 218] on div "+19493108968 Live | 00:04 ALL TASKS ALL TASKS ACTIVE TASKS TASKS IN WRAP UP" at bounding box center [108, 151] width 164 height 251
click at [133, 218] on div "+19493108968 Live | 00:05 ALL TASKS ALL TASKS ACTIVE TASKS TASKS IN WRAP UP" at bounding box center [108, 151] width 164 height 251
click at [133, 218] on div "+19493108968 Live | 00:07 ALL TASKS ALL TASKS ACTIVE TASKS TASKS IN WRAP UP" at bounding box center [108, 151] width 164 height 251
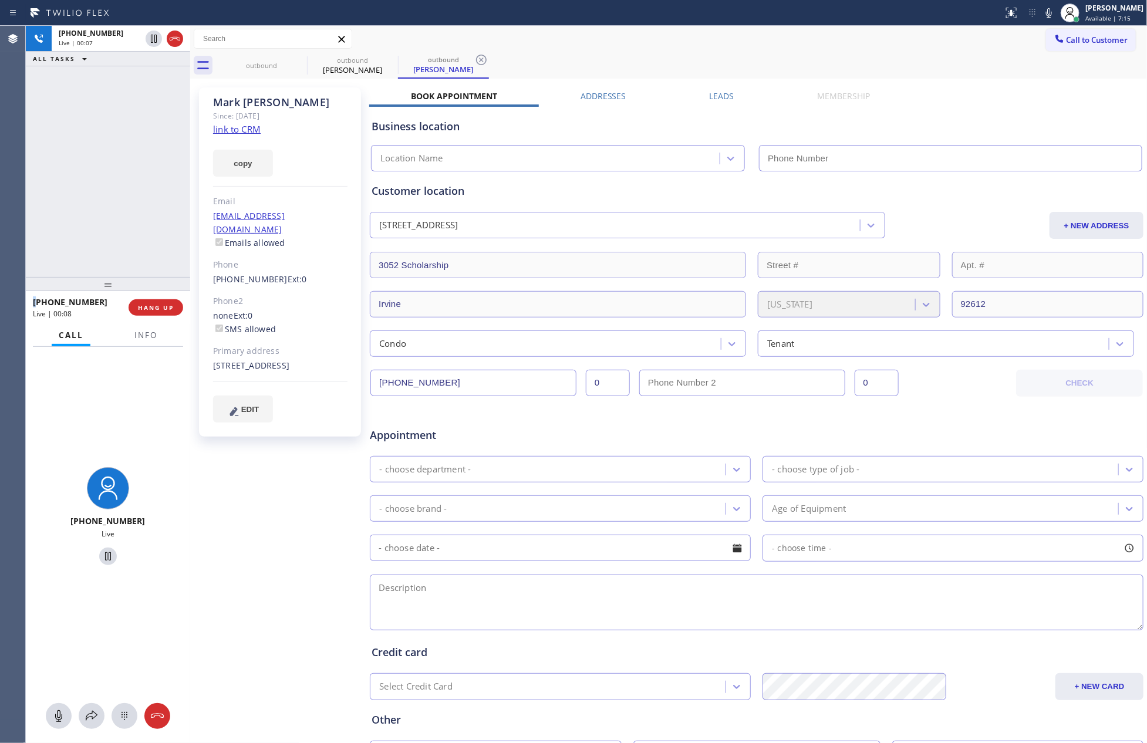
click at [133, 218] on div "+19493108968 Live | 00:07 ALL TASKS ALL TASKS ACTIVE TASKS TASKS IN WRAP UP" at bounding box center [108, 151] width 164 height 251
click at [133, 218] on div "+19493108968 Live | 00:08 ALL TASKS ALL TASKS ACTIVE TASKS TASKS IN WRAP UP" at bounding box center [108, 151] width 164 height 251
click at [238, 129] on link "link to CRM" at bounding box center [237, 129] width 48 height 12
click at [110, 166] on div "+19493108968 Live | 00:09 ALL TASKS ALL TASKS ACTIVE TASKS TASKS IN WRAP UP" at bounding box center [108, 151] width 164 height 251
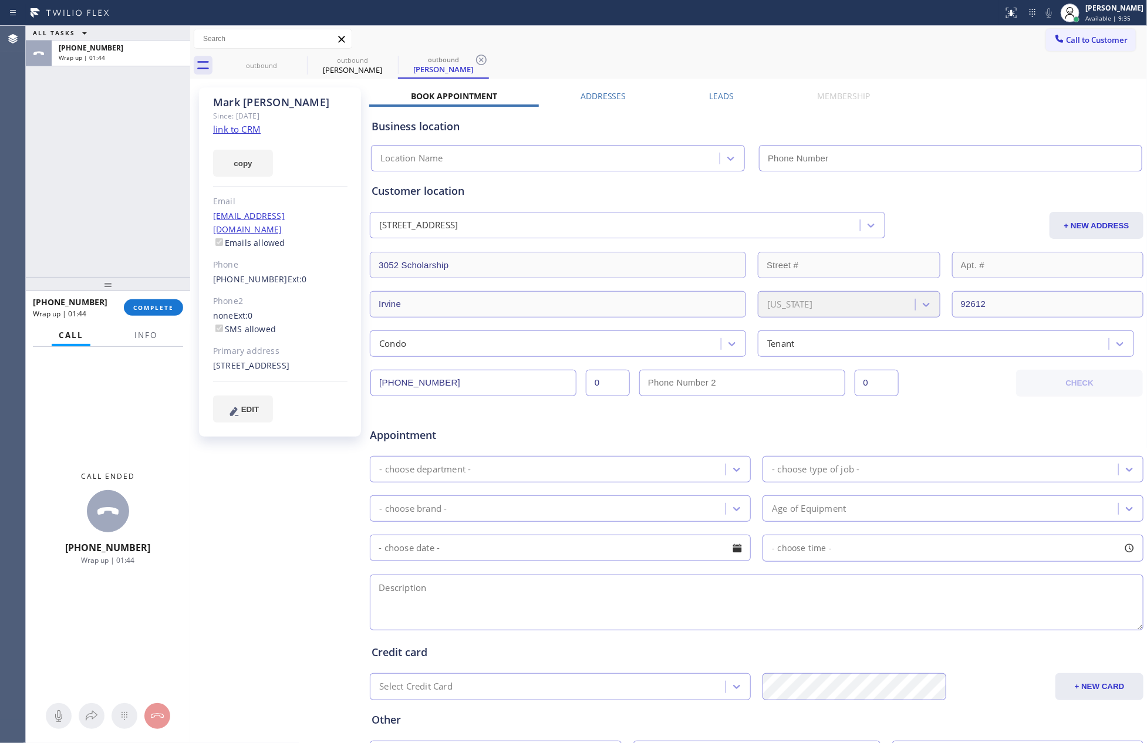
drag, startPoint x: 58, startPoint y: 180, endPoint x: 122, endPoint y: 278, distance: 116.8
click at [72, 205] on div "ALL TASKS ALL TASKS ACTIVE TASKS TASKS IN WRAP UP +19493108968 Wrap up | 01:44" at bounding box center [108, 151] width 164 height 251
click at [146, 309] on span "COMPLETE" at bounding box center [153, 308] width 41 height 8
click at [143, 166] on div "ALL TASKS ALL TASKS ACTIVE TASKS TASKS IN WRAP UP +19493108968 Wrap up | 01:45" at bounding box center [108, 151] width 164 height 251
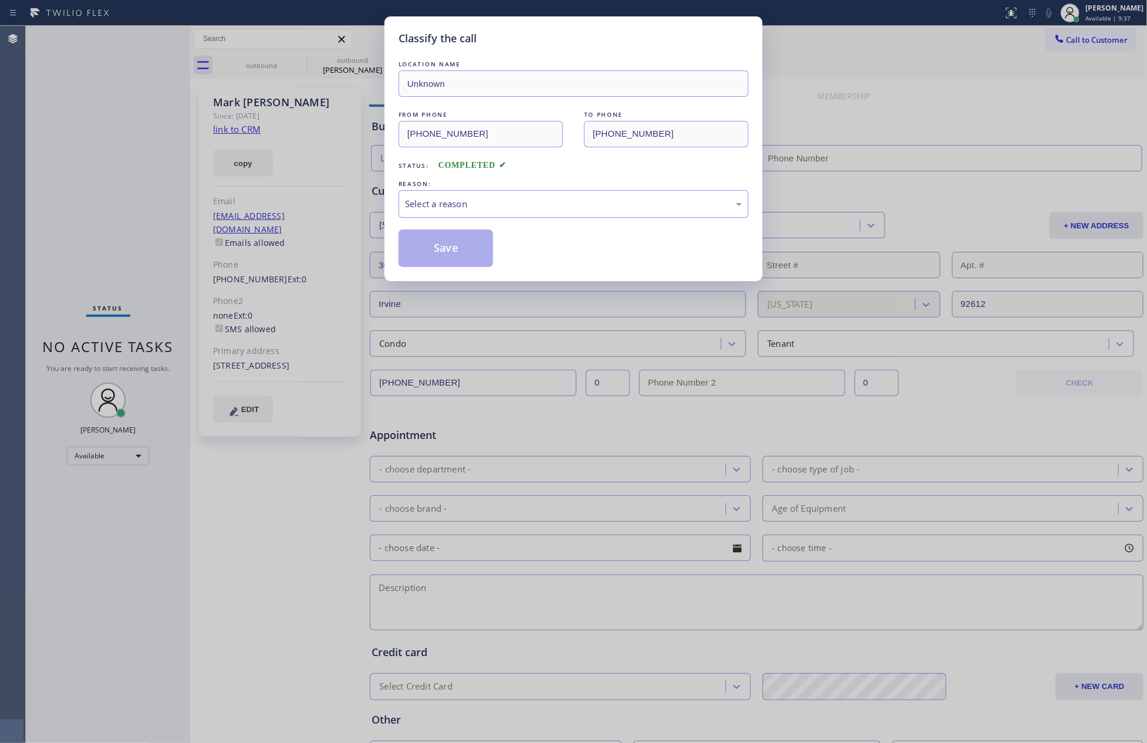
drag, startPoint x: 464, startPoint y: 204, endPoint x: 459, endPoint y: 212, distance: 9.3
click at [463, 204] on div "Select a reason" at bounding box center [573, 204] width 337 height 14
click at [443, 251] on button "Save" at bounding box center [446, 249] width 95 height 38
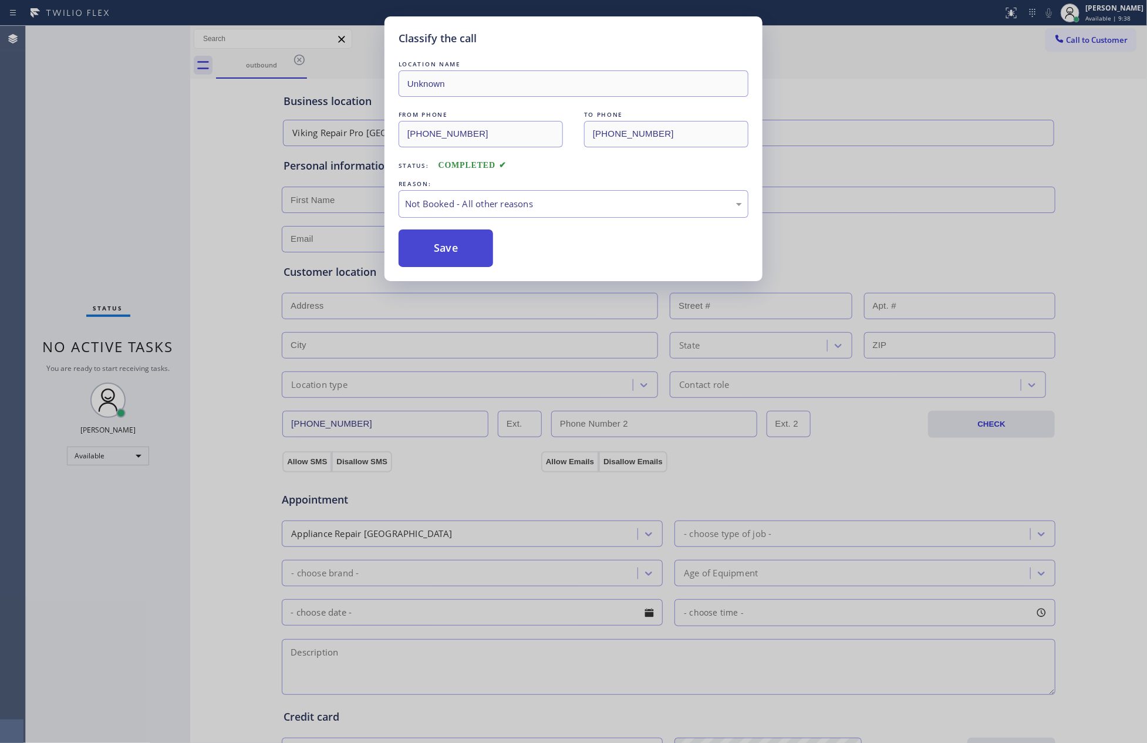
click at [443, 251] on button "Save" at bounding box center [446, 249] width 95 height 38
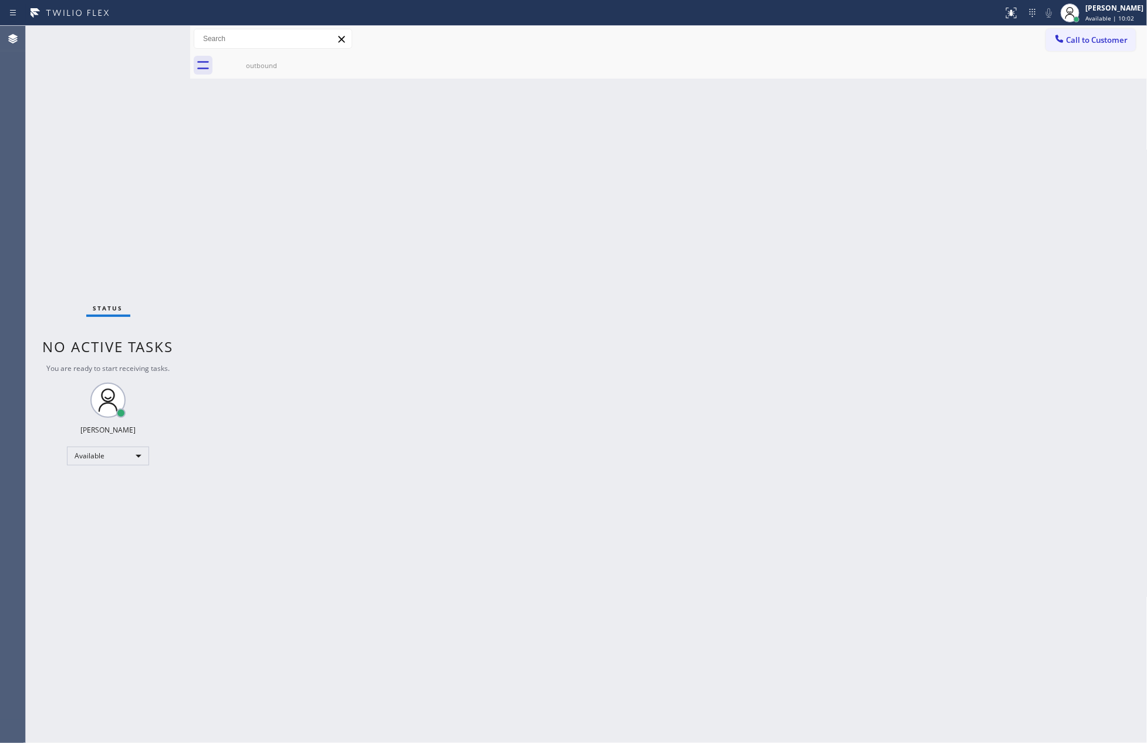
drag, startPoint x: 539, startPoint y: 286, endPoint x: 719, endPoint y: 132, distance: 237.0
click at [562, 288] on div "Back to Dashboard Change Sender ID Customers Technicians Select a contact Outbo…" at bounding box center [669, 384] width 958 height 717
drag, startPoint x: 263, startPoint y: 282, endPoint x: 953, endPoint y: 94, distance: 715.2
click at [380, 258] on div "Back to Dashboard Change Sender ID Customers Technicians Select a contact Outbo…" at bounding box center [669, 384] width 958 height 717
click at [1079, 39] on span "Call to Customer" at bounding box center [1098, 40] width 62 height 11
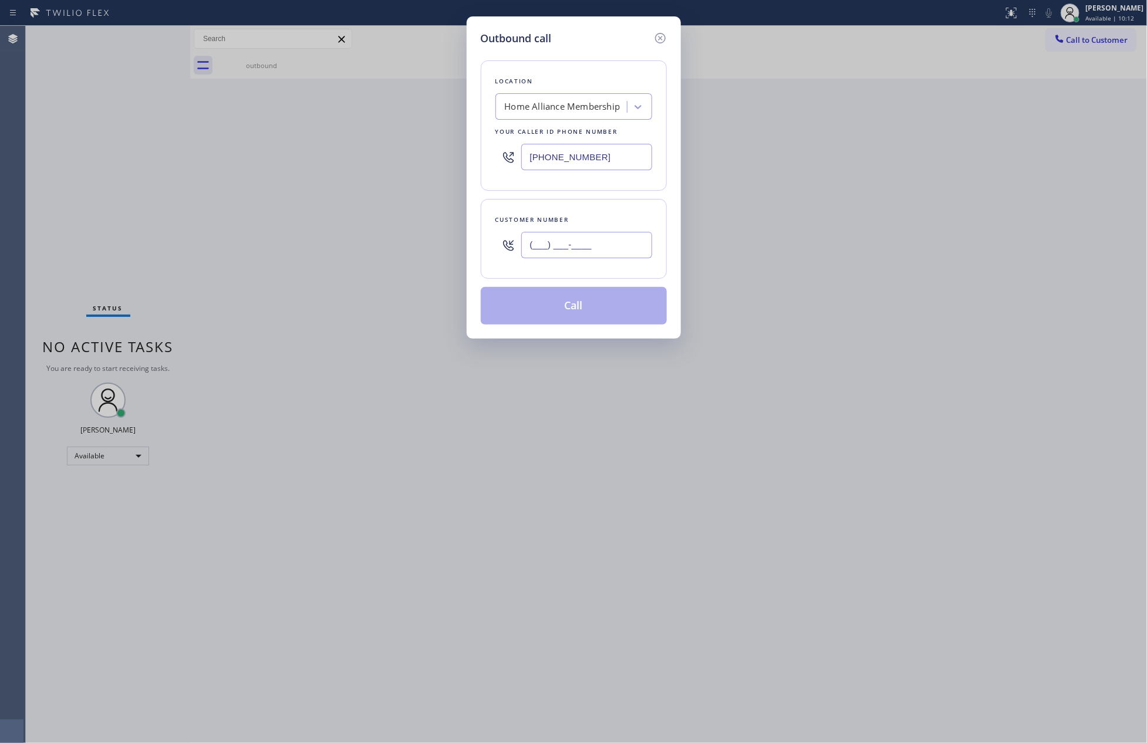
click at [587, 242] on input "(___) ___-____" at bounding box center [586, 245] width 131 height 26
paste input "714) 357-8680"
type input "(714) 357-8680"
click at [599, 312] on button "Call" at bounding box center [574, 306] width 186 height 38
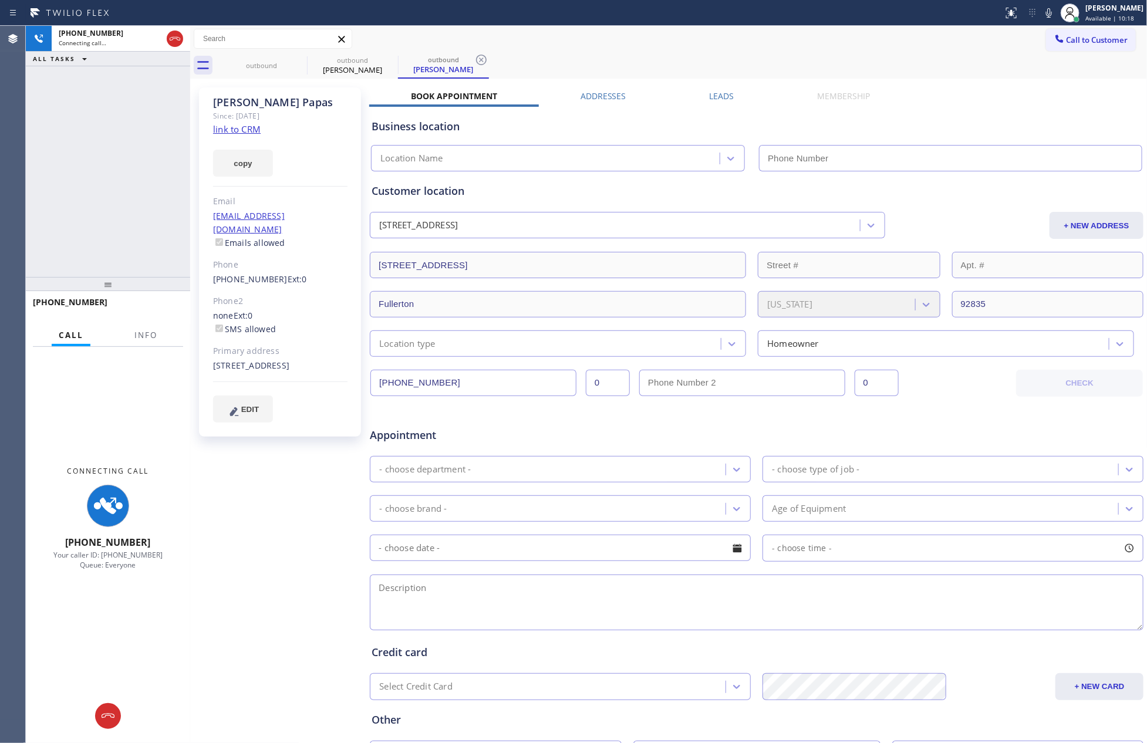
type input "[PHONE_NUMBER]"
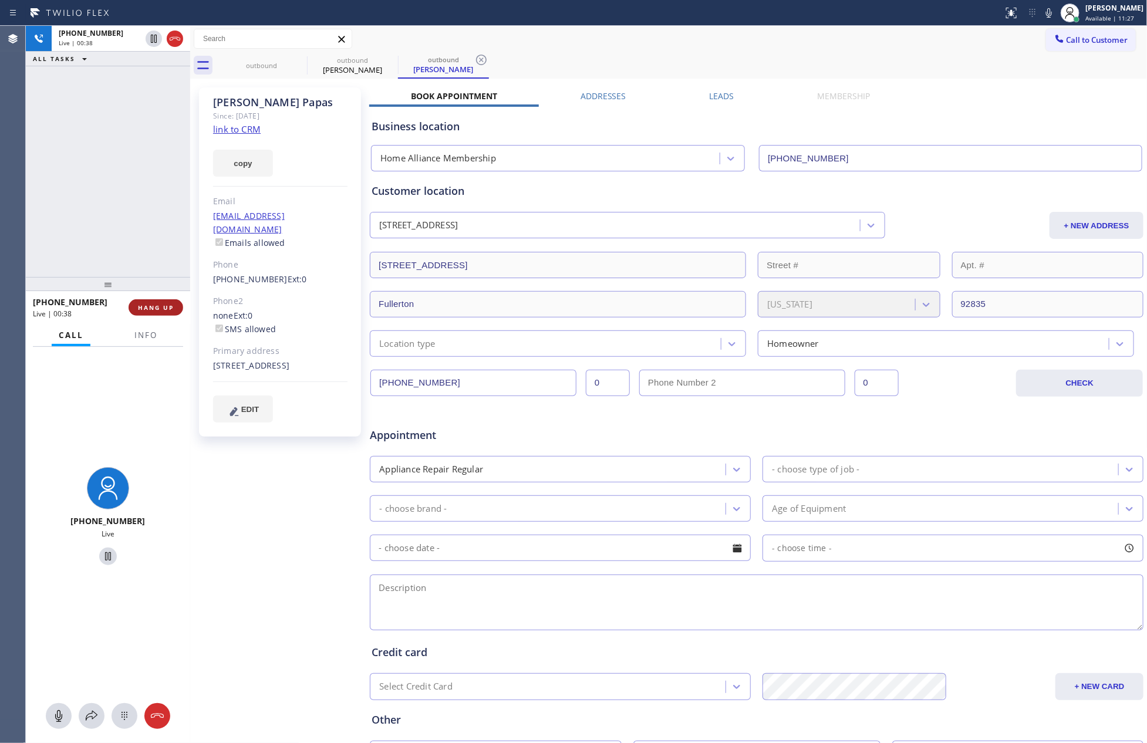
click at [154, 309] on span "HANG UP" at bounding box center [156, 308] width 36 height 8
click at [132, 154] on div "+17143578680 Live | 00:39 ALL TASKS ALL TASKS ACTIVE TASKS TASKS IN WRAP UP" at bounding box center [108, 151] width 164 height 251
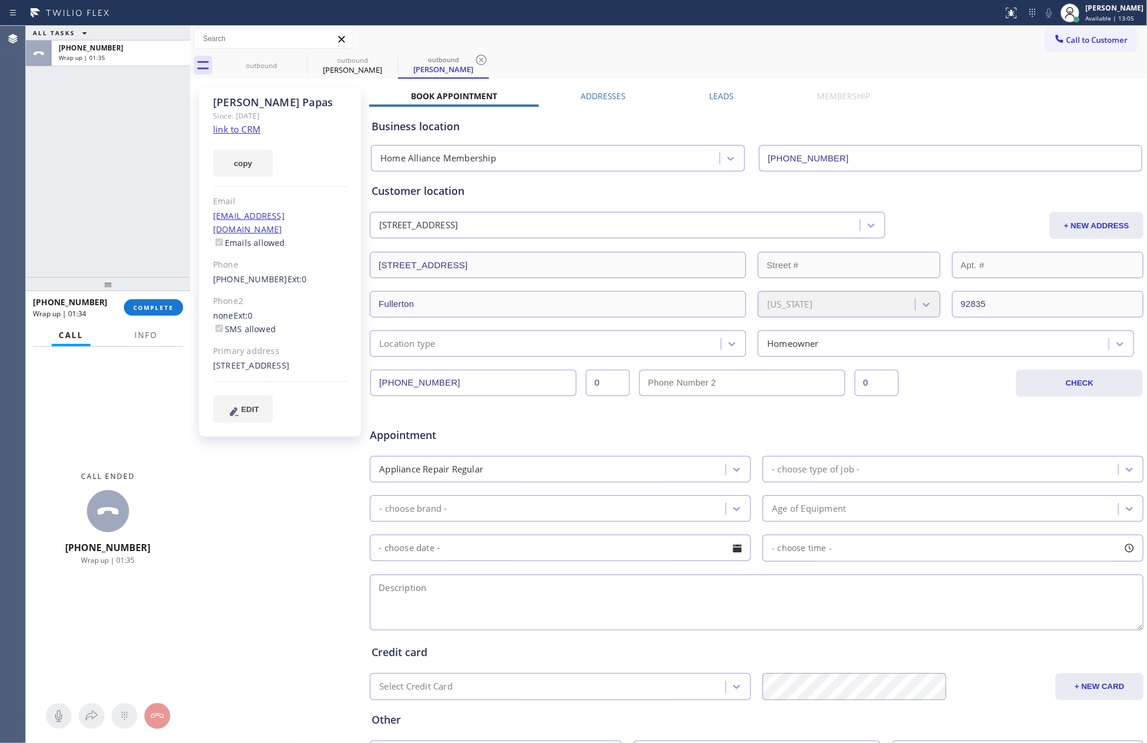
click at [161, 206] on div "ALL TASKS ALL TASKS ACTIVE TASKS TASKS IN WRAP UP +17143578680 Wrap up | 01:35" at bounding box center [108, 151] width 164 height 251
click at [159, 304] on span "COMPLETE" at bounding box center [153, 308] width 41 height 8
click at [134, 80] on div "ALL TASKS ALL TASKS ACTIVE TASKS TASKS IN WRAP UP +17143578680 Wrap up | 01:36" at bounding box center [108, 151] width 164 height 251
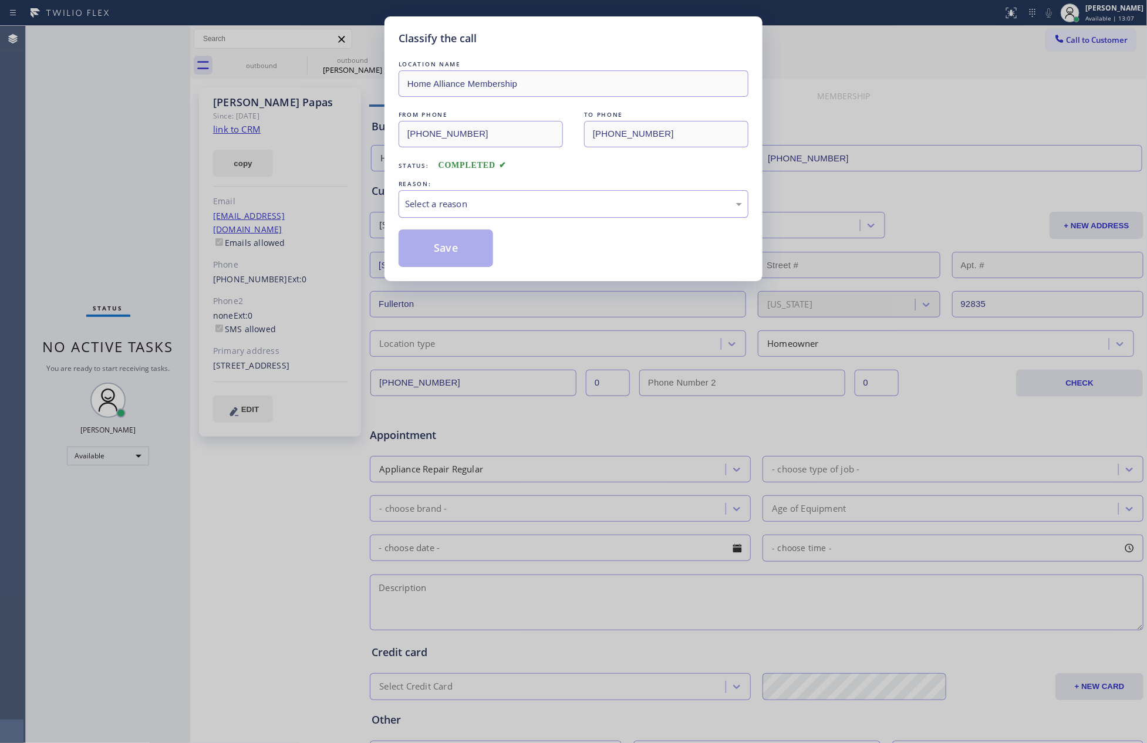
click at [420, 210] on div "Select a reason" at bounding box center [573, 204] width 337 height 14
click at [444, 247] on button "Save" at bounding box center [446, 249] width 95 height 38
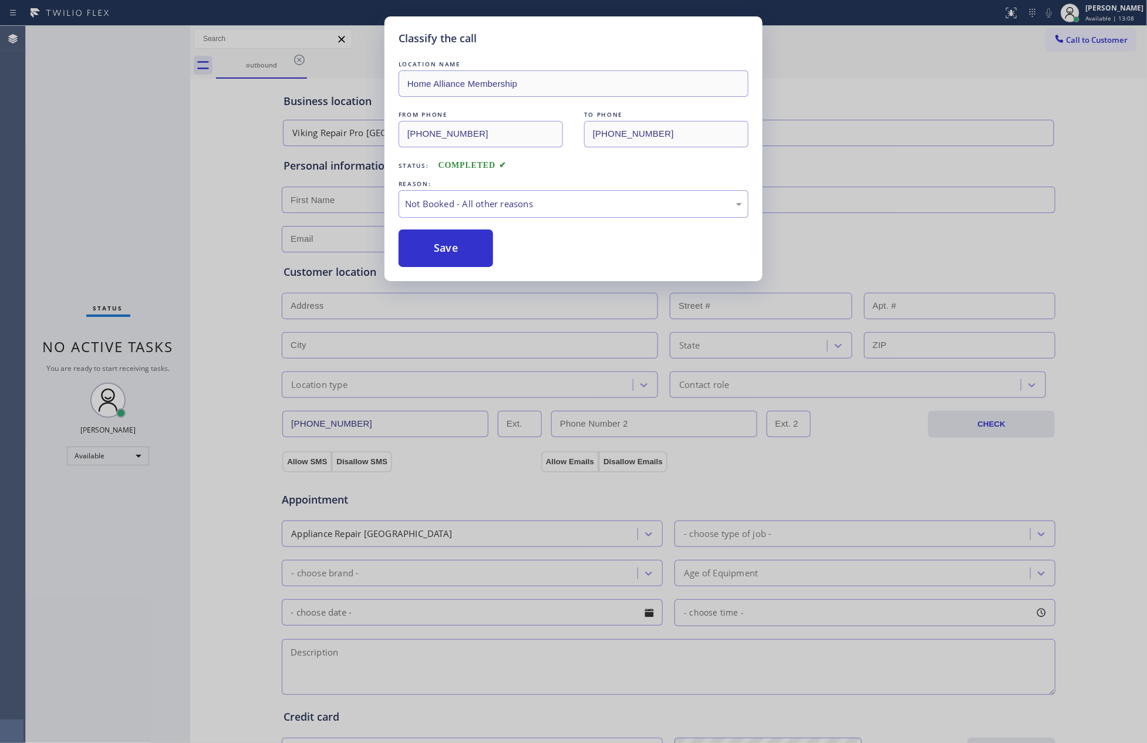
click at [127, 178] on div "Classify the call LOCATION NAME Home Alliance Membership FROM PHONE (855) 946-3…" at bounding box center [573, 371] width 1147 height 743
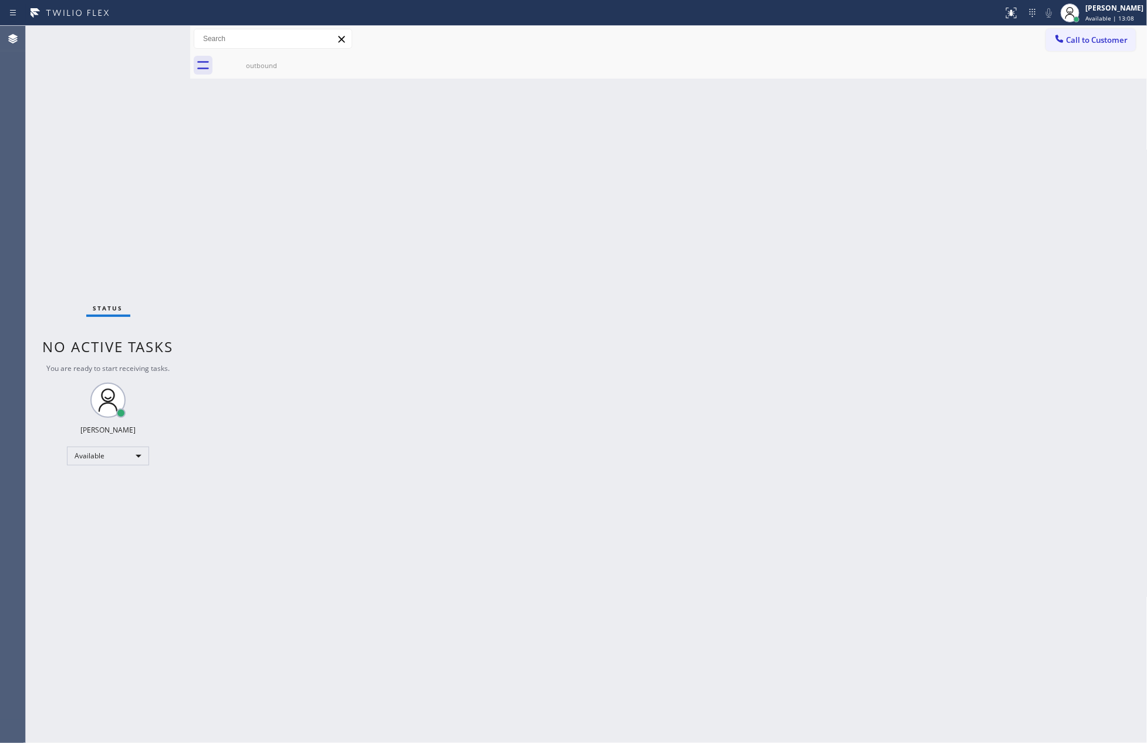
click at [127, 178] on div "Status No active tasks You are ready to start receiving tasks. [PERSON_NAME] Av…" at bounding box center [108, 384] width 164 height 717
click at [861, 328] on div "Back to Dashboard Change Sender ID Customers Technicians Select a contact Outbo…" at bounding box center [669, 384] width 958 height 717
click at [685, 355] on div "Back to Dashboard Change Sender ID Customers Technicians Select a contact Outbo…" at bounding box center [669, 384] width 958 height 717
drag, startPoint x: 659, startPoint y: 465, endPoint x: 918, endPoint y: 4, distance: 528.9
click at [689, 450] on div "Back to Dashboard Change Sender ID Customers Technicians Select a contact Outbo…" at bounding box center [669, 384] width 958 height 717
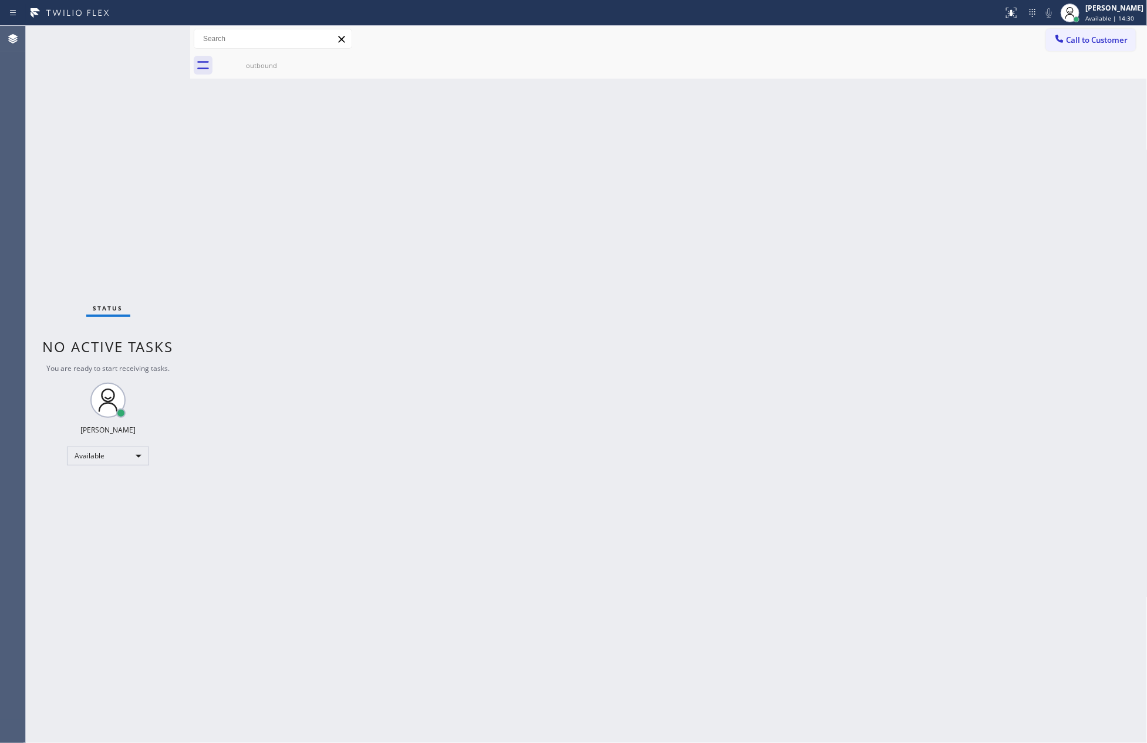
drag, startPoint x: 848, startPoint y: 301, endPoint x: 1131, endPoint y: 462, distance: 325.5
click at [904, 319] on div "Back to Dashboard Change Sender ID Customers Technicians Select a contact Outbo…" at bounding box center [669, 384] width 958 height 717
drag, startPoint x: 395, startPoint y: 296, endPoint x: 855, endPoint y: 219, distance: 466.1
click at [433, 291] on div "Back to Dashboard Change Sender ID Customers Technicians Select a contact Outbo…" at bounding box center [669, 384] width 958 height 717
click at [1103, 36] on span "Call to Customer" at bounding box center [1098, 40] width 62 height 11
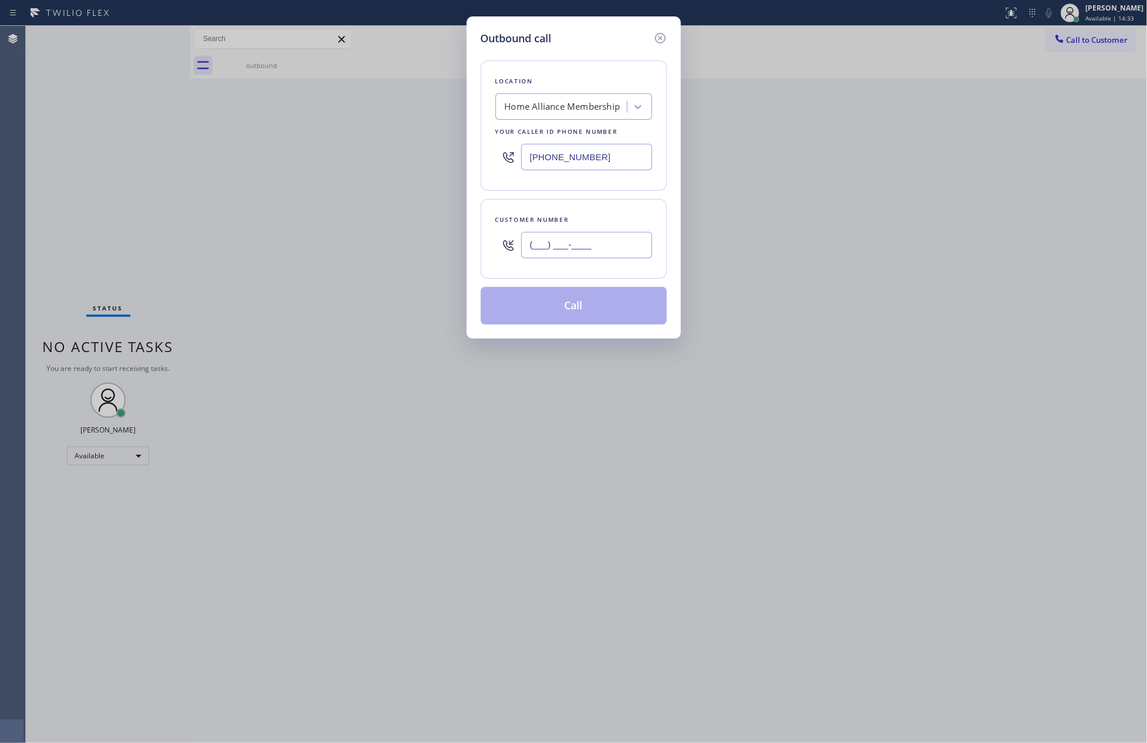
click at [612, 251] on input "(___) ___-____" at bounding box center [586, 245] width 131 height 26
paste input "773) 610-2088"
type input "(773) 610-2088"
click at [599, 312] on button "Call" at bounding box center [574, 306] width 186 height 38
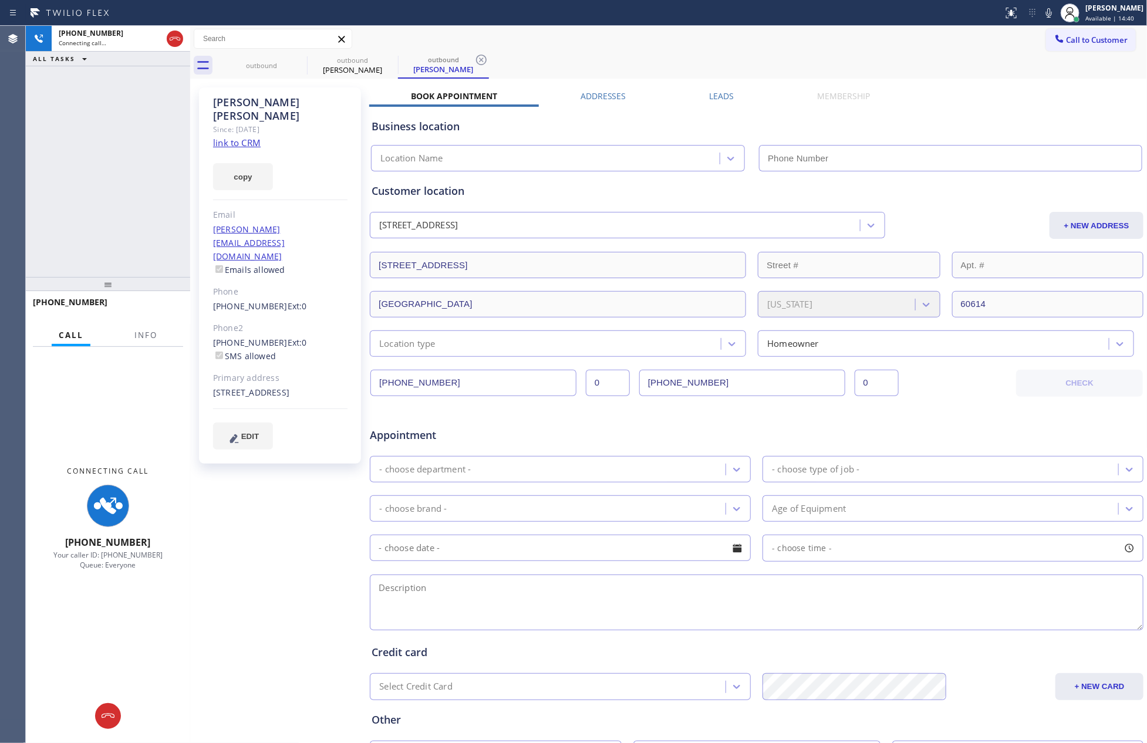
type input "[PHONE_NUMBER]"
drag, startPoint x: 106, startPoint y: 186, endPoint x: 284, endPoint y: 161, distance: 180.2
click at [136, 178] on div "+17736102088 Connecting call… ALL TASKS ALL TASKS ACTIVE TASKS TASKS IN WRAP UP" at bounding box center [108, 151] width 164 height 251
click at [254, 137] on link "link to CRM" at bounding box center [237, 143] width 48 height 12
drag, startPoint x: 110, startPoint y: 173, endPoint x: 162, endPoint y: 159, distance: 54.1
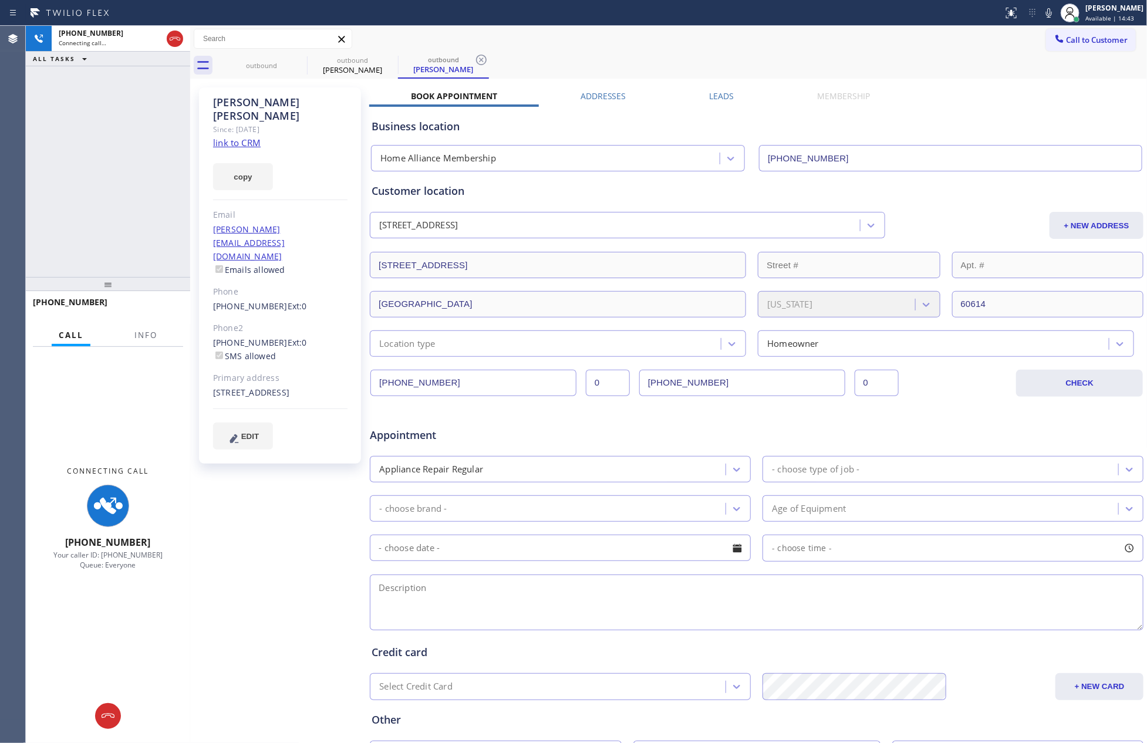
click at [133, 167] on div "+17736102088 Connecting call… ALL TASKS ALL TASKS ACTIVE TASKS TASKS IN WRAP UP" at bounding box center [108, 151] width 164 height 251
click at [171, 39] on icon at bounding box center [175, 39] width 14 height 14
click at [139, 187] on div "+17736102088 Connecting call… ALL TASKS ALL TASKS ACTIVE TASKS TASKS IN WRAP UP" at bounding box center [108, 151] width 164 height 251
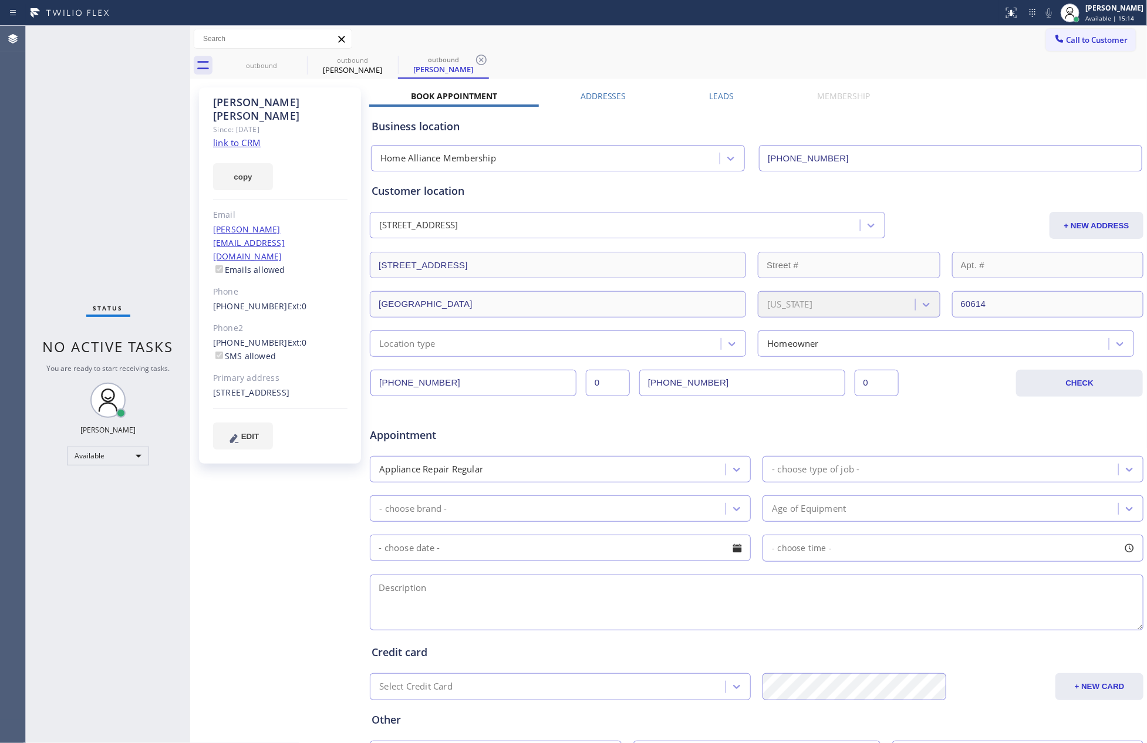
click at [140, 166] on div "Status No active tasks You are ready to start receiving tasks. [PERSON_NAME] Av…" at bounding box center [108, 384] width 164 height 717
click at [806, 37] on div "Call to Customer Outbound call Location Home Alliance Membership Your caller id…" at bounding box center [669, 39] width 958 height 21
click at [252, 137] on link "link to CRM" at bounding box center [237, 143] width 48 height 12
click at [83, 164] on div "Status No active tasks You are ready to start receiving tasks. [PERSON_NAME] Av…" at bounding box center [108, 384] width 164 height 717
click at [129, 124] on div "Status No active tasks You are ready to start receiving tasks. [PERSON_NAME] Av…" at bounding box center [108, 384] width 164 height 717
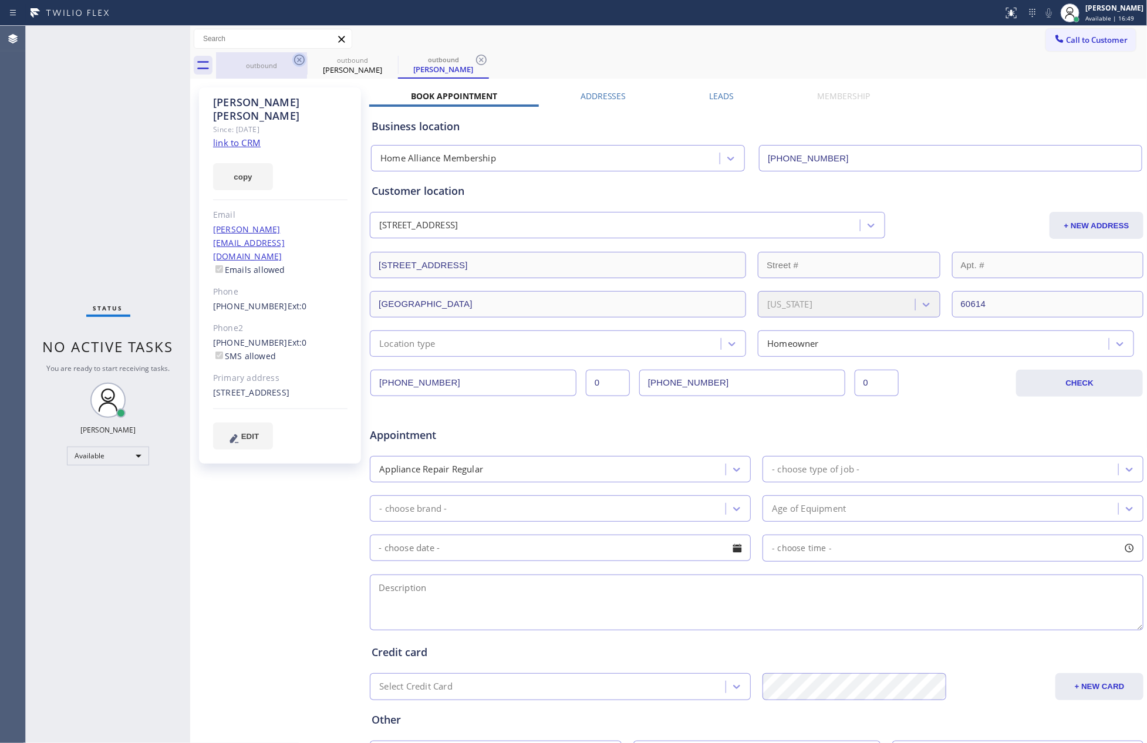
drag, startPoint x: 265, startPoint y: 69, endPoint x: 298, endPoint y: 64, distance: 33.8
click at [266, 68] on div "outbound" at bounding box center [261, 65] width 89 height 9
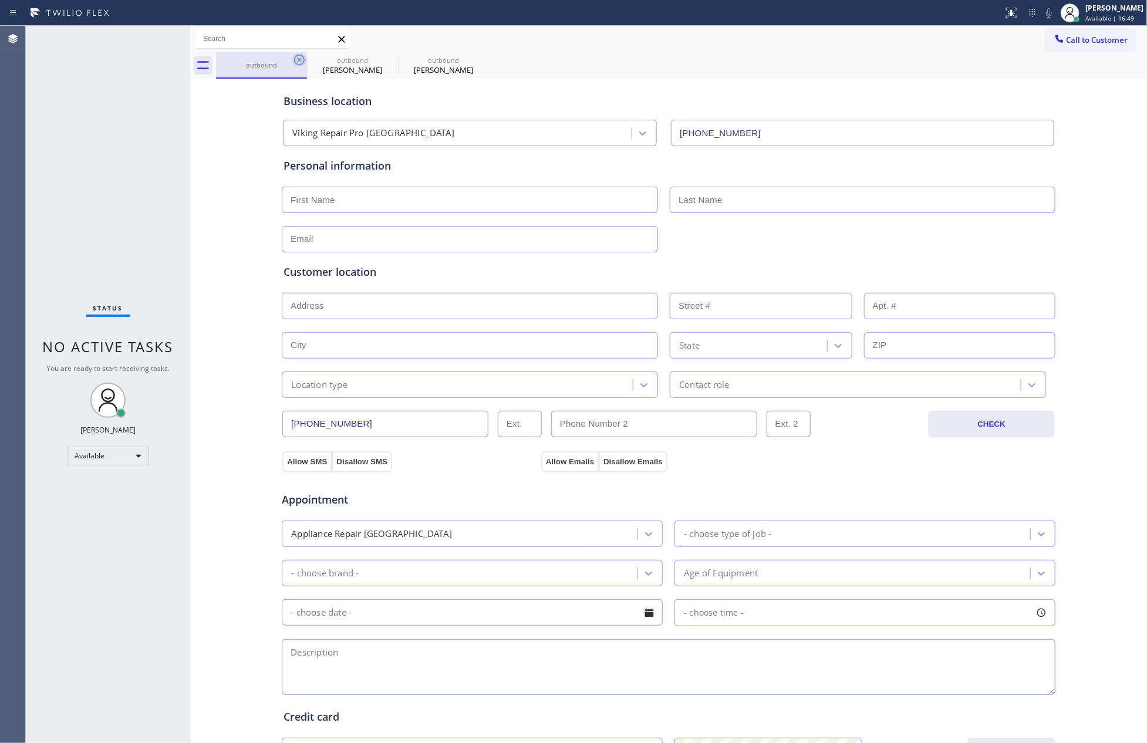
click at [298, 63] on icon at bounding box center [299, 60] width 14 height 14
type input "[PHONE_NUMBER]"
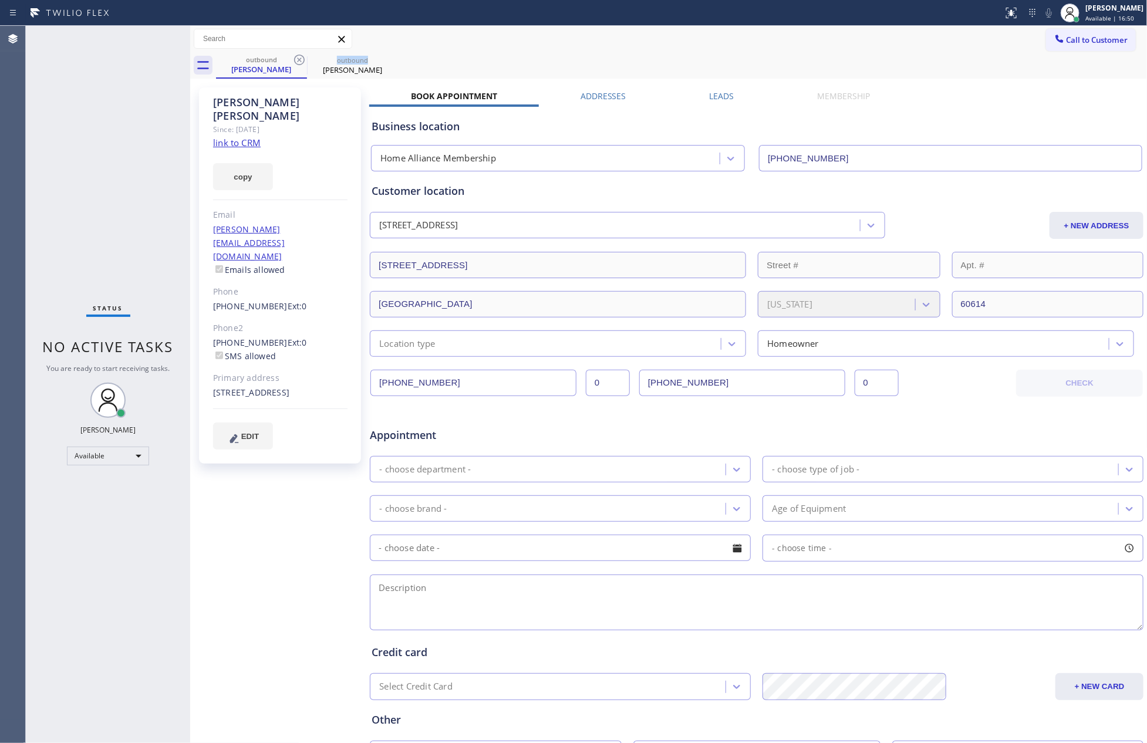
click at [298, 63] on icon at bounding box center [299, 60] width 14 height 14
click at [0, 0] on icon at bounding box center [0, 0] width 0 height 0
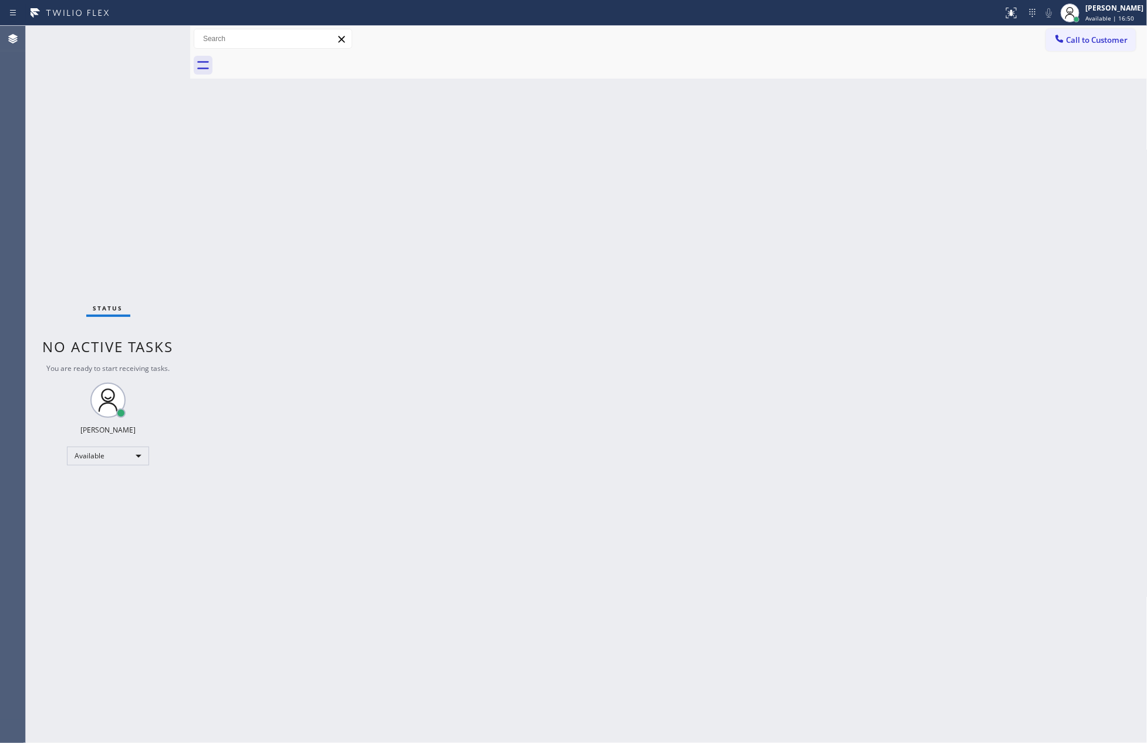
click at [298, 63] on div at bounding box center [682, 65] width 932 height 26
click at [548, 331] on div "Back to Dashboard Change Sender ID Customers Technicians Select a contact Outbo…" at bounding box center [669, 384] width 958 height 717
drag, startPoint x: 548, startPoint y: 331, endPoint x: 842, endPoint y: 32, distance: 419.3
click at [651, 325] on div "Back to Dashboard Change Sender ID Customers Technicians Select a contact Outbo…" at bounding box center [669, 384] width 958 height 717
click at [812, 245] on div "Back to Dashboard Change Sender ID Customers Technicians Select a contact Outbo…" at bounding box center [669, 384] width 958 height 717
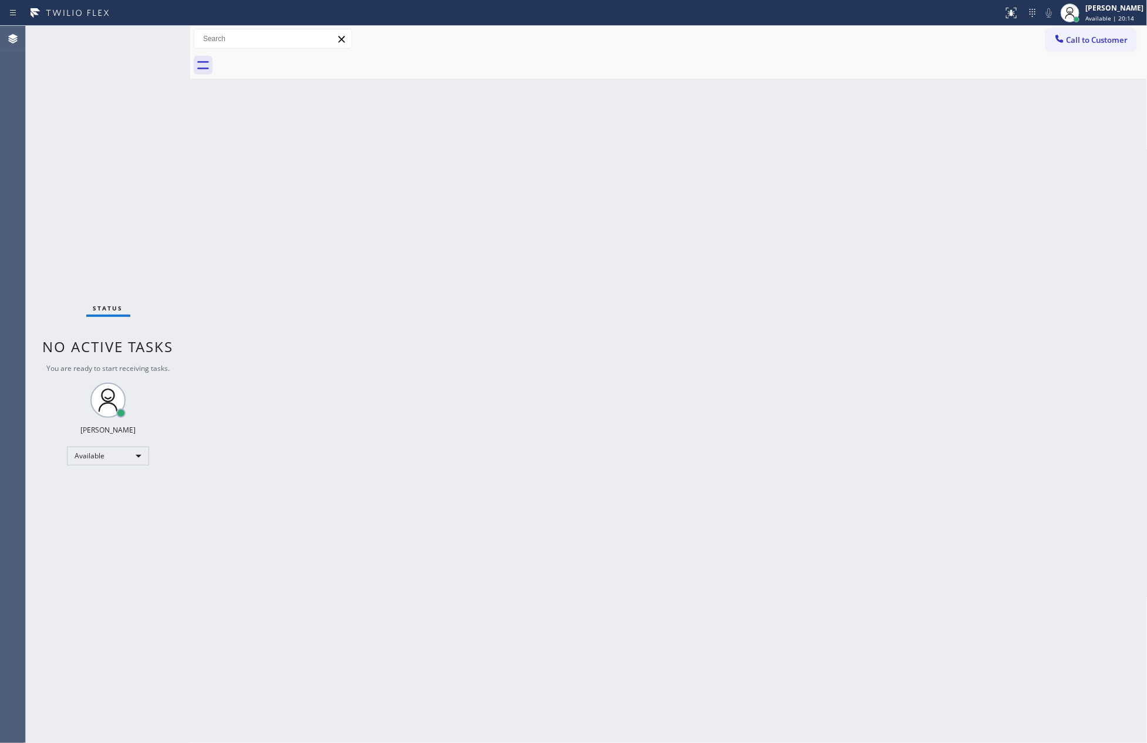
click at [905, 337] on div "Back to Dashboard Change Sender ID Customers Technicians Select a contact Outbo…" at bounding box center [669, 384] width 958 height 717
drag, startPoint x: 386, startPoint y: 268, endPoint x: 484, endPoint y: 206, distance: 116.3
click at [402, 257] on div "Back to Dashboard Change Sender ID Customers Technicians Select a contact Outbo…" at bounding box center [669, 384] width 958 height 717
click at [1074, 48] on button "Call to Customer" at bounding box center [1091, 40] width 90 height 22
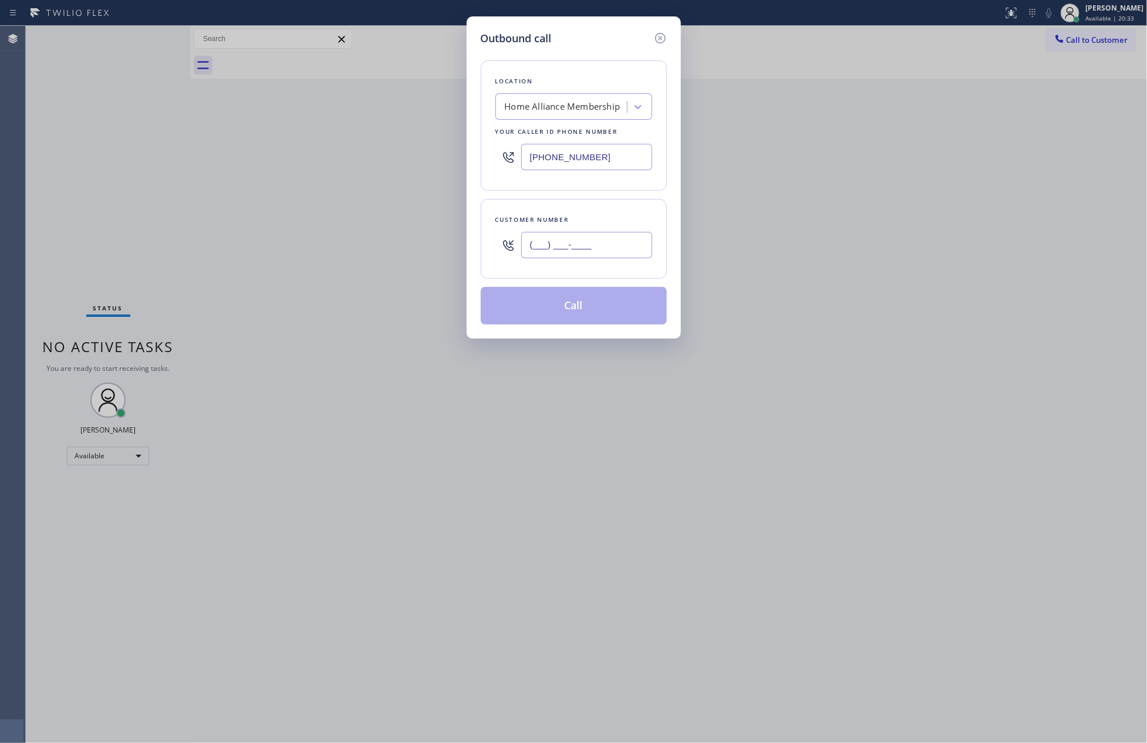
click at [621, 248] on input "(___) ___-____" at bounding box center [586, 245] width 131 height 26
paste input "402) 319-7265"
type input "(402) 319-7265"
click at [608, 319] on button "Call" at bounding box center [574, 306] width 186 height 38
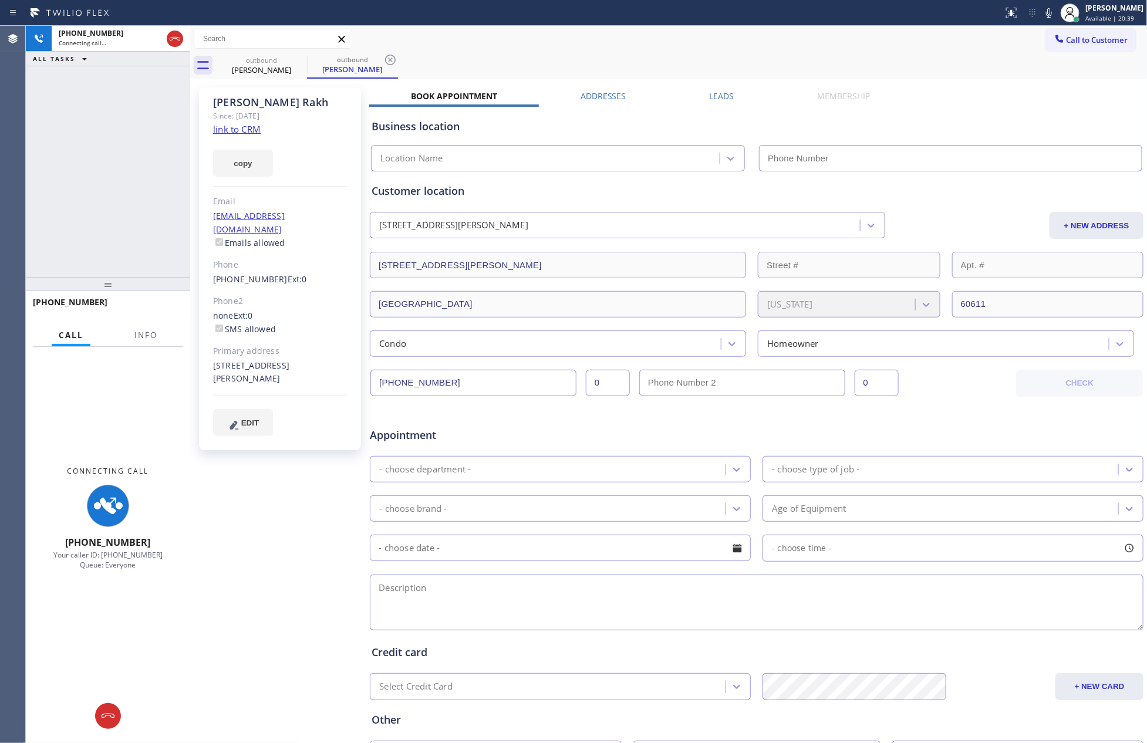
click at [127, 161] on div "+14023197265 Connecting call… ALL TASKS ALL TASKS ACTIVE TASKS TASKS IN WRAP UP" at bounding box center [108, 151] width 164 height 251
type input "[PHONE_NUMBER]"
drag, startPoint x: 174, startPoint y: 37, endPoint x: 149, endPoint y: 144, distance: 110.5
click at [174, 38] on icon at bounding box center [175, 39] width 14 height 14
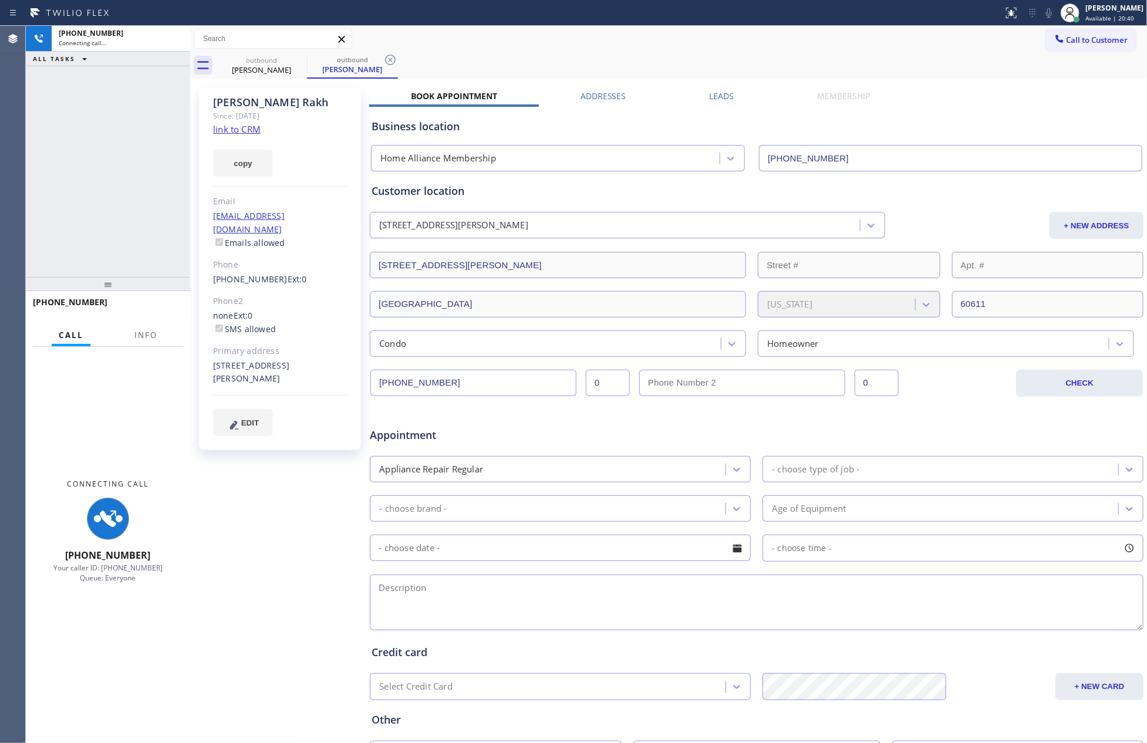
drag, startPoint x: 149, startPoint y: 148, endPoint x: 201, endPoint y: 138, distance: 53.2
click at [157, 147] on div "+14023197265 Connecting call… ALL TASKS ALL TASKS ACTIVE TASKS TASKS IN WRAP UP" at bounding box center [108, 151] width 164 height 251
click at [229, 130] on link "link to CRM" at bounding box center [237, 129] width 48 height 12
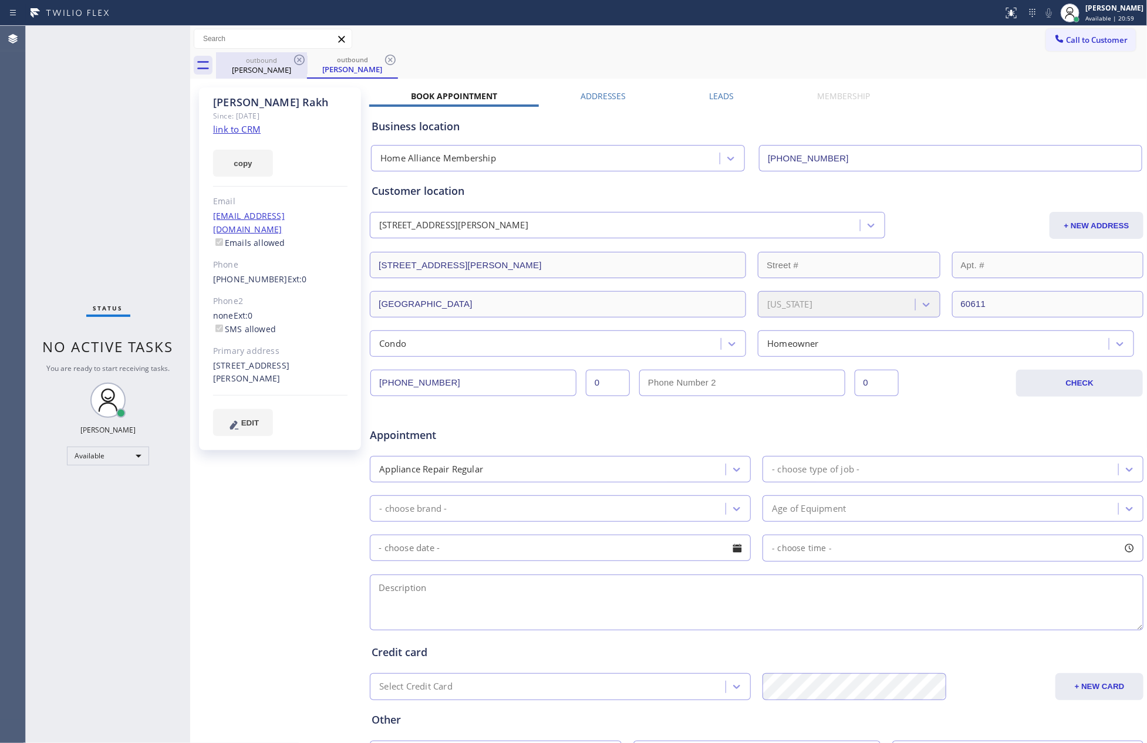
click at [282, 66] on div "Anuradha Rakh" at bounding box center [261, 70] width 89 height 11
click at [297, 59] on icon at bounding box center [299, 60] width 14 height 14
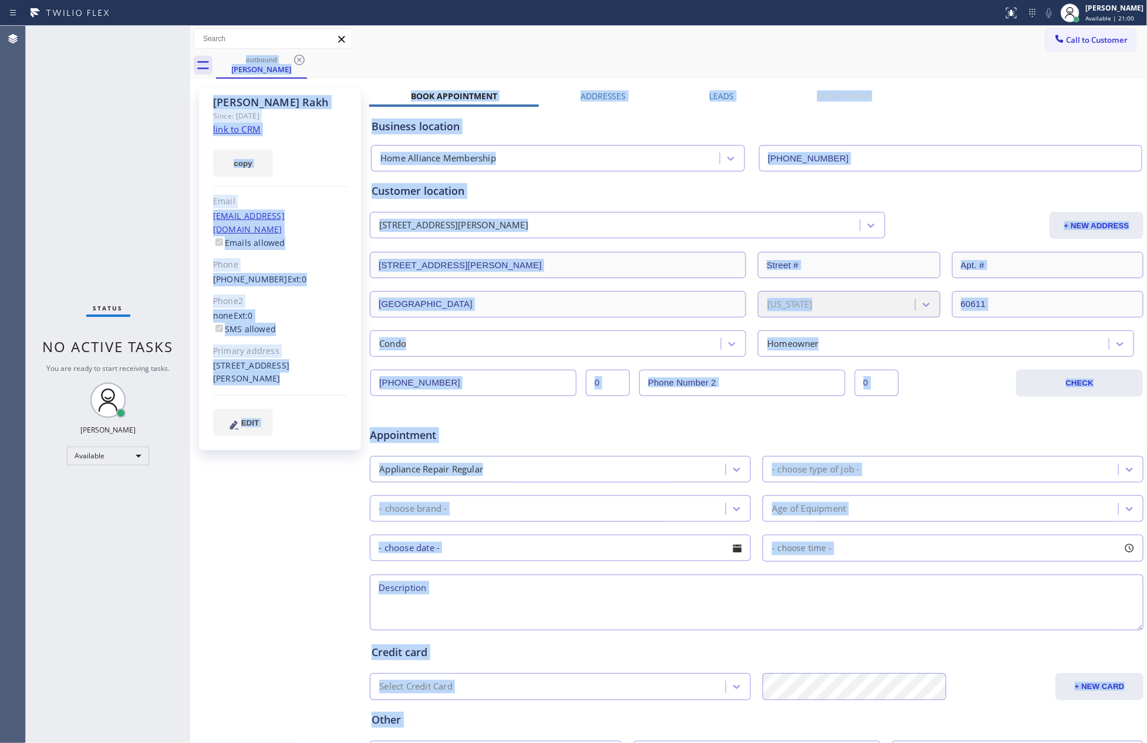
click at [297, 59] on div "outbound Anuradha Rakh" at bounding box center [682, 65] width 932 height 26
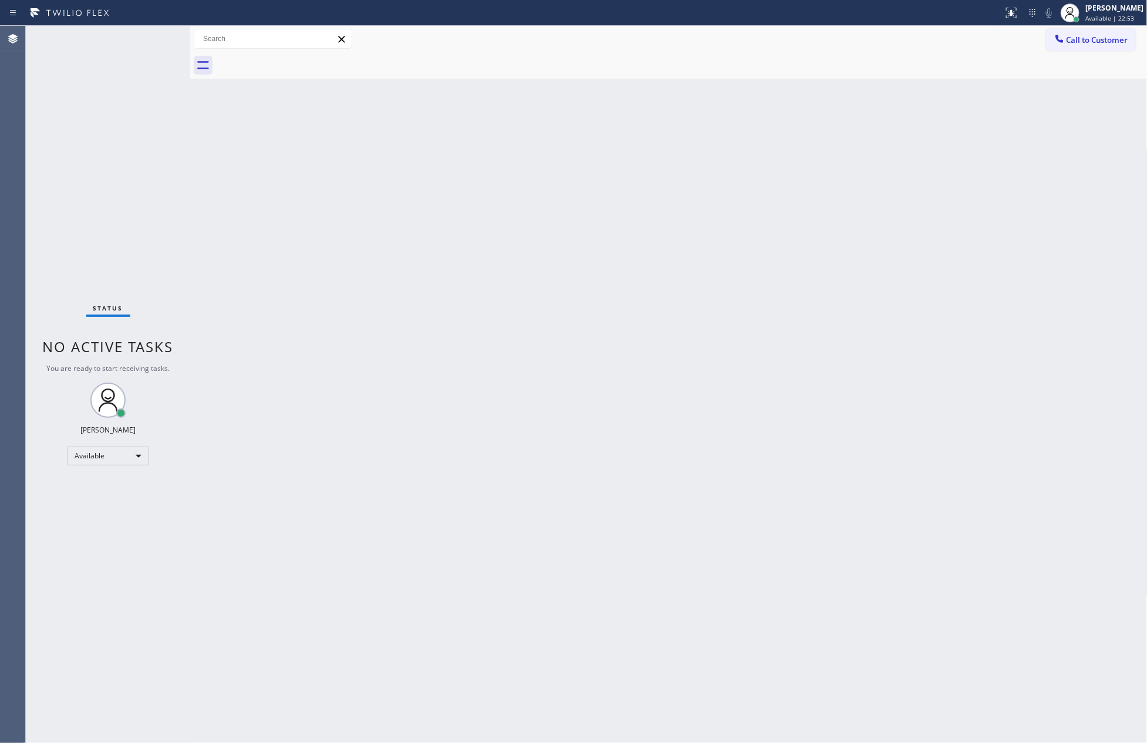
click at [599, 315] on div "Back to Dashboard Change Sender ID Customers Technicians Select a contact Outbo…" at bounding box center [669, 384] width 958 height 717
click at [1099, 46] on button "Call to Customer" at bounding box center [1091, 40] width 90 height 22
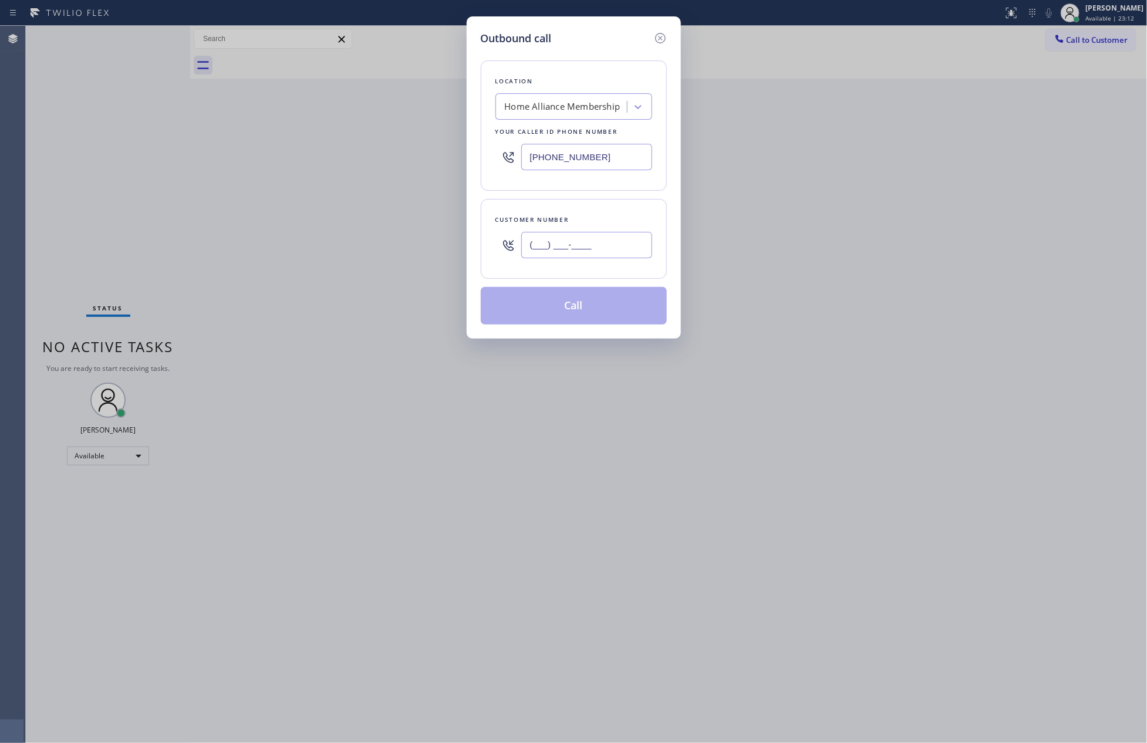
click at [595, 237] on input "(___) ___-____" at bounding box center [586, 245] width 131 height 26
paste input "917) 924-2495"
type input "(917) 924-2495"
click at [615, 301] on button "Call" at bounding box center [574, 306] width 186 height 38
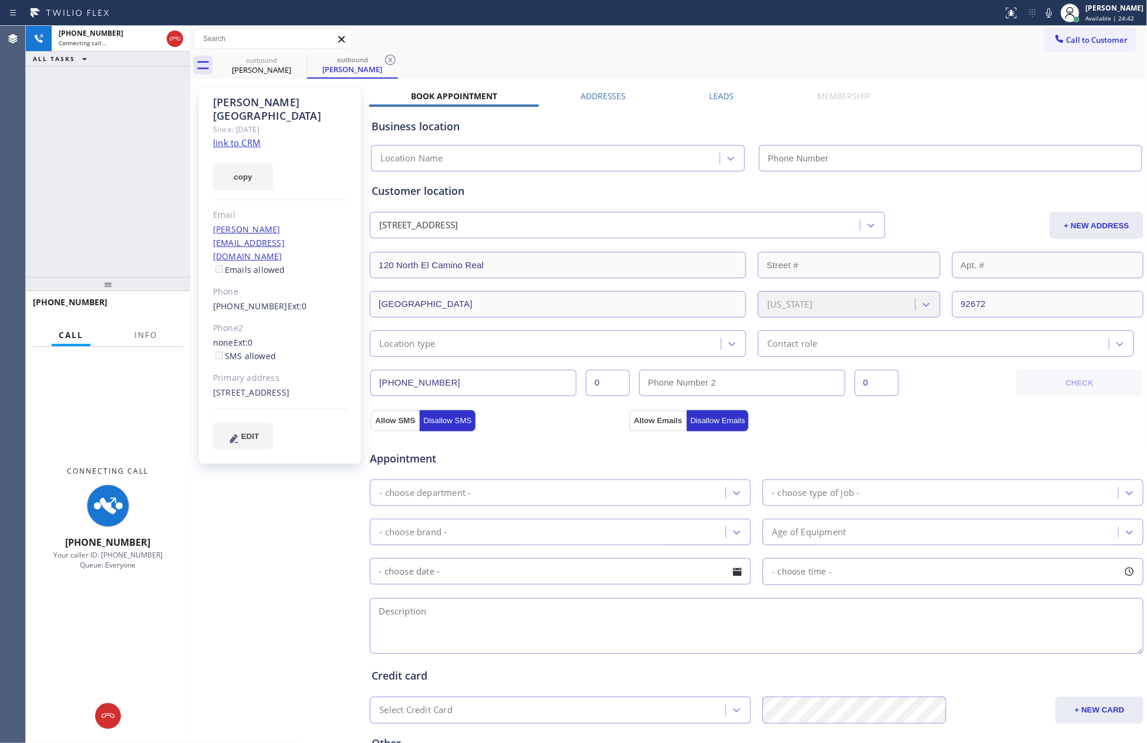
type input "[PHONE_NUMBER]"
drag, startPoint x: 33, startPoint y: 141, endPoint x: 206, endPoint y: 150, distance: 172.8
click at [46, 145] on div "+19179242495 Connecting call… ALL TASKS ALL TASKS ACTIVE TASKS TASKS IN WRAP UP" at bounding box center [108, 151] width 164 height 251
click at [217, 137] on link "link to CRM" at bounding box center [237, 143] width 48 height 12
click at [180, 43] on icon at bounding box center [175, 39] width 14 height 14
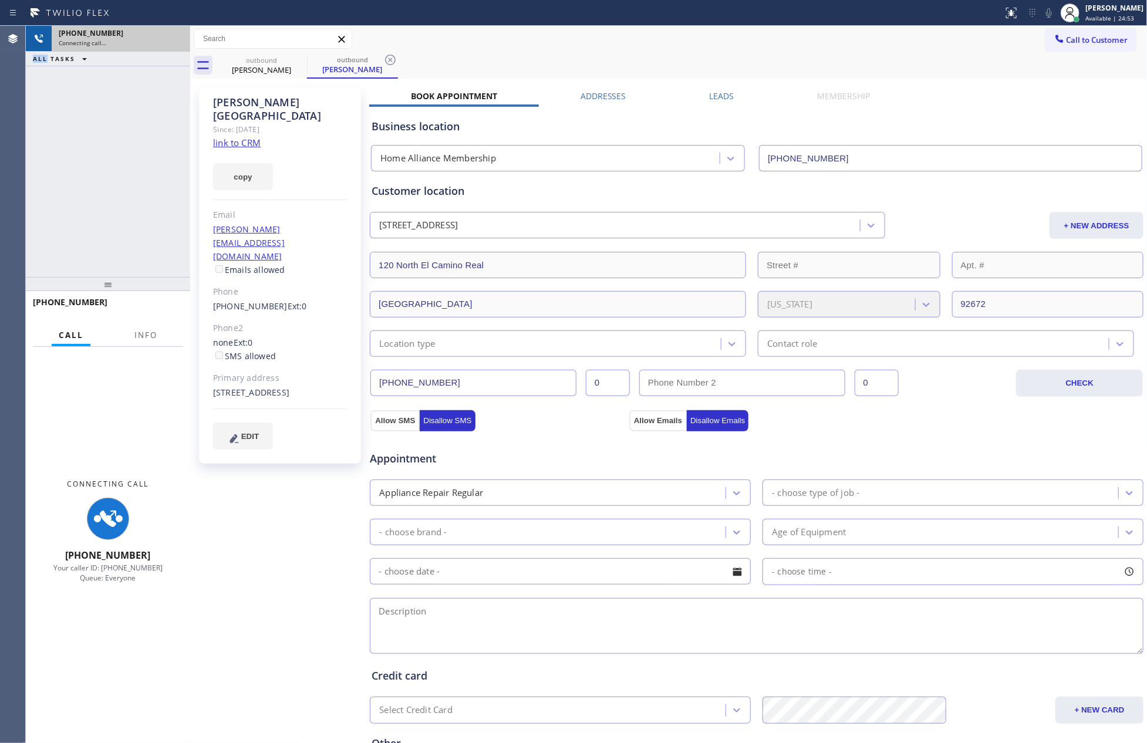
click at [206, 189] on div "+19179242495 Connecting call… ALL TASKS ALL TASKS ACTIVE TASKS TASKS IN WRAP UP…" at bounding box center [586, 384] width 1121 height 717
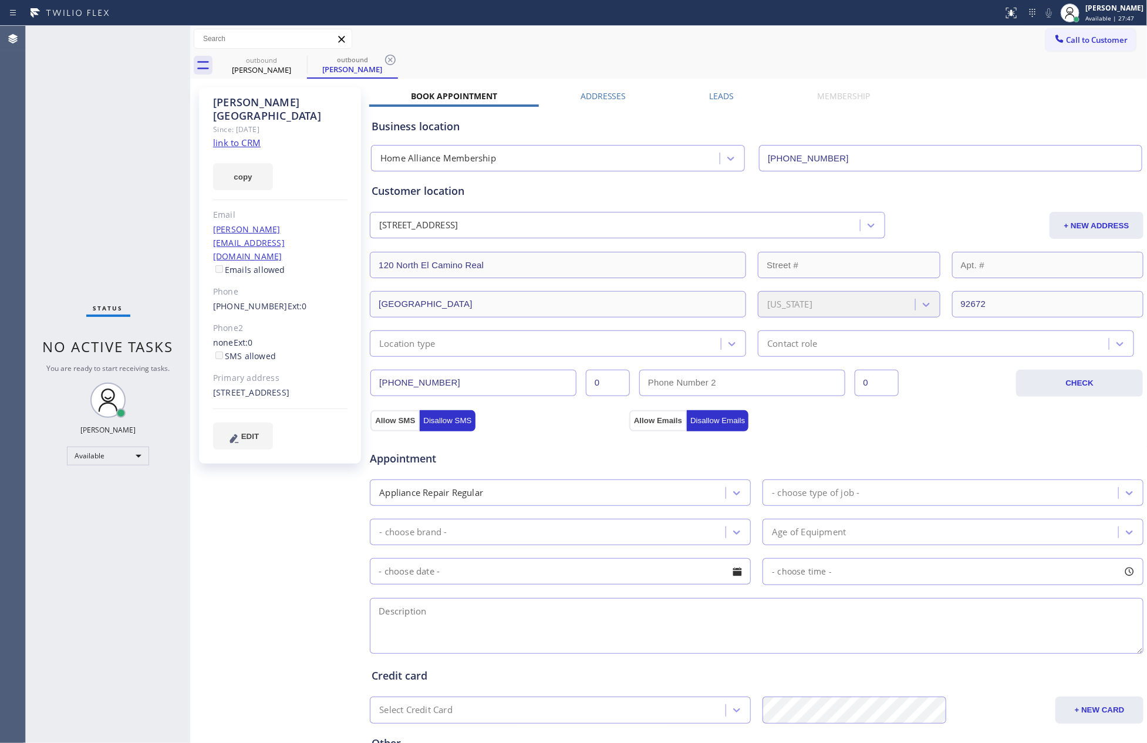
click at [97, 198] on div "Status No active tasks You are ready to start receiving tasks. [PERSON_NAME] Av…" at bounding box center [108, 384] width 164 height 717
click at [166, 83] on div "Status No active tasks You are ready to start receiving tasks. [PERSON_NAME] Av…" at bounding box center [108, 384] width 164 height 717
click at [263, 58] on div "outbound" at bounding box center [261, 60] width 89 height 9
click at [298, 62] on icon at bounding box center [299, 60] width 14 height 14
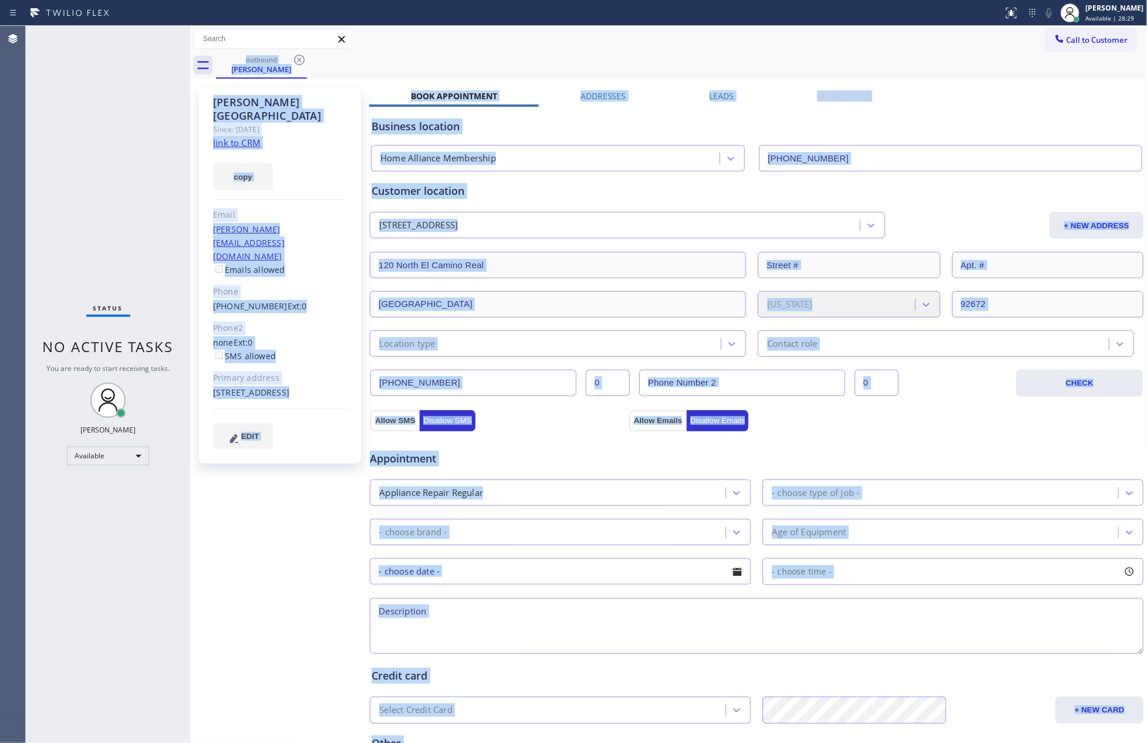
click at [298, 62] on div "outbound Sergio Torino" at bounding box center [682, 65] width 932 height 26
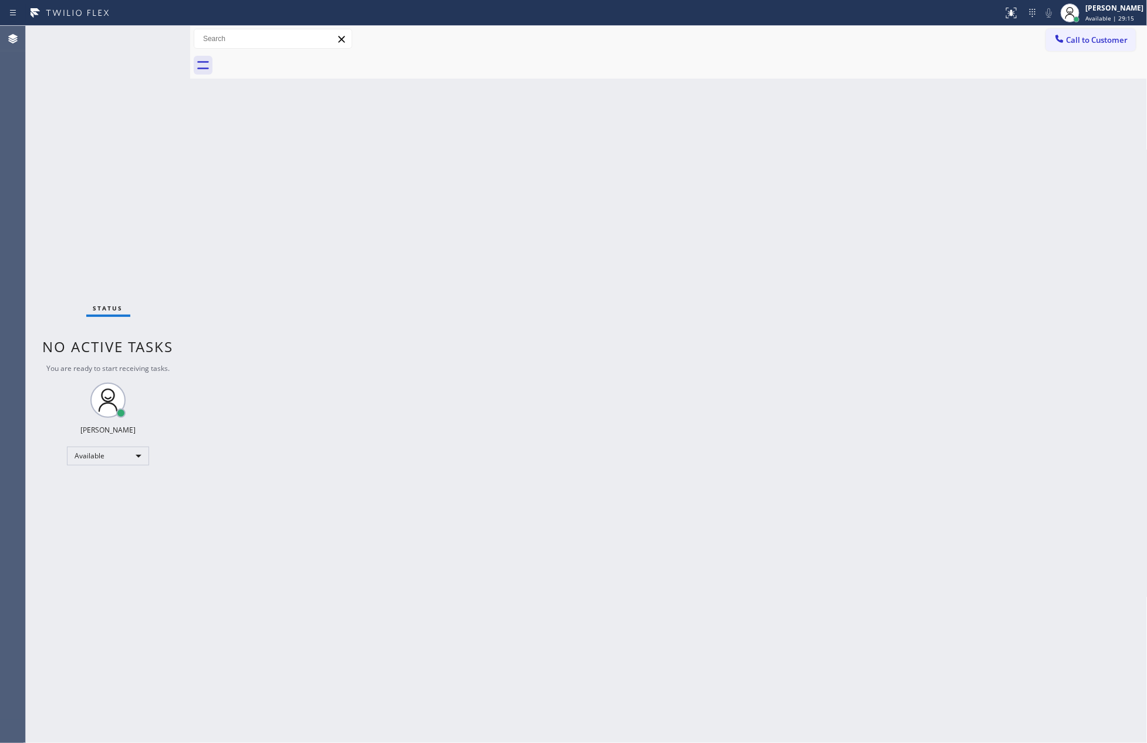
drag, startPoint x: 839, startPoint y: 413, endPoint x: 839, endPoint y: 396, distance: 16.4
click at [840, 412] on div "Back to Dashboard Change Sender ID Customers Technicians Select a contact Outbo…" at bounding box center [669, 384] width 958 height 717
click at [380, 345] on div "Back to Dashboard Change Sender ID Customers Technicians Select a contact Outbo…" at bounding box center [669, 384] width 958 height 717
click at [957, 428] on div "Back to Dashboard Change Sender ID Customers Technicians Select a contact Outbo…" at bounding box center [669, 384] width 958 height 717
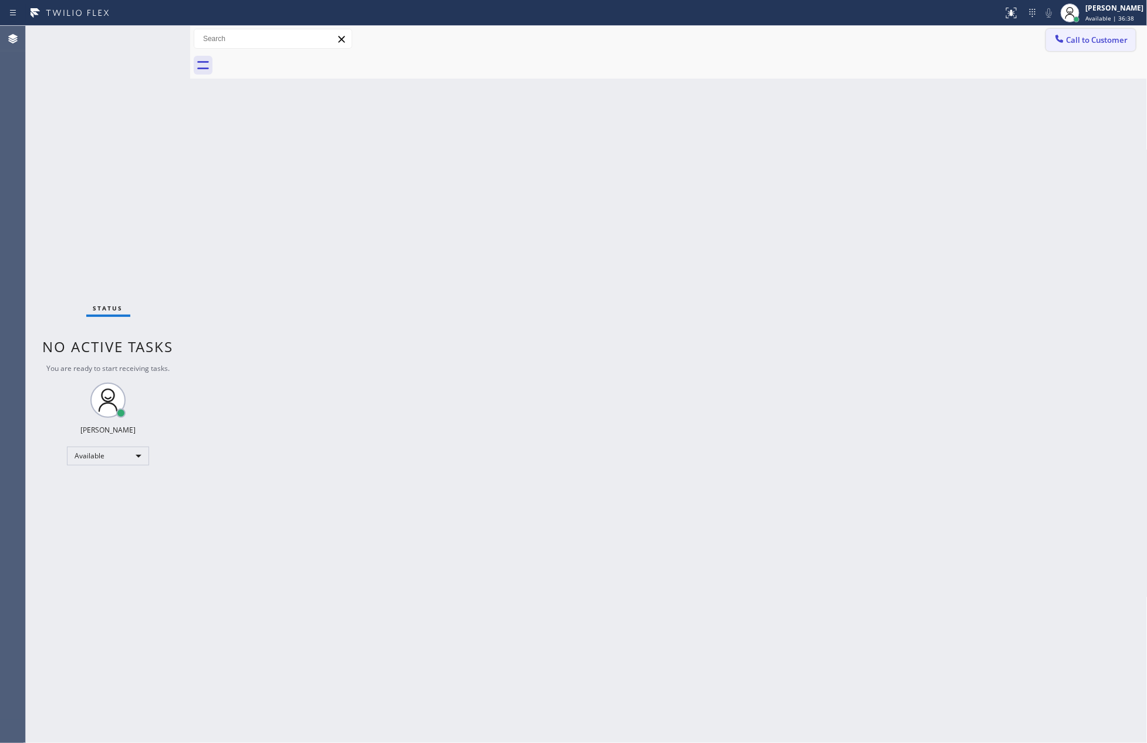
click at [1111, 46] on button "Call to Customer" at bounding box center [1091, 40] width 90 height 22
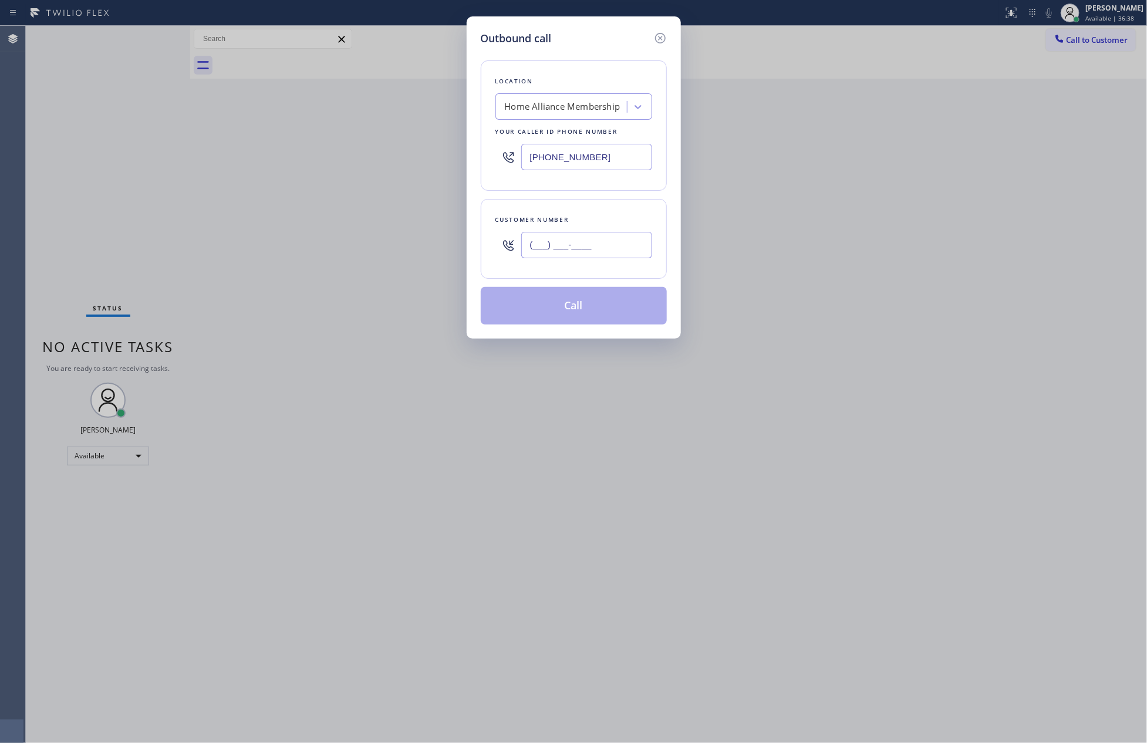
click at [615, 257] on input "(___) ___-____" at bounding box center [586, 245] width 131 height 26
paste input "901) 283-1466"
type input "(901) 283-1466"
click at [594, 307] on button "Call" at bounding box center [574, 306] width 186 height 38
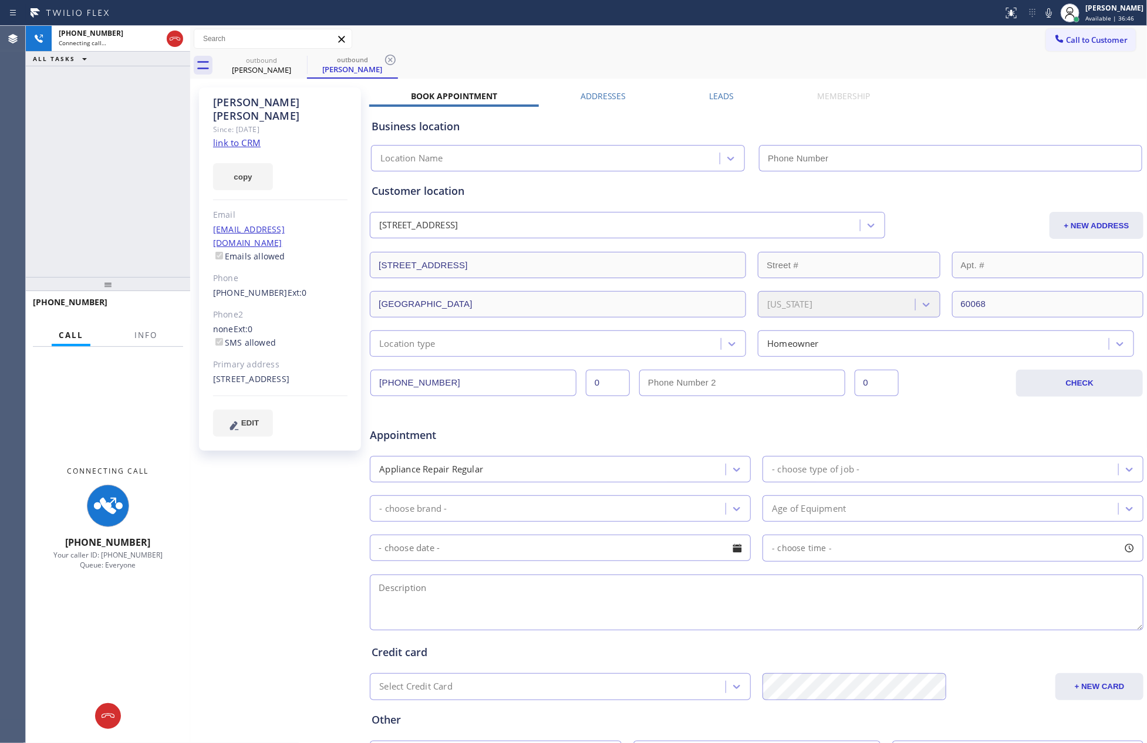
type input "[PHONE_NUMBER]"
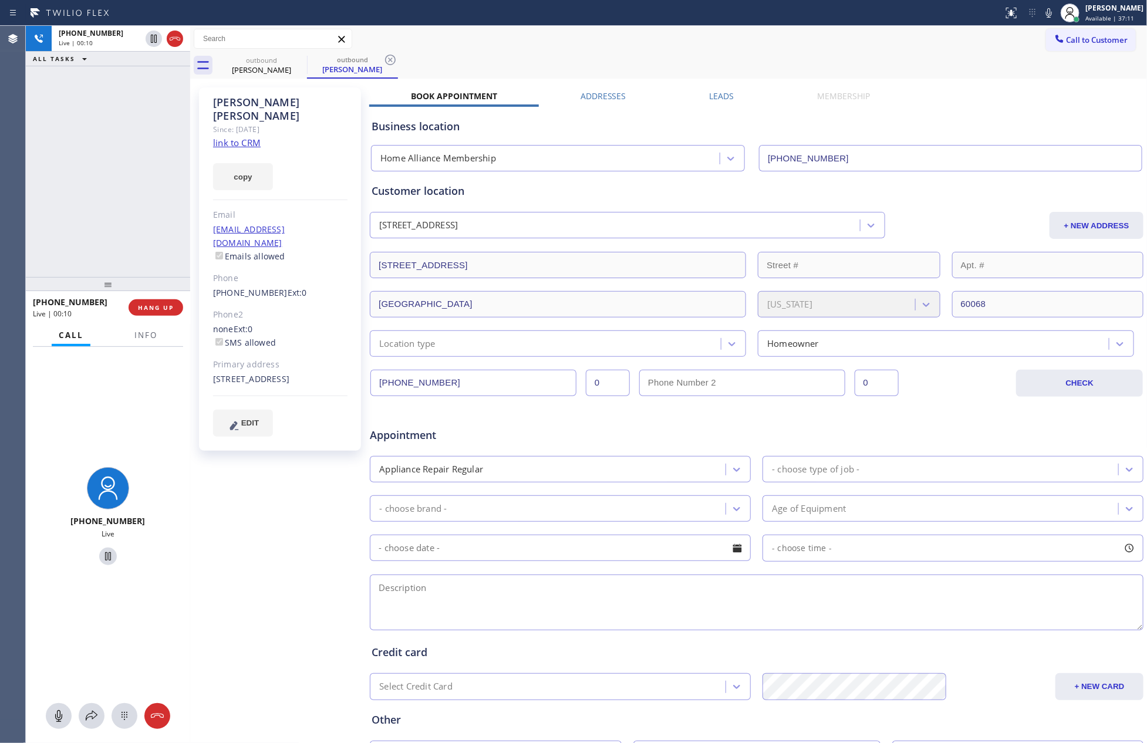
click at [957, 111] on div "Business location Home Alliance Membership [PHONE_NUMBER]" at bounding box center [756, 139] width 775 height 65
click at [59, 199] on div "+19012831466 Live | 00:11 ALL TASKS ALL TASKS ACTIVE TASKS TASKS IN WRAP UP" at bounding box center [108, 151] width 164 height 251
click at [59, 199] on div "+19012831466 Live | 00:12 ALL TASKS ALL TASKS ACTIVE TASKS TASKS IN WRAP UP" at bounding box center [108, 151] width 164 height 251
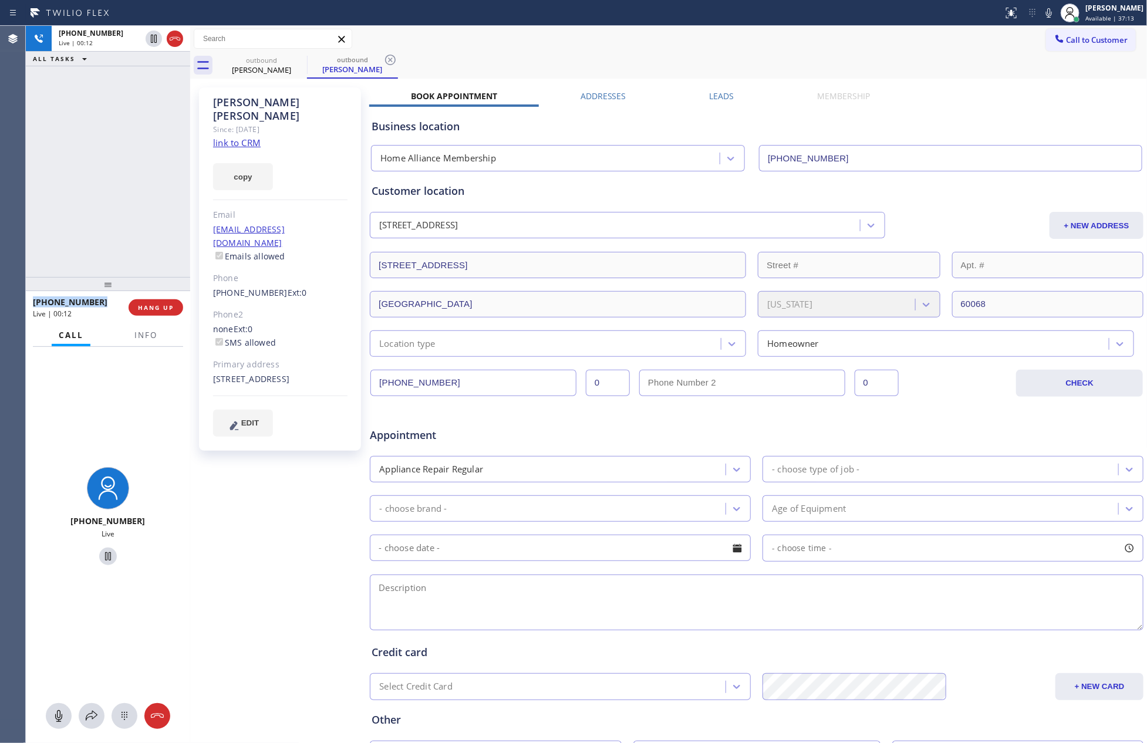
click at [59, 199] on div "+19012831466 Live | 00:12 ALL TASKS ALL TASKS ACTIVE TASKS TASKS IN WRAP UP" at bounding box center [108, 151] width 164 height 251
click at [59, 199] on div "+19012831466 Live | 00:13 ALL TASKS ALL TASKS ACTIVE TASKS TASKS IN WRAP UP" at bounding box center [108, 151] width 164 height 251
click at [225, 137] on link "link to CRM" at bounding box center [237, 143] width 48 height 12
drag, startPoint x: 840, startPoint y: 30, endPoint x: 838, endPoint y: 5, distance: 24.7
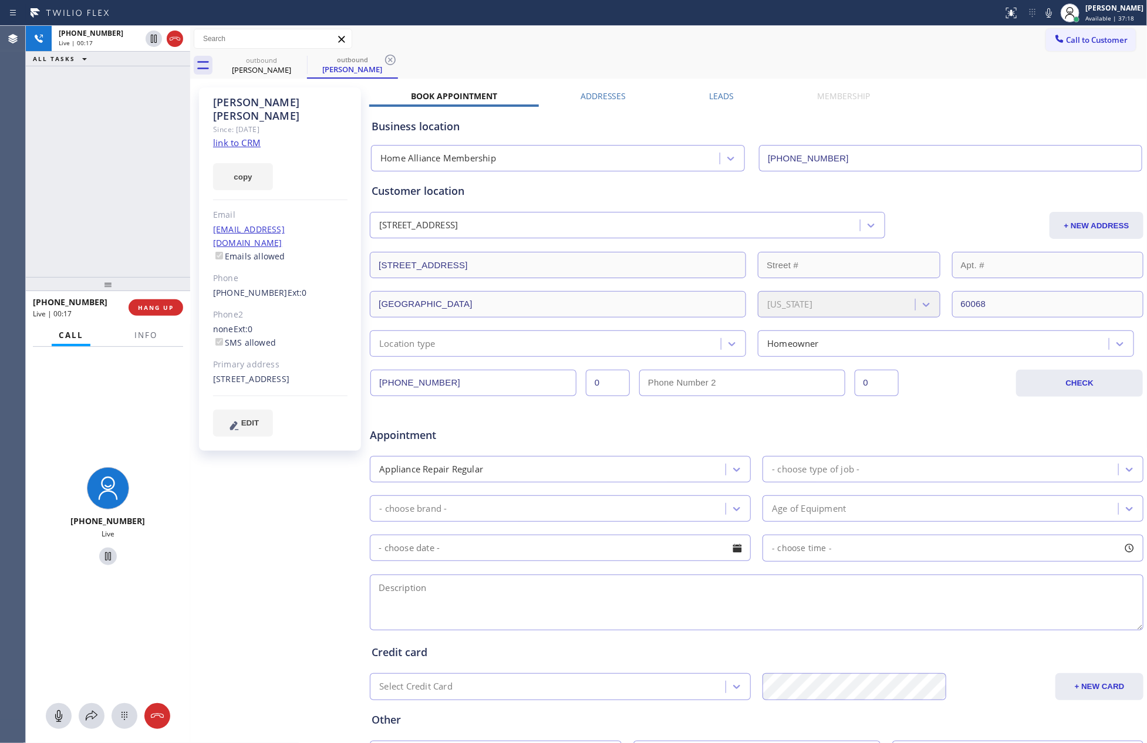
click at [840, 29] on div "Call to Customer Outbound call Location Home Alliance Membership Your caller id…" at bounding box center [669, 39] width 958 height 21
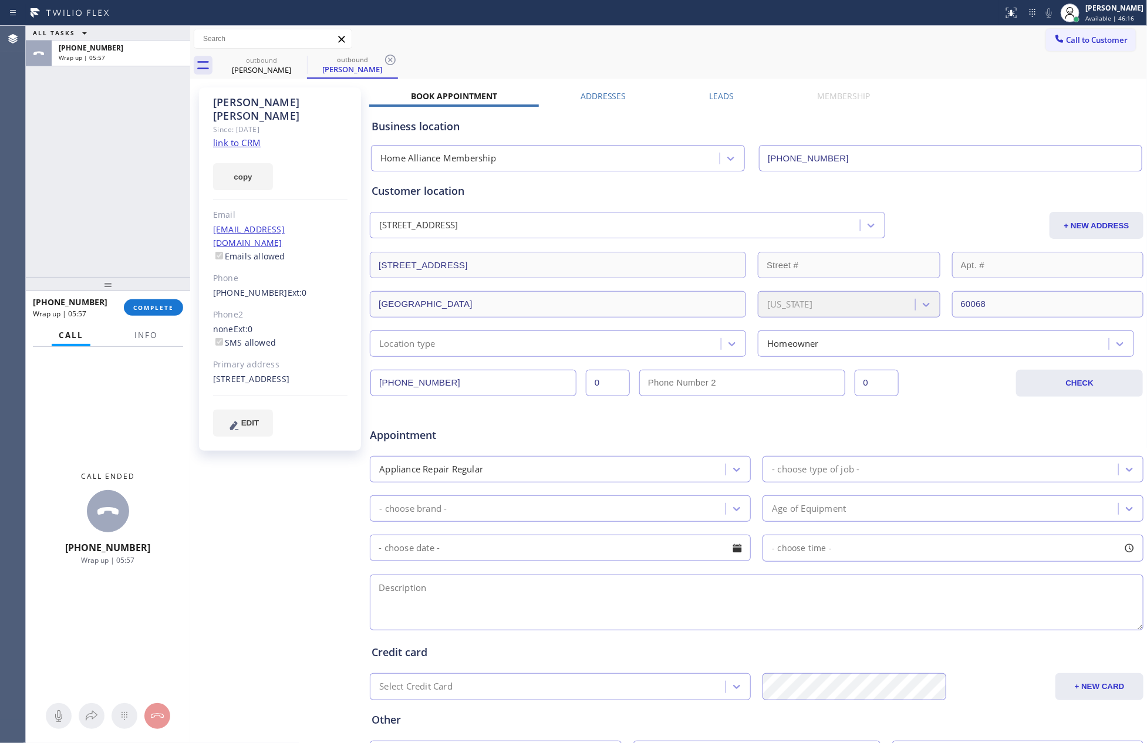
click at [506, 446] on div "Appointment Appliance Repair Regular - choose type of job - - choose brand - Ag…" at bounding box center [757, 523] width 770 height 220
click at [124, 284] on div at bounding box center [108, 284] width 164 height 14
click at [150, 319] on span "COMPLETE" at bounding box center [153, 318] width 41 height 8
click at [147, 147] on div "ALL TASKS ALL TASKS ACTIVE TASKS TASKS IN WRAP UP +19012831466 Wrap up | 05:58" at bounding box center [108, 157] width 164 height 262
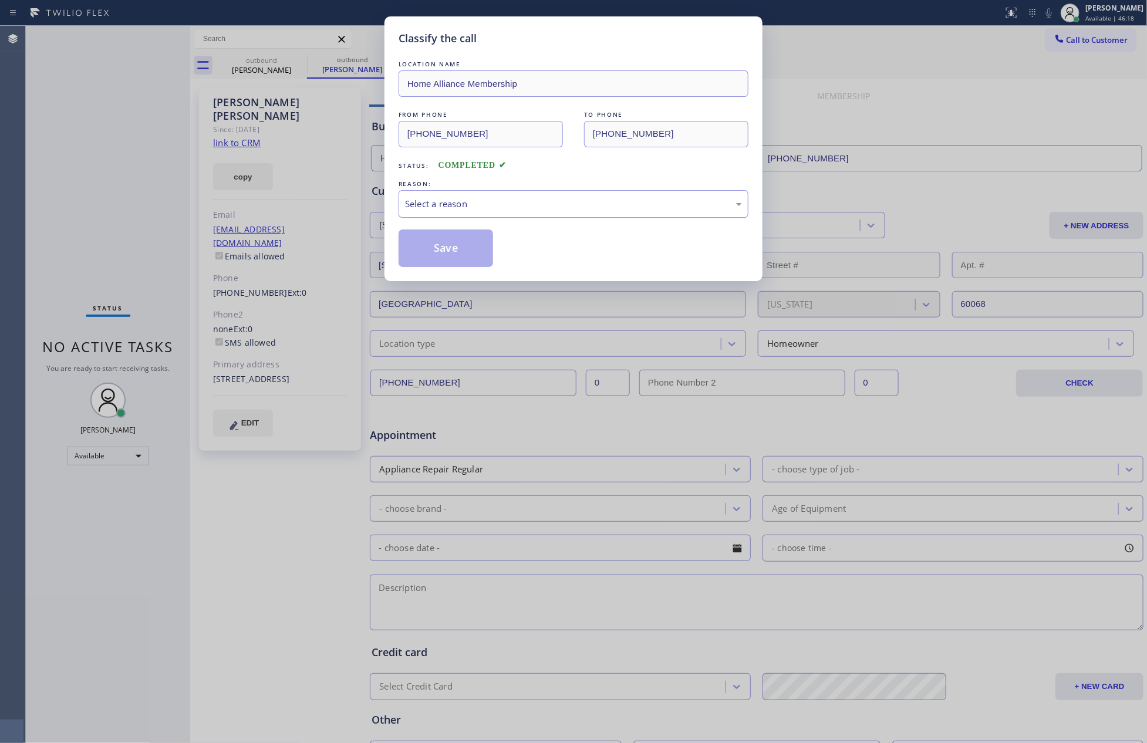
click at [543, 207] on div "Select a reason" at bounding box center [573, 204] width 337 height 14
click at [452, 248] on button "Save" at bounding box center [446, 249] width 95 height 38
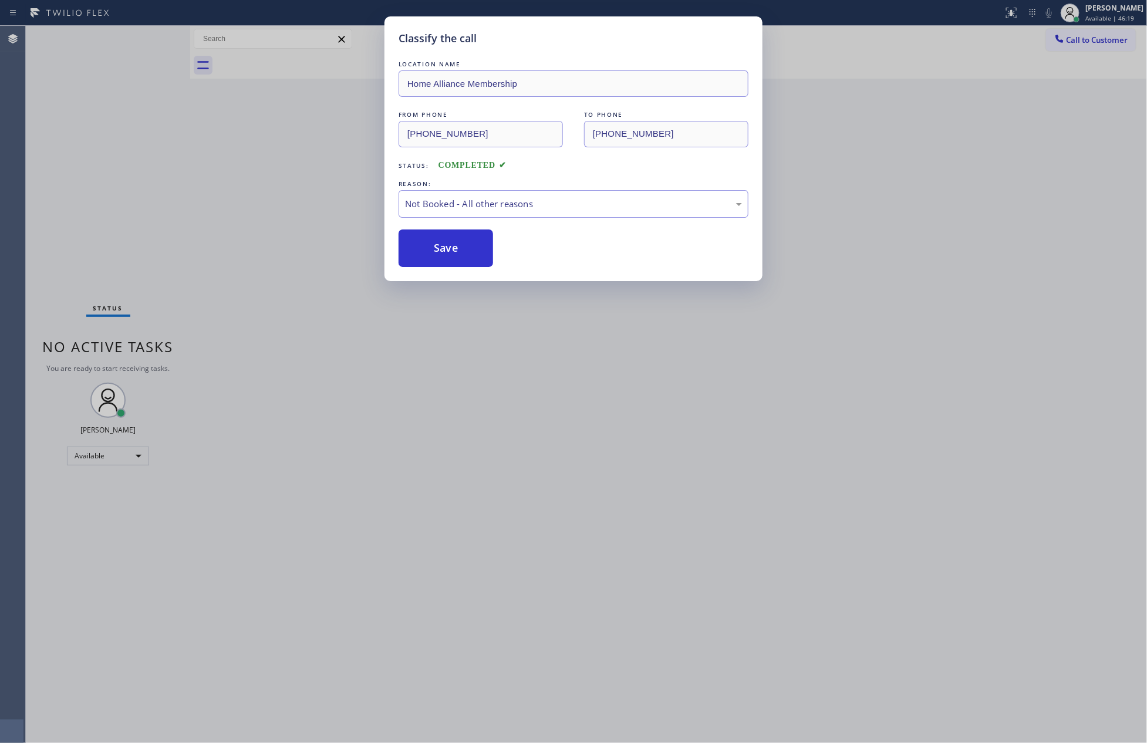
click at [452, 248] on button "Save" at bounding box center [446, 249] width 95 height 38
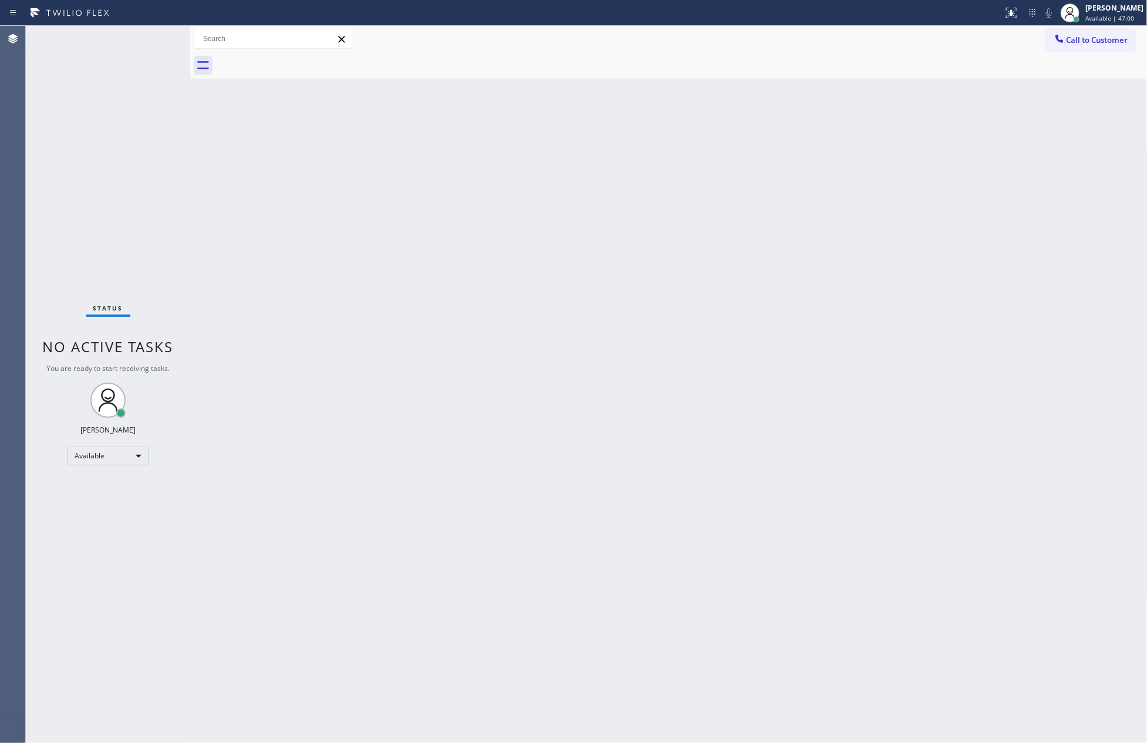
click at [452, 248] on div "Back to Dashboard Change Sender ID Customers Technicians Select a contact Outbo…" at bounding box center [669, 384] width 958 height 717
drag, startPoint x: 701, startPoint y: 323, endPoint x: 578, endPoint y: 555, distance: 262.7
click at [699, 329] on div "Back to Dashboard Change Sender ID Customers Technicians Select a contact Outbo…" at bounding box center [669, 384] width 958 height 717
drag, startPoint x: 680, startPoint y: 463, endPoint x: 961, endPoint y: 306, distance: 321.5
click at [688, 463] on div "Back to Dashboard Change Sender ID Customers Technicians Select a contact Outbo…" at bounding box center [669, 384] width 958 height 717
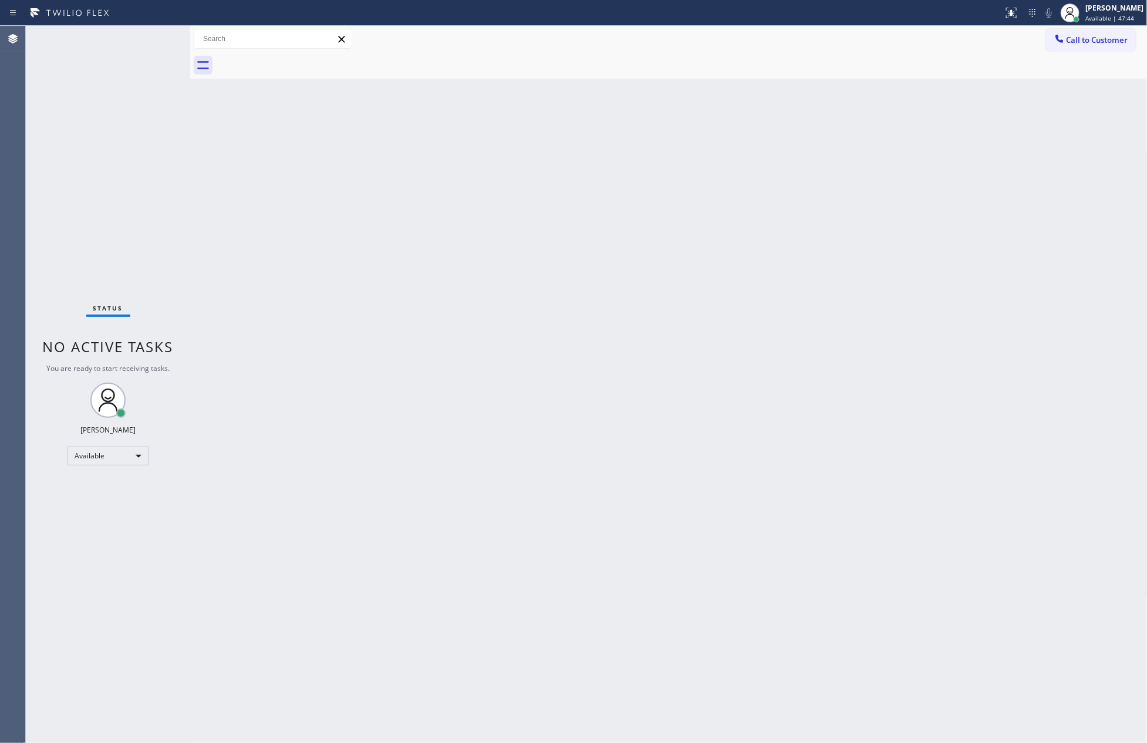
drag, startPoint x: 2, startPoint y: 184, endPoint x: 170, endPoint y: 258, distance: 183.0
click at [36, 197] on div "Agent Desktop Classify the call LOCATION NAME Viking Repair Pro Las Vegas FROM …" at bounding box center [573, 384] width 1147 height 717
click at [481, 339] on div "Back to Dashboard Change Sender ID Customers Technicians Select a contact Outbo…" at bounding box center [669, 384] width 958 height 717
click at [483, 339] on div "Back to Dashboard Change Sender ID Customers Technicians Select a contact Outbo…" at bounding box center [669, 384] width 958 height 717
click at [495, 323] on div "Back to Dashboard Change Sender ID Customers Technicians Select a contact Outbo…" at bounding box center [669, 384] width 958 height 717
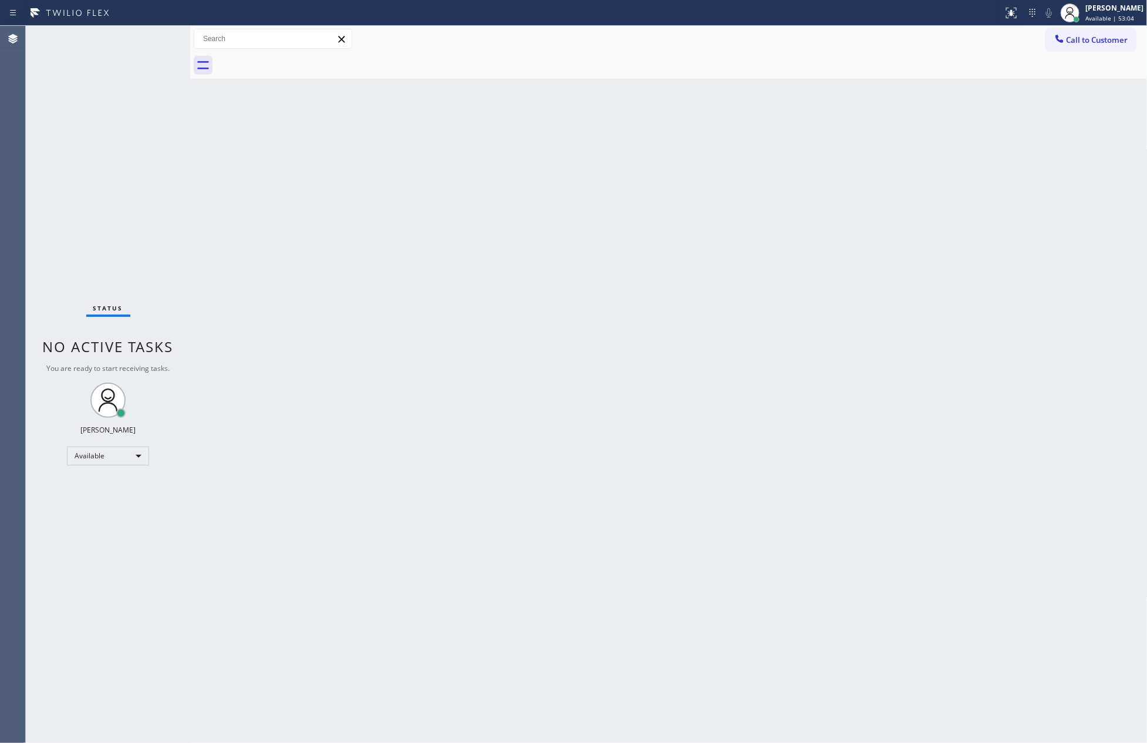
drag, startPoint x: 856, startPoint y: 263, endPoint x: 1059, endPoint y: 64, distance: 284.4
click at [920, 203] on div "Back to Dashboard Change Sender ID Customers Technicians Select a contact Outbo…" at bounding box center [669, 384] width 958 height 717
click at [1083, 38] on span "Call to Customer" at bounding box center [1098, 40] width 62 height 11
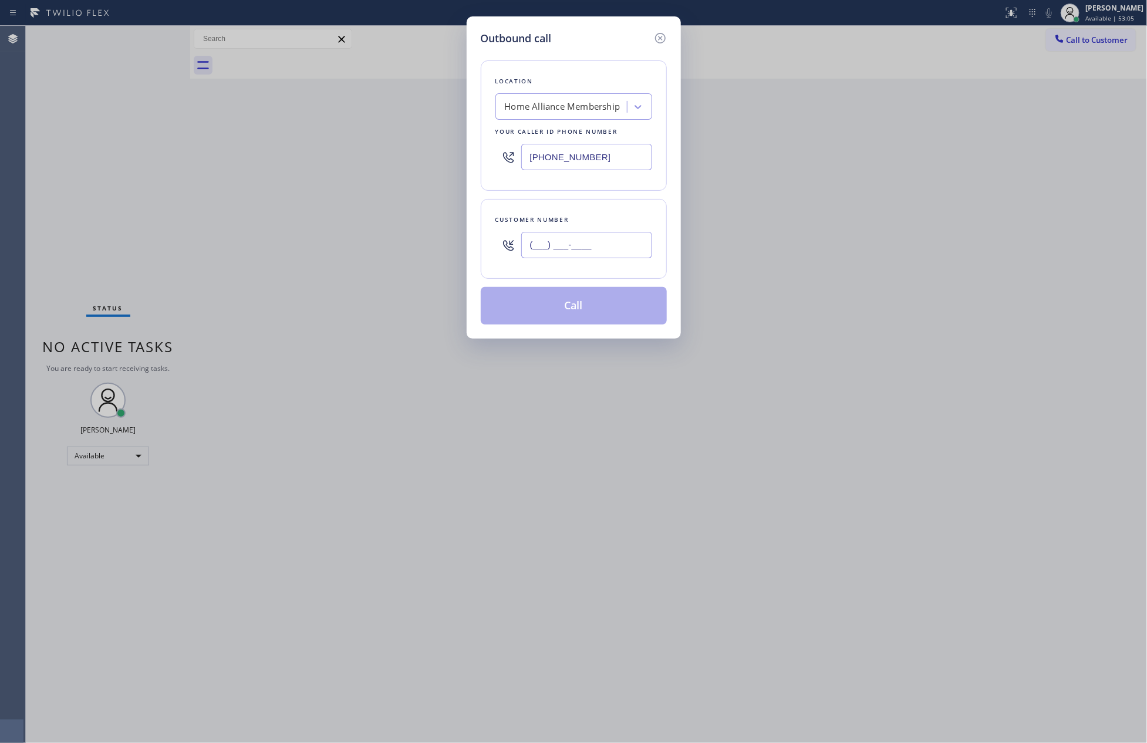
click at [584, 247] on input "(___) ___-____" at bounding box center [586, 245] width 131 height 26
paste input "901) 283-1466"
type input "(901) 283-1466"
click at [591, 309] on button "Call" at bounding box center [574, 306] width 186 height 38
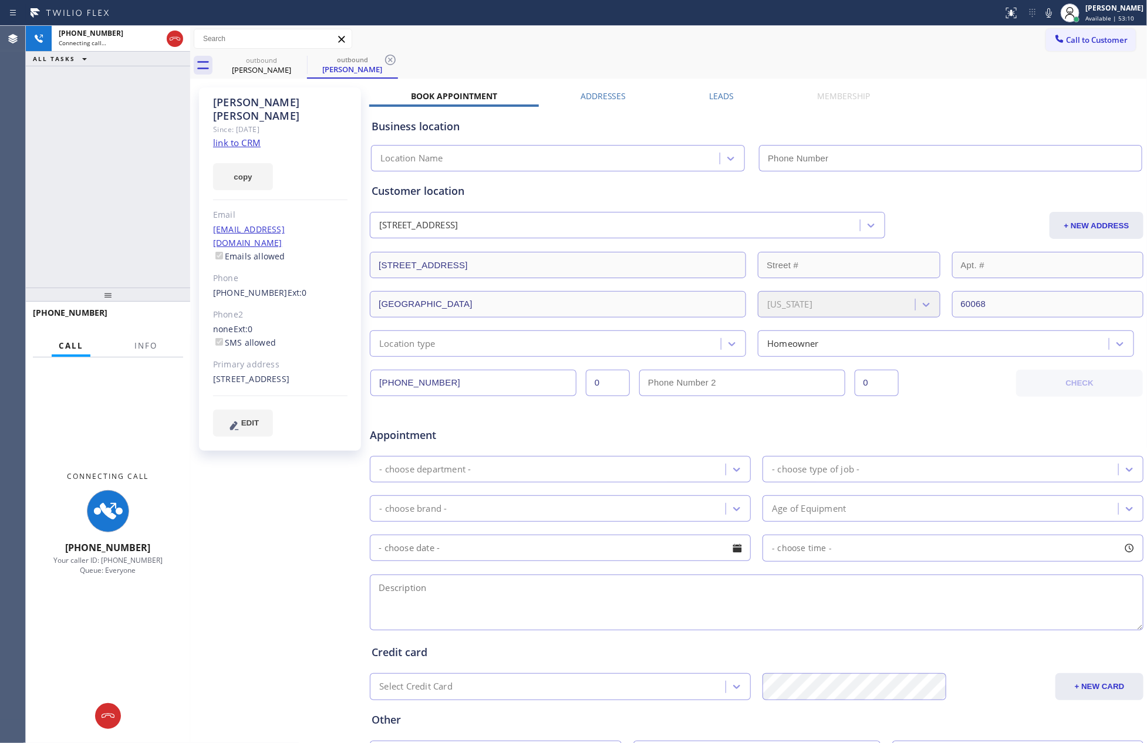
type input "[PHONE_NUMBER]"
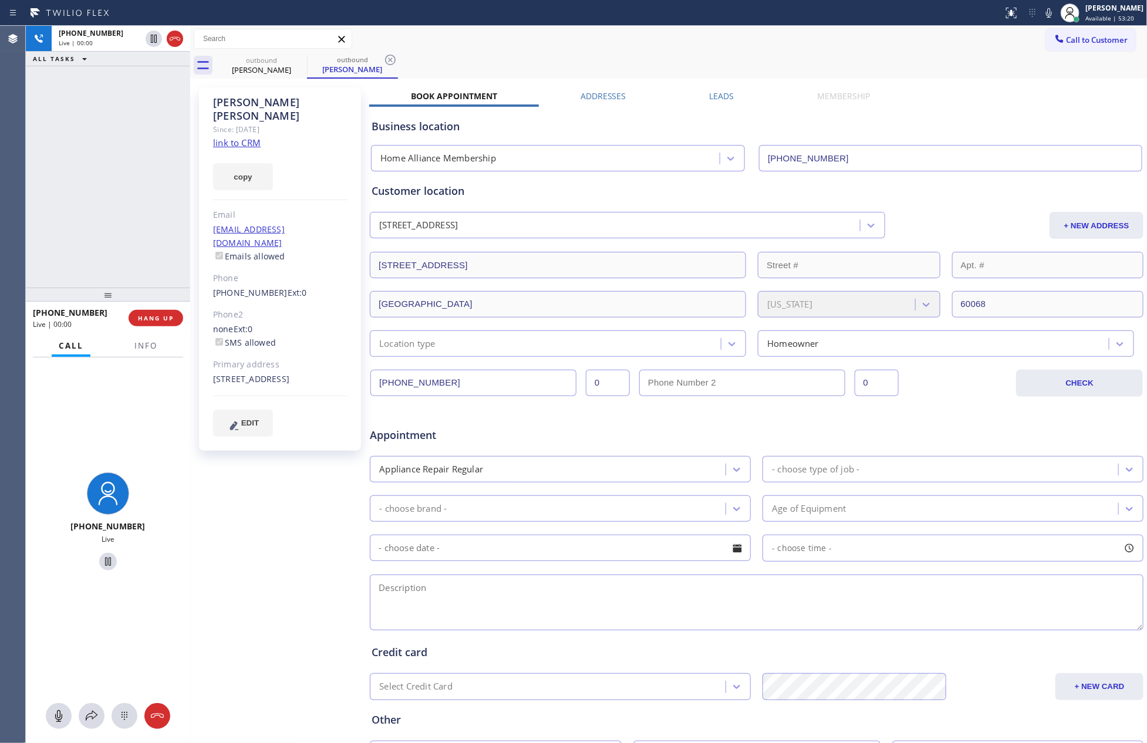
click at [82, 197] on div "+19012831466 Live | 00:00 ALL TASKS ALL TASKS ACTIVE TASKS TASKS IN WRAP UP" at bounding box center [108, 157] width 164 height 262
click at [83, 196] on div "+19012831466 Live | 00:01 ALL TASKS ALL TASKS ACTIVE TASKS TASKS IN WRAP UP" at bounding box center [108, 157] width 164 height 262
click at [928, 225] on div "+ NEW ADDRESS" at bounding box center [1016, 225] width 259 height 27
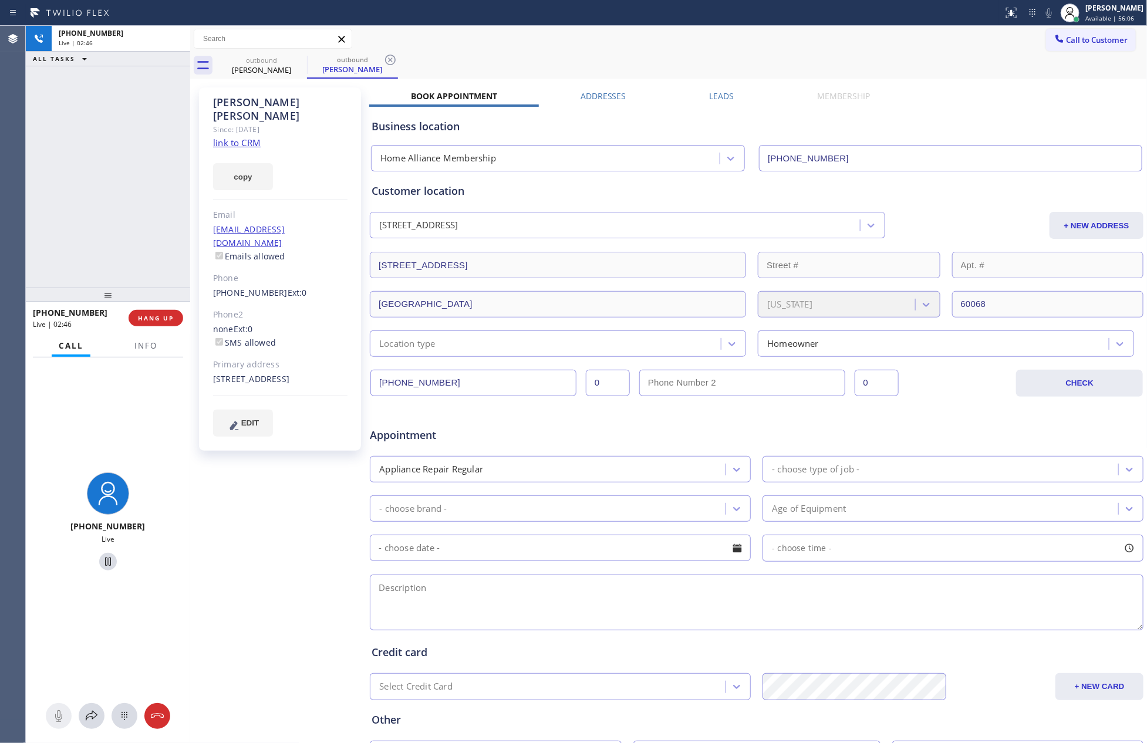
drag, startPoint x: 171, startPoint y: 32, endPoint x: 169, endPoint y: 53, distance: 20.6
click at [171, 32] on div "+19012831466" at bounding box center [121, 33] width 124 height 10
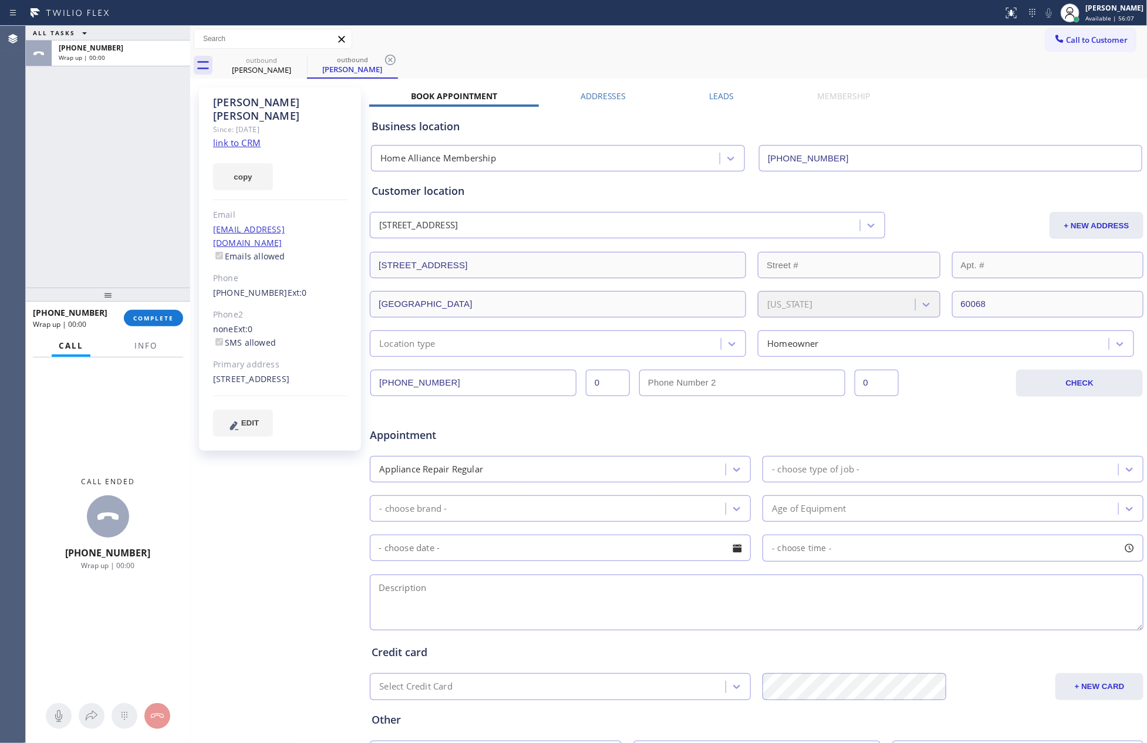
click at [147, 141] on div "ALL TASKS ALL TASKS ACTIVE TASKS TASKS IN WRAP UP +19012831466 Wrap up | 00:00" at bounding box center [108, 157] width 164 height 262
click at [60, 160] on div "ALL TASKS ALL TASKS ACTIVE TASKS TASKS IN WRAP UP +19012831466 Wrap up | 02:04" at bounding box center [108, 157] width 164 height 262
drag, startPoint x: 36, startPoint y: 86, endPoint x: 141, endPoint y: 305, distance: 242.9
click at [42, 90] on div "ALL TASKS ALL TASKS ACTIVE TASKS TASKS IN WRAP UP +19012831466 Wrap up | 04:03" at bounding box center [108, 157] width 164 height 262
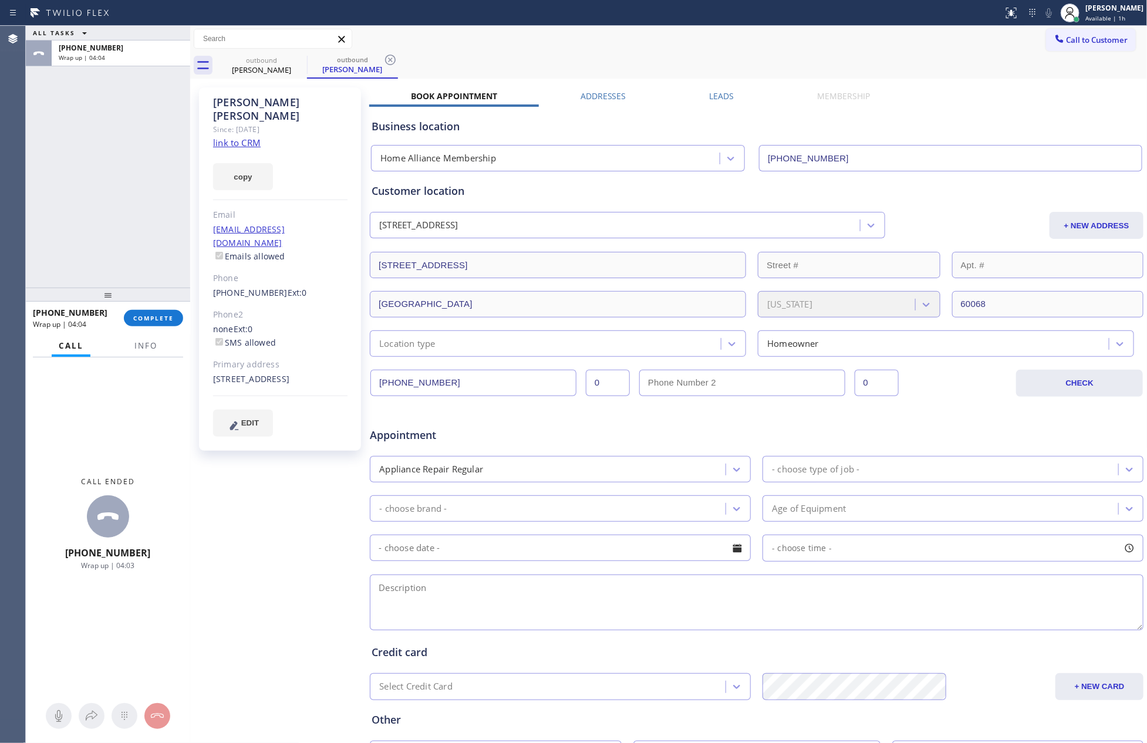
drag, startPoint x: 156, startPoint y: 318, endPoint x: 122, endPoint y: 119, distance: 201.9
click at [157, 312] on button "COMPLETE" at bounding box center [153, 318] width 59 height 16
click at [122, 119] on div "ALL TASKS ALL TASKS ACTIVE TASKS TASKS IN WRAP UP +19012831466 Wrap up | 04:04" at bounding box center [108, 157] width 164 height 262
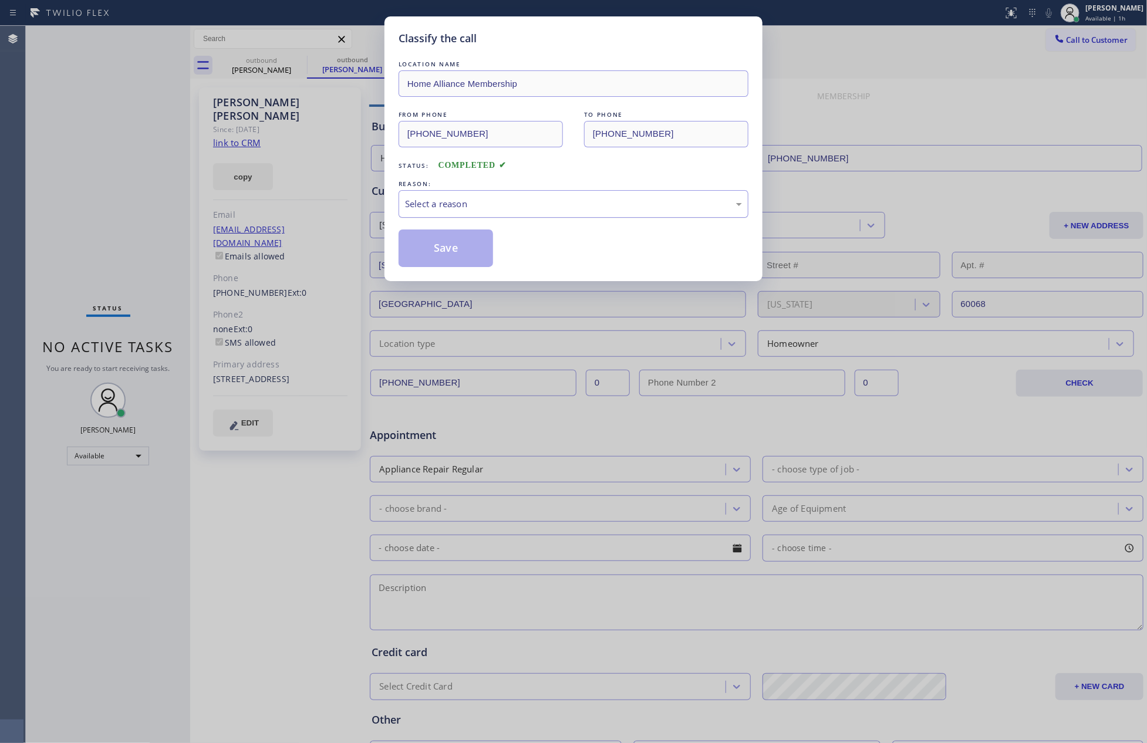
click at [463, 203] on div "Select a reason" at bounding box center [573, 204] width 337 height 14
click at [457, 252] on button "Save" at bounding box center [446, 249] width 95 height 38
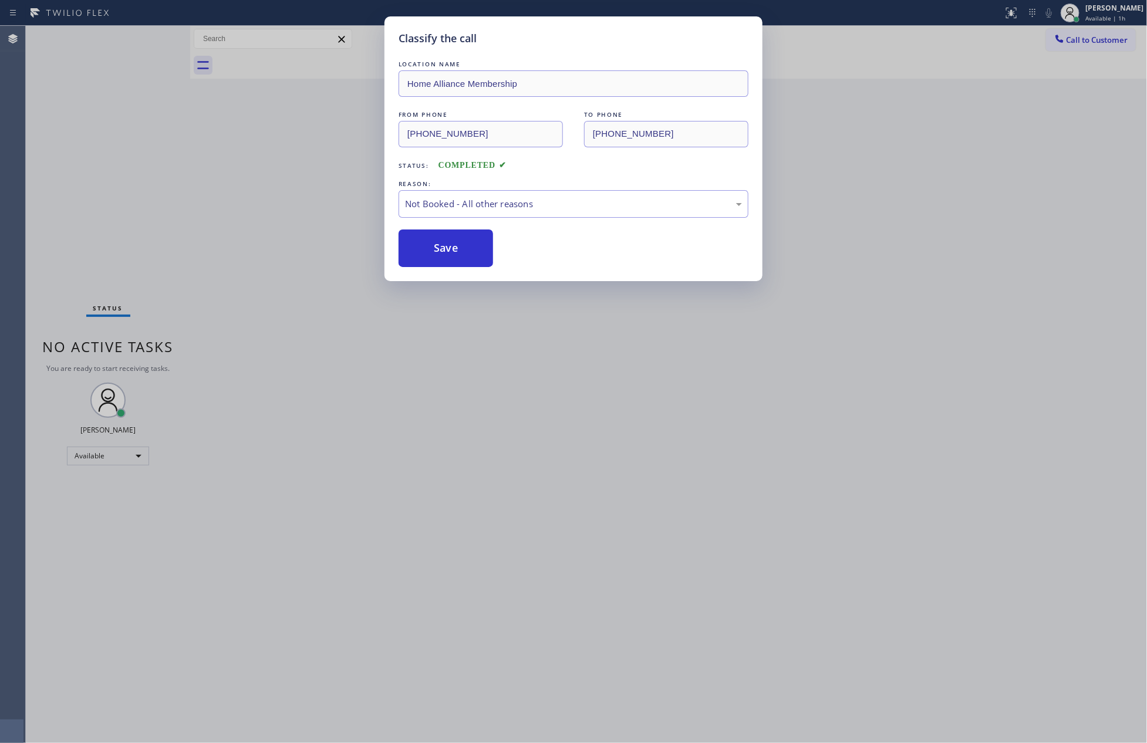
click at [120, 157] on div "Classify the call LOCATION NAME Home Alliance Membership FROM PHONE (855) 946-3…" at bounding box center [573, 371] width 1147 height 743
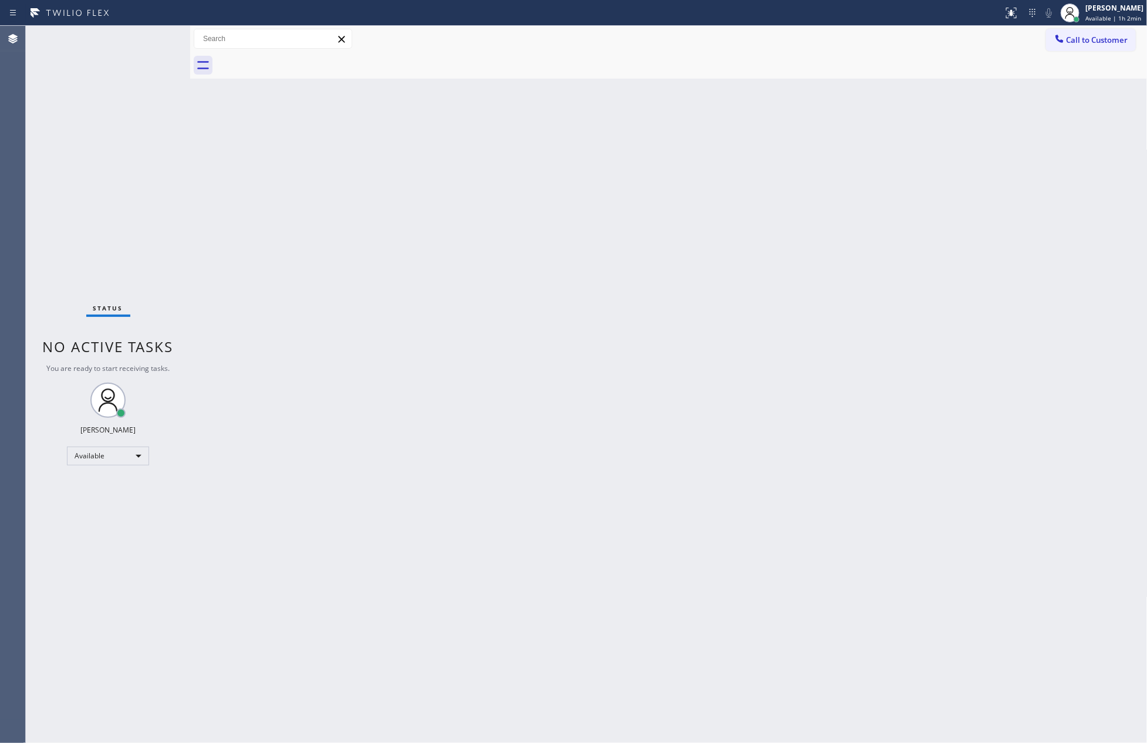
drag, startPoint x: 355, startPoint y: 248, endPoint x: 382, endPoint y: 234, distance: 31.0
click at [382, 234] on div "Back to Dashboard Change Sender ID Customers Technicians Select a contact Outbo…" at bounding box center [669, 384] width 958 height 717
click at [1117, 37] on span "Call to Customer" at bounding box center [1098, 40] width 62 height 11
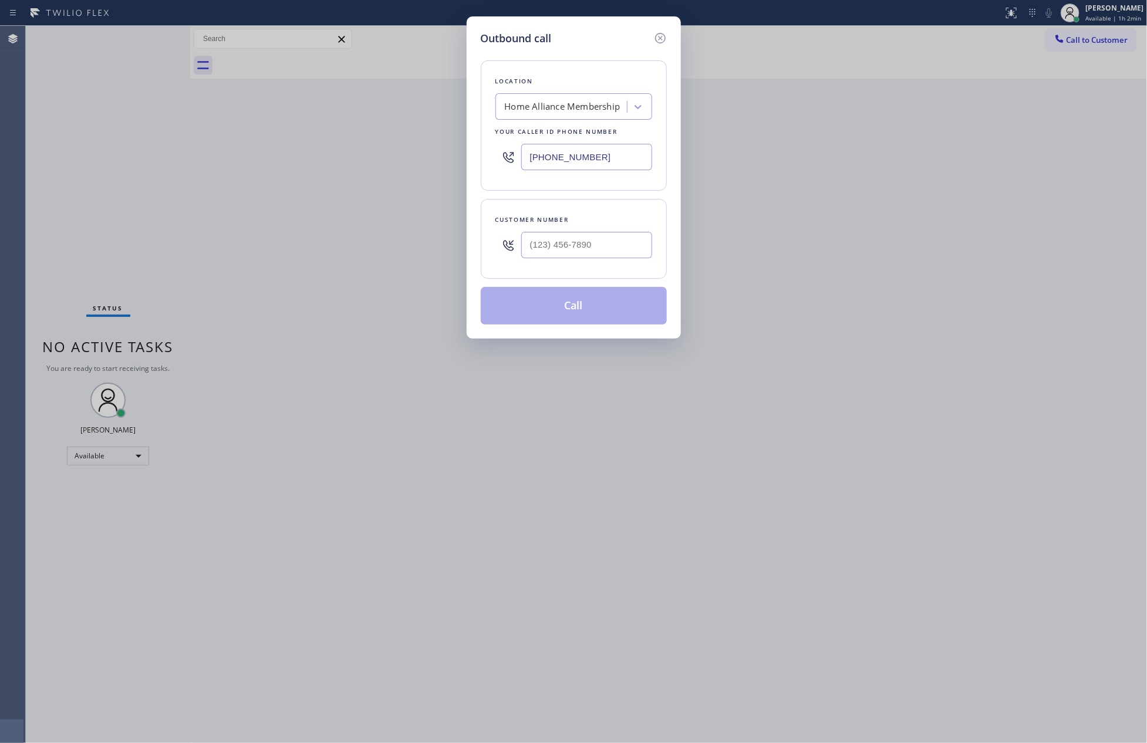
drag, startPoint x: 594, startPoint y: 220, endPoint x: 603, endPoint y: 251, distance: 31.9
click at [594, 229] on div "Customer number" at bounding box center [574, 239] width 186 height 80
click at [605, 247] on input "(___) ___-____" at bounding box center [586, 245] width 131 height 26
paste input "786) 216-9496"
type input "(786) 216-9496"
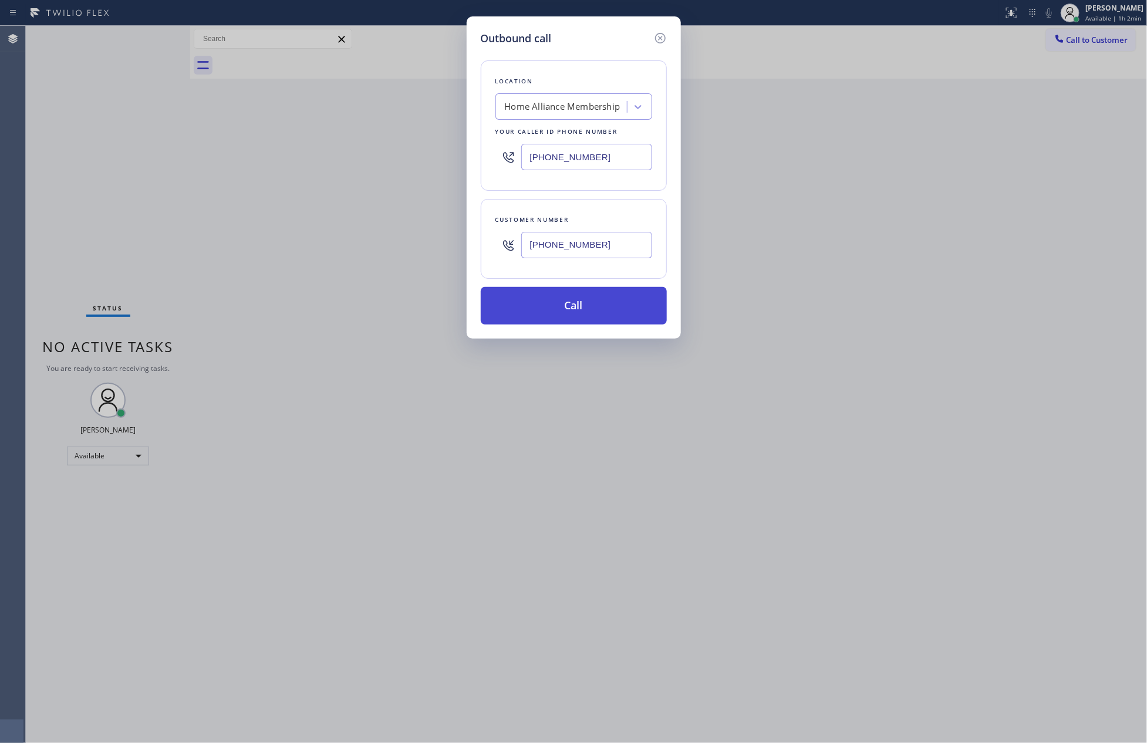
click at [602, 312] on button "Call" at bounding box center [574, 306] width 186 height 38
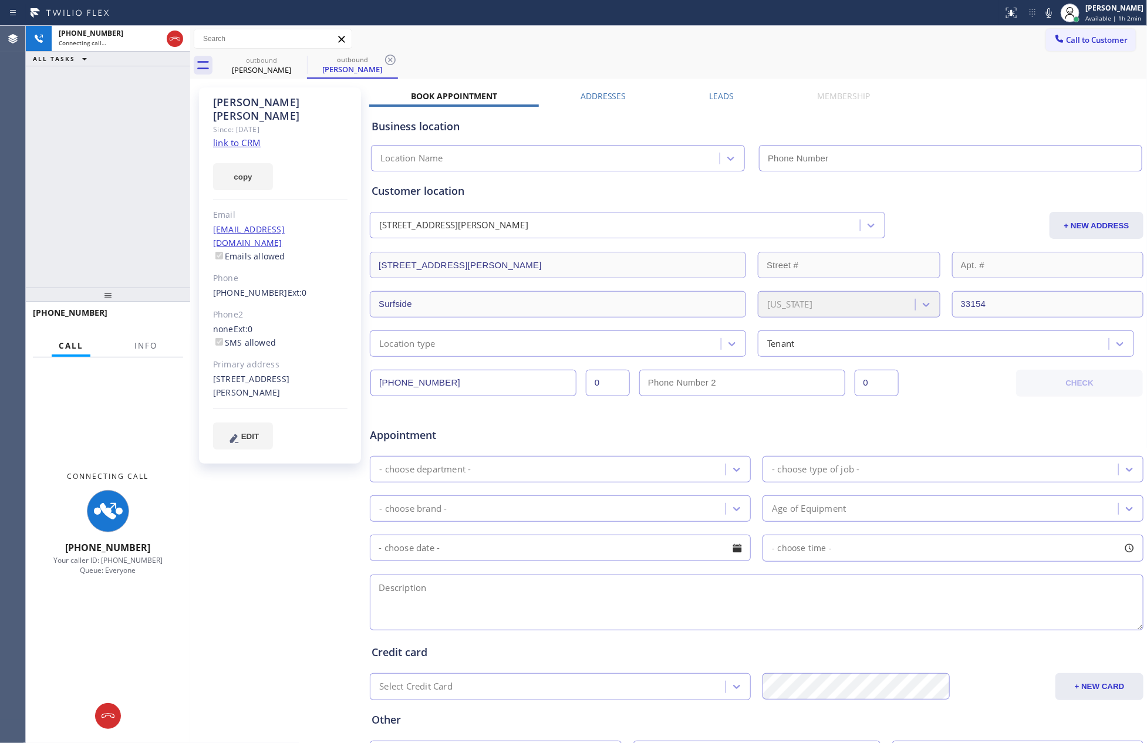
click at [114, 210] on div "+17862169496 Connecting call… ALL TASKS ALL TASKS ACTIVE TASKS TASKS IN WRAP UP" at bounding box center [108, 157] width 164 height 262
click at [168, 37] on icon at bounding box center [175, 39] width 14 height 14
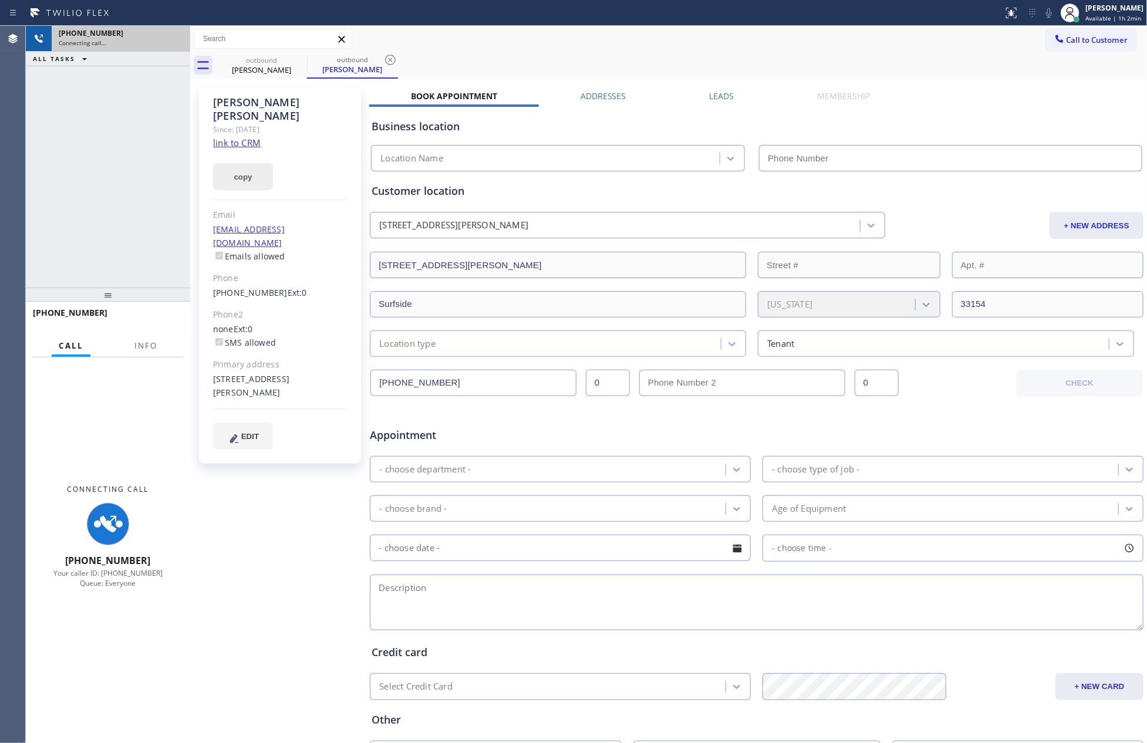
drag, startPoint x: 106, startPoint y: 201, endPoint x: 255, endPoint y: 156, distance: 155.8
click at [110, 201] on div "+17862169496 Connecting call… ALL TASKS ALL TASKS ACTIVE TASKS TASKS IN WRAP UP" at bounding box center [108, 157] width 164 height 262
type input "[PHONE_NUMBER]"
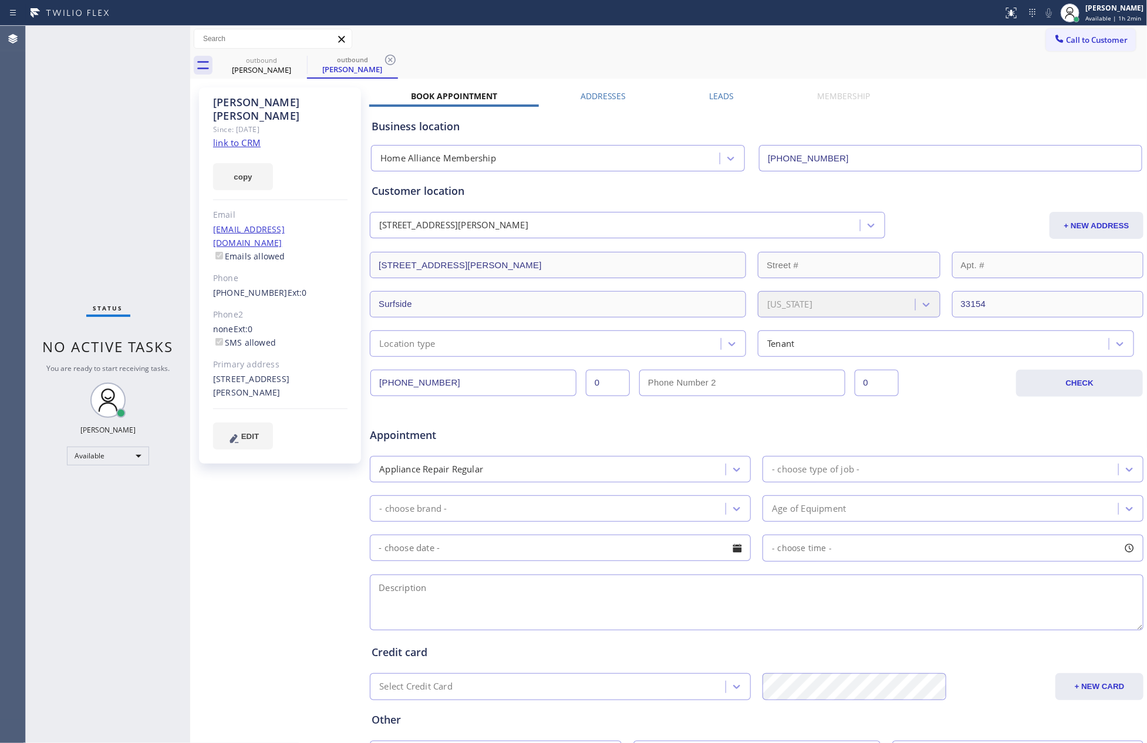
click at [234, 137] on link "link to CRM" at bounding box center [237, 143] width 48 height 12
click at [116, 197] on div "Status No active tasks You are ready to start receiving tasks. [PERSON_NAME] Av…" at bounding box center [108, 384] width 164 height 717
click at [85, 184] on div "Status No active tasks You are ready to start receiving tasks. [PERSON_NAME] Av…" at bounding box center [108, 384] width 164 height 717
click at [987, 116] on div "Business location Home Alliance Membership [PHONE_NUMBER]" at bounding box center [756, 139] width 775 height 65
click at [60, 254] on div "Status No active tasks You are ready to start receiving tasks. [PERSON_NAME] Av…" at bounding box center [108, 384] width 164 height 717
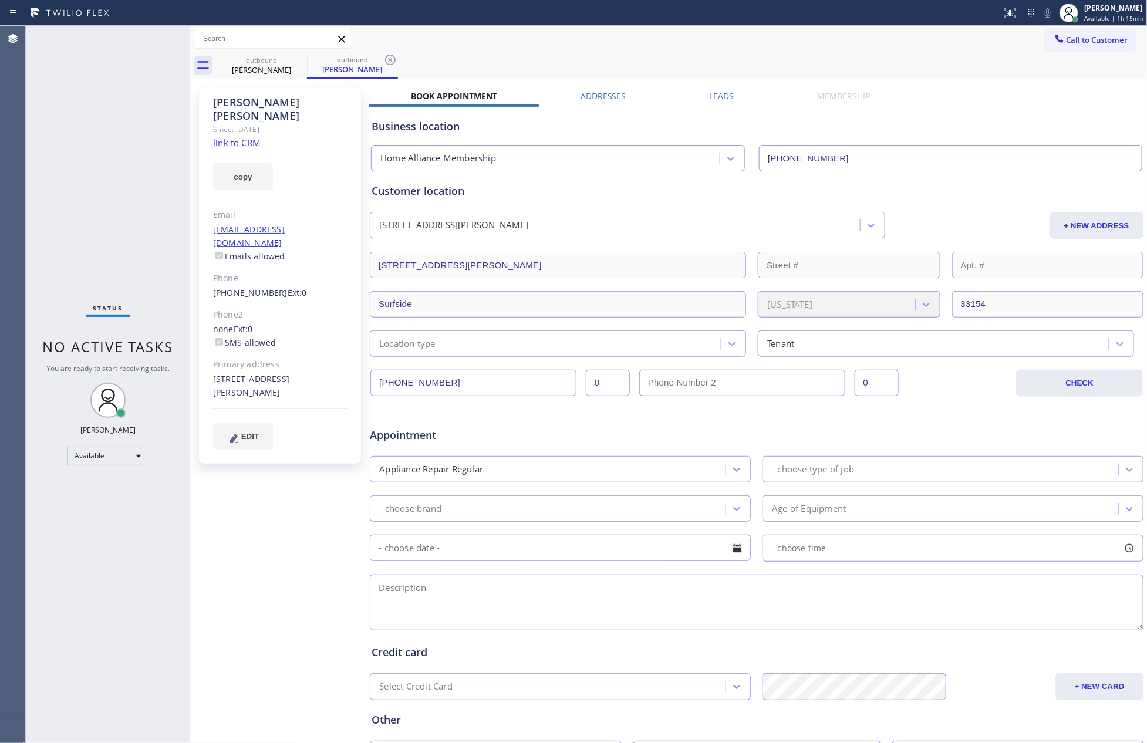
drag, startPoint x: 486, startPoint y: 67, endPoint x: 777, endPoint y: 7, distance: 296.7
click at [486, 67] on div "outbound Brian Vaughn outbound Brian Vaughn" at bounding box center [682, 65] width 932 height 26
click at [44, 160] on div "Status No active tasks You are ready to start receiving tasks. [PERSON_NAME] Av…" at bounding box center [108, 384] width 164 height 717
click at [106, 156] on div "Status No active tasks You are ready to start receiving tasks. [PERSON_NAME] Av…" at bounding box center [108, 384] width 164 height 717
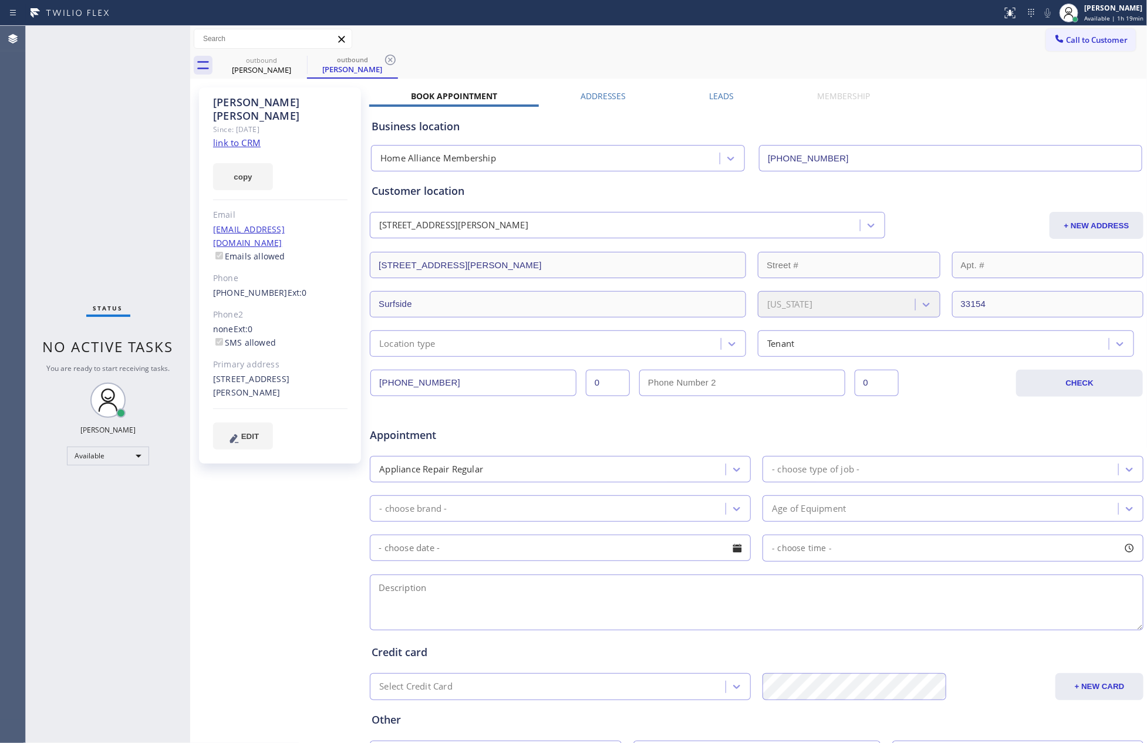
click at [776, 63] on div "outbound Brian Vaughn outbound Brian Vaughn" at bounding box center [682, 65] width 932 height 26
click at [41, 164] on div "Status No active tasks You are ready to start receiving tasks. [PERSON_NAME] Av…" at bounding box center [108, 384] width 164 height 717
click at [254, 65] on div "Brian Vaughn" at bounding box center [261, 70] width 89 height 11
click at [298, 58] on icon at bounding box center [299, 60] width 11 height 11
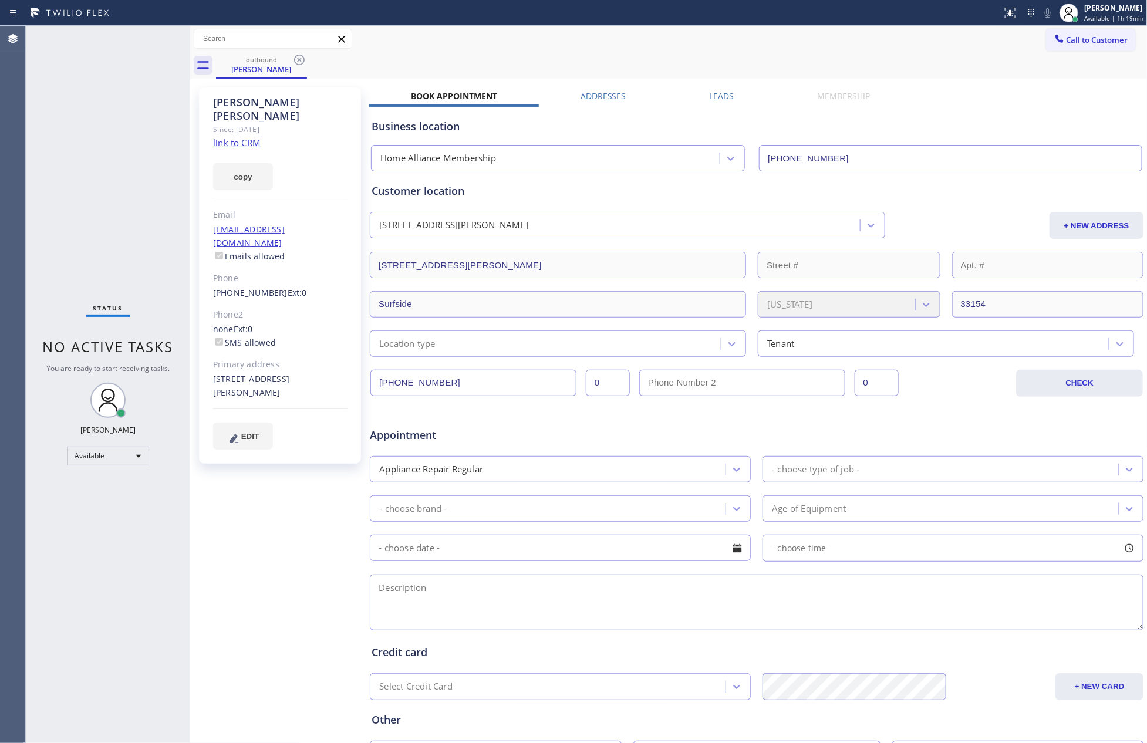
click at [298, 58] on icon at bounding box center [299, 60] width 11 height 11
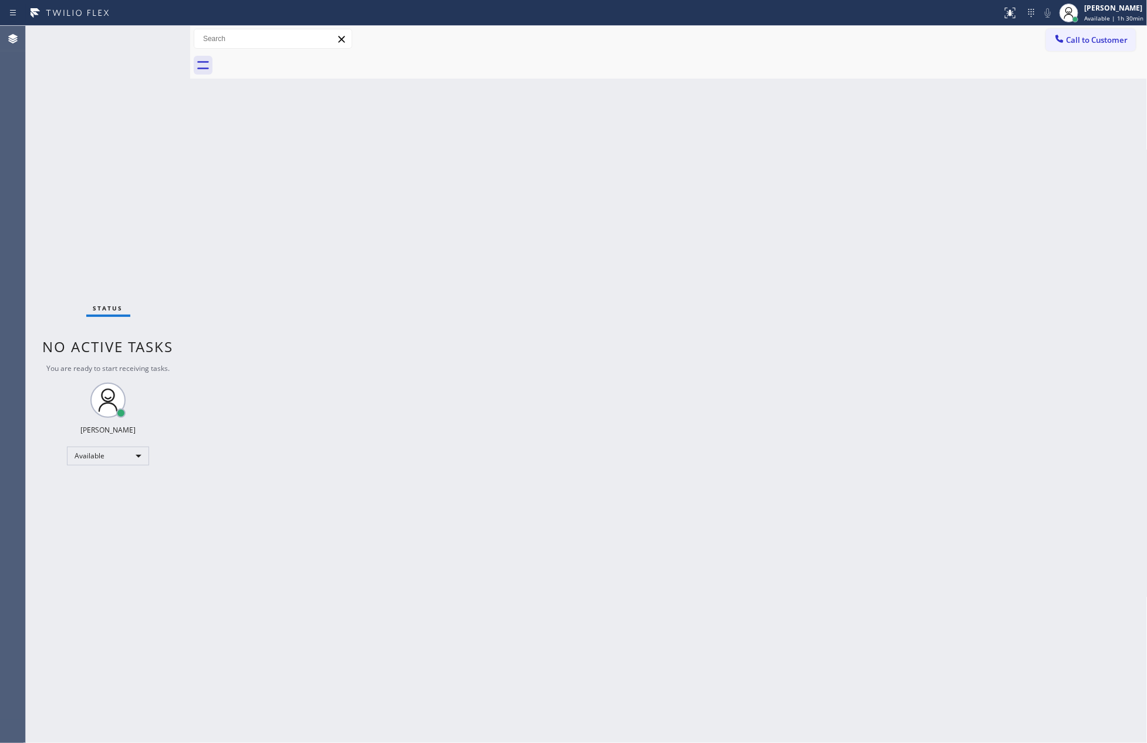
drag, startPoint x: 1094, startPoint y: 541, endPoint x: 1040, endPoint y: 529, distance: 55.4
click at [1091, 541] on div "Back to Dashboard Change Sender ID Customers Technicians Select a contact Outbo…" at bounding box center [669, 384] width 958 height 717
drag, startPoint x: 1043, startPoint y: 525, endPoint x: 513, endPoint y: 607, distance: 536.3
click at [1020, 531] on div "Back to Dashboard Change Sender ID Customers Technicians Select a contact Outbo…" at bounding box center [669, 384] width 958 height 717
click at [133, 455] on div "Available" at bounding box center [108, 456] width 82 height 19
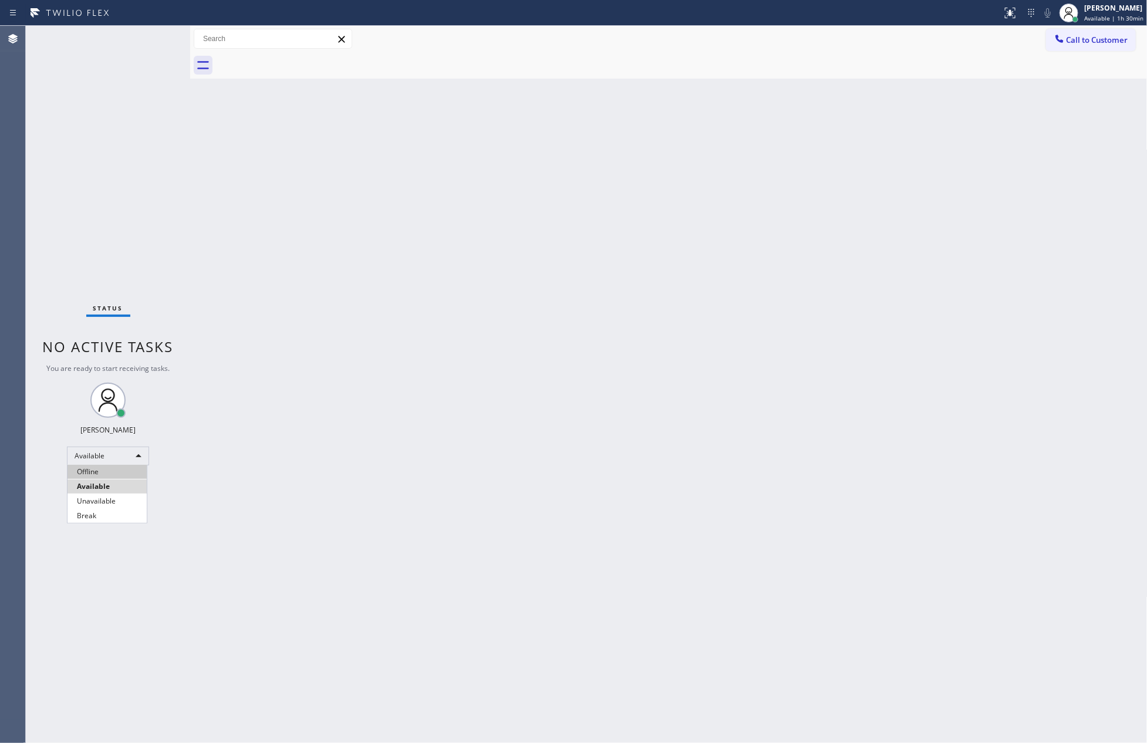
click at [106, 474] on li "Offline" at bounding box center [107, 472] width 79 height 14
drag, startPoint x: 585, startPoint y: 532, endPoint x: 606, endPoint y: 537, distance: 21.8
click at [592, 532] on div "Back to Dashboard Change Sender ID Customers Technicians Select a contact Outbo…" at bounding box center [669, 384] width 958 height 717
drag, startPoint x: 1038, startPoint y: 247, endPoint x: 1080, endPoint y: 183, distance: 76.7
click at [1066, 208] on div "Back to Dashboard Change Sender ID Customers Technicians Select a contact Outbo…" at bounding box center [669, 384] width 958 height 717
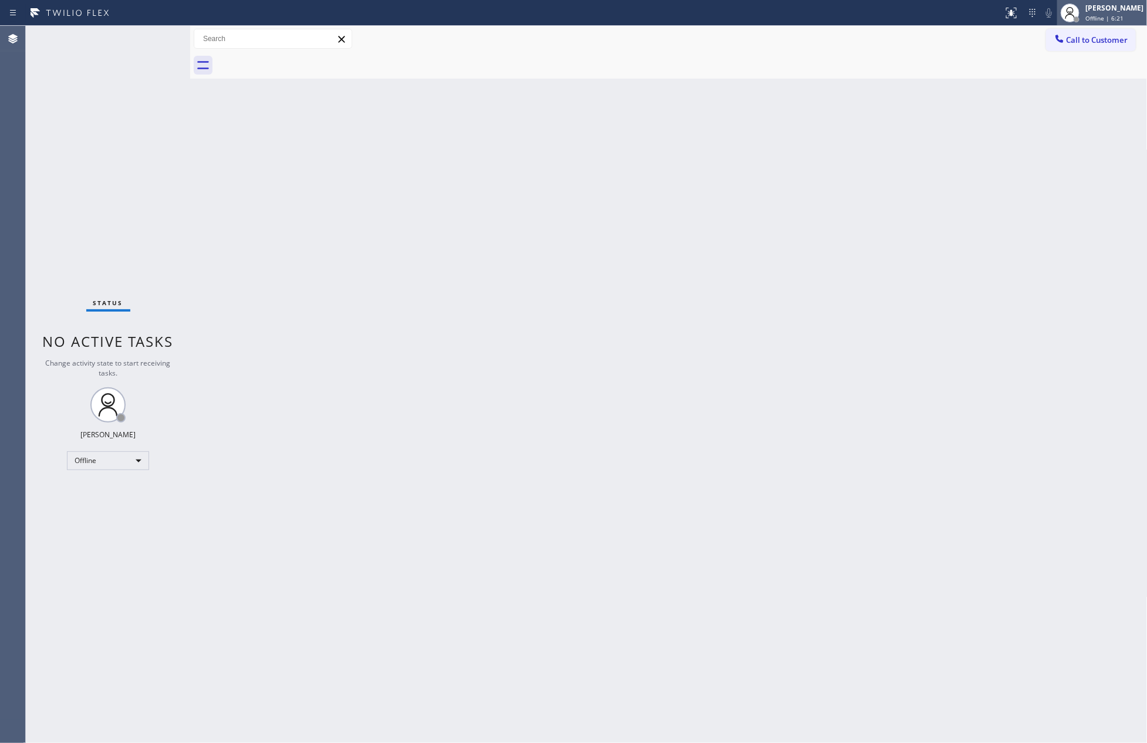
click at [1124, 18] on span "Offline | 6:21" at bounding box center [1105, 18] width 38 height 8
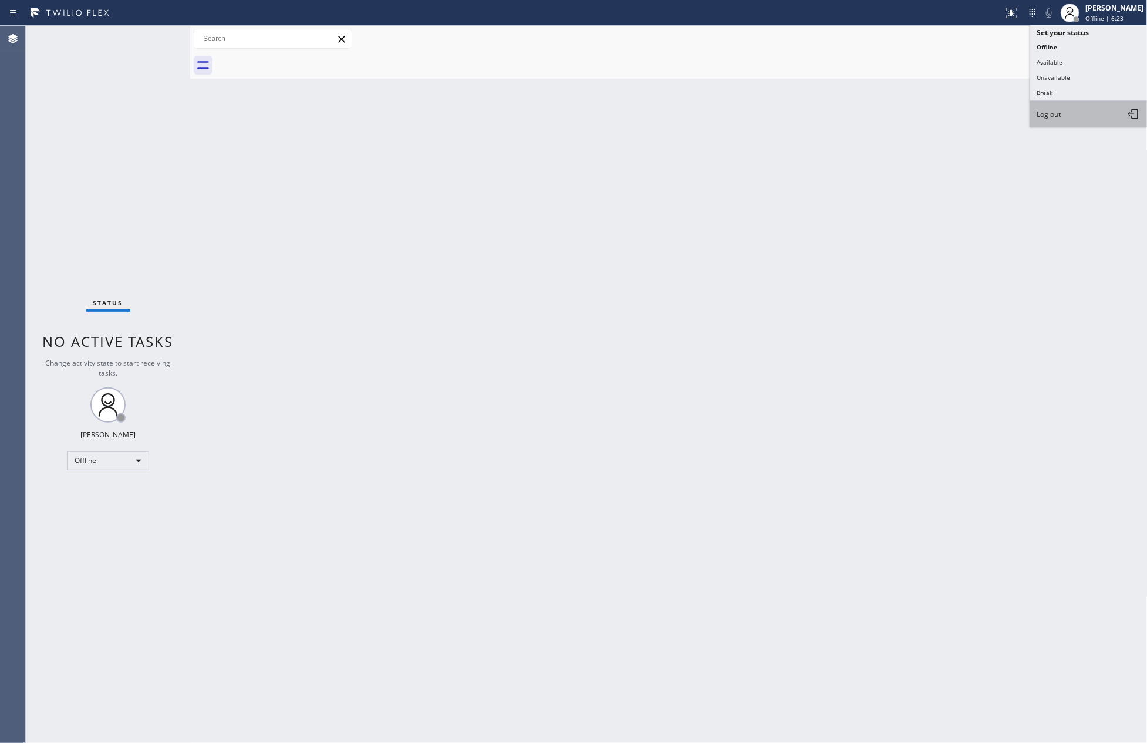
drag, startPoint x: 1059, startPoint y: 114, endPoint x: 834, endPoint y: 230, distance: 252.6
click at [1057, 114] on span "Log out" at bounding box center [1049, 114] width 24 height 10
drag, startPoint x: 868, startPoint y: 282, endPoint x: 1134, endPoint y: 451, distance: 314.9
click at [916, 324] on div "Back to Dashboard Change Sender ID Customers Technicians Select a contact Outbo…" at bounding box center [669, 384] width 958 height 717
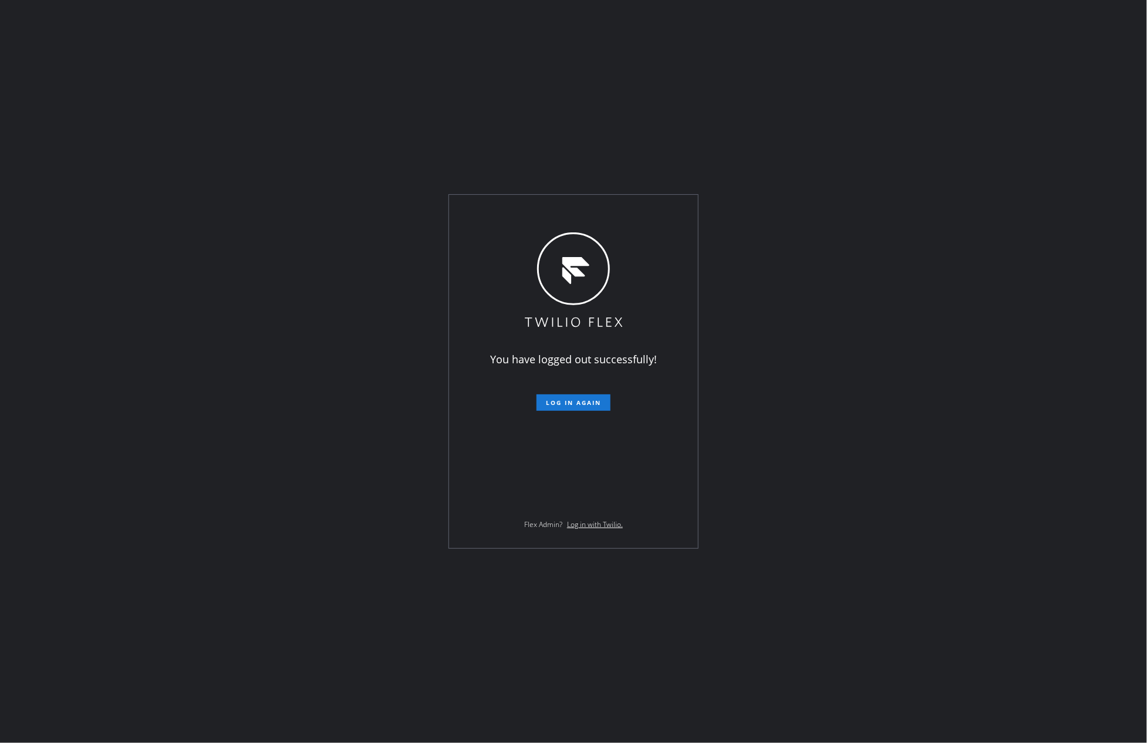
click at [726, 351] on div "You have logged out successfully! Log in again Flex Admin? Log in with Twilio." at bounding box center [573, 371] width 1147 height 743
click at [872, 299] on div "You have logged out successfully! Log in again Flex Admin? Log in with Twilio." at bounding box center [573, 371] width 1147 height 743
click at [823, 541] on div "You have logged out successfully! Log in again Flex Admin? Log in with Twilio." at bounding box center [573, 371] width 1147 height 743
drag, startPoint x: 853, startPoint y: 354, endPoint x: 946, endPoint y: 424, distance: 117.0
click at [860, 355] on div "You have logged out successfully! Log in again Flex Admin? Log in with Twilio." at bounding box center [573, 371] width 1147 height 743
